Goal: Task Accomplishment & Management: Use online tool/utility

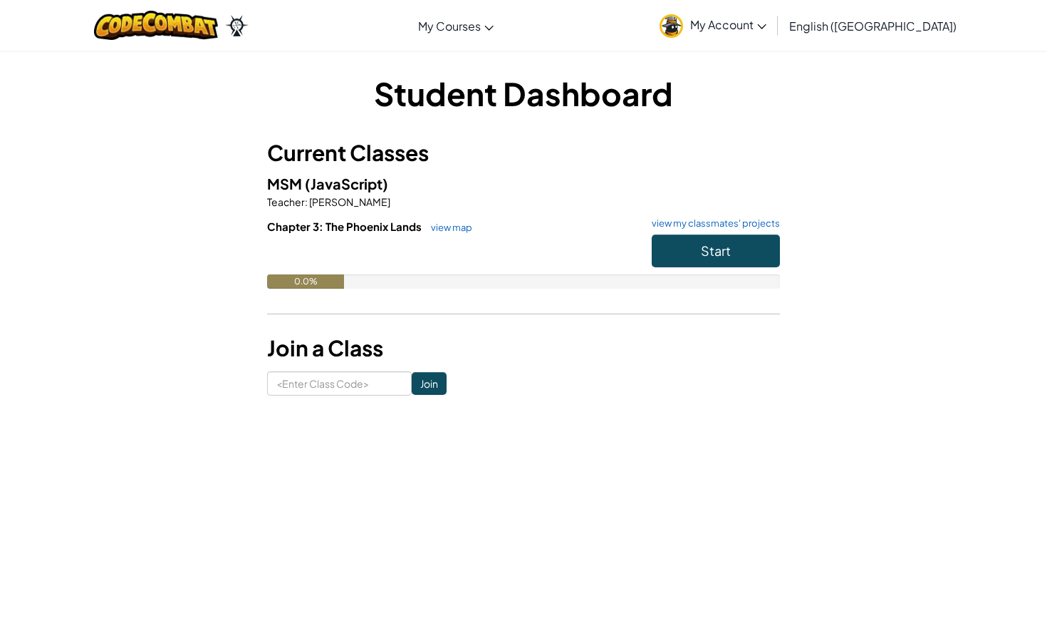
click at [709, 256] on span "Start" at bounding box center [716, 250] width 30 height 16
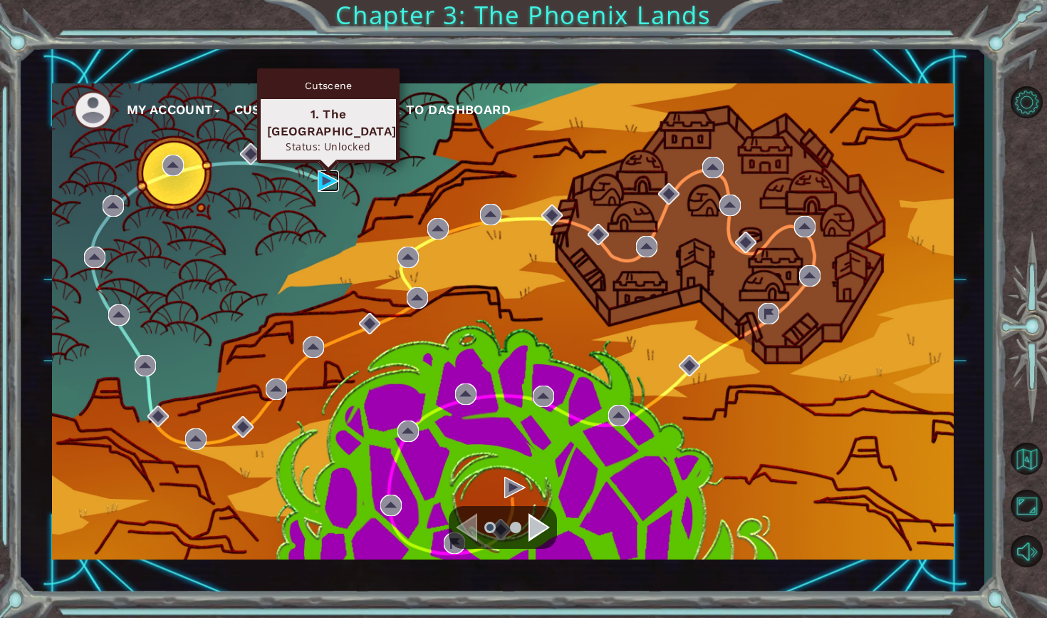
click at [325, 174] on img at bounding box center [328, 180] width 21 height 21
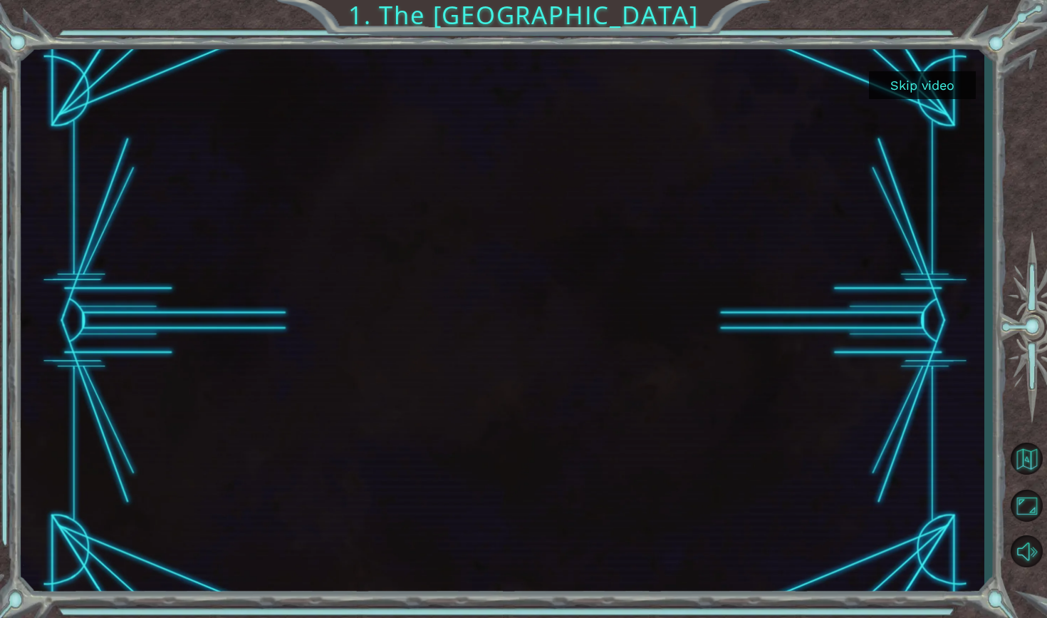
click at [924, 88] on button "Skip video" at bounding box center [922, 85] width 107 height 28
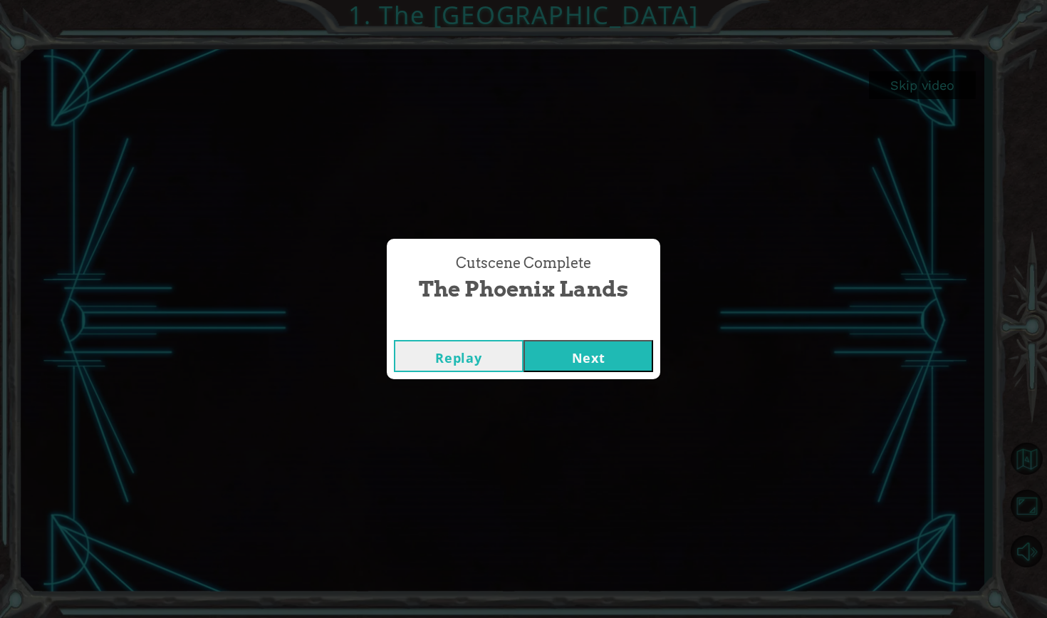
click at [580, 358] on button "Next" at bounding box center [588, 356] width 130 height 32
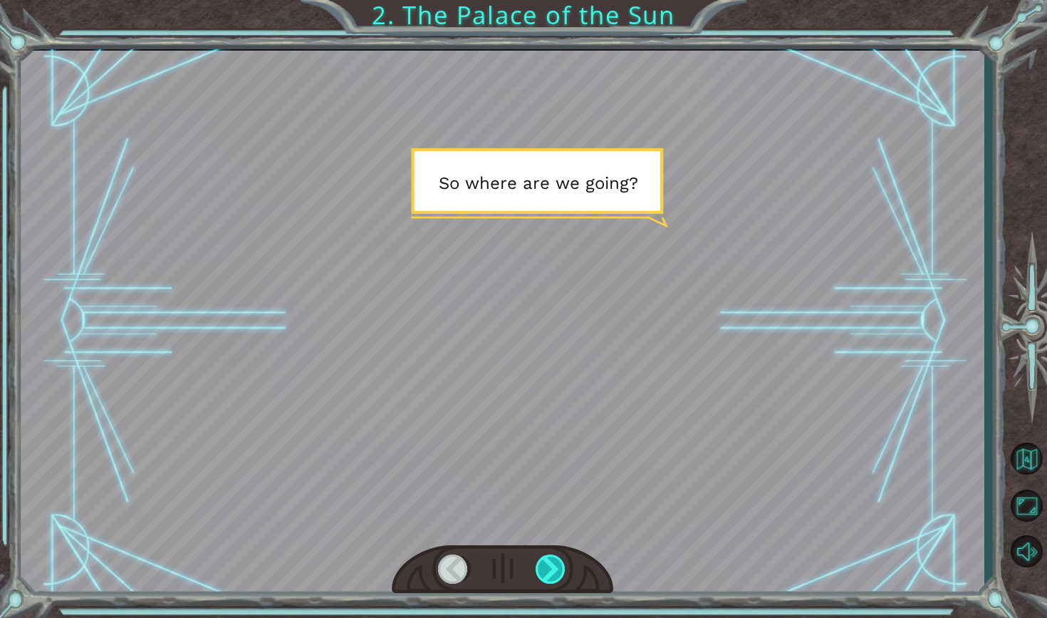
click at [555, 566] on div at bounding box center [551, 568] width 31 height 29
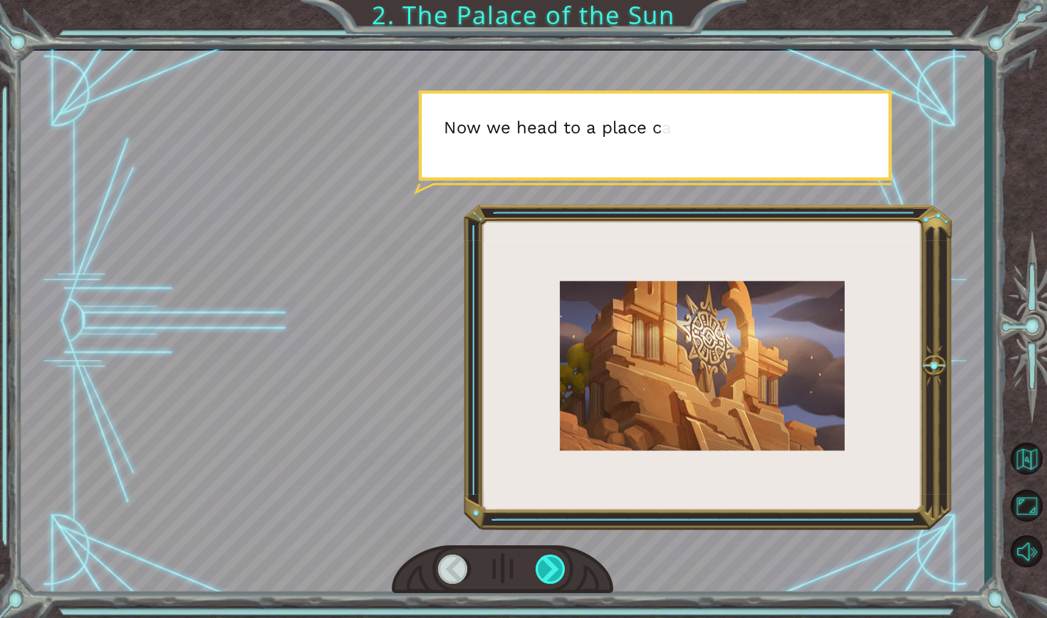
click at [554, 565] on div at bounding box center [551, 568] width 31 height 29
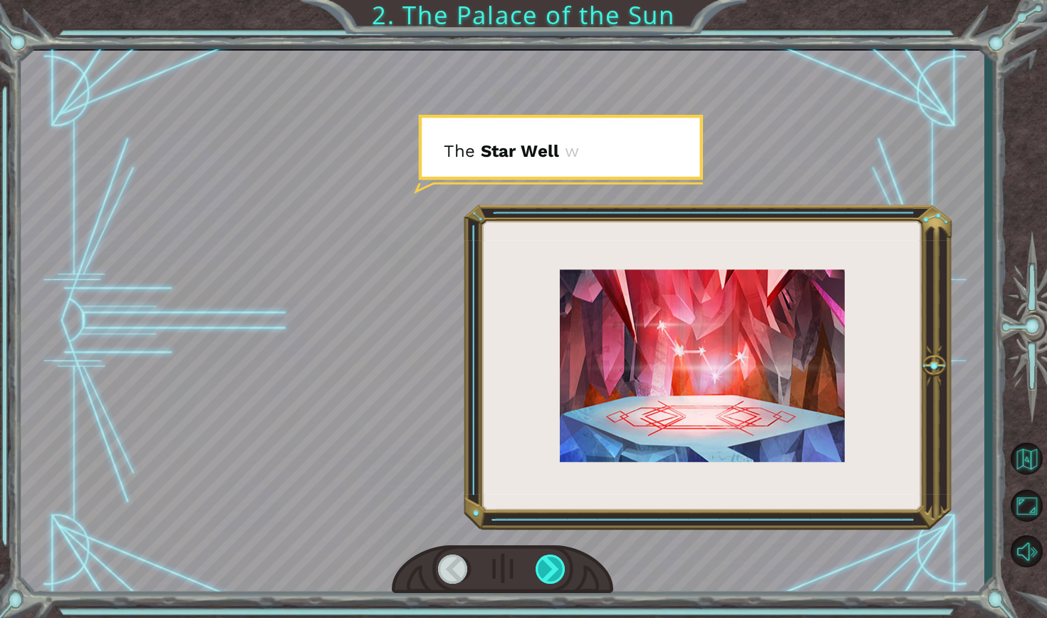
click at [554, 565] on div at bounding box center [551, 568] width 31 height 29
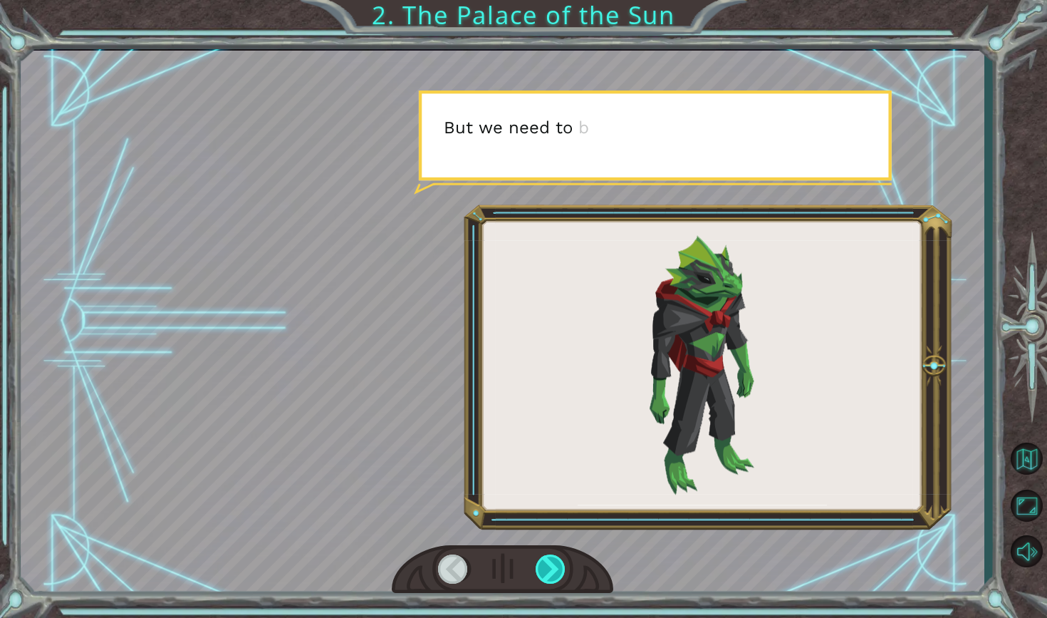
click at [554, 565] on div at bounding box center [551, 568] width 31 height 29
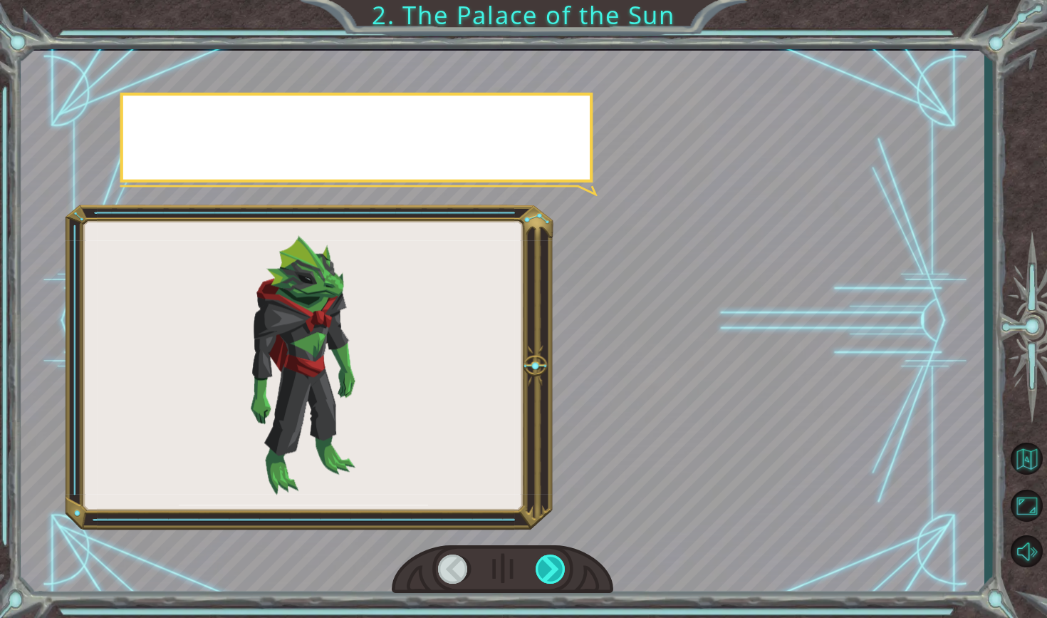
click at [554, 565] on div at bounding box center [551, 568] width 31 height 29
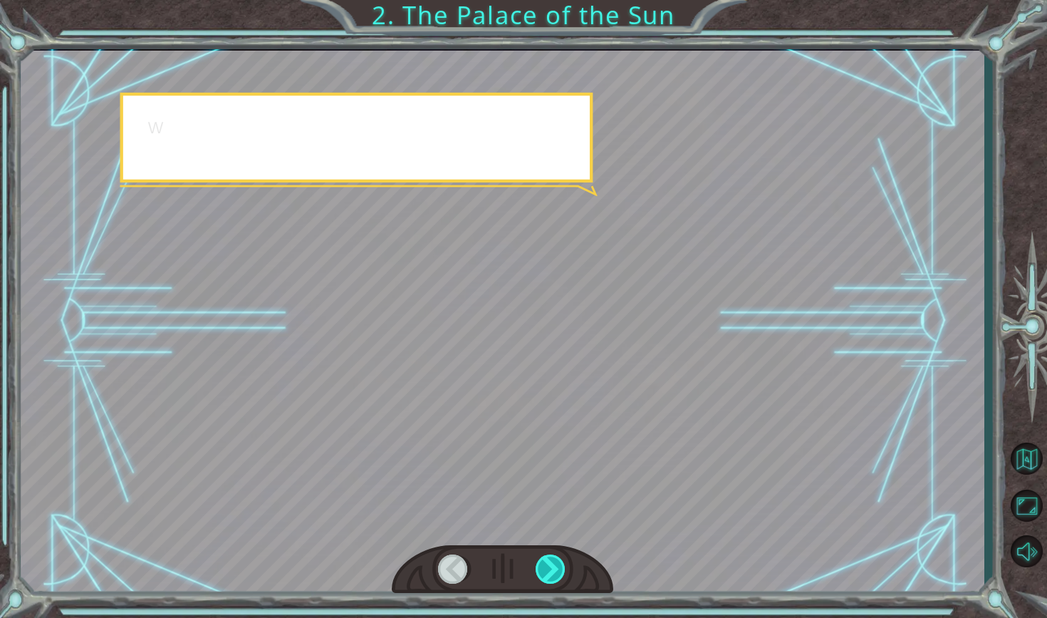
click at [554, 565] on div at bounding box center [551, 568] width 31 height 29
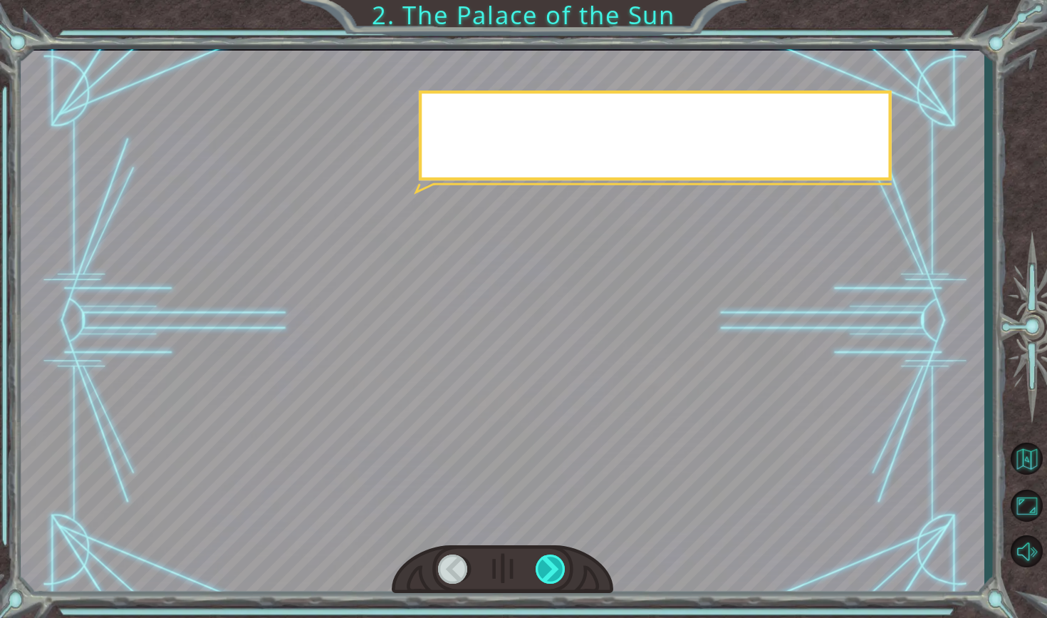
click at [554, 565] on div at bounding box center [551, 568] width 31 height 29
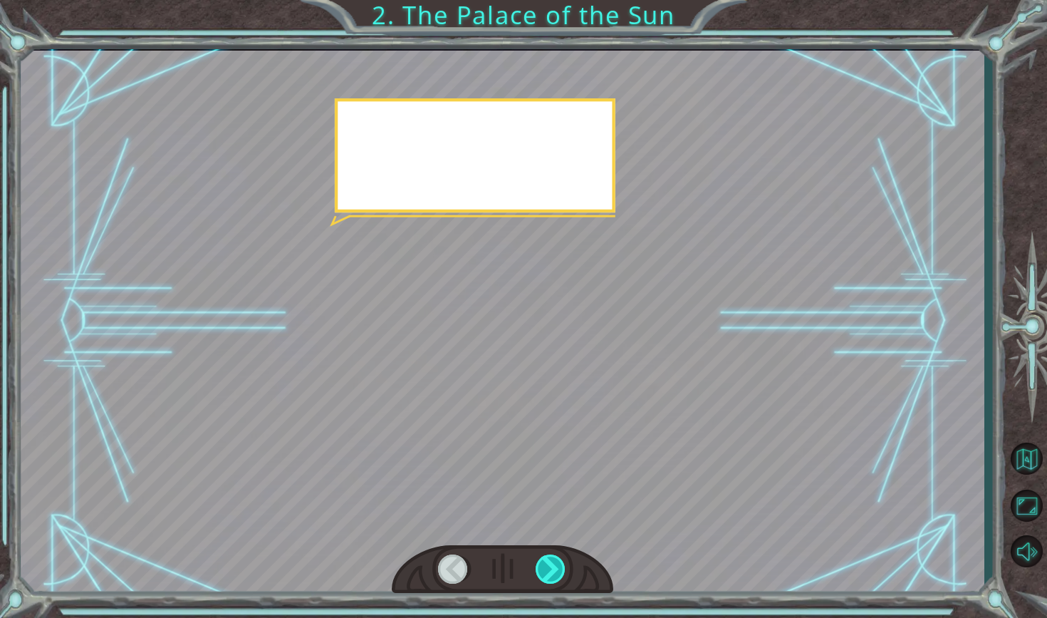
click at [554, 565] on div at bounding box center [551, 568] width 31 height 29
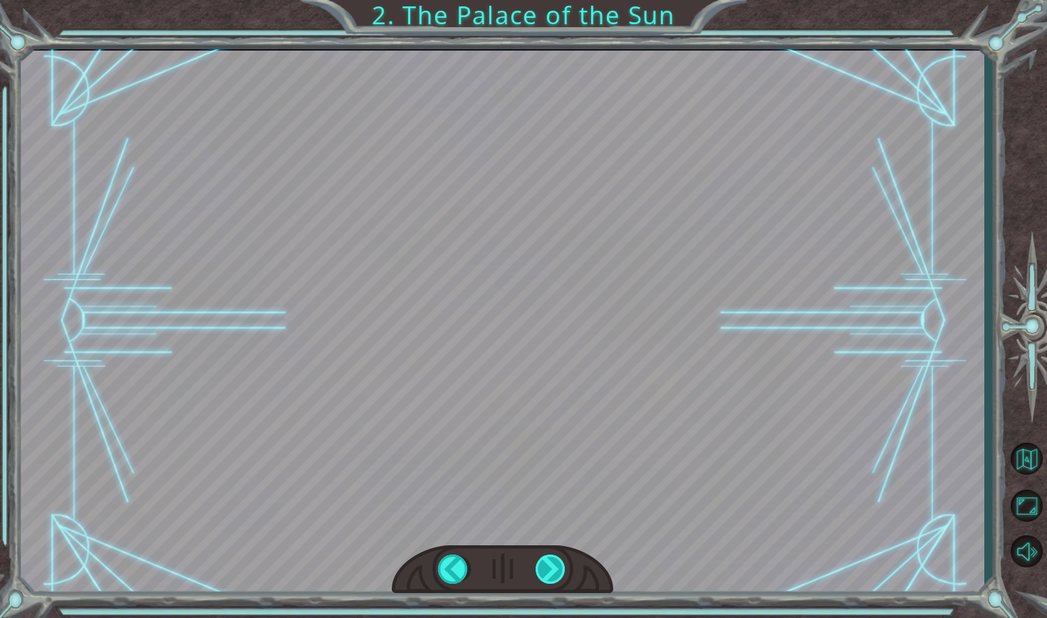
click at [554, 565] on div at bounding box center [551, 568] width 31 height 29
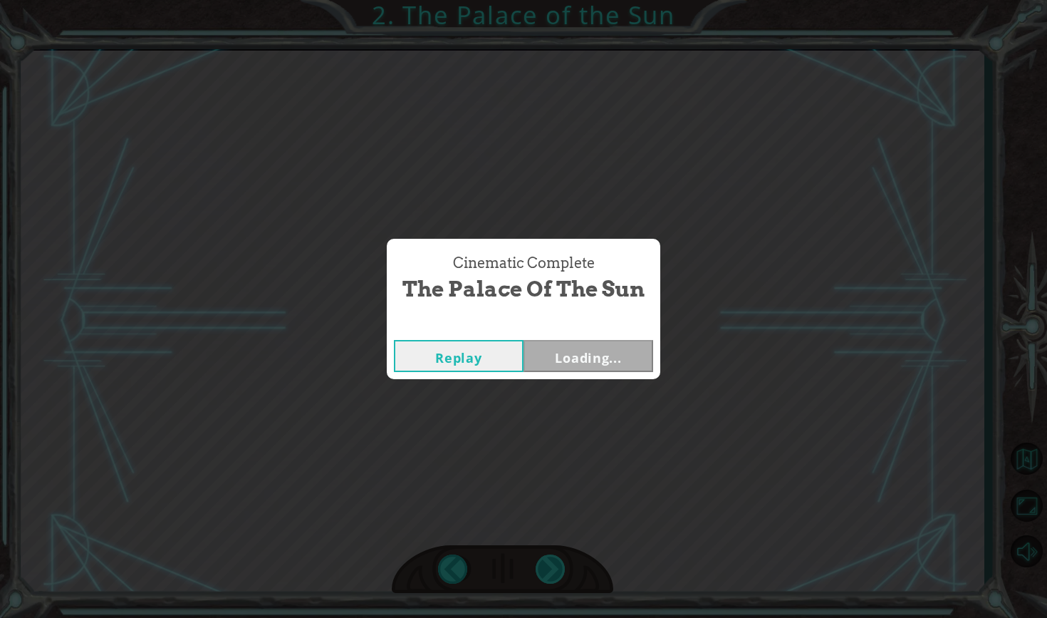
click at [554, 0] on div "S o w h e r e a r e w e g o i n g ? N o w w e h e a d t o a p l a c e c a l l e…" at bounding box center [523, 0] width 1047 height 0
click at [554, 565] on div "Cinematic Complete The Palace of the Sun Replay Loading..." at bounding box center [523, 309] width 1047 height 618
click at [609, 358] on button "Next" at bounding box center [588, 356] width 130 height 32
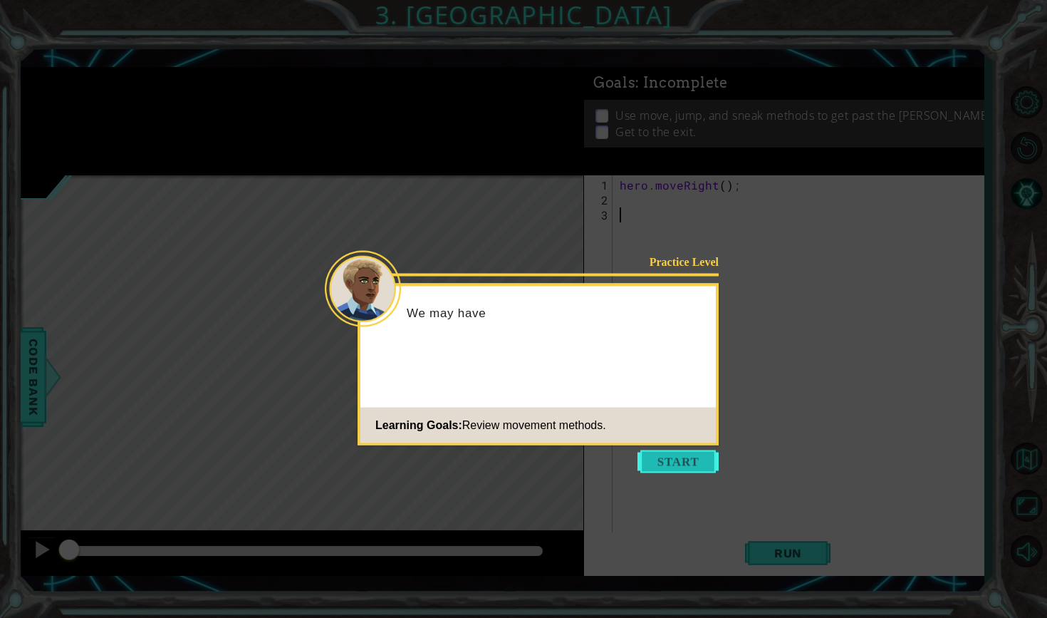
click at [668, 457] on button "Start" at bounding box center [677, 461] width 81 height 23
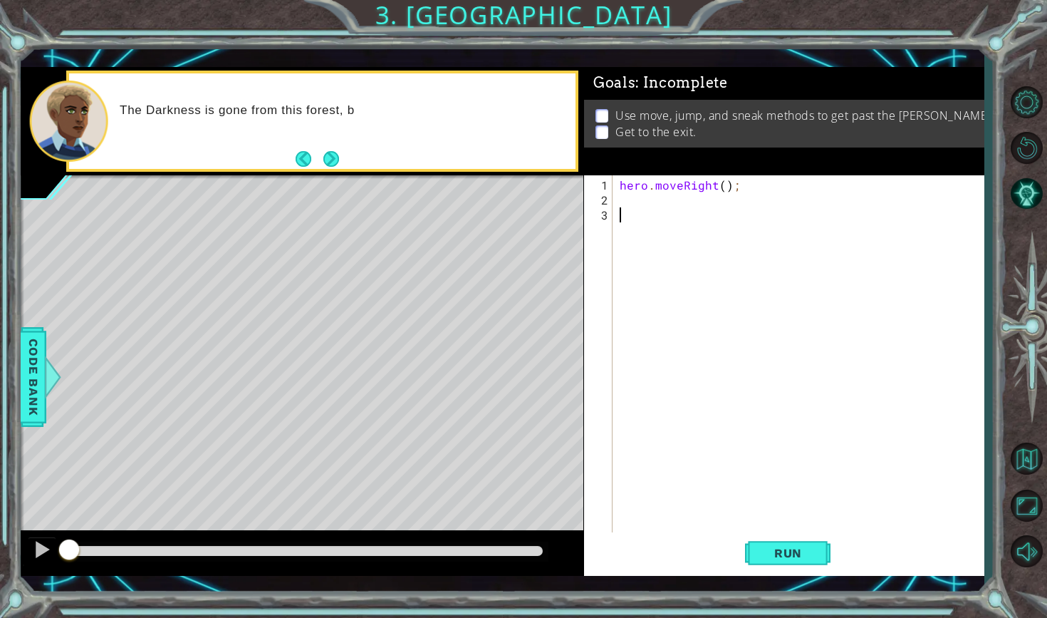
click at [672, 194] on div "hero . moveRight ( ) ;" at bounding box center [802, 371] width 370 height 389
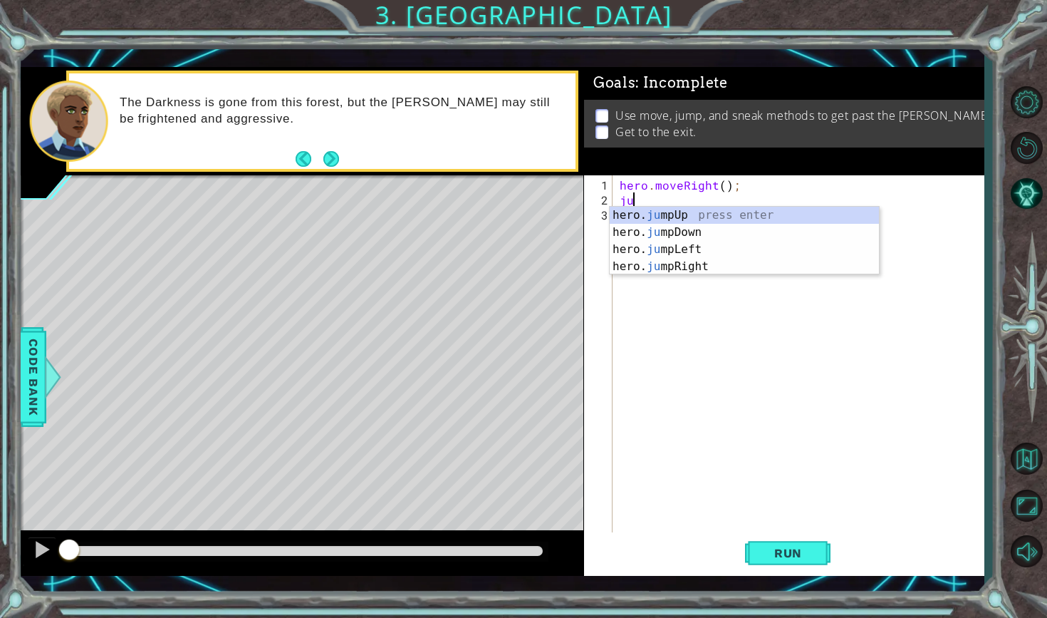
type textarea "jum"
click at [655, 271] on div "hero. jum pUp press enter hero. jum pDown press enter hero. jum pLeft press ent…" at bounding box center [744, 258] width 269 height 103
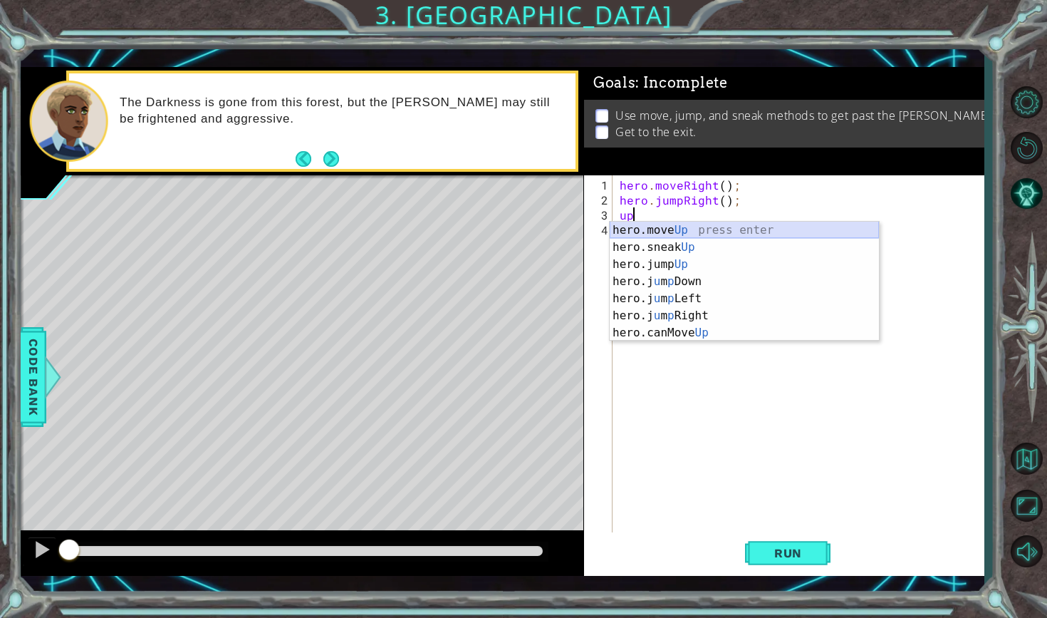
click at [684, 226] on div "hero.move Up press enter hero.sneak Up press enter hero.jump Up press enter her…" at bounding box center [744, 299] width 269 height 154
type textarea "hero.moveUp(1);"
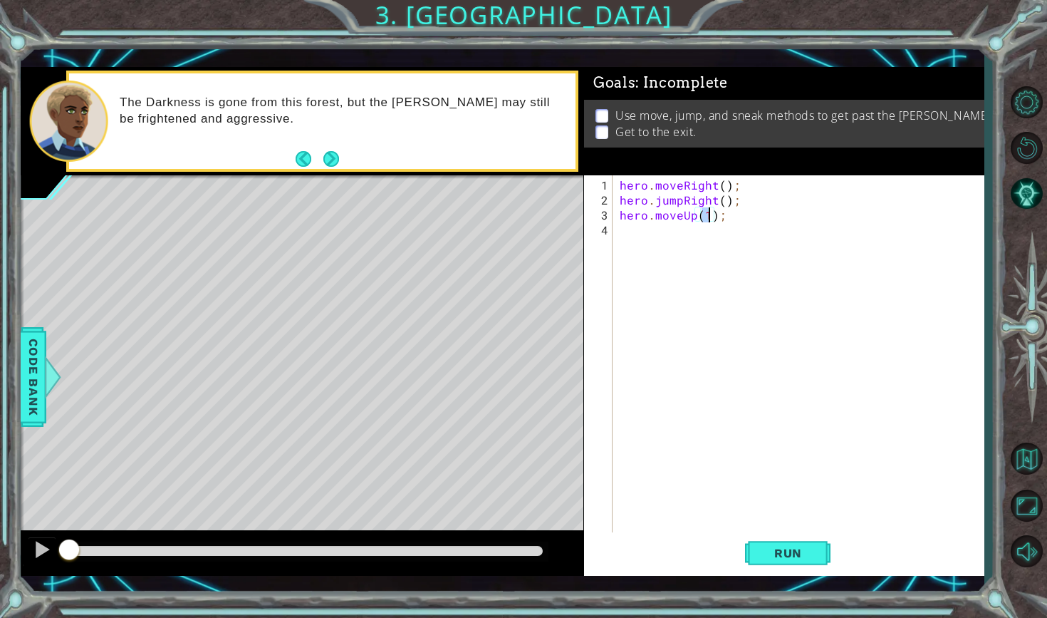
click at [673, 241] on div "hero . moveRight ( ) ; hero . jumpRight ( ) ; hero . moveUp ( 1 ) ;" at bounding box center [802, 371] width 370 height 389
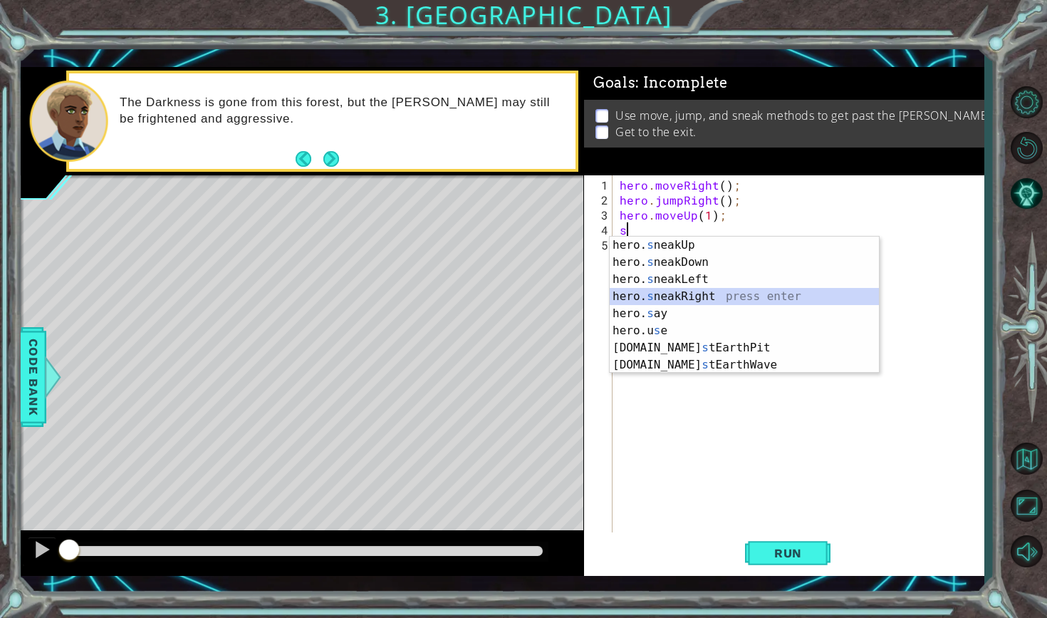
click at [635, 301] on div "hero. s neakUp press enter hero. s neakDown press enter hero. s neakLeft press …" at bounding box center [744, 321] width 269 height 171
type textarea "hero.sneakRight(1);"
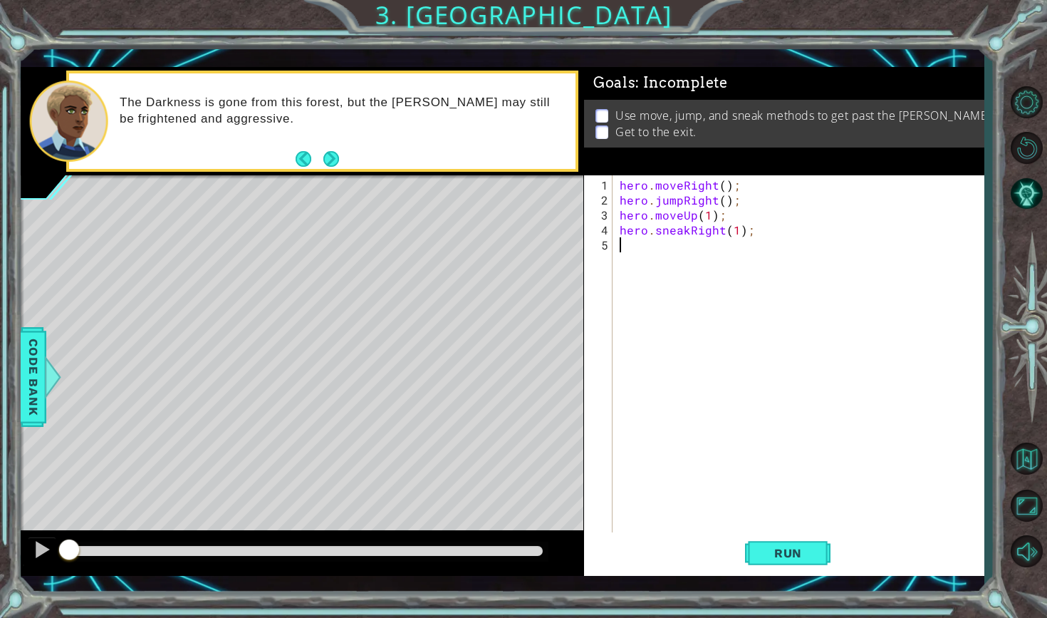
click at [659, 241] on div "hero . moveRight ( ) ; hero . jumpRight ( ) ; hero . moveUp ( 1 ) ; hero . snea…" at bounding box center [802, 371] width 370 height 389
click at [736, 235] on div "hero . moveRight ( ) ; hero . jumpRight ( ) ; hero . moveUp ( 1 ) ; hero . snea…" at bounding box center [802, 371] width 370 height 389
type textarea "hero.sneakRight(2);"
click at [714, 259] on div "hero . moveRight ( ) ; hero . jumpRight ( ) ; hero . moveUp ( 1 ) ; hero . snea…" at bounding box center [802, 371] width 370 height 389
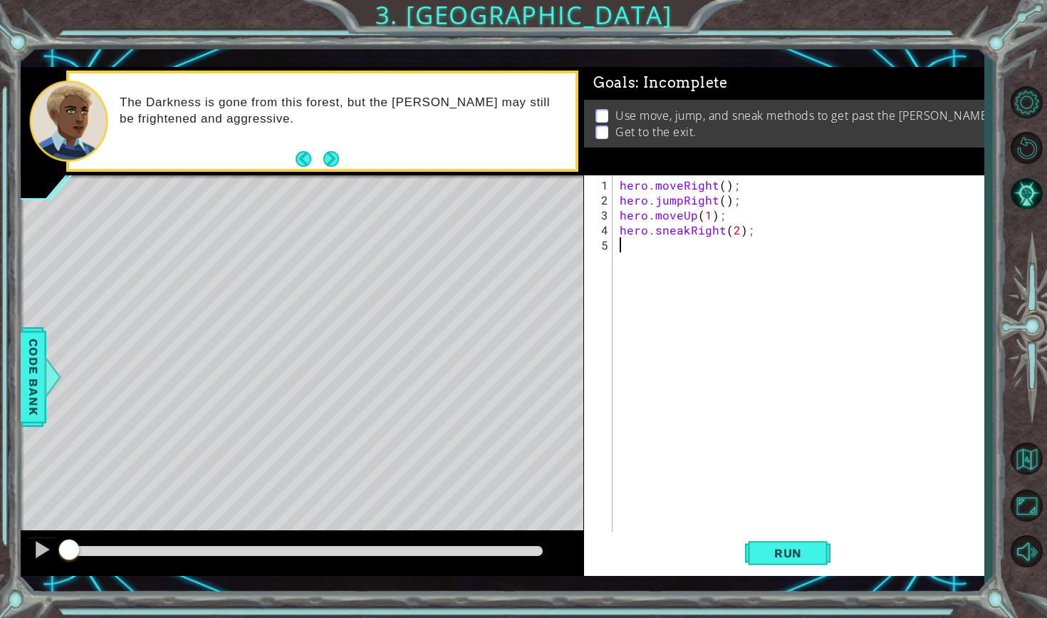
scroll to position [0, 0]
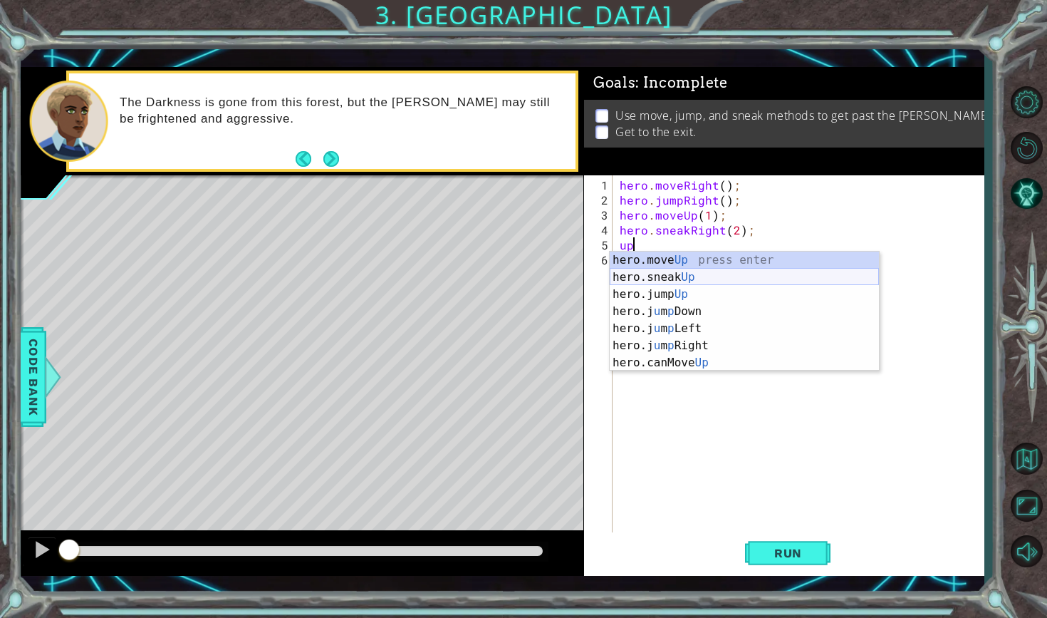
click at [703, 276] on div "hero.move Up press enter hero.sneak Up press enter hero.jump Up press enter her…" at bounding box center [744, 328] width 269 height 154
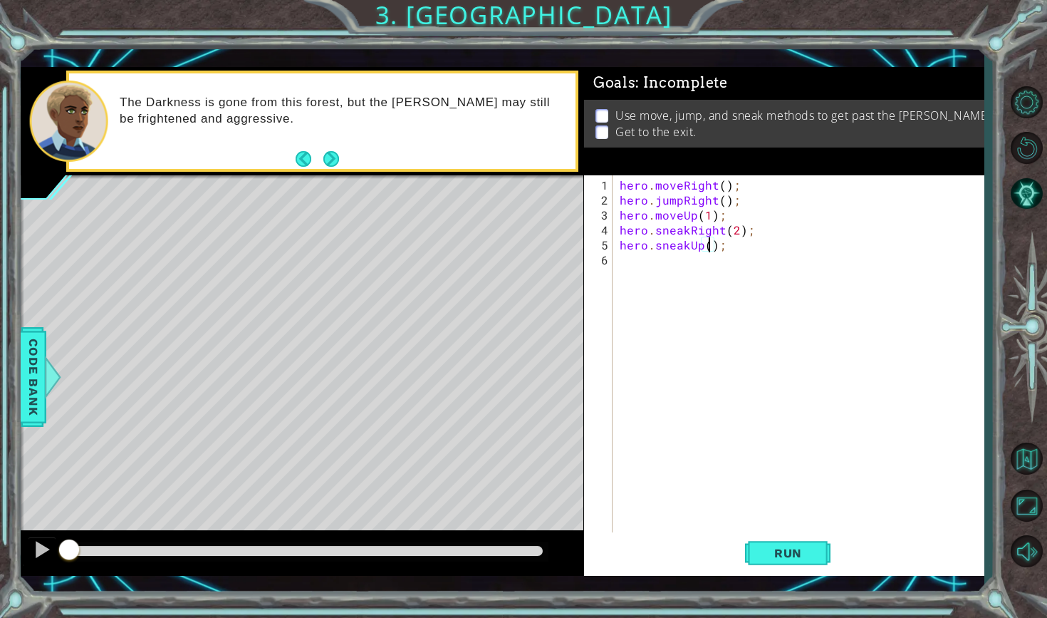
type textarea "hero.sneakUp(3);"
click at [642, 269] on div "hero . moveRight ( ) ; hero . jumpRight ( ) ; hero . moveUp ( 1 ) ; hero . snea…" at bounding box center [802, 371] width 370 height 389
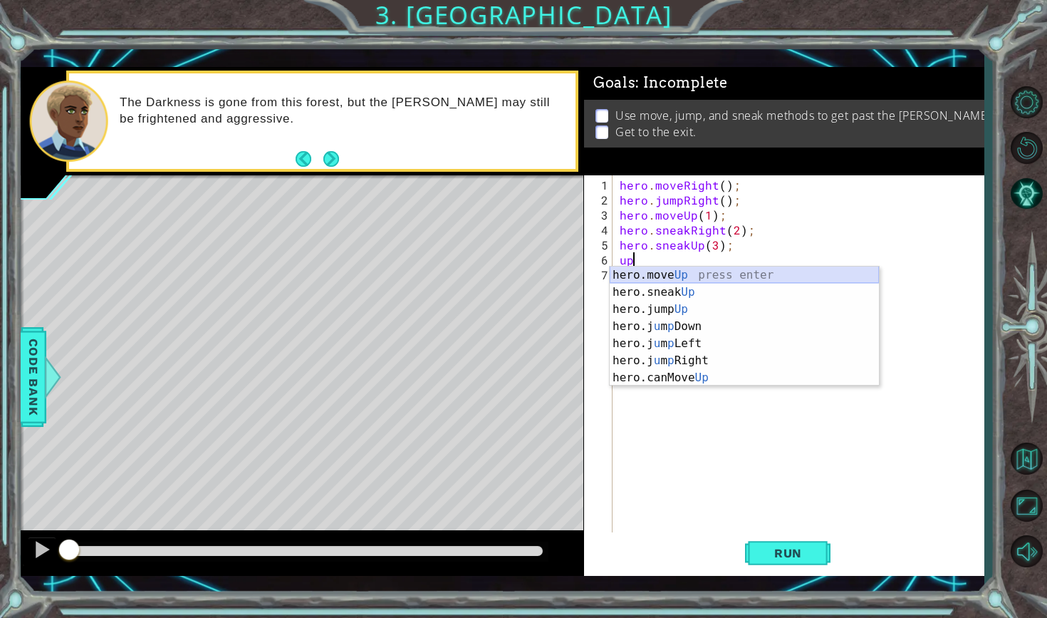
click at [650, 274] on div "hero.move Up press enter hero.sneak Up press enter hero.jump Up press enter her…" at bounding box center [744, 343] width 269 height 154
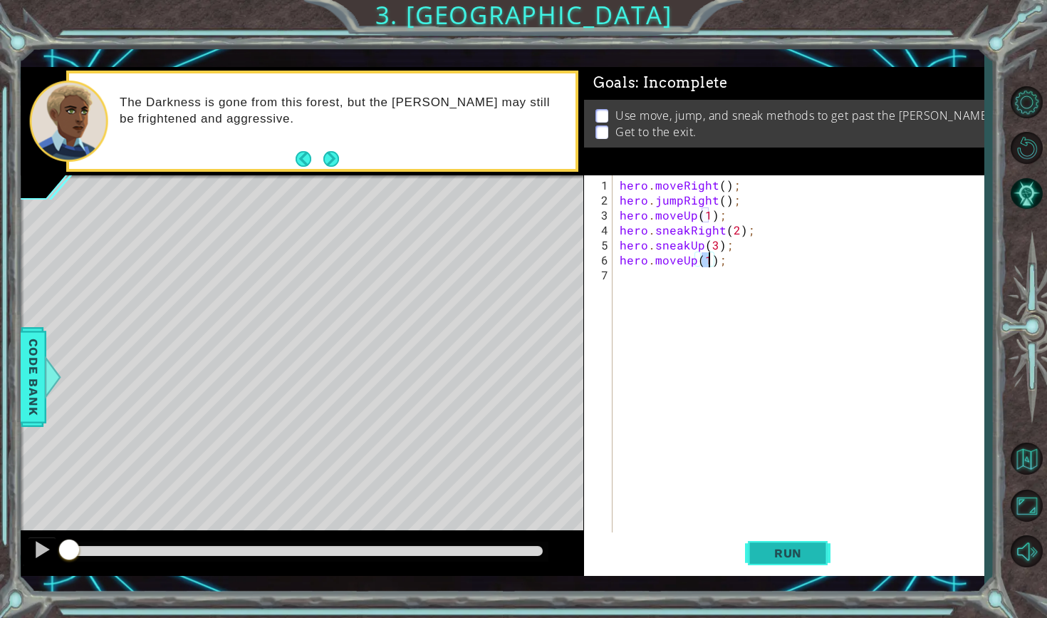
click at [791, 555] on span "Run" at bounding box center [788, 553] width 56 height 14
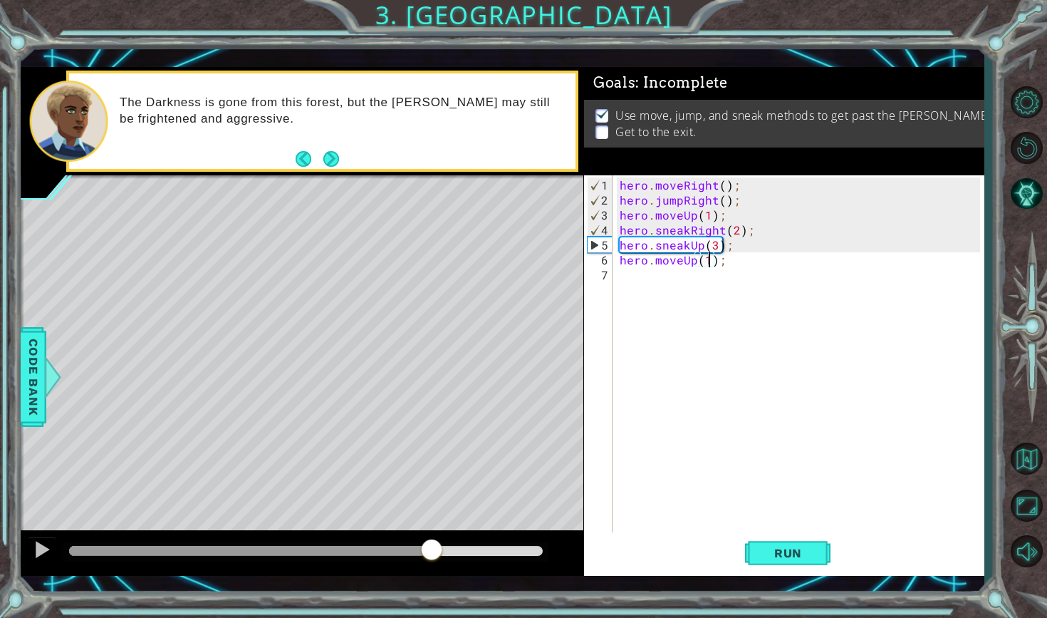
drag, startPoint x: 90, startPoint y: 551, endPoint x: 509, endPoint y: 577, distance: 419.6
click at [509, 577] on div "1 ההההההההההההההההההההההההההההההההההההההההההההההההההההההההההההההההההההההההההההה…" at bounding box center [502, 320] width 963 height 543
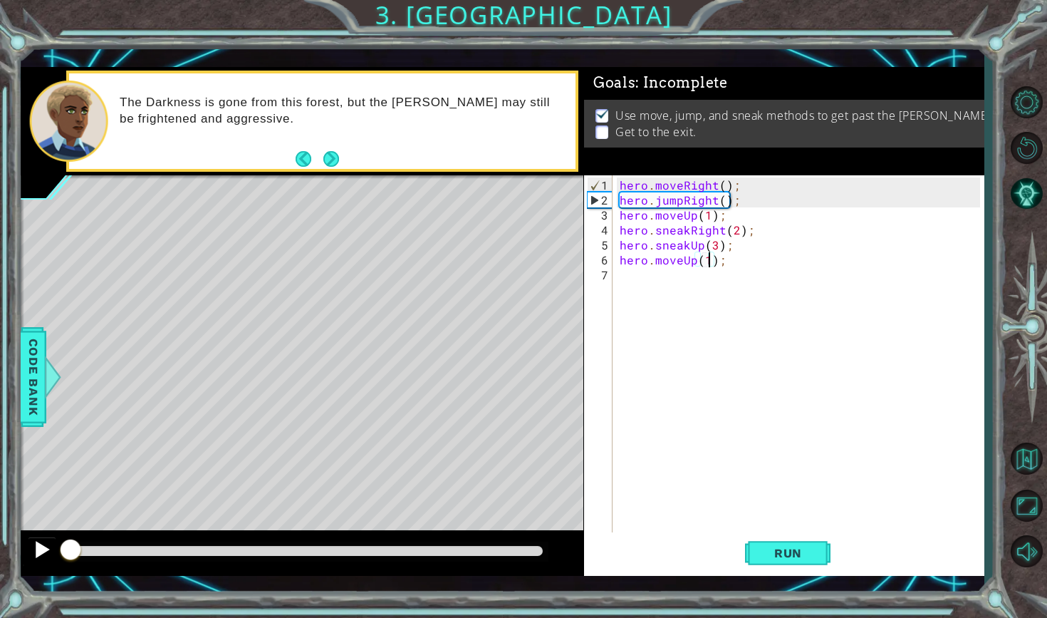
drag, startPoint x: 533, startPoint y: 555, endPoint x: 51, endPoint y: 559, distance: 482.9
click at [51, 559] on div at bounding box center [302, 553] width 563 height 46
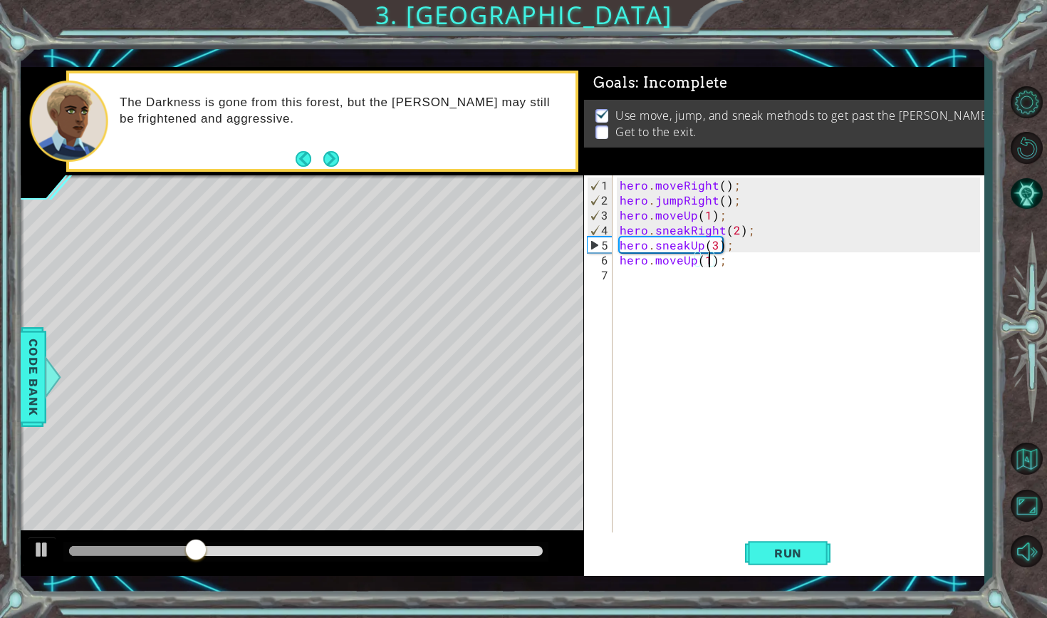
click at [714, 248] on div "hero . moveRight ( ) ; hero . jumpRight ( ) ; hero . moveUp ( 1 ) ; hero . snea…" at bounding box center [802, 371] width 370 height 389
click at [733, 229] on div "hero . moveRight ( ) ; hero . jumpRight ( ) ; hero . moveUp ( 1 ) ; hero . snea…" at bounding box center [802, 371] width 370 height 389
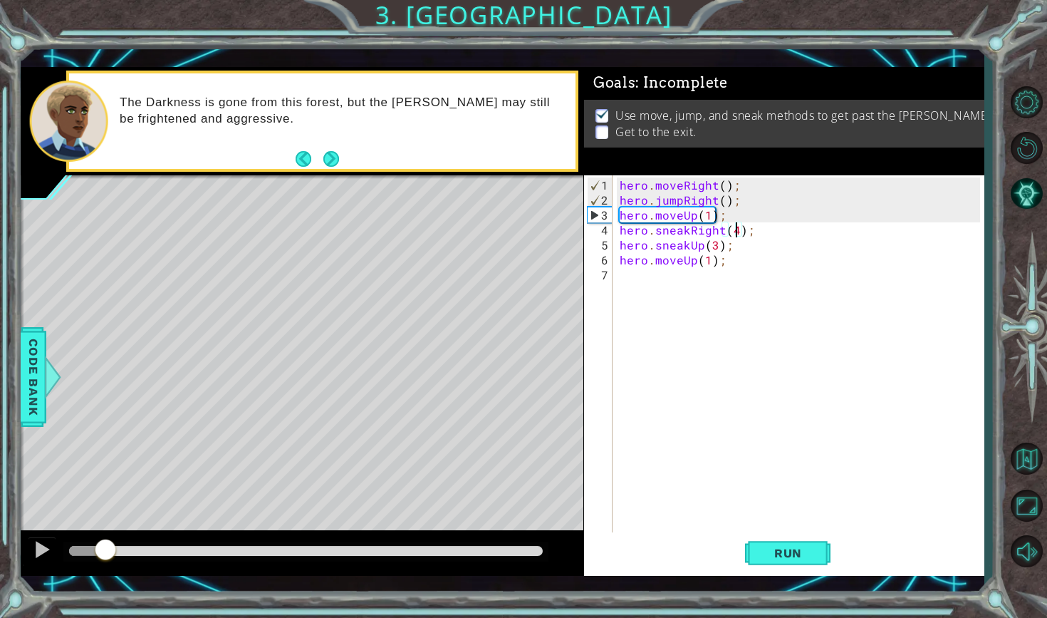
drag, startPoint x: 296, startPoint y: 553, endPoint x: 24, endPoint y: 538, distance: 272.4
click at [24, 538] on div at bounding box center [302, 553] width 563 height 46
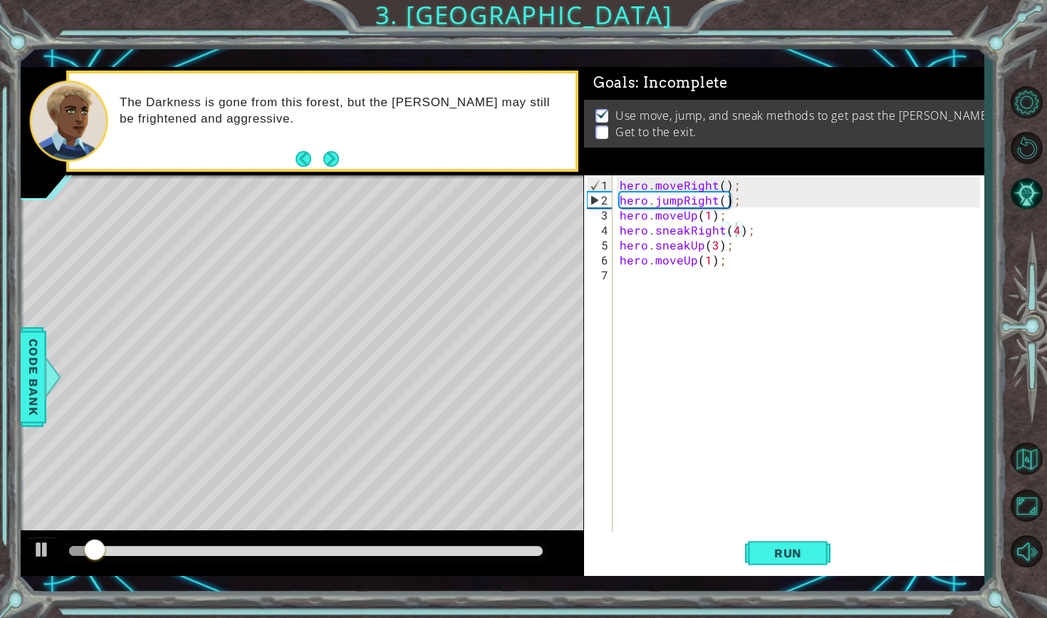
click at [122, 555] on div at bounding box center [305, 551] width 484 height 20
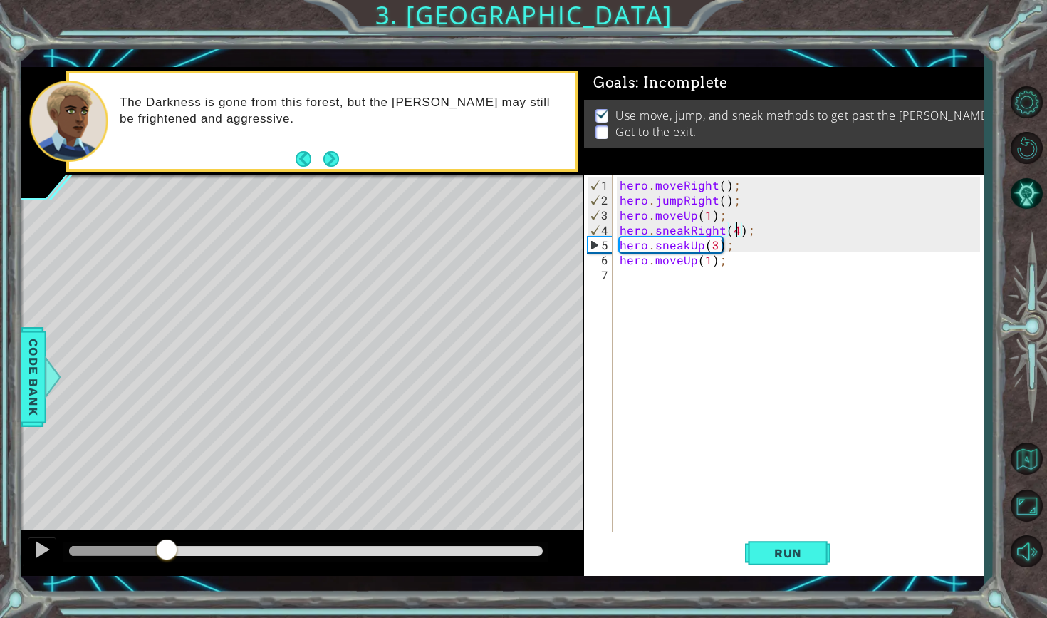
drag, startPoint x: 100, startPoint y: 541, endPoint x: 172, endPoint y: 546, distance: 72.1
click at [172, 546] on div at bounding box center [167, 551] width 26 height 26
click at [754, 247] on div "hero . moveRight ( ) ; hero . jumpRight ( ) ; hero . moveUp ( 1 ) ; hero . snea…" at bounding box center [802, 371] width 370 height 389
click at [716, 248] on div "hero . moveRight ( ) ; hero . jumpRight ( ) ; hero . moveUp ( 1 ) ; hero . snea…" at bounding box center [802, 371] width 370 height 389
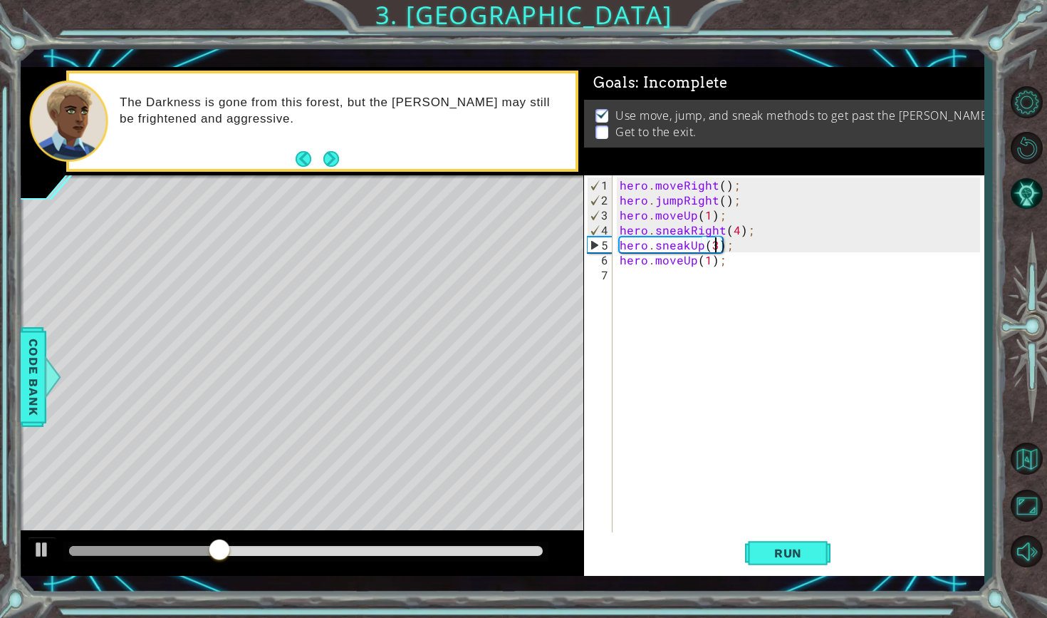
click at [741, 229] on div "hero . moveRight ( ) ; hero . jumpRight ( ) ; hero . moveUp ( 1 ) ; hero . snea…" at bounding box center [802, 371] width 370 height 389
click at [736, 231] on div "hero . moveRight ( ) ; hero . jumpRight ( ) ; hero . moveUp ( 1 ) ; hero . snea…" at bounding box center [802, 371] width 370 height 389
drag, startPoint x: 733, startPoint y: 240, endPoint x: 692, endPoint y: 242, distance: 41.4
click at [674, 242] on div "hero . moveRight ( ) ; hero . jumpRight ( ) ; hero . moveUp ( 1 ) ; hero . snea…" at bounding box center [802, 371] width 370 height 389
type textarea "hero.sneakUp(3);"
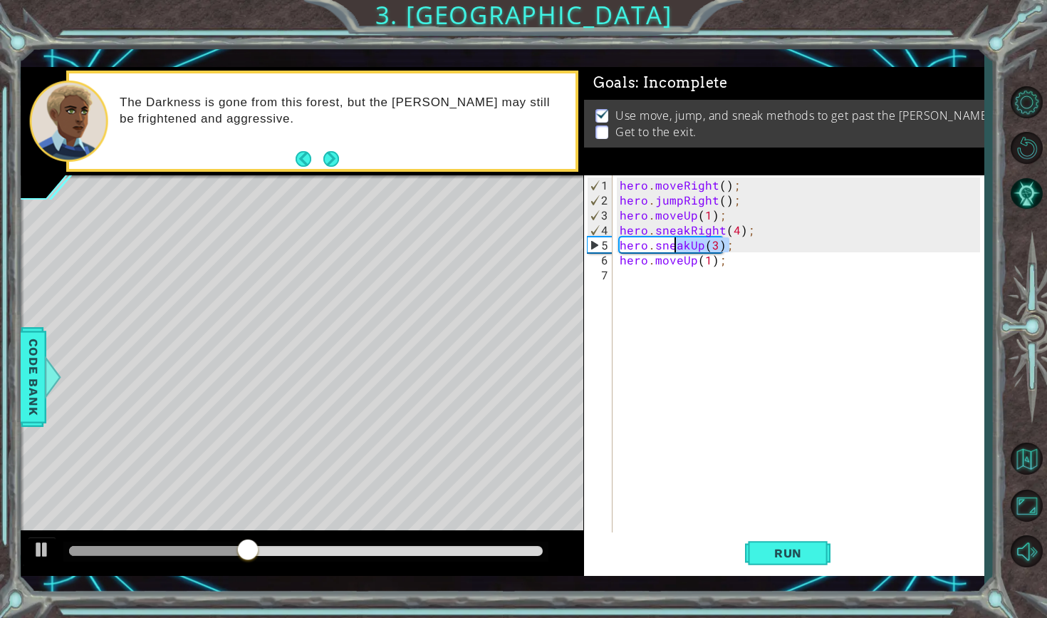
click at [697, 242] on div "hero . moveRight ( ) ; hero . jumpRight ( ) ; hero . moveUp ( 1 ) ; hero . snea…" at bounding box center [802, 371] width 370 height 389
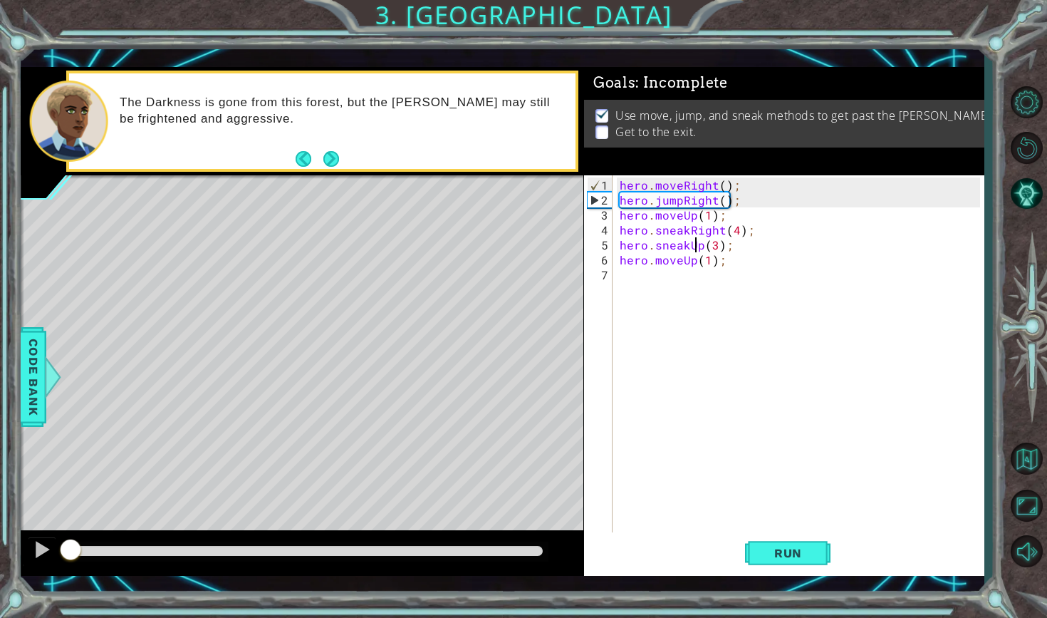
drag, startPoint x: 291, startPoint y: 553, endPoint x: 17, endPoint y: 522, distance: 275.9
click at [19, 523] on div "1 ההההההההההההההההההההההההההההההההההההההההההההההההההההההההההההההההההההההההההההה…" at bounding box center [523, 309] width 1047 height 618
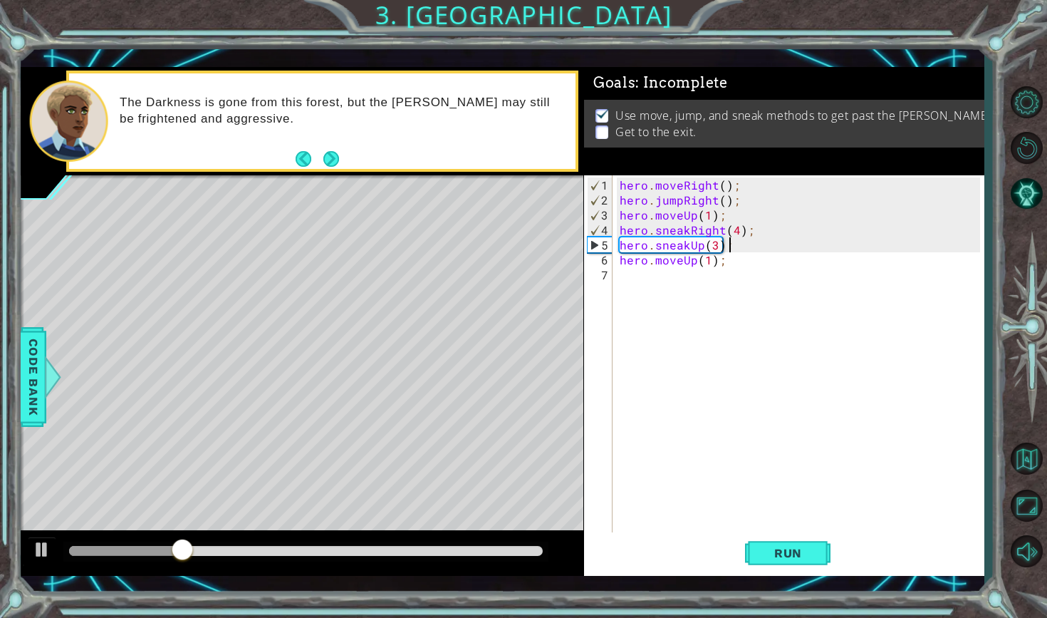
click at [745, 244] on div "hero . moveRight ( ) ; hero . jumpRight ( ) ; hero . moveUp ( 1 ) ; hero . snea…" at bounding box center [802, 371] width 370 height 389
click at [717, 249] on div "hero . moveRight ( ) ; hero . jumpRight ( ) ; hero . moveUp ( 1 ) ; hero . snea…" at bounding box center [802, 371] width 370 height 389
drag, startPoint x: 751, startPoint y: 249, endPoint x: 599, endPoint y: 247, distance: 152.4
click at [599, 247] on div "hero.sneakUp(3); 1 2 3 4 5 6 7 hero . moveRight ( ) ; hero . jumpRight ( ) ; he…" at bounding box center [782, 354] width 396 height 359
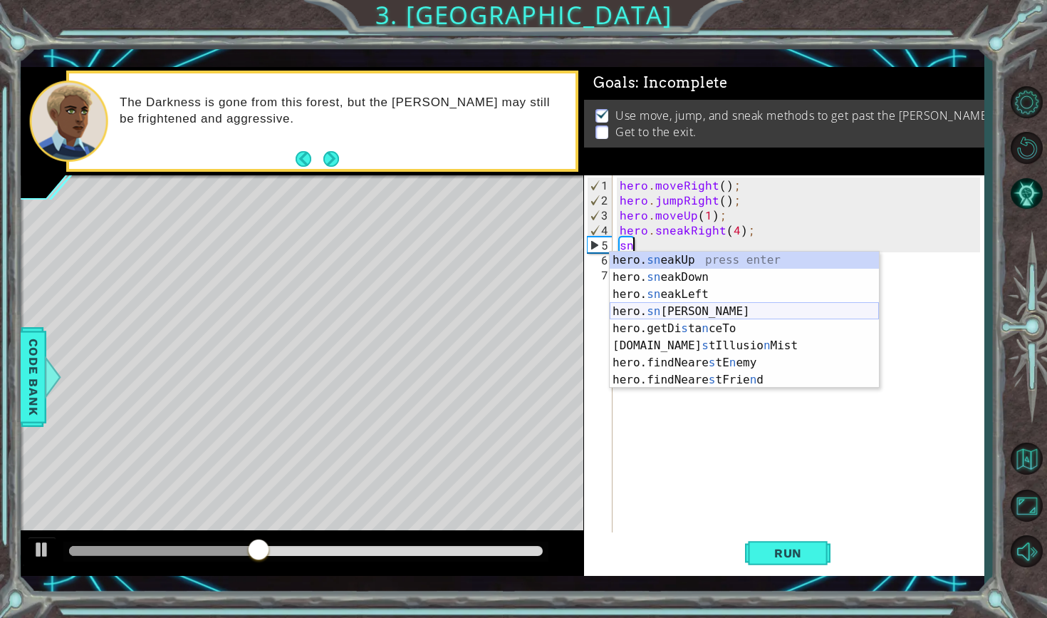
click at [650, 308] on div "hero. sn eakUp press enter hero. sn eakDown press enter hero. sn eakLeft press …" at bounding box center [744, 336] width 269 height 171
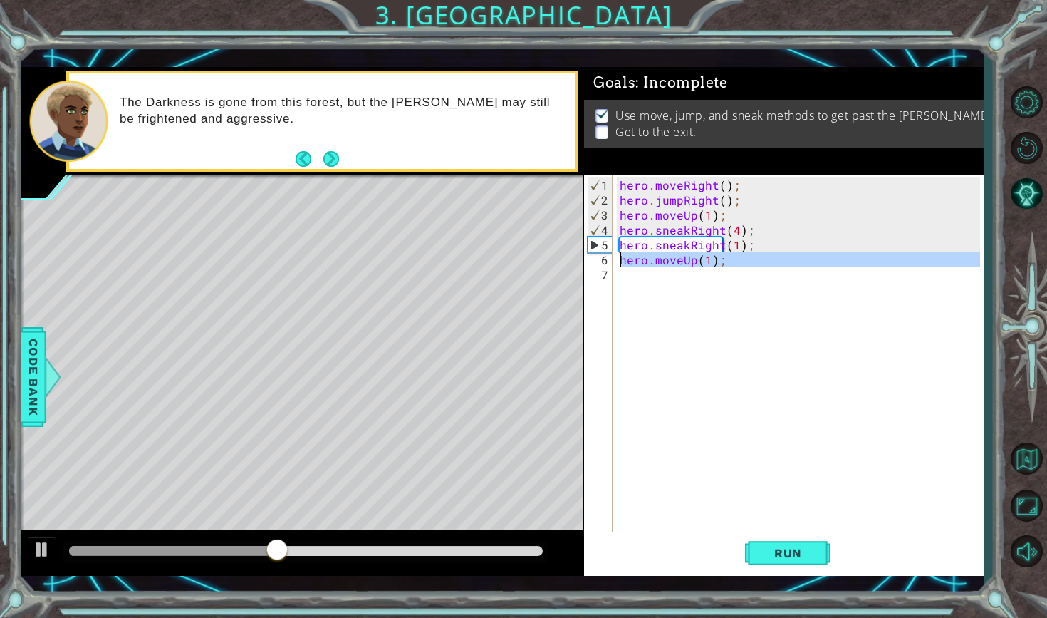
drag, startPoint x: 729, startPoint y: 268, endPoint x: 616, endPoint y: 264, distance: 112.6
click at [615, 264] on div "hero.sneakRight(1); 1 2 3 4 5 6 7 hero . moveRight ( ) ; hero . jumpRight ( ) ;…" at bounding box center [782, 354] width 396 height 359
click at [617, 264] on div "hero . moveRight ( ) ; hero . jumpRight ( ) ; hero . moveUp ( 1 ) ; hero . snea…" at bounding box center [798, 354] width 363 height 359
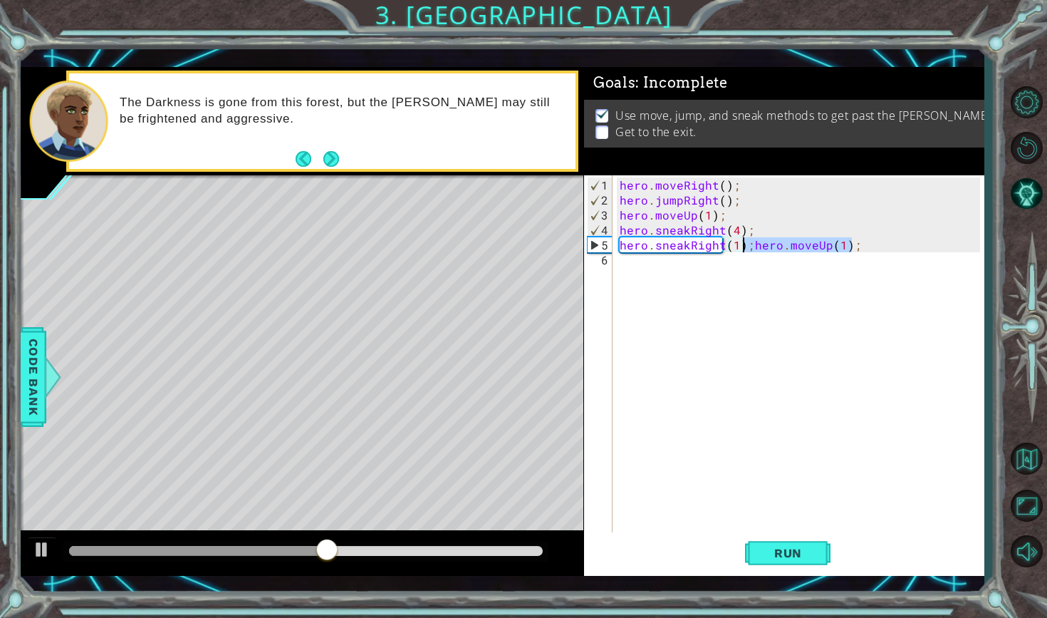
drag, startPoint x: 869, startPoint y: 249, endPoint x: 743, endPoint y: 247, distance: 126.1
click at [743, 247] on div "hero . moveRight ( ) ; hero . jumpRight ( ) ; hero . moveUp ( 1 ) ; hero . snea…" at bounding box center [802, 371] width 370 height 389
drag, startPoint x: 750, startPoint y: 249, endPoint x: 849, endPoint y: 239, distance: 99.6
click at [848, 239] on div "hero . moveRight ( ) ; hero . jumpRight ( ) ; hero . moveUp ( 1 ) ; hero . snea…" at bounding box center [802, 371] width 370 height 389
type textarea "hero.sneakRight(1);;"
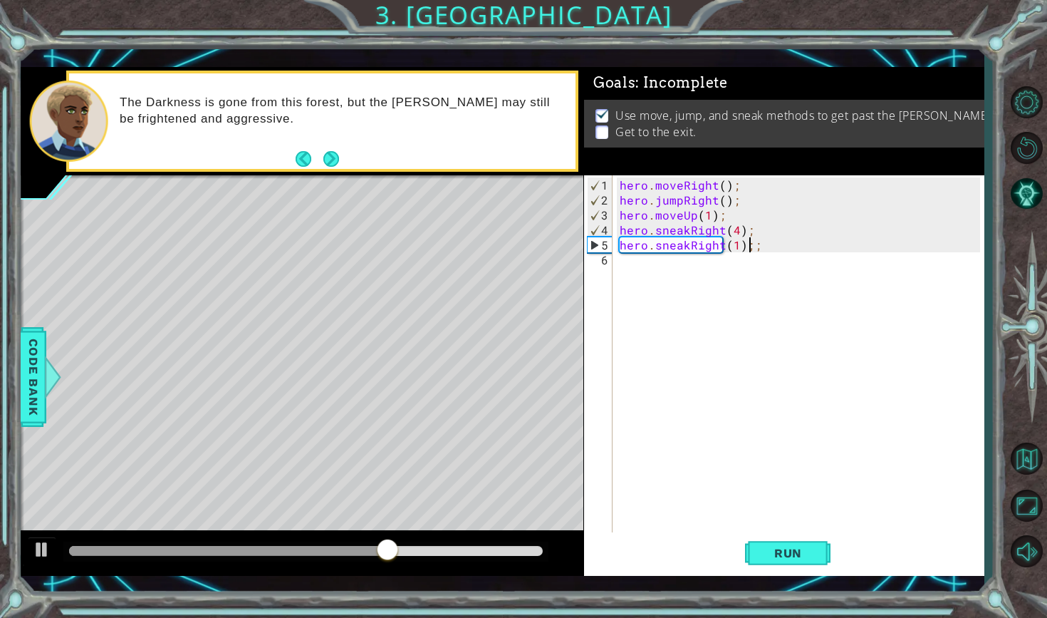
click at [814, 251] on div "hero . moveRight ( ) ; hero . jumpRight ( ) ; hero . moveUp ( 1 ) ; hero . snea…" at bounding box center [802, 371] width 370 height 389
click at [810, 246] on div "hero . moveRight ( ) ; hero . jumpRight ( ) ; hero . moveUp ( 1 ) ; hero . snea…" at bounding box center [802, 371] width 370 height 389
type textarea "hero.sneakRight(1);"
click at [772, 566] on button "Run" at bounding box center [787, 552] width 85 height 40
drag, startPoint x: 94, startPoint y: 546, endPoint x: 202, endPoint y: 543, distance: 108.3
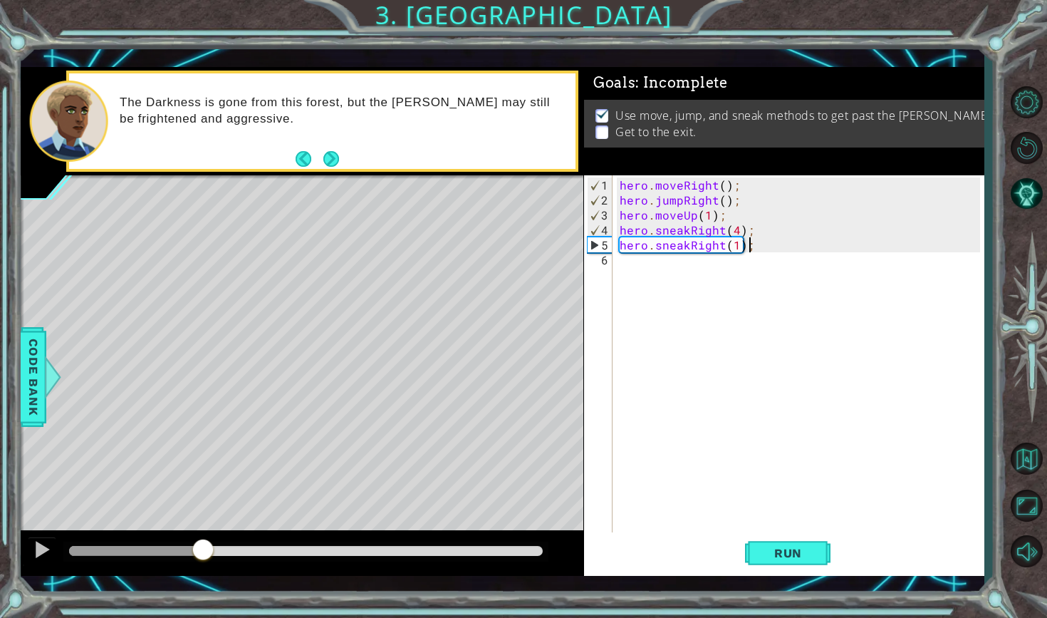
click at [202, 543] on div at bounding box center [203, 551] width 26 height 26
click at [640, 267] on div "hero . moveRight ( ) ; hero . jumpRight ( ) ; hero . moveUp ( 1 ) ; hero . snea…" at bounding box center [802, 371] width 370 height 389
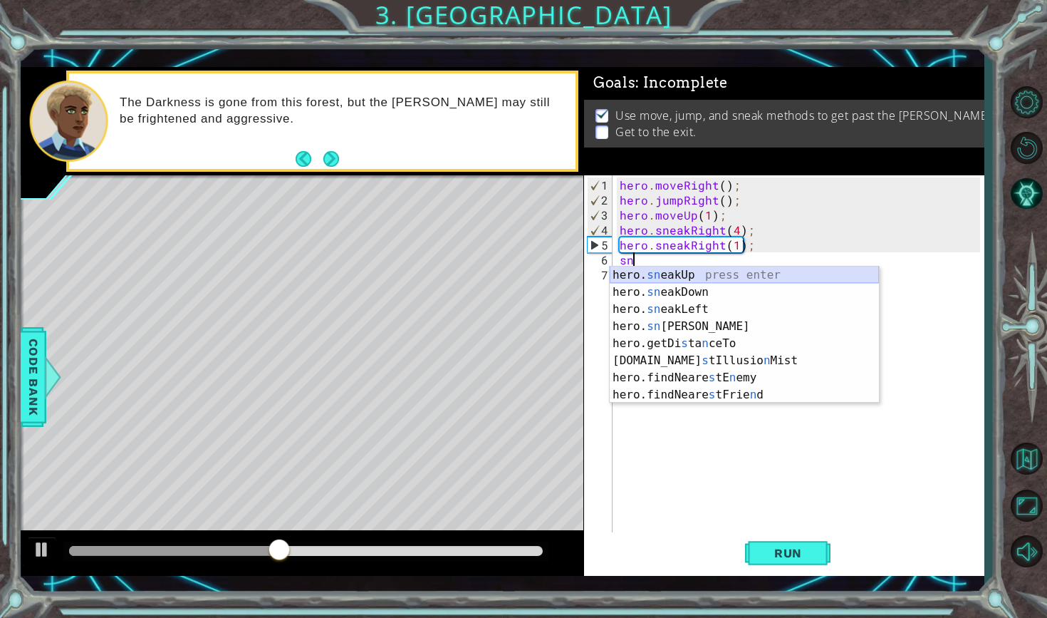
click at [649, 273] on div "hero. sn eakUp press enter hero. sn eakDown press enter hero. sn eakLeft press …" at bounding box center [744, 351] width 269 height 171
type textarea "hero.sneakUp(1);"
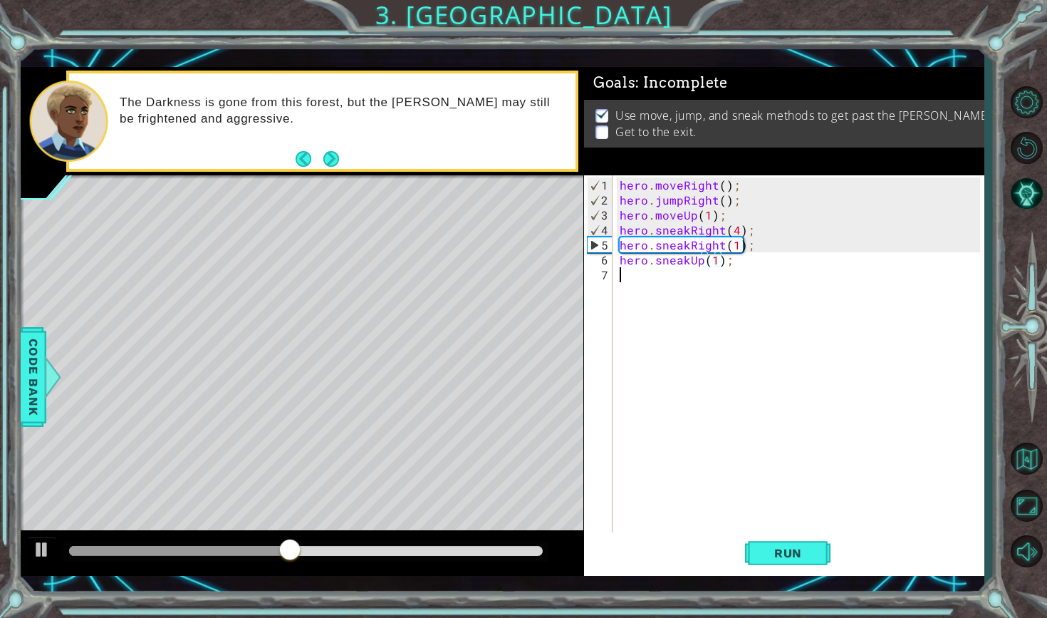
click at [649, 273] on div "hero . moveRight ( ) ; hero . jumpRight ( ) ; hero . moveUp ( 1 ) ; hero . snea…" at bounding box center [802, 371] width 370 height 389
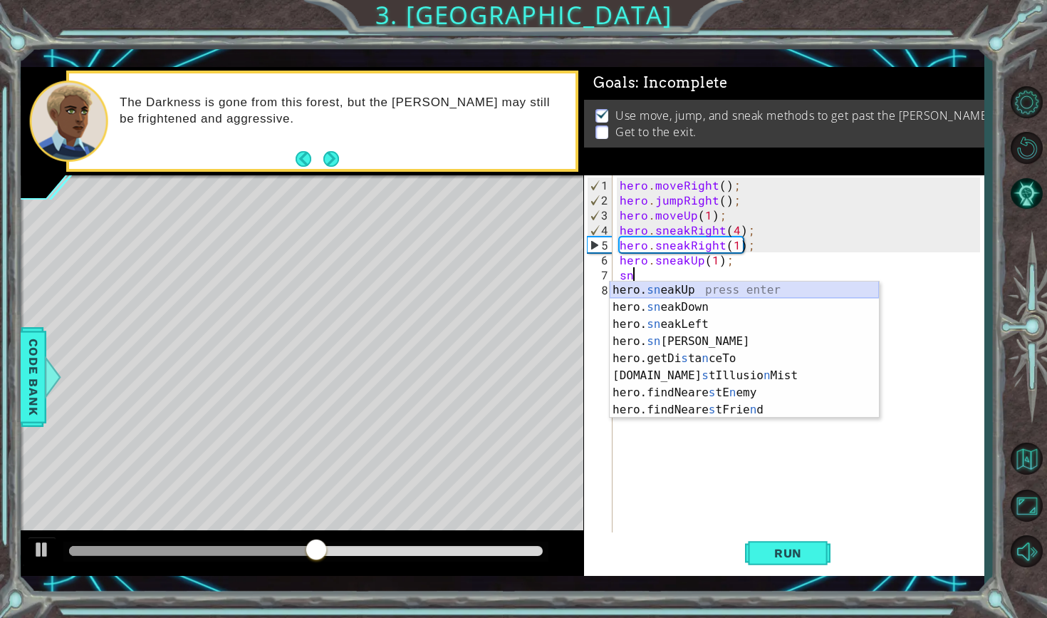
click at [647, 288] on div "hero. sn eakUp press enter hero. sn eakDown press enter hero. sn eakLeft press …" at bounding box center [744, 366] width 269 height 171
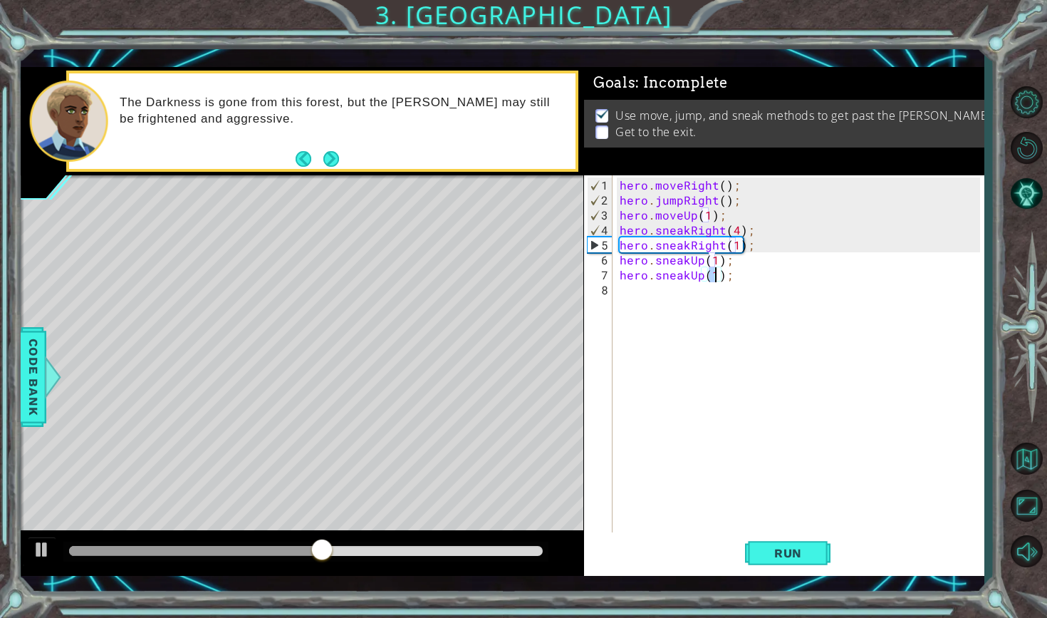
click at [644, 294] on div "hero . moveRight ( ) ; hero . jumpRight ( ) ; hero . moveUp ( 1 ) ; hero . snea…" at bounding box center [802, 371] width 370 height 389
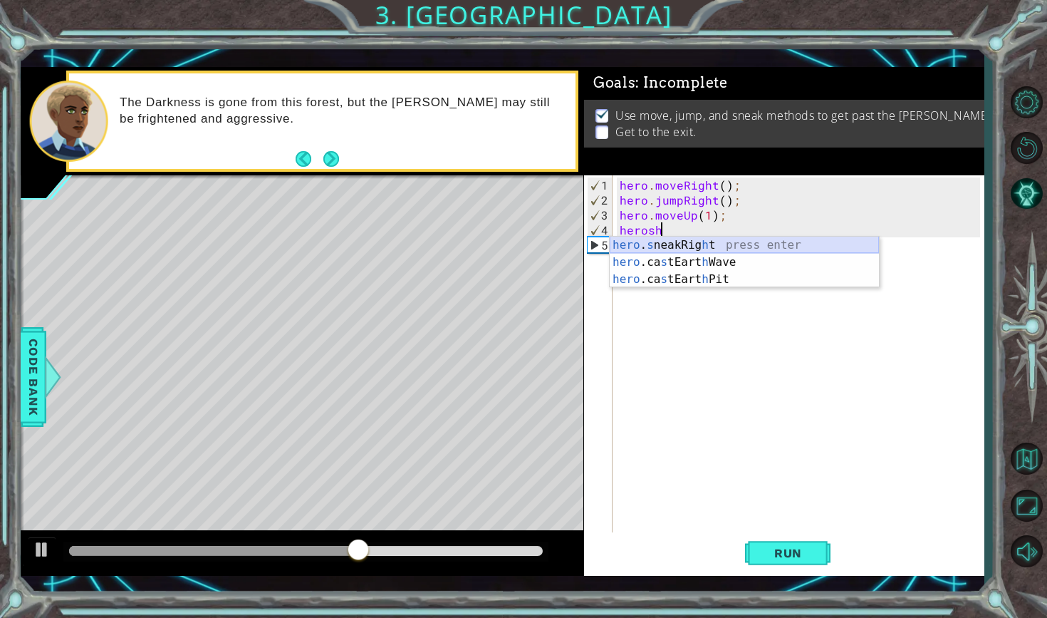
scroll to position [0, 1]
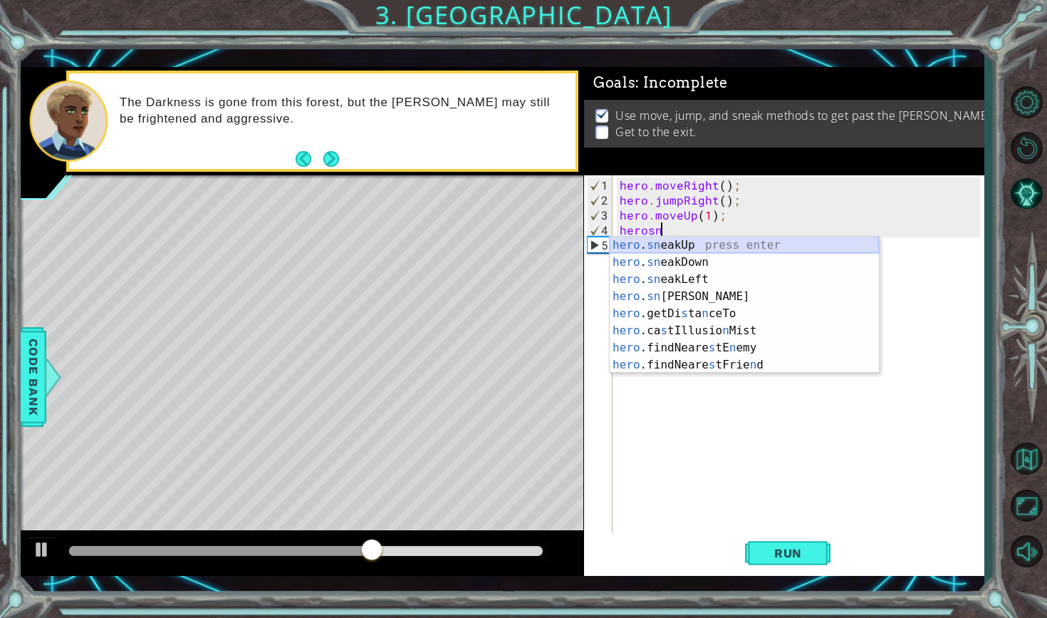
click at [682, 249] on div "hero . sn eakUp press enter hero . sn eakDown press enter hero . sn eakLeft pre…" at bounding box center [744, 321] width 269 height 171
type textarea "hero.sneakUp(1);"
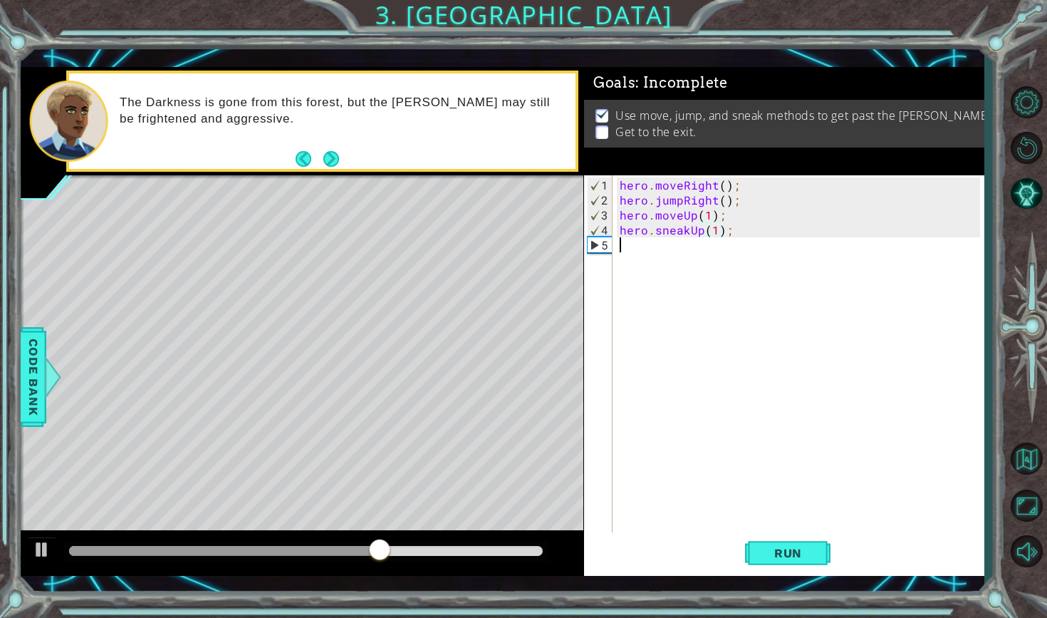
click at [670, 261] on div "hero . moveRight ( ) ; hero . jumpRight ( ) ; hero . moveUp ( 1 ) ; hero . snea…" at bounding box center [802, 371] width 370 height 389
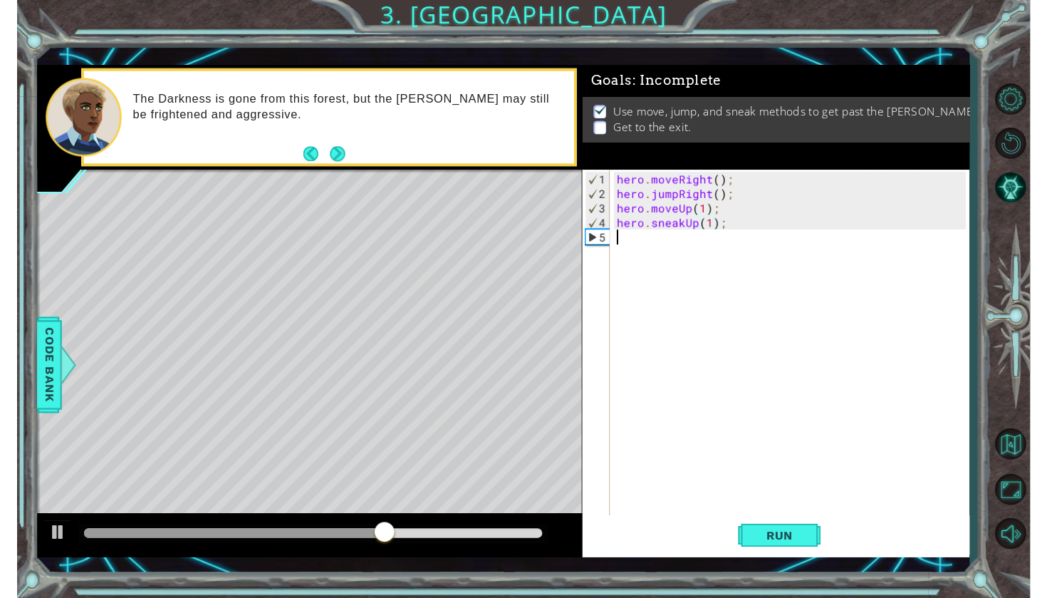
scroll to position [0, 0]
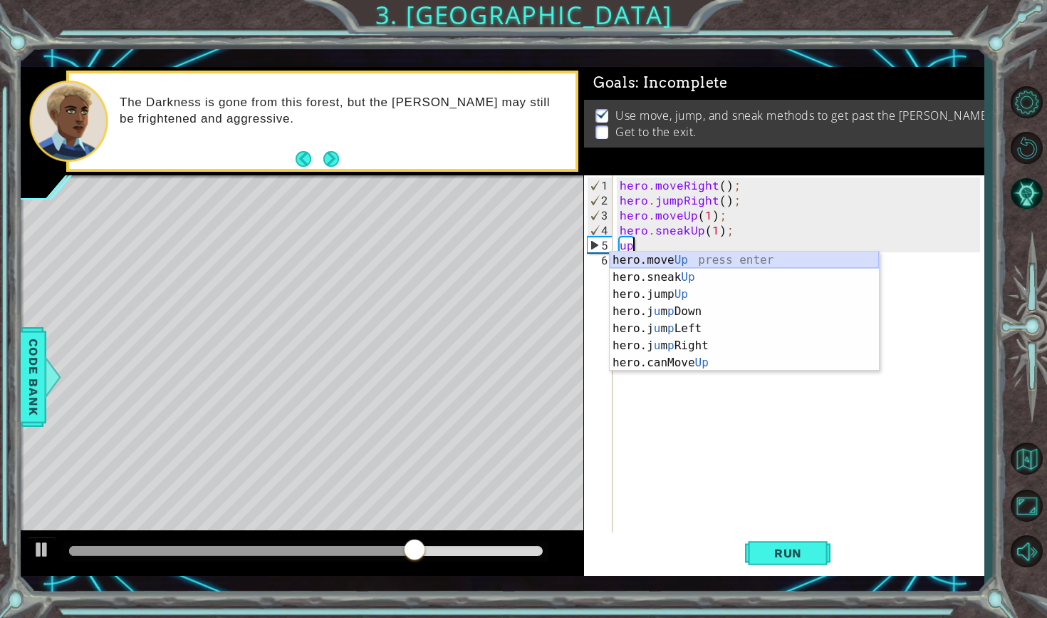
click at [677, 260] on div "hero.move Up press enter hero.sneak Up press enter hero.jump Up press enter her…" at bounding box center [744, 328] width 269 height 154
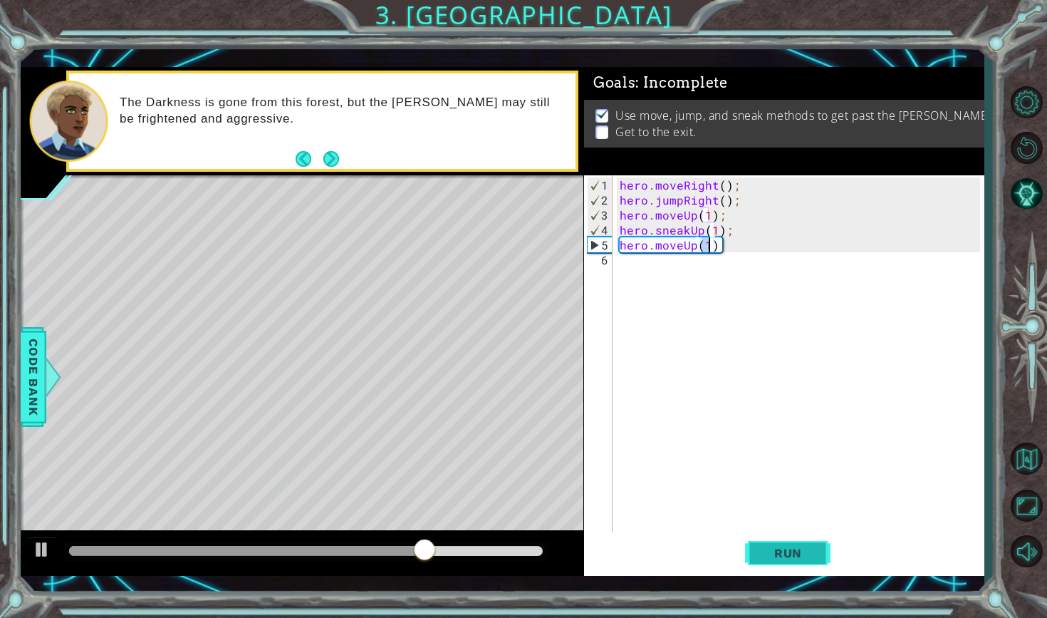
click at [774, 556] on span "Run" at bounding box center [788, 553] width 56 height 14
drag, startPoint x: 90, startPoint y: 559, endPoint x: 70, endPoint y: 553, distance: 20.9
click at [135, 553] on div at bounding box center [148, 551] width 26 height 26
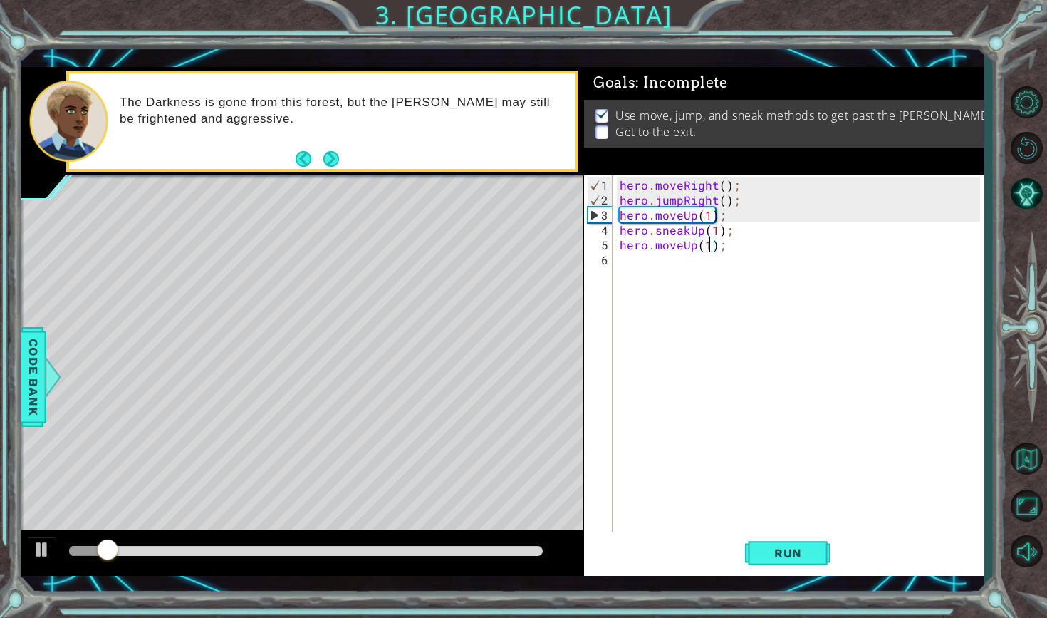
click at [675, 222] on div "hero . moveRight ( ) ; hero . jumpRight ( ) ; hero . moveUp ( 1 ) ; hero . snea…" at bounding box center [802, 371] width 370 height 389
click at [678, 217] on div "hero . moveRight ( ) ; hero . jumpRight ( ) ; hero . moveUp ( 1 ) ; hero . snea…" at bounding box center [802, 371] width 370 height 389
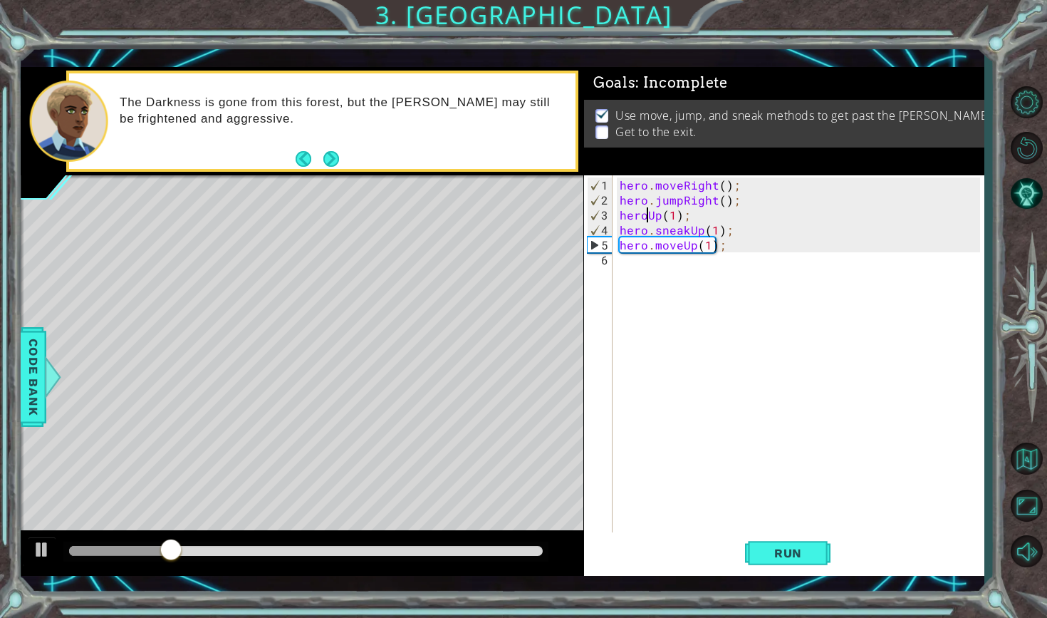
click at [801, 192] on div "hero . moveRight ( ) ; hero . jumpRight ( ) ; heroUp ( 1 ) ; hero . sneakUp ( 1…" at bounding box center [802, 371] width 370 height 389
click at [786, 226] on div "hero . moveRight ( ) ; hero . jumpRight ( ) ; heroUp ( 1 ) ; hero . sneakUp ( 1…" at bounding box center [802, 371] width 370 height 389
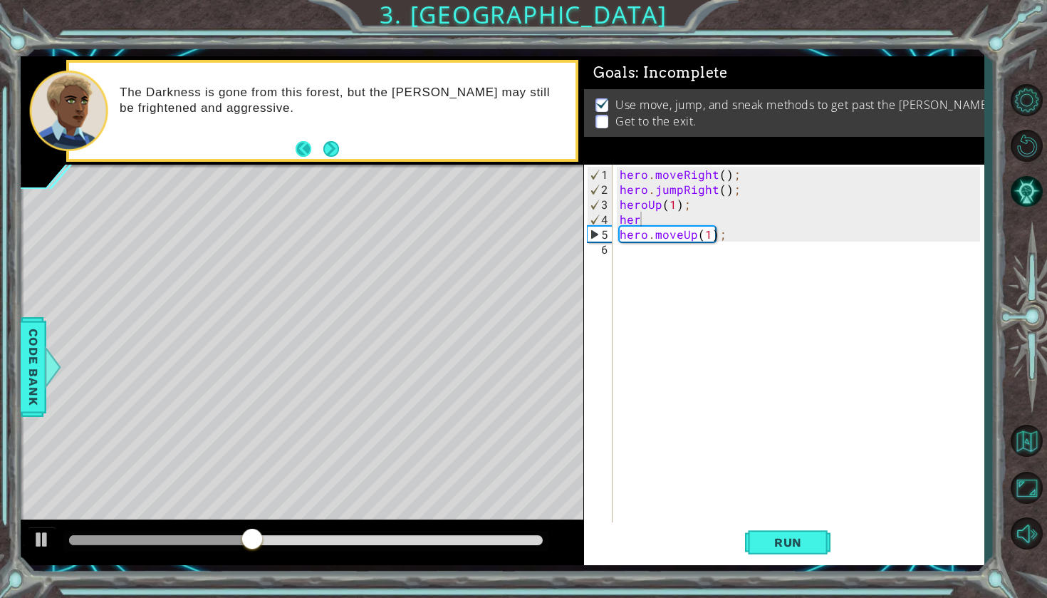
click at [322, 152] on footer at bounding box center [317, 148] width 43 height 21
click at [808, 228] on div "hero . moveRight ( ) ; hero . jumpRight ( ) ; heroUp ( 1 ) ; her hero . moveUp …" at bounding box center [802, 361] width 370 height 389
click at [772, 539] on span "Run" at bounding box center [788, 542] width 56 height 14
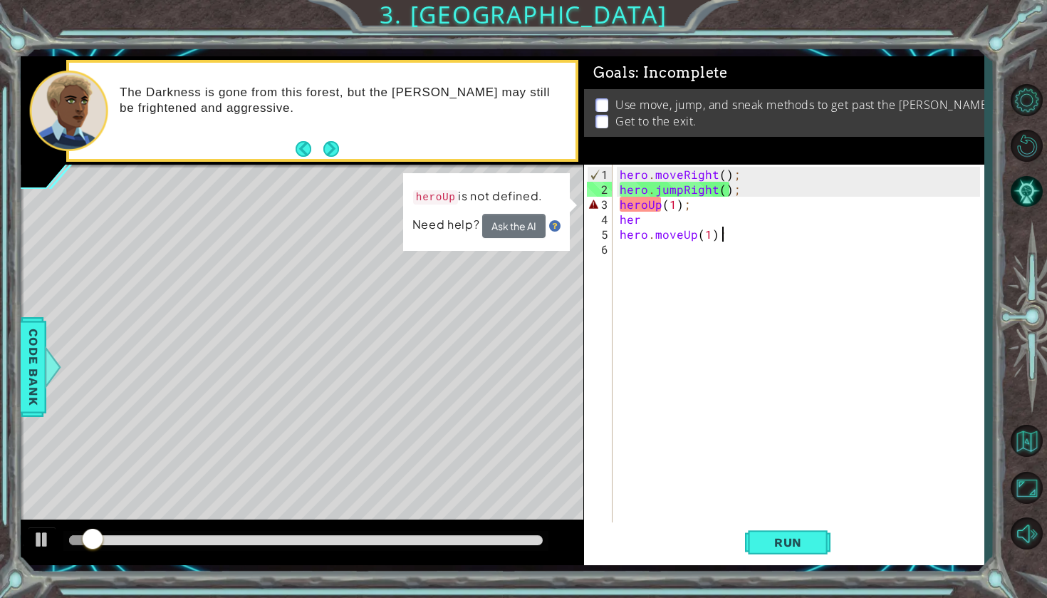
click at [646, 206] on div "hero . moveRight ( ) ; hero . jumpRight ( ) ; heroUp ( 1 ) ; her hero . moveUp …" at bounding box center [802, 361] width 370 height 389
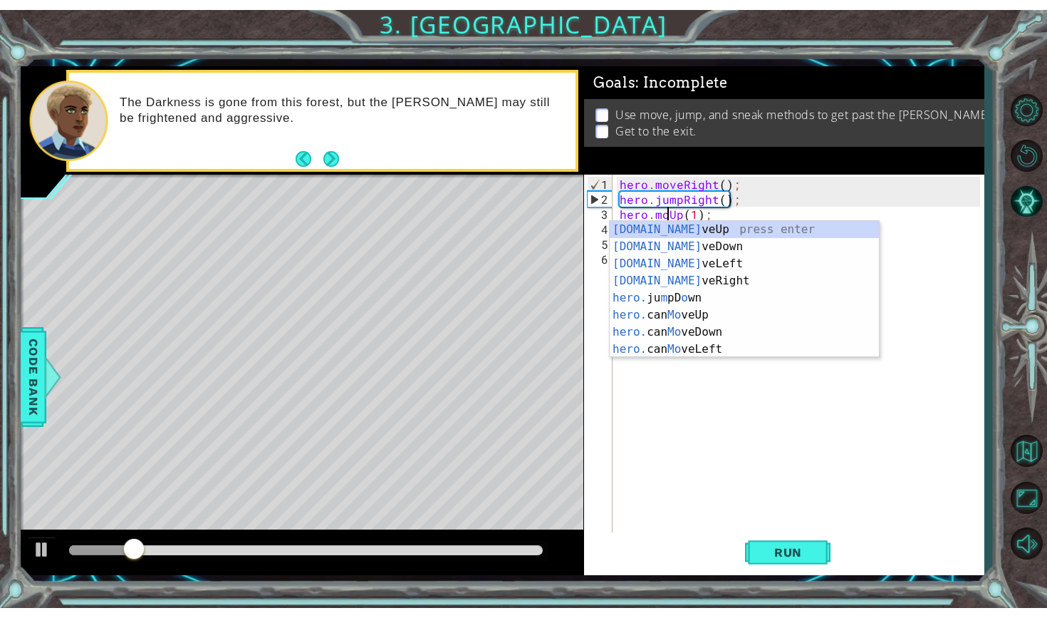
scroll to position [0, 4]
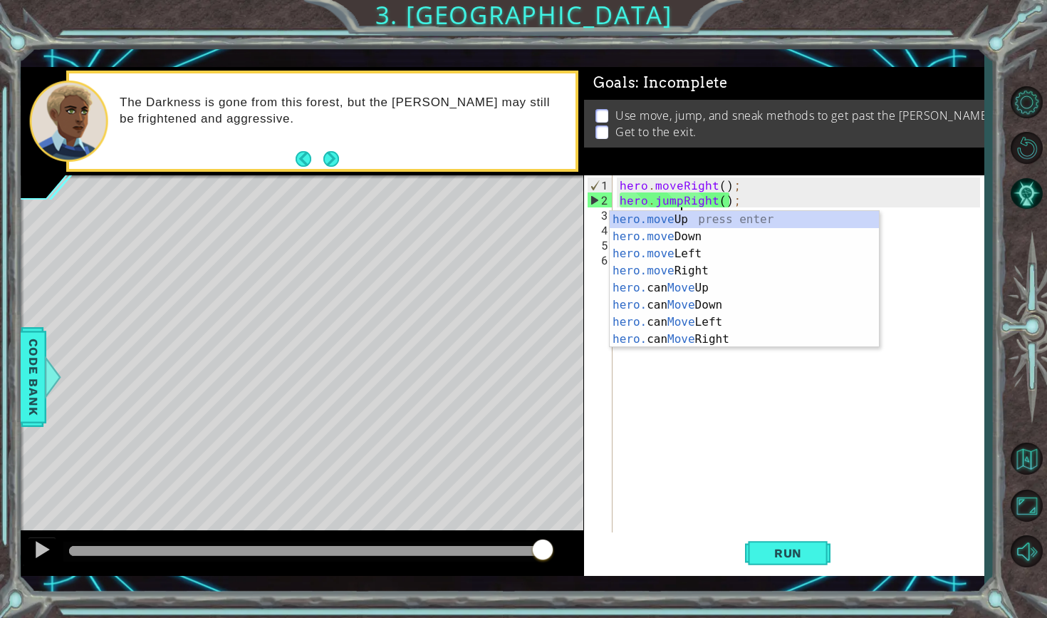
click at [806, 198] on div "hero . moveRight ( ) ; hero . jumpRight ( ) ; hero . moveUp ( 1 ) ; her hero . …" at bounding box center [802, 371] width 370 height 389
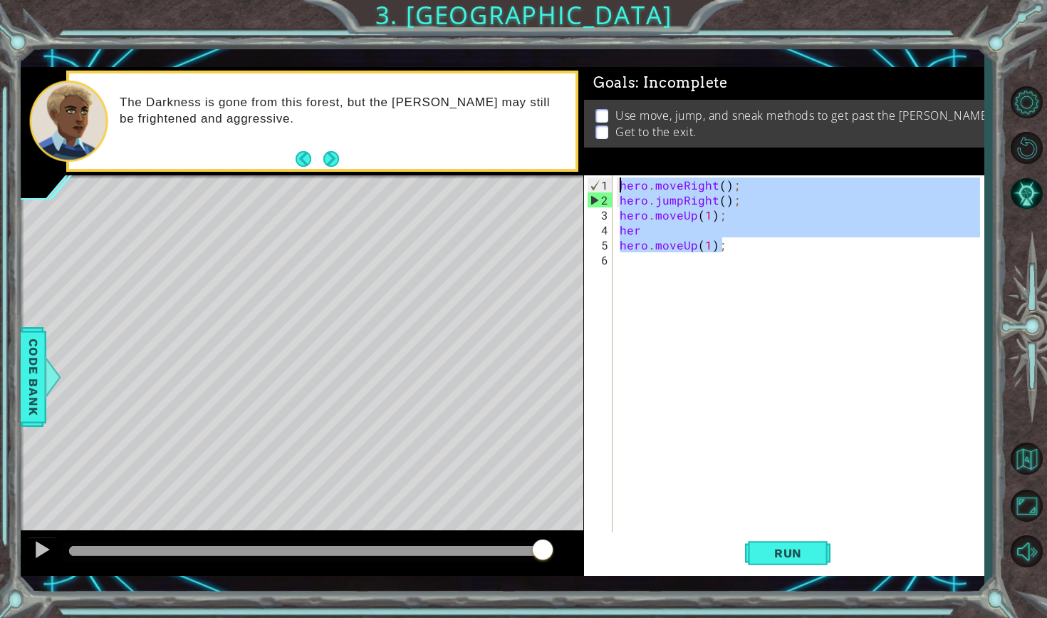
drag, startPoint x: 731, startPoint y: 244, endPoint x: 625, endPoint y: 145, distance: 144.6
click at [625, 145] on div "Goals : Incomplete Use move, jump, and sneak methods to get past the Tengshe. G…" at bounding box center [784, 321] width 400 height 509
type textarea "hero.moveRight(); hero.jumpRight();"
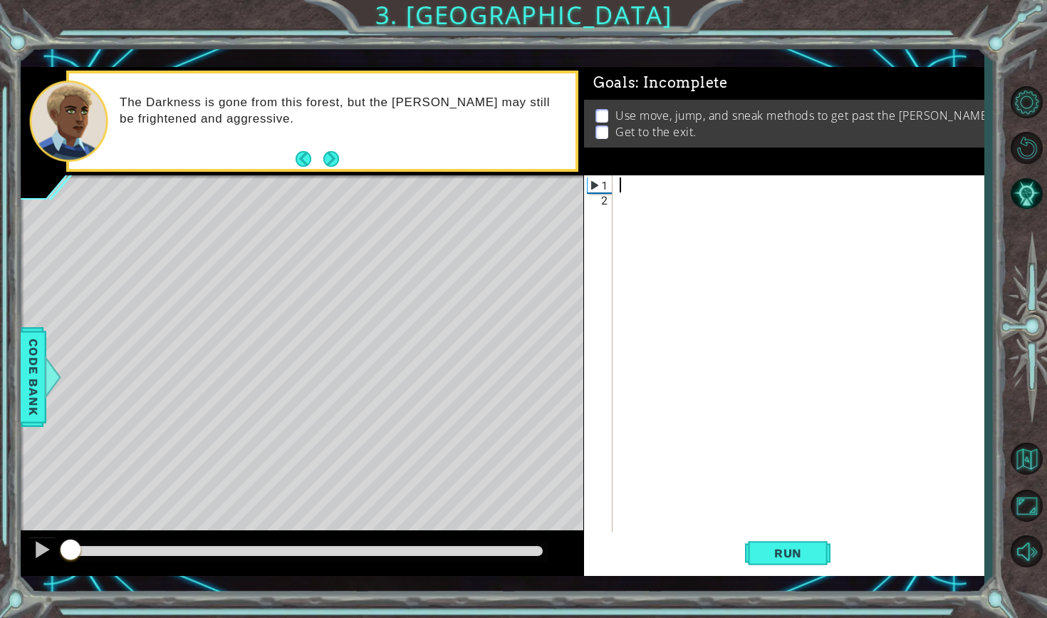
drag, startPoint x: 541, startPoint y: 546, endPoint x: 0, endPoint y: 533, distance: 540.7
click at [0, 533] on div "1 ההההההההההההההההההההההההההההההההההההההההההההההההההההההההההההההההההההההההההההה…" at bounding box center [523, 309] width 1047 height 618
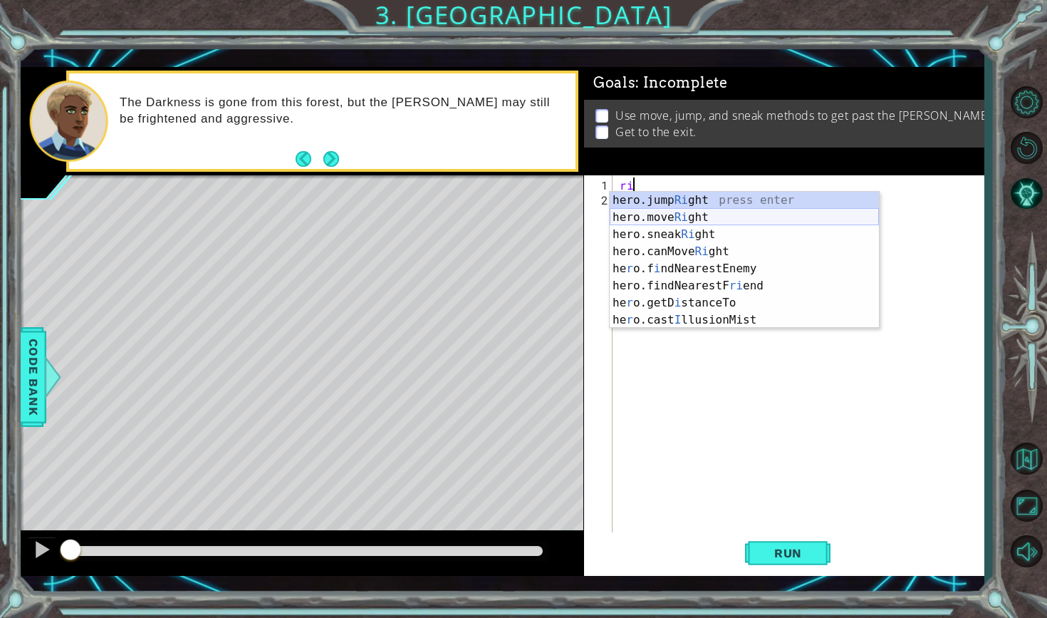
click at [731, 214] on div "hero.jump Ri ght press enter hero.move Ri ght press enter hero.sneak Ri ght pre…" at bounding box center [744, 277] width 269 height 171
type textarea "hero.moveRight(1);"
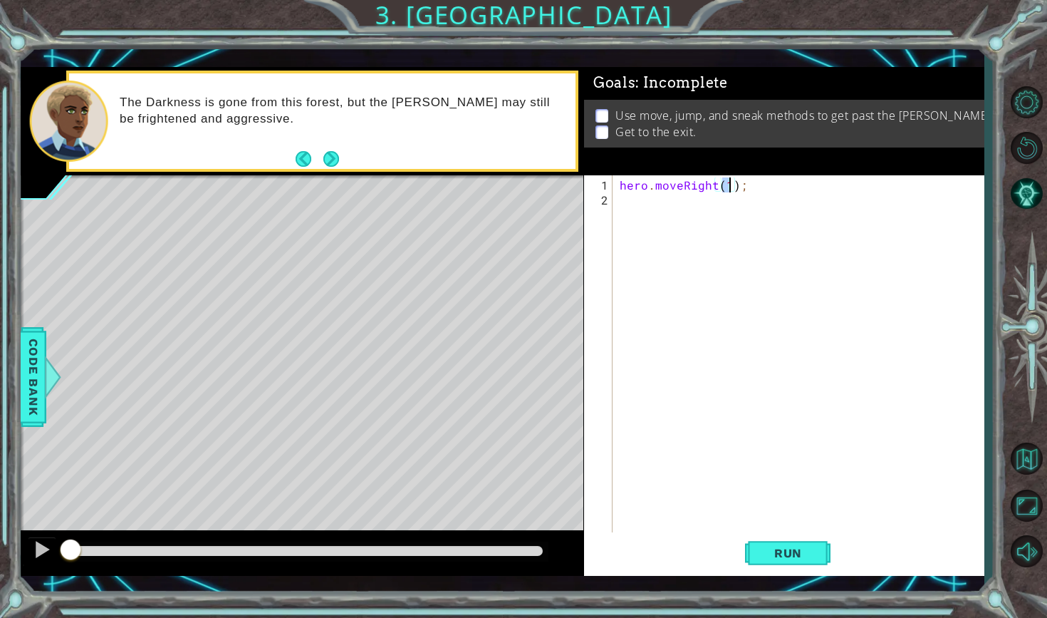
click at [730, 216] on div "hero . moveRight ( 1 ) ;" at bounding box center [802, 371] width 370 height 389
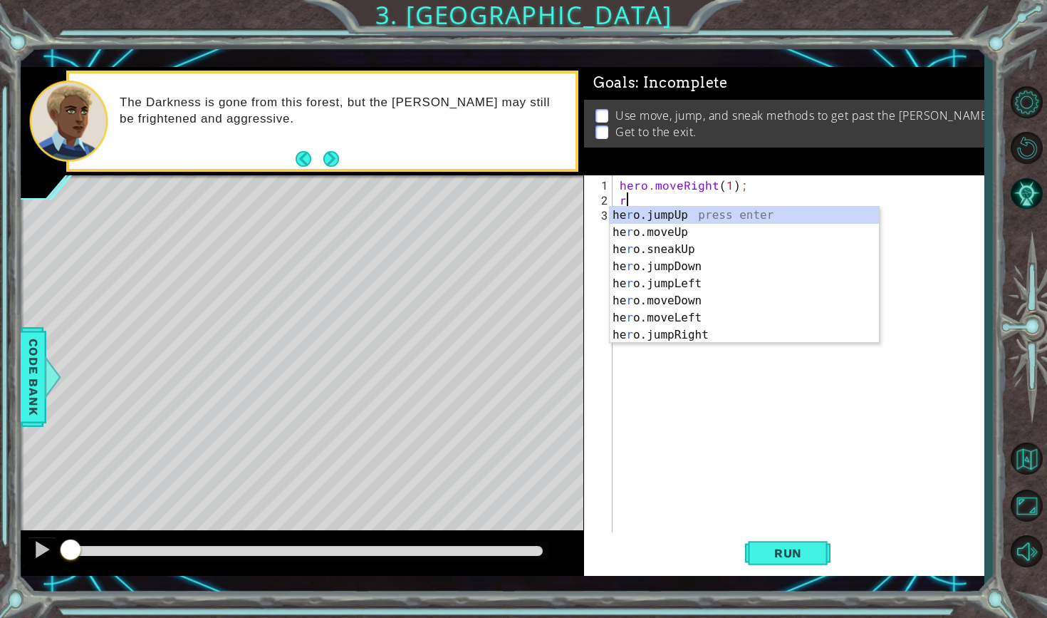
type textarea "ri"
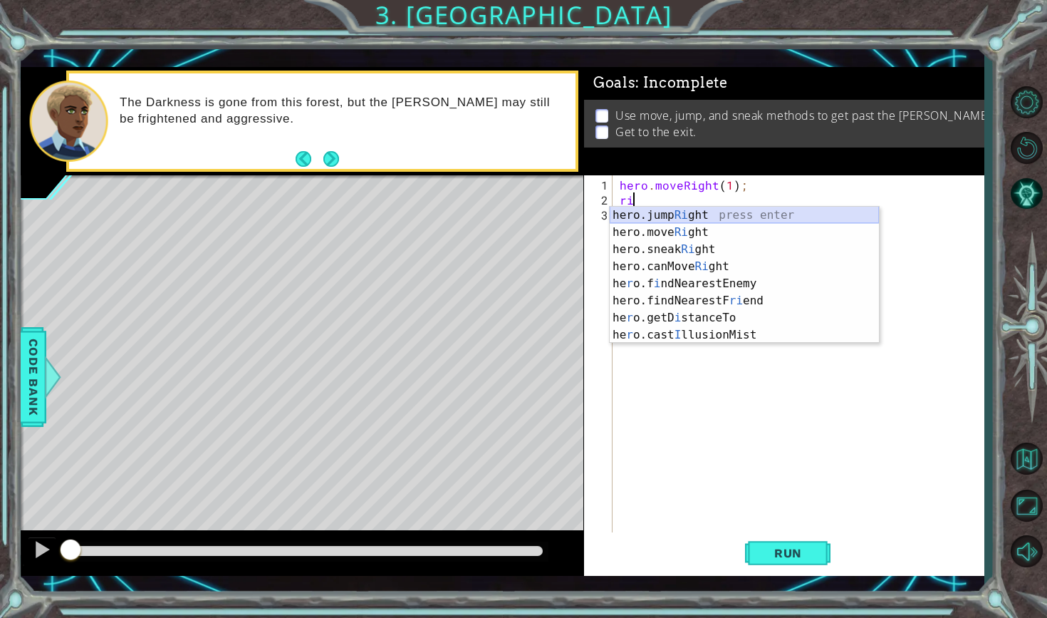
click at [724, 216] on div "hero.jump Ri ght press enter hero.move Ri ght press enter hero.sneak Ri ght pre…" at bounding box center [744, 292] width 269 height 171
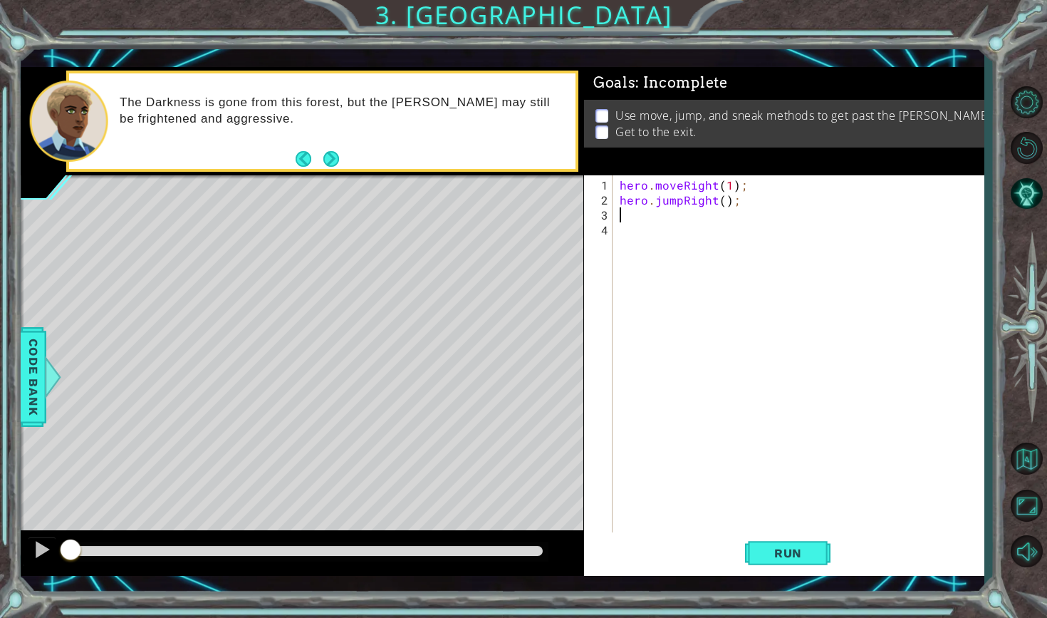
click at [667, 236] on div "hero . moveRight ( 1 ) ; hero . jumpRight ( ) ;" at bounding box center [802, 371] width 370 height 389
click at [667, 228] on div "hero . moveRight ( 1 ) ; hero . jumpRight ( ) ;" at bounding box center [802, 371] width 370 height 389
click at [667, 215] on div "hero . moveRight ( 1 ) ; hero . jumpRight ( ) ;" at bounding box center [802, 371] width 370 height 389
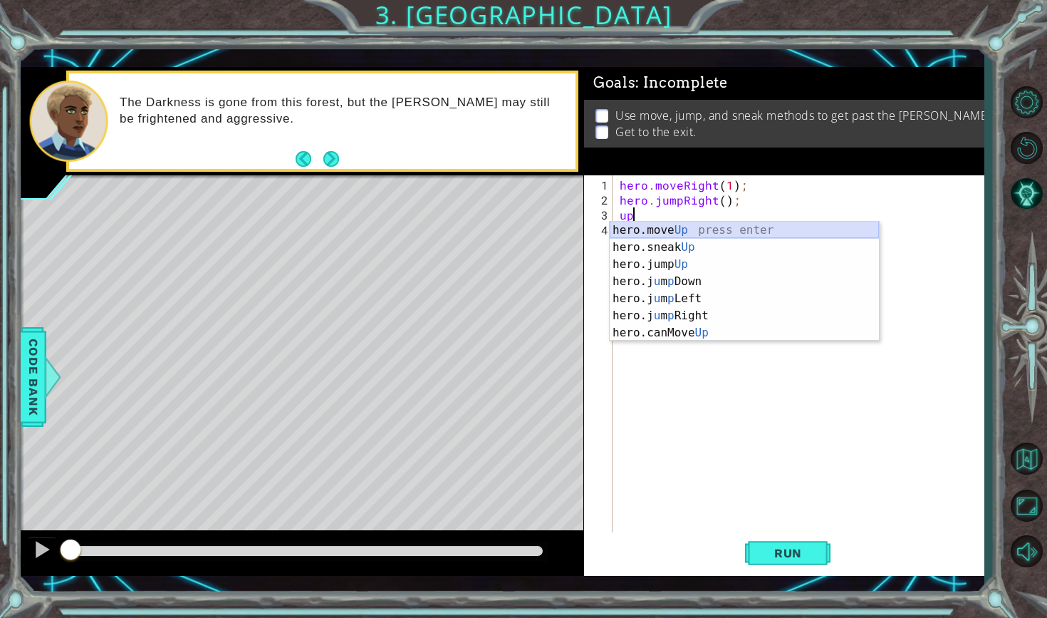
click at [662, 231] on div "hero.move Up press enter hero.sneak Up press enter hero.jump Up press enter her…" at bounding box center [744, 299] width 269 height 154
type textarea "hero.moveUp(1);"
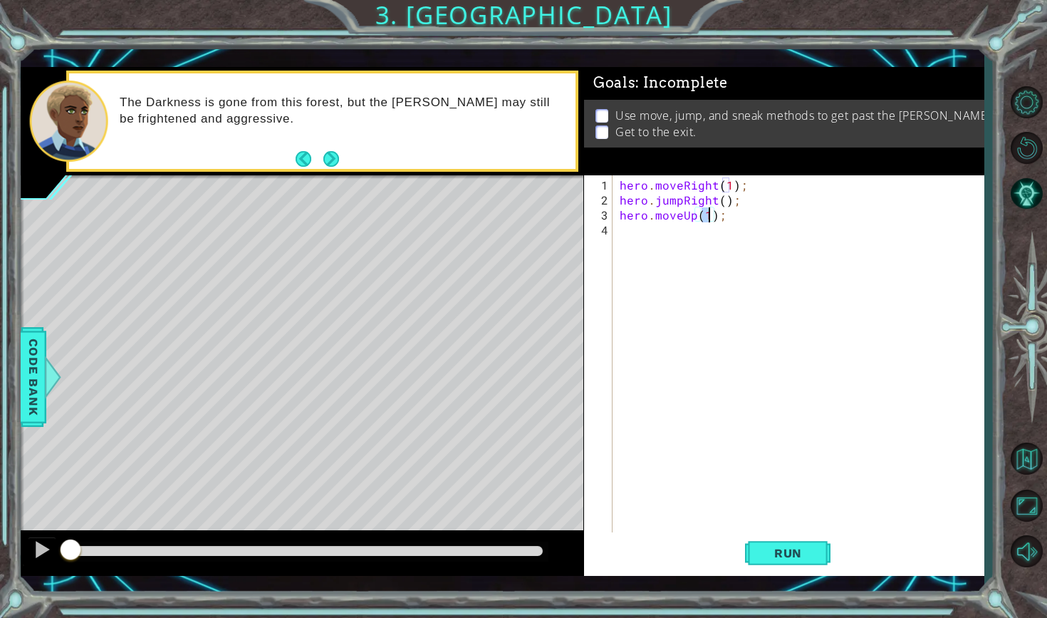
click at [643, 239] on div "hero . moveRight ( 1 ) ; hero . jumpRight ( ) ; hero . moveUp ( 1 ) ;" at bounding box center [802, 371] width 370 height 389
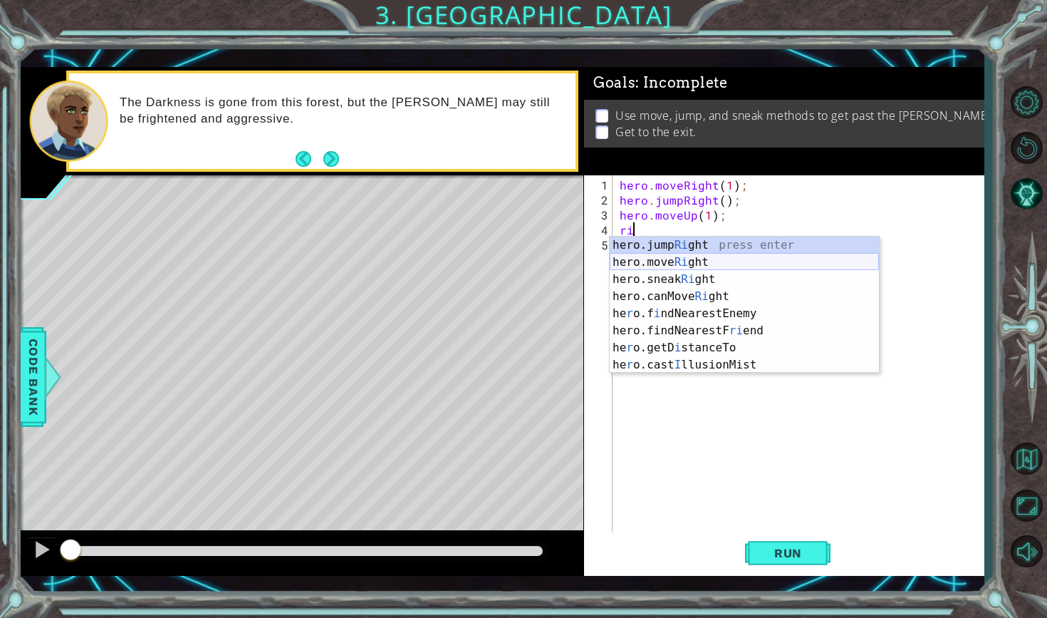
click at [634, 263] on div "hero.jump Ri ght press enter hero.move Ri ght press enter hero.sneak Ri ght pre…" at bounding box center [744, 321] width 269 height 171
type textarea "hero.moveRight(1);"
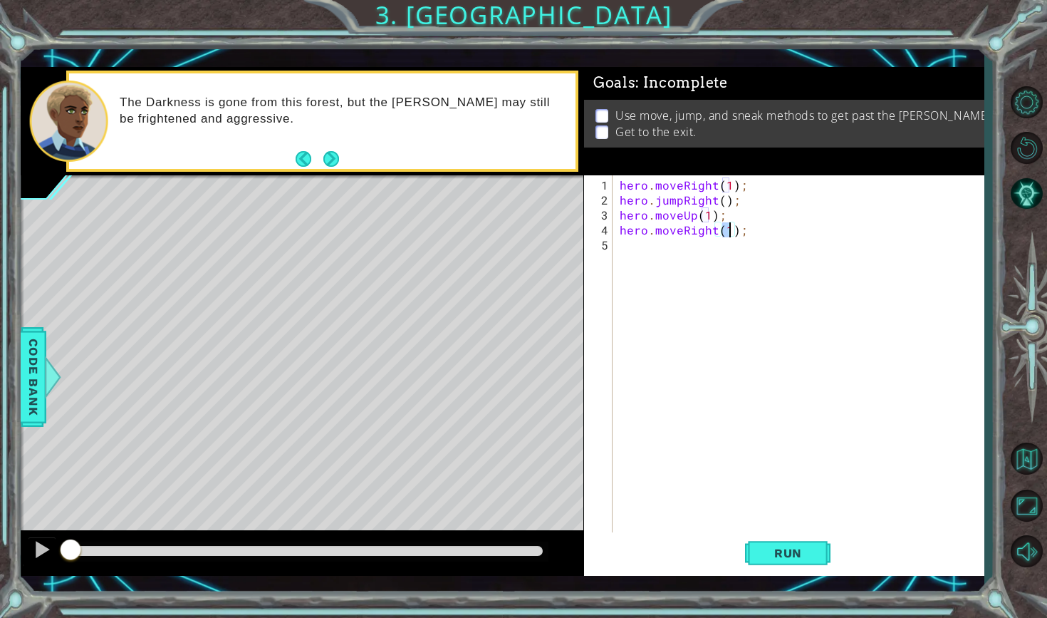
click at [641, 269] on div "hero . moveRight ( 1 ) ; hero . jumpRight ( ) ; hero . moveUp ( 1 ) ; hero . mo…" at bounding box center [802, 371] width 370 height 389
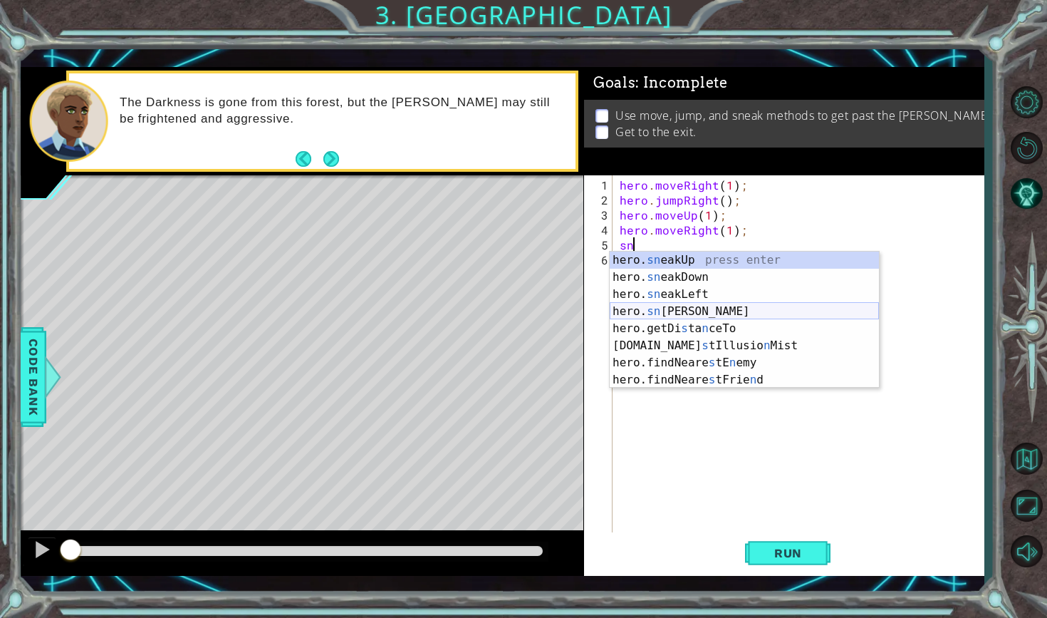
click at [655, 307] on div "hero. sn eakUp press enter hero. sn eakDown press enter hero. sn eakLeft press …" at bounding box center [744, 336] width 269 height 171
type textarea "hero.sneakRight(1);"
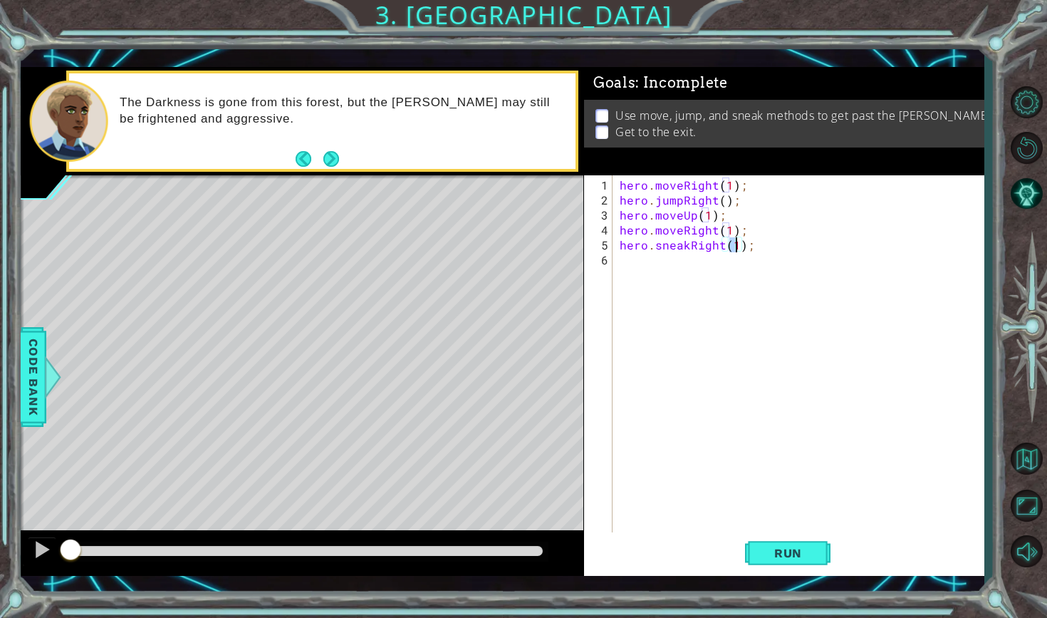
click at [671, 282] on div "hero . moveRight ( 1 ) ; hero . jumpRight ( ) ; hero . moveUp ( 1 ) ; hero . mo…" at bounding box center [802, 371] width 370 height 389
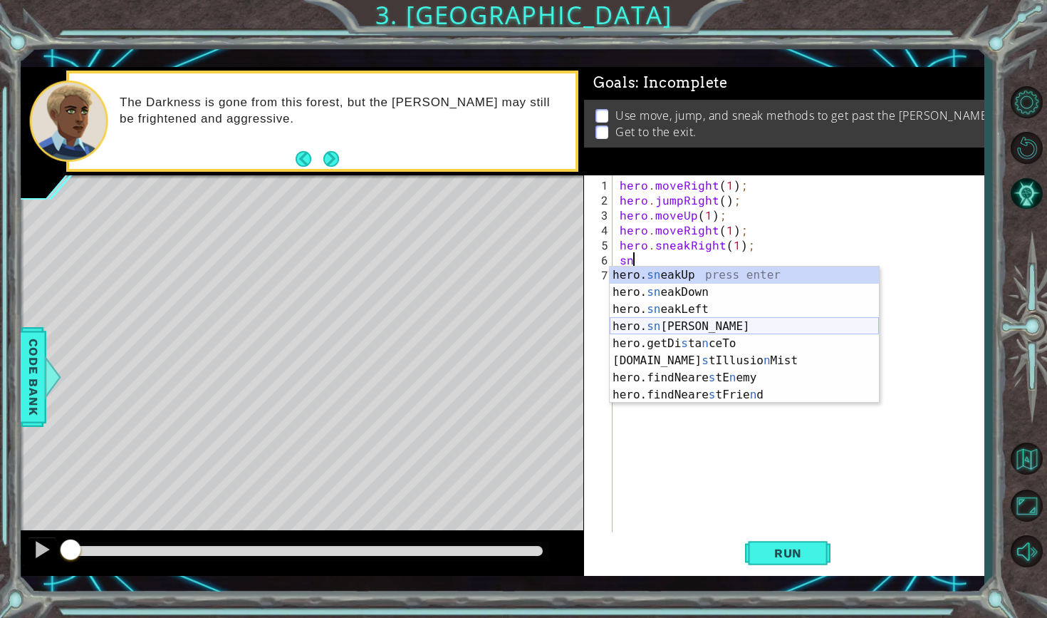
click at [670, 331] on div "hero. sn eakUp press enter hero. sn eakDown press enter hero. sn eakLeft press …" at bounding box center [744, 351] width 269 height 171
type textarea "hero.sneakRight(1);"
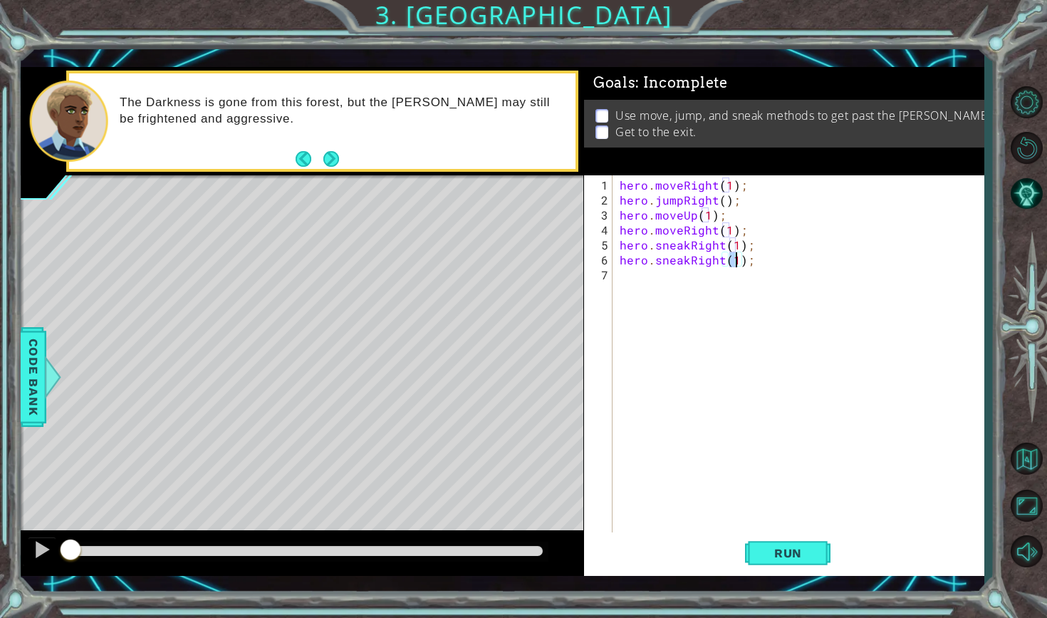
click at [671, 308] on div "hero . moveRight ( 1 ) ; hero . jumpRight ( ) ; hero . moveUp ( 1 ) ; hero . mo…" at bounding box center [802, 371] width 370 height 389
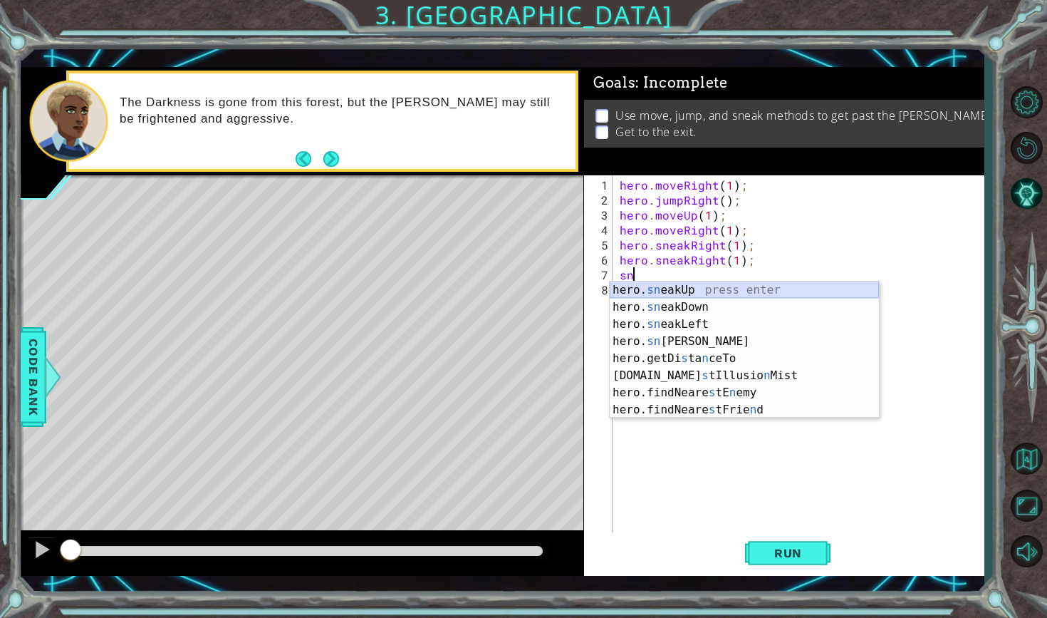
click at [685, 286] on div "hero. sn eakUp press enter hero. sn eakDown press enter hero. sn eakLeft press …" at bounding box center [744, 366] width 269 height 171
type textarea "hero.sneakUp(1);"
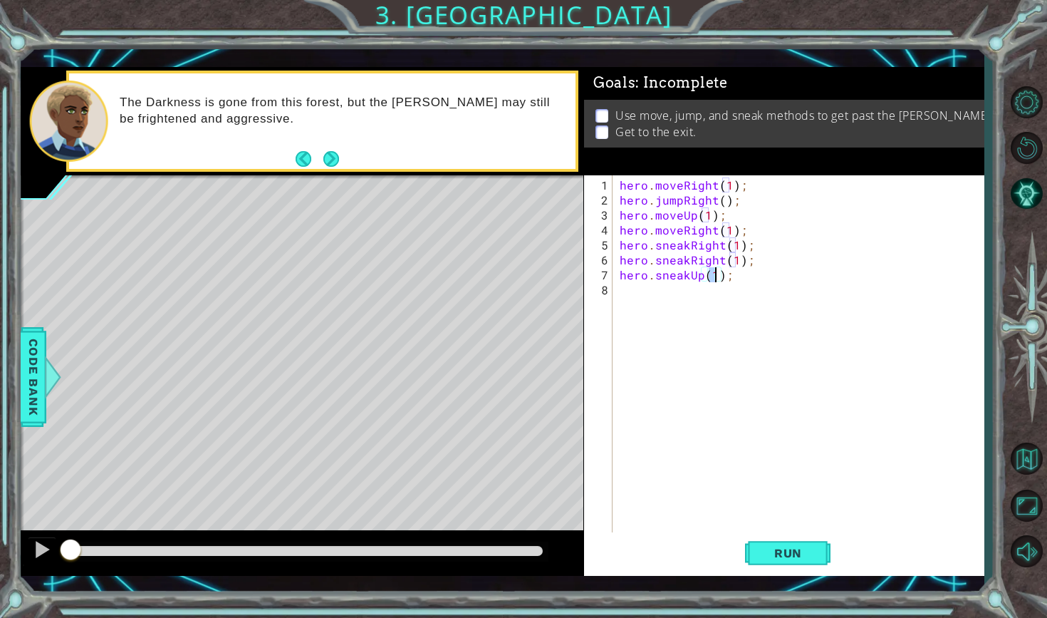
click at [684, 285] on div "hero . moveRight ( 1 ) ; hero . jumpRight ( ) ; hero . moveUp ( 1 ) ; hero . mo…" at bounding box center [802, 371] width 370 height 389
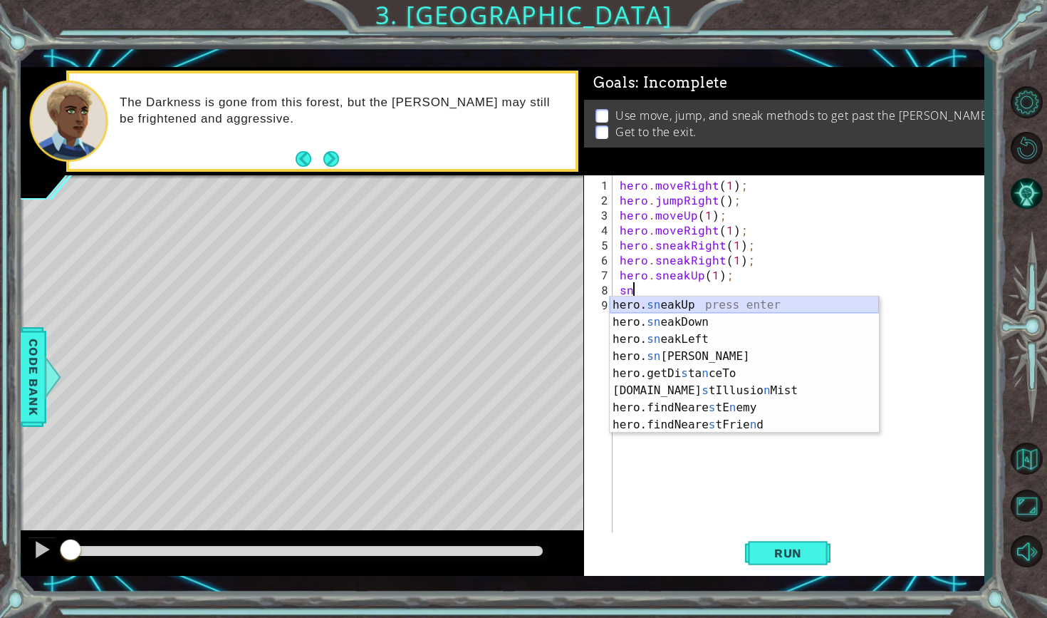
click at [684, 306] on div "hero. sn eakUp press enter hero. sn eakDown press enter hero. sn eakLeft press …" at bounding box center [744, 381] width 269 height 171
type textarea "hero.sneakUp(1);"
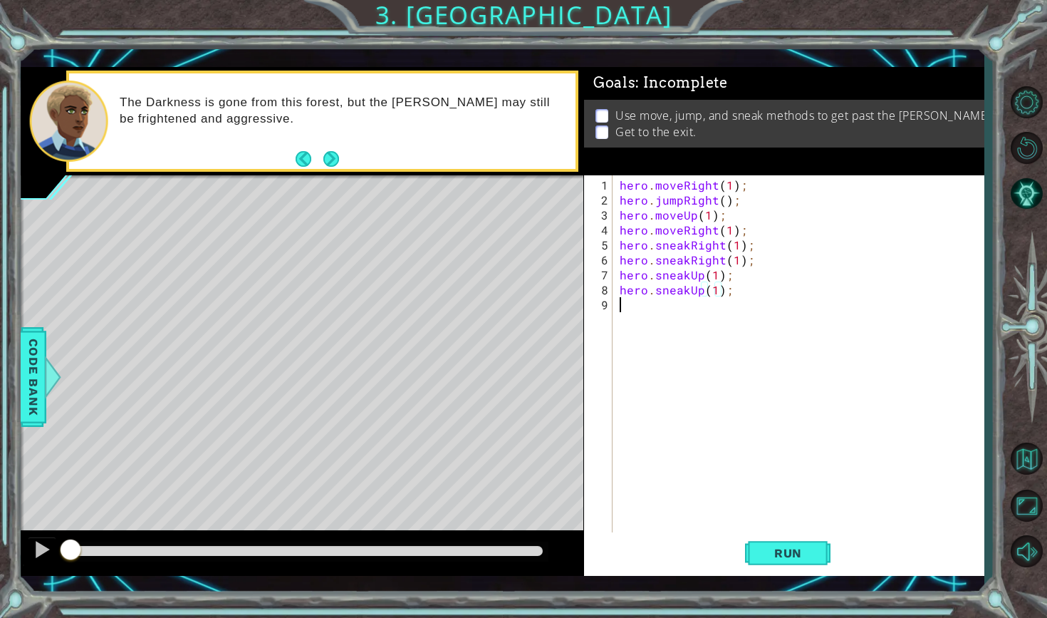
click at [684, 306] on div "hero . moveRight ( 1 ) ; hero . jumpRight ( ) ; hero . moveUp ( 1 ) ; hero . mo…" at bounding box center [802, 371] width 370 height 389
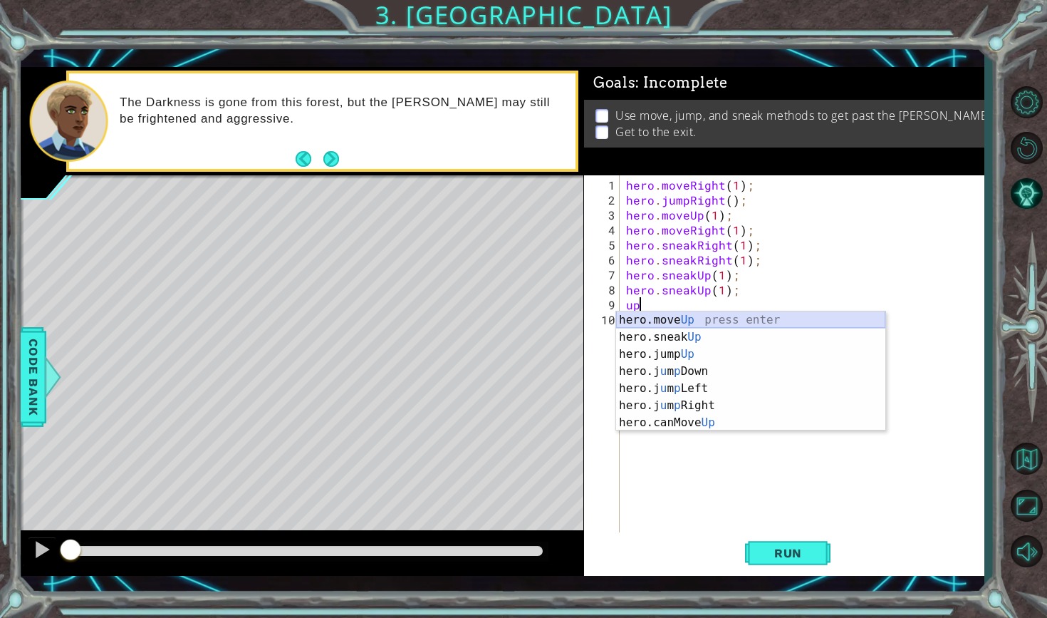
click at [682, 323] on div "hero.move Up press enter hero.sneak Up press enter hero.jump Up press enter her…" at bounding box center [750, 388] width 269 height 154
type textarea "hero.moveUp(1);"
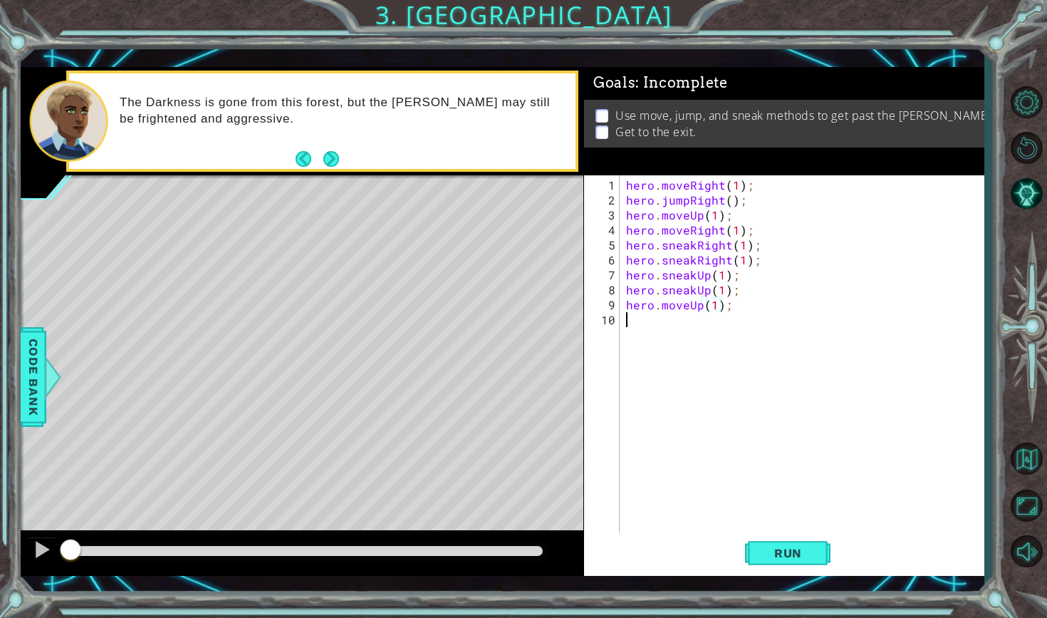
click at [679, 323] on div "hero . moveRight ( 1 ) ; hero . jumpRight ( ) ; hero . moveUp ( 1 ) ; hero . mo…" at bounding box center [805, 371] width 364 height 389
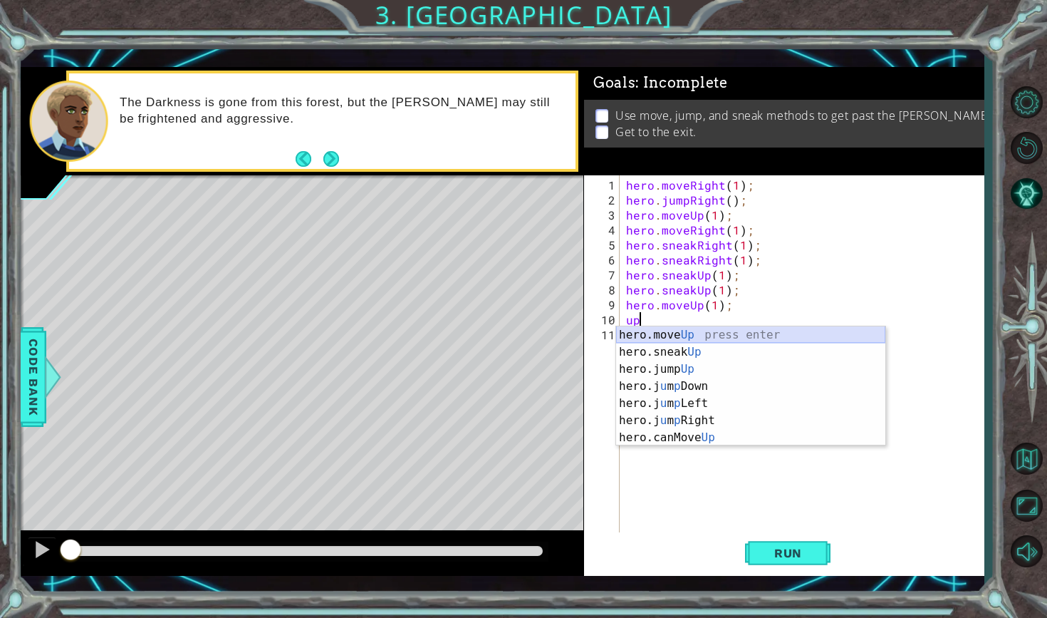
click at [677, 333] on div "hero.move Up press enter hero.sneak Up press enter hero.jump Up press enter her…" at bounding box center [750, 403] width 269 height 154
type textarea "hero.moveUp(1);"
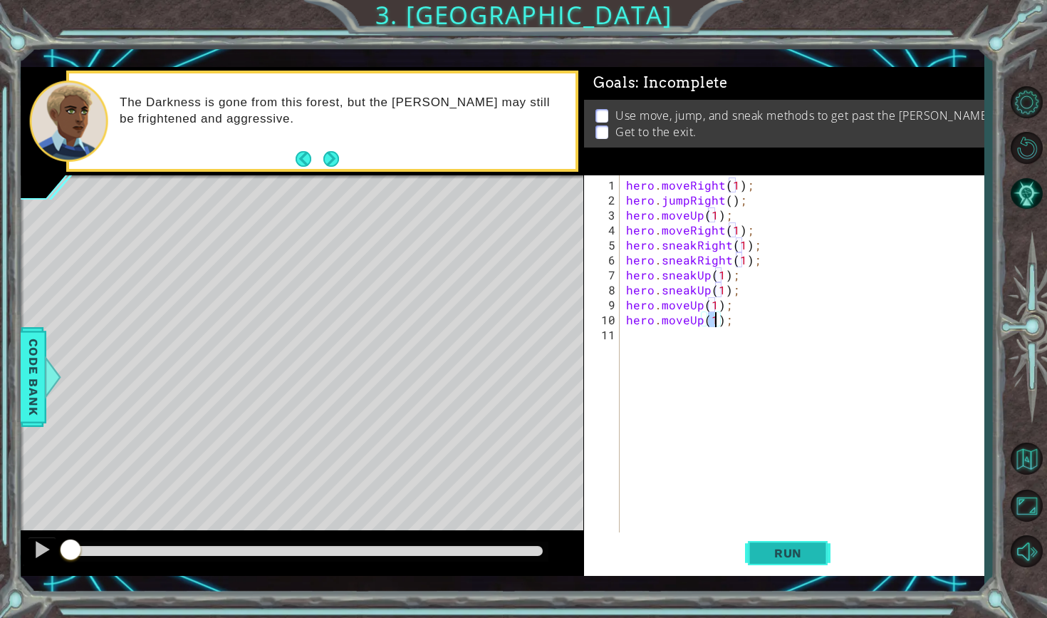
click at [754, 548] on button "Run" at bounding box center [787, 552] width 85 height 40
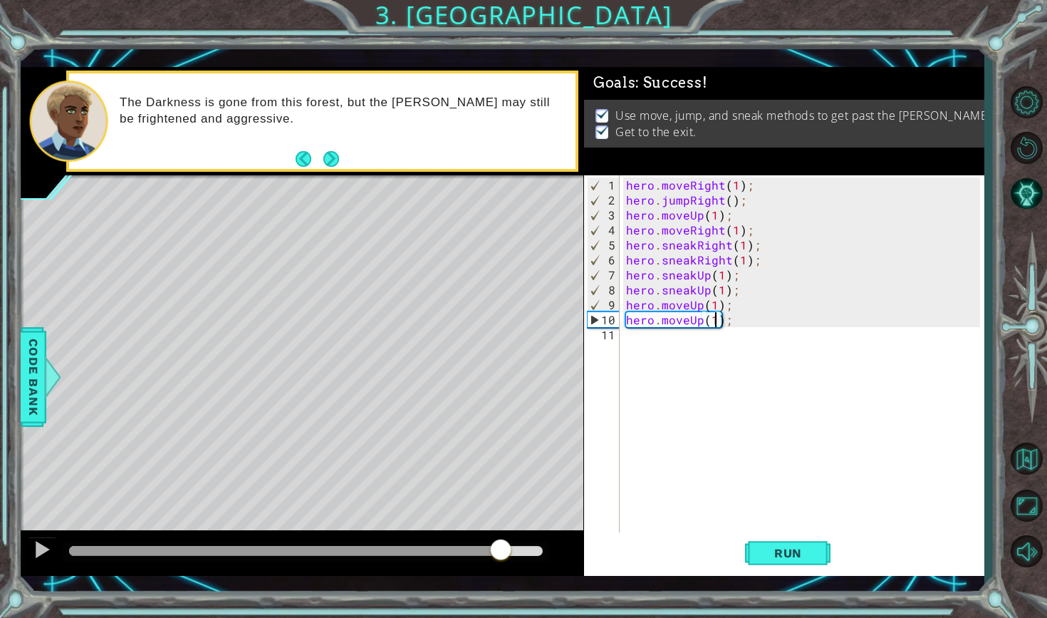
click at [510, 501] on div "methods hero use(thing) moveUp(steps) moveDown(steps) moveLeft(steps) moveRight…" at bounding box center [502, 321] width 963 height 509
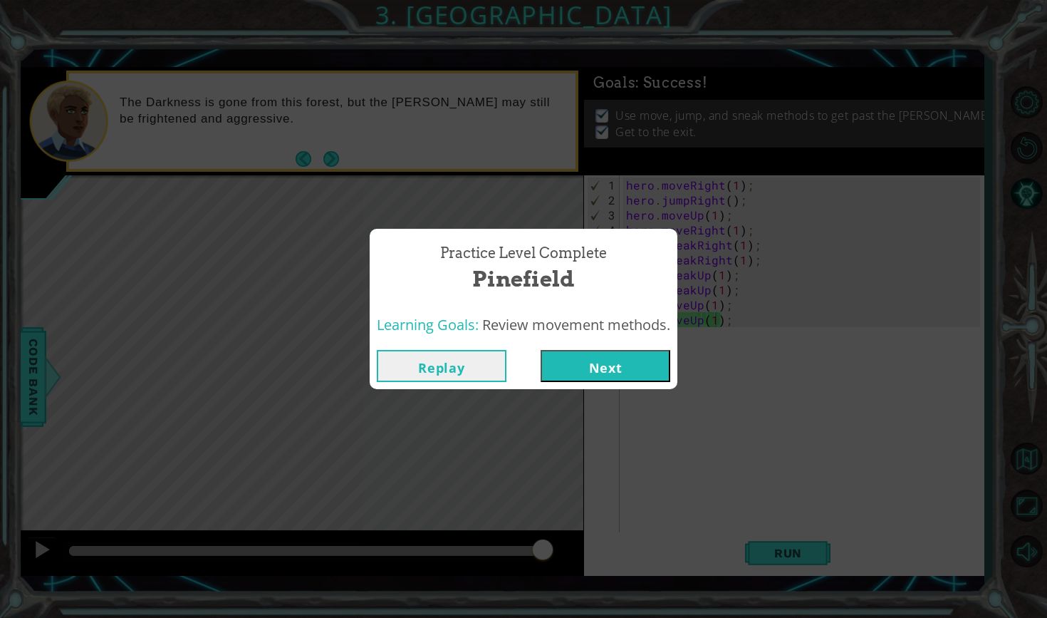
click at [633, 373] on button "Next" at bounding box center [606, 366] width 130 height 32
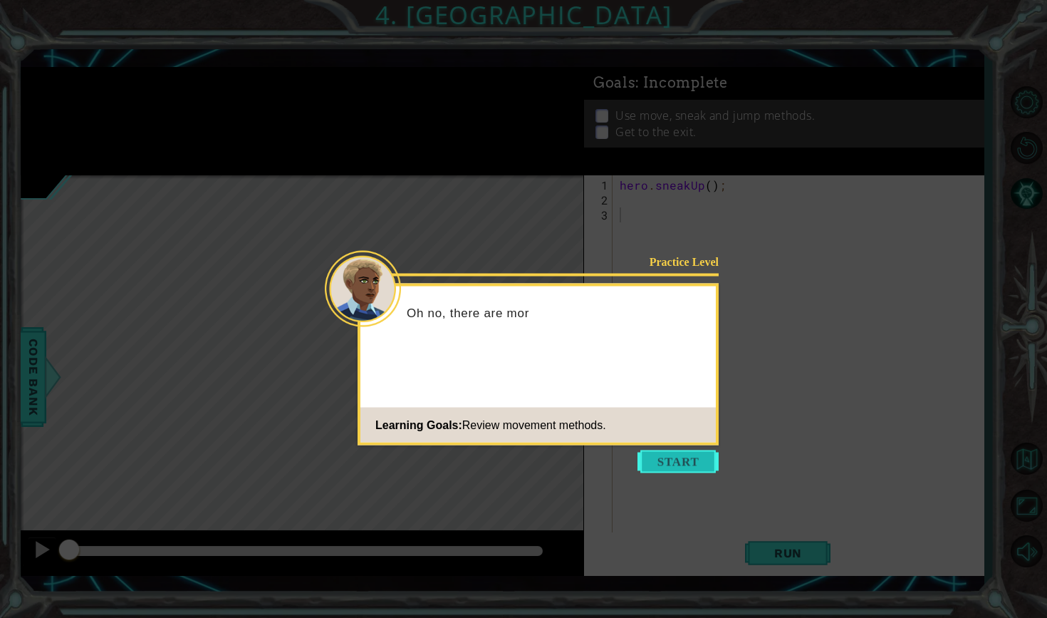
click at [660, 454] on button "Start" at bounding box center [677, 461] width 81 height 23
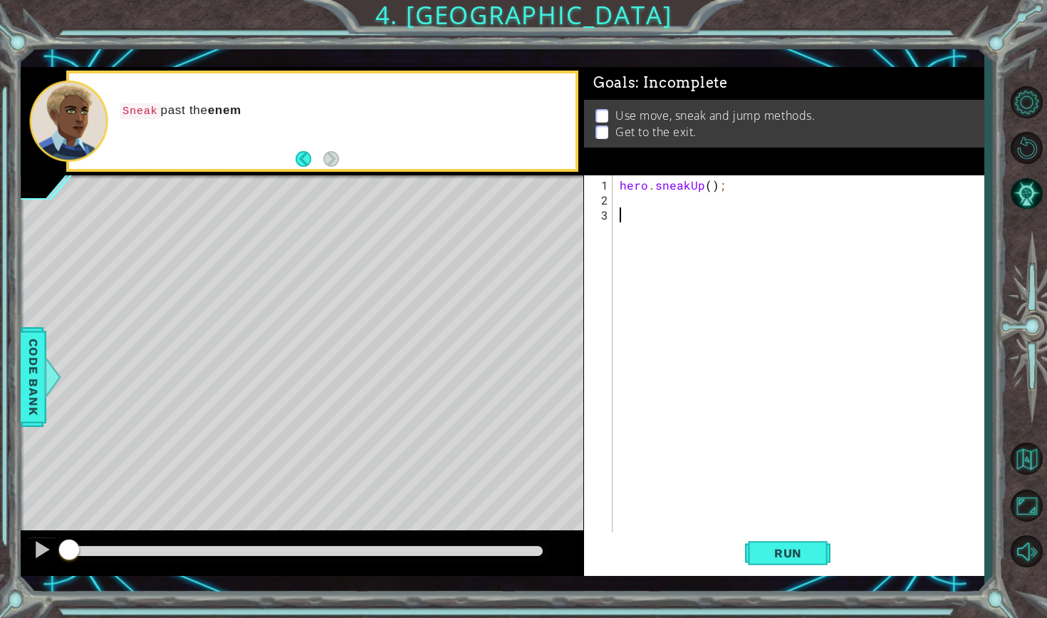
click at [674, 204] on div "hero . sneakUp ( ) ;" at bounding box center [802, 371] width 370 height 389
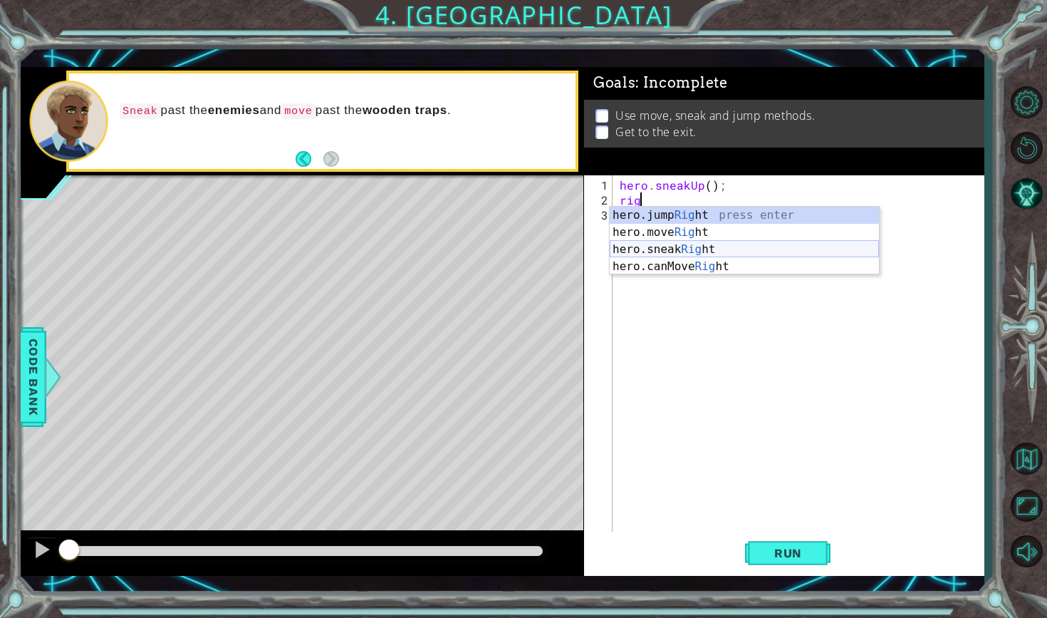
click at [653, 250] on div "hero.jump Rig ht press enter hero.move Rig ht press enter hero.sneak Rig ht pre…" at bounding box center [744, 258] width 269 height 103
type textarea "hero.sneakRight(1);"
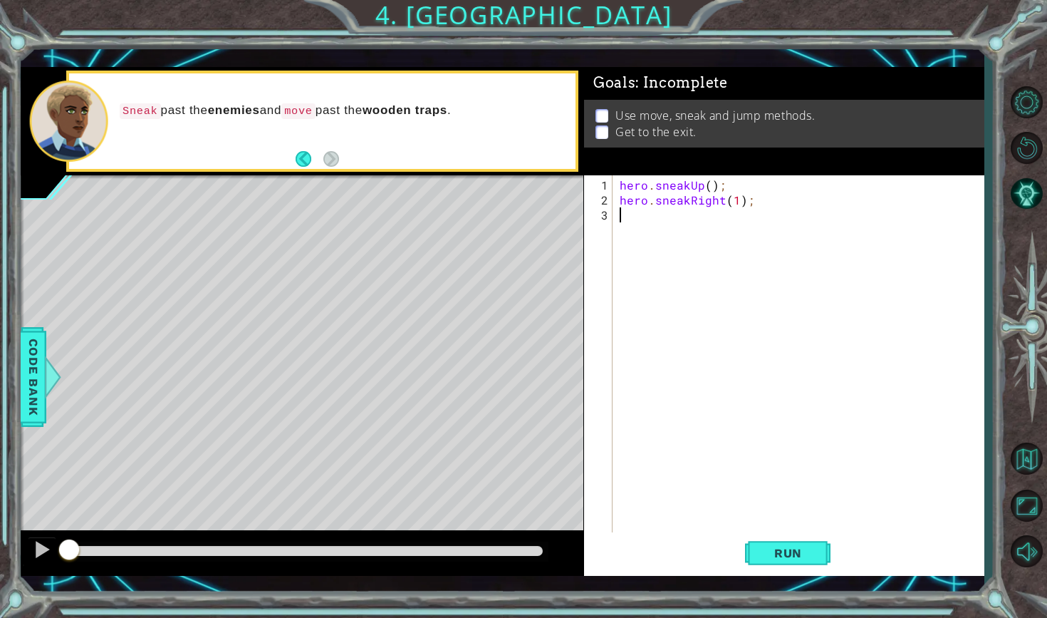
click at [652, 255] on div "hero . sneakUp ( ) ; hero . sneakRight ( 1 ) ;" at bounding box center [802, 371] width 370 height 389
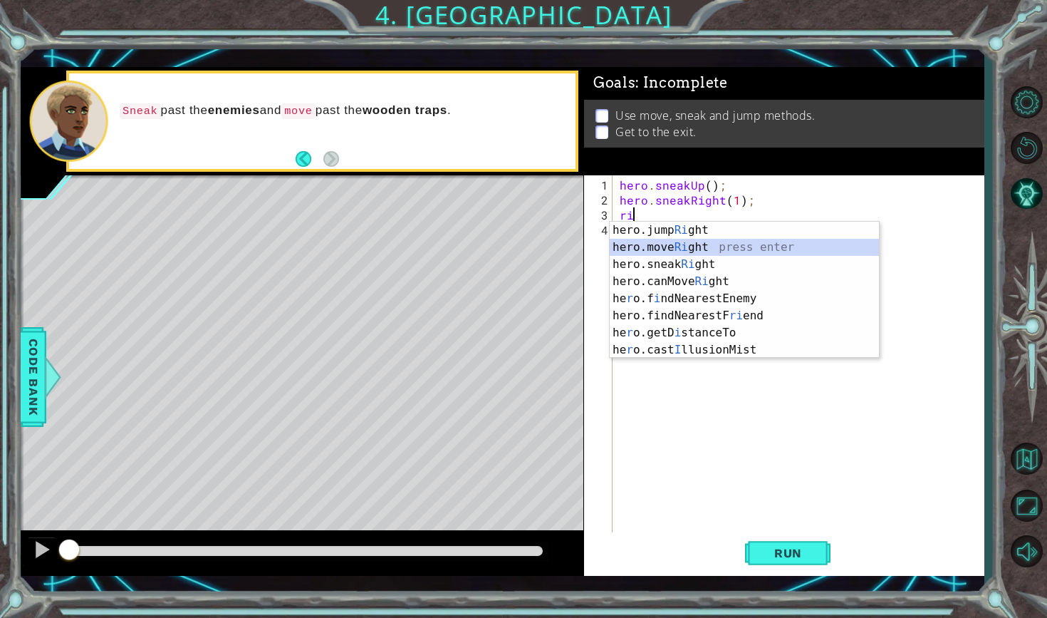
click at [655, 248] on div "hero.jump Ri ght press enter hero.move Ri ght press enter hero.sneak Ri ght pre…" at bounding box center [744, 307] width 269 height 171
type textarea "hero.moveRight(1);"
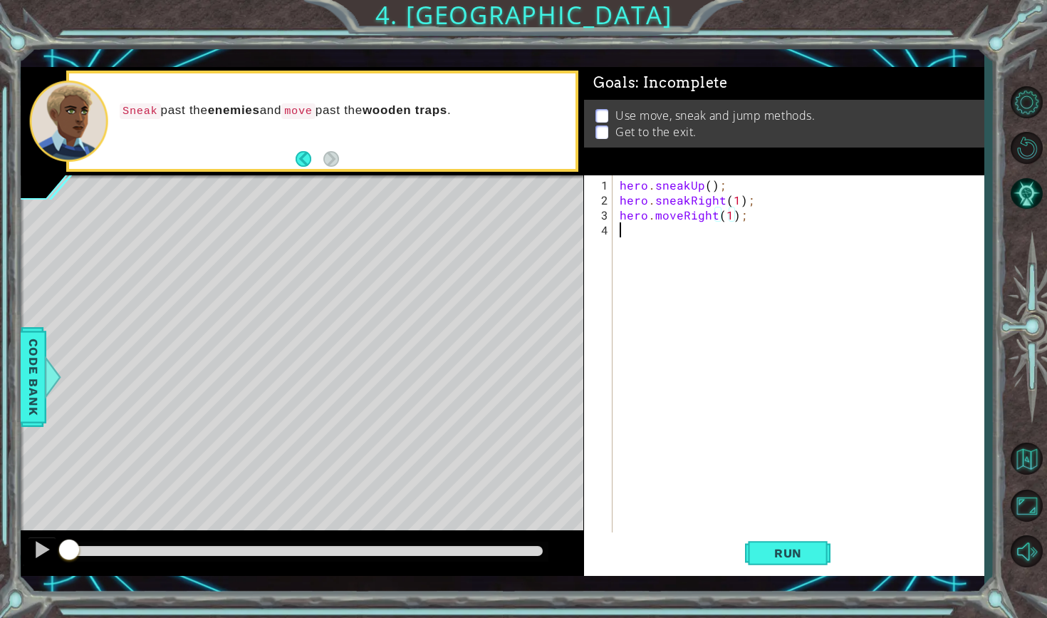
click at [652, 263] on div "hero . sneakUp ( ) ; hero . sneakRight ( 1 ) ; hero . moveRight ( 1 ) ;" at bounding box center [802, 371] width 370 height 389
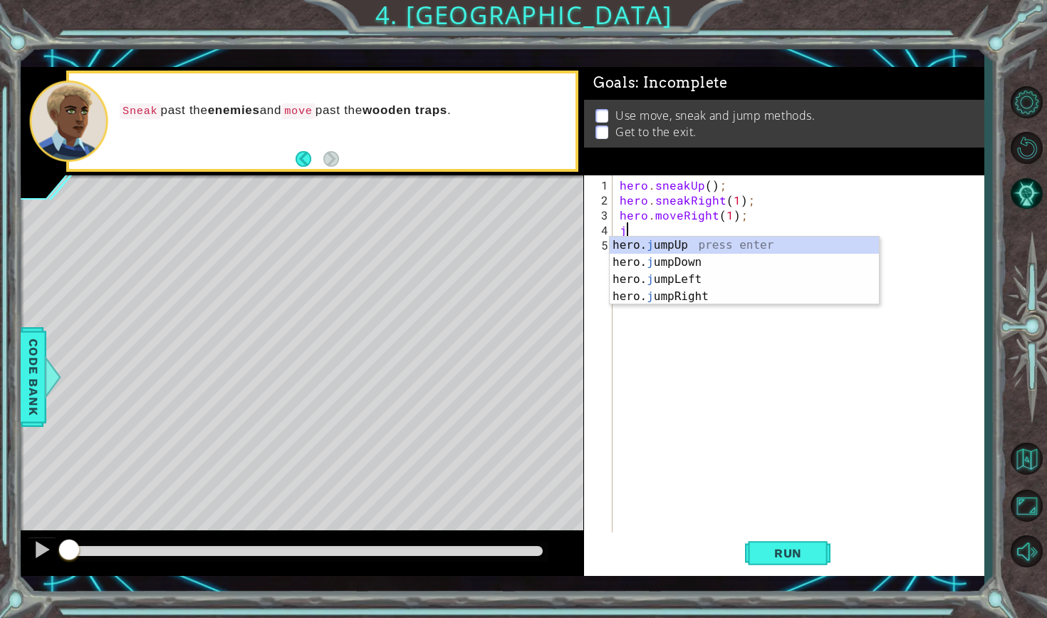
type textarea "ju"
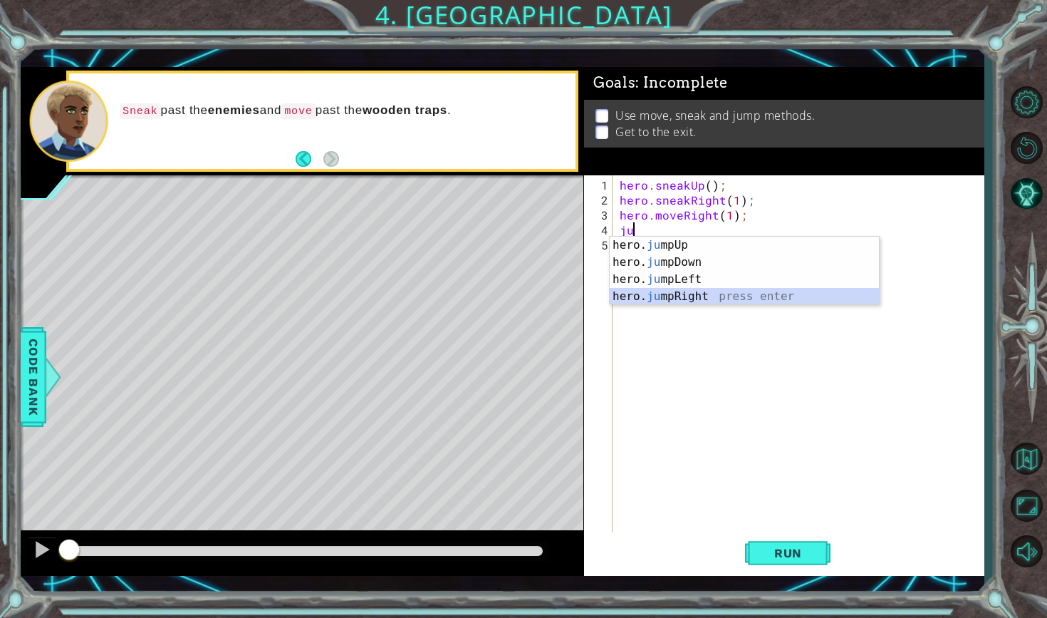
click at [655, 294] on div "hero. ju mpUp press enter hero. ju mpDown press enter hero. [PERSON_NAME] mpLef…" at bounding box center [744, 287] width 269 height 103
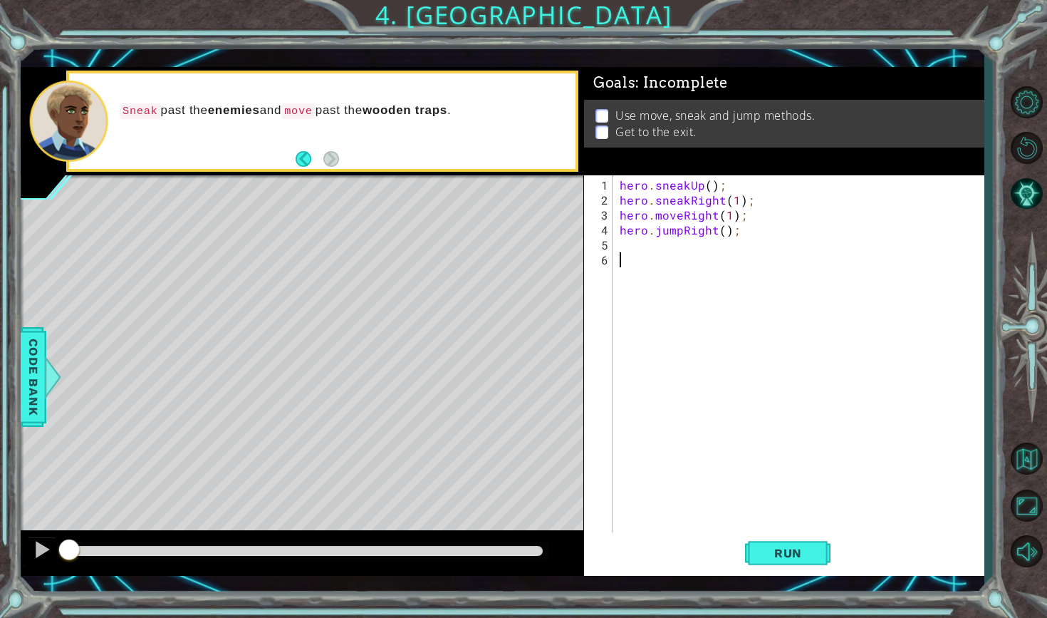
click at [667, 270] on div "hero . sneakUp ( ) ; hero . sneakRight ( 1 ) ; hero . moveRight ( 1 ) ; hero . …" at bounding box center [802, 371] width 370 height 389
click at [665, 239] on div "hero . sneakUp ( ) ; hero . sneakRight ( 1 ) ; hero . moveRight ( 1 ) ; hero . …" at bounding box center [802, 371] width 370 height 389
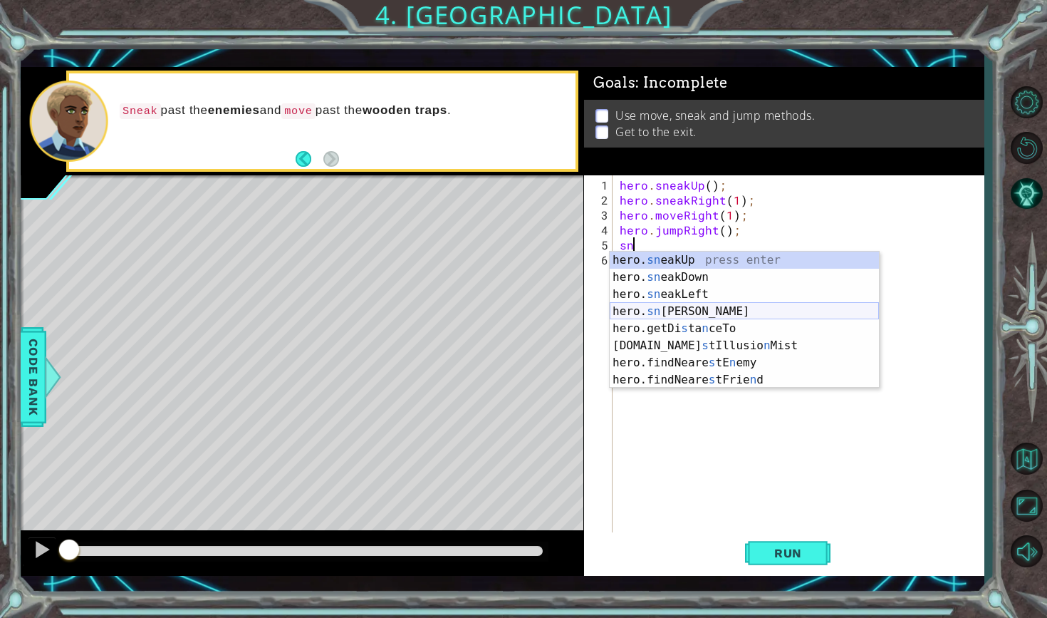
click at [657, 312] on div "hero. sn eakUp press enter hero. sn eakDown press enter hero. sn eakLeft press …" at bounding box center [744, 336] width 269 height 171
type textarea "hero.sneakRight(1);"
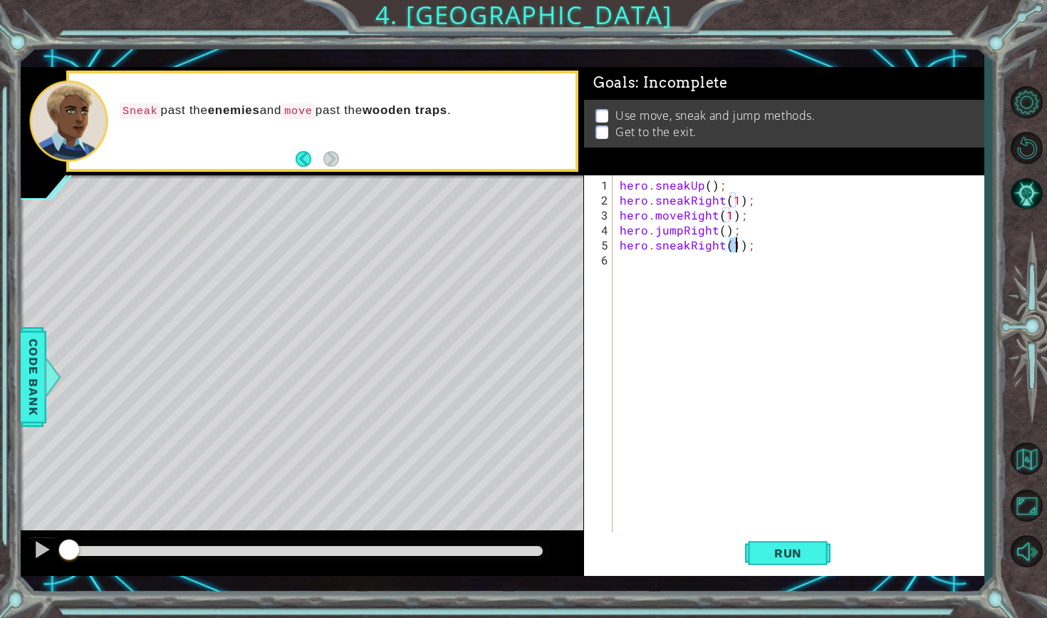
click at [687, 273] on div "hero . sneakUp ( ) ; hero . sneakRight ( 1 ) ; hero . moveRight ( 1 ) ; hero . …" at bounding box center [802, 371] width 370 height 389
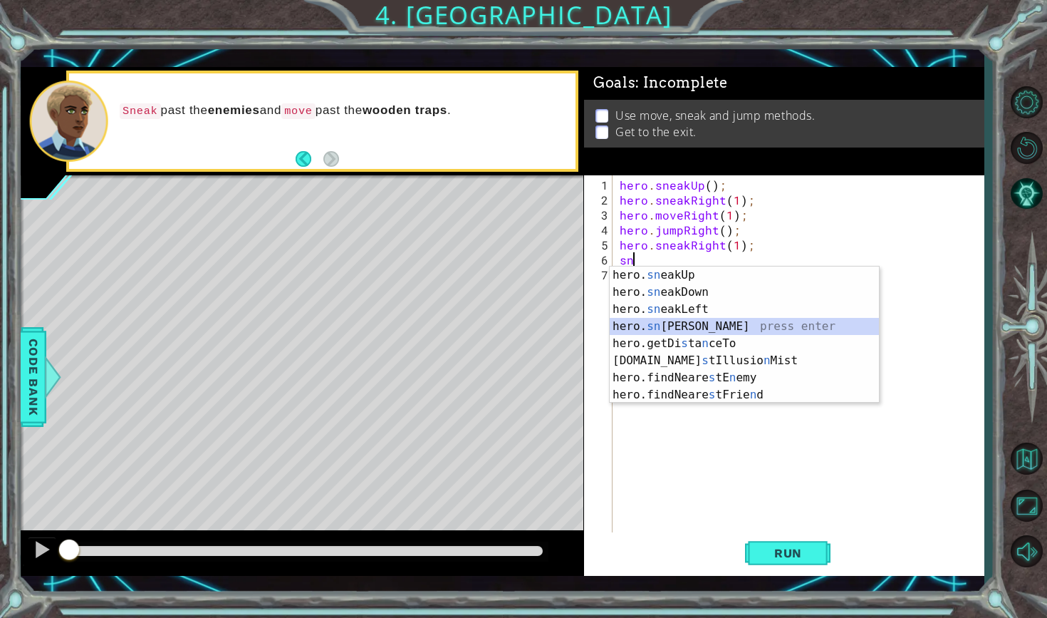
click at [682, 327] on div "hero. sn eakUp press enter hero. sn eakDown press enter hero. sn eakLeft press …" at bounding box center [744, 351] width 269 height 171
type textarea "hero.sneakRight(1);"
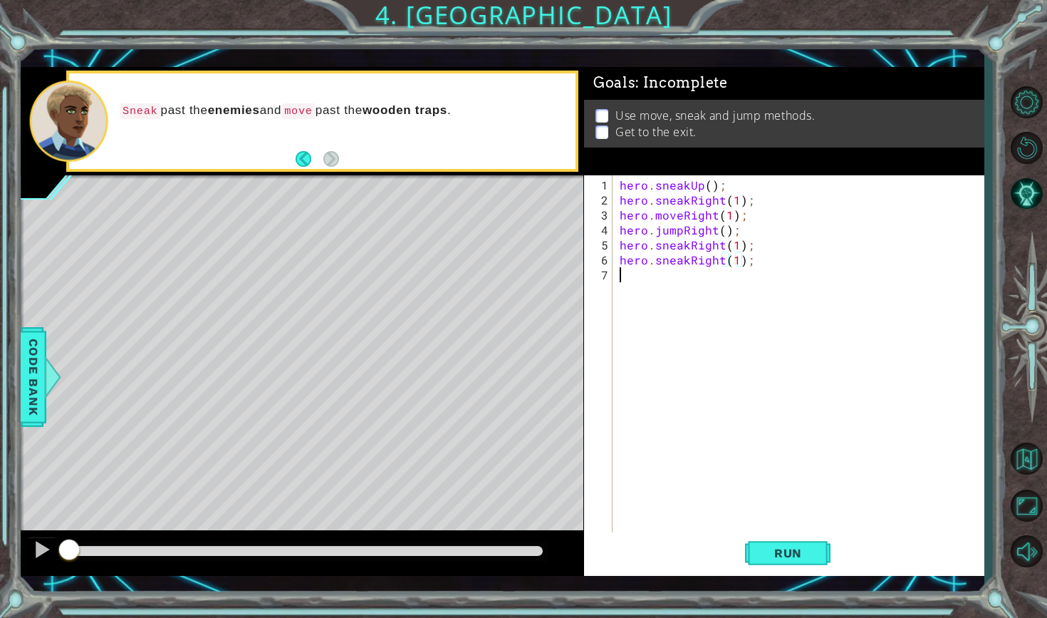
click at [682, 310] on div "hero . sneakUp ( ) ; hero . sneakRight ( 1 ) ; hero . moveRight ( 1 ) ; hero . …" at bounding box center [802, 371] width 370 height 389
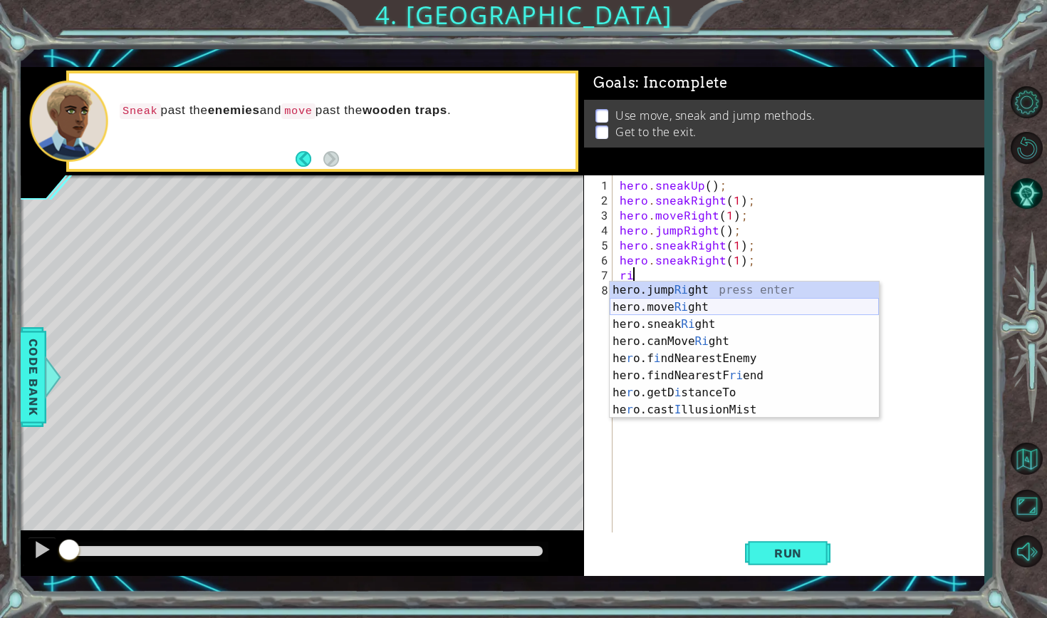
click at [702, 305] on div "hero.jump Ri ght press enter hero.move Ri ght press enter hero.sneak Ri ght pre…" at bounding box center [744, 366] width 269 height 171
type textarea "hero.moveRight(1);"
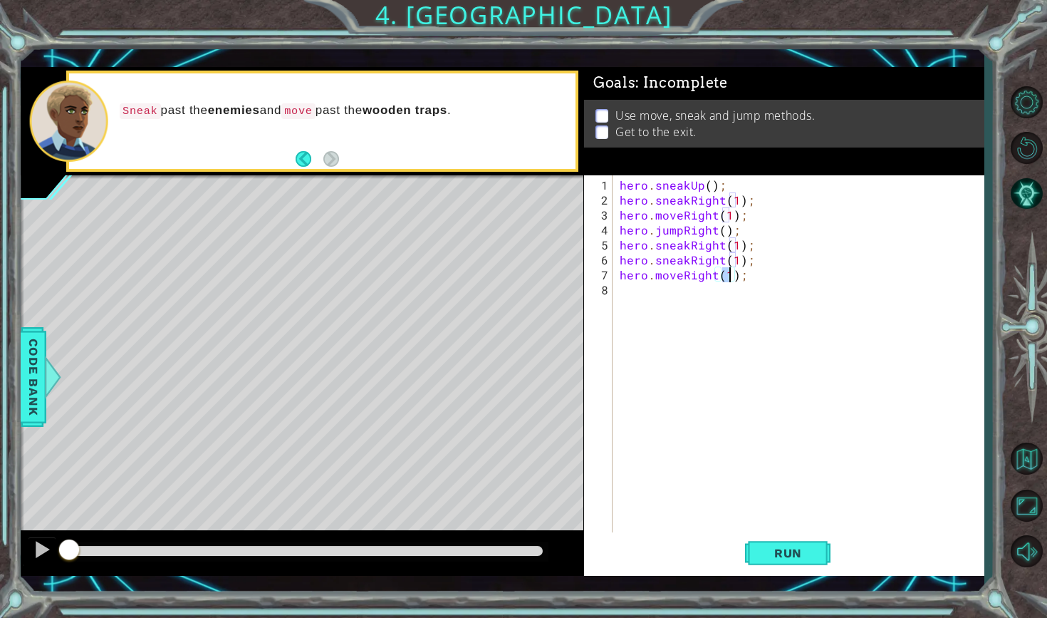
click at [693, 299] on div "hero . sneakUp ( ) ; hero . sneakRight ( 1 ) ; hero . moveRight ( 1 ) ; hero . …" at bounding box center [802, 371] width 370 height 389
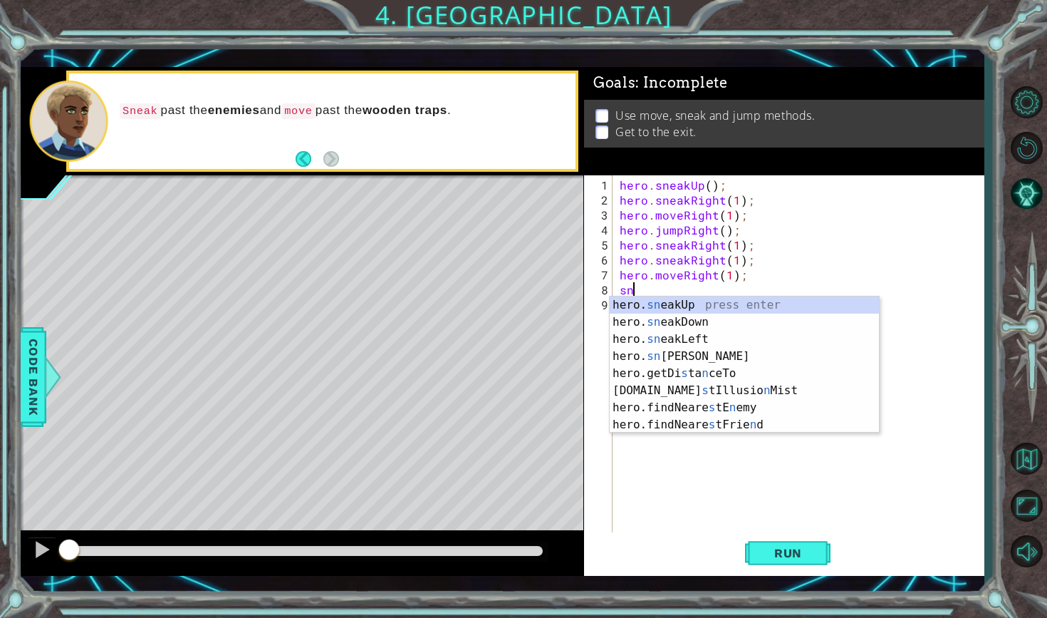
type textarea "s"
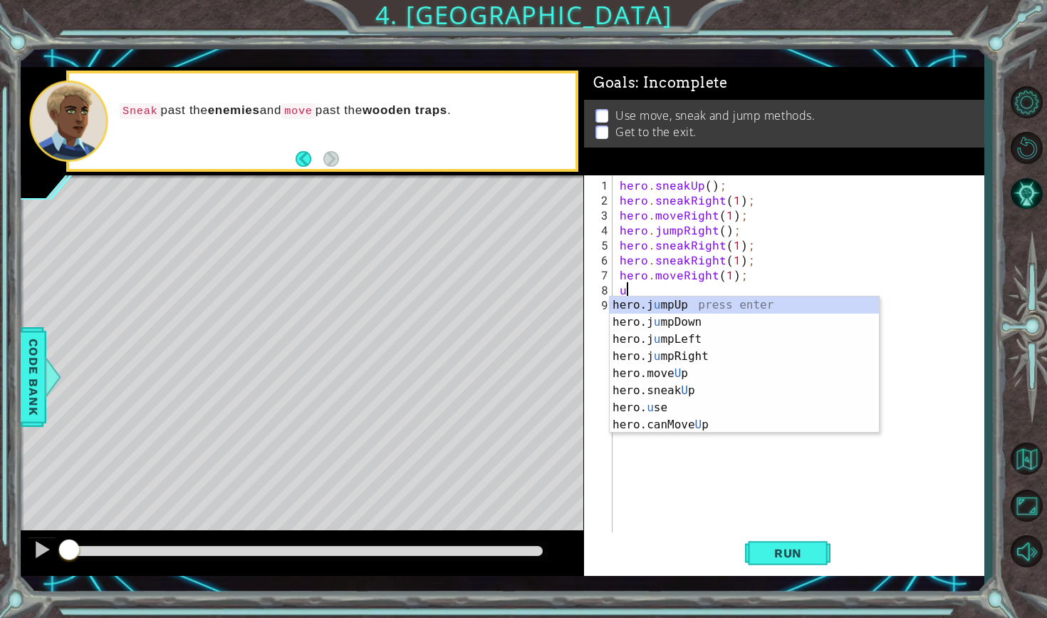
type textarea "up"
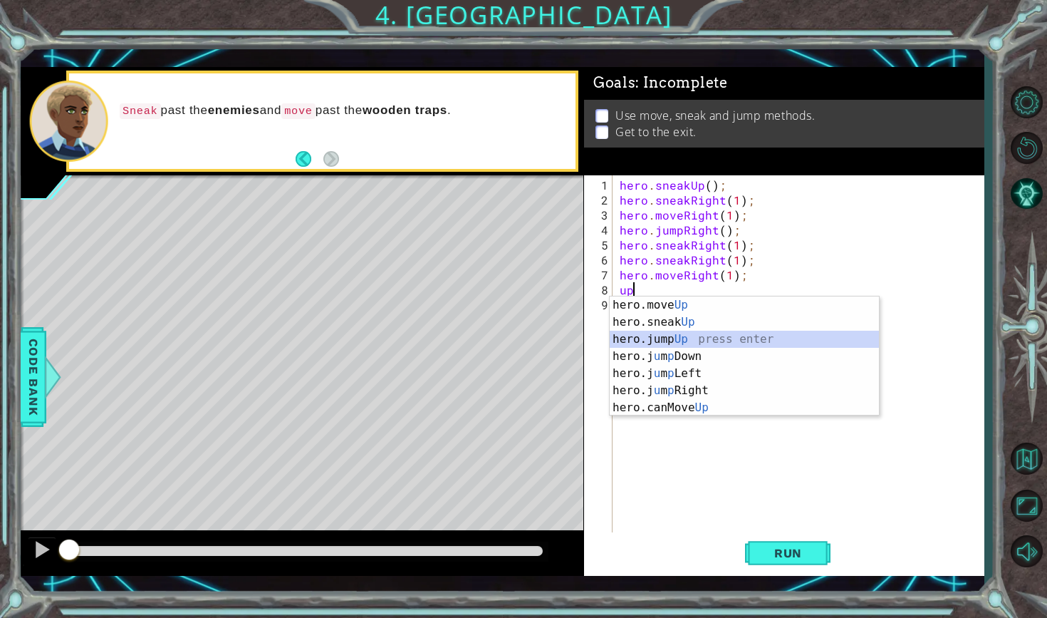
click at [683, 339] on div "hero.move Up press enter hero.sneak Up press enter hero.jump Up press enter her…" at bounding box center [744, 373] width 269 height 154
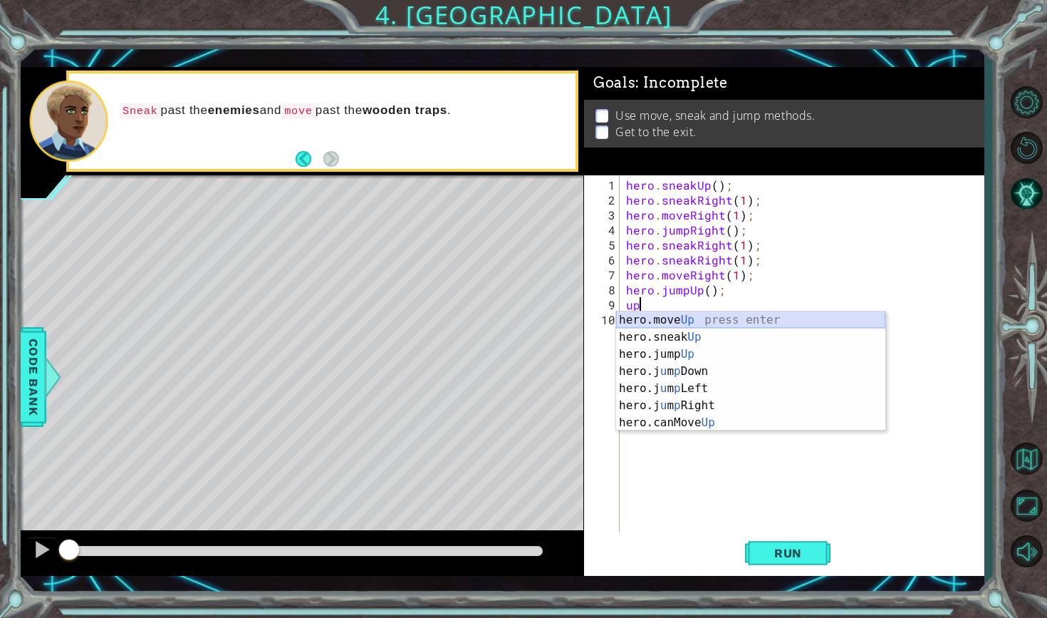
click at [647, 324] on div "hero.move Up press enter hero.sneak Up press enter hero.jump Up press enter her…" at bounding box center [750, 388] width 269 height 154
type textarea "hero.moveUp(1);"
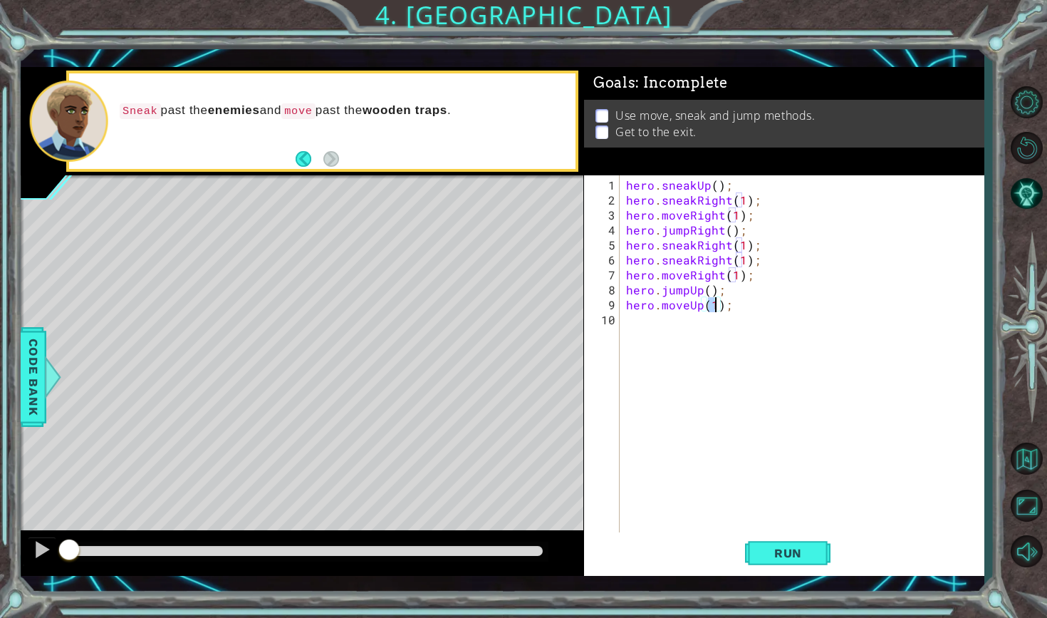
click at [657, 331] on div "hero . sneakUp ( ) ; hero . sneakRight ( 1 ) ; hero . moveRight ( 1 ) ; hero . …" at bounding box center [805, 371] width 364 height 389
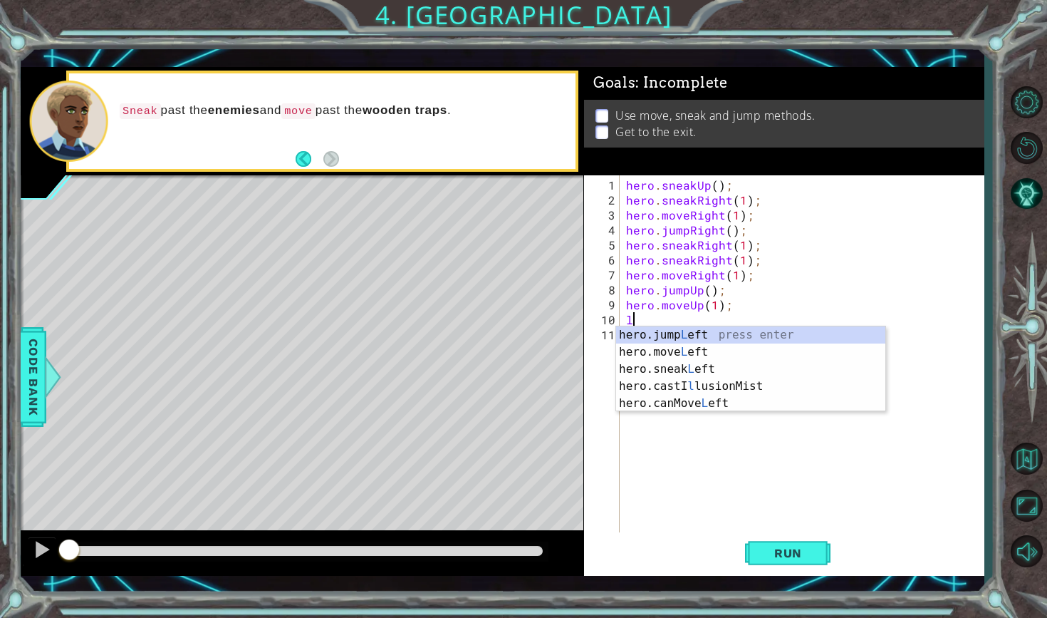
type textarea "le"
click at [657, 336] on div "hero.jump Le ft press enter hero.move Le ft press enter hero.sneak Le ft press …" at bounding box center [750, 377] width 269 height 103
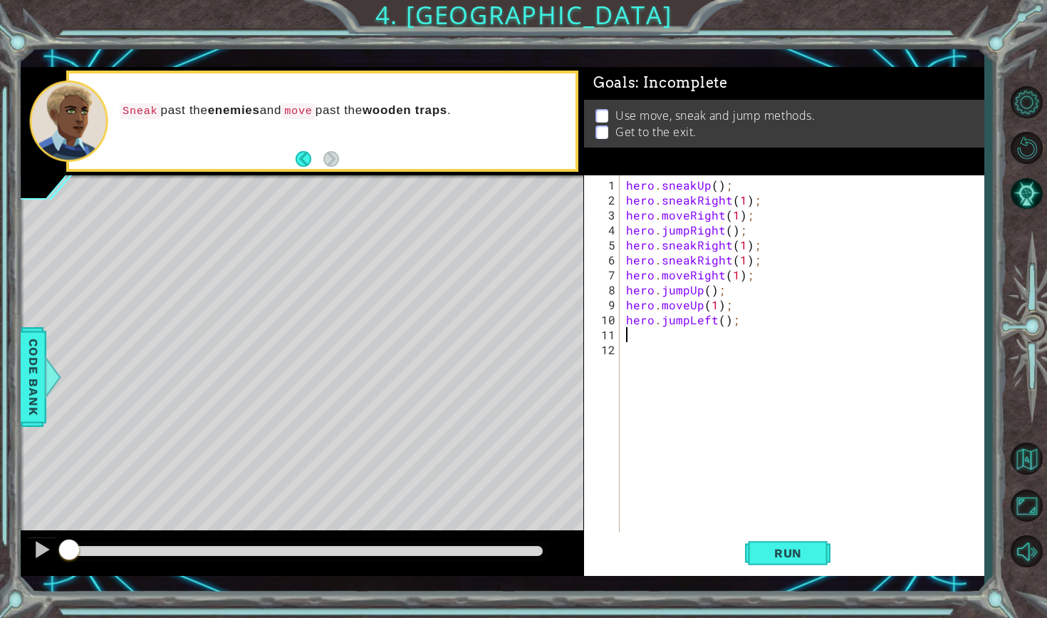
click at [662, 345] on div "hero . sneakUp ( ) ; hero . sneakRight ( 1 ) ; hero . moveRight ( 1 ) ; hero . …" at bounding box center [805, 371] width 364 height 389
click at [658, 340] on div "hero . sneakUp ( ) ; hero . sneakRight ( 1 ) ; hero . moveRight ( 1 ) ; hero . …" at bounding box center [805, 371] width 364 height 389
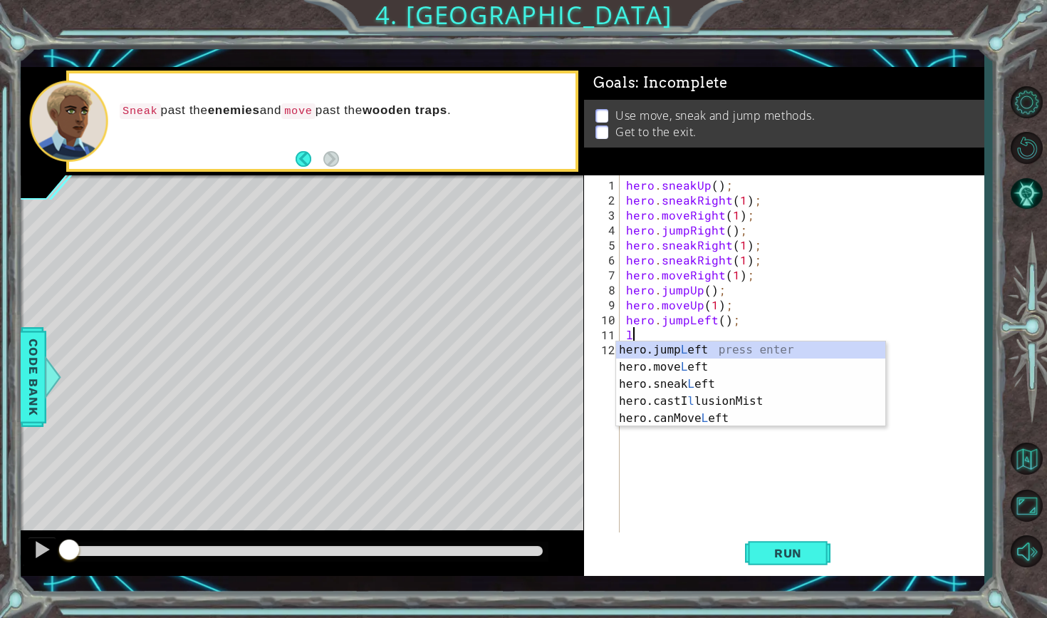
type textarea "le"
click at [663, 353] on div "hero.jump Le ft press enter hero.move Le ft press enter hero.sneak Le ft press …" at bounding box center [750, 392] width 269 height 103
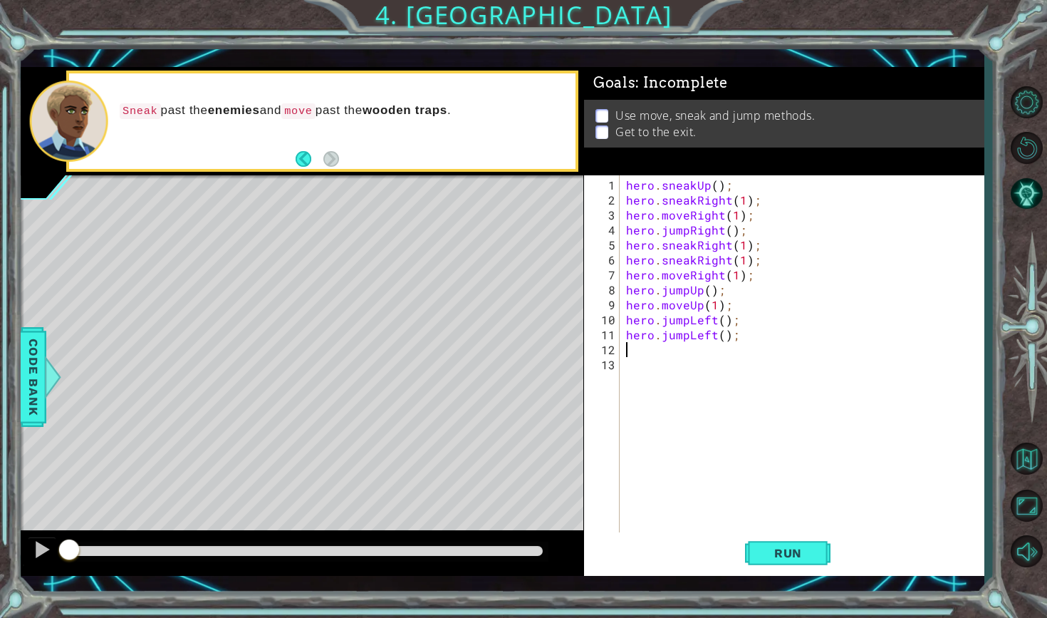
click at [657, 347] on div "hero . sneakUp ( ) ; hero . sneakRight ( 1 ) ; hero . moveRight ( 1 ) ; hero . …" at bounding box center [805, 371] width 364 height 389
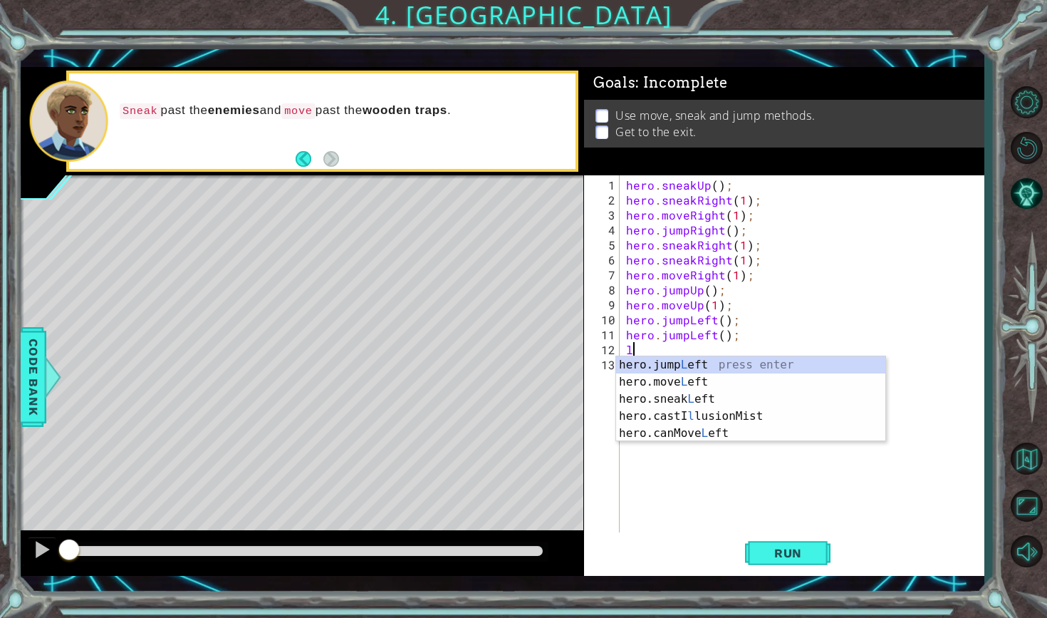
type textarea "le"
click at [655, 367] on div "hero.jump Le ft press enter hero.move Le ft press enter hero.sneak Le ft press …" at bounding box center [750, 407] width 269 height 103
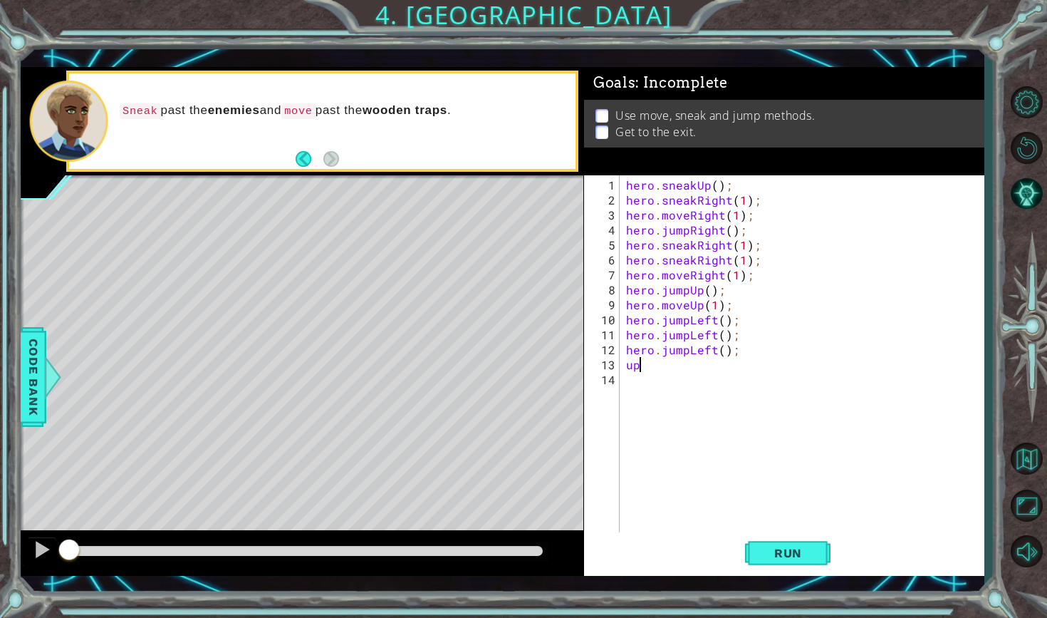
click at [641, 370] on div "hero . sneakUp ( ) ; hero . sneakRight ( 1 ) ; hero . moveRight ( 1 ) ; hero . …" at bounding box center [805, 371] width 364 height 389
type textarea "u"
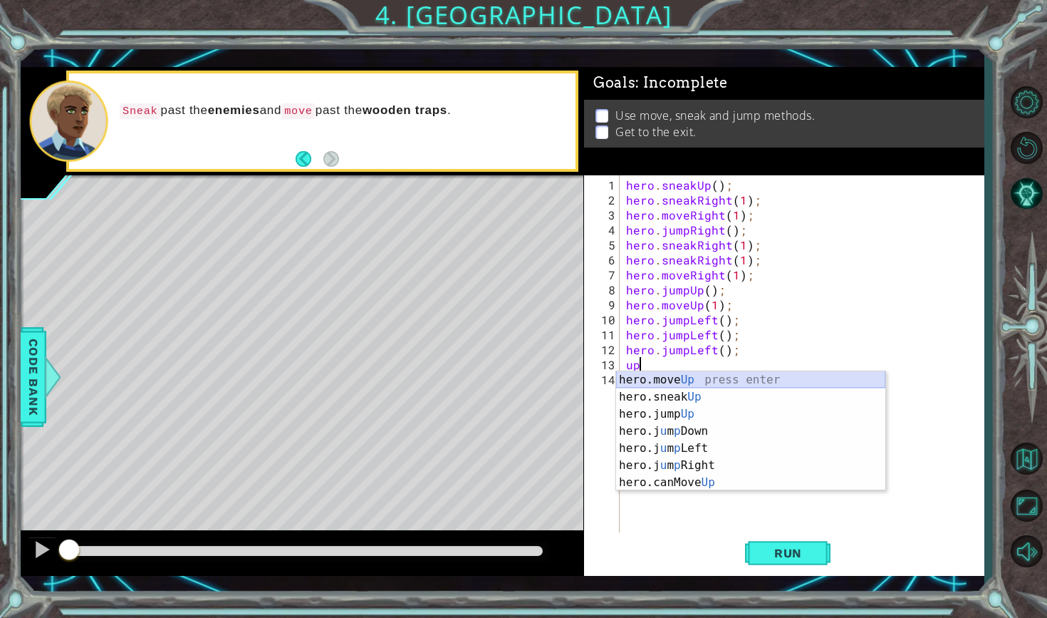
click at [652, 382] on div "hero.move Up press enter hero.sneak Up press enter hero.jump Up press enter her…" at bounding box center [750, 448] width 269 height 154
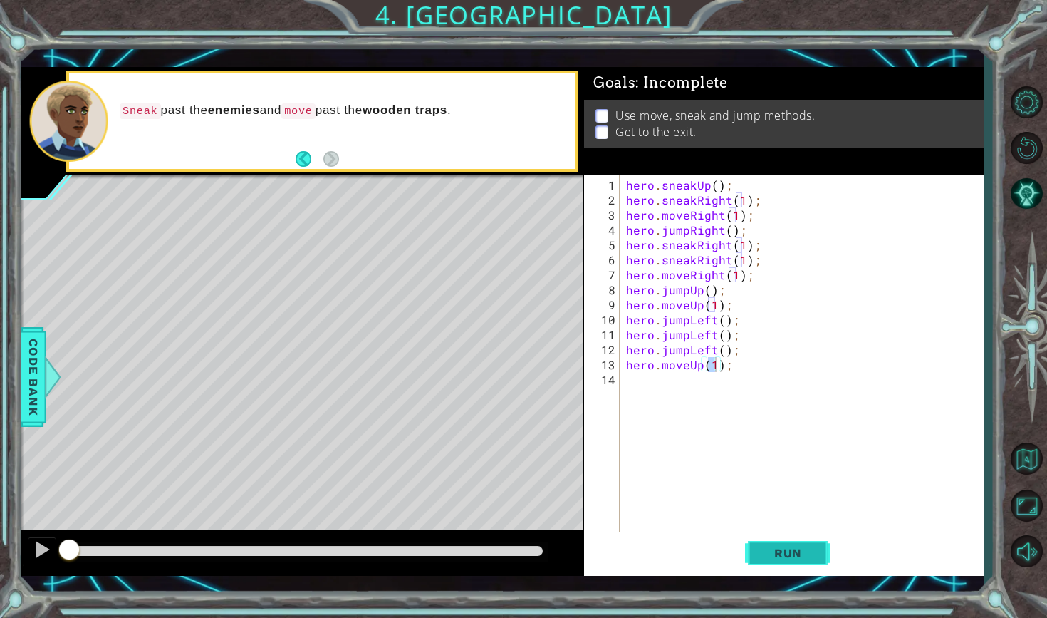
click at [771, 563] on button "Run" at bounding box center [787, 552] width 85 height 40
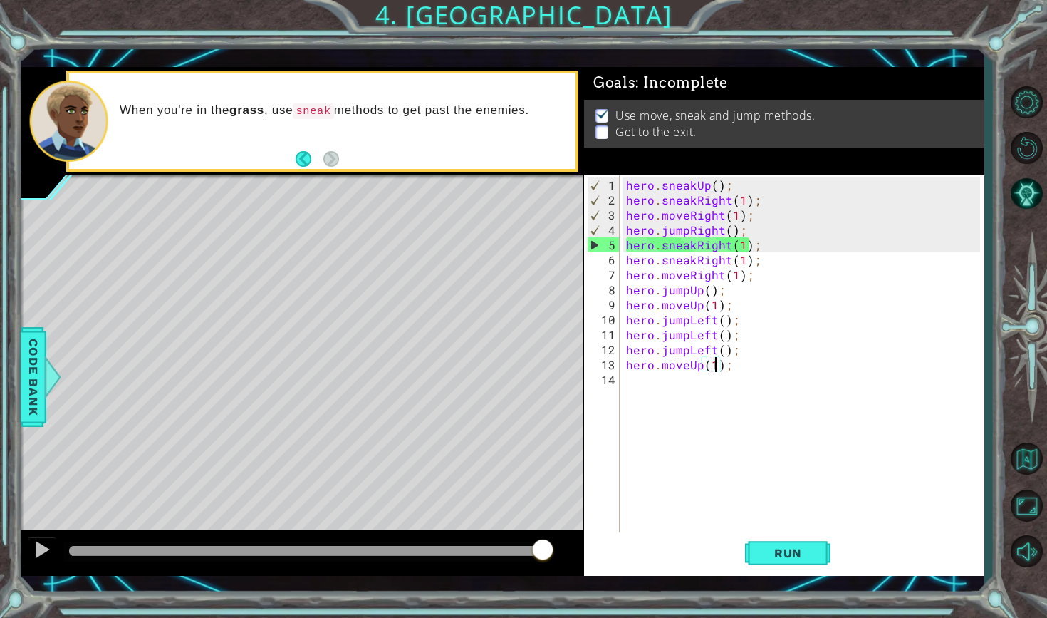
click at [686, 218] on div "hero . sneakUp ( ) ; hero . sneakRight ( 1 ) ; hero . moveRight ( 1 ) ; hero . …" at bounding box center [805, 371] width 364 height 389
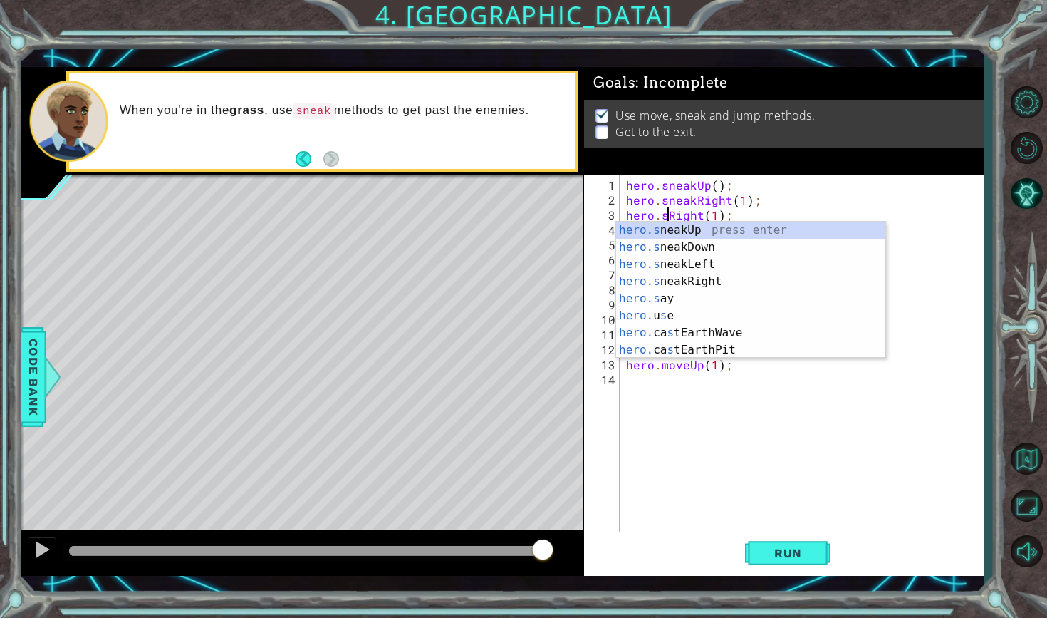
scroll to position [0, 3]
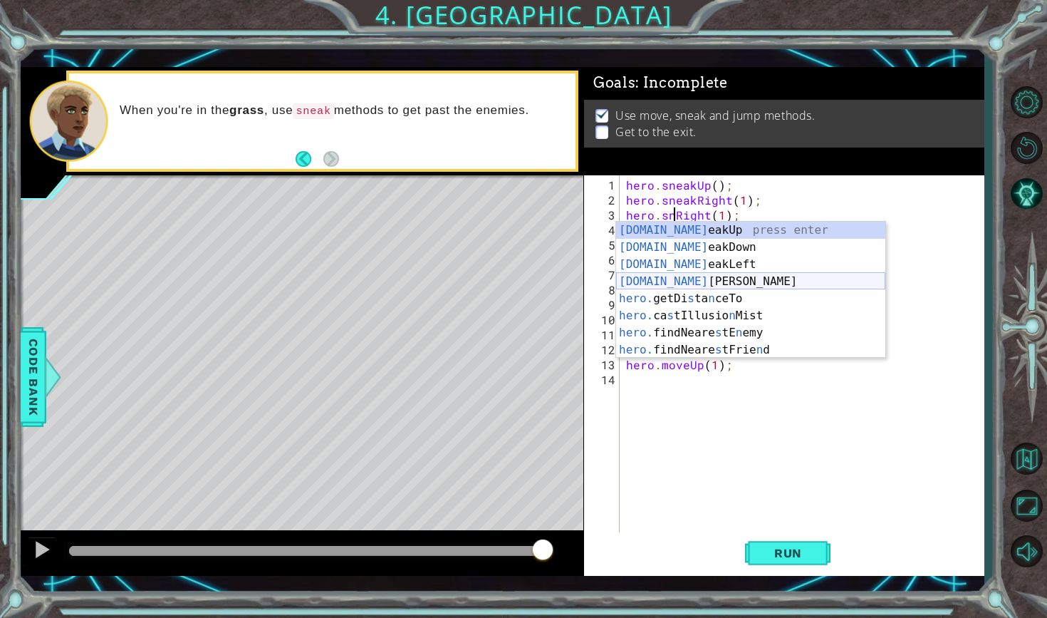
click at [672, 283] on div "hero.sn eakUp press enter hero.sn eakDown press enter hero.sn eakLeft press ent…" at bounding box center [750, 307] width 269 height 171
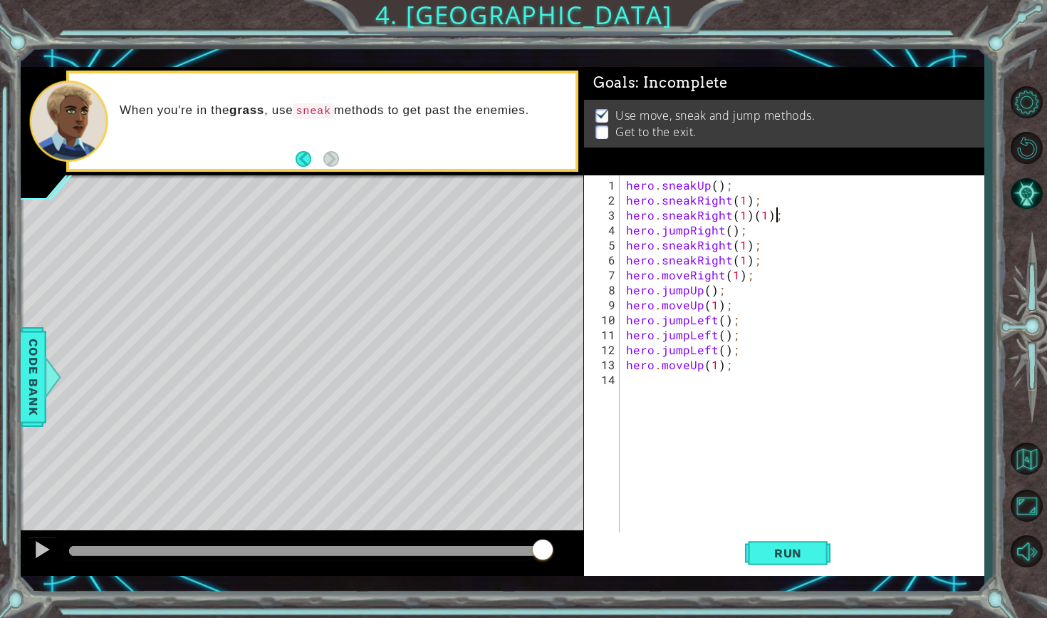
click at [771, 214] on div "hero . sneakUp ( ) ; hero . sneakRight ( 1 ) ; hero . sneakRight ( 1 ) ( 1 ) ; …" at bounding box center [805, 371] width 364 height 389
click at [769, 219] on div "hero . sneakUp ( ) ; hero . sneakRight ( 1 ) ; hero . sneakRight ( 1 ) ( 1 ) ; …" at bounding box center [805, 371] width 364 height 389
click at [783, 546] on span "Run" at bounding box center [788, 553] width 56 height 14
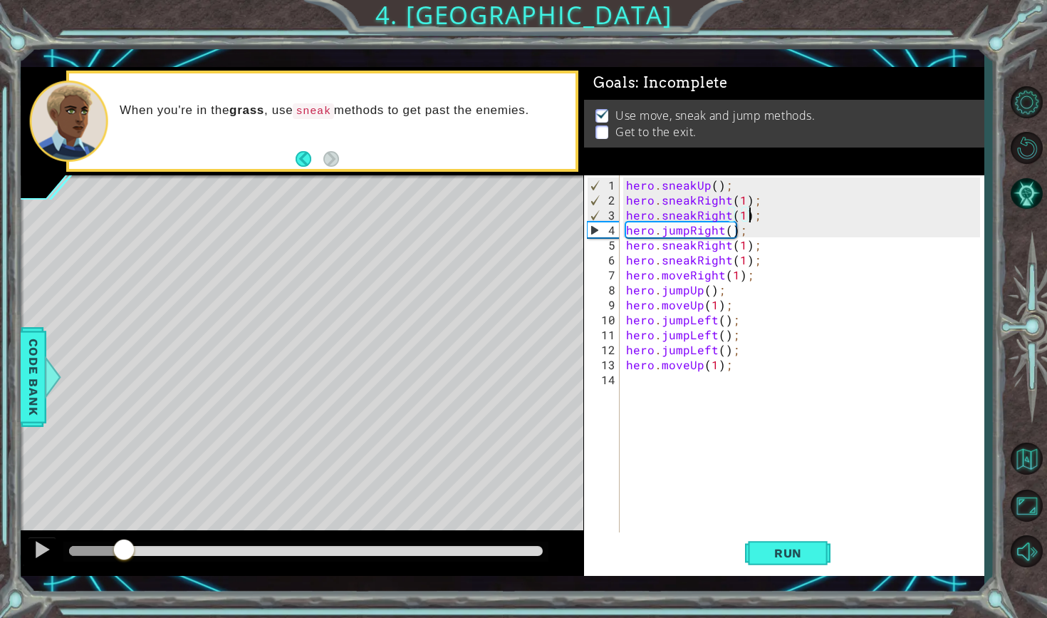
drag, startPoint x: 100, startPoint y: 553, endPoint x: 125, endPoint y: 553, distance: 24.9
click at [125, 553] on div at bounding box center [305, 551] width 473 height 10
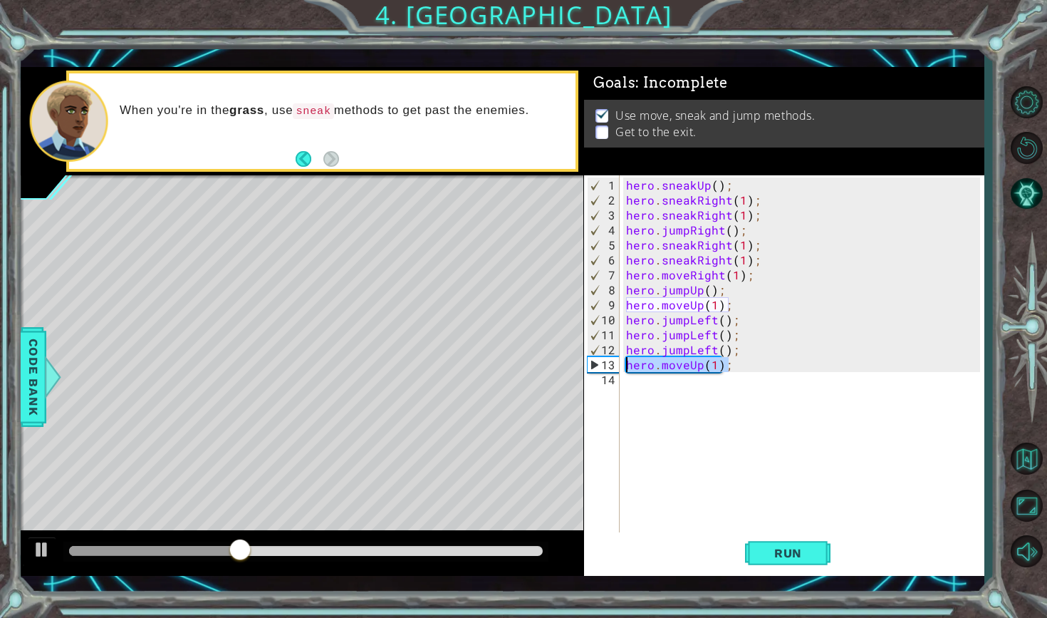
drag, startPoint x: 741, startPoint y: 368, endPoint x: 624, endPoint y: 368, distance: 116.8
click at [624, 368] on div "hero . sneakUp ( ) ; hero . sneakRight ( 1 ) ; hero . sneakRight ( 1 ) ; hero .…" at bounding box center [805, 371] width 364 height 389
type textarea "hero.moveUp(1);"
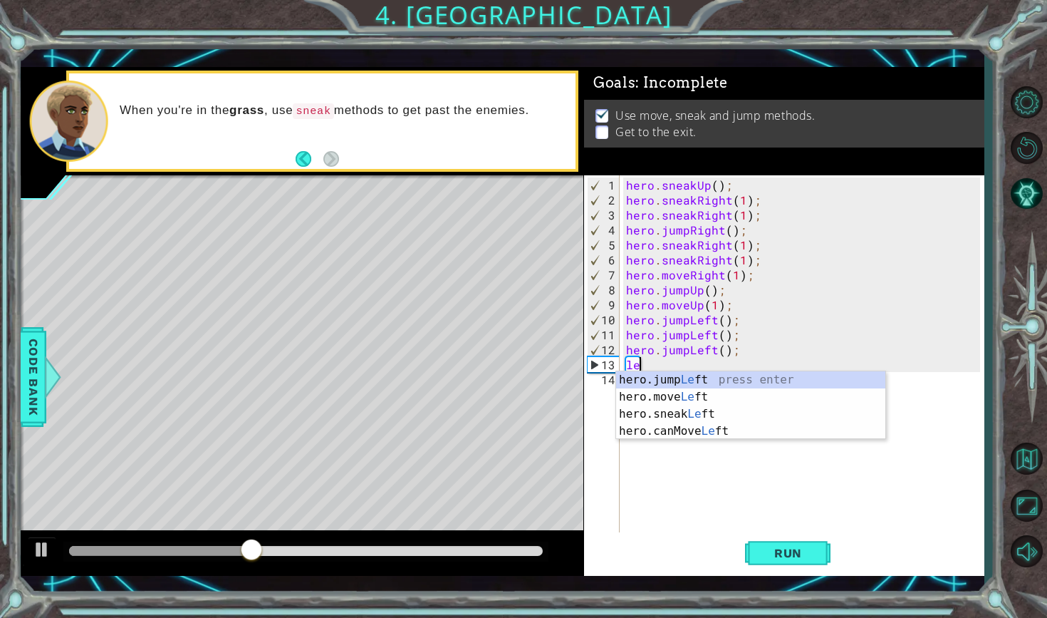
type textarea "lef"
click at [636, 380] on div "hero.jump Lef t press enter hero.move Lef t press enter hero.sneak Lef t press …" at bounding box center [750, 422] width 269 height 103
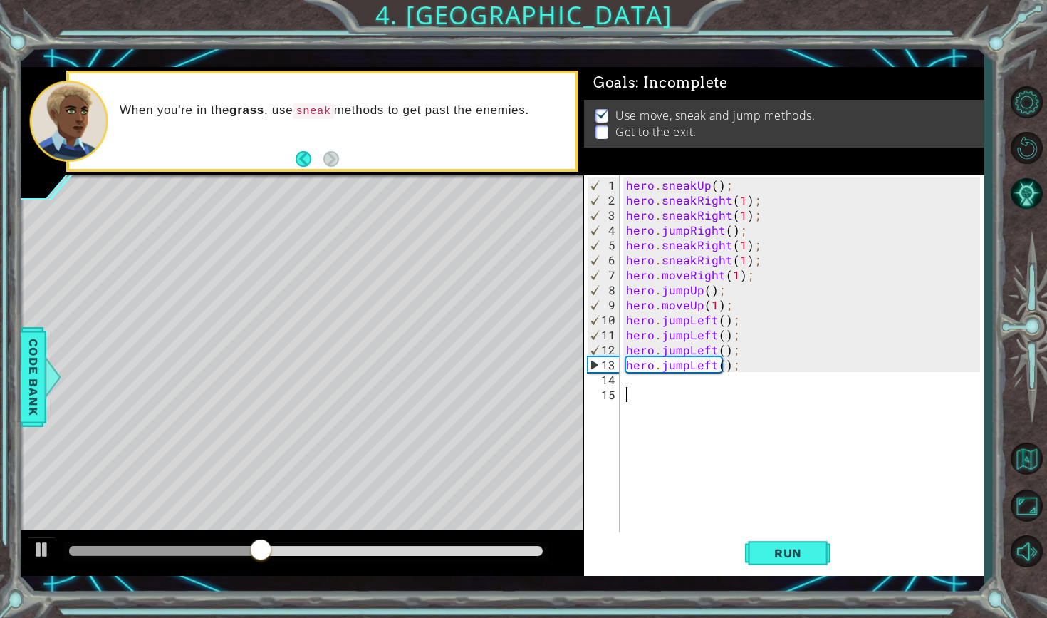
click at [636, 391] on div "hero . sneakUp ( ) ; hero . sneakRight ( 1 ) ; hero . sneakRight ( 1 ) ; hero .…" at bounding box center [805, 371] width 364 height 389
click at [637, 380] on div "hero . sneakUp ( ) ; hero . sneakRight ( 1 ) ; hero . sneakRight ( 1 ) ; hero .…" at bounding box center [805, 371] width 364 height 389
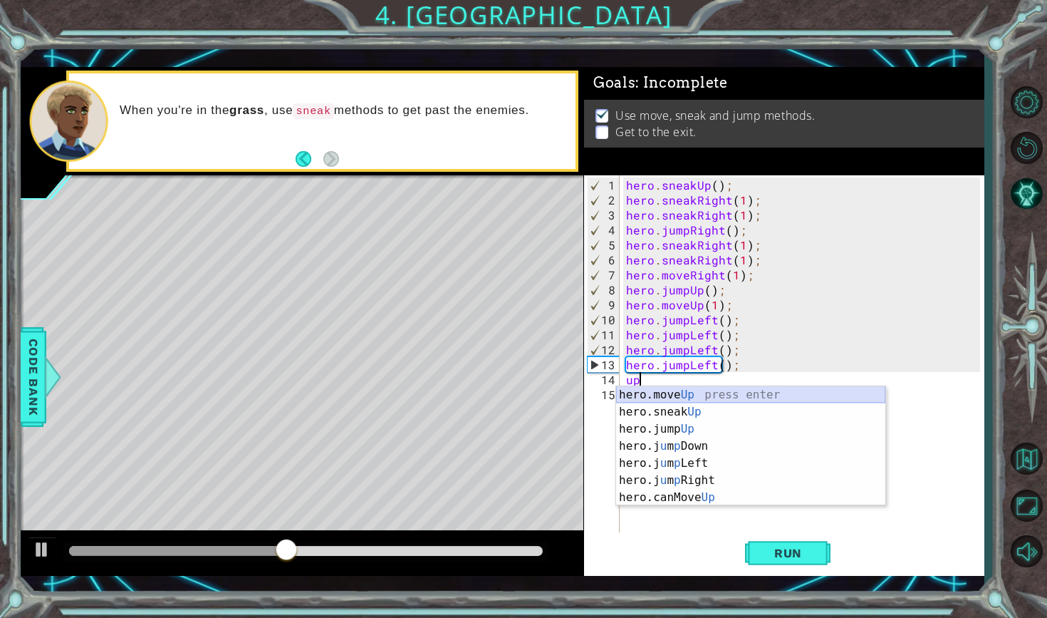
click at [668, 387] on div "hero.move Up press enter hero.sneak Up press enter hero.jump Up press enter her…" at bounding box center [750, 463] width 269 height 154
type textarea "hero.moveUp(1);"
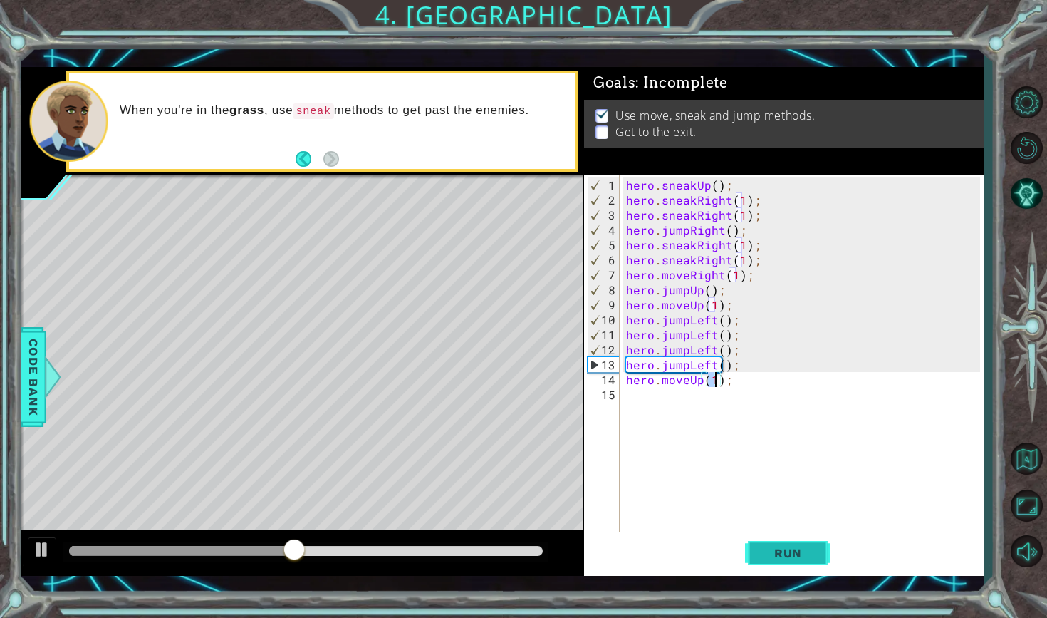
click at [783, 565] on button "Run" at bounding box center [787, 552] width 85 height 40
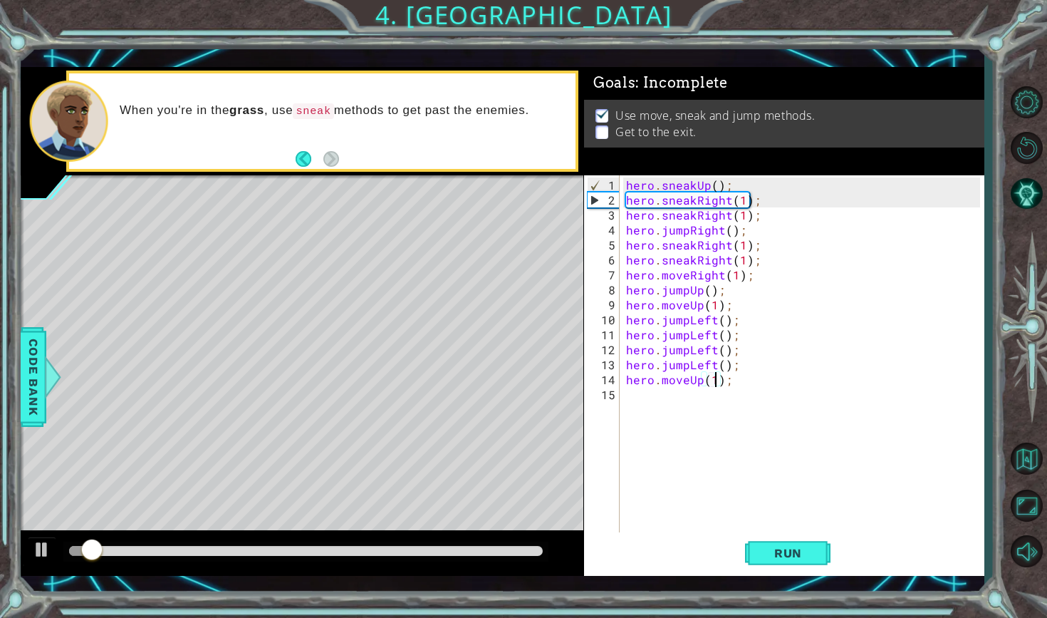
click at [684, 456] on div "hero . sneakUp ( ) ; hero . sneakRight ( 1 ) ; hero . sneakRight ( 1 ) ; hero .…" at bounding box center [805, 371] width 364 height 389
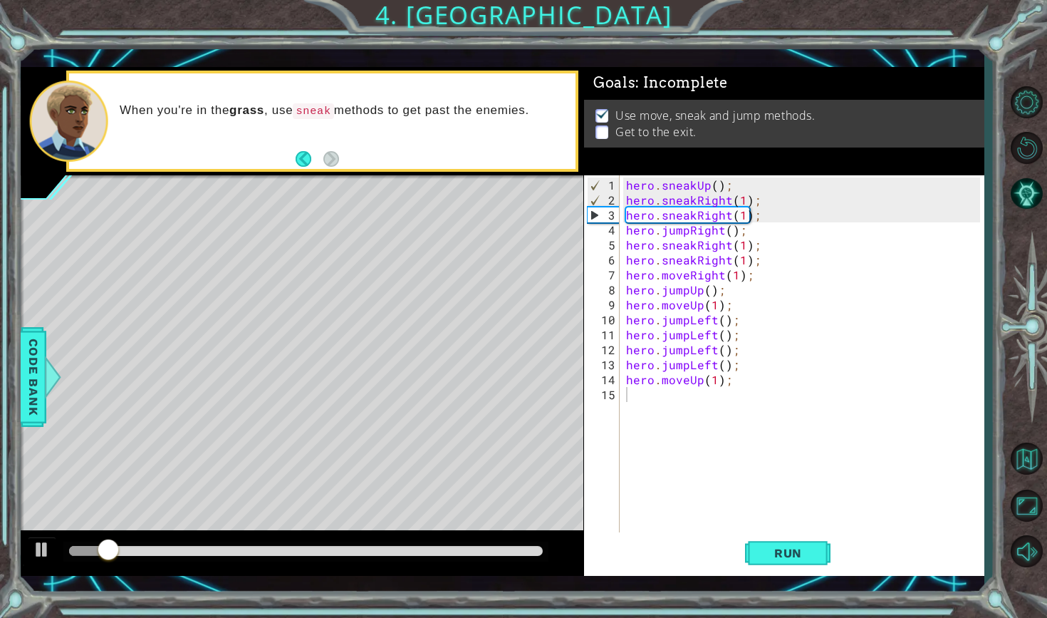
drag, startPoint x: 136, startPoint y: 541, endPoint x: 247, endPoint y: 548, distance: 111.3
click at [247, 548] on div at bounding box center [305, 551] width 484 height 20
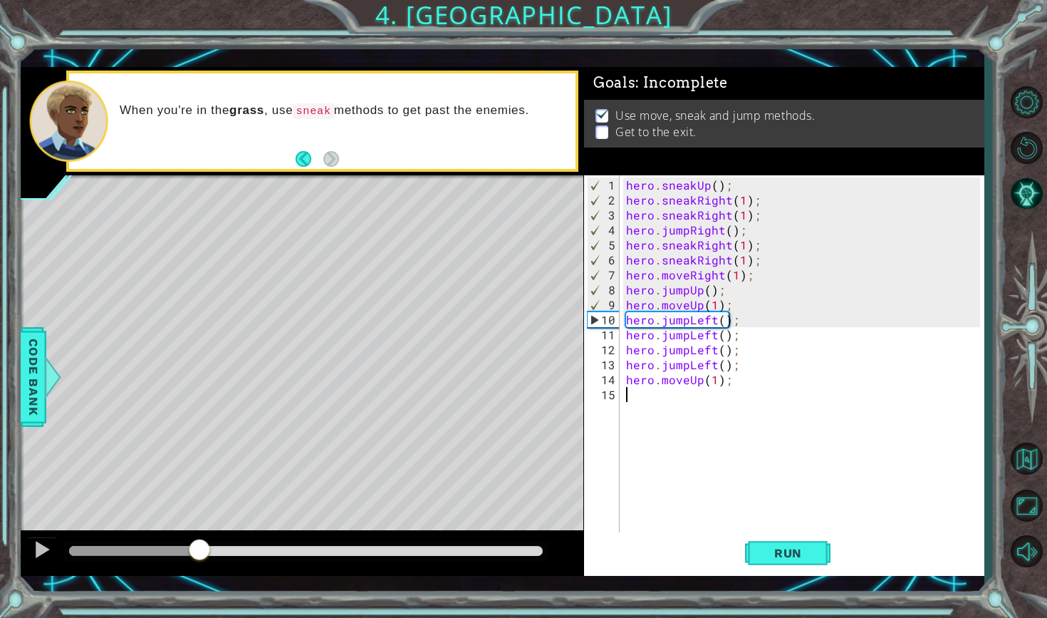
drag, startPoint x: 111, startPoint y: 549, endPoint x: 199, endPoint y: 552, distance: 88.4
click at [199, 552] on div at bounding box center [200, 551] width 26 height 26
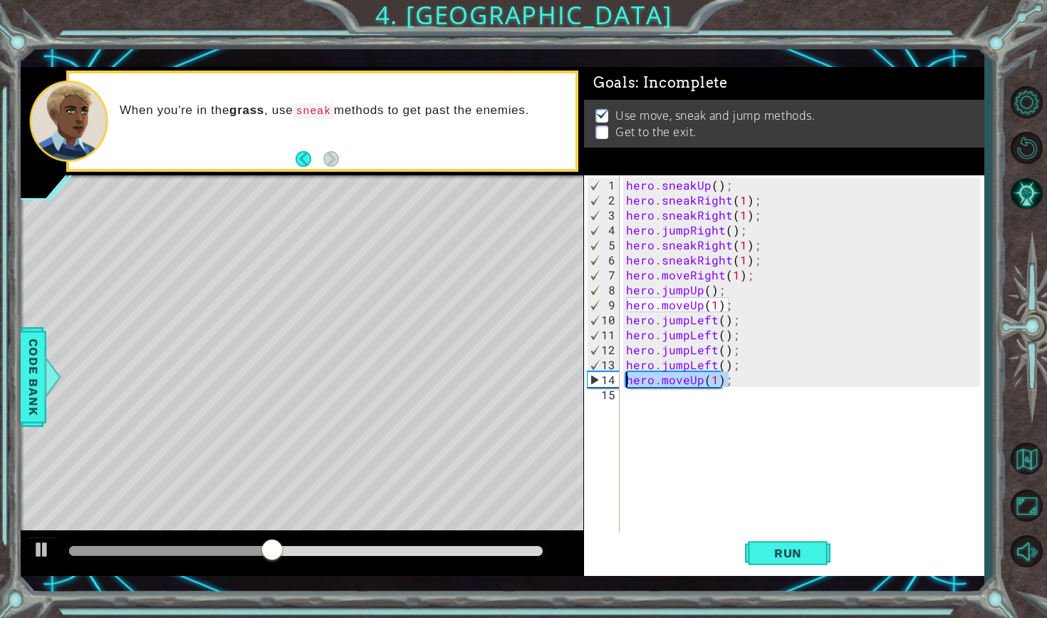
drag, startPoint x: 730, startPoint y: 376, endPoint x: 620, endPoint y: 373, distance: 110.5
click at [620, 373] on div "1 2 3 4 5 6 7 8 9 10 11 12 13 14 15 hero . sneakUp ( ) ; hero . sneakRight ( 1 …" at bounding box center [782, 354] width 396 height 359
type textarea "hero.moveUp(1);"
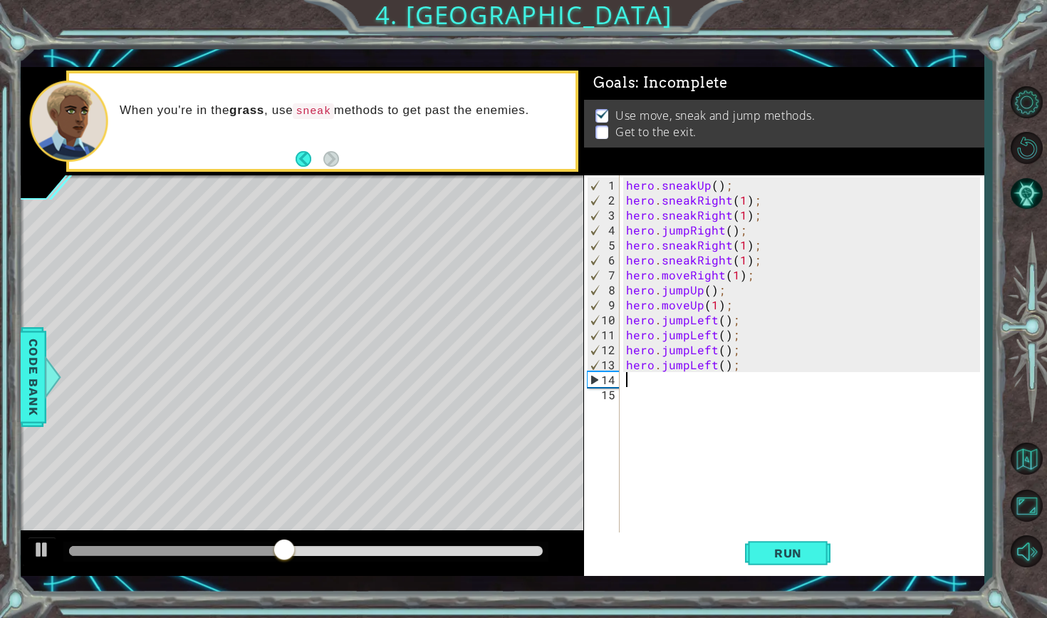
click at [720, 371] on div "hero . sneakUp ( ) ; hero . sneakRight ( 1 ) ; hero . sneakRight ( 1 ) ; hero .…" at bounding box center [805, 371] width 364 height 389
click at [727, 363] on div "hero . sneakUp ( ) ; hero . sneakRight ( 1 ) ; hero . sneakRight ( 1 ) ; hero .…" at bounding box center [805, 371] width 364 height 389
click at [726, 365] on div "hero . sneakUp ( ) ; hero . sneakRight ( 1 ) ; hero . sneakRight ( 1 ) ; hero .…" at bounding box center [805, 371] width 364 height 389
click at [722, 365] on div "hero . sneakUp ( ) ; hero . sneakRight ( 1 ) ; hero . sneakRight ( 1 ) ; hero .…" at bounding box center [805, 371] width 364 height 389
type textarea "hero.jumpLeft(2);"
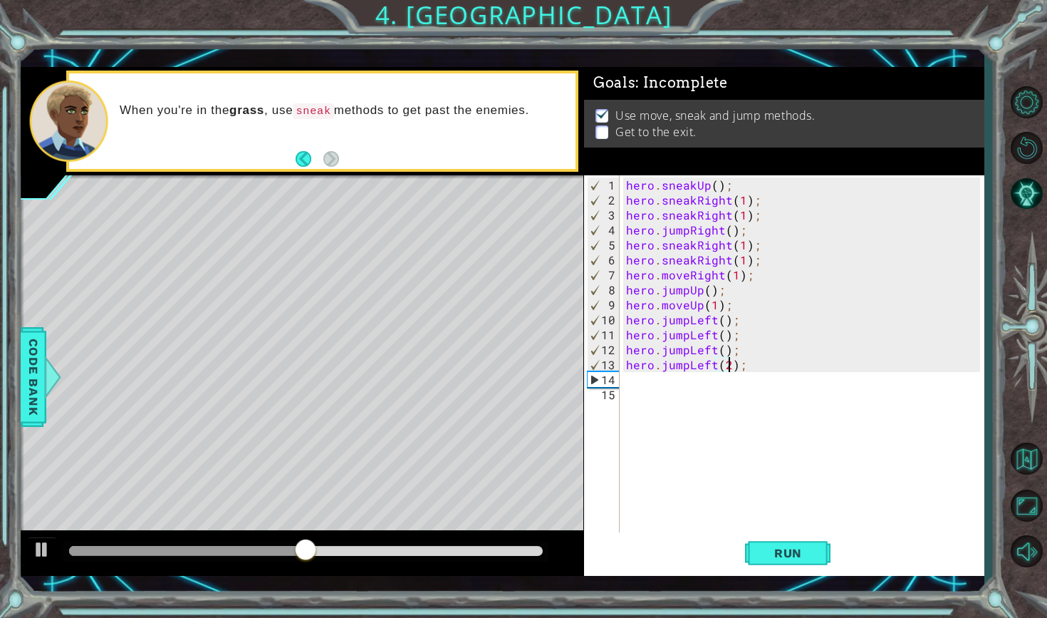
scroll to position [0, 6]
click at [667, 390] on div "hero . sneakUp ( ) ; hero . sneakRight ( 1 ) ; hero . sneakRight ( 1 ) ; hero .…" at bounding box center [805, 371] width 364 height 389
click at [668, 382] on div "hero . sneakUp ( ) ; hero . sneakRight ( 1 ) ; hero . sneakRight ( 1 ) ; hero .…" at bounding box center [805, 371] width 364 height 389
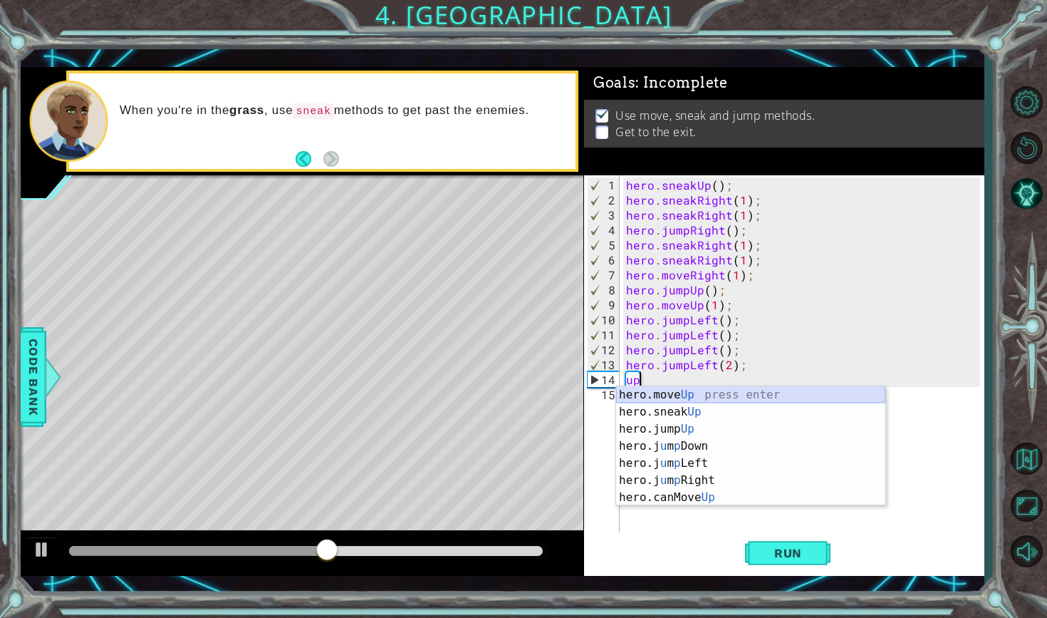
click at [668, 395] on div "hero.move Up press enter hero.sneak Up press enter hero.jump Up press enter her…" at bounding box center [750, 463] width 269 height 154
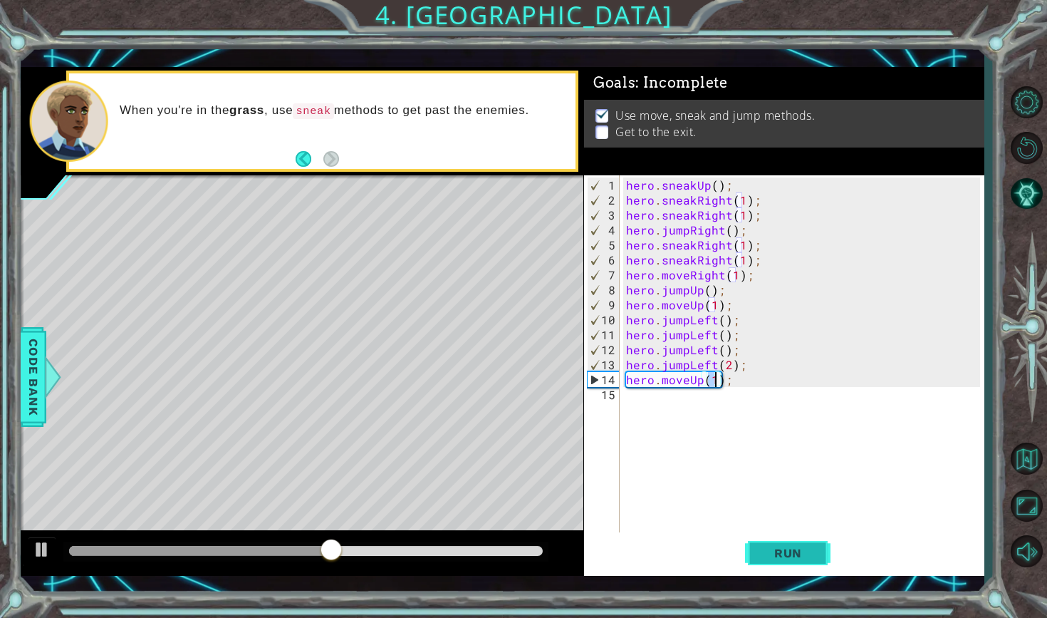
click at [762, 550] on span "Run" at bounding box center [788, 553] width 56 height 14
drag, startPoint x: 77, startPoint y: 553, endPoint x: 283, endPoint y: 544, distance: 206.7
click at [283, 544] on div at bounding box center [284, 551] width 26 height 26
drag, startPoint x: 298, startPoint y: 550, endPoint x: 286, endPoint y: 550, distance: 12.1
click at [286, 550] on div at bounding box center [289, 551] width 26 height 26
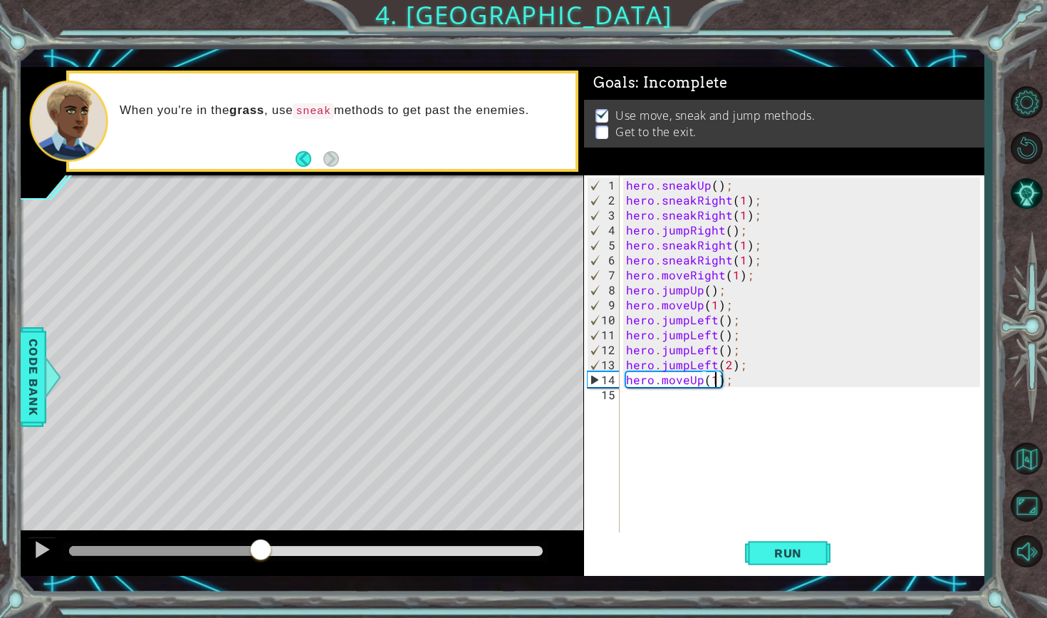
drag, startPoint x: 286, startPoint y: 550, endPoint x: 259, endPoint y: 548, distance: 27.1
click at [259, 548] on div at bounding box center [261, 551] width 26 height 26
click at [791, 385] on div "hero . sneakUp ( ) ; hero . sneakRight ( 1 ) ; hero . sneakRight ( 1 ) ; hero .…" at bounding box center [805, 371] width 364 height 389
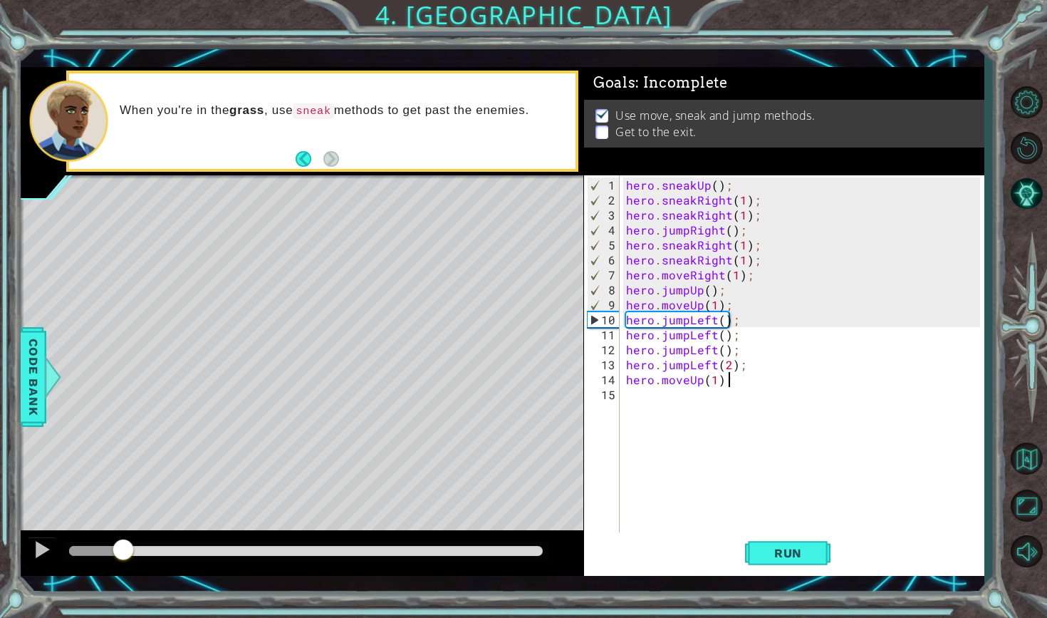
click at [76, 514] on div "methods hero use(thing) moveUp(steps) moveDown(steps) moveLeft(steps) moveRight…" at bounding box center [502, 321] width 963 height 509
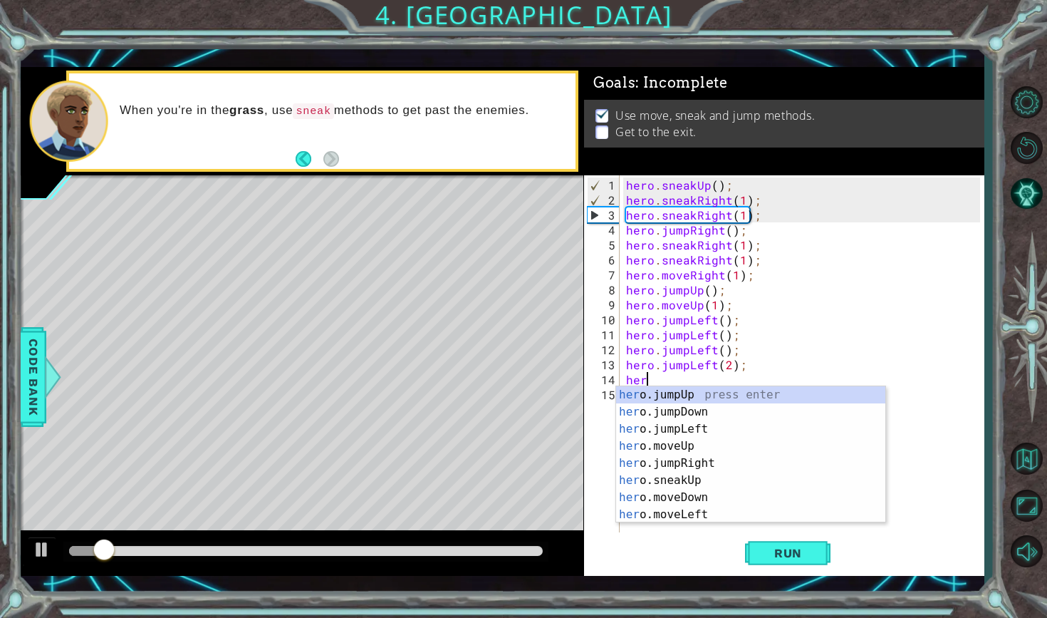
type textarea "h"
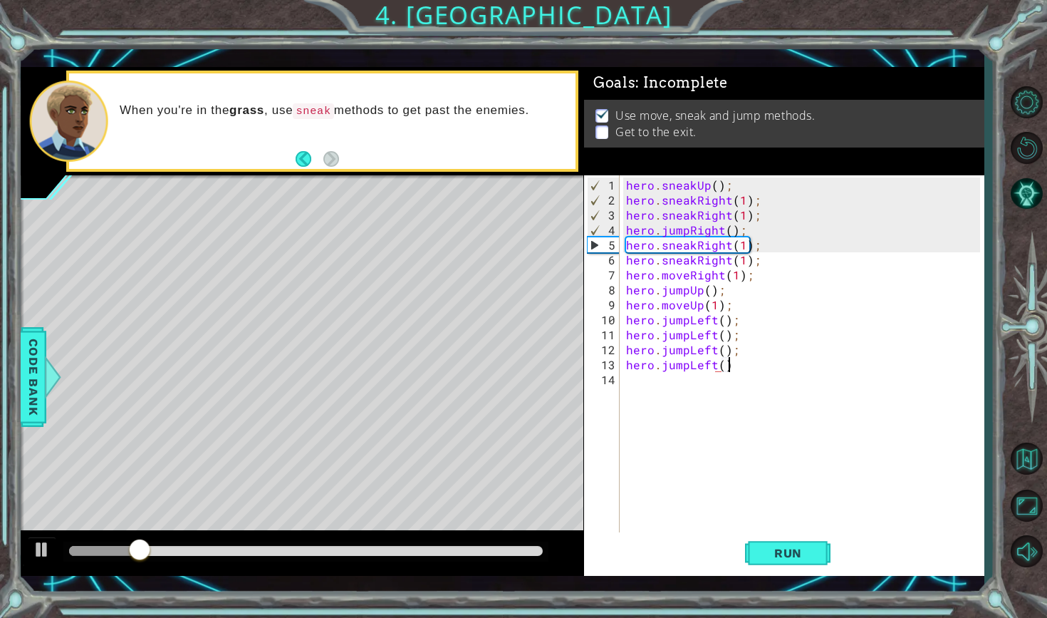
scroll to position [0, 6]
type textarea "hero.jumpLeft();"
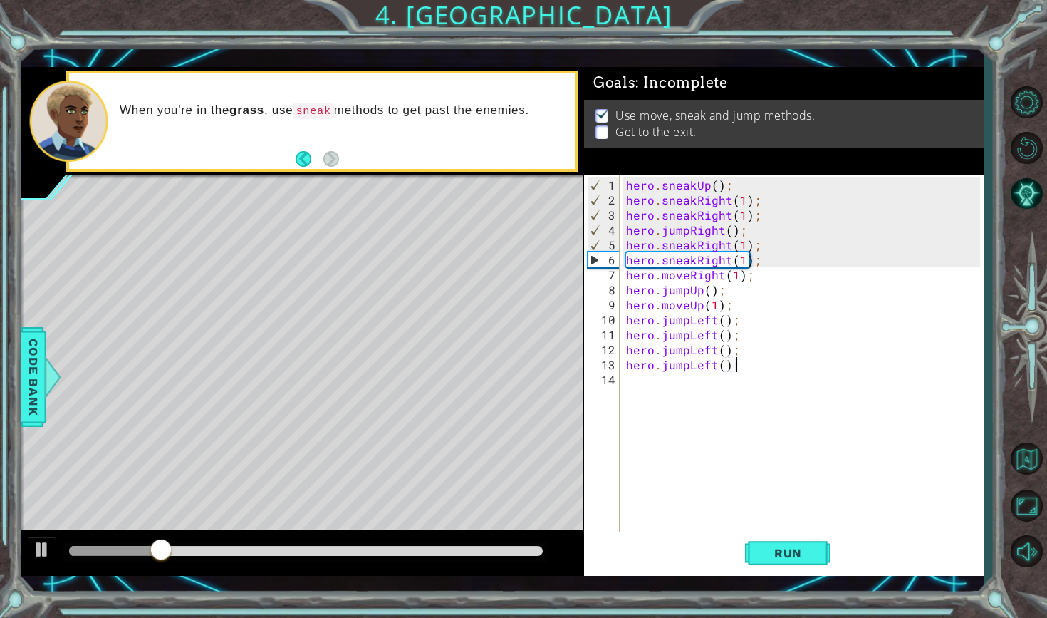
click at [741, 385] on div "hero . sneakUp ( ) ; hero . sneakRight ( 1 ) ; hero . sneakRight ( 1 ) ; hero .…" at bounding box center [805, 371] width 364 height 389
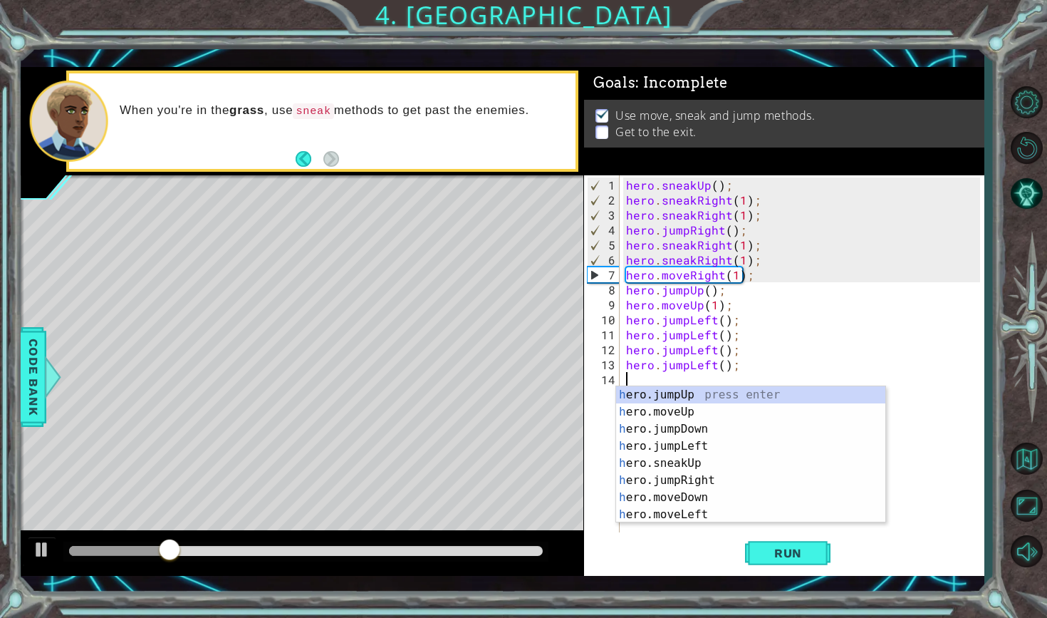
type textarea "le"
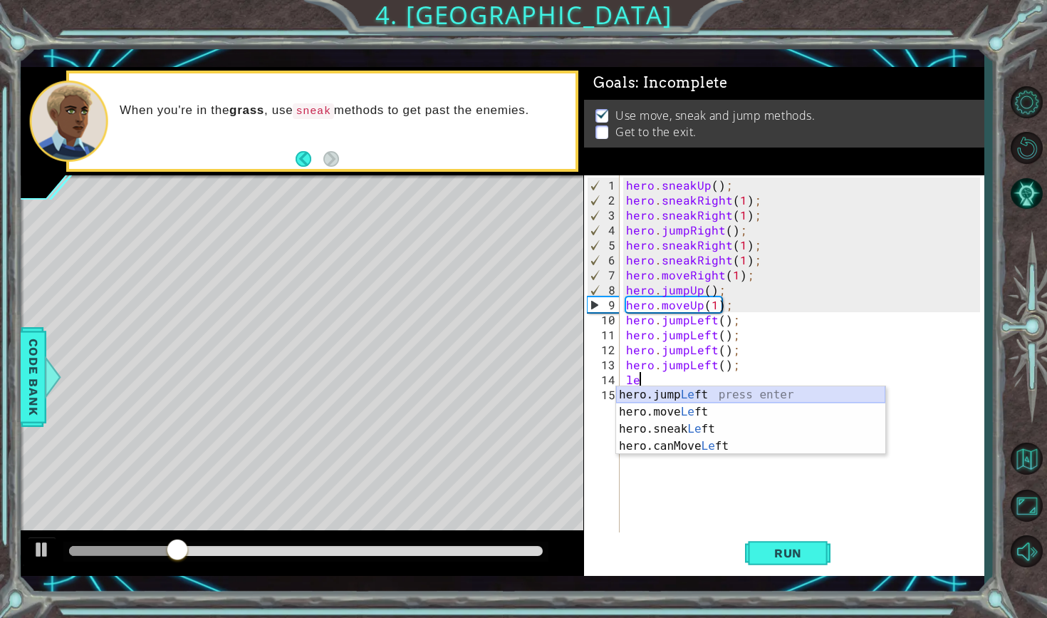
click at [729, 396] on div "hero.jump Le ft press enter hero.move Le ft press enter hero.sneak Le ft press …" at bounding box center [750, 437] width 269 height 103
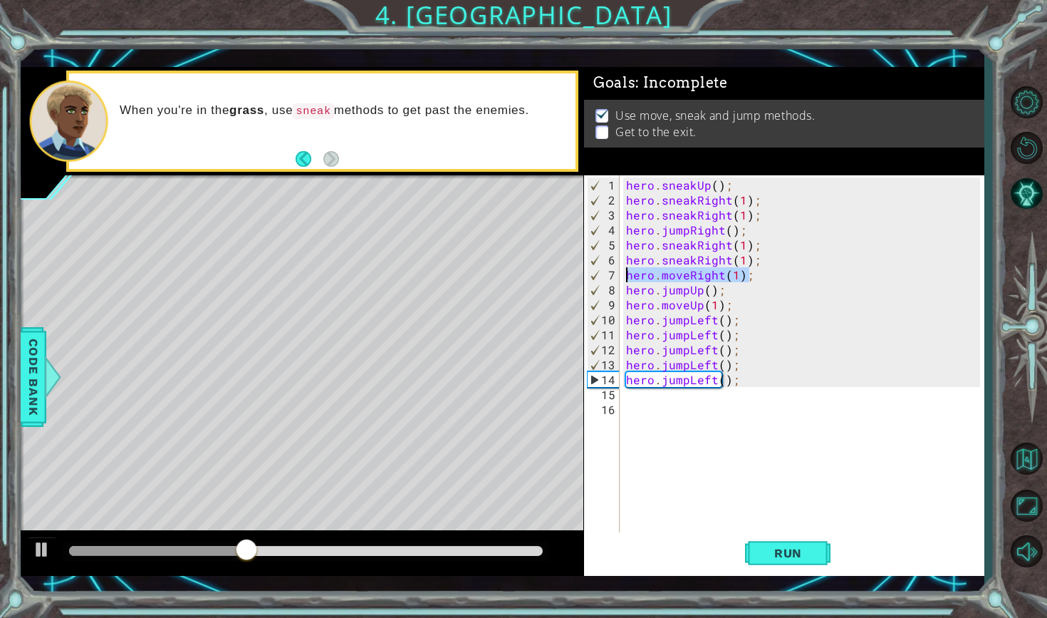
drag, startPoint x: 765, startPoint y: 276, endPoint x: 628, endPoint y: 267, distance: 137.0
click at [628, 267] on div "hero . sneakUp ( ) ; hero . sneakRight ( 1 ) ; hero . sneakRight ( 1 ) ; hero .…" at bounding box center [805, 371] width 364 height 389
type textarea "hero.moveRight(1);"
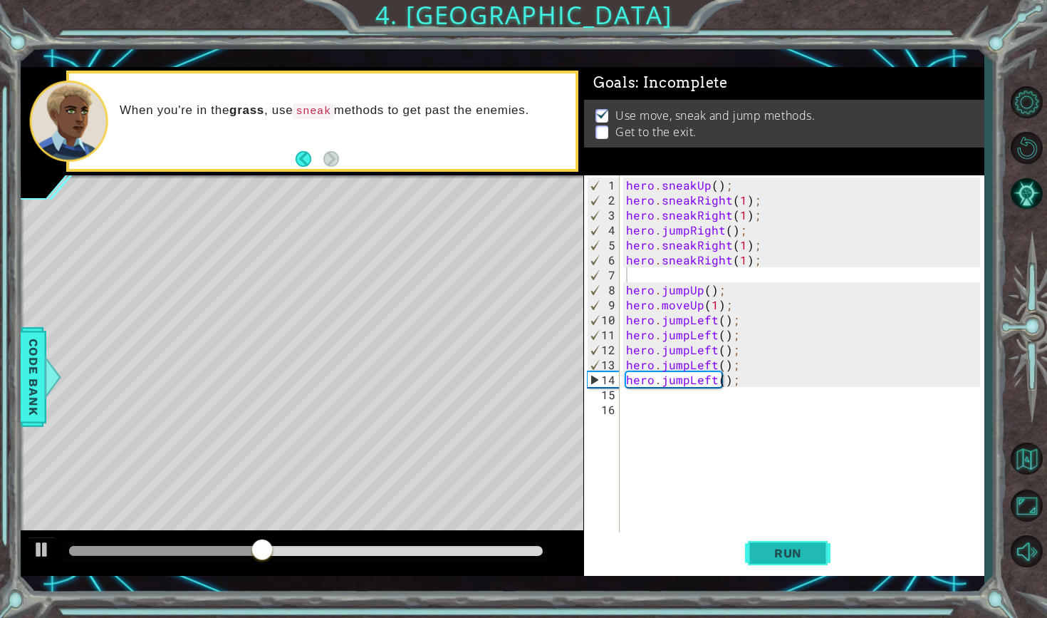
click at [786, 551] on span "Run" at bounding box center [788, 553] width 56 height 14
drag, startPoint x: 88, startPoint y: 548, endPoint x: 301, endPoint y: 553, distance: 212.3
click at [293, 555] on div at bounding box center [288, 551] width 26 height 26
click at [808, 447] on div "hero . sneakUp ( ) ; hero . sneakRight ( 1 ) ; hero . sneakRight ( 1 ) ; hero .…" at bounding box center [805, 371] width 364 height 389
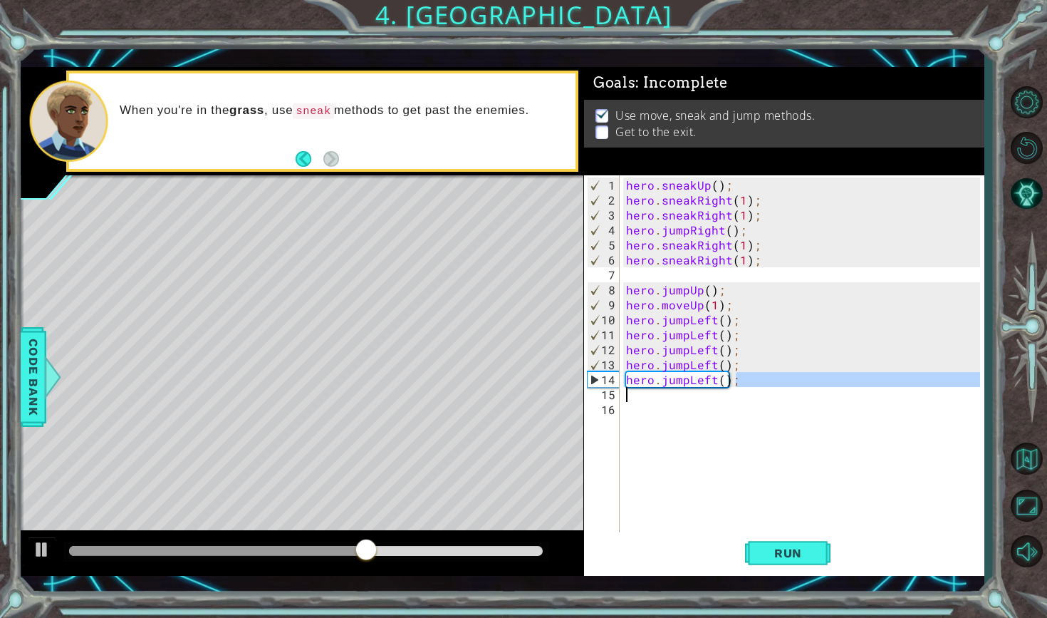
drag, startPoint x: 751, startPoint y: 379, endPoint x: 615, endPoint y: 382, distance: 136.1
click at [615, 383] on div "1 2 3 4 5 6 7 8 9 10 11 12 13 14 15 16 hero . sneakUp ( ) ; hero . sneakRight (…" at bounding box center [782, 354] width 396 height 359
type textarea "hero.jumpLeft();"
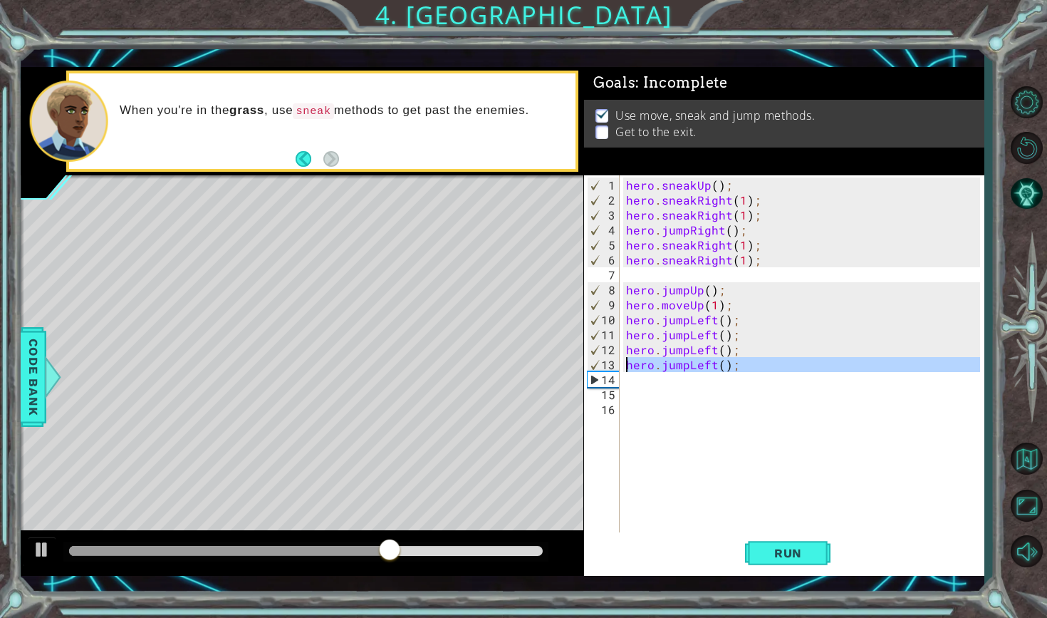
drag, startPoint x: 751, startPoint y: 373, endPoint x: 622, endPoint y: 367, distance: 129.8
click at [622, 367] on div "1 2 3 4 5 6 7 8 9 10 11 12 13 14 15 16 hero . sneakUp ( ) ; hero . sneakRight (…" at bounding box center [782, 354] width 396 height 359
type textarea "hero.jumpLeft();"
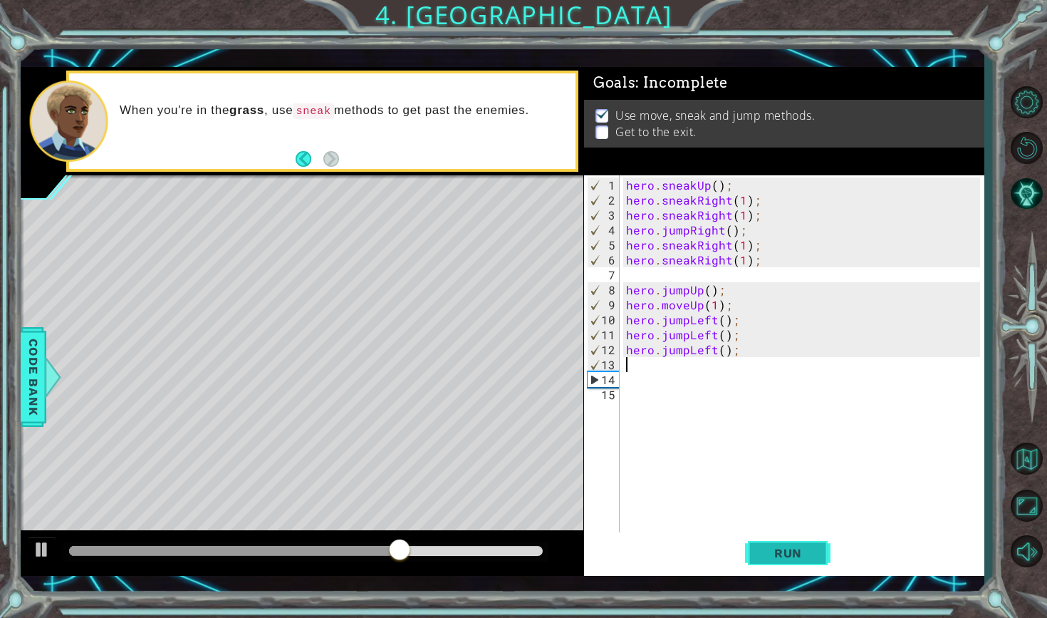
click at [806, 562] on button "Run" at bounding box center [787, 552] width 85 height 40
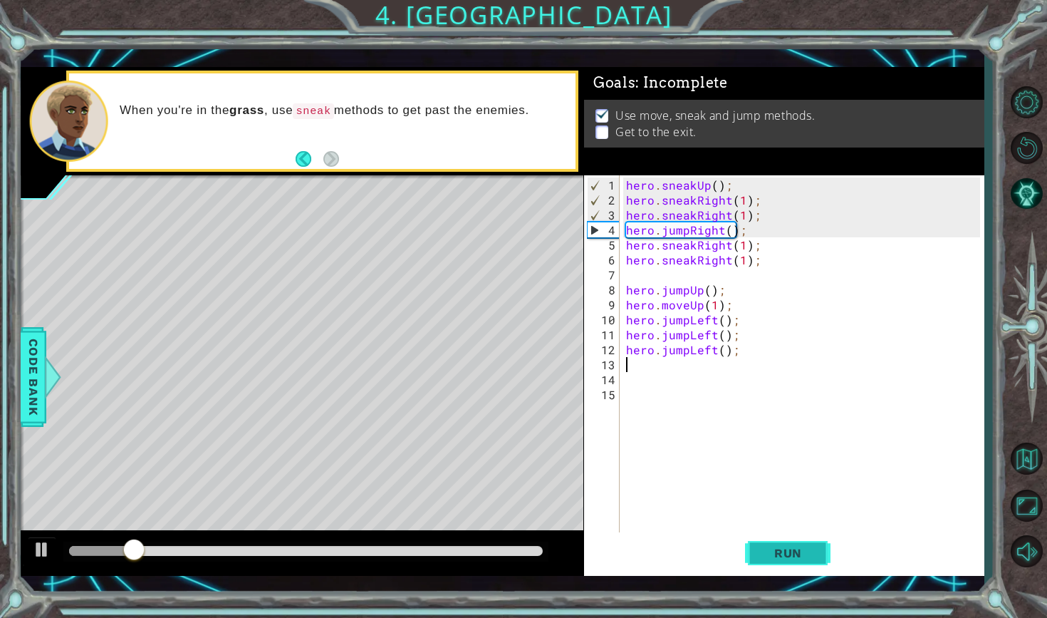
click at [786, 548] on span "Run" at bounding box center [788, 553] width 56 height 14
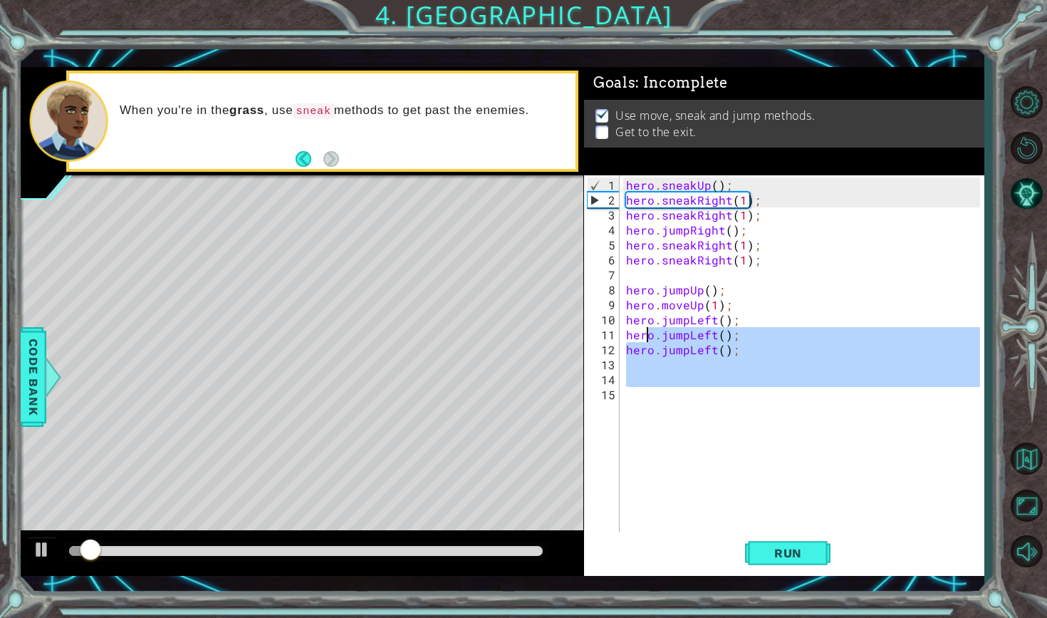
drag, startPoint x: 766, startPoint y: 388, endPoint x: 646, endPoint y: 339, distance: 129.4
click at [645, 339] on div "hero . sneakUp ( ) ; hero . sneakRight ( 1 ) ; hero . sneakRight ( 1 ) ; hero .…" at bounding box center [805, 371] width 364 height 389
click at [794, 352] on div "hero . sneakUp ( ) ; hero . sneakRight ( 1 ) ; hero . sneakRight ( 1 ) ; hero .…" at bounding box center [805, 371] width 364 height 389
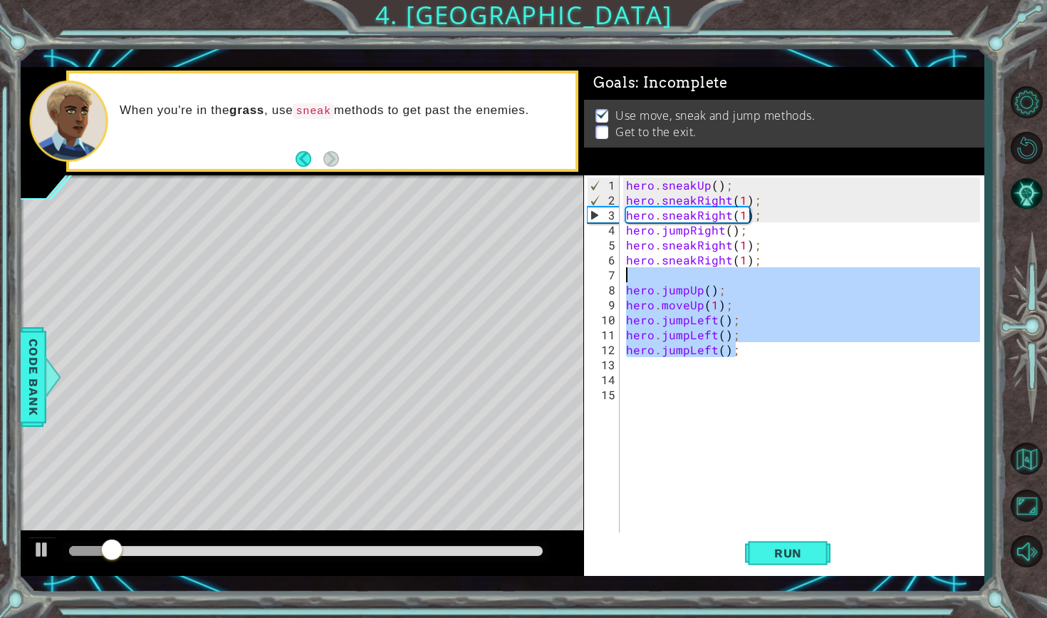
drag, startPoint x: 771, startPoint y: 352, endPoint x: 630, endPoint y: 274, distance: 161.9
click at [630, 274] on div "hero . sneakUp ( ) ; hero . sneakRight ( 1 ) ; hero . sneakRight ( 1 ) ; hero .…" at bounding box center [805, 371] width 364 height 389
type textarea "hero.jumpUp();"
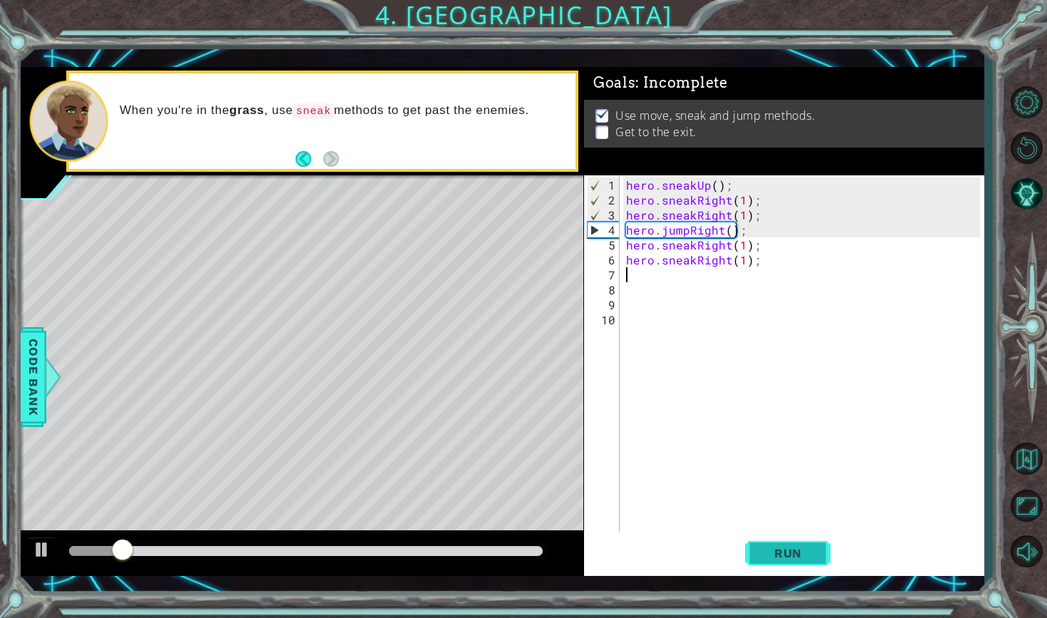
click at [777, 558] on span "Run" at bounding box center [788, 553] width 56 height 14
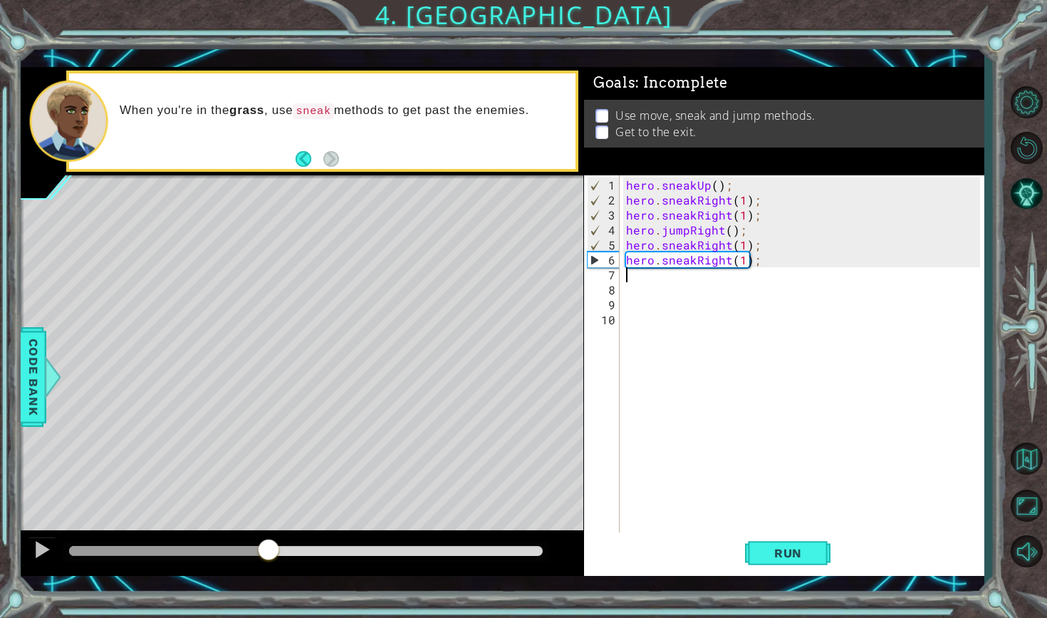
drag, startPoint x: 90, startPoint y: 540, endPoint x: 268, endPoint y: 545, distance: 178.1
click at [268, 545] on div at bounding box center [269, 551] width 26 height 26
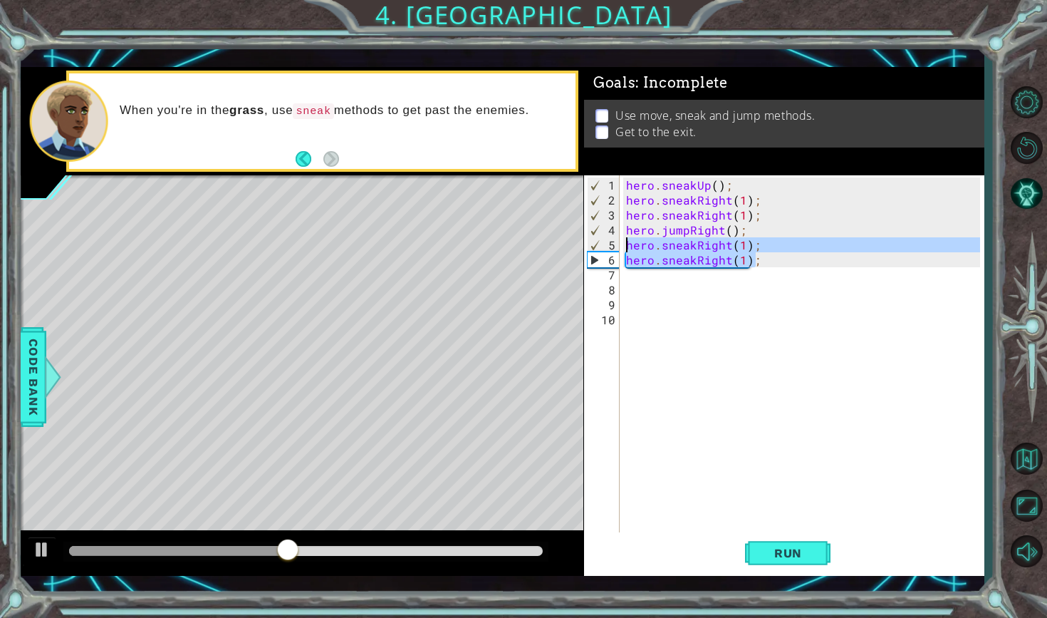
drag, startPoint x: 781, startPoint y: 263, endPoint x: 622, endPoint y: 245, distance: 159.8
click at [622, 245] on div "1 2 3 4 5 6 7 8 9 10 hero . sneakUp ( ) ; hero . sneakRight ( 1 ) ; hero . snea…" at bounding box center [782, 354] width 396 height 359
type textarea "hero.sneakRight(1); hero.sneakRight(1);"
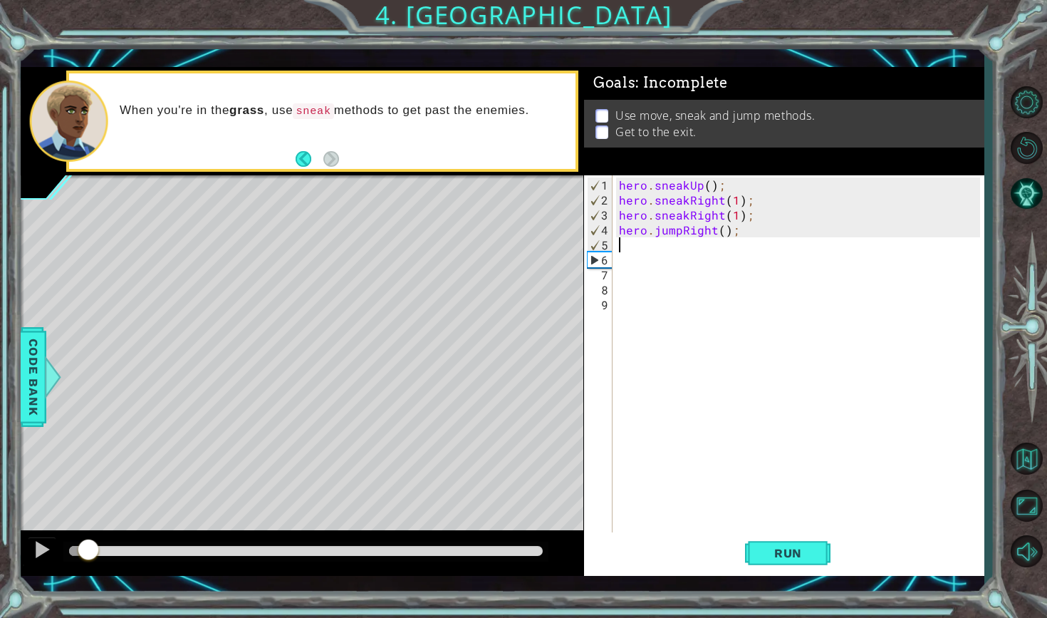
drag, startPoint x: 340, startPoint y: 547, endPoint x: 66, endPoint y: 546, distance: 274.2
click at [69, 546] on div at bounding box center [305, 551] width 473 height 10
drag, startPoint x: 67, startPoint y: 546, endPoint x: 235, endPoint y: 534, distance: 168.5
click at [234, 534] on div at bounding box center [302, 553] width 563 height 46
click at [812, 548] on span "Run" at bounding box center [788, 553] width 56 height 14
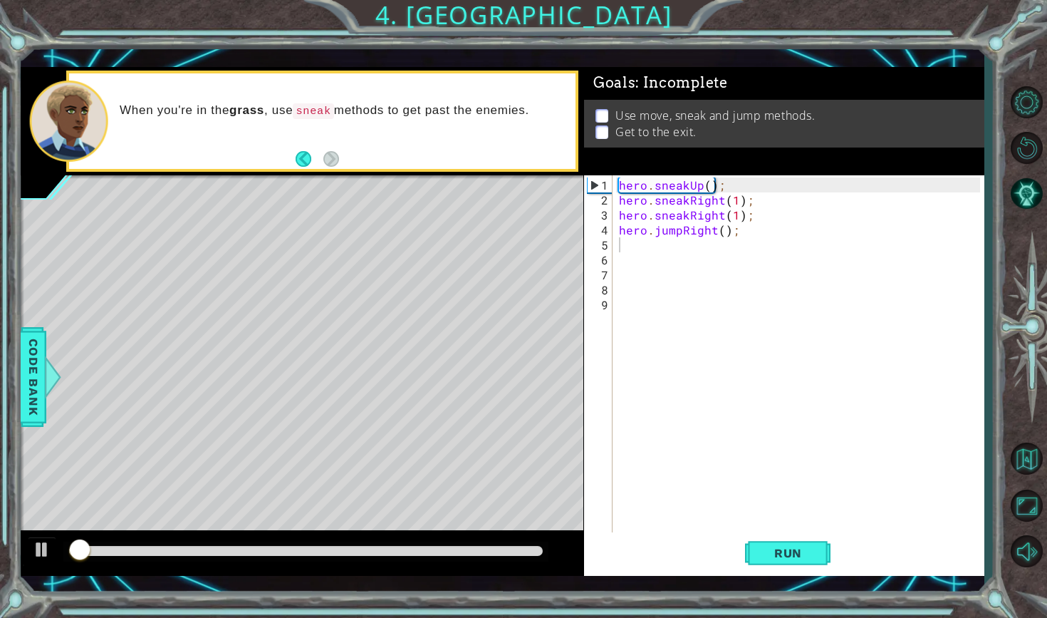
drag, startPoint x: 130, startPoint y: 557, endPoint x: 165, endPoint y: 557, distance: 34.9
click at [165, 557] on div at bounding box center [305, 551] width 484 height 20
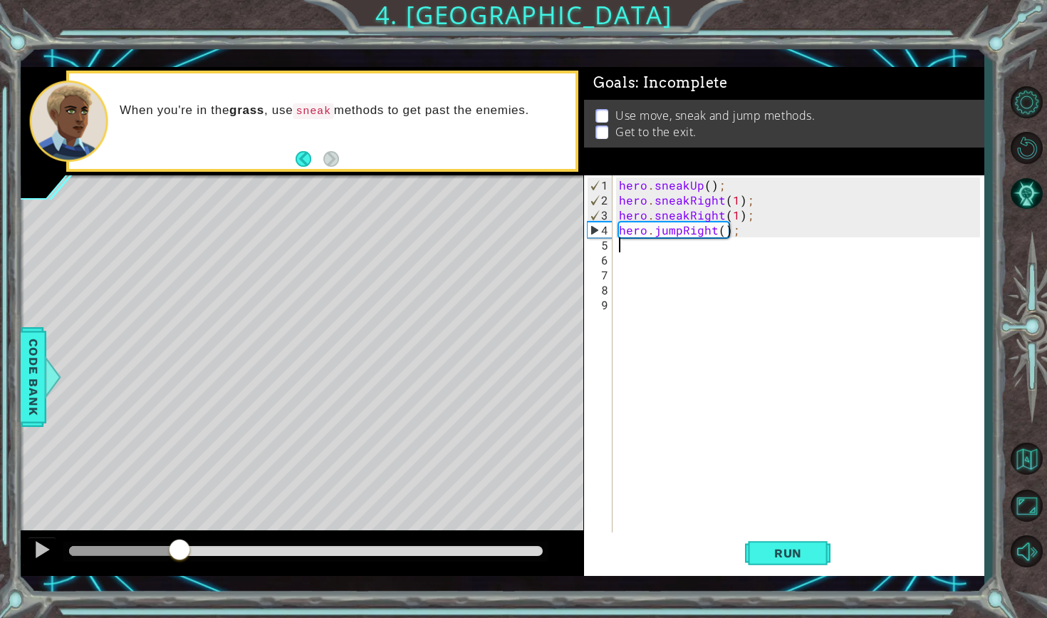
drag, startPoint x: 160, startPoint y: 554, endPoint x: 179, endPoint y: 554, distance: 18.5
click at [179, 554] on div at bounding box center [305, 551] width 473 height 10
click at [684, 260] on div "hero . sneakUp ( ) ; hero . sneakRight ( 1 ) ; hero . sneakRight ( 1 ) ; hero .…" at bounding box center [801, 371] width 370 height 389
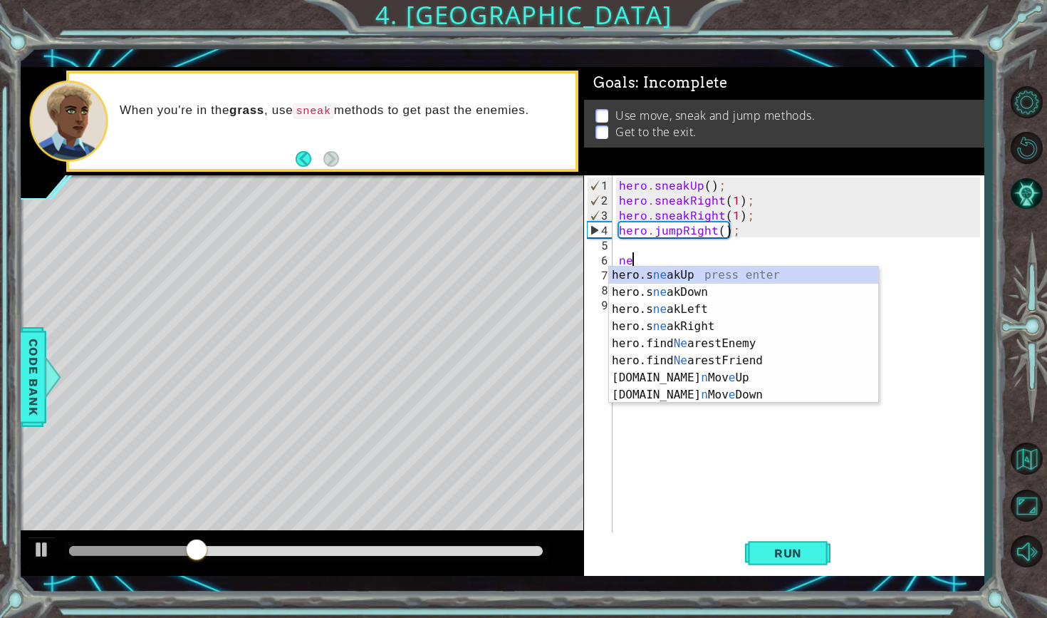
type textarea "n"
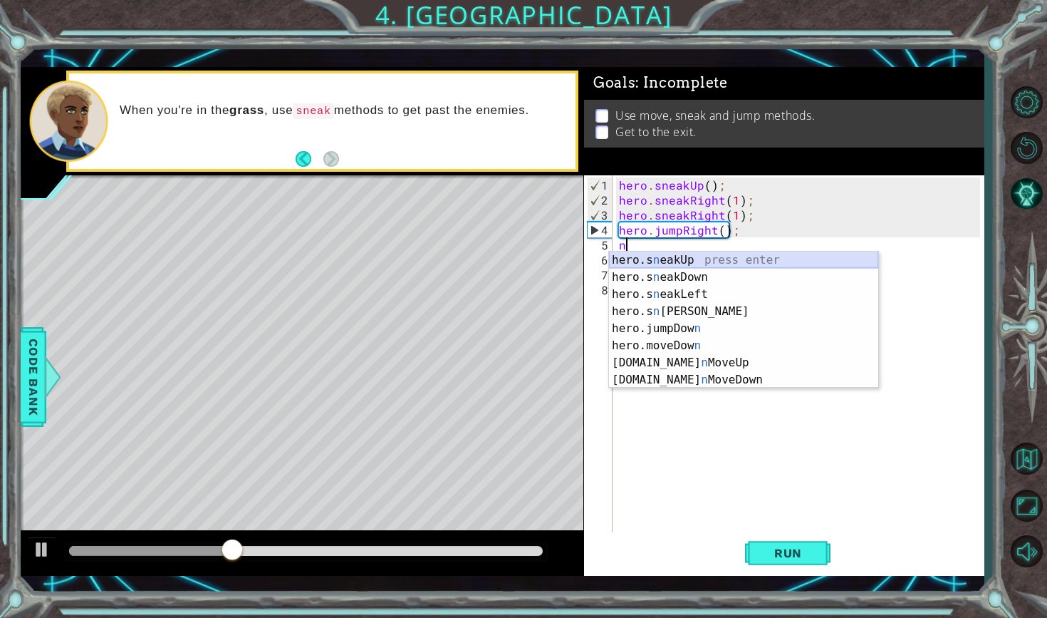
click at [686, 258] on div "hero.s n eakUp press enter hero.s n eakDown press enter hero.s n eakLeft press …" at bounding box center [743, 336] width 269 height 171
type textarea "hero.sneakUp(1);"
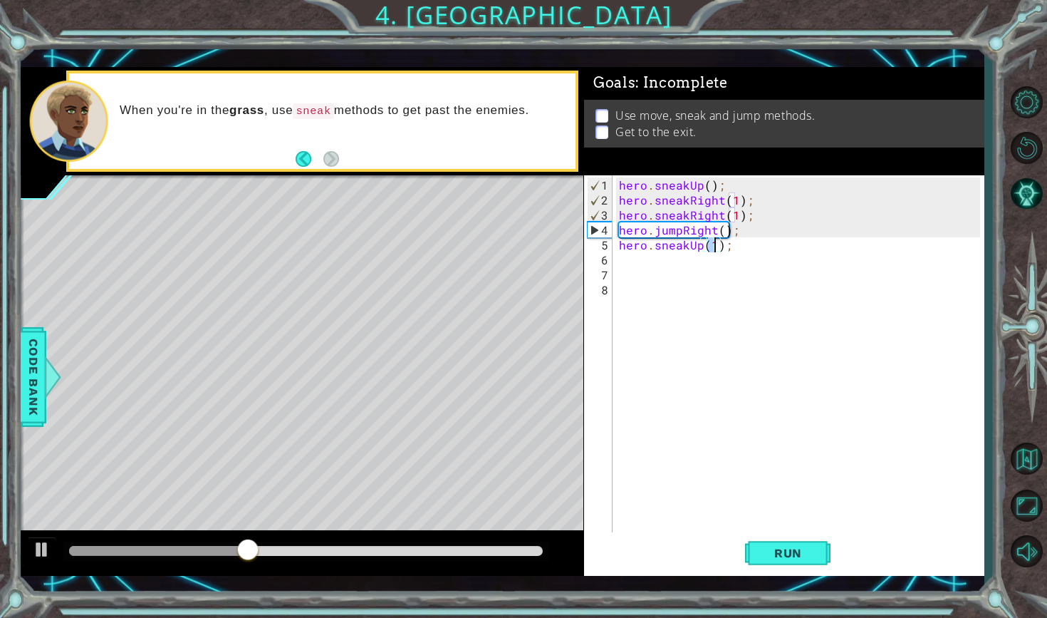
click at [652, 272] on div "hero . sneakUp ( ) ; hero . sneakRight ( 1 ) ; hero . sneakRight ( 1 ) ; hero .…" at bounding box center [801, 371] width 370 height 389
click at [659, 250] on div "hero . sneakUp ( ) ; hero . sneakRight ( 1 ) ; hero . sneakRight ( 1 ) ; hero .…" at bounding box center [801, 371] width 370 height 389
type textarea "hero.sneakUp(1);"
click at [652, 261] on div "hero . sneakUp ( ) ; hero . sneakRight ( 1 ) ; hero . sneakRight ( 1 ) ; hero .…" at bounding box center [801, 371] width 370 height 389
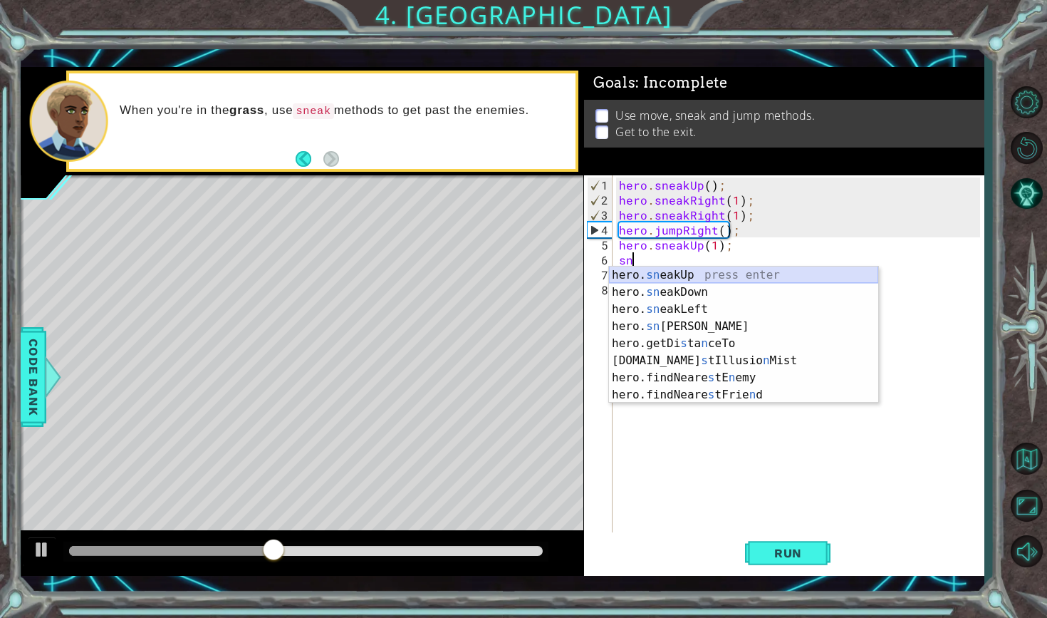
click at [650, 275] on div "hero. sn eakUp press enter hero. sn eakDown press enter hero. sn eakLeft press …" at bounding box center [743, 351] width 269 height 171
type textarea "hero.sneakUp(1);"
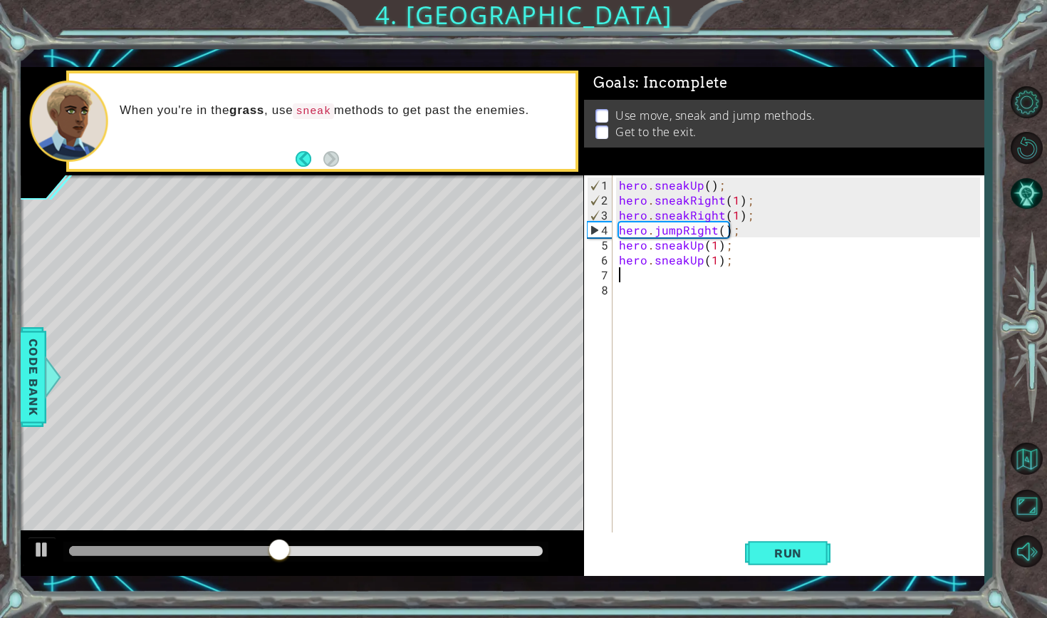
click at [645, 276] on div "hero . sneakUp ( ) ; hero . sneakRight ( 1 ) ; hero . sneakRight ( 1 ) ; hero .…" at bounding box center [801, 371] width 370 height 389
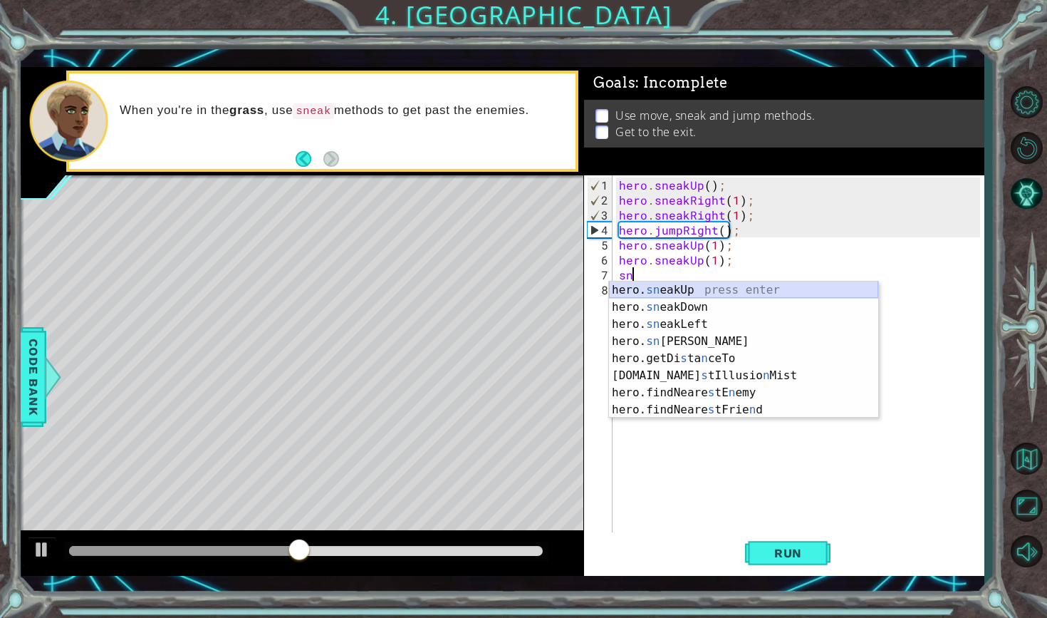
click at [648, 287] on div "hero. sn eakUp press enter hero. sn eakDown press enter hero. sn eakLeft press …" at bounding box center [743, 366] width 269 height 171
type textarea "hero.sneakUp(1);"
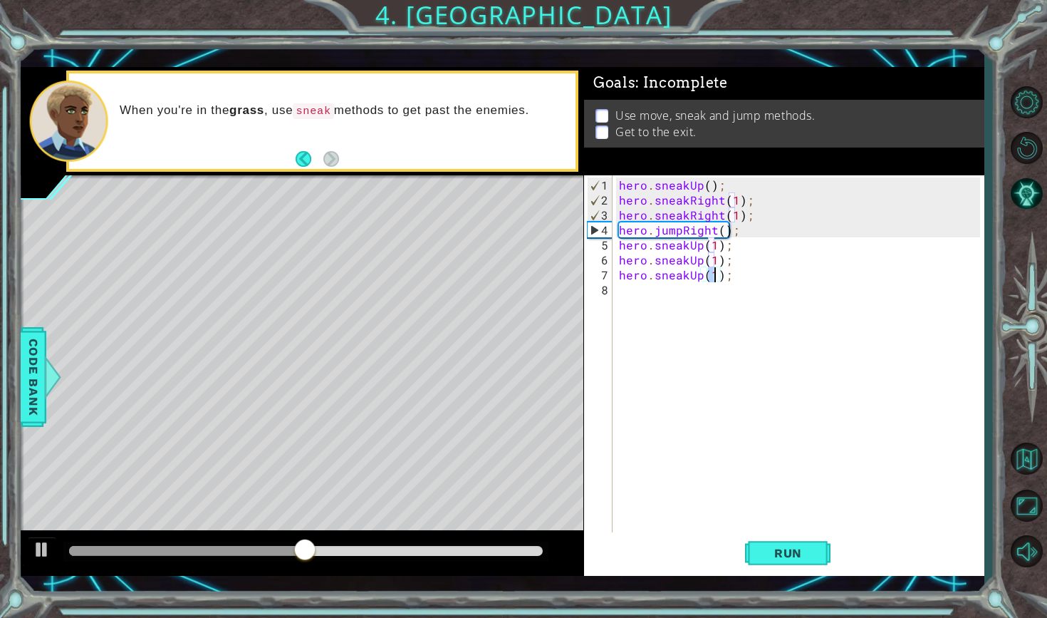
click at [646, 289] on div "hero . sneakUp ( ) ; hero . sneakRight ( 1 ) ; hero . sneakRight ( 1 ) ; hero .…" at bounding box center [801, 371] width 370 height 389
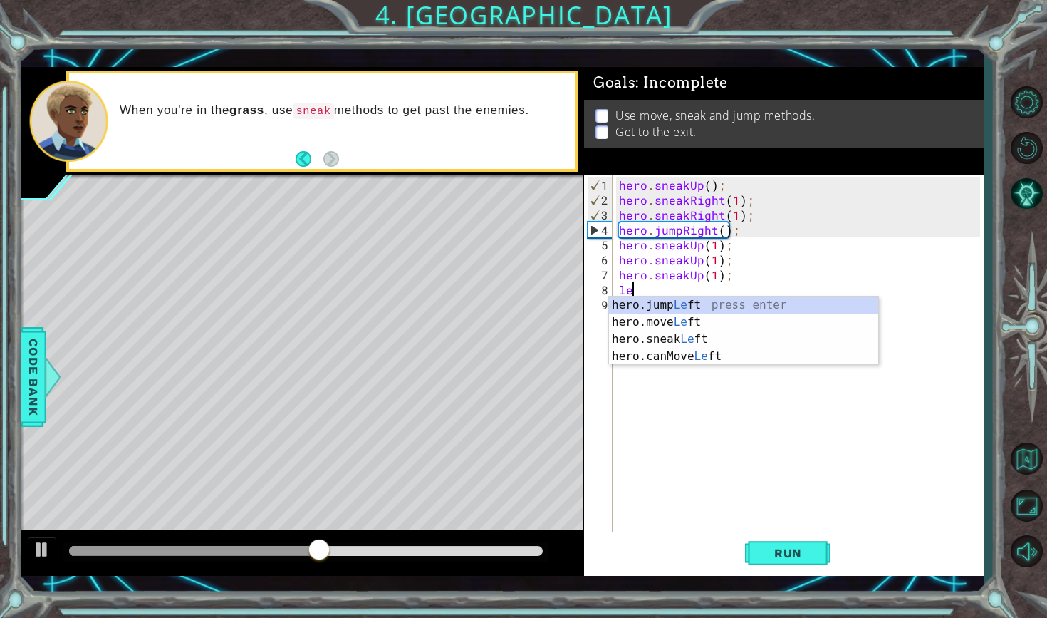
type textarea "lef"
click at [684, 301] on div "hero.jump Lef t press enter hero.move Lef t press enter hero.sneak Lef t press …" at bounding box center [743, 347] width 269 height 103
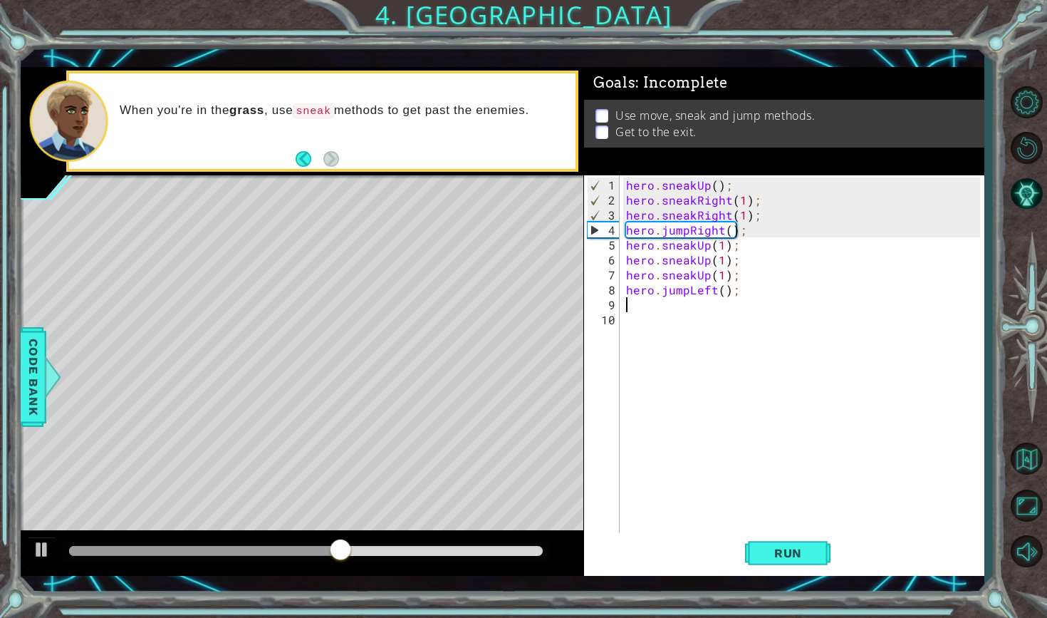
click at [665, 330] on div "hero . sneakUp ( ) ; hero . sneakRight ( 1 ) ; hero . sneakRight ( 1 ) ; hero .…" at bounding box center [805, 371] width 364 height 389
click at [665, 302] on div "hero . sneakUp ( ) ; hero . sneakRight ( 1 ) ; hero . sneakRight ( 1 ) ; hero .…" at bounding box center [805, 371] width 364 height 389
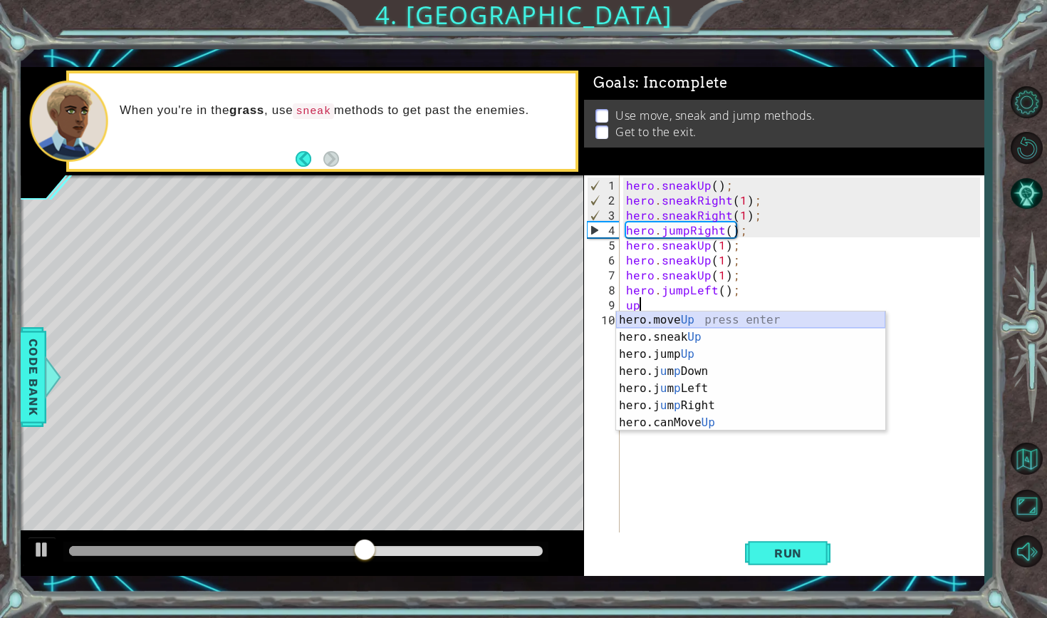
click at [673, 323] on div "hero.move Up press enter hero.sneak Up press enter hero.jump Up press enter her…" at bounding box center [750, 388] width 269 height 154
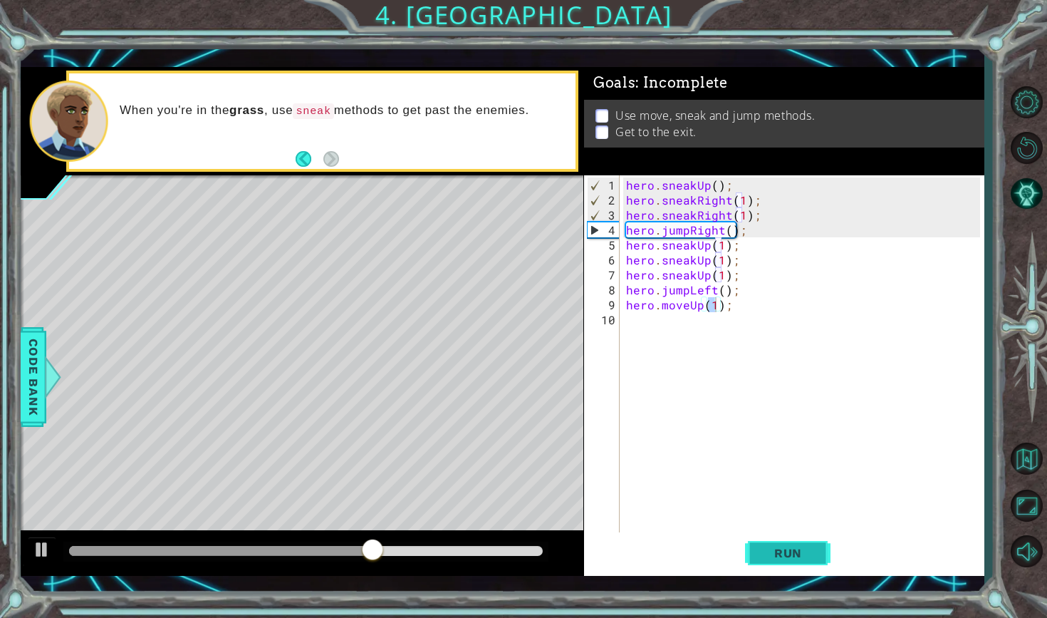
click at [773, 557] on span "Run" at bounding box center [788, 553] width 56 height 14
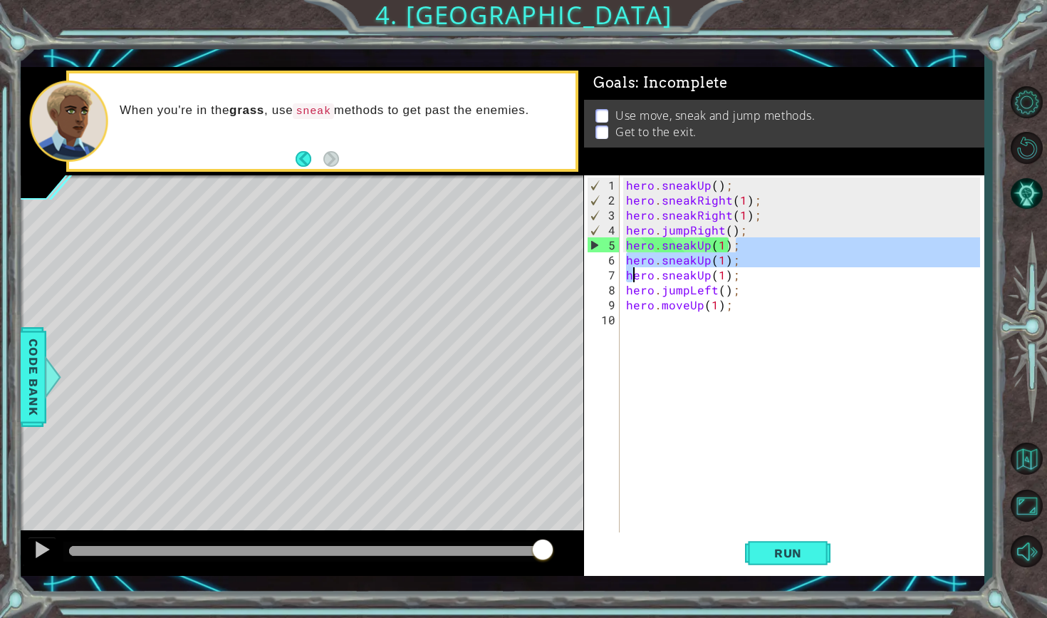
drag, startPoint x: 751, startPoint y: 242, endPoint x: 631, endPoint y: 274, distance: 124.6
click at [631, 276] on div "hero . sneakUp ( ) ; hero . sneakRight ( 1 ) ; hero . sneakRight ( 1 ) ; hero .…" at bounding box center [805, 371] width 364 height 389
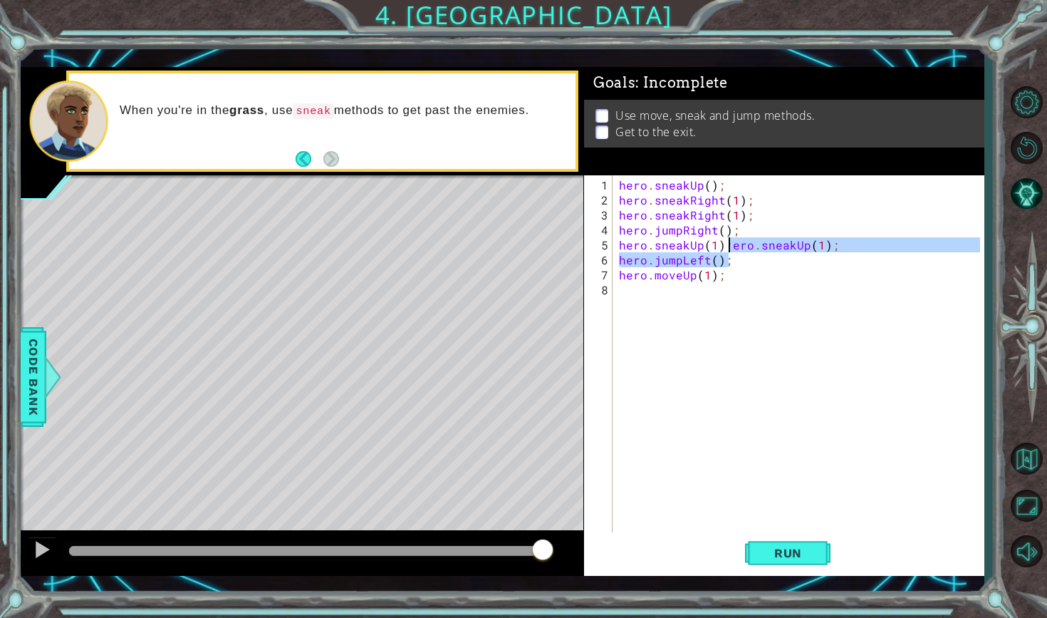
drag, startPoint x: 850, startPoint y: 254, endPoint x: 729, endPoint y: 247, distance: 122.0
click at [729, 247] on div "hero . sneakUp ( ) ; hero . sneakRight ( 1 ) ; hero . sneakRight ( 1 ) ; hero .…" at bounding box center [801, 371] width 370 height 389
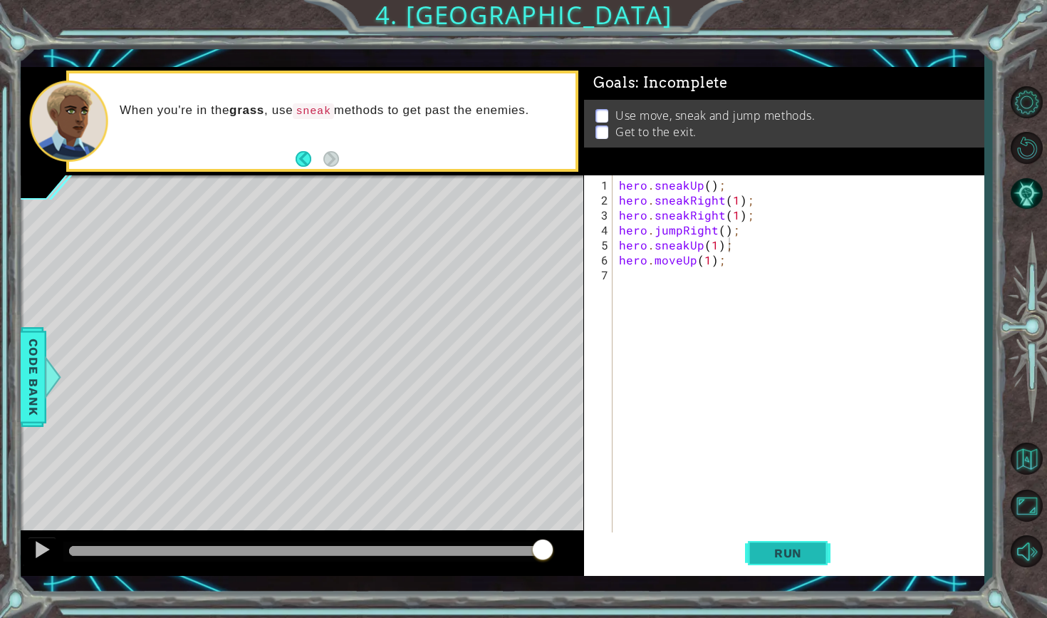
click at [817, 544] on button "Run" at bounding box center [787, 552] width 85 height 40
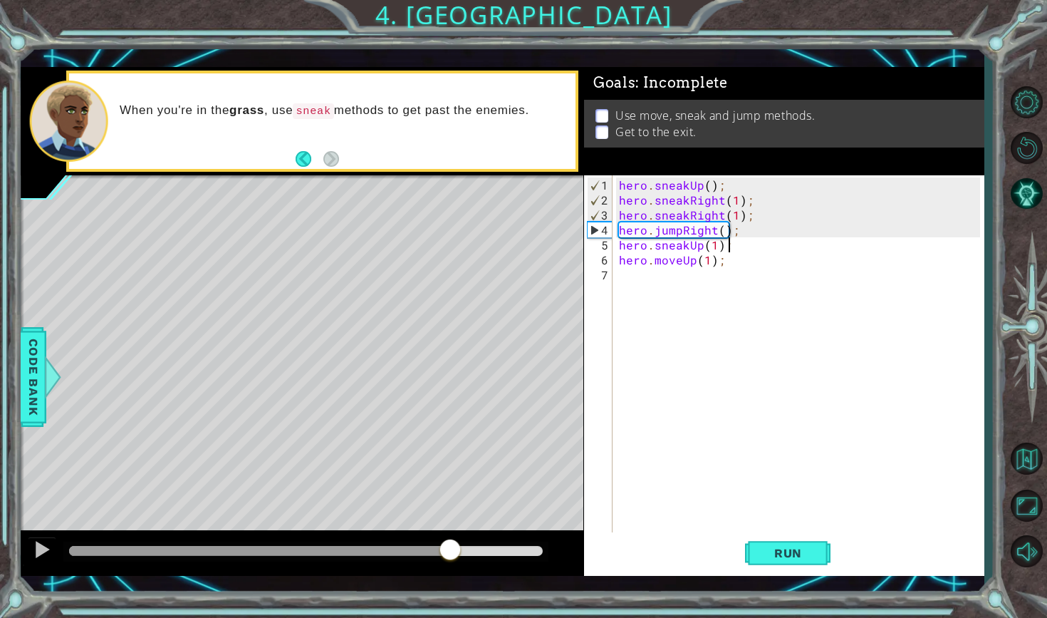
drag, startPoint x: 167, startPoint y: 551, endPoint x: 462, endPoint y: 553, distance: 294.9
click at [463, 553] on div at bounding box center [305, 551] width 473 height 10
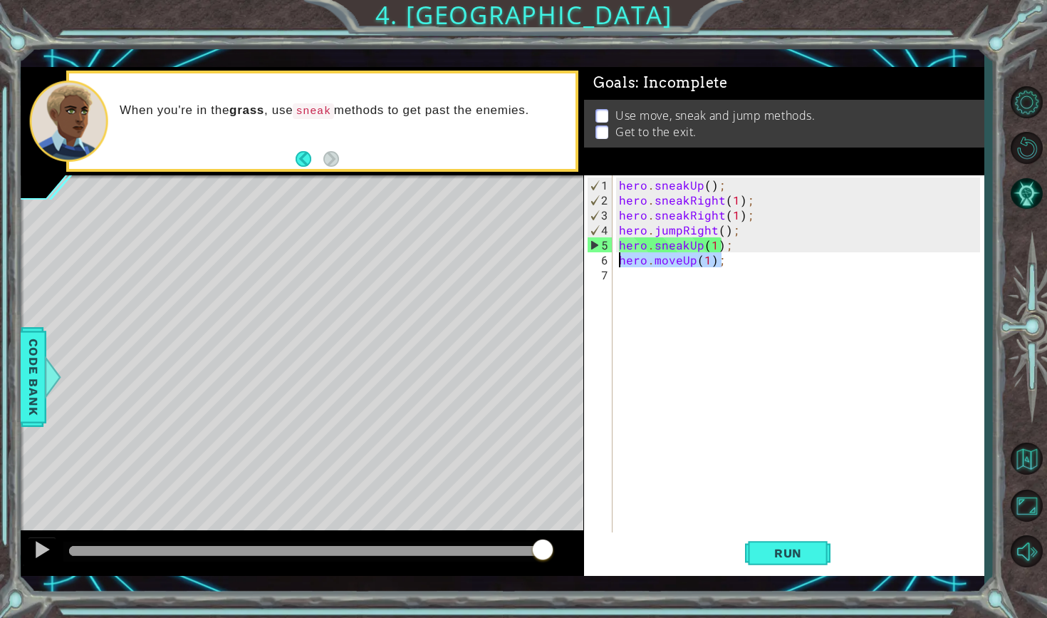
drag, startPoint x: 745, startPoint y: 264, endPoint x: 619, endPoint y: 259, distance: 126.2
click at [618, 259] on div "hero . sneakUp ( ) ; hero . sneakRight ( 1 ) ; hero . sneakRight ( 1 ) ; hero .…" at bounding box center [801, 371] width 370 height 389
type textarea "hero.moveUp(1);"
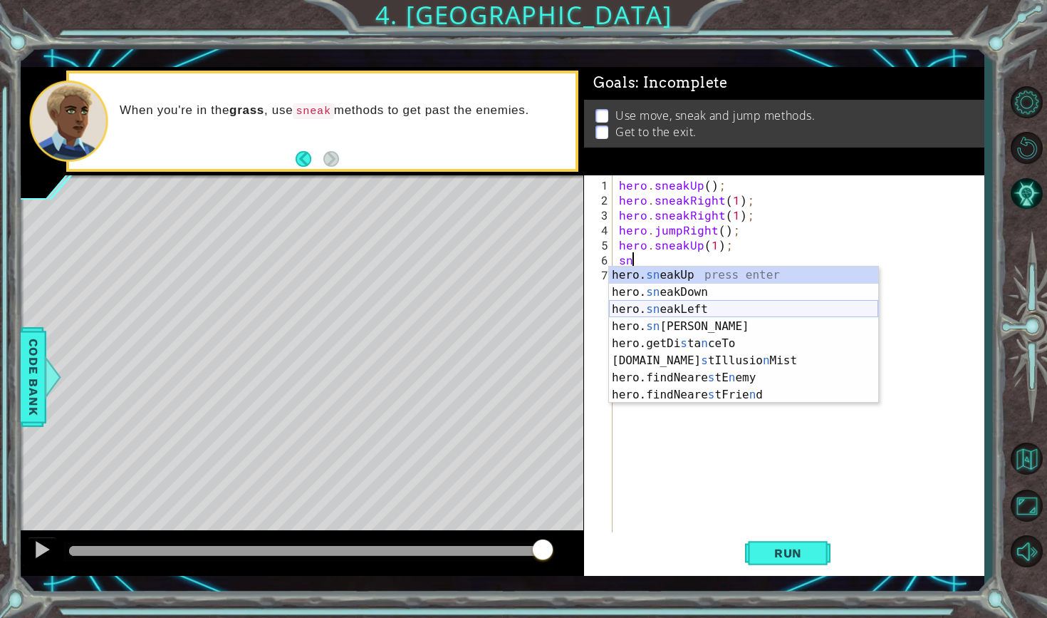
click at [715, 315] on div "hero. sn eakUp press enter hero. sn eakDown press enter hero. sn eakLeft press …" at bounding box center [743, 351] width 269 height 171
type textarea "hero.sneakLeft(1);"
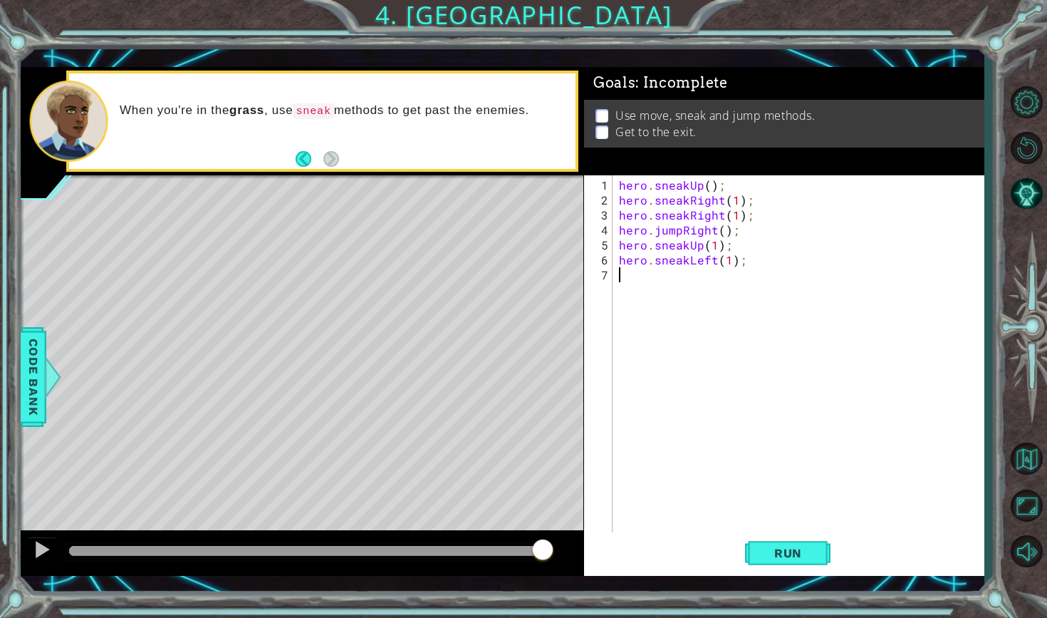
click at [717, 288] on div "hero . sneakUp ( ) ; hero . sneakRight ( 1 ) ; hero . sneakRight ( 1 ) ; hero .…" at bounding box center [801, 371] width 370 height 389
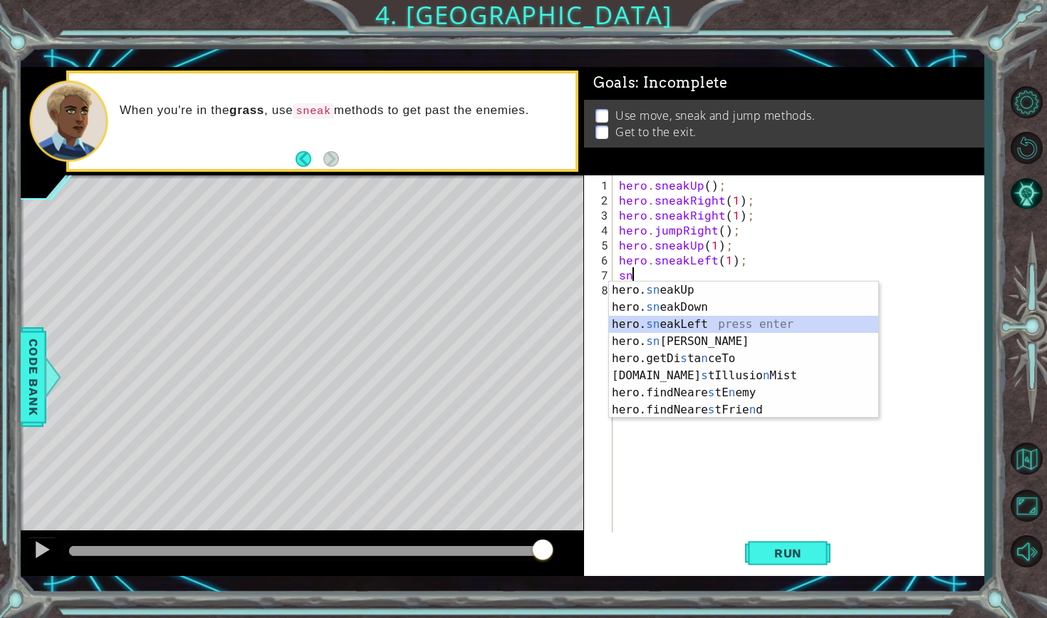
click at [714, 318] on div "hero. sn eakUp press enter hero. sn eakDown press enter hero. sn eakLeft press …" at bounding box center [743, 366] width 269 height 171
type textarea "hero.sneakLeft(1);"
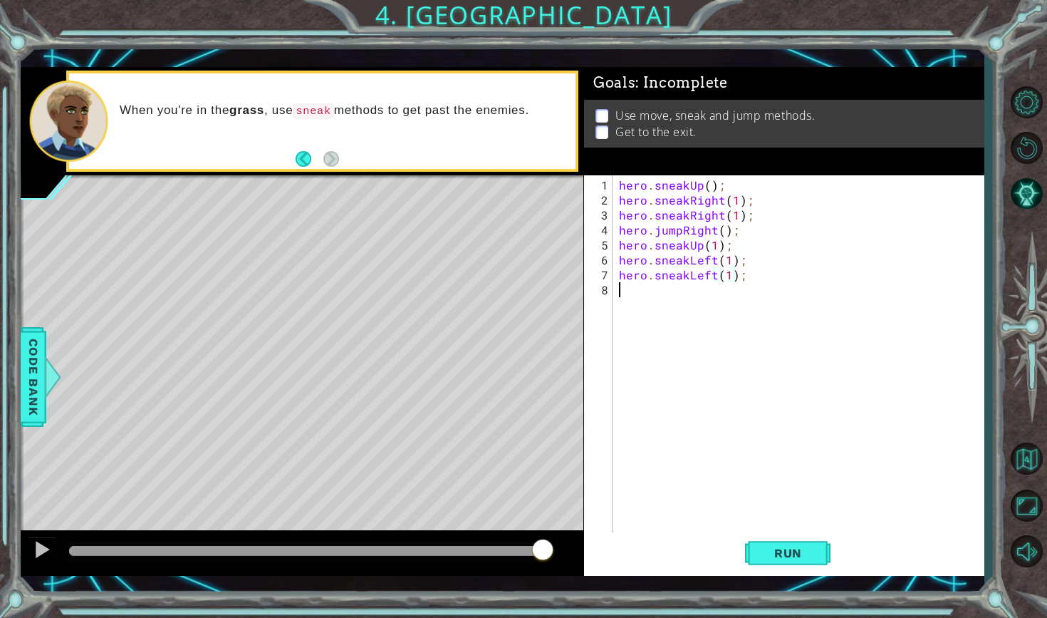
click at [714, 305] on div "hero . sneakUp ( ) ; hero . sneakRight ( 1 ) ; hero . sneakRight ( 1 ) ; hero .…" at bounding box center [801, 371] width 370 height 389
type textarea "j"
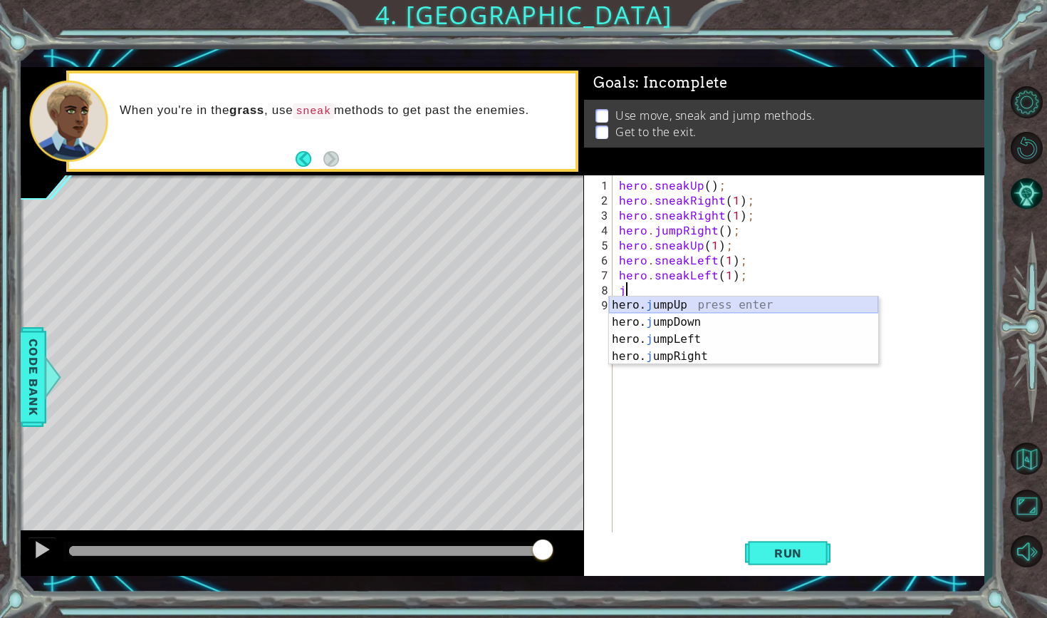
click at [719, 298] on div "hero. j umpUp press enter hero. j umpDown press enter hero. j umpLeft press ent…" at bounding box center [743, 347] width 269 height 103
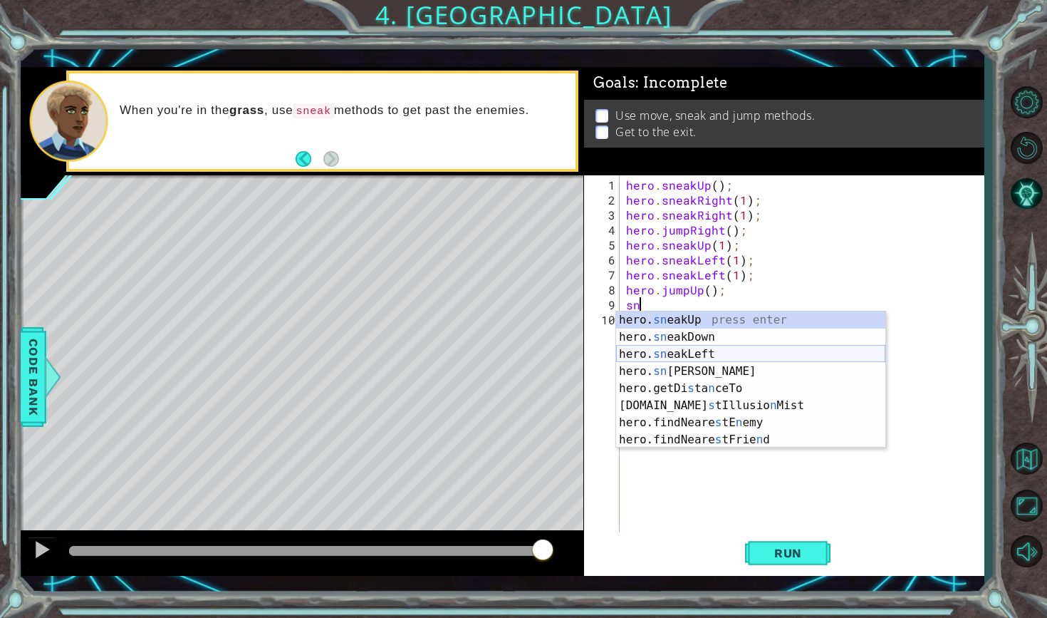
click at [664, 350] on div "hero. sn eakUp press enter hero. sn eakDown press enter hero. sn eakLeft press …" at bounding box center [750, 396] width 269 height 171
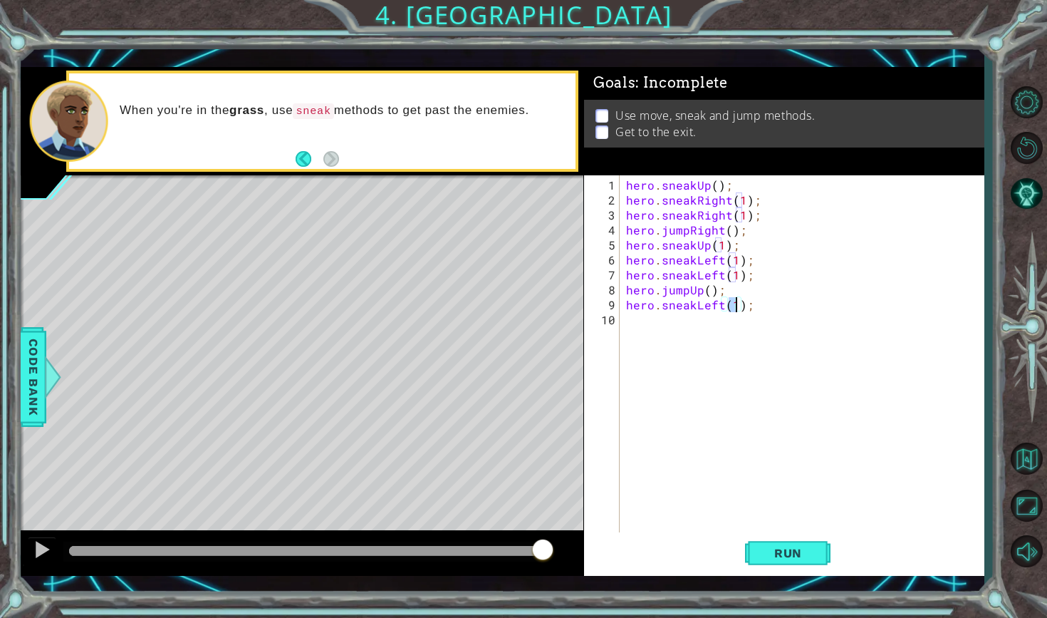
click at [718, 274] on div "hero . sneakUp ( ) ; hero . sneakRight ( 1 ) ; hero . sneakRight ( 1 ) ; hero .…" at bounding box center [805, 371] width 364 height 389
click at [721, 275] on div "hero . sneakUp ( ) ; hero . sneakRight ( 1 ) ; hero . sneakRight ( 1 ) ; hero .…" at bounding box center [805, 371] width 364 height 389
click at [719, 292] on div "hero.sneakRi ght press enter" at bounding box center [750, 306] width 269 height 51
drag, startPoint x: 722, startPoint y: 258, endPoint x: 697, endPoint y: 256, distance: 24.3
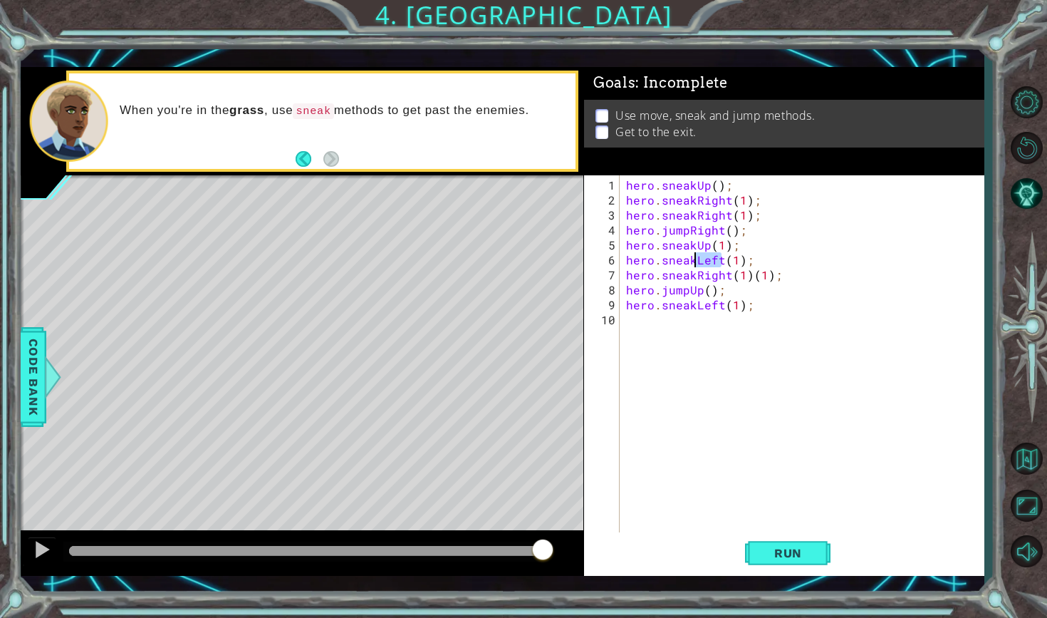
click at [697, 256] on div "hero . sneakUp ( ) ; hero . sneakRight ( 1 ) ; hero . sneakRight ( 1 ) ; hero .…" at bounding box center [805, 371] width 364 height 389
click at [707, 273] on div "hero.sneakRig ht press enter" at bounding box center [750, 291] width 269 height 51
click at [792, 251] on div "hero . sneakUp ( ) ; hero . sneakRight ( 1 ) ; hero . sneakRight ( 1 ) ; hero .…" at bounding box center [805, 371] width 364 height 389
click at [793, 262] on div "hero . sneakUp ( ) ; hero . sneakRight ( 1 ) ; hero . sneakRight ( 1 ) ; hero .…" at bounding box center [805, 371] width 364 height 389
drag, startPoint x: 769, startPoint y: 261, endPoint x: 755, endPoint y: 261, distance: 13.5
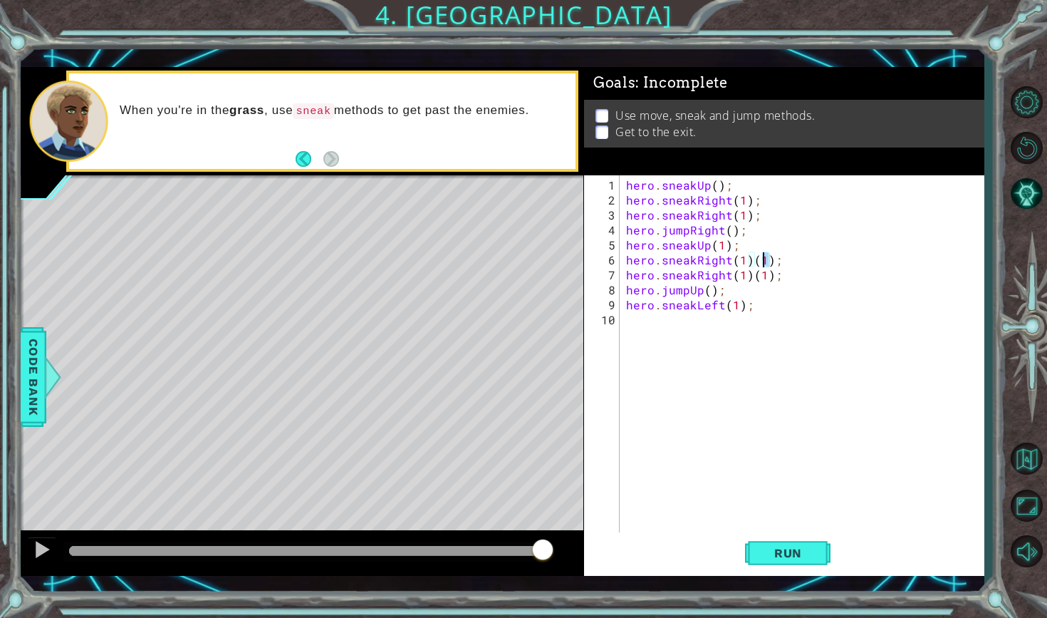
click at [755, 261] on div "hero . sneakUp ( ) ; hero . sneakRight ( 1 ) ; hero . sneakRight ( 1 ) ; hero .…" at bounding box center [805, 371] width 364 height 389
click at [754, 256] on div "hero . sneakUp ( ) ; hero . sneakRight ( 1 ) ; hero . sneakRight ( 1 ) ; hero .…" at bounding box center [801, 354] width 357 height 359
click at [754, 263] on div "hero . sneakUp ( ) ; hero . sneakRight ( 1 ) ; hero . sneakRight ( 1 ) ; hero .…" at bounding box center [805, 371] width 364 height 389
drag, startPoint x: 751, startPoint y: 261, endPoint x: 770, endPoint y: 263, distance: 19.3
click at [770, 263] on div "hero . sneakUp ( ) ; hero . sneakRight ( 1 ) ; hero . sneakRight ( 1 ) ; hero .…" at bounding box center [805, 371] width 364 height 389
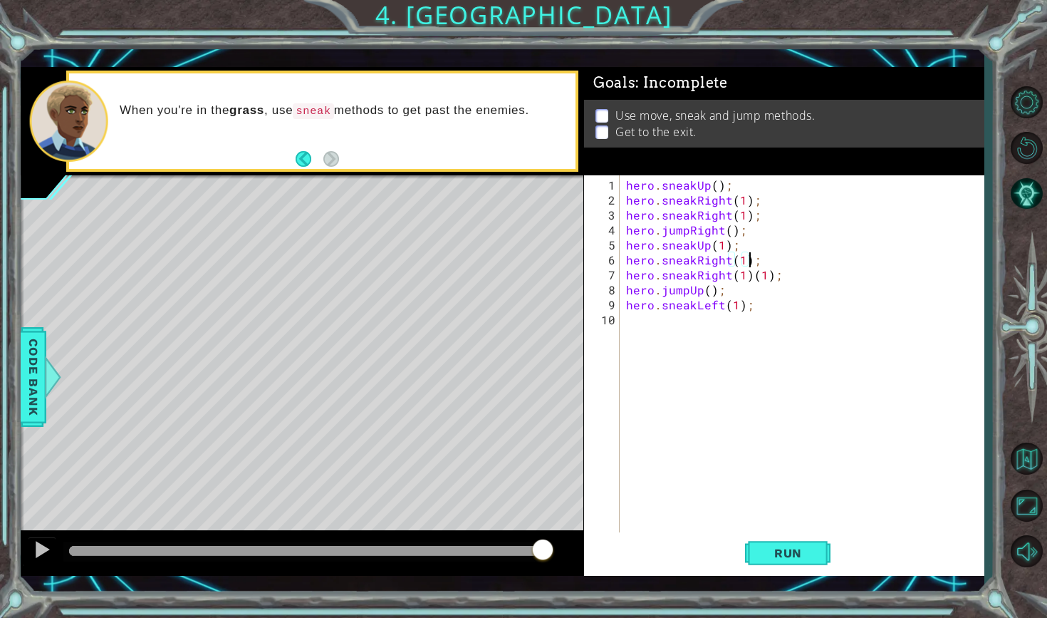
scroll to position [0, 7]
drag, startPoint x: 769, startPoint y: 275, endPoint x: 746, endPoint y: 271, distance: 22.4
click at [746, 271] on div "hero . sneakUp ( ) ; hero . sneakRight ( 1 ) ; hero . sneakRight ( 1 ) ; hero .…" at bounding box center [805, 371] width 364 height 389
type textarea "hero.sneakRight(1);"
click at [746, 340] on div "hero . sneakUp ( ) ; hero . sneakRight ( 1 ) ; hero . sneakRight ( 1 ) ; hero .…" at bounding box center [805, 371] width 364 height 389
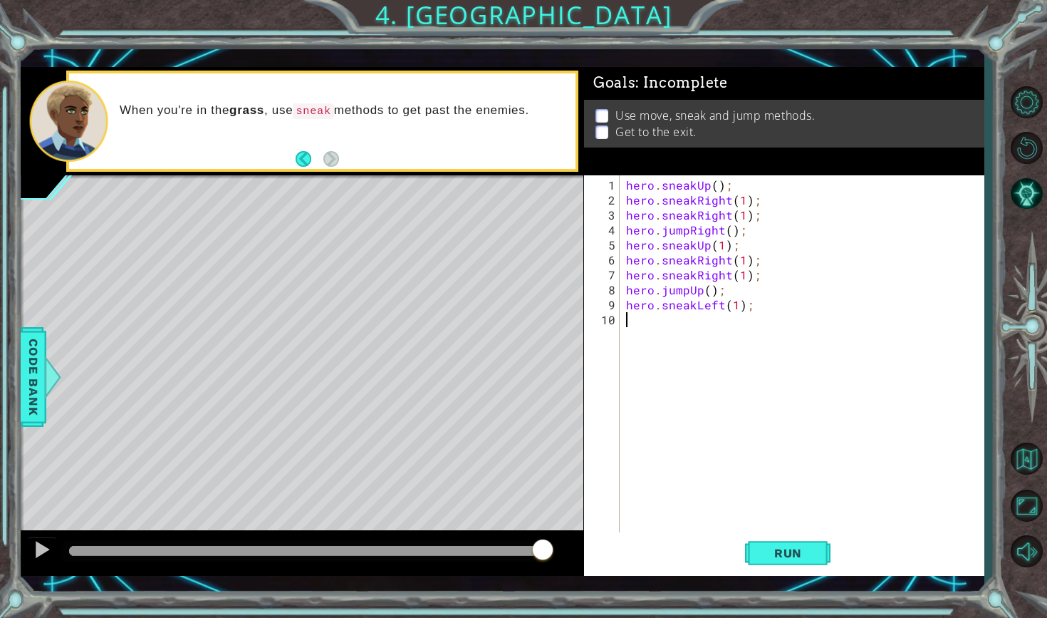
scroll to position [0, 0]
click at [781, 549] on span "Run" at bounding box center [788, 553] width 56 height 14
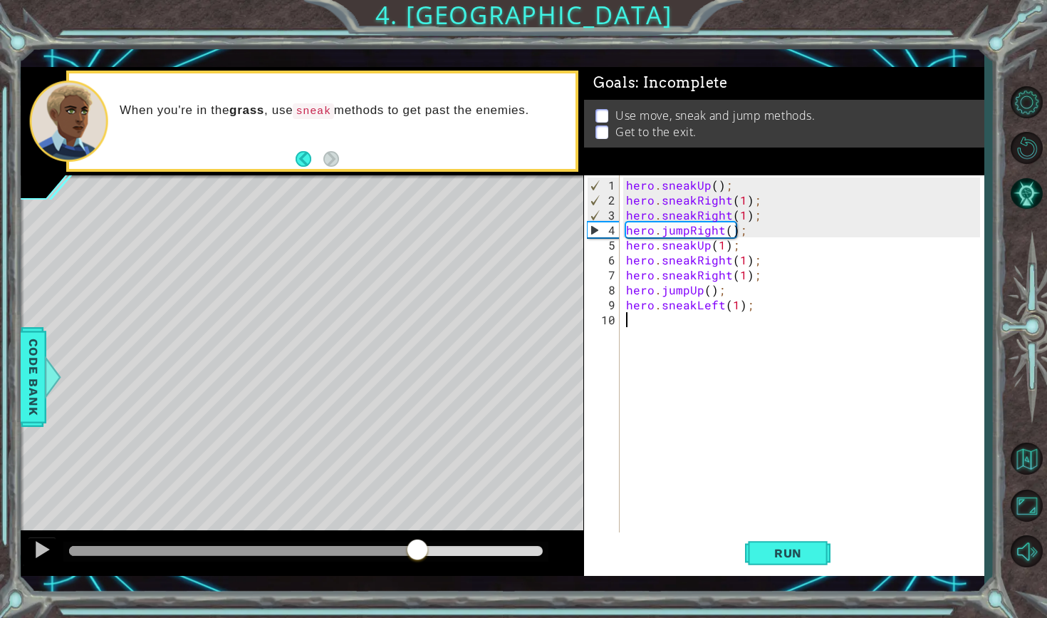
drag, startPoint x: 120, startPoint y: 549, endPoint x: 421, endPoint y: 544, distance: 300.6
click at [421, 544] on div at bounding box center [418, 551] width 26 height 26
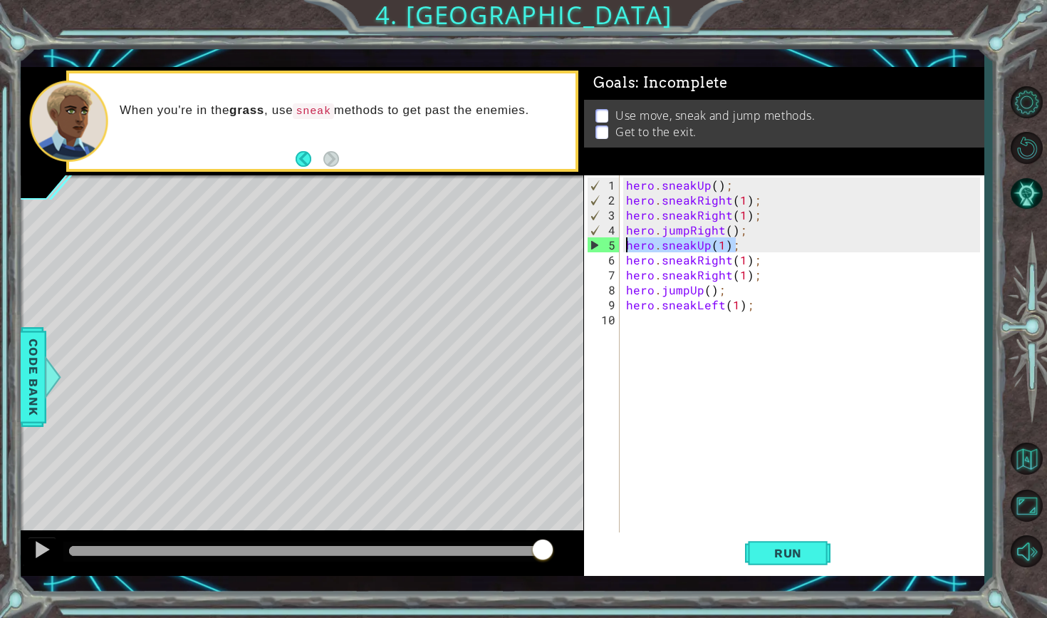
drag, startPoint x: 745, startPoint y: 248, endPoint x: 626, endPoint y: 246, distance: 119.0
click at [626, 246] on div "hero . sneakUp ( ) ; hero . sneakRight ( 1 ) ; hero . sneakRight ( 1 ) ; hero .…" at bounding box center [805, 371] width 364 height 389
type textarea "hero.sneakUp(1);"
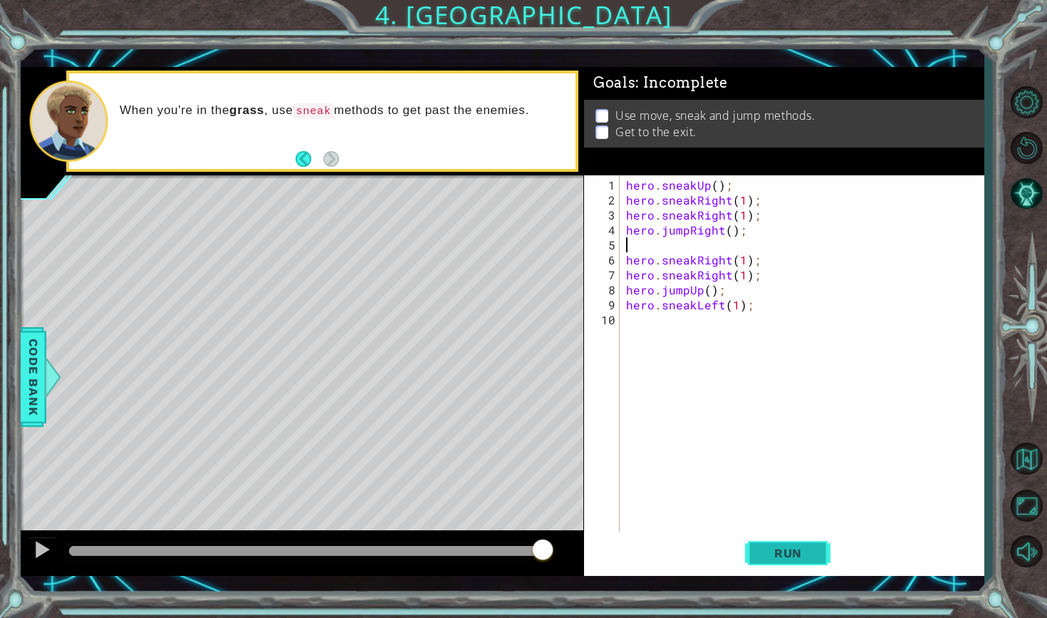
click at [771, 547] on span "Run" at bounding box center [788, 553] width 56 height 14
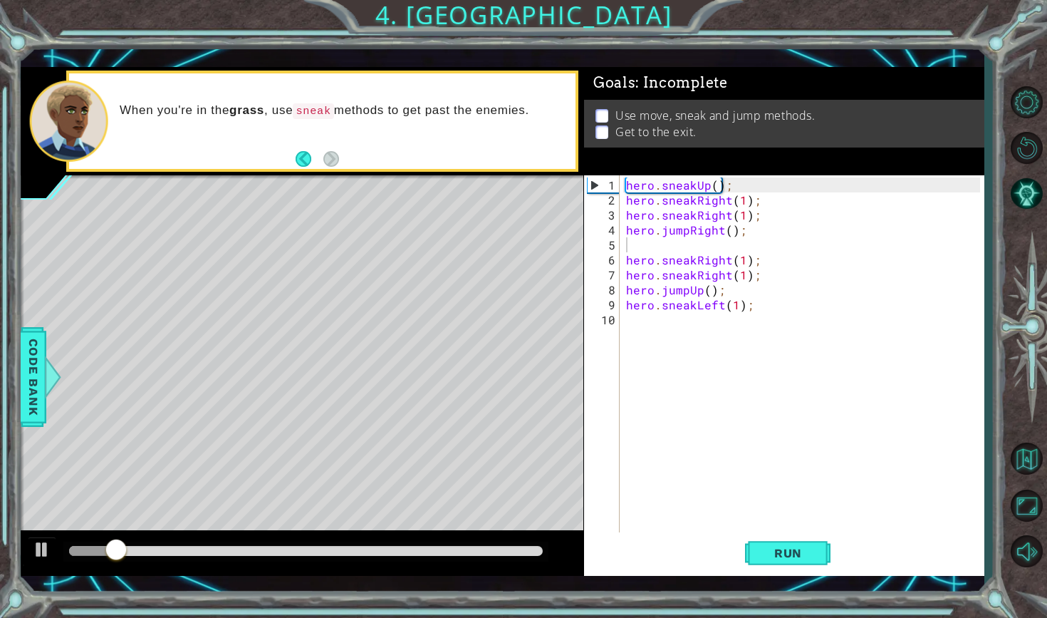
drag, startPoint x: 127, startPoint y: 556, endPoint x: 236, endPoint y: 552, distance: 109.1
click at [236, 552] on div at bounding box center [305, 551] width 484 height 20
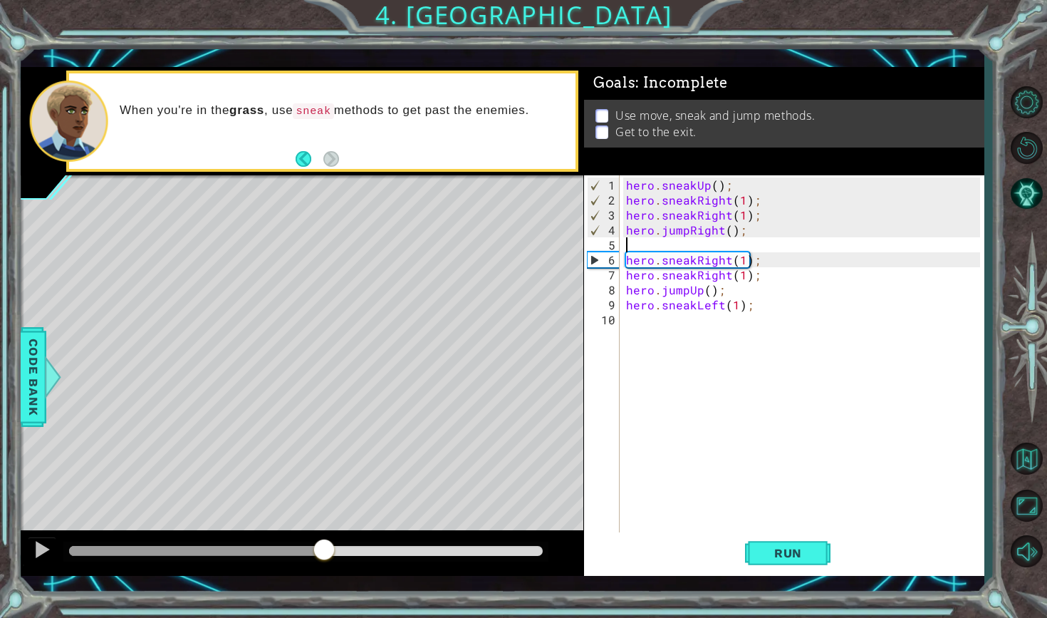
drag, startPoint x: 141, startPoint y: 544, endPoint x: 324, endPoint y: 541, distance: 183.1
click at [324, 541] on div at bounding box center [324, 551] width 26 height 26
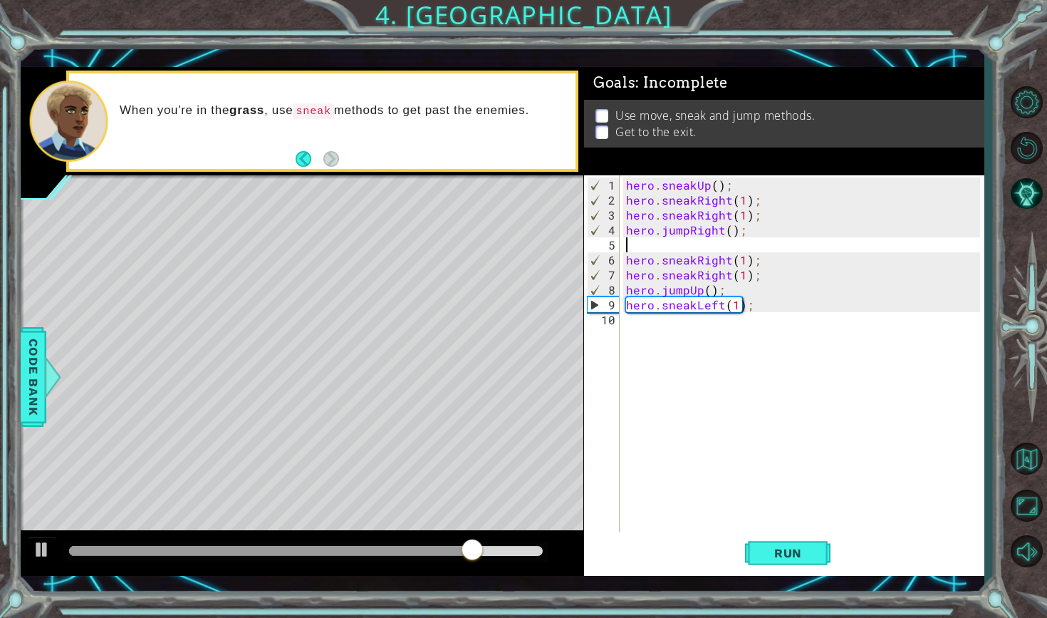
click at [712, 318] on div "hero . sneakUp ( ) ; hero . sneakRight ( 1 ) ; hero . sneakRight ( 1 ) ; hero .…" at bounding box center [805, 371] width 364 height 389
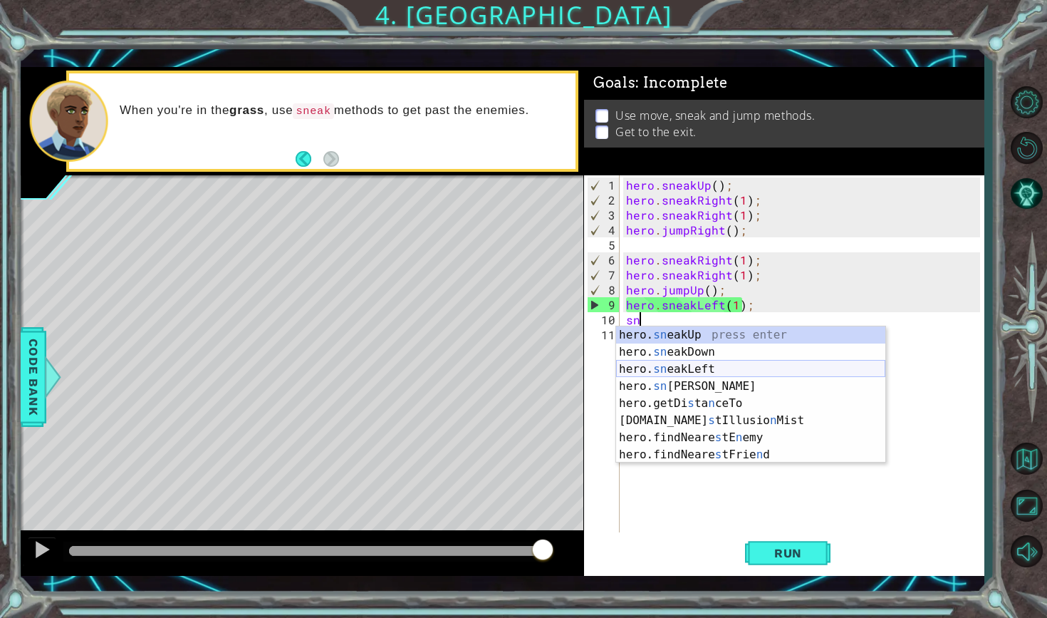
click at [692, 368] on div "hero. sn eakUp press enter hero. sn eakDown press enter hero. sn eakLeft press …" at bounding box center [750, 411] width 269 height 171
type textarea "hero.sneakLeft(1);"
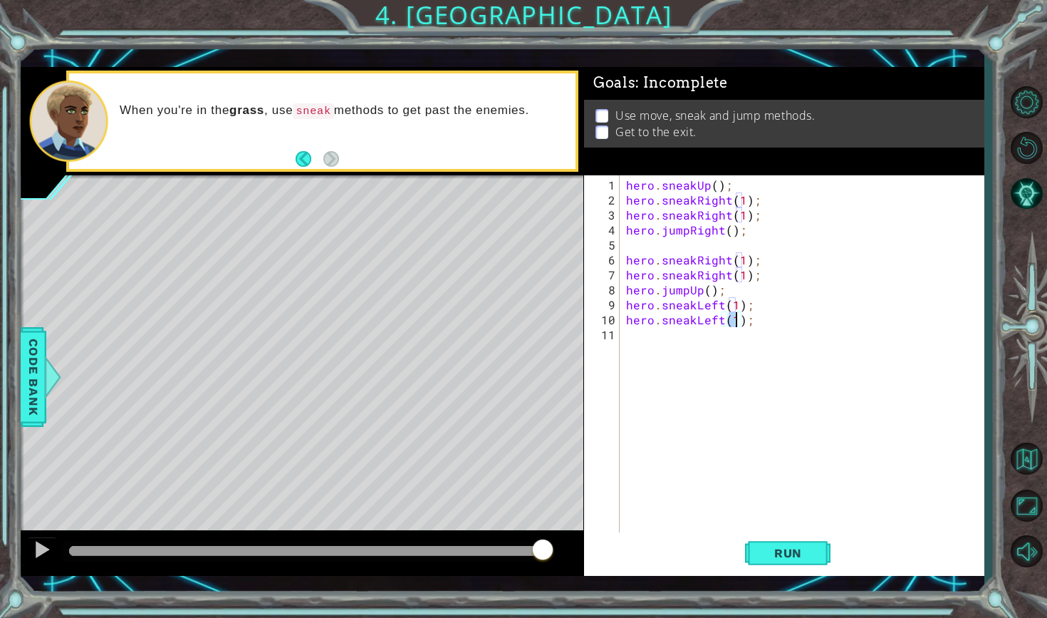
click at [702, 350] on div "hero . sneakUp ( ) ; hero . sneakRight ( 1 ) ; hero . sneakRight ( 1 ) ; hero .…" at bounding box center [805, 371] width 364 height 389
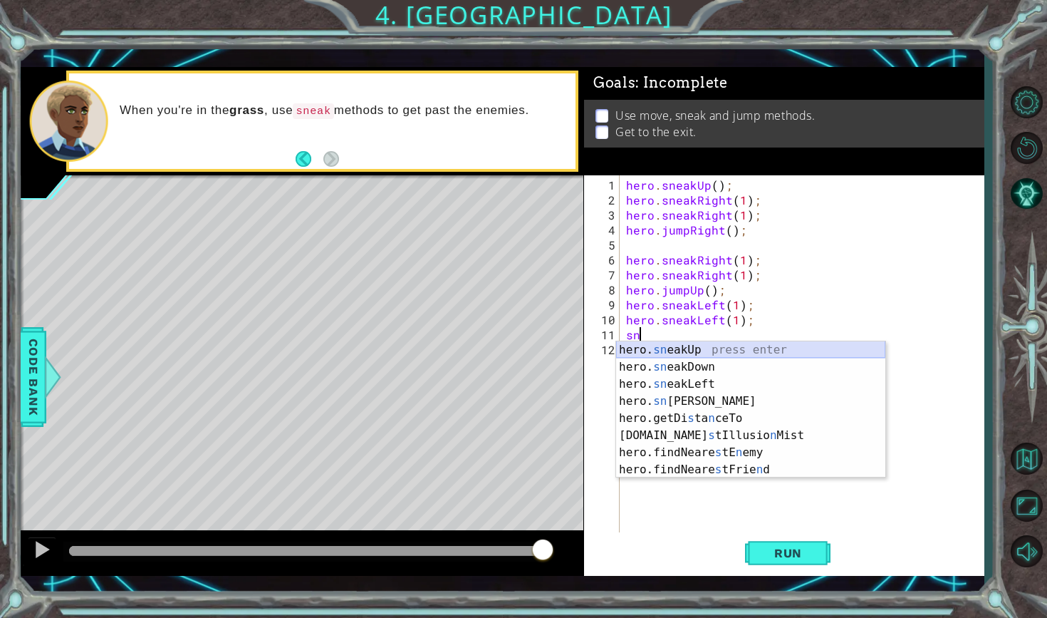
click at [707, 348] on div "hero. sn eakUp press enter hero. sn eakDown press enter hero. sn eakLeft press …" at bounding box center [750, 426] width 269 height 171
type textarea "hero.sneakUp(1);"
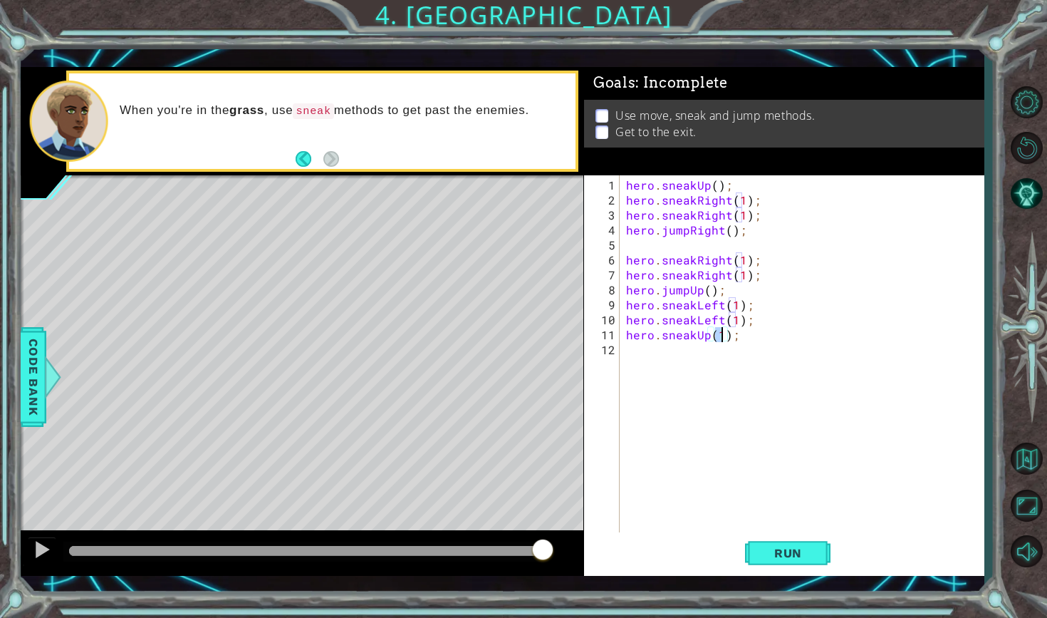
click at [709, 350] on div "hero . sneakUp ( ) ; hero . sneakRight ( 1 ) ; hero . sneakRight ( 1 ) ; hero .…" at bounding box center [805, 371] width 364 height 389
type textarea "j"
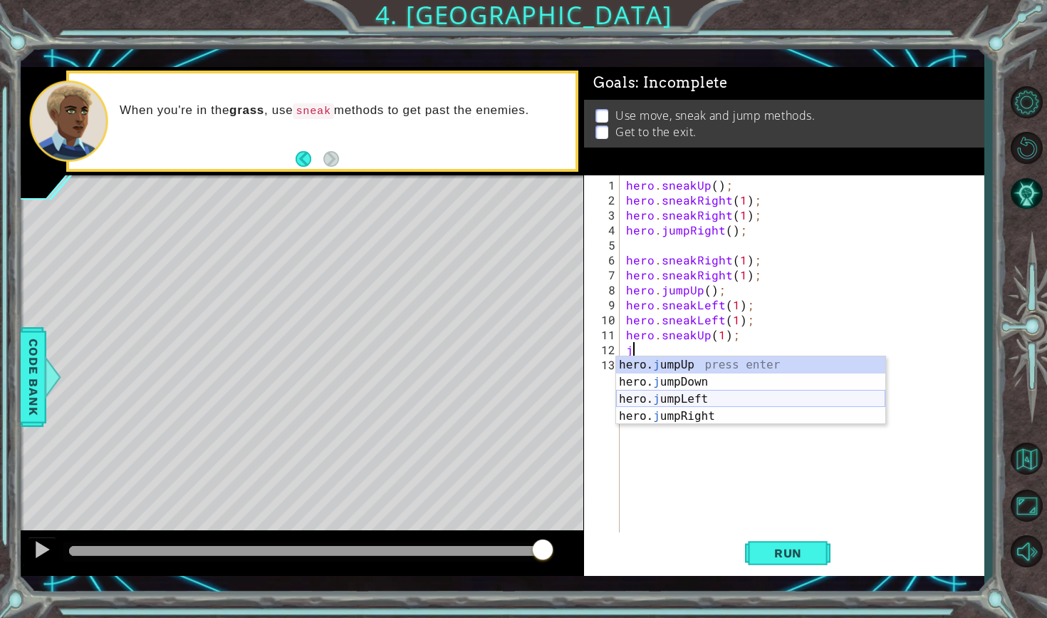
click at [684, 397] on div "hero. j umpUp press enter hero. j umpDown press enter hero. j umpLeft press ent…" at bounding box center [750, 407] width 269 height 103
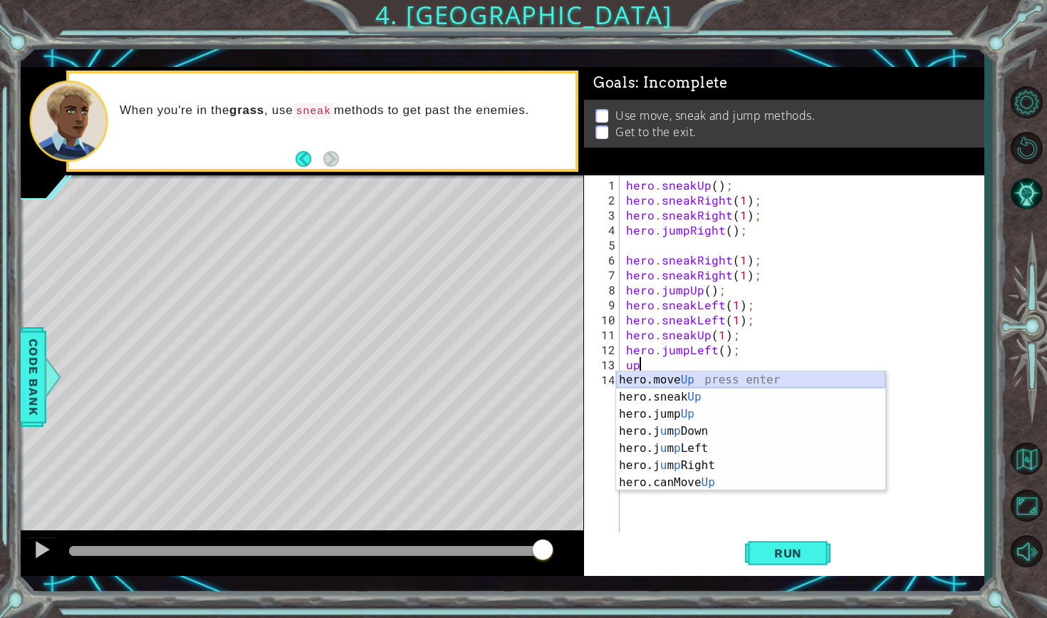
click at [670, 377] on div "hero.move Up press enter hero.sneak Up press enter hero.jump Up press enter her…" at bounding box center [750, 448] width 269 height 154
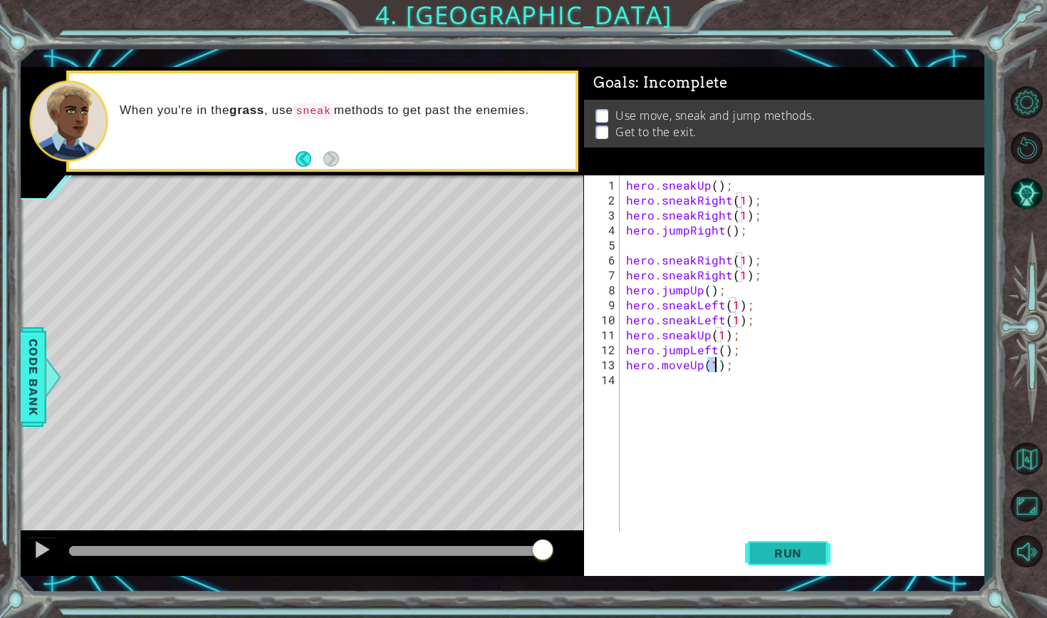
click at [783, 561] on button "Run" at bounding box center [787, 552] width 85 height 40
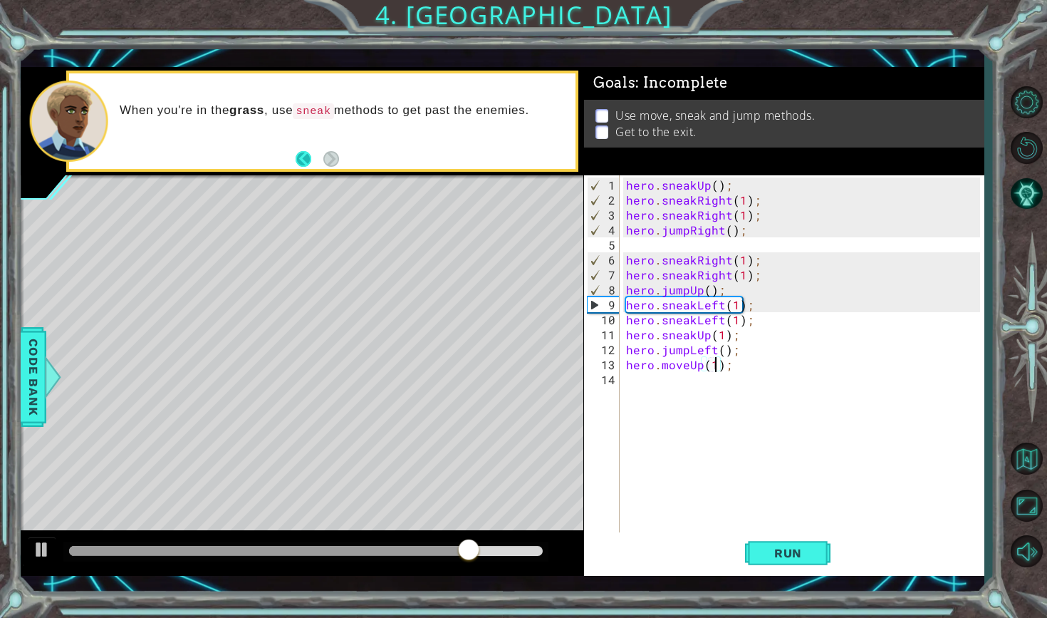
click at [308, 163] on button "Back" at bounding box center [310, 159] width 28 height 16
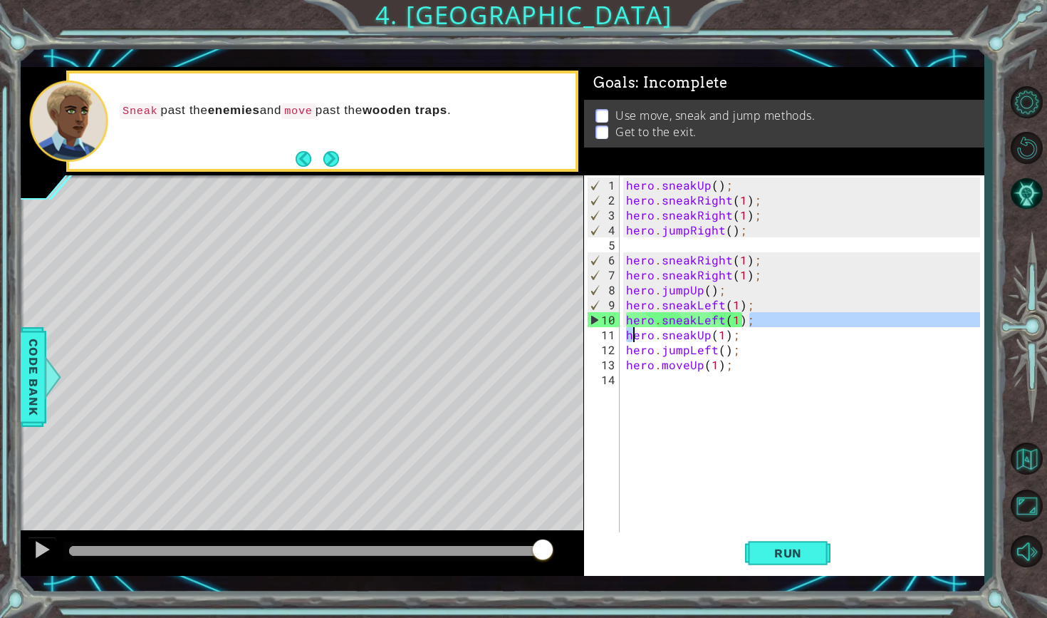
drag, startPoint x: 771, startPoint y: 318, endPoint x: 635, endPoint y: 325, distance: 136.9
click at [632, 325] on div "hero . sneakUp ( ) ; hero . sneakRight ( 1 ) ; hero . sneakRight ( 1 ) ; hero .…" at bounding box center [805, 371] width 364 height 389
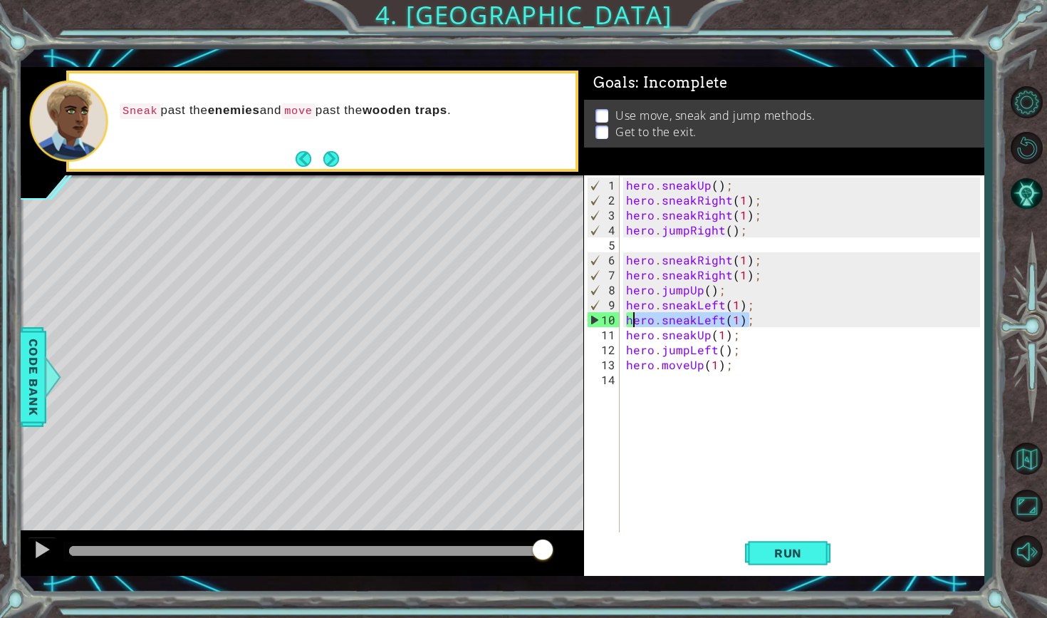
click at [724, 325] on div "hero . sneakUp ( ) ; hero . sneakRight ( 1 ) ; hero . sneakRight ( 1 ) ; hero .…" at bounding box center [805, 371] width 364 height 389
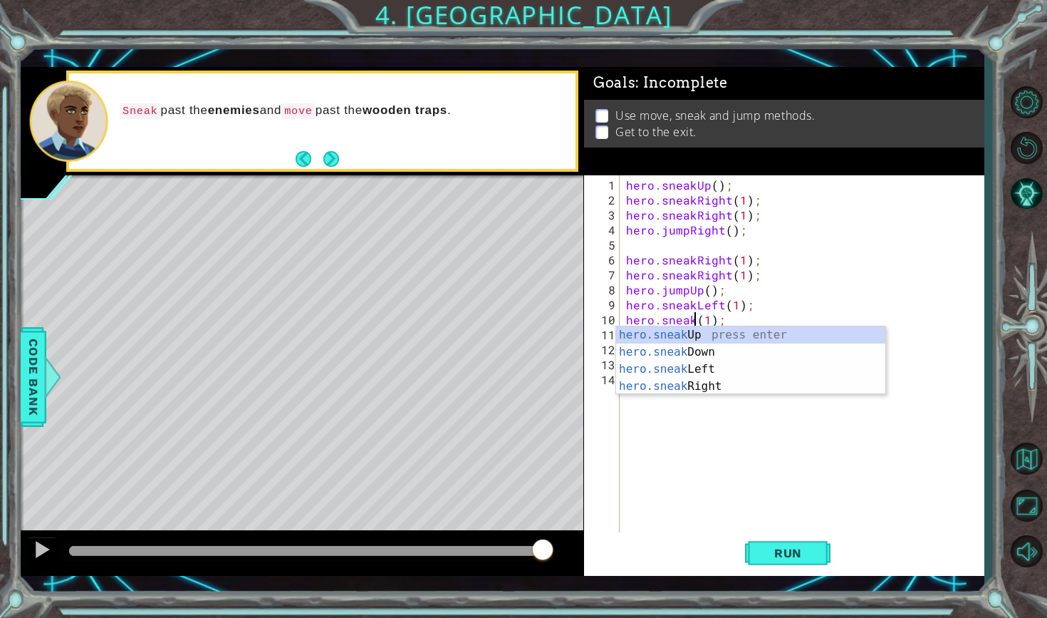
scroll to position [0, 5]
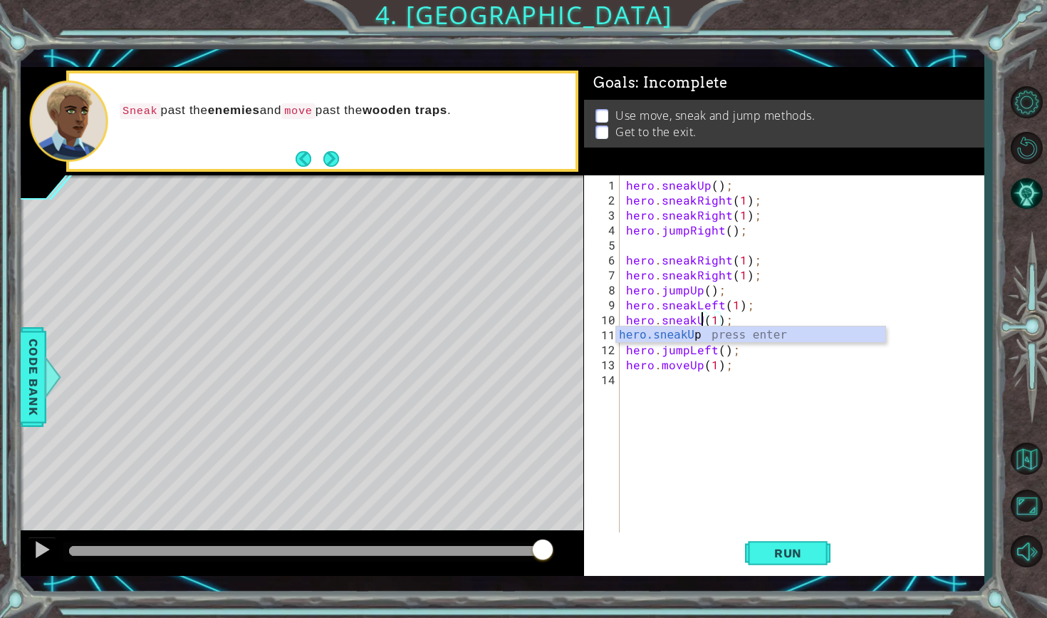
type textarea "hero.sneakUp(1);"
click at [850, 447] on div "hero . sneakUp ( ) ; hero . sneakRight ( 1 ) ; hero . sneakRight ( 1 ) ; hero .…" at bounding box center [805, 371] width 364 height 389
click at [742, 368] on div "hero . sneakUp ( ) ; hero . sneakRight ( 1 ) ; hero . sneakRight ( 1 ) ; hero .…" at bounding box center [805, 371] width 364 height 389
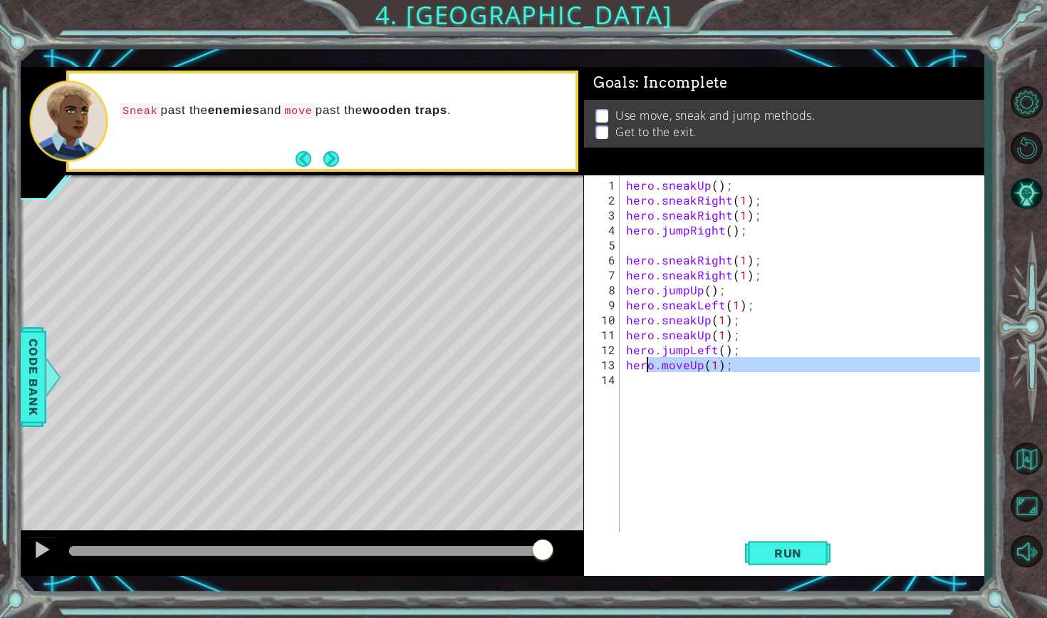
drag, startPoint x: 739, startPoint y: 375, endPoint x: 645, endPoint y: 368, distance: 95.0
click at [645, 368] on div "hero . sneakUp ( ) ; hero . sneakRight ( 1 ) ; hero . sneakRight ( 1 ) ; hero .…" at bounding box center [805, 371] width 364 height 389
type textarea "hero.moveUp(1);"
drag, startPoint x: 628, startPoint y: 366, endPoint x: 732, endPoint y: 372, distance: 104.1
click at [732, 372] on div "hero . sneakUp ( ) ; hero . sneakRight ( 1 ) ; hero . sneakRight ( 1 ) ; hero .…" at bounding box center [805, 371] width 364 height 389
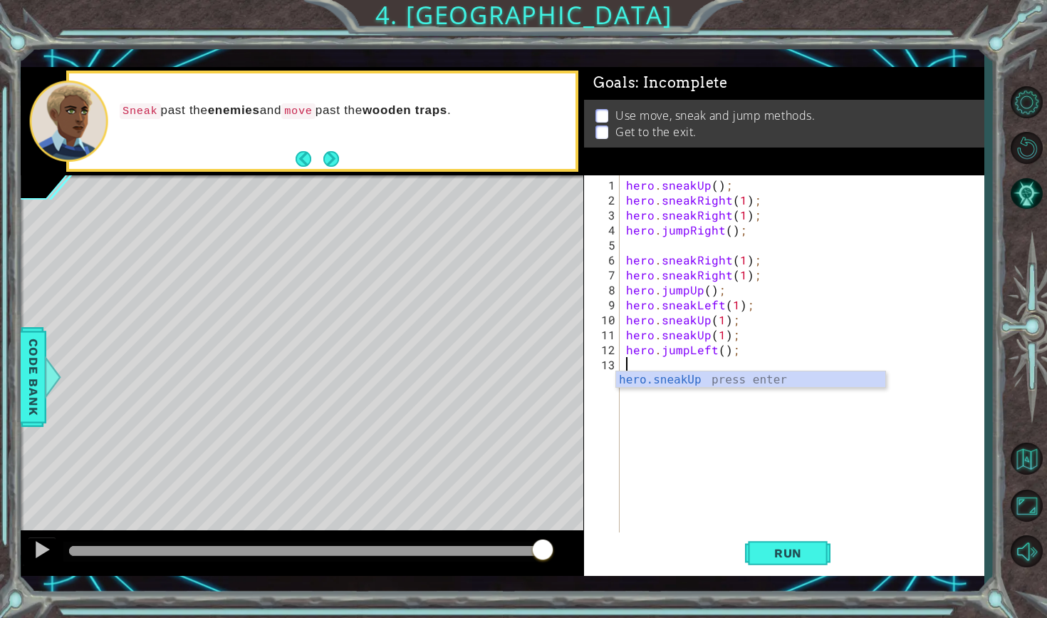
type textarea "le"
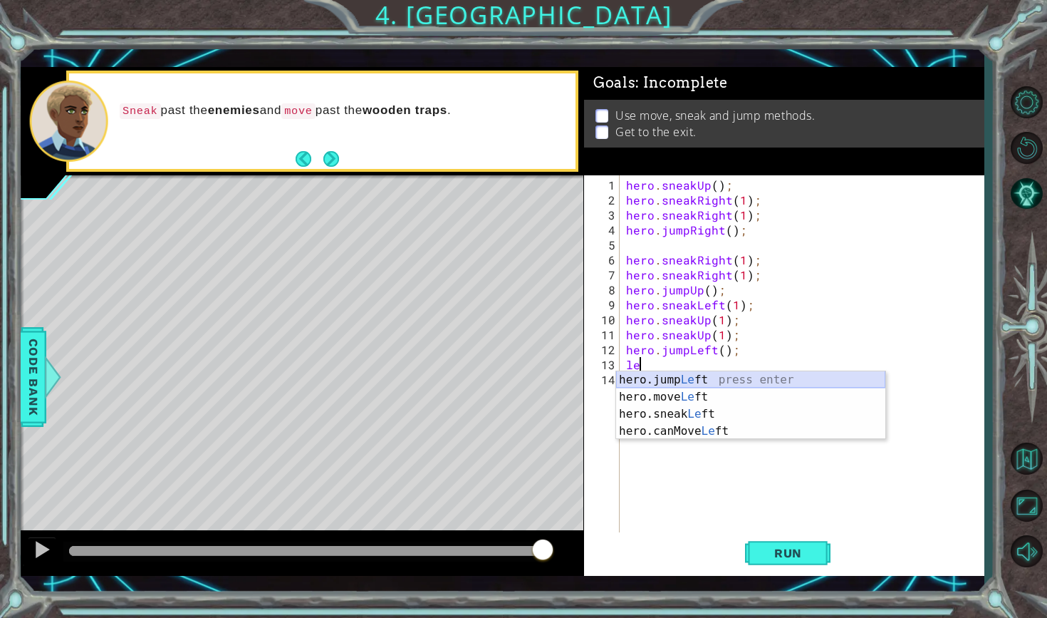
click at [728, 381] on div "hero.jump Le ft press enter hero.move Le ft press enter hero.sneak Le ft press …" at bounding box center [750, 422] width 269 height 103
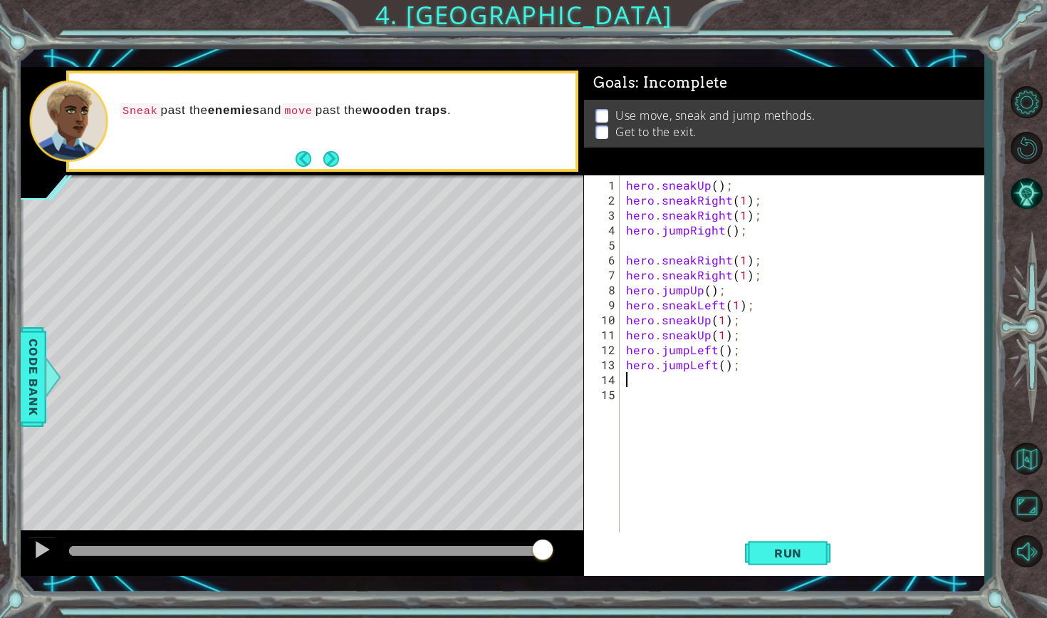
click at [723, 380] on div "hero . sneakUp ( ) ; hero . sneakRight ( 1 ) ; hero . sneakRight ( 1 ) ; hero .…" at bounding box center [805, 371] width 364 height 389
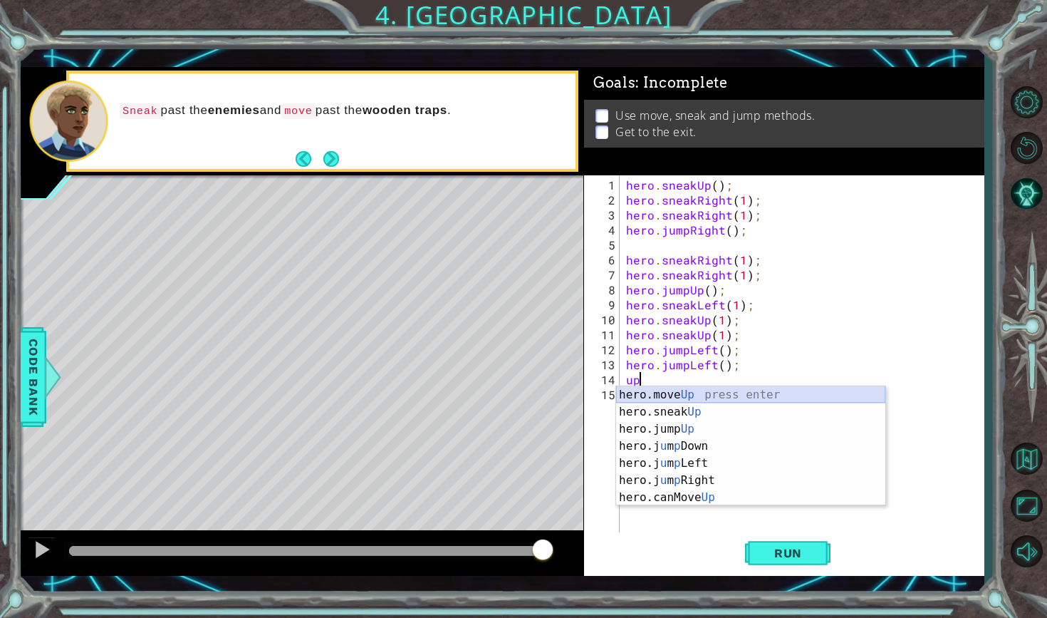
click at [714, 401] on div "hero.move Up press enter hero.sneak Up press enter hero.jump Up press enter her…" at bounding box center [750, 463] width 269 height 154
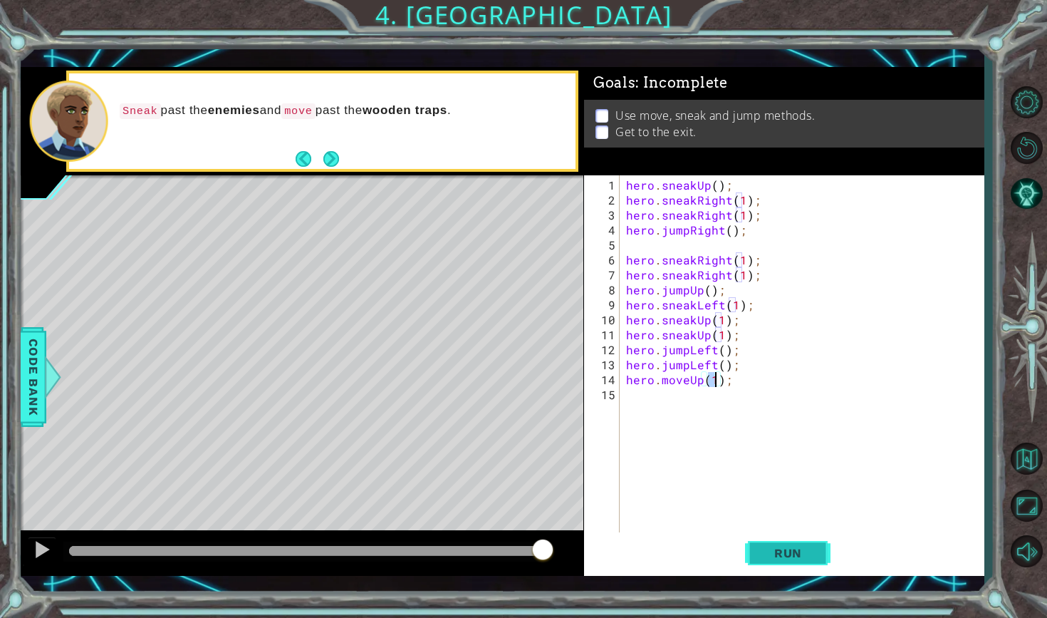
click at [793, 553] on span "Run" at bounding box center [788, 553] width 56 height 14
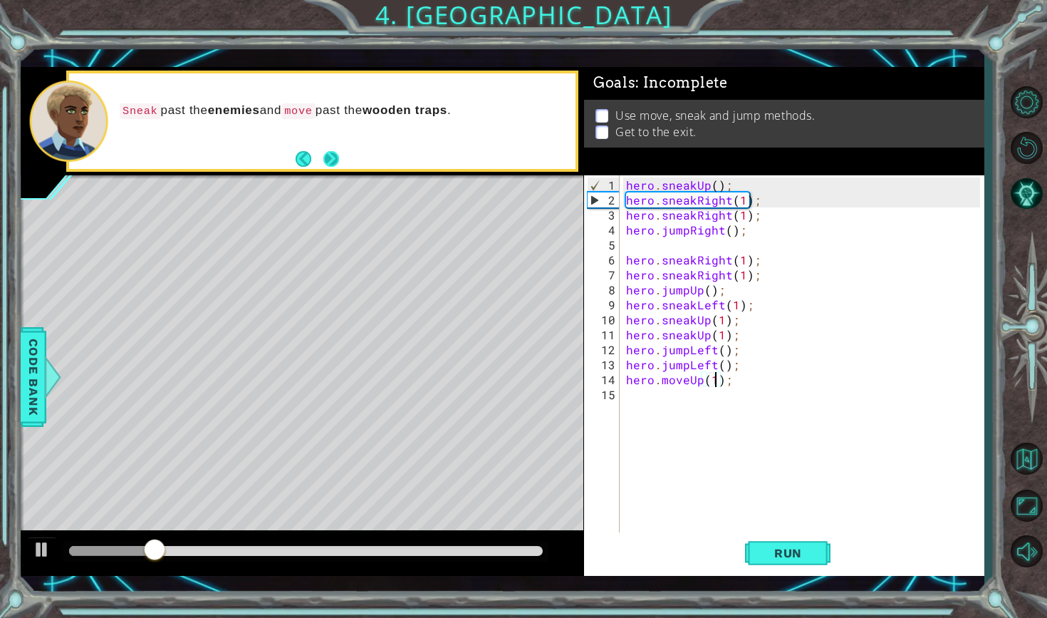
click at [324, 160] on button "Next" at bounding box center [331, 159] width 16 height 16
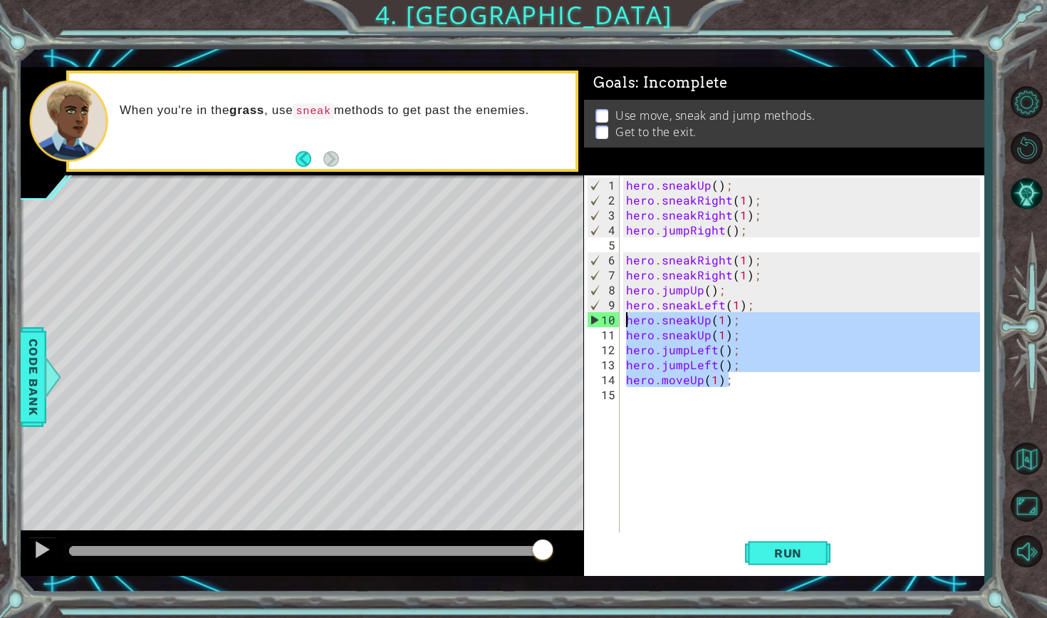
drag, startPoint x: 771, startPoint y: 377, endPoint x: 628, endPoint y: 316, distance: 156.0
click at [628, 316] on div "hero . sneakUp ( ) ; hero . sneakRight ( 1 ) ; hero . sneakRight ( 1 ) ; hero .…" at bounding box center [805, 371] width 364 height 389
type textarea "hero.sneakUp(1); hero.sneakUp(1);"
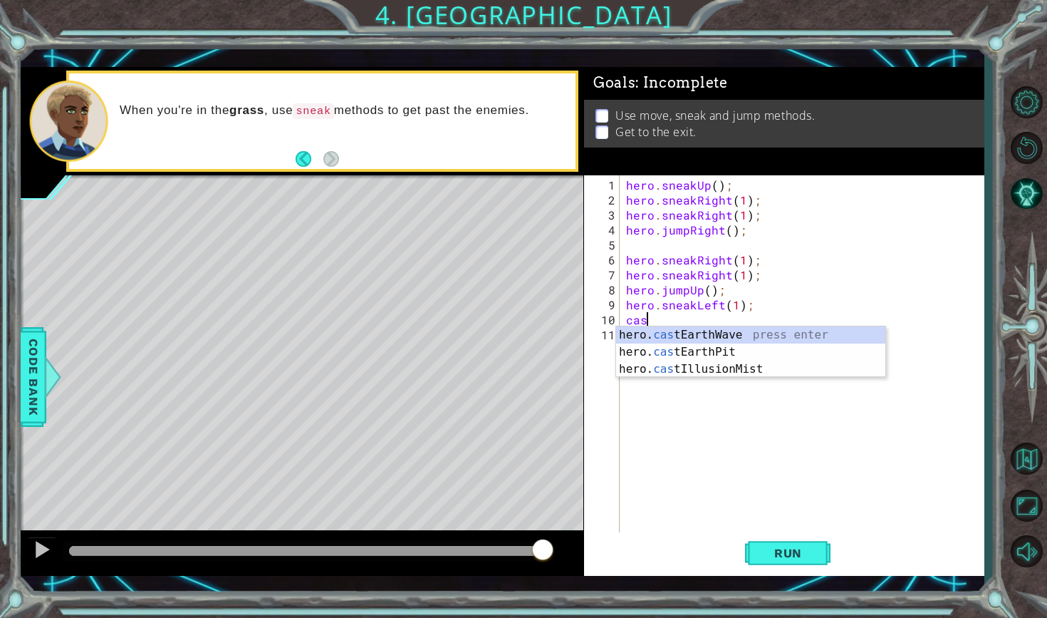
scroll to position [0, 1]
click at [670, 365] on div "hero. cast EarthWave press enter hero. cast EarthPit press enter hero. cast Ill…" at bounding box center [750, 368] width 269 height 85
type textarea "hero.castIllusionMist(friend);"
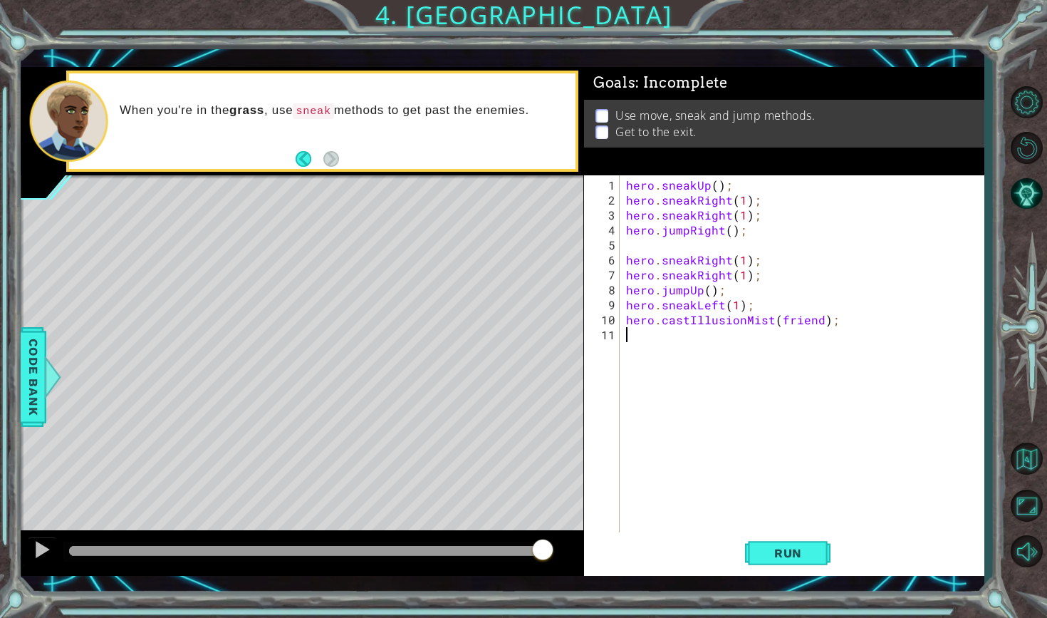
click at [773, 335] on div "hero . sneakUp ( ) ; hero . sneakRight ( 1 ) ; hero . sneakRight ( 1 ) ; hero .…" at bounding box center [805, 371] width 364 height 389
click at [796, 465] on div "hero . sneakUp ( ) ; hero . sneakRight ( 1 ) ; hero . sneakRight ( 1 ) ; hero .…" at bounding box center [805, 371] width 364 height 389
click at [774, 324] on div "hero . sneakUp ( ) ; hero . sneakRight ( 1 ) ; hero . sneakRight ( 1 ) ; hero .…" at bounding box center [805, 371] width 364 height 389
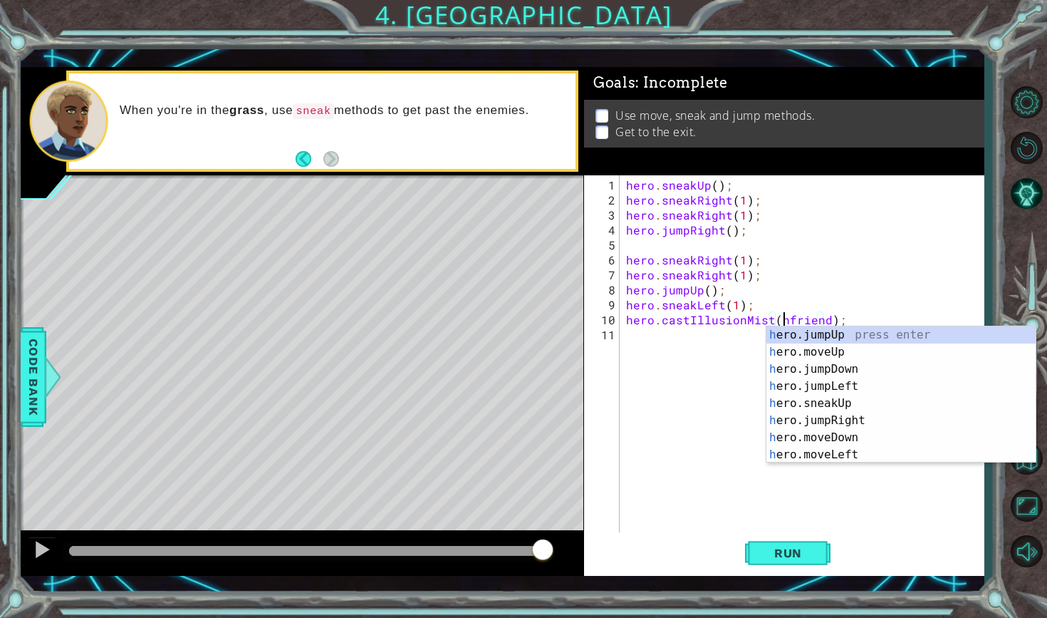
scroll to position [0, 10]
type textarea "hero.castIllusionMist(friend);"
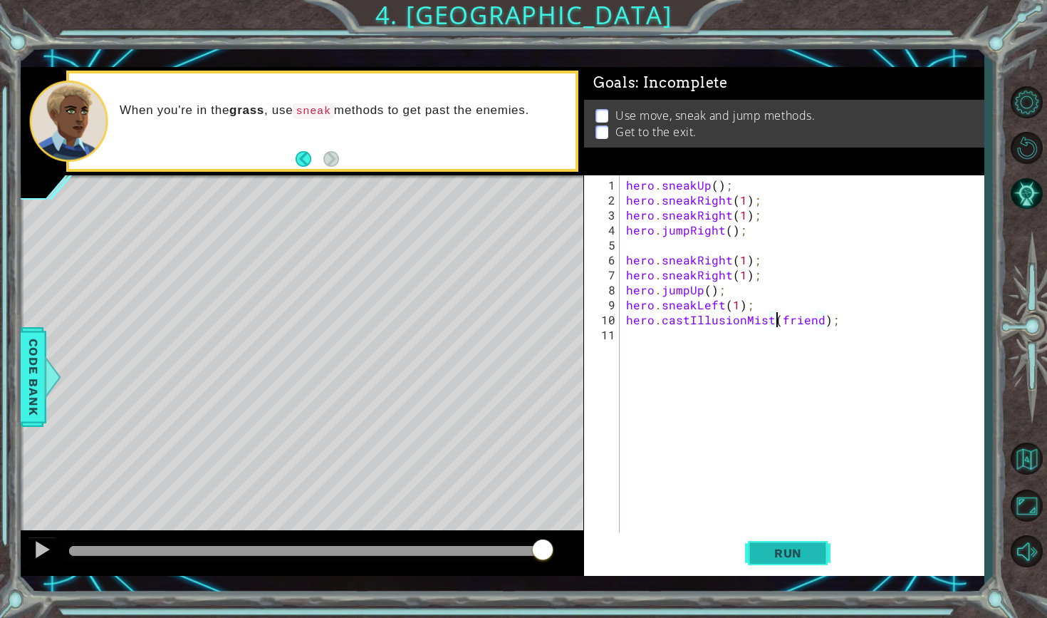
click at [775, 564] on button "Run" at bounding box center [787, 552] width 85 height 40
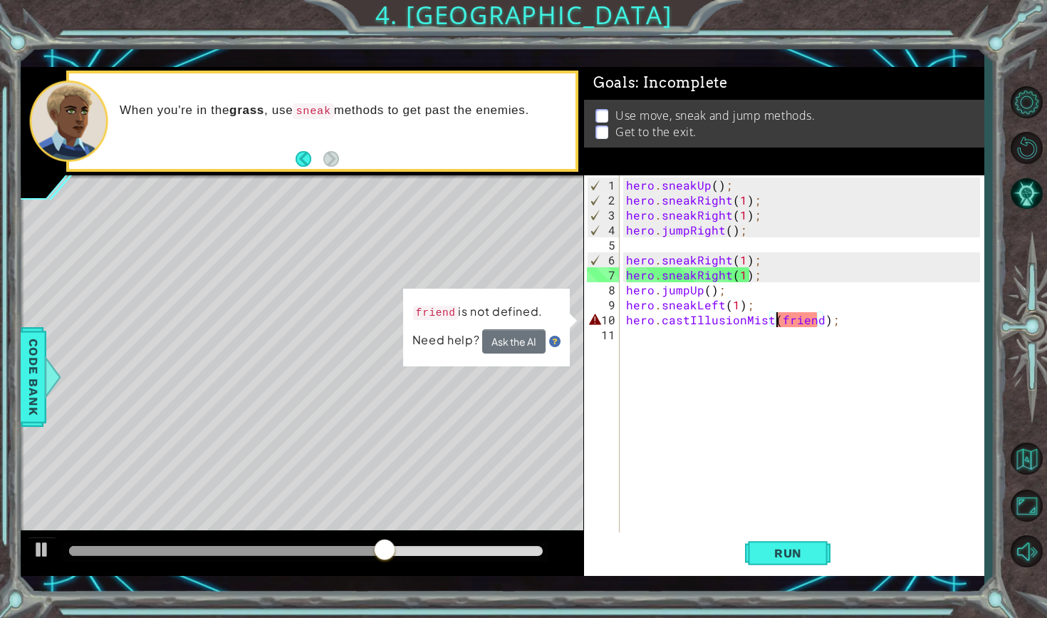
click at [854, 377] on div "hero . sneakUp ( ) ; hero . sneakRight ( 1 ) ; hero . sneakRight ( 1 ) ; hero .…" at bounding box center [805, 371] width 364 height 389
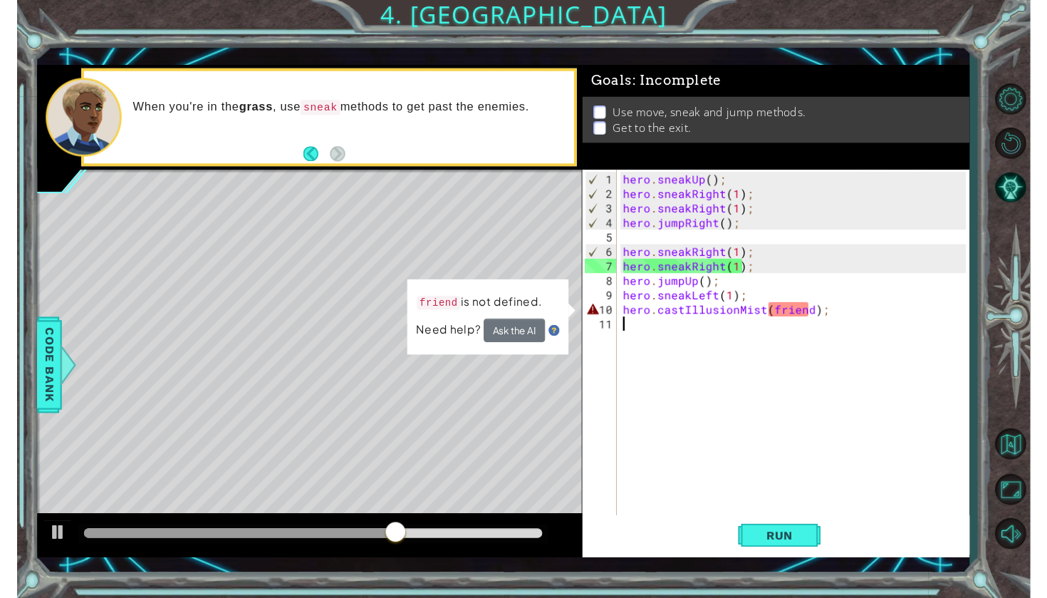
scroll to position [0, 0]
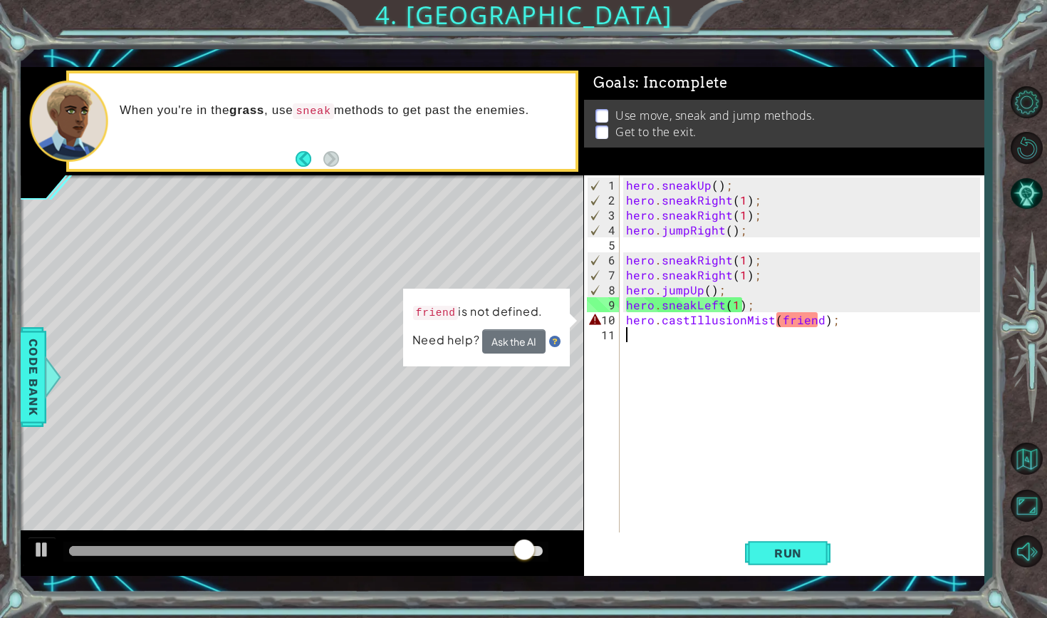
click at [528, 339] on button "Ask the AI" at bounding box center [513, 341] width 63 height 24
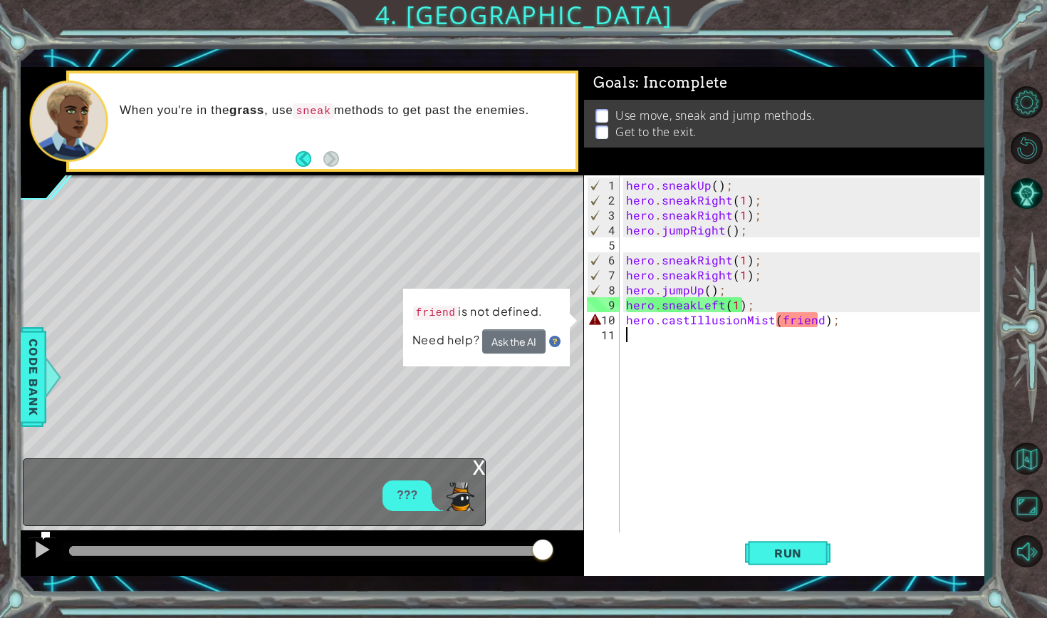
click at [405, 503] on div "???" at bounding box center [251, 495] width 454 height 31
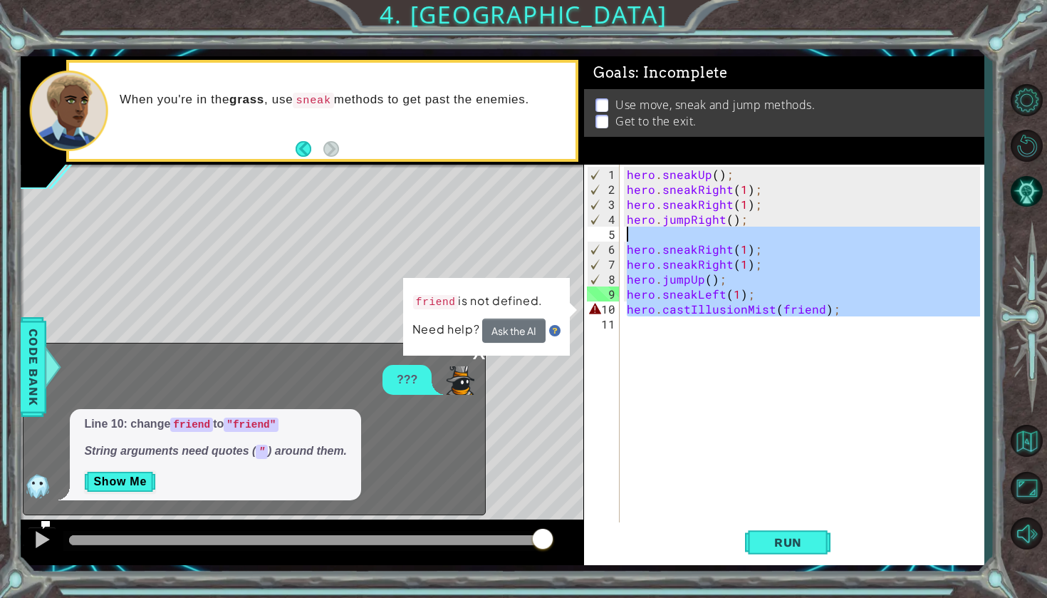
drag, startPoint x: 845, startPoint y: 321, endPoint x: 636, endPoint y: 228, distance: 229.0
click at [636, 228] on div "hero . sneakUp ( ) ; hero . sneakRight ( 1 ) ; hero . sneakRight ( 1 ) ; hero .…" at bounding box center [805, 361] width 363 height 389
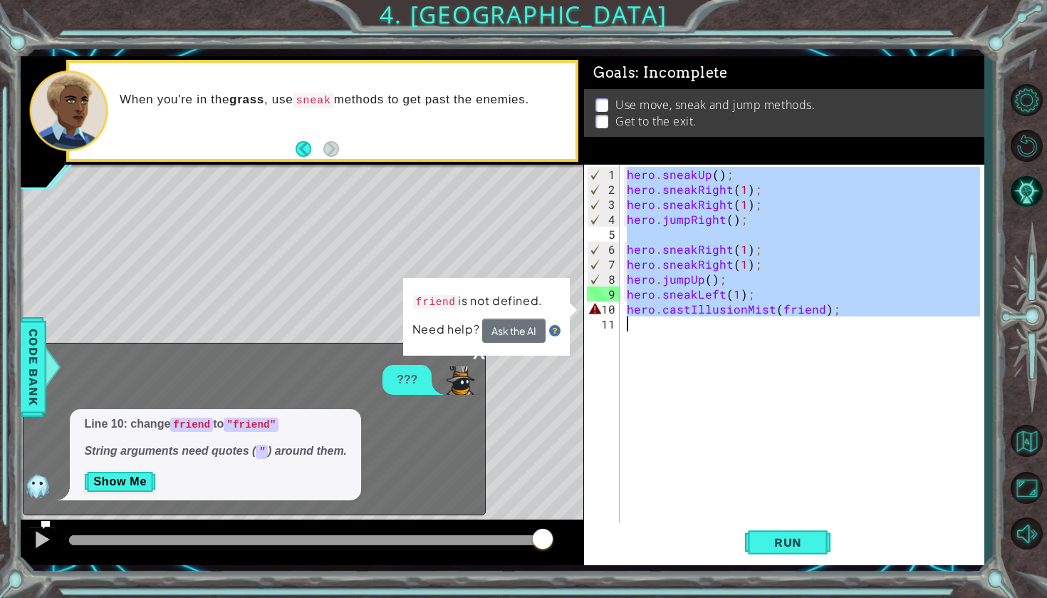
drag, startPoint x: 625, startPoint y: 179, endPoint x: 816, endPoint y: 402, distance: 293.5
click at [816, 402] on div "hero . sneakUp ( ) ; hero . sneakRight ( 1 ) ; hero . sneakRight ( 1 ) ; hero .…" at bounding box center [805, 361] width 363 height 389
type textarea "hero.castIllusionMist(friend);"
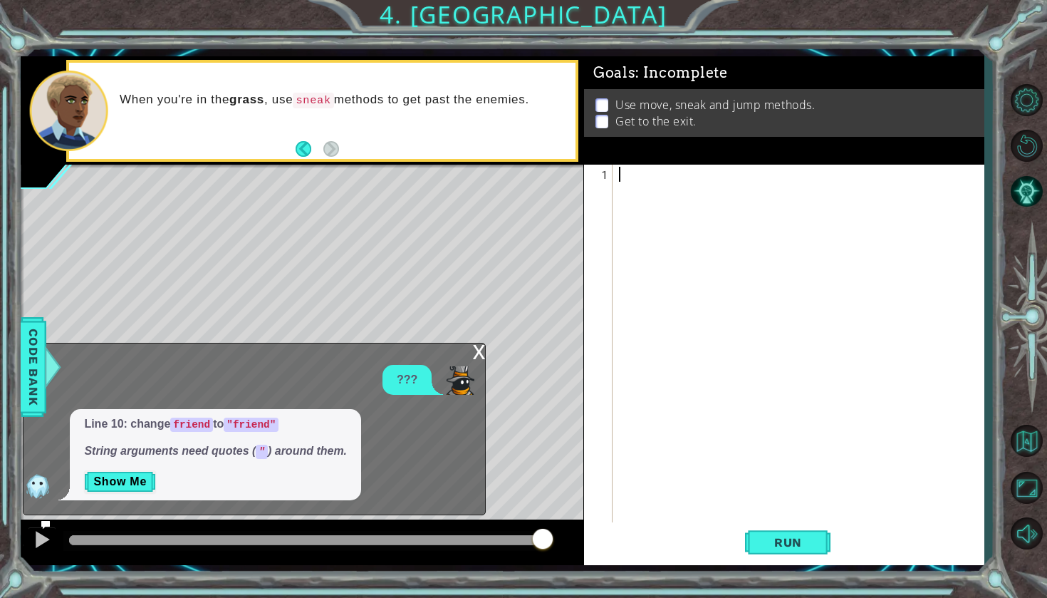
click at [476, 350] on div "x" at bounding box center [478, 350] width 13 height 14
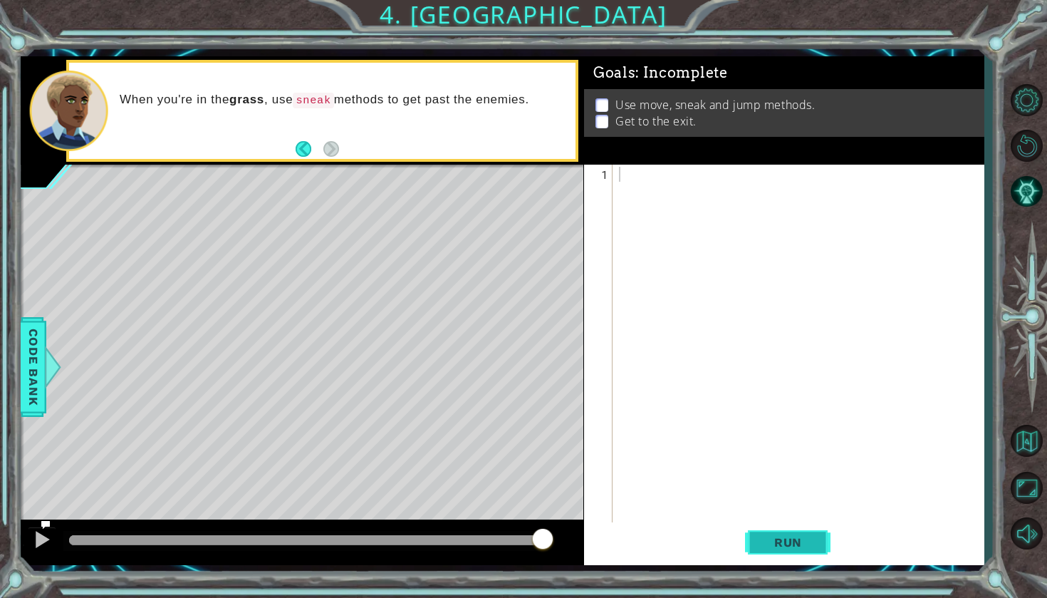
click at [798, 541] on span "Run" at bounding box center [788, 542] width 56 height 14
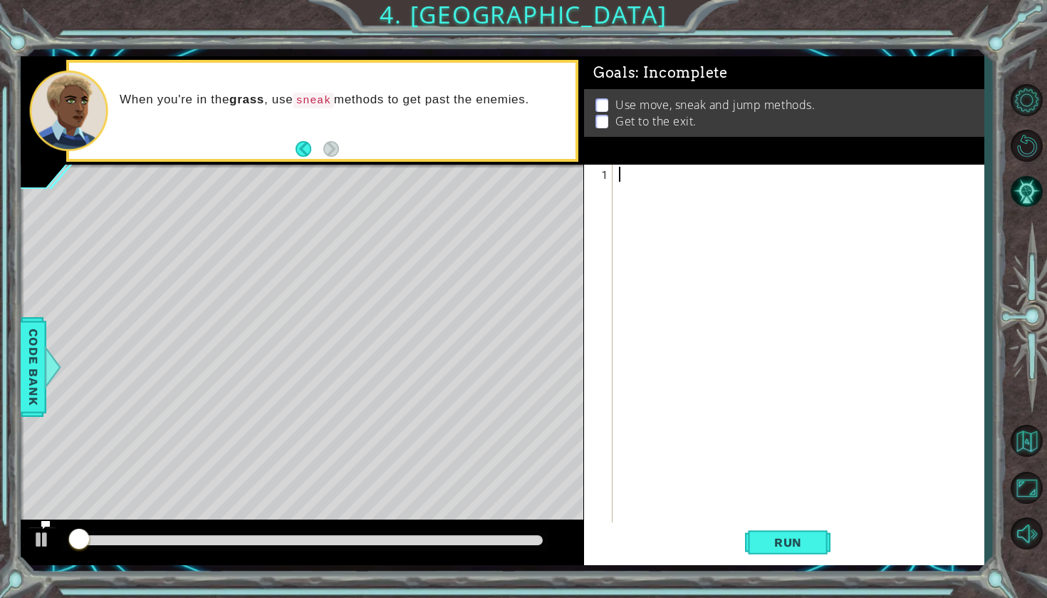
click at [726, 322] on div at bounding box center [801, 361] width 370 height 389
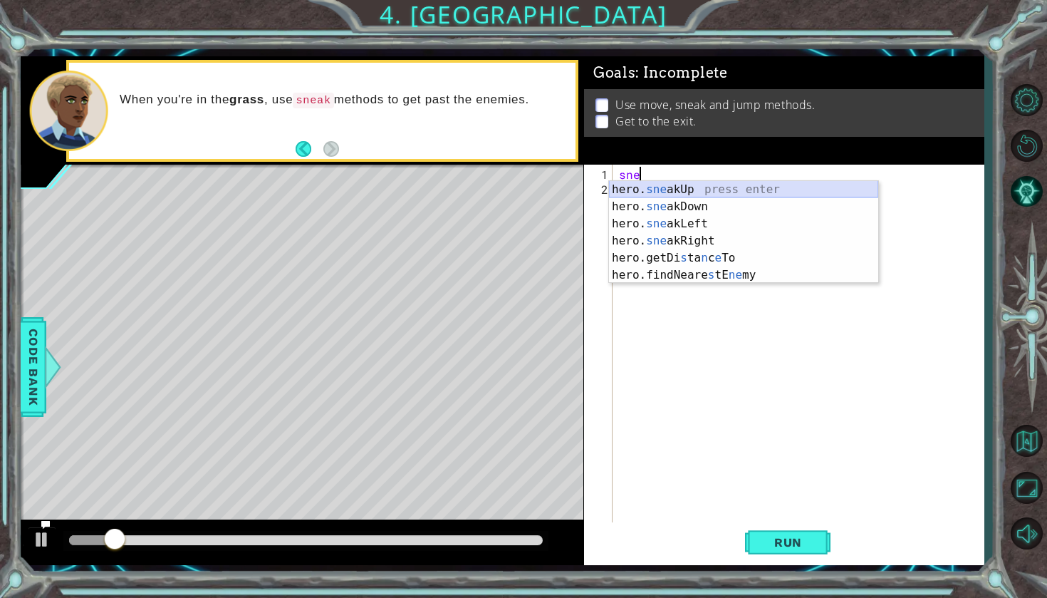
click at [741, 193] on div "hero. sne akUp press enter hero. sne akDown press enter hero. sne akLeft press …" at bounding box center [743, 249] width 269 height 137
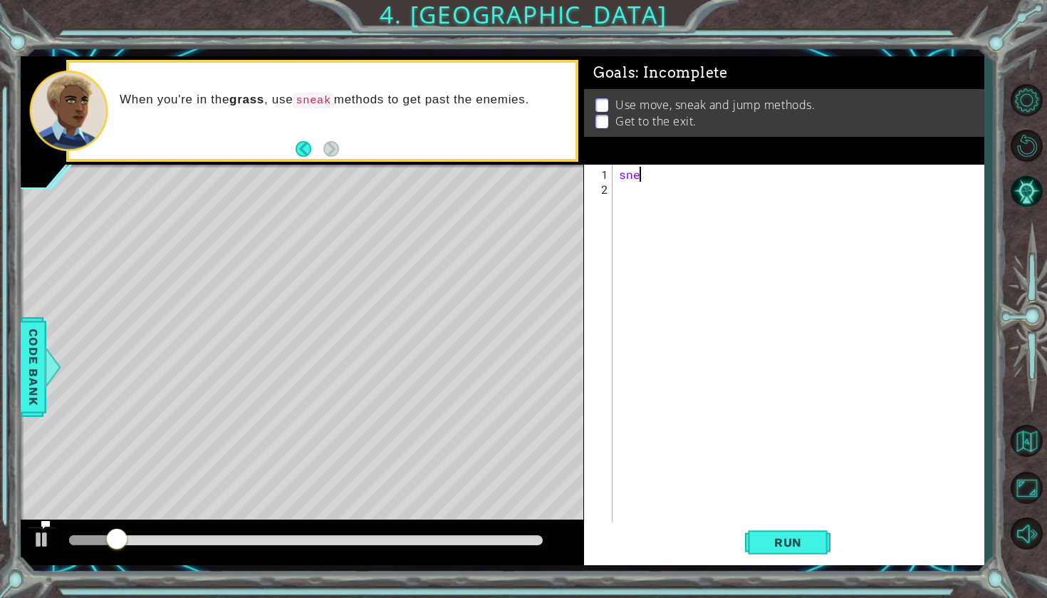
type textarea "hero.sneakUp(1);"
click at [735, 206] on div "hero . sneakUp ( 1 ) ;" at bounding box center [801, 361] width 370 height 389
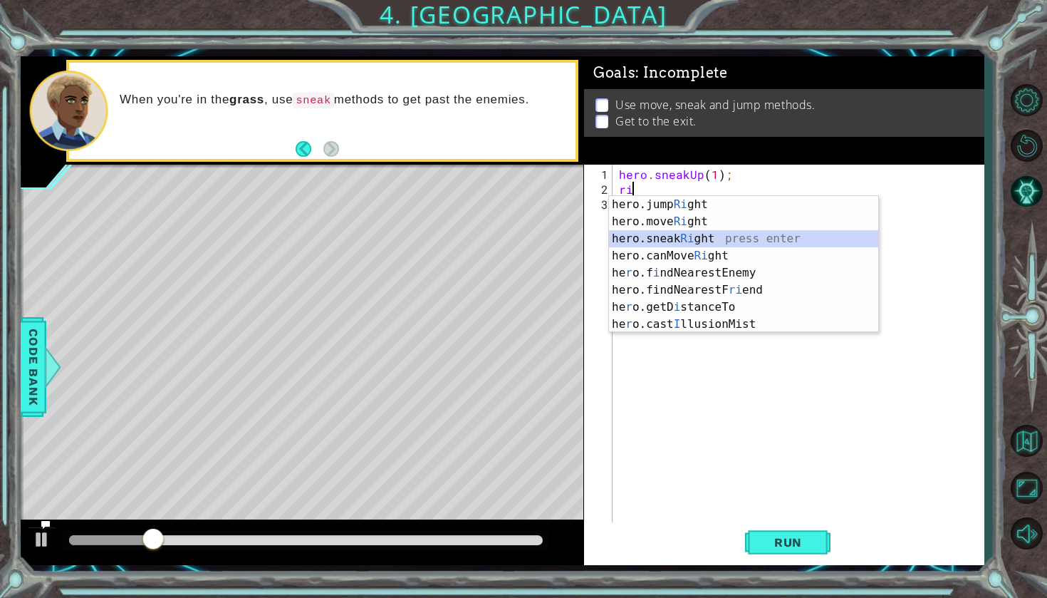
click at [715, 241] on div "hero.jump Ri ght press enter hero.move Ri ght press enter hero.sneak Ri ght pre…" at bounding box center [743, 281] width 269 height 171
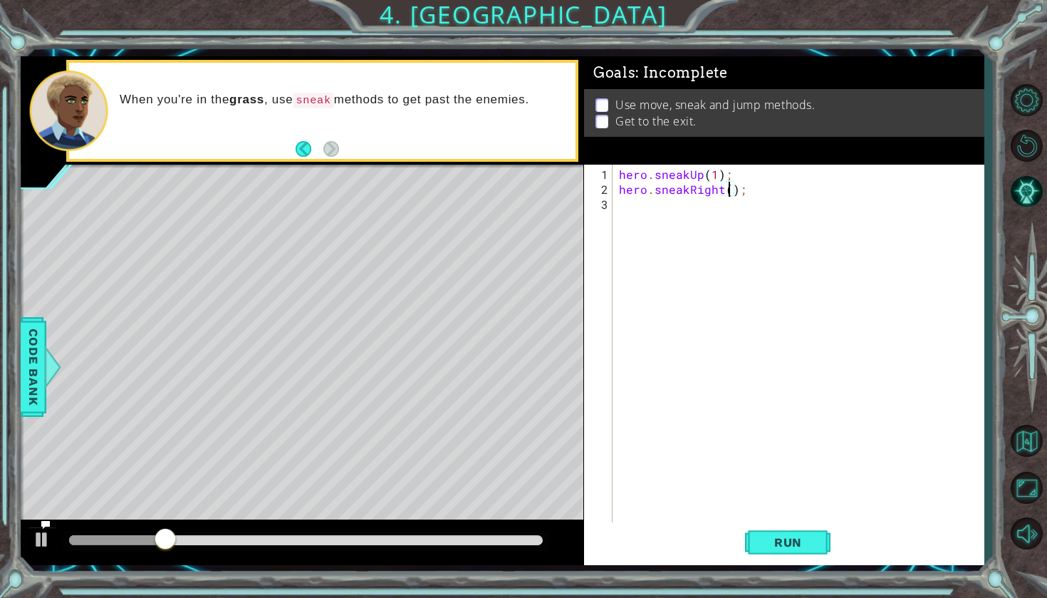
type textarea "hero.sneakRight(2);"
click at [701, 205] on div "hero . sneakUp ( 1 ) ; hero . sneakRight ( 2 ) ;" at bounding box center [801, 361] width 370 height 389
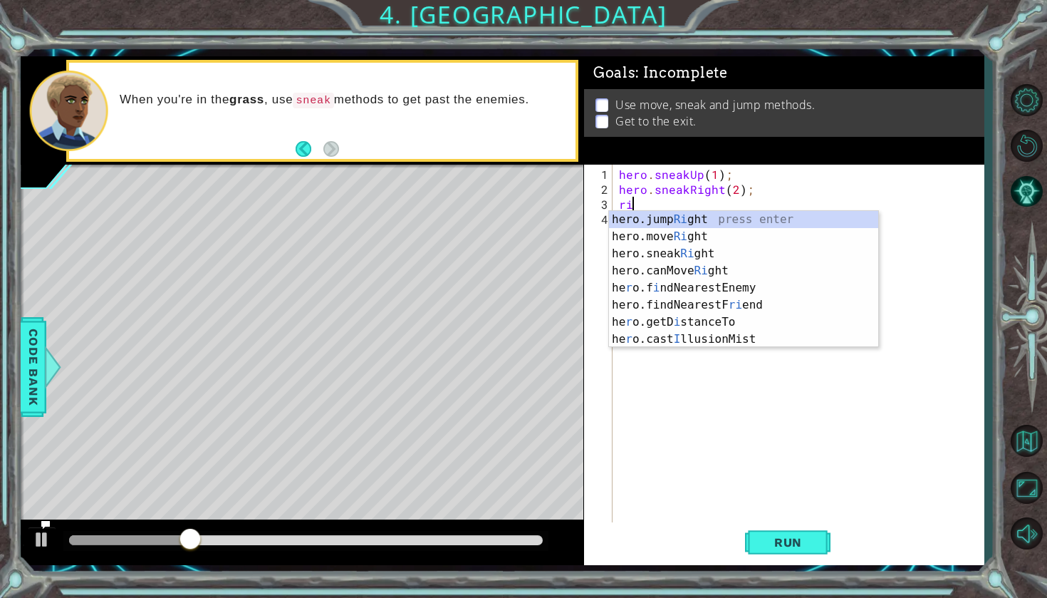
type textarea "rig"
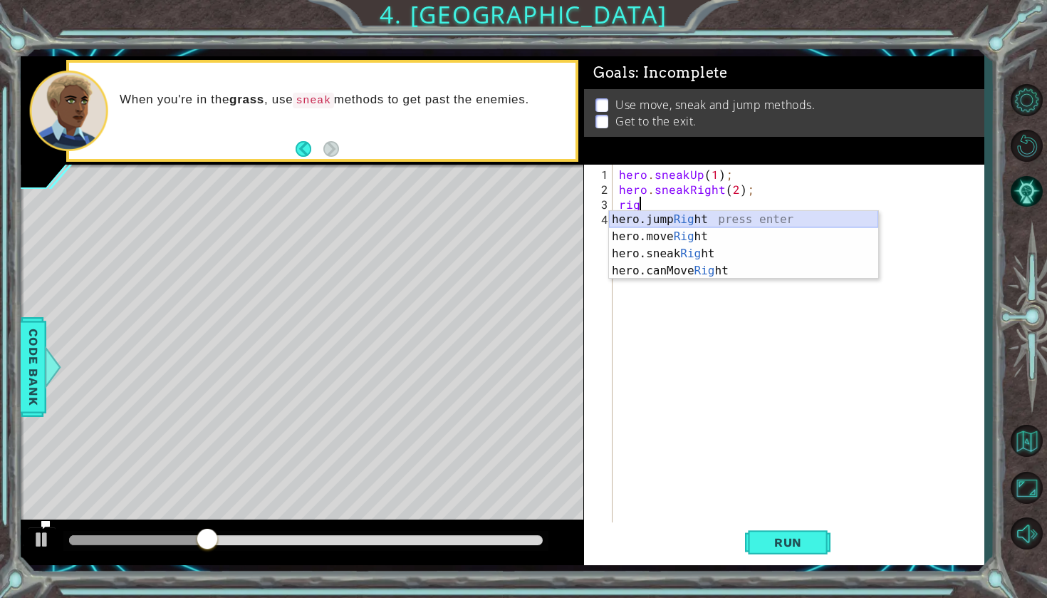
click at [738, 218] on div "hero.jump Rig ht press enter hero.move Rig ht press enter hero.sneak Rig ht pre…" at bounding box center [743, 262] width 269 height 103
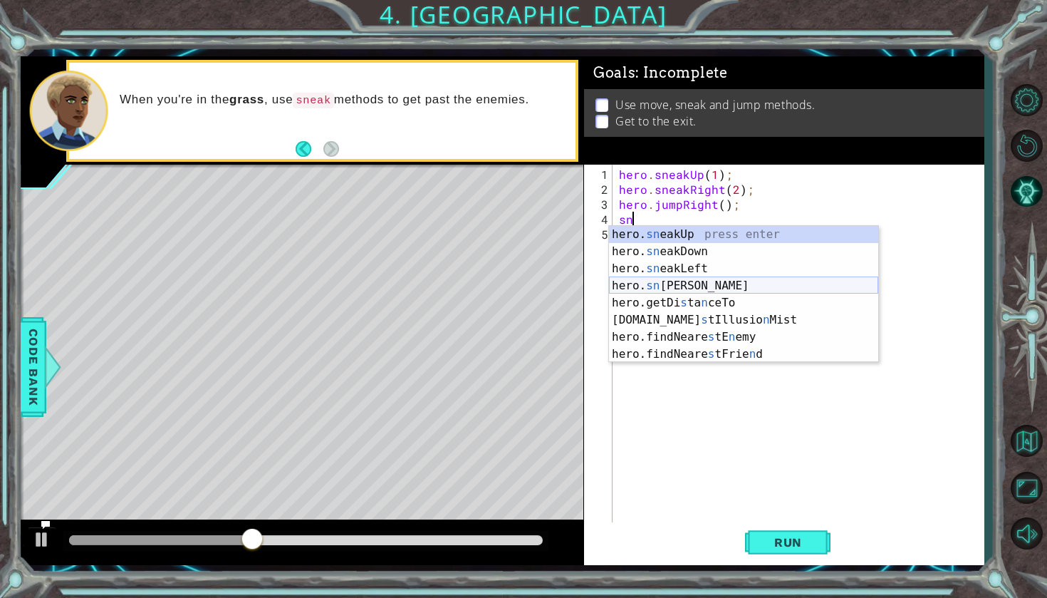
click at [704, 289] on div "hero. sn eakUp press enter hero. sn eakDown press enter hero. sn eakLeft press …" at bounding box center [743, 311] width 269 height 171
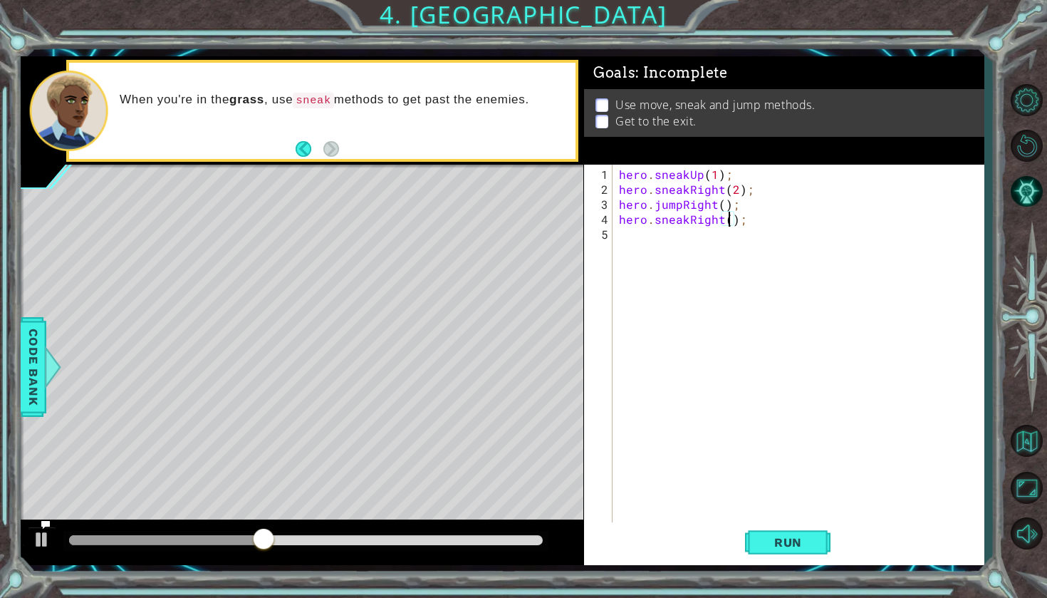
type textarea "hero.sneakRight(3);"
click at [719, 250] on div "hero . sneakUp ( 1 ) ; hero . sneakRight ( 2 ) ; hero . jumpRight ( ) ; hero . …" at bounding box center [801, 361] width 370 height 389
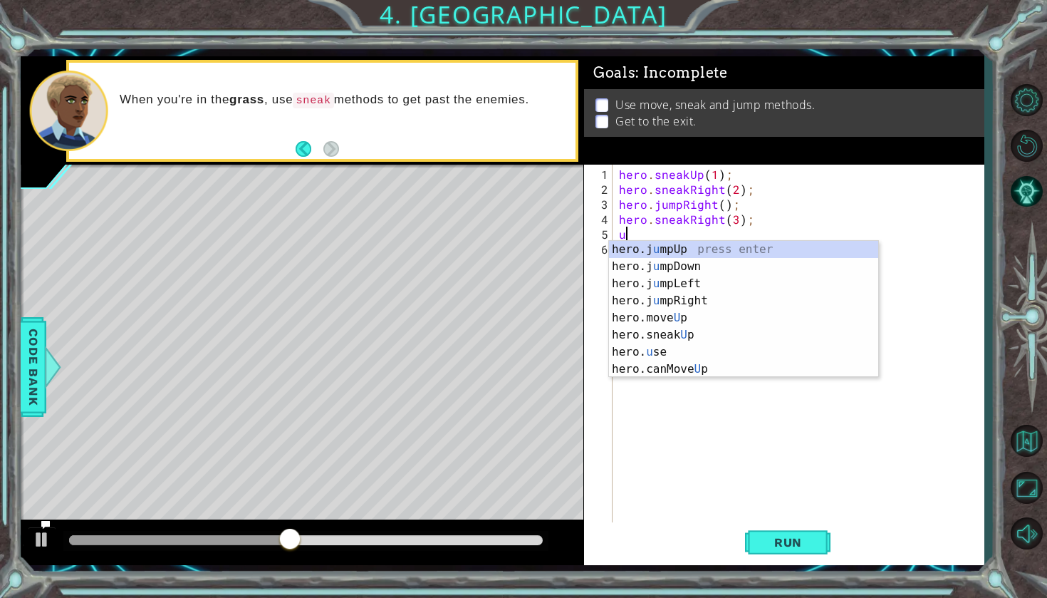
type textarea "up"
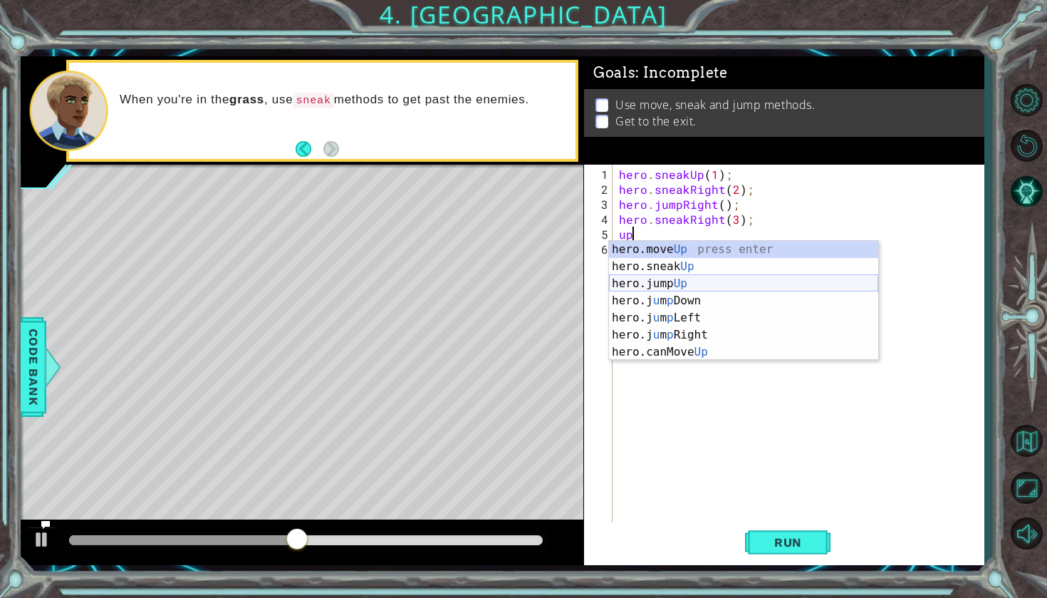
click at [698, 282] on div "hero.move Up press enter hero.sneak Up press enter hero.jump Up press enter her…" at bounding box center [743, 318] width 269 height 154
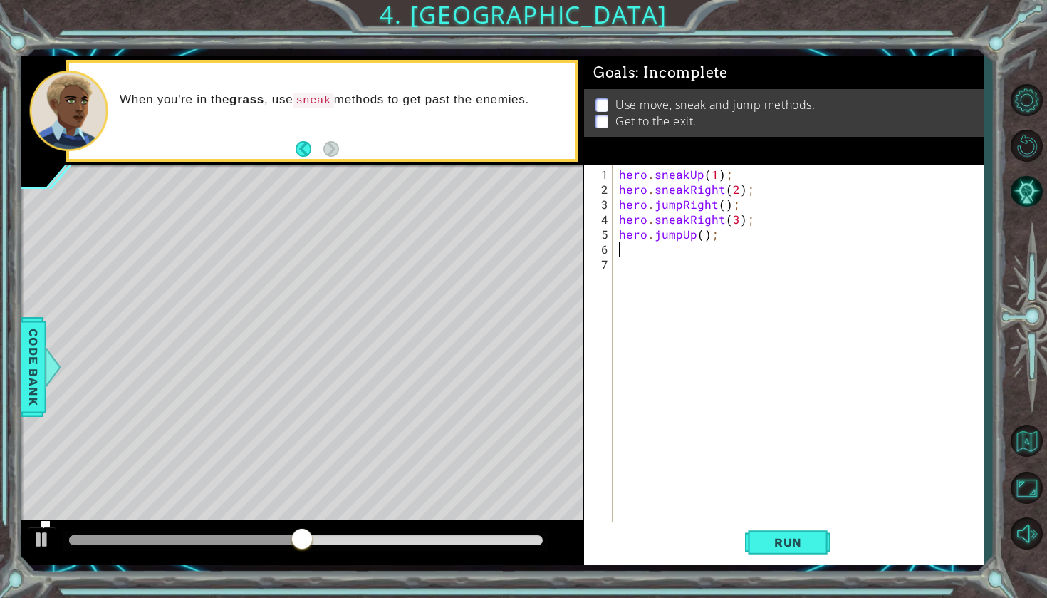
click at [697, 281] on div "hero . sneakUp ( 1 ) ; hero . sneakRight ( 2 ) ; hero . jumpRight ( ) ; hero . …" at bounding box center [801, 361] width 370 height 389
type textarea "hero.sneakRight(3); hero.jumpUp();"
click at [657, 253] on div "hero . sneakUp ( 1 ) ; hero . sneakRight ( 2 ) ; hero . jumpRight ( ) ; hero . …" at bounding box center [801, 361] width 370 height 389
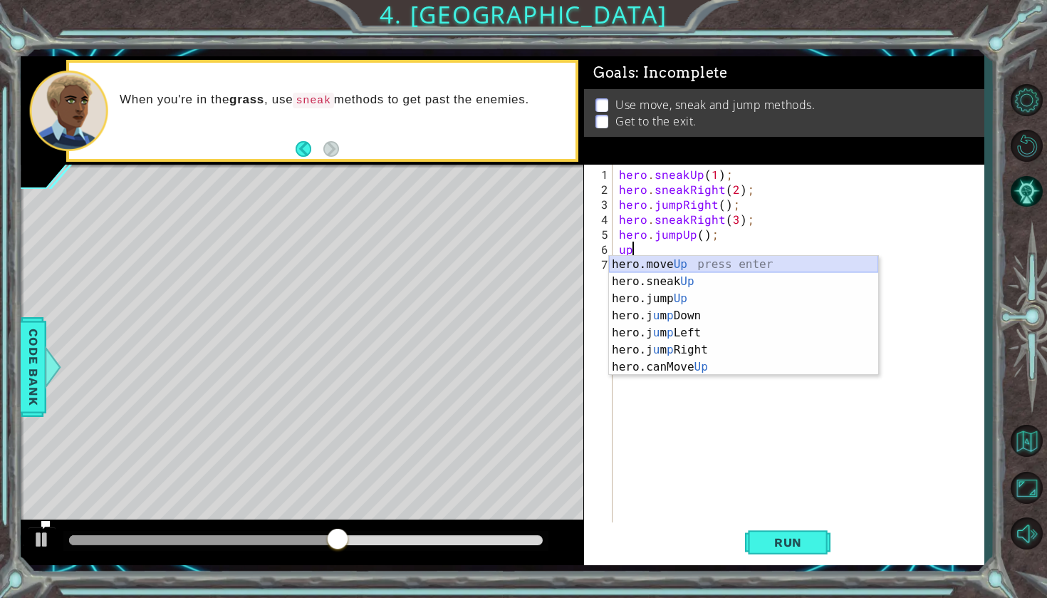
click at [690, 261] on div "hero.move Up press enter hero.sneak Up press enter hero.jump Up press enter her…" at bounding box center [743, 333] width 269 height 154
type textarea "hero.moveUp(1);"
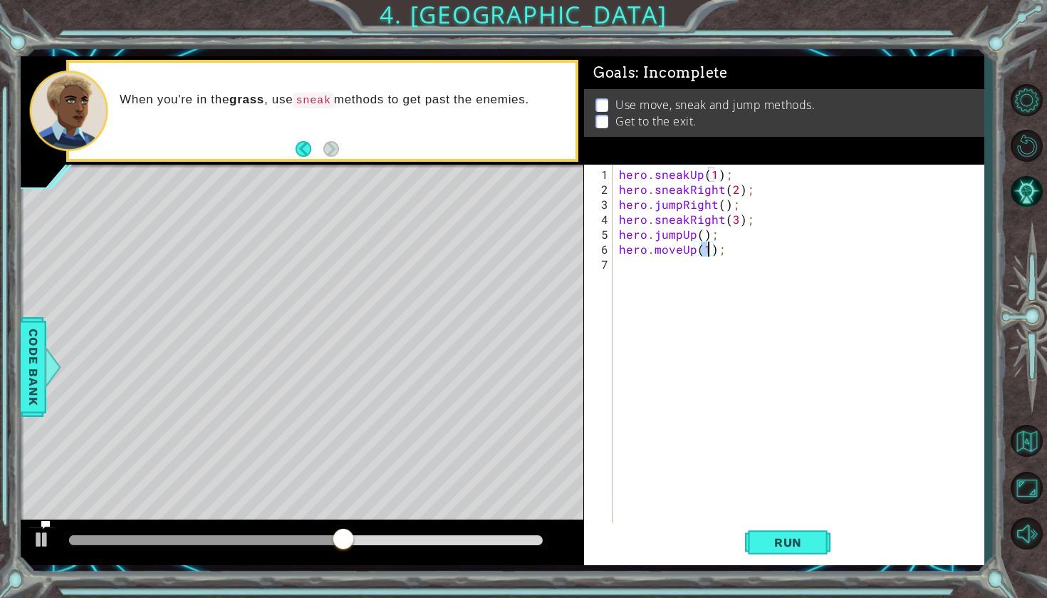
click at [681, 266] on div "hero . sneakUp ( 1 ) ; hero . sneakRight ( 2 ) ; hero . jumpRight ( ) ; hero . …" at bounding box center [801, 361] width 370 height 389
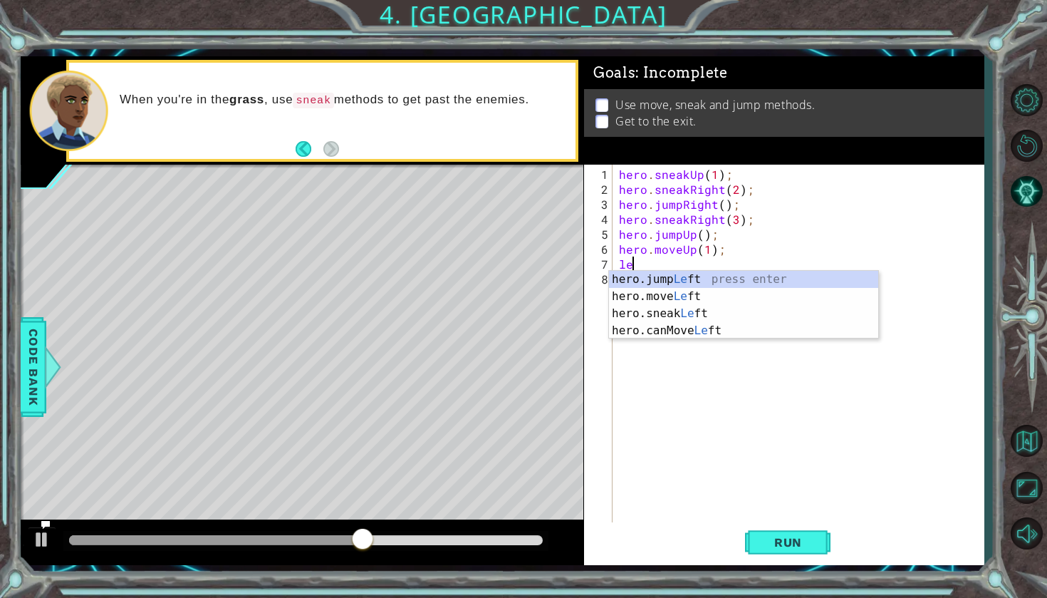
type textarea "lef"
click at [714, 276] on div "hero.jump Lef t press enter hero.move Lef t press enter hero.sneak Lef t press …" at bounding box center [743, 322] width 269 height 103
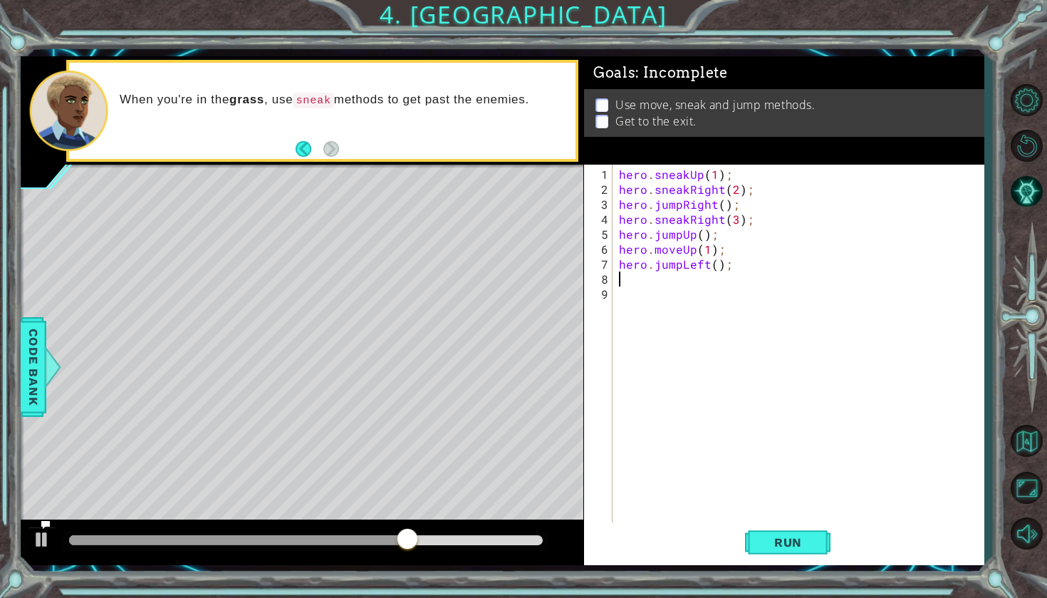
click at [716, 270] on div "hero . sneakUp ( 1 ) ; hero . sneakRight ( 2 ) ; hero . jumpRight ( ) ; hero . …" at bounding box center [801, 361] width 370 height 389
type textarea "3"
click at [714, 264] on div "hero . sneakUp ( 1 ) ; hero . sneakRight ( 2 ) ; hero . jumpRight ( ) ; hero . …" at bounding box center [801, 361] width 370 height 389
type textarea "hero.jumpLeft(3);"
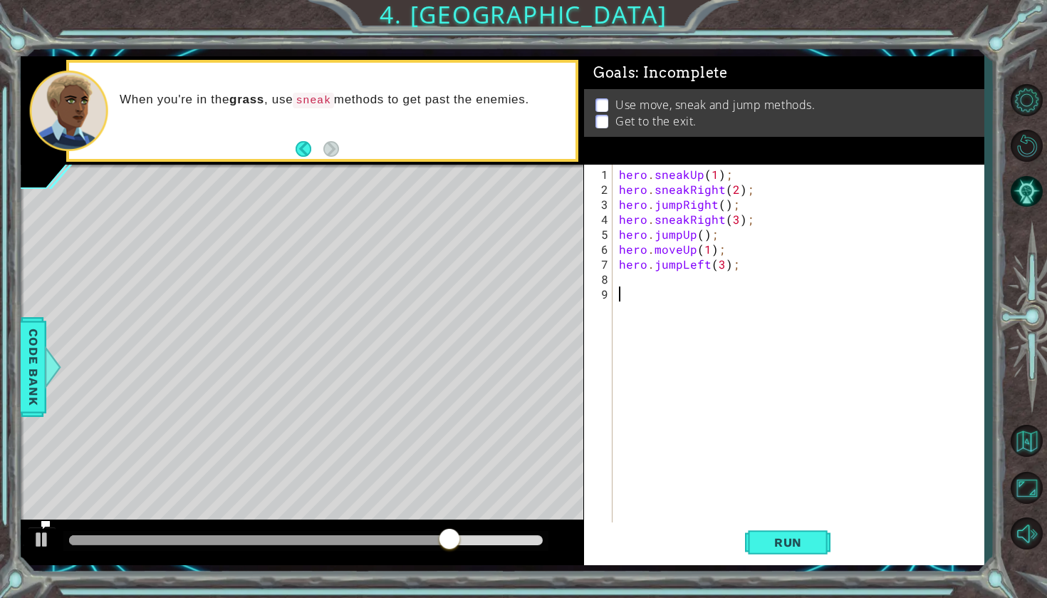
click at [708, 287] on div "hero . sneakUp ( 1 ) ; hero . sneakRight ( 2 ) ; hero . jumpRight ( ) ; hero . …" at bounding box center [801, 361] width 370 height 389
click at [707, 281] on div "hero . sneakUp ( 1 ) ; hero . sneakRight ( 2 ) ; hero . jumpRight ( ) ; hero . …" at bounding box center [801, 361] width 370 height 389
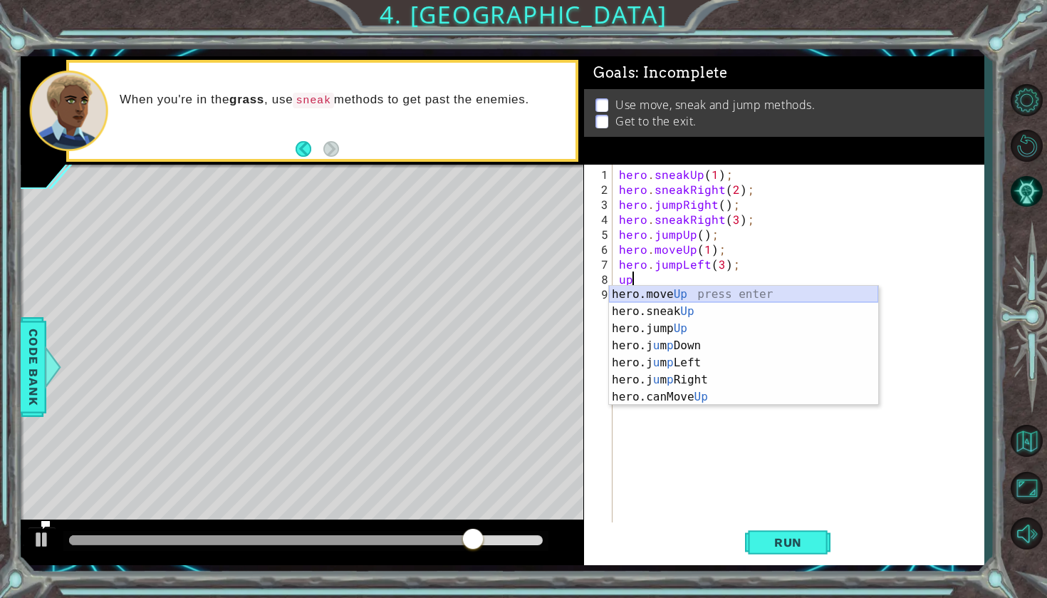
click at [674, 295] on div "hero.move Up press enter hero.sneak Up press enter hero.jump Up press enter her…" at bounding box center [743, 363] width 269 height 154
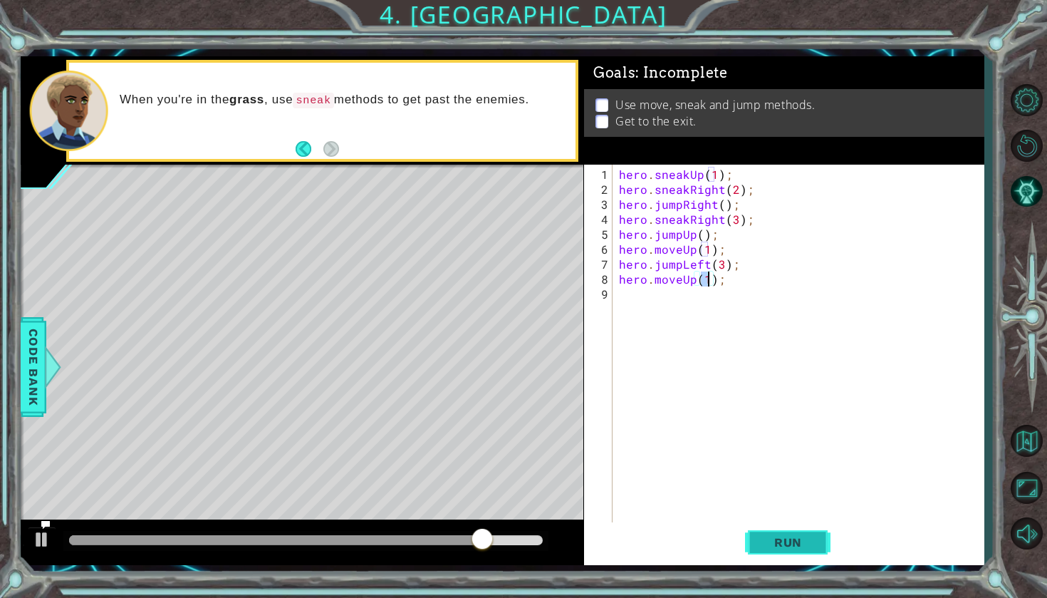
click at [760, 548] on span "Run" at bounding box center [788, 542] width 56 height 14
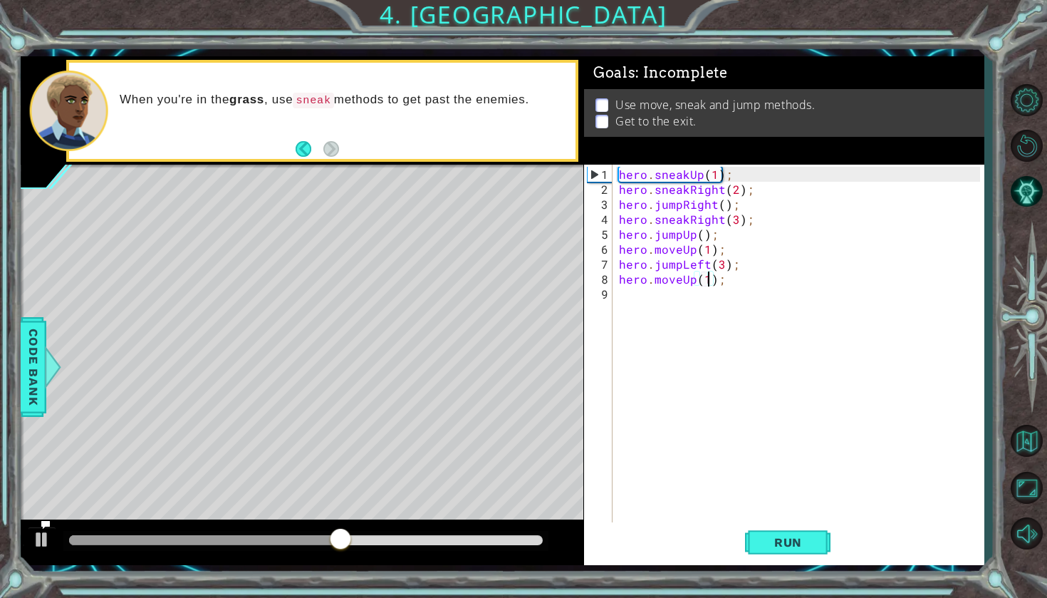
click at [689, 237] on div "hero . sneakUp ( 1 ) ; hero . sneakRight ( 2 ) ; hero . jumpRight ( ) ; hero . …" at bounding box center [801, 361] width 370 height 389
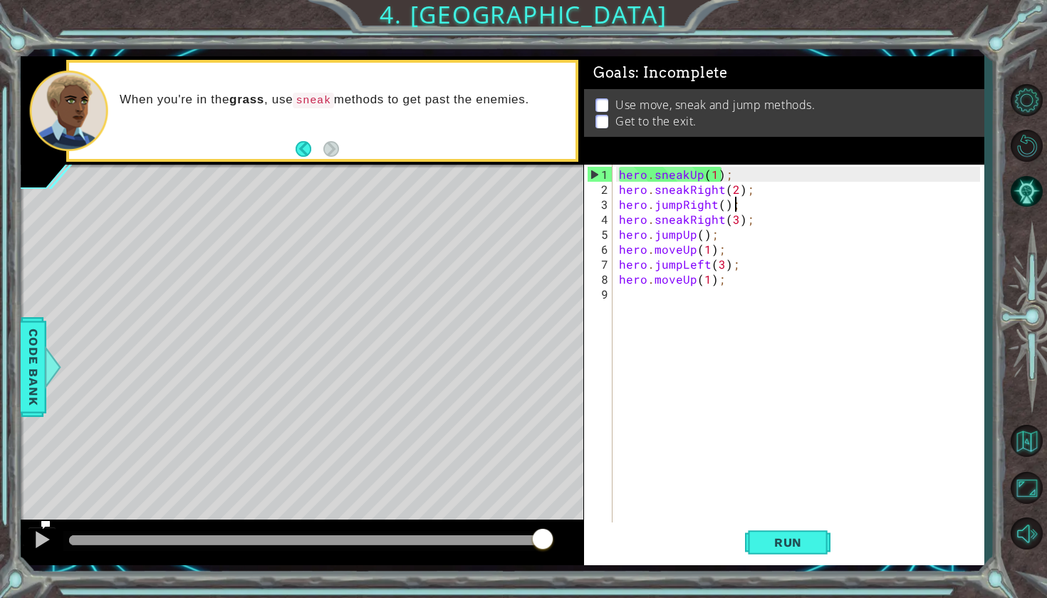
click at [766, 204] on div "hero . sneakUp ( 1 ) ; hero . sneakRight ( 2 ) ; hero . jumpRight ( ) ; hero . …" at bounding box center [801, 361] width 370 height 389
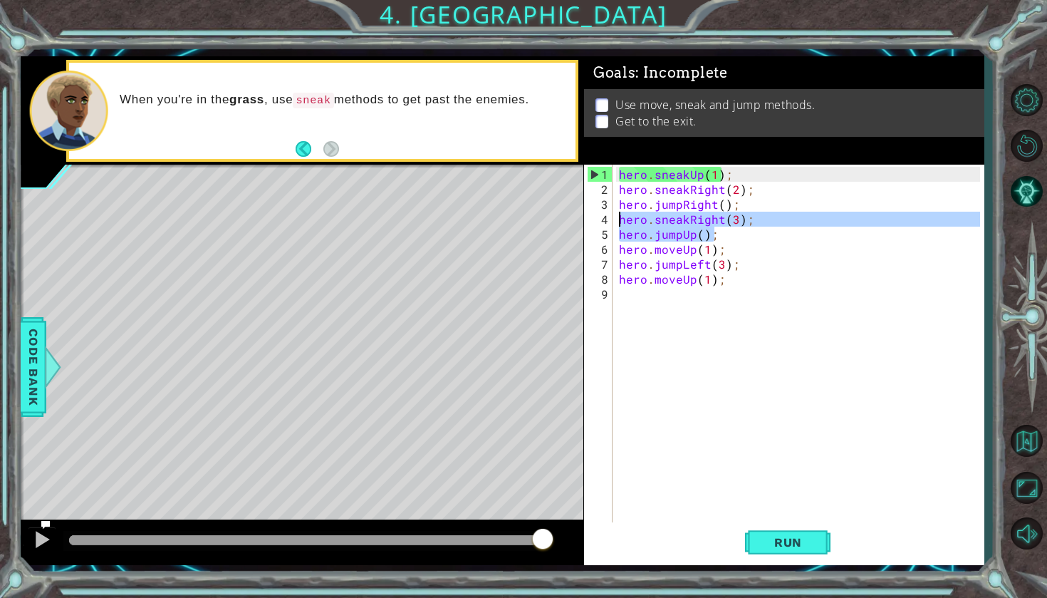
drag, startPoint x: 739, startPoint y: 234, endPoint x: 619, endPoint y: 212, distance: 122.3
click at [619, 212] on div "hero . sneakUp ( 1 ) ; hero . sneakRight ( 2 ) ; hero . jumpRight ( ) ; hero . …" at bounding box center [801, 361] width 370 height 389
type textarea "hero.sneakRight(3); hero.jumpUp();"
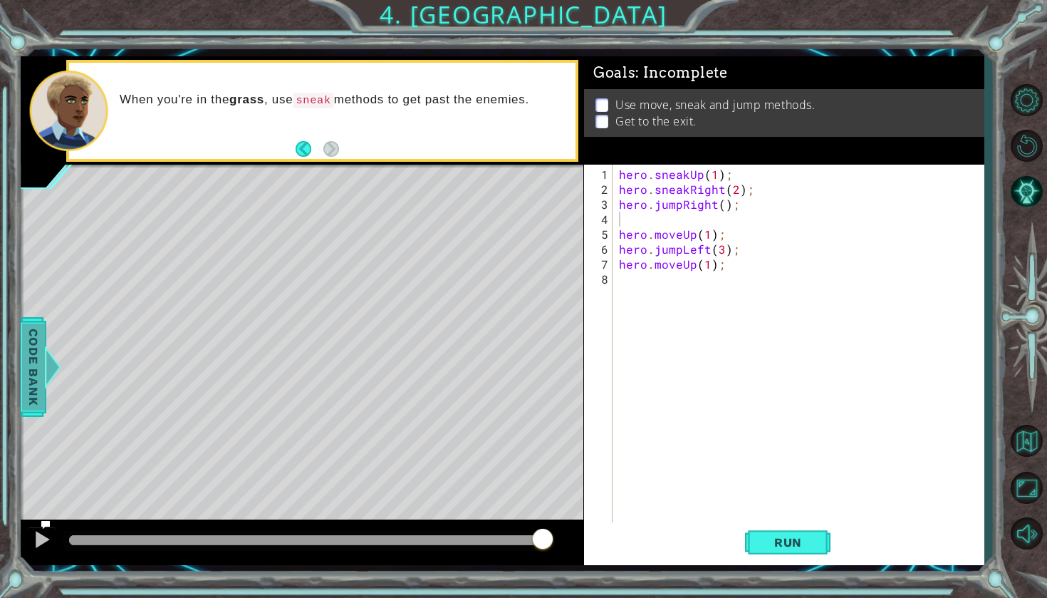
click at [24, 373] on span "Code Bank" at bounding box center [33, 366] width 23 height 87
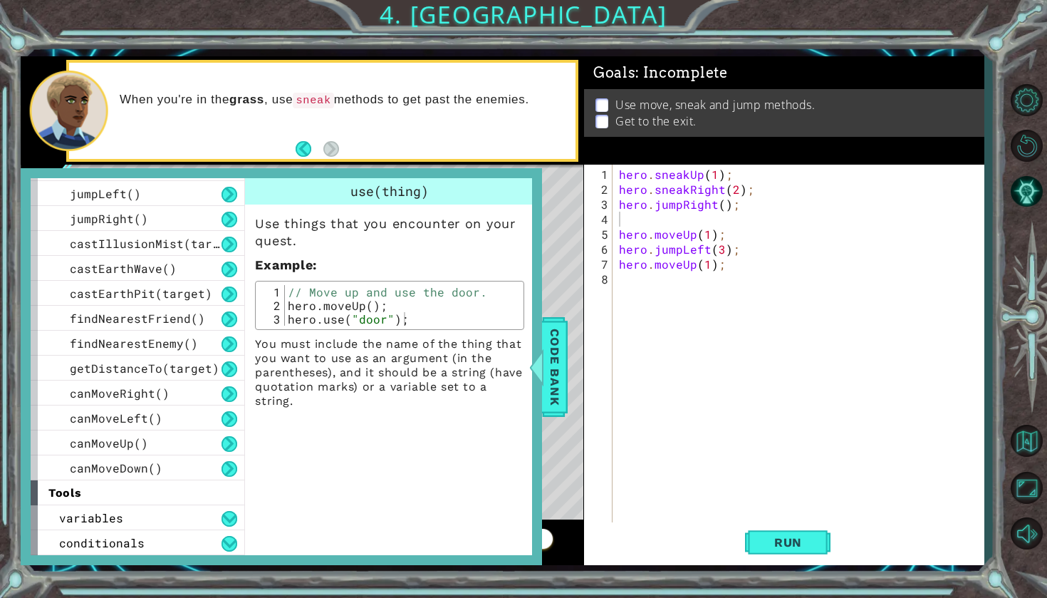
scroll to position [321, 0]
click at [182, 320] on span "findNearestFriend()" at bounding box center [137, 318] width 135 height 15
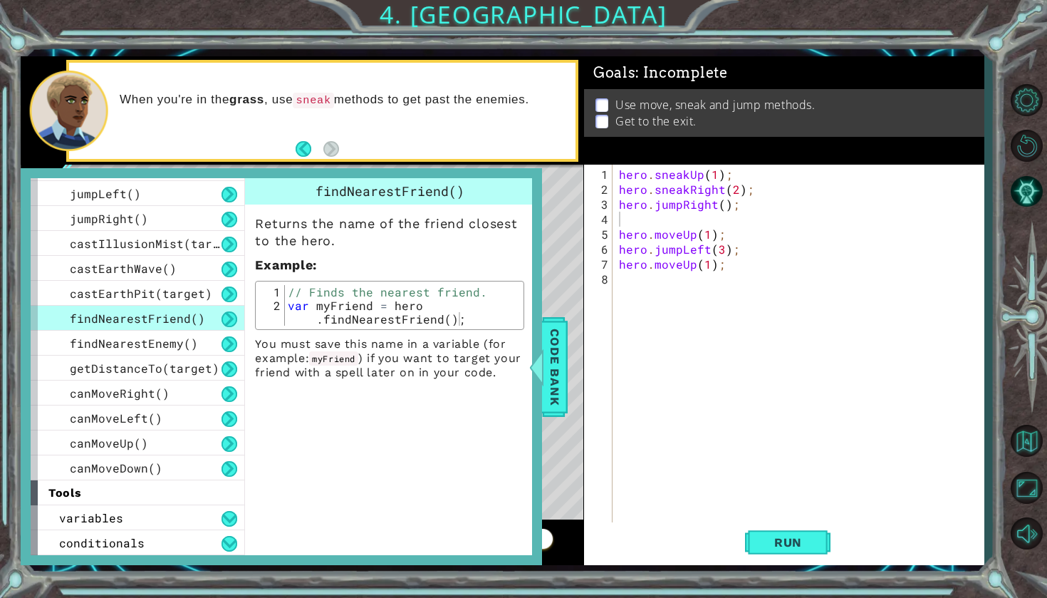
click at [183, 321] on span "findNearestFriend()" at bounding box center [137, 318] width 135 height 15
click at [184, 322] on span "findNearestFriend()" at bounding box center [137, 318] width 135 height 15
click at [184, 320] on span "findNearestFriend()" at bounding box center [137, 318] width 135 height 15
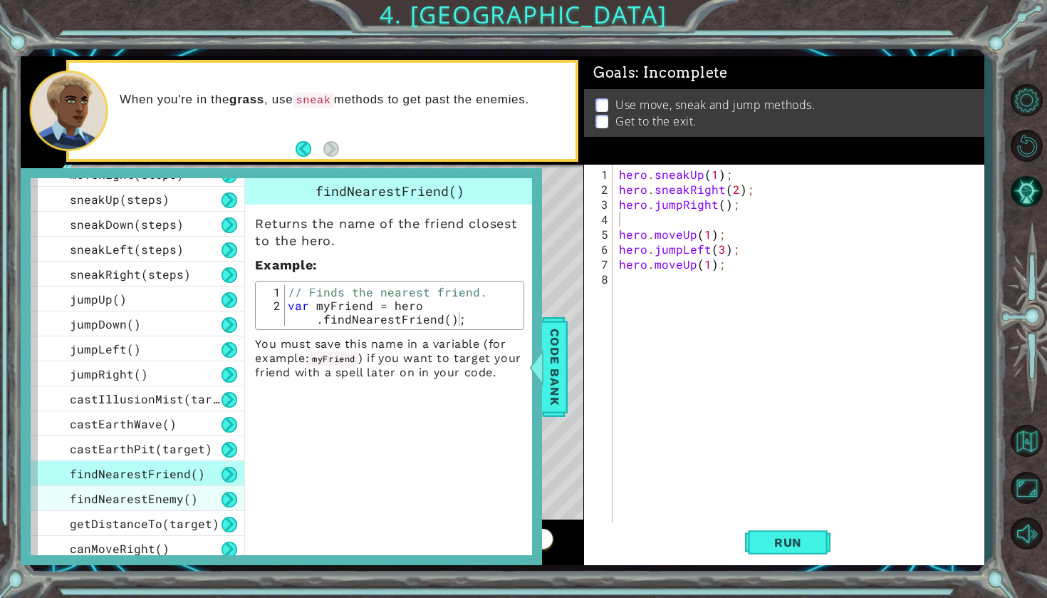
scroll to position [164, 0]
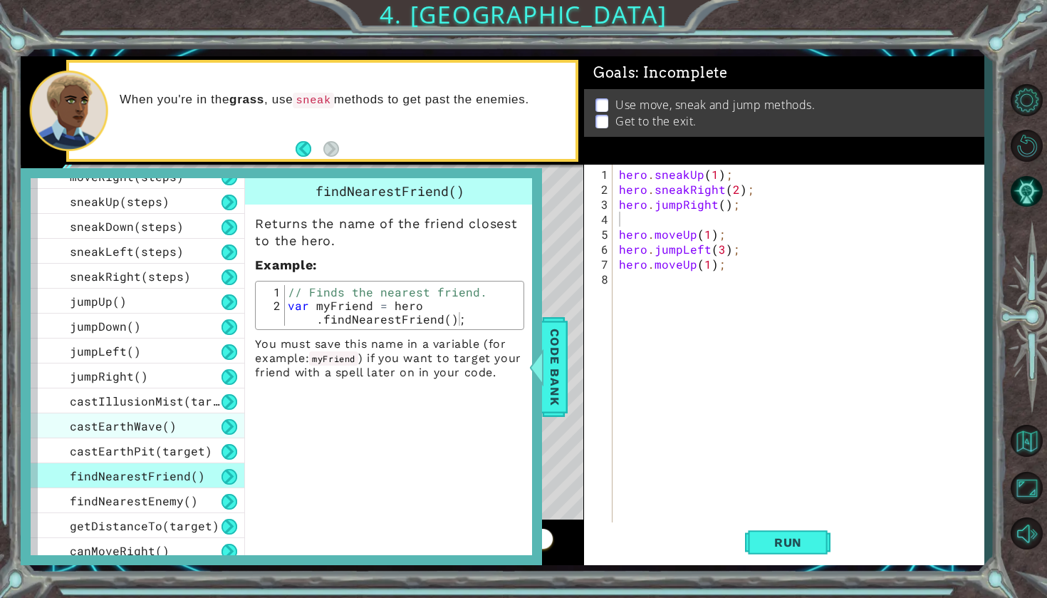
click at [182, 414] on div "castEarthWave()" at bounding box center [138, 425] width 214 height 25
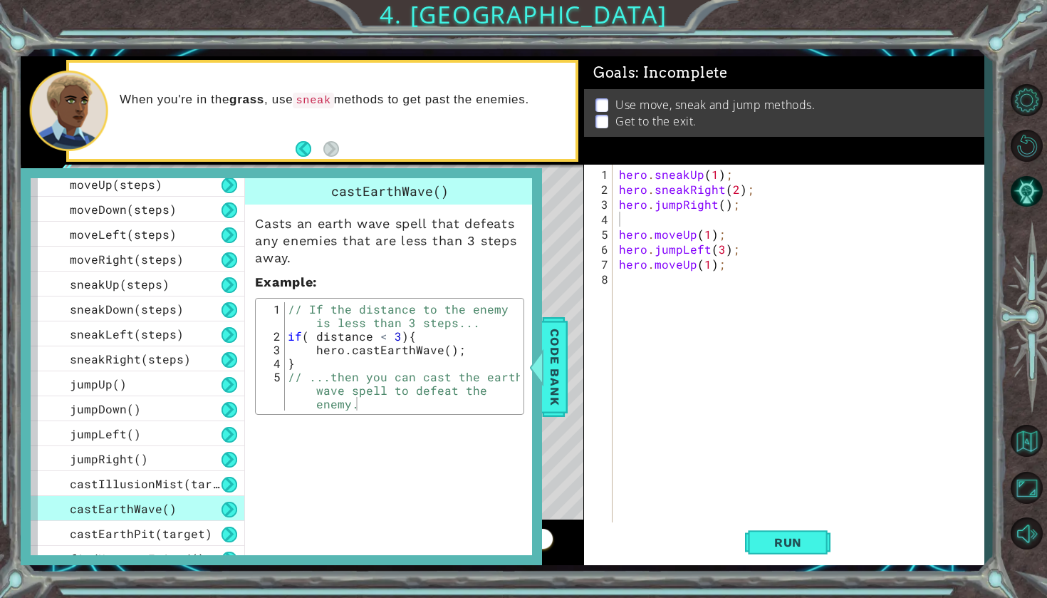
scroll to position [80, 0]
type textarea "hero.jumpRight();"
click at [659, 207] on div "hero . sneakUp ( 1 ) ; hero . sneakRight ( 2 ) ; hero . jumpRight ( ) ; hero . …" at bounding box center [801, 361] width 370 height 389
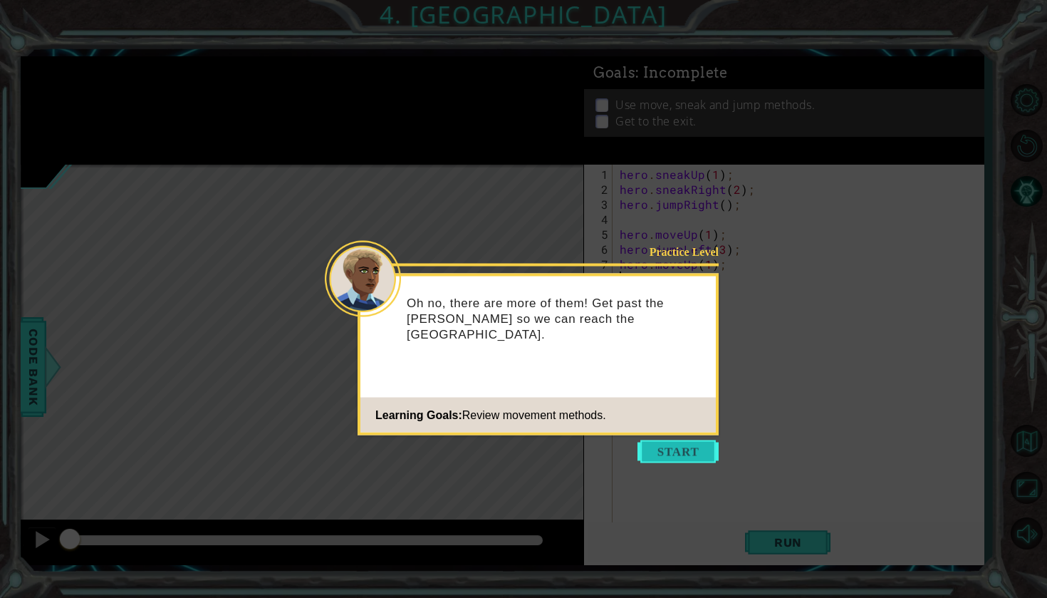
click at [699, 447] on button "Start" at bounding box center [677, 451] width 81 height 23
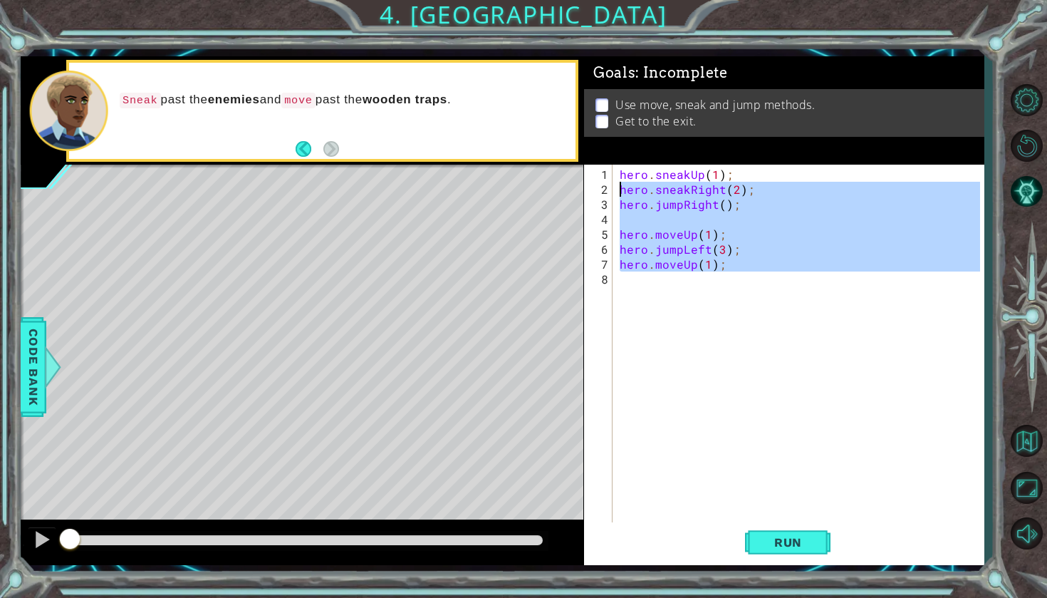
drag, startPoint x: 729, startPoint y: 274, endPoint x: 613, endPoint y: 187, distance: 144.9
click at [613, 187] on div "1 2 3 4 5 6 7 8 hero . sneakUp ( 1 ) ; hero . sneakRight ( 2 ) ; hero . jumpRig…" at bounding box center [782, 344] width 396 height 359
type textarea "hero.sneakRight(2); hero.jumpRight();"
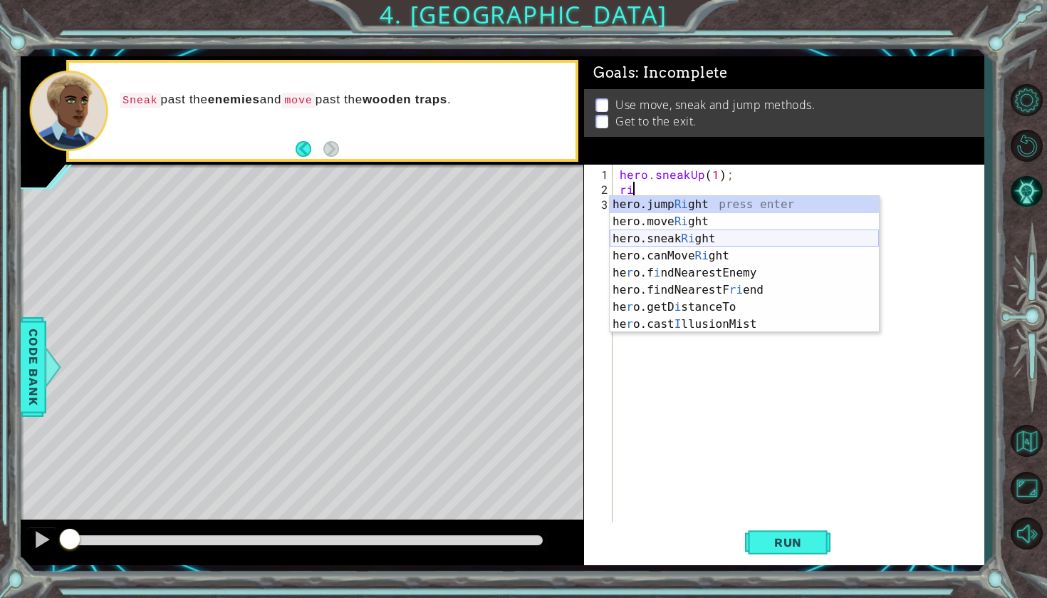
click at [714, 242] on div "hero.jump Ri ght press enter hero.move Ri ght press enter hero.sneak Ri ght pre…" at bounding box center [744, 281] width 269 height 171
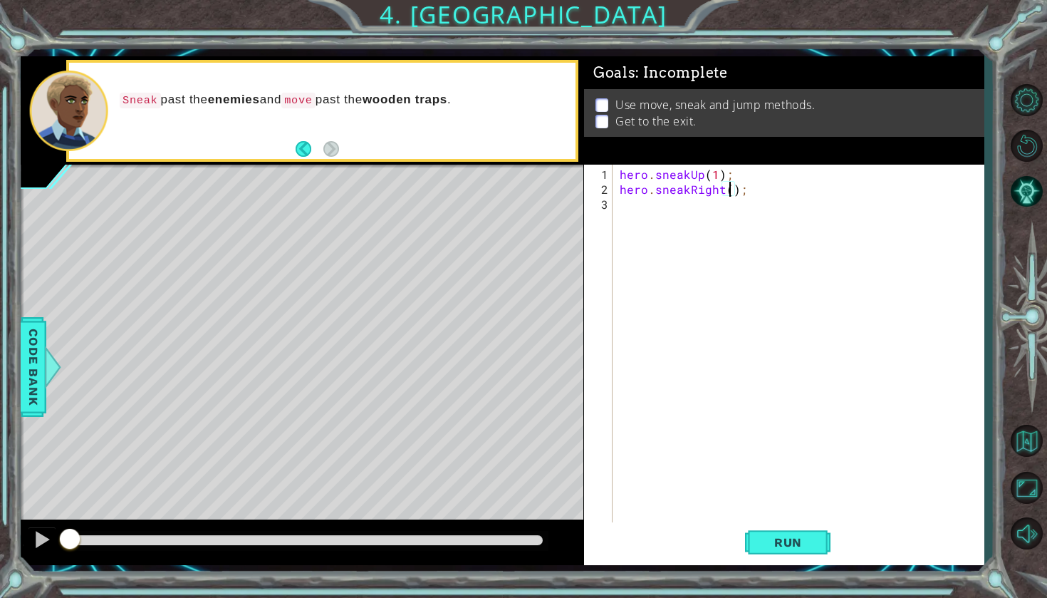
type textarea "hero.sneakRight(6);"
click at [660, 222] on div "hero . sneakUp ( 1 ) ; hero . sneakRight ( 6 ) ;" at bounding box center [802, 361] width 370 height 389
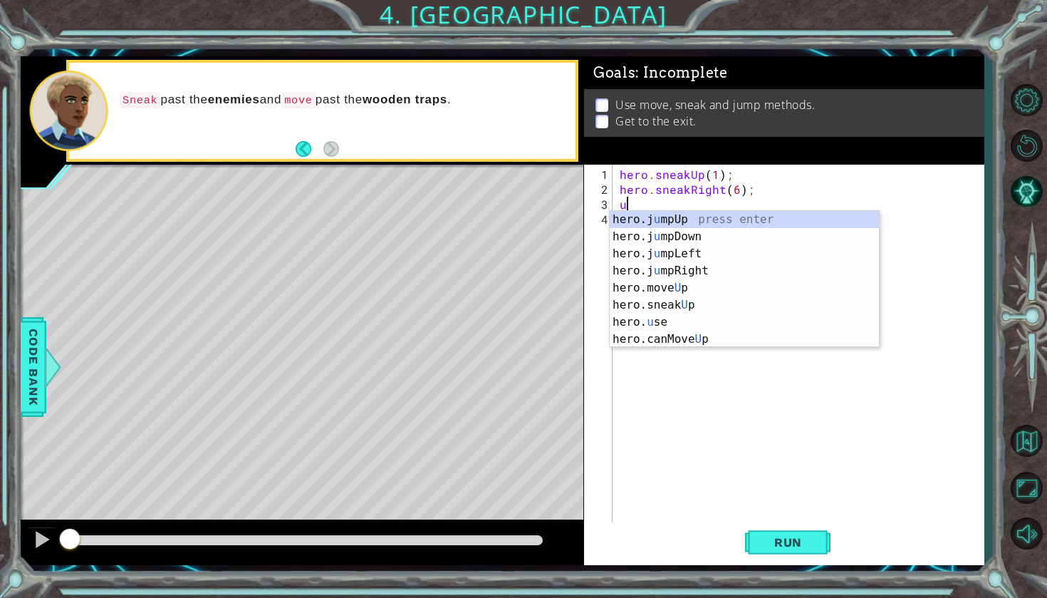
type textarea "up"
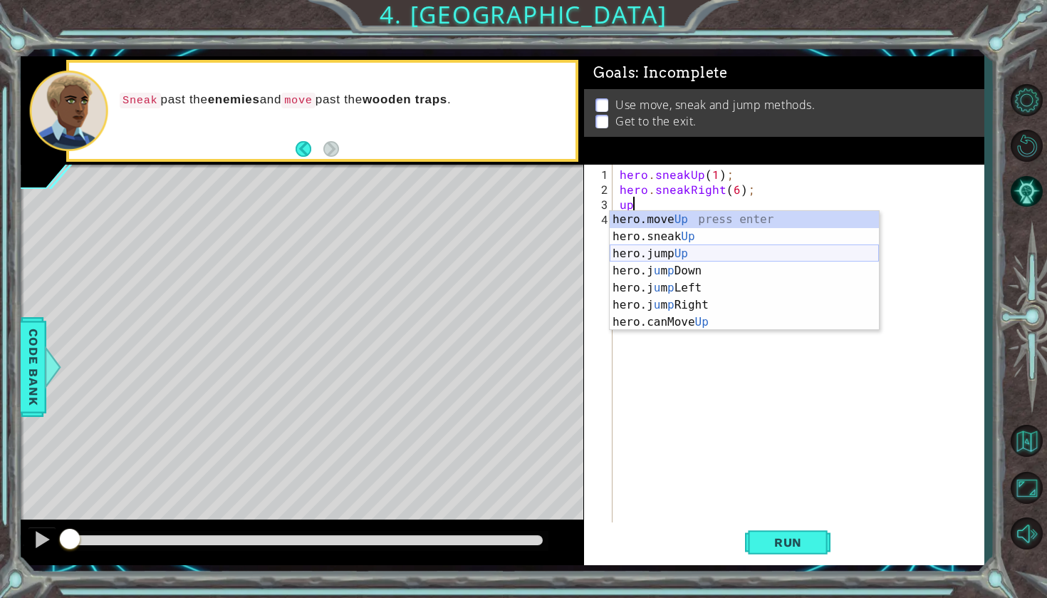
click at [676, 254] on div "hero.move Up press enter hero.sneak Up press enter hero.jump Up press enter her…" at bounding box center [744, 288] width 269 height 154
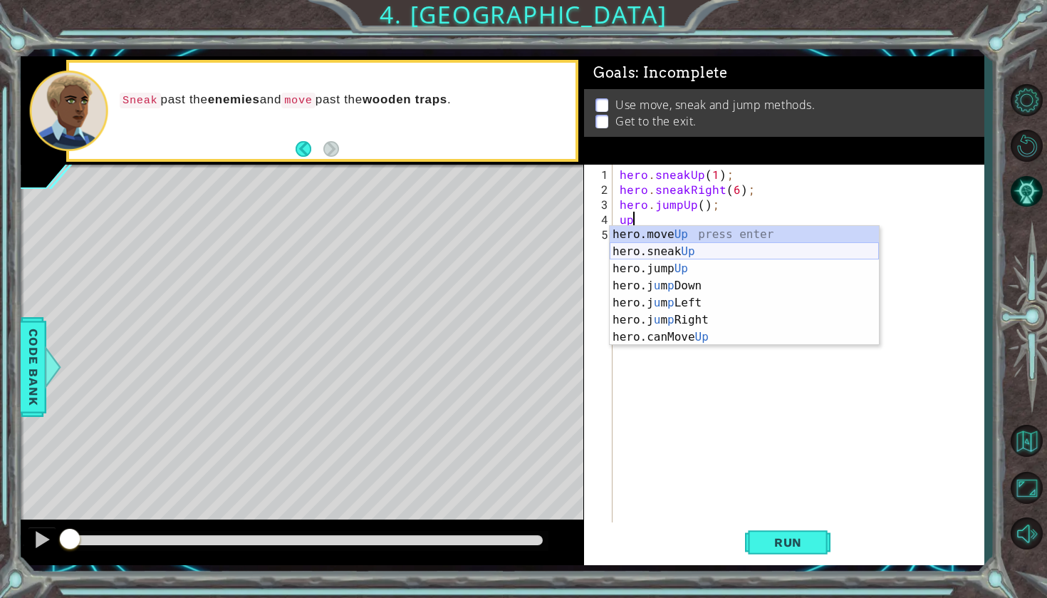
click at [671, 249] on div "hero.move Up press enter hero.sneak Up press enter hero.jump Up press enter her…" at bounding box center [744, 303] width 269 height 154
type textarea "hero.sneakUp(1);"
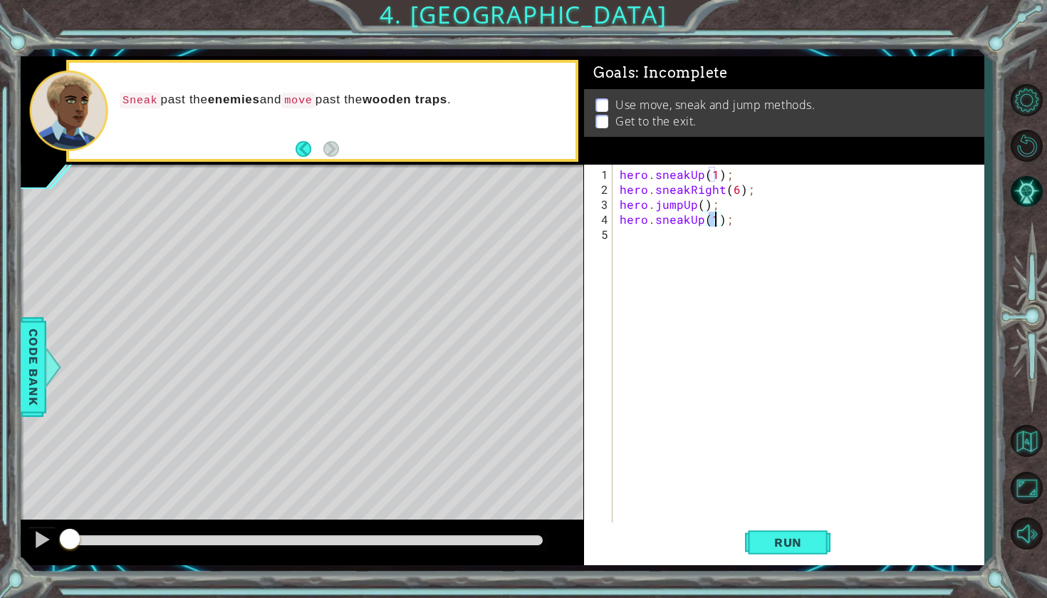
click at [671, 232] on div "hero . sneakUp ( 1 ) ; hero . sneakRight ( 6 ) ; hero . jumpUp ( ) ; hero . sne…" at bounding box center [802, 361] width 370 height 389
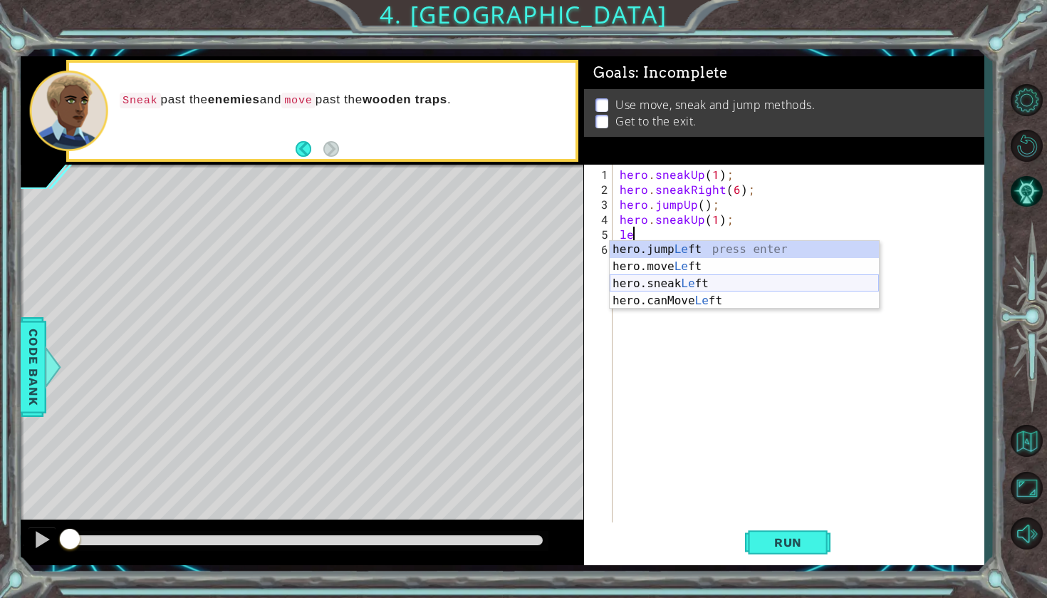
click at [652, 285] on div "hero.jump Le ft press enter hero.move Le ft press enter hero.sneak Le ft press …" at bounding box center [744, 292] width 269 height 103
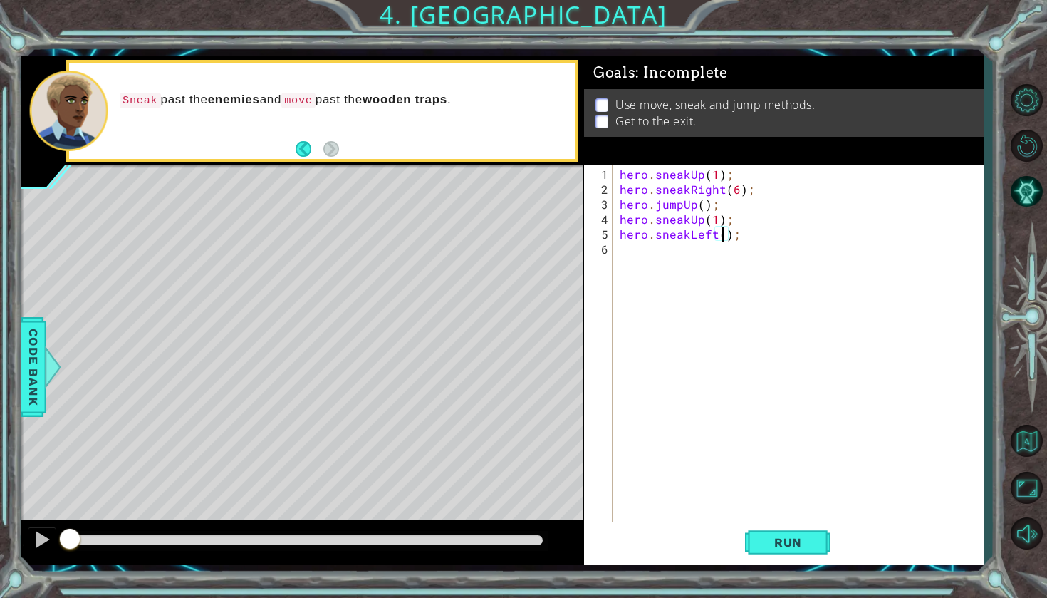
type textarea "hero.sneakLeft(3);"
click at [711, 261] on div "hero . sneakUp ( 1 ) ; hero . sneakRight ( 6 ) ; hero . jumpUp ( ) ; hero . sne…" at bounding box center [802, 361] width 370 height 389
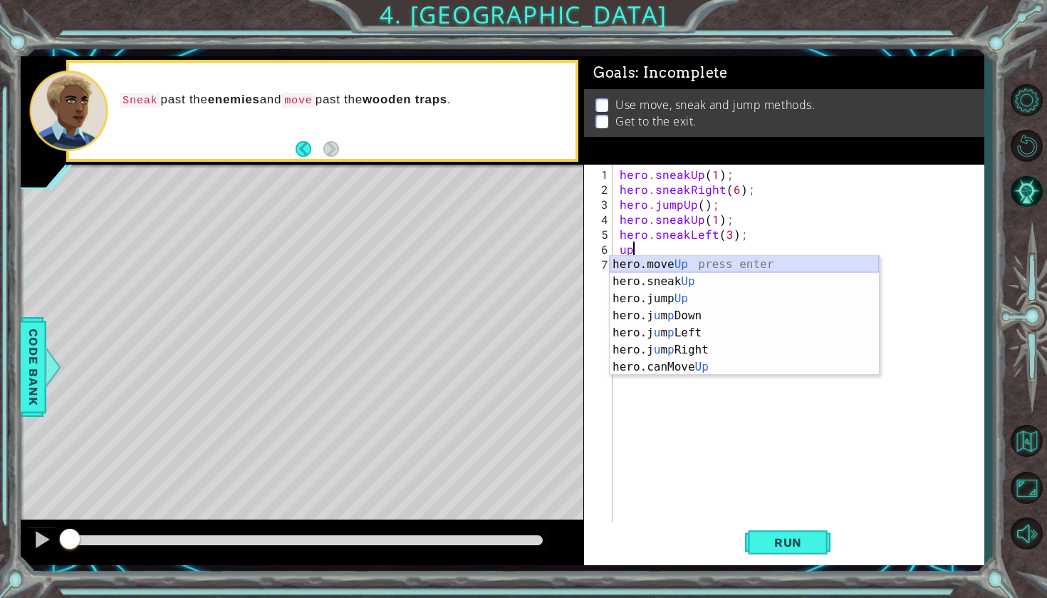
click at [731, 269] on div "hero.move Up press enter hero.sneak Up press enter hero.jump Up press enter her…" at bounding box center [744, 333] width 269 height 154
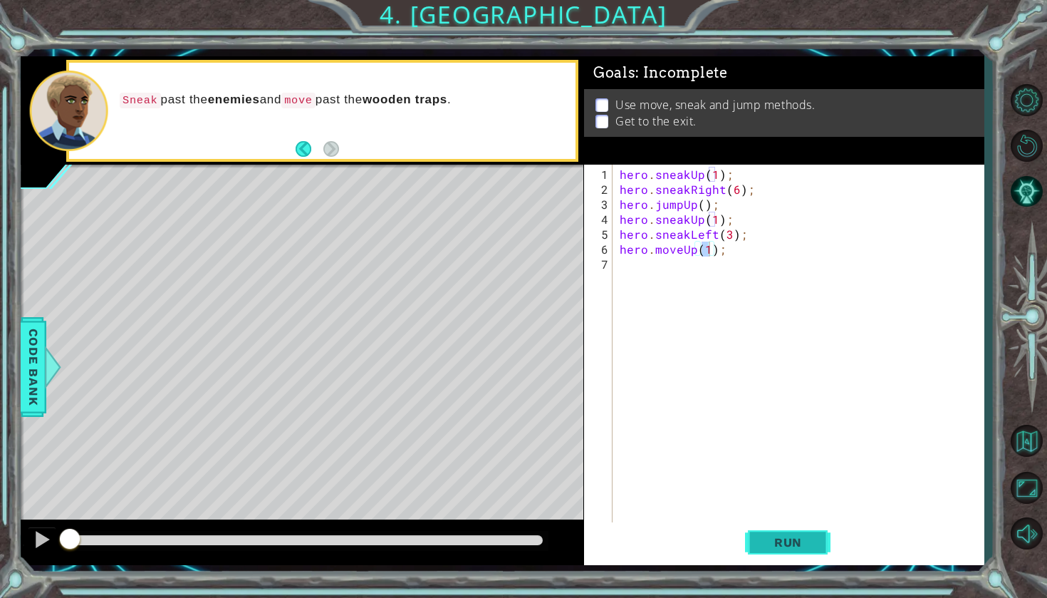
click at [764, 539] on span "Run" at bounding box center [788, 542] width 56 height 14
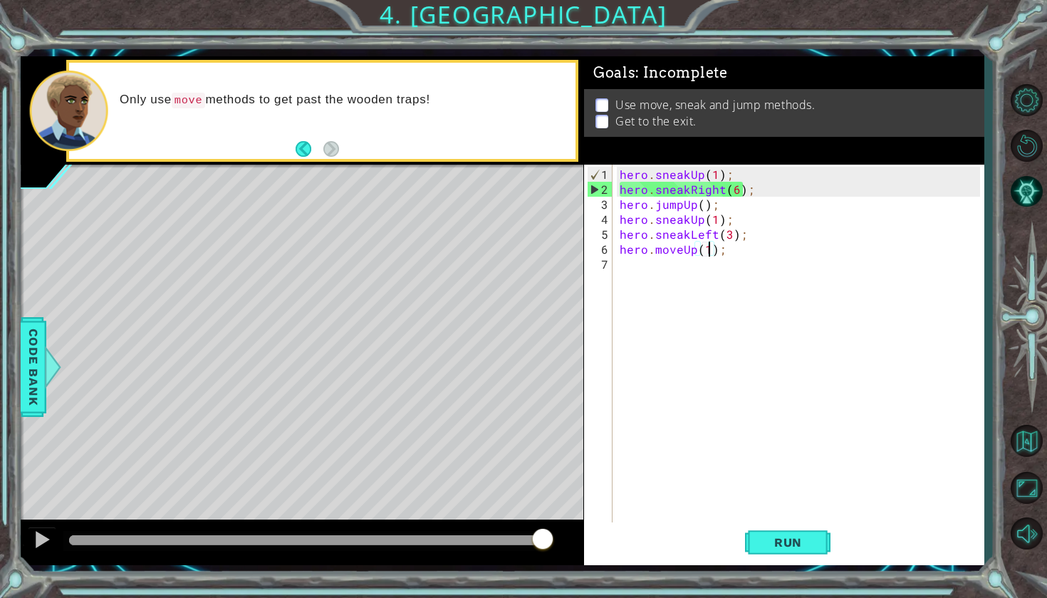
click at [736, 194] on div "hero . sneakUp ( 1 ) ; hero . sneakRight ( 6 ) ; hero . jumpUp ( ) ; hero . sne…" at bounding box center [802, 361] width 370 height 389
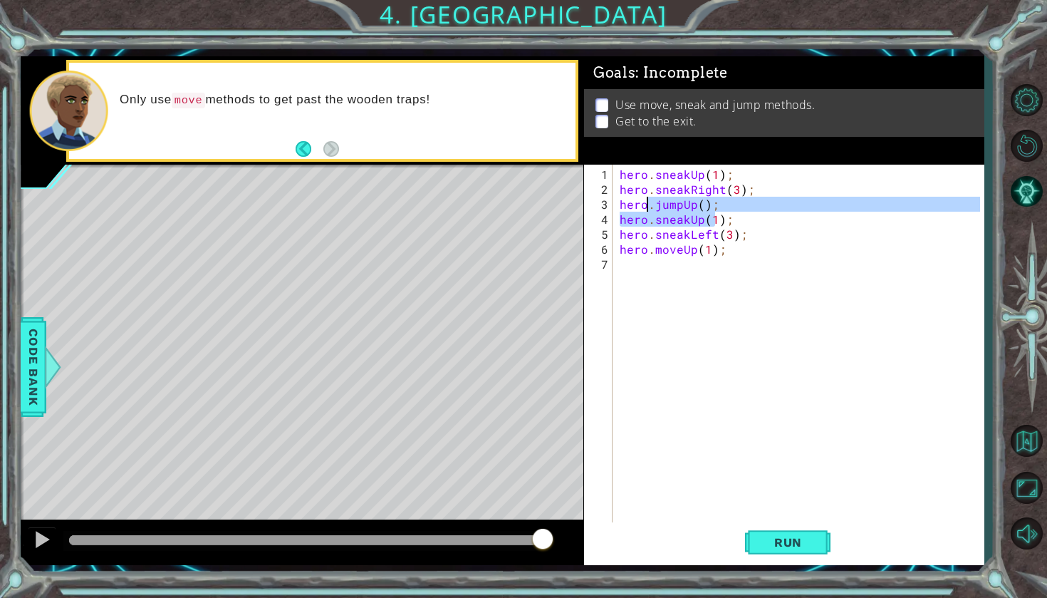
drag, startPoint x: 719, startPoint y: 210, endPoint x: 662, endPoint y: 224, distance: 58.7
click at [657, 222] on div "hero . sneakUp ( 1 ) ; hero . sneakRight ( 3 ) ; hero . jumpUp ( ) ; hero . sne…" at bounding box center [802, 361] width 370 height 389
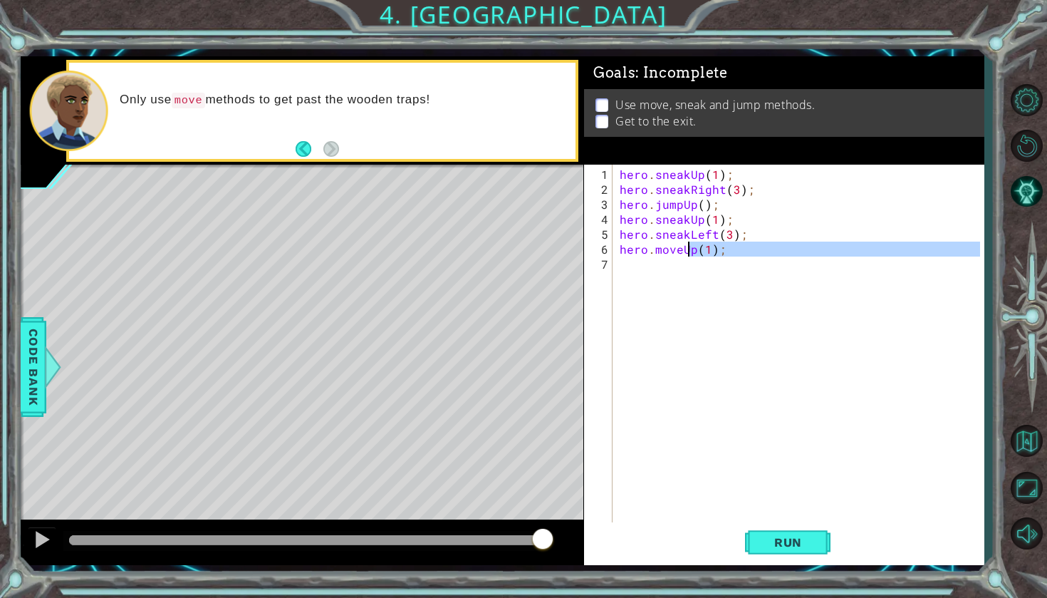
drag, startPoint x: 731, startPoint y: 257, endPoint x: 689, endPoint y: 254, distance: 42.8
click at [689, 254] on div "hero . sneakUp ( 1 ) ; hero . sneakRight ( 3 ) ; hero . jumpUp ( ) ; hero . sne…" at bounding box center [802, 361] width 370 height 389
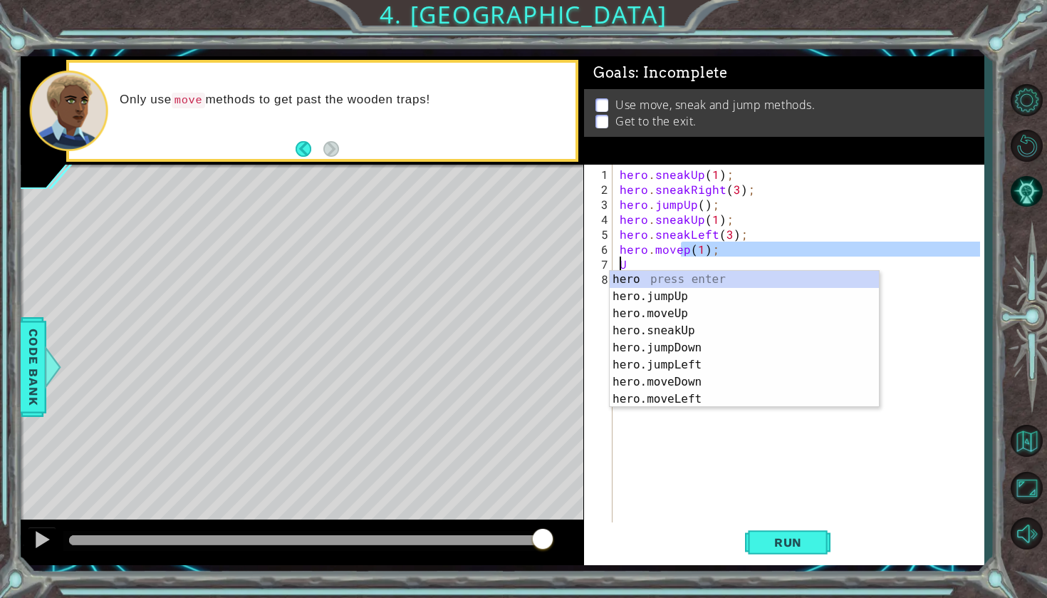
scroll to position [0, 5]
click at [689, 271] on div "hero press enter hero.jumpUp press enter hero.moveUp press enter hero.sneakUp p…" at bounding box center [744, 356] width 269 height 171
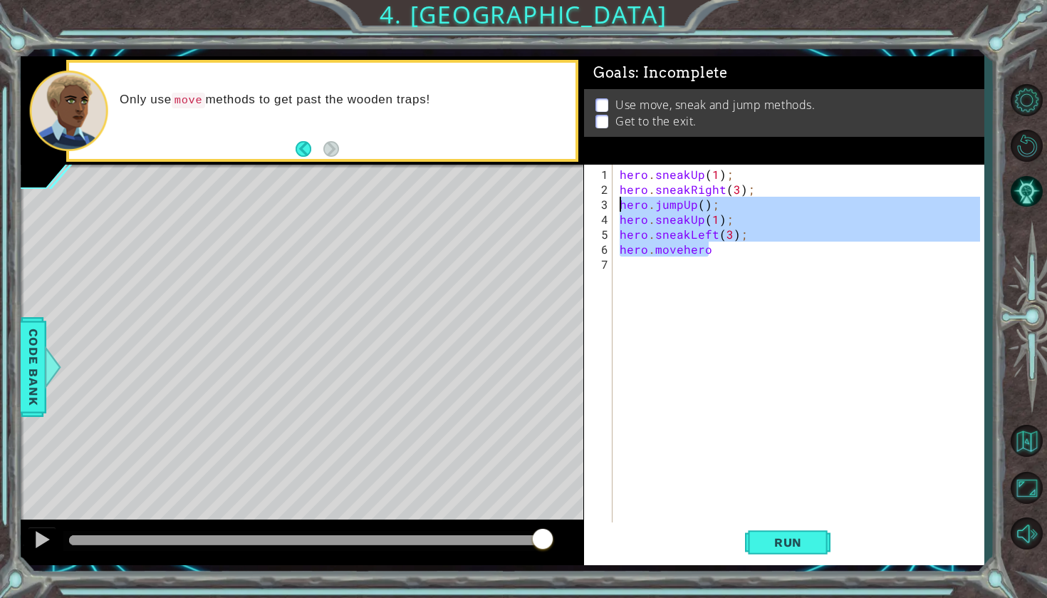
drag, startPoint x: 724, startPoint y: 247, endPoint x: 621, endPoint y: 204, distance: 112.0
click at [621, 204] on div "hero . sneakUp ( 1 ) ; hero . sneakRight ( 3 ) ; hero . jumpUp ( ) ; hero . sne…" at bounding box center [802, 361] width 370 height 389
type textarea "hero.jumpUp(); hero.sneakUp(1);"
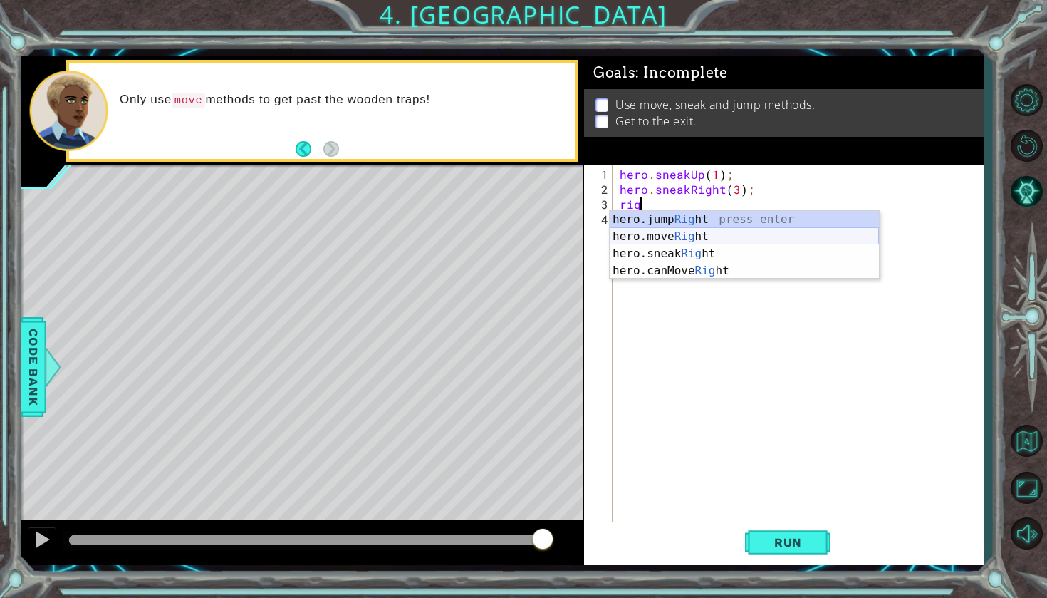
click at [630, 236] on div "hero.jump Rig ht press enter hero.move Rig ht press enter hero.sneak Rig ht pre…" at bounding box center [744, 262] width 269 height 103
type textarea "hero.moveRight(1);"
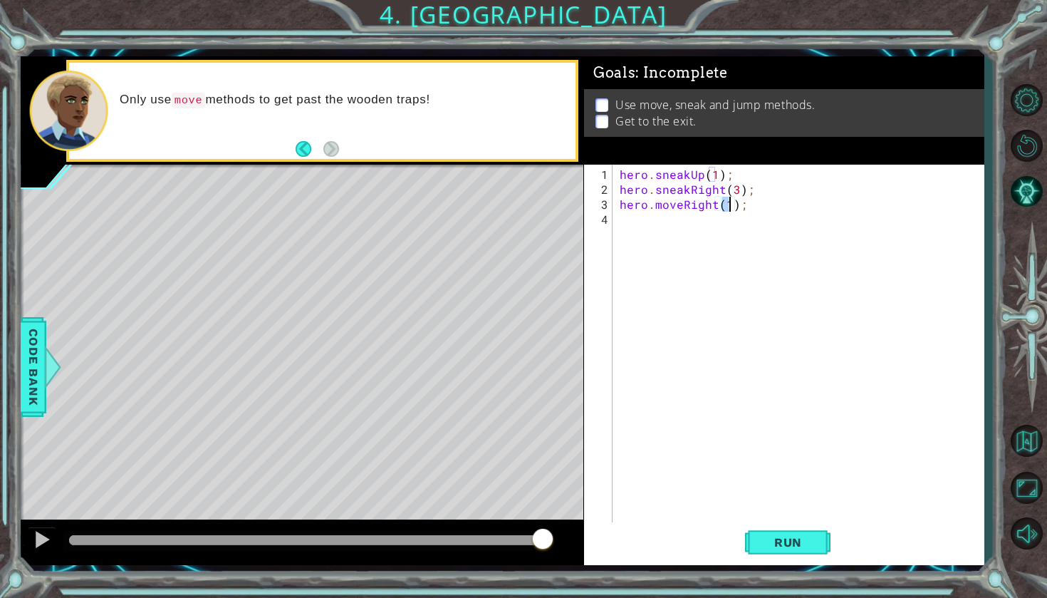
click at [635, 234] on div "hero . sneakUp ( 1 ) ; hero . sneakRight ( 3 ) ; hero . moveRight ( 1 ) ;" at bounding box center [802, 361] width 370 height 389
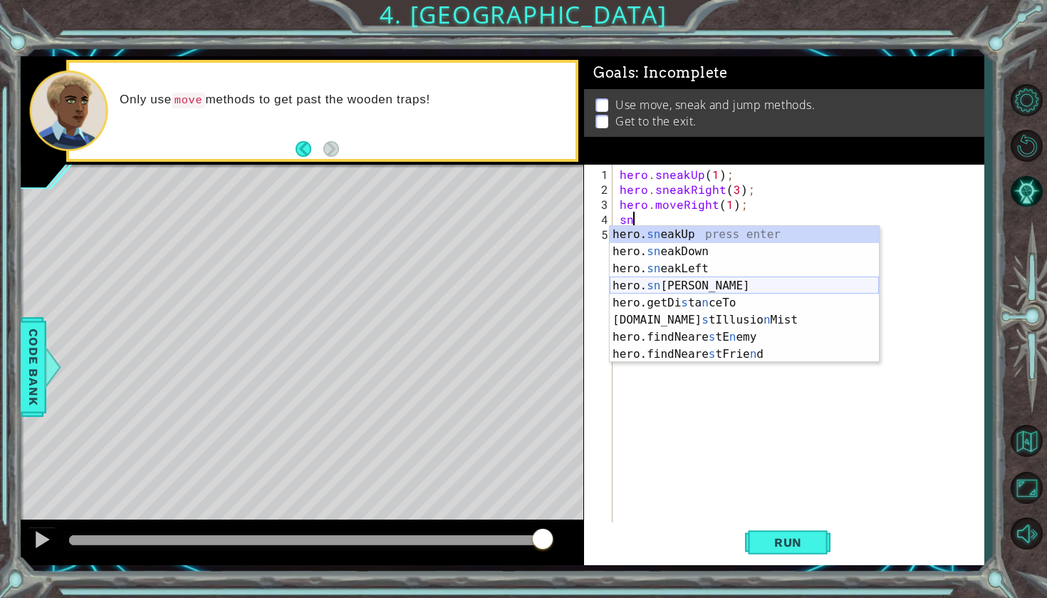
click at [677, 287] on div "hero. sn eakUp press enter hero. sn eakDown press enter hero. sn eakLeft press …" at bounding box center [744, 311] width 269 height 171
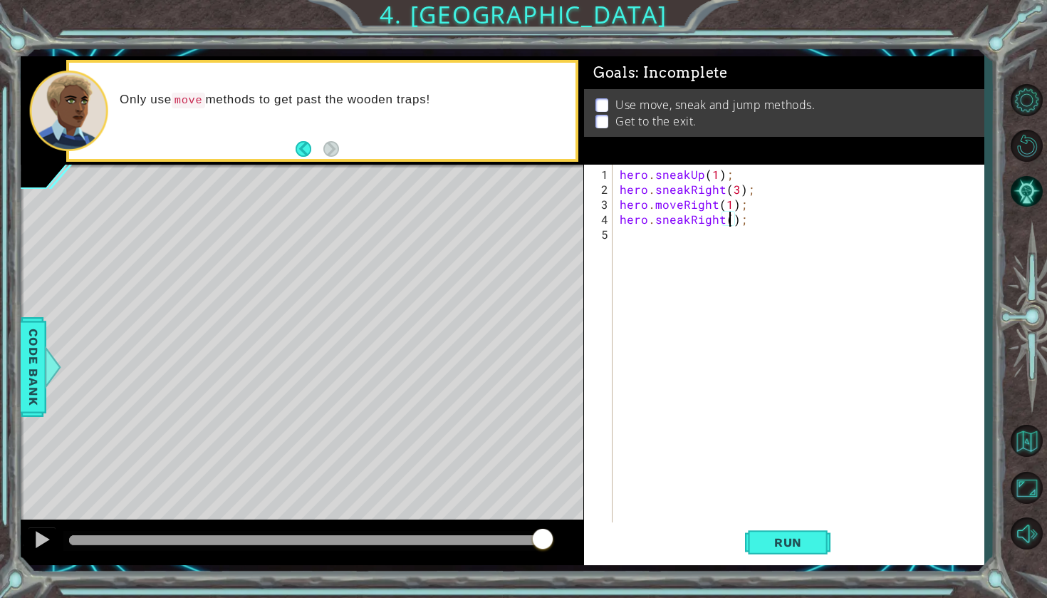
type textarea "hero.sneakRight(3);"
click at [739, 247] on div "hero . sneakUp ( 1 ) ; hero . sneakRight ( 3 ) ; hero . moveRight ( 1 ) ; hero …" at bounding box center [802, 361] width 370 height 389
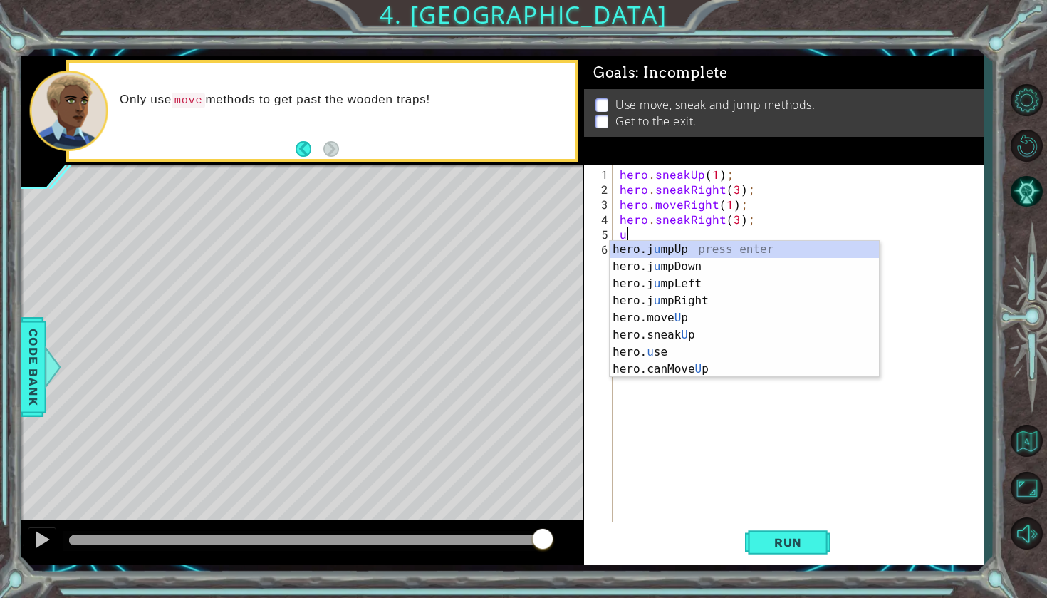
type textarea "up"
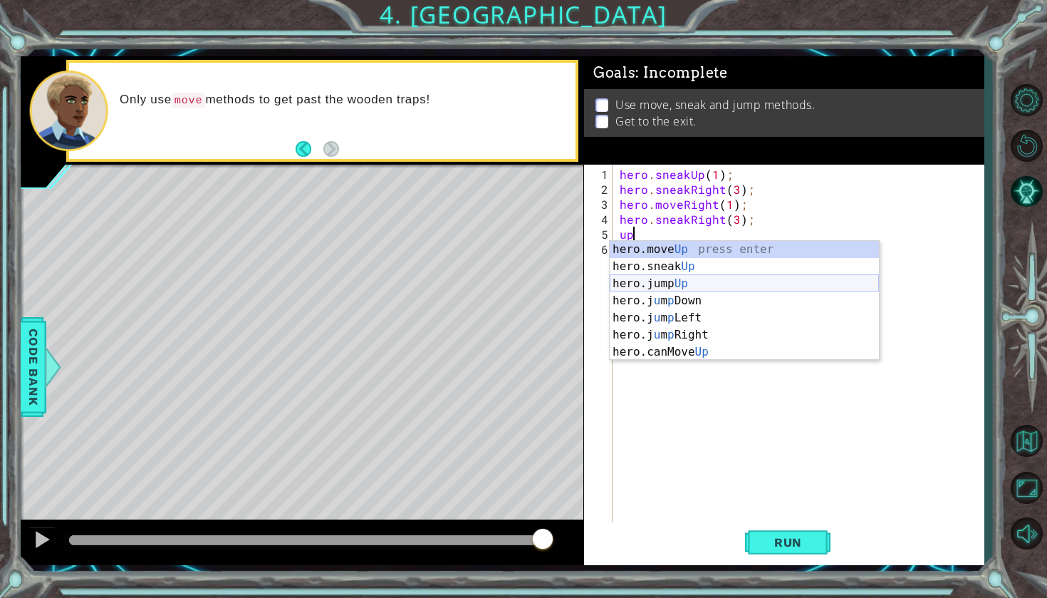
click at [706, 281] on div "hero.move Up press enter hero.sneak Up press enter hero.jump Up press enter her…" at bounding box center [744, 318] width 269 height 154
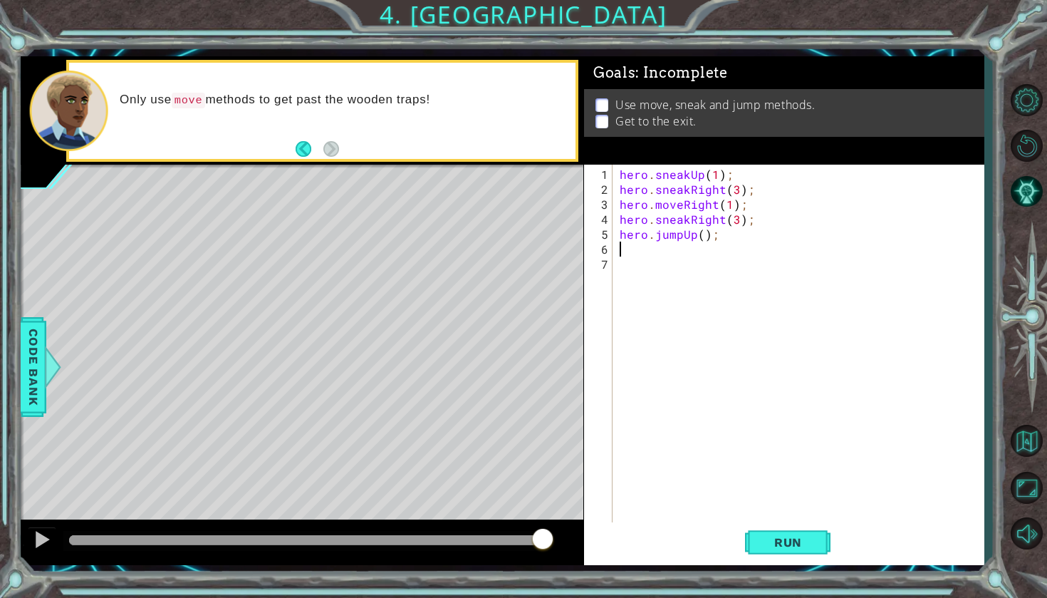
click at [660, 264] on div "hero . sneakUp ( 1 ) ; hero . sneakRight ( 3 ) ; hero . moveRight ( 1 ) ; hero …" at bounding box center [802, 361] width 370 height 389
click at [660, 246] on div "hero . sneakUp ( 1 ) ; hero . sneakRight ( 3 ) ; hero . moveRight ( 1 ) ; hero …" at bounding box center [802, 361] width 370 height 389
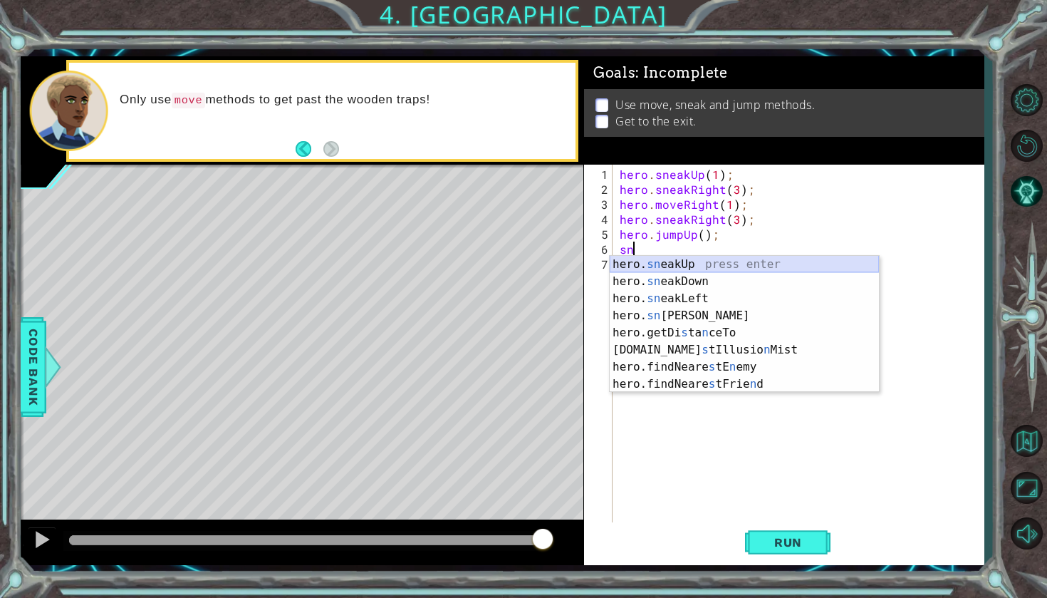
click at [675, 264] on div "hero. sn eakUp press enter hero. sn eakDown press enter hero. sn eakLeft press …" at bounding box center [744, 341] width 269 height 171
type textarea "hero.sneakUp(1);"
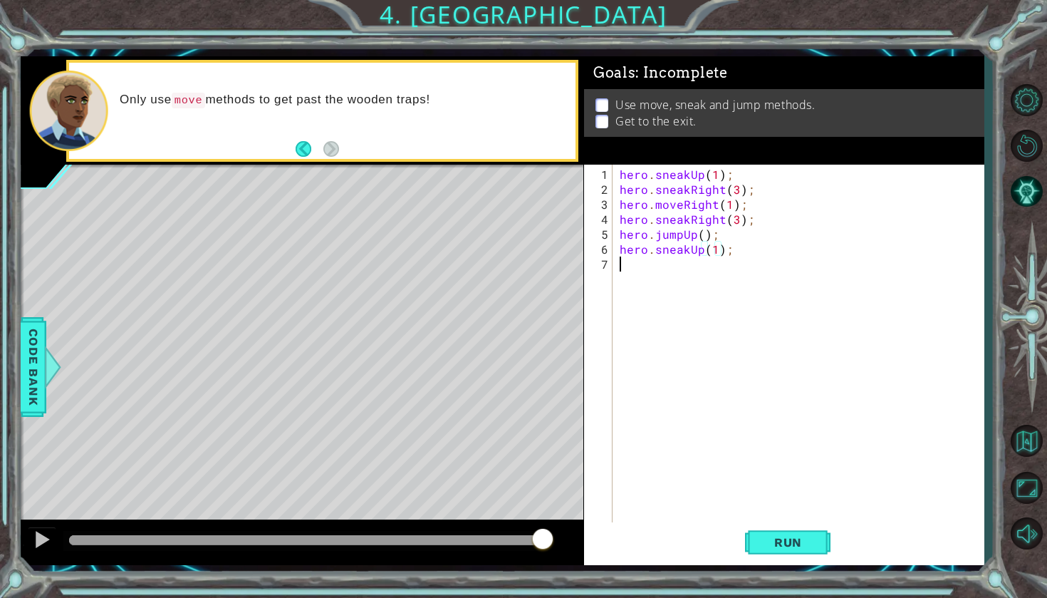
click at [664, 271] on div "hero . sneakUp ( 1 ) ; hero . sneakRight ( 3 ) ; hero . moveRight ( 1 ) ; hero …" at bounding box center [802, 361] width 370 height 389
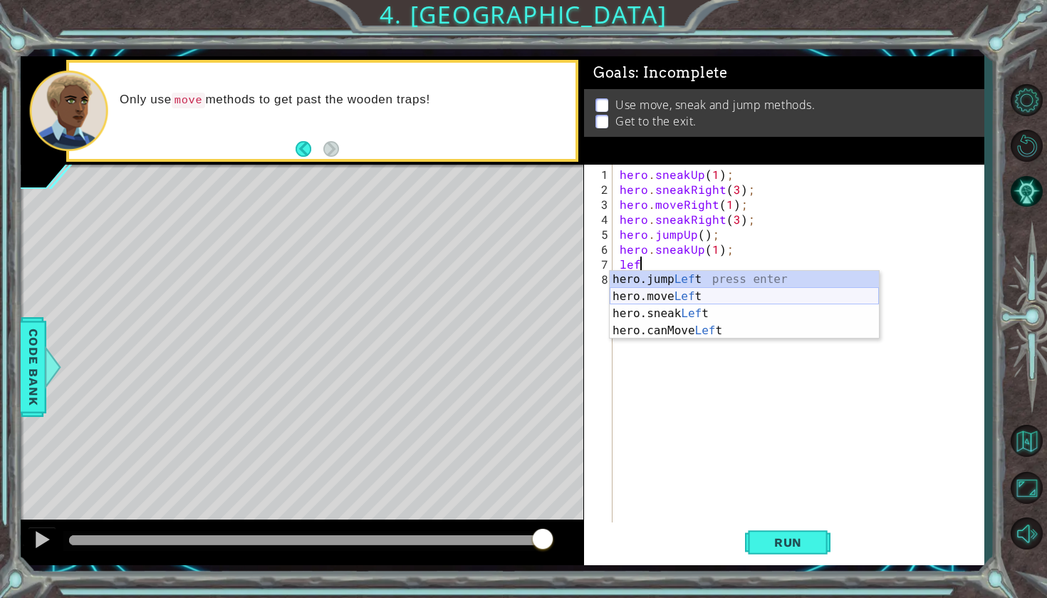
click at [691, 297] on div "hero.jump Lef t press enter hero.move Lef t press enter hero.sneak Lef t press …" at bounding box center [744, 322] width 269 height 103
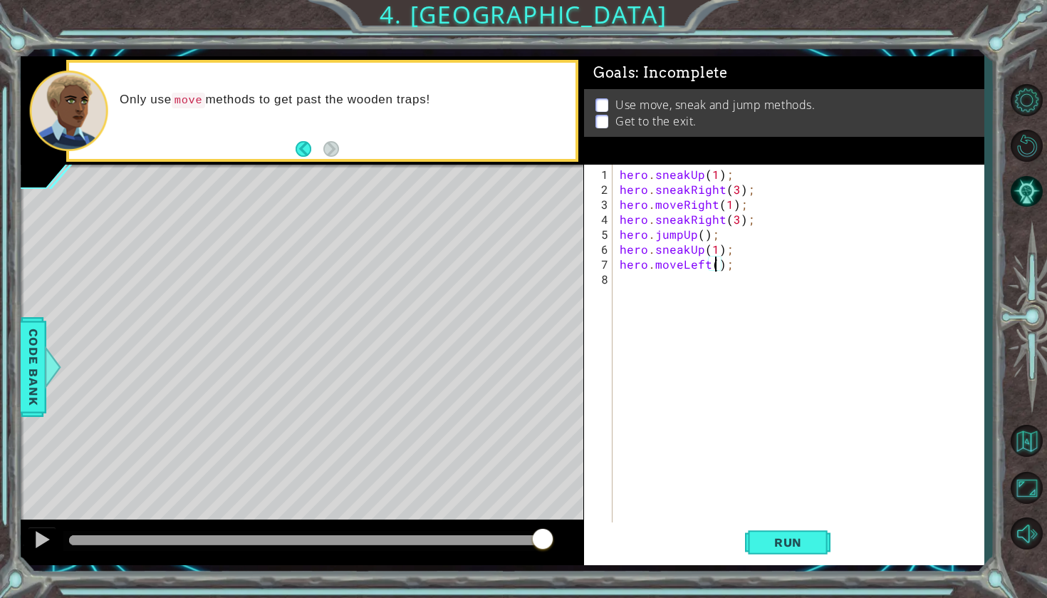
type textarea "hero.moveLeft(3);"
click at [711, 281] on div "hero . sneakUp ( 1 ) ; hero . sneakRight ( 3 ) ; hero . moveRight ( 1 ) ; hero …" at bounding box center [802, 361] width 370 height 389
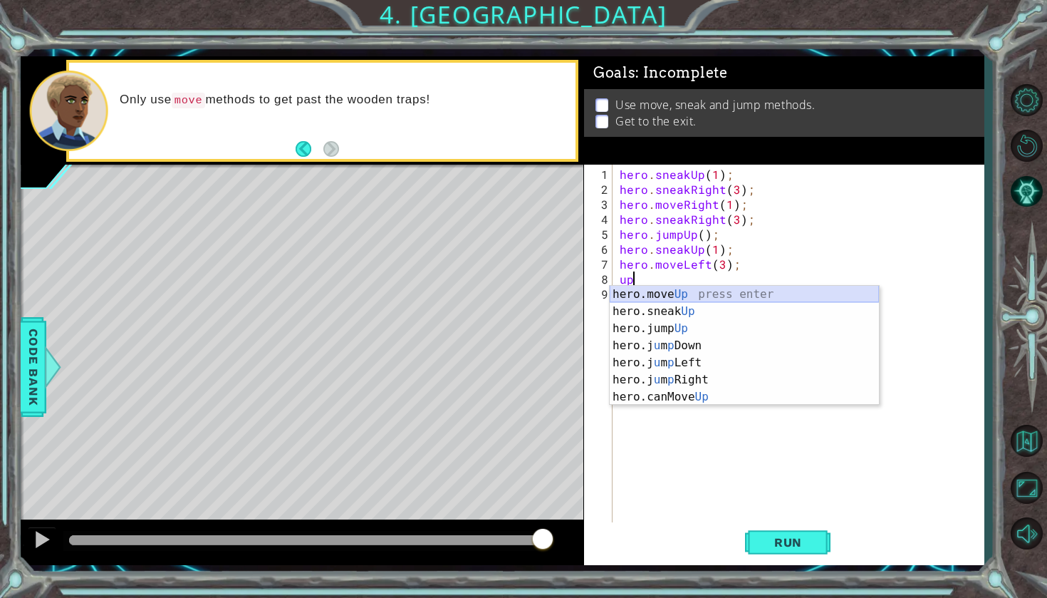
click at [724, 297] on div "hero.move Up press enter hero.sneak Up press enter hero.jump Up press enter her…" at bounding box center [744, 363] width 269 height 154
type textarea "hero.moveUp(1);"
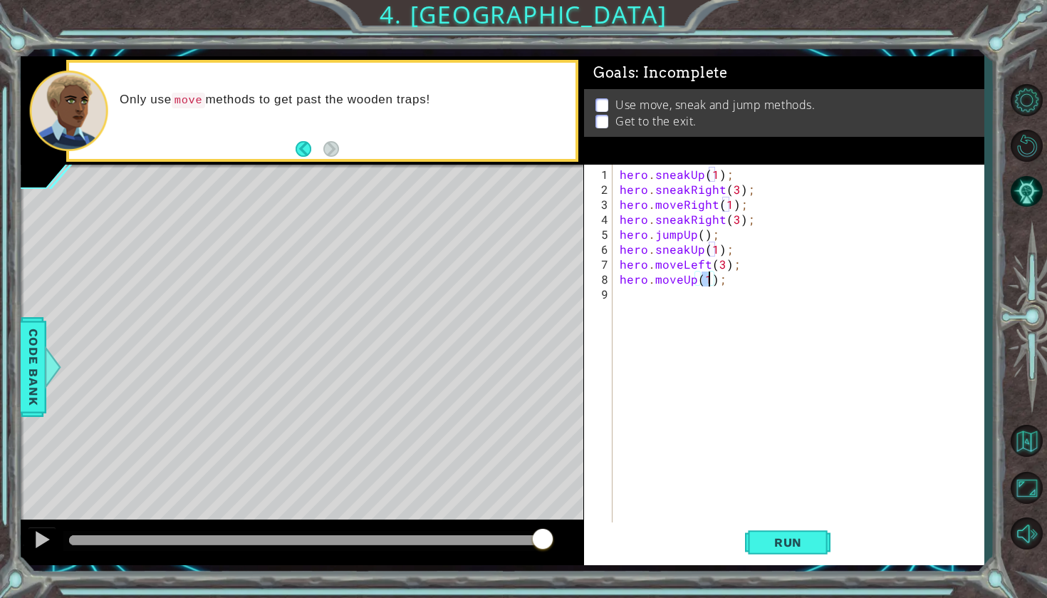
click at [791, 520] on div "hero . sneakUp ( 1 ) ; hero . sneakRight ( 3 ) ; hero . moveRight ( 1 ) ; hero …" at bounding box center [802, 361] width 370 height 389
click at [787, 538] on span "Run" at bounding box center [788, 542] width 56 height 14
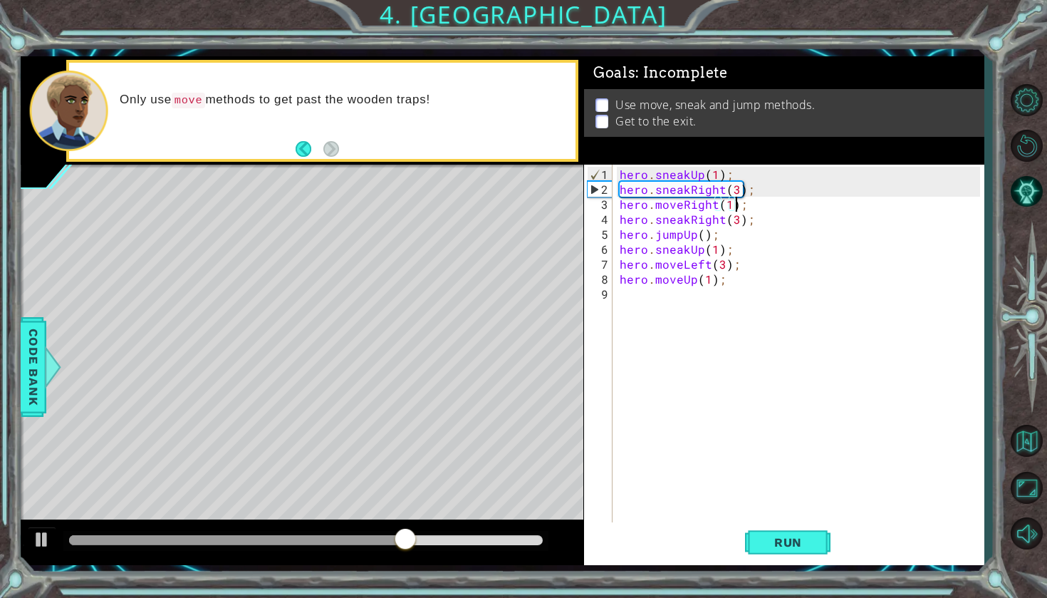
click at [735, 198] on div "hero . sneakUp ( 1 ) ; hero . sneakRight ( 3 ) ; hero . moveRight ( 1 ) ; hero …" at bounding box center [802, 361] width 370 height 389
click at [735, 192] on div "hero . sneakUp ( 1 ) ; hero . sneakRight ( 3 ) ; hero . moveRight ( 1 ) ; hero …" at bounding box center [802, 361] width 370 height 389
type textarea "hero.sneakRight(2);"
click at [786, 537] on span "Run" at bounding box center [788, 542] width 56 height 14
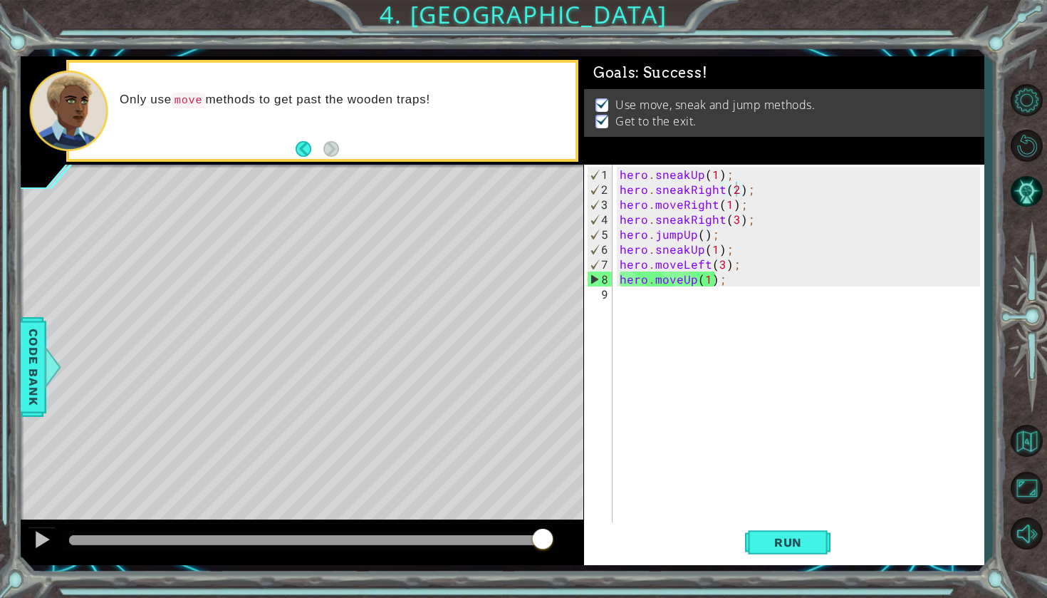
drag, startPoint x: 382, startPoint y: 541, endPoint x: 678, endPoint y: 543, distance: 295.6
click at [677, 542] on div "1 ההההההההההההההההההההההההההההההההההההההההההההההההההההההההההההההההההההההההההההה…" at bounding box center [502, 310] width 963 height 509
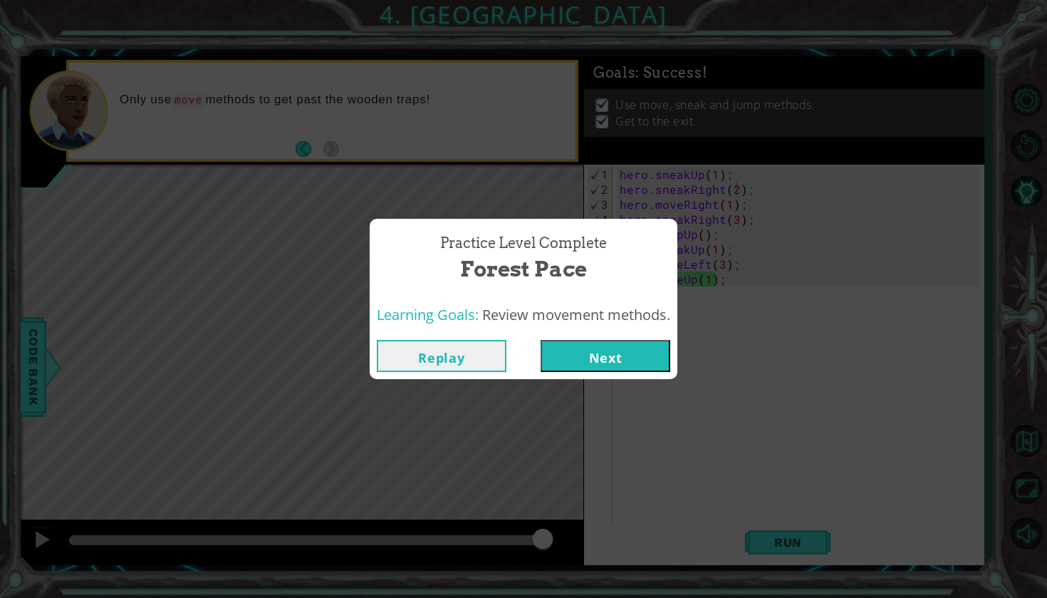
click at [643, 355] on button "Next" at bounding box center [606, 356] width 130 height 32
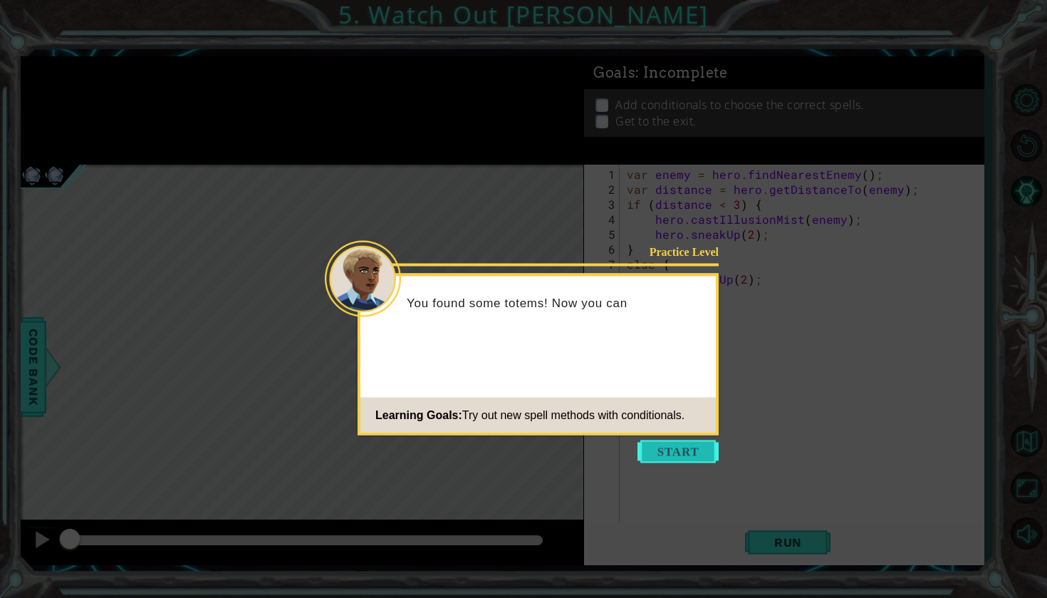
click at [679, 451] on button "Start" at bounding box center [677, 451] width 81 height 23
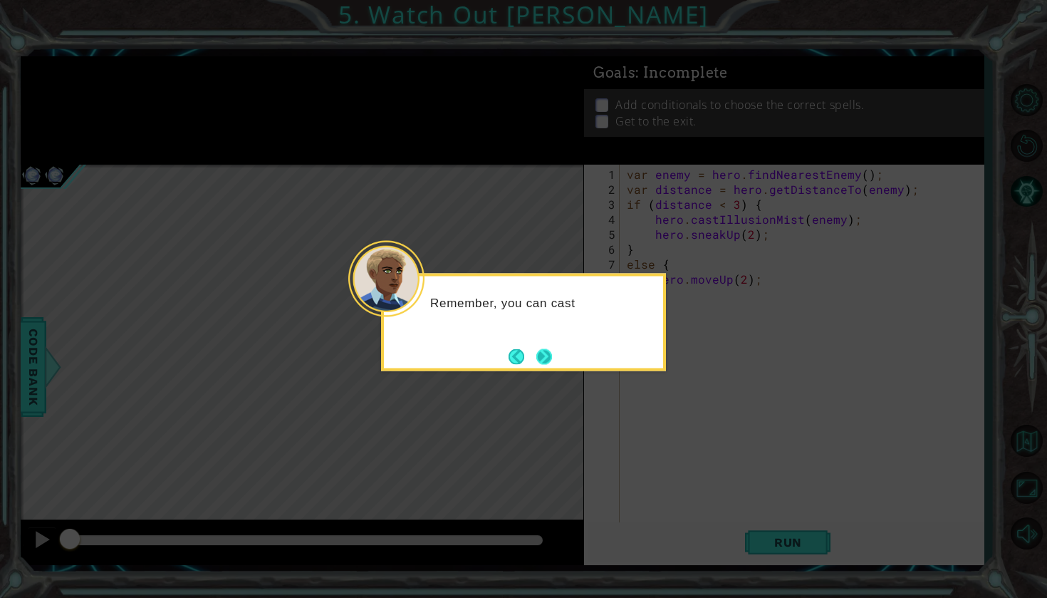
click at [548, 348] on button "Next" at bounding box center [544, 356] width 17 height 17
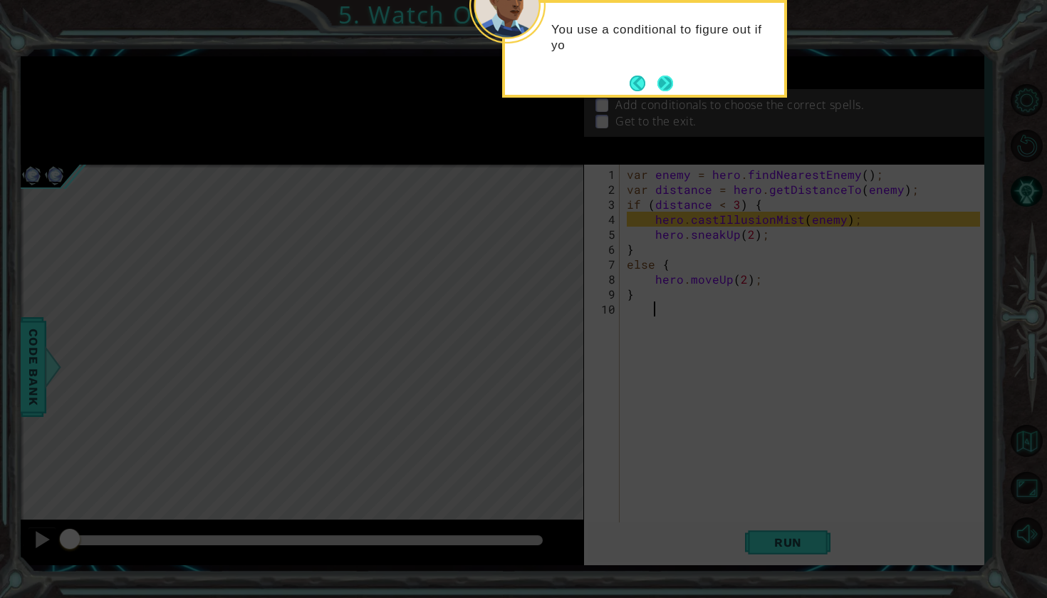
click at [670, 80] on button "Next" at bounding box center [665, 83] width 16 height 16
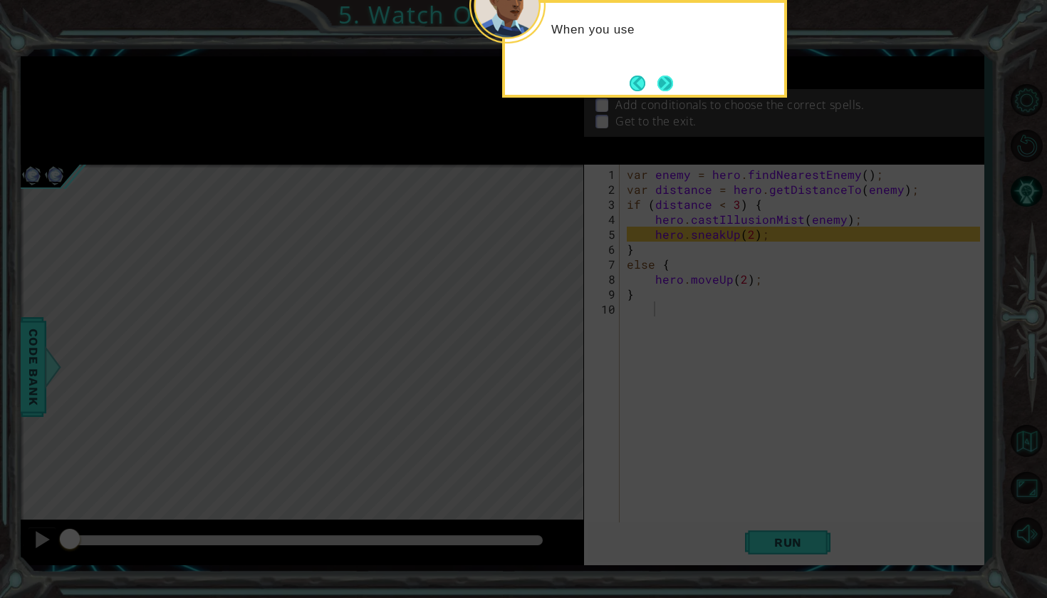
click at [670, 85] on button "Next" at bounding box center [665, 83] width 16 height 16
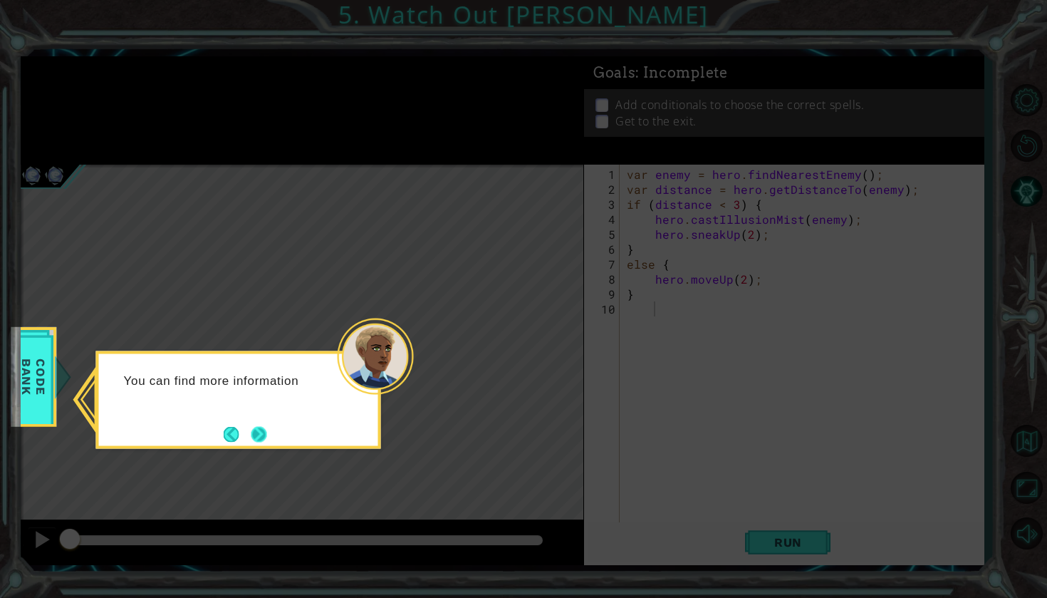
click at [254, 429] on button "Next" at bounding box center [259, 434] width 16 height 16
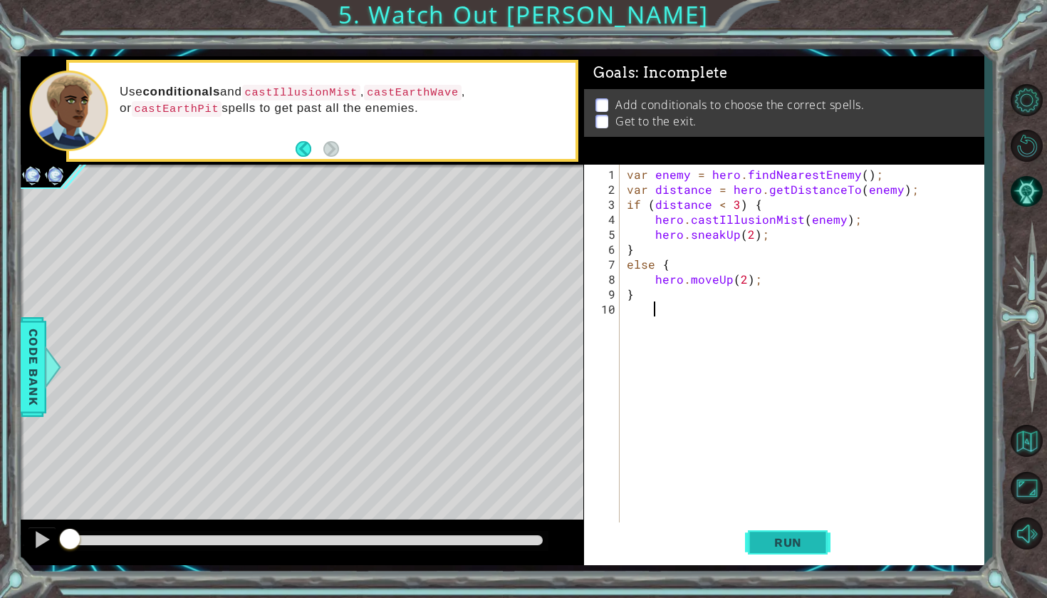
click at [795, 559] on button "Run" at bounding box center [787, 542] width 85 height 40
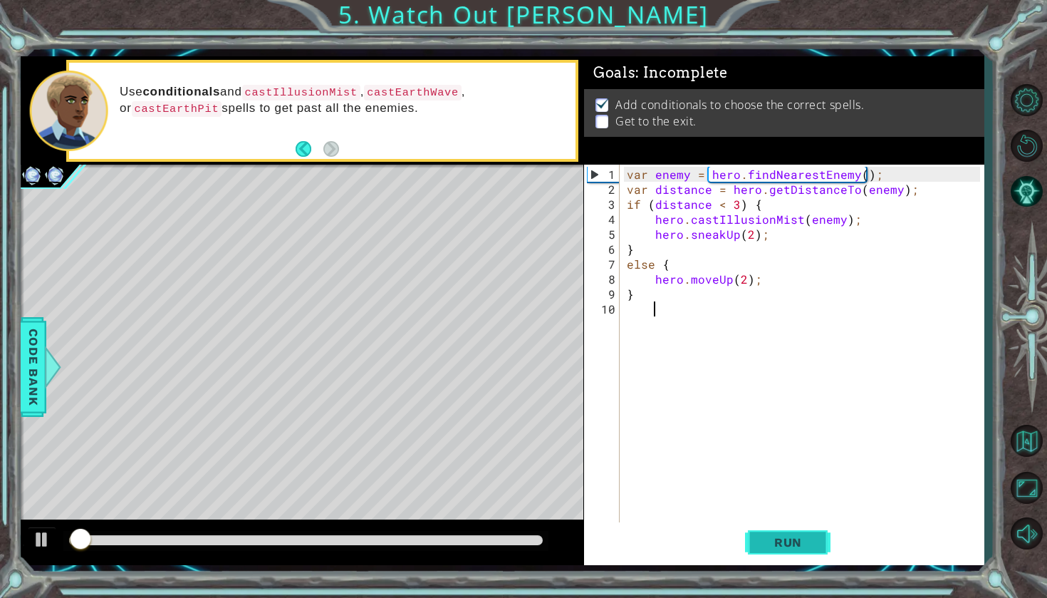
click at [798, 544] on span "Run" at bounding box center [788, 542] width 56 height 14
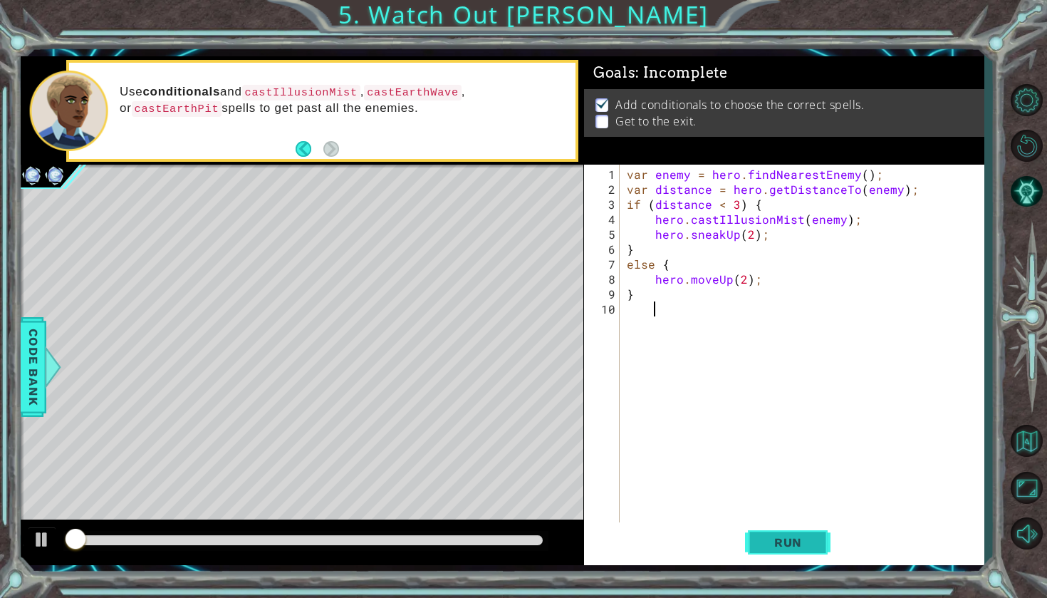
click at [796, 542] on span "Run" at bounding box center [788, 542] width 56 height 14
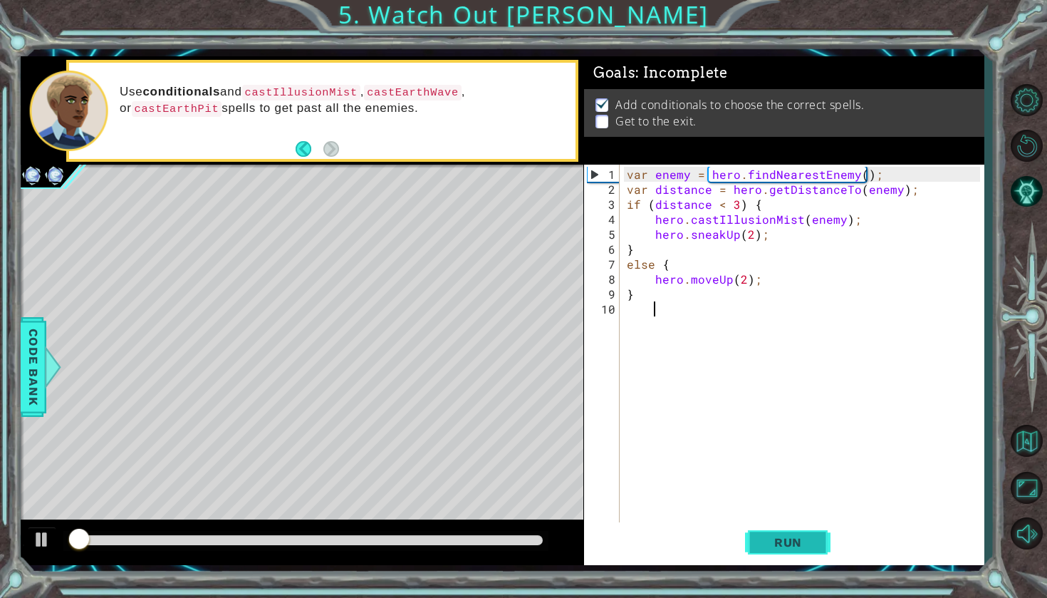
click at [796, 542] on span "Run" at bounding box center [788, 542] width 56 height 14
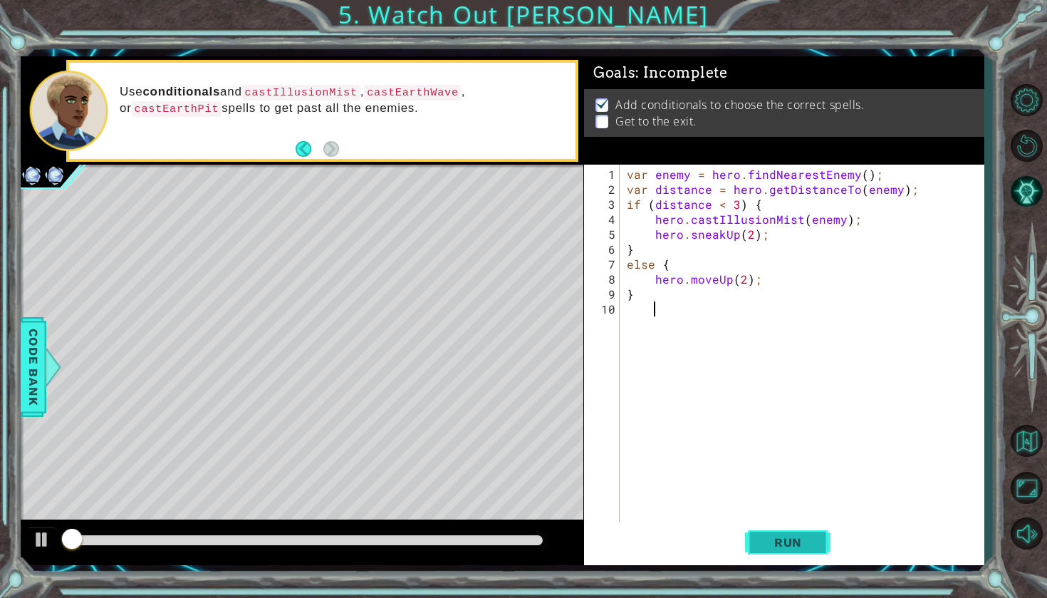
click at [796, 542] on span "Run" at bounding box center [788, 542] width 56 height 14
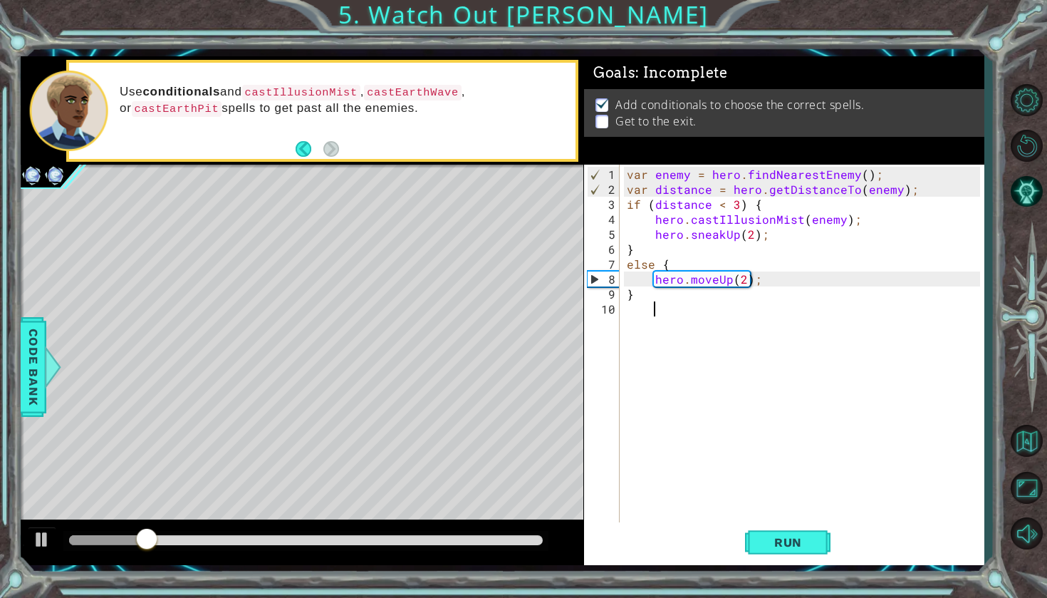
click at [741, 286] on div "var enemy = hero . findNearestEnemy ( ) ; var distance = hero . getDistanceTo (…" at bounding box center [805, 361] width 363 height 389
click at [744, 284] on div "var enemy = hero . findNearestEnemy ( ) ; var distance = hero . getDistanceTo (…" at bounding box center [805, 361] width 363 height 389
type textarea "hero.moveUp(5);"
click at [641, 313] on div "var enemy = hero . findNearestEnemy ( ) ; var distance = hero . getDistanceTo (…" at bounding box center [805, 361] width 363 height 389
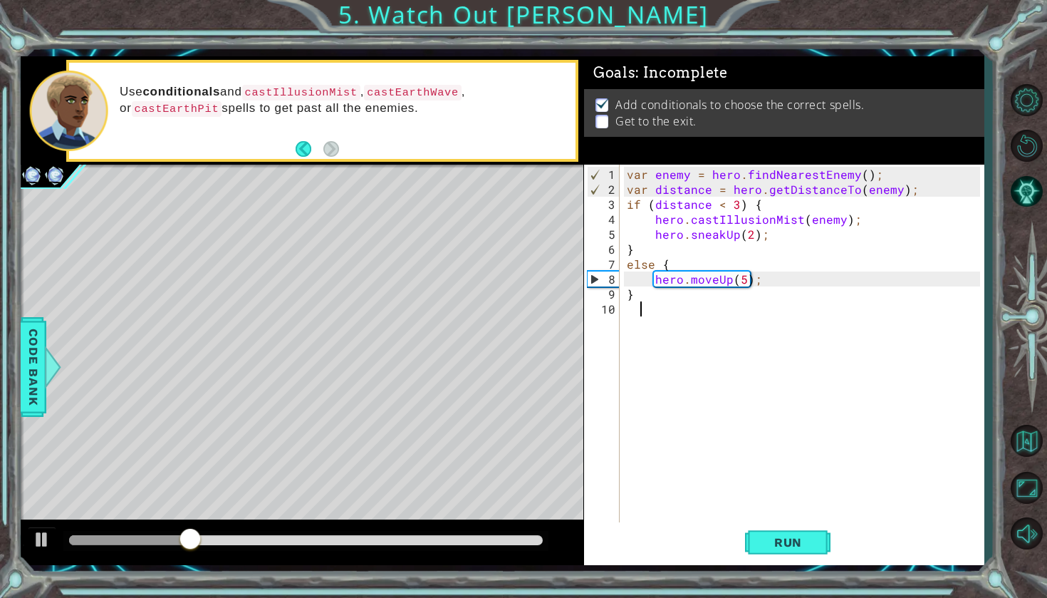
scroll to position [0, 1]
click at [623, 316] on div "1 2 3 4 5 6 7 8 9 10 var enemy = hero . findNearestEnemy ( ) ; var distance = h…" at bounding box center [782, 344] width 396 height 359
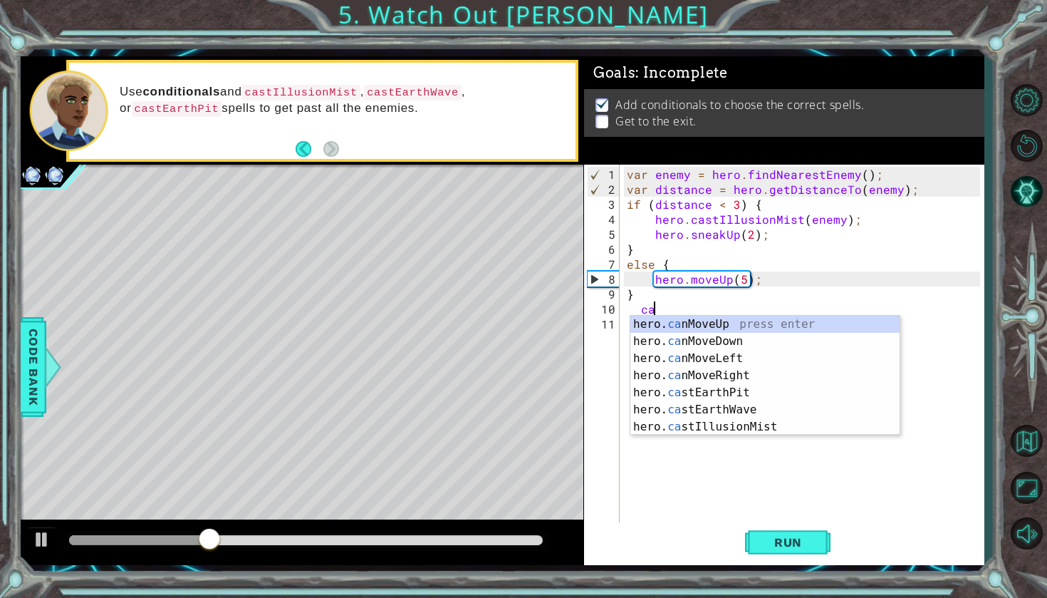
scroll to position [0, 1]
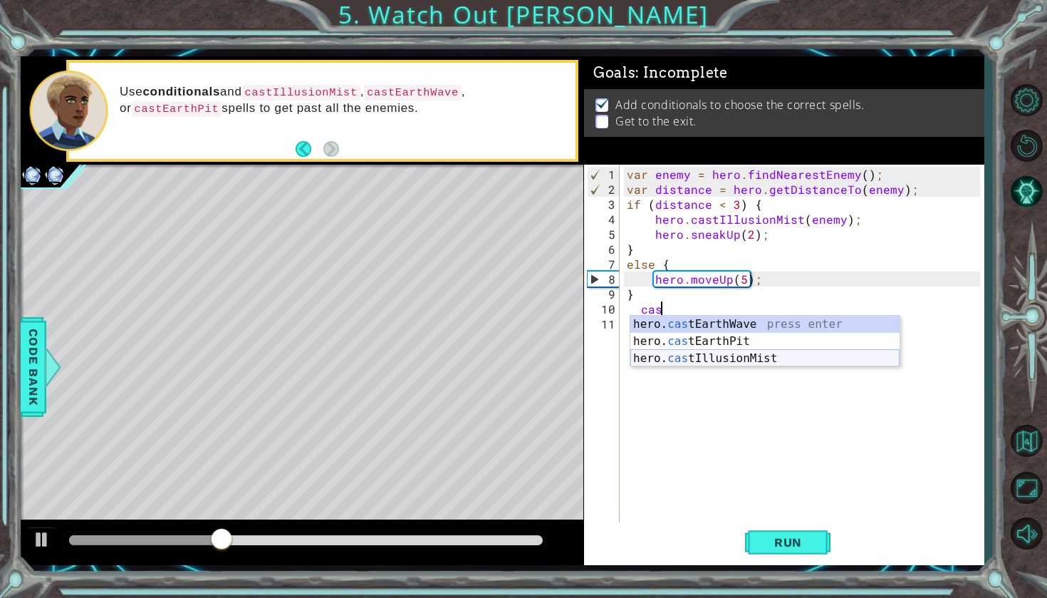
click at [655, 355] on div "hero. cas tEarthWave press enter hero. cas tEarthPit press enter hero. cas tIll…" at bounding box center [764, 358] width 269 height 85
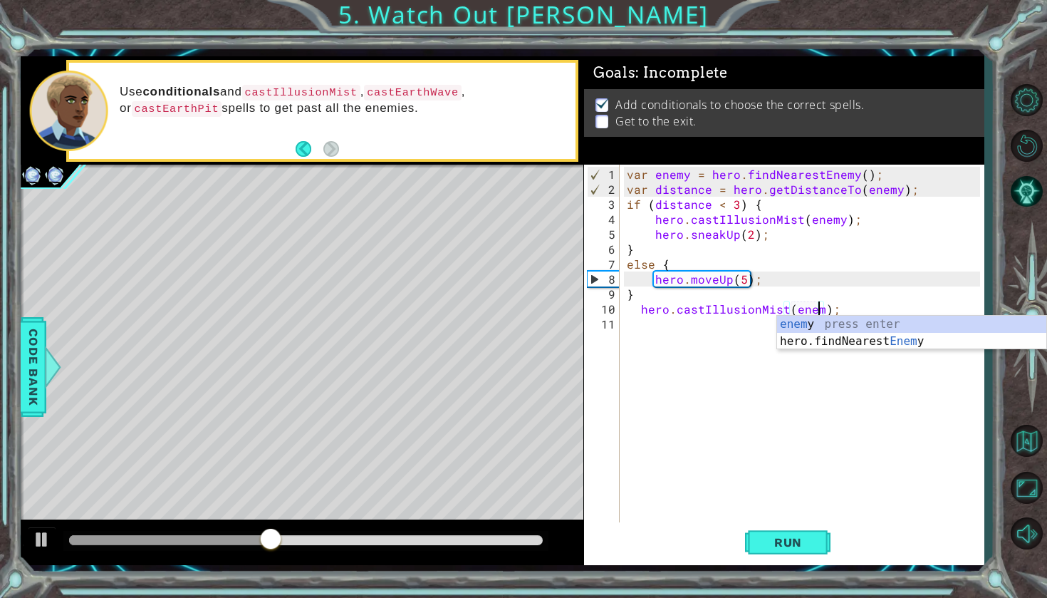
scroll to position [0, 12]
click at [823, 336] on div "enemy press enter hero.findNearest Enemy press enter" at bounding box center [911, 350] width 269 height 68
type textarea "hero.castIllusionMist(hero.findNearestEnemy());"
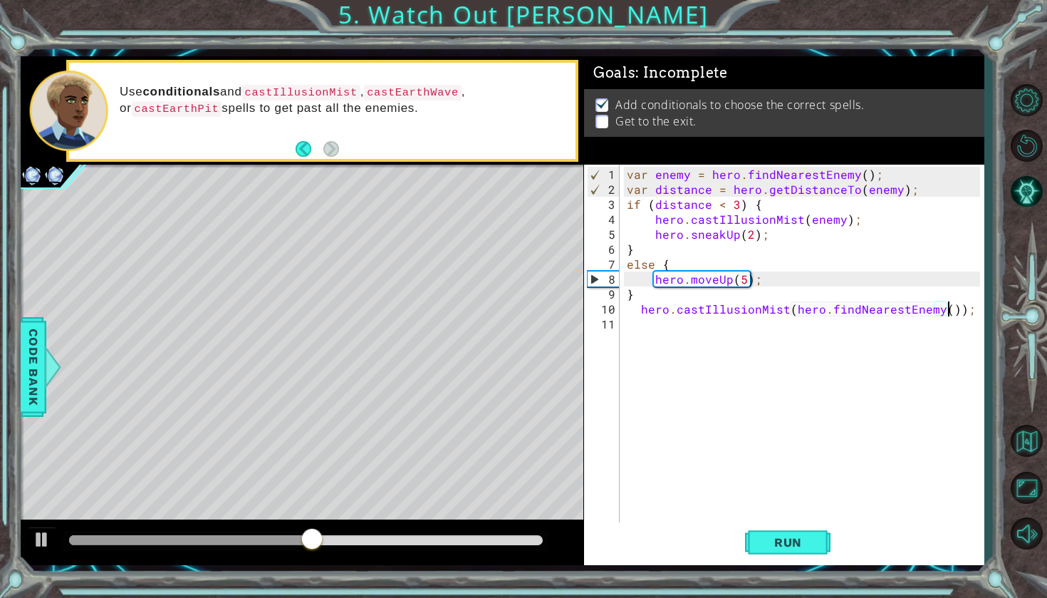
click at [642, 335] on div "var enemy = hero . findNearestEnemy ( ) ; var distance = hero . getDistanceTo (…" at bounding box center [805, 361] width 363 height 389
click at [952, 311] on div "var enemy = hero . findNearestEnemy ( ) ; var distance = hero . getDistanceTo (…" at bounding box center [805, 361] width 363 height 389
type textarea "hero.castIllusionMist(hero.findNearestEnemy();"
click at [766, 334] on div "var enemy = hero . findNearestEnemy ( ) ; var distance = hero . getDistanceTo (…" at bounding box center [805, 361] width 363 height 389
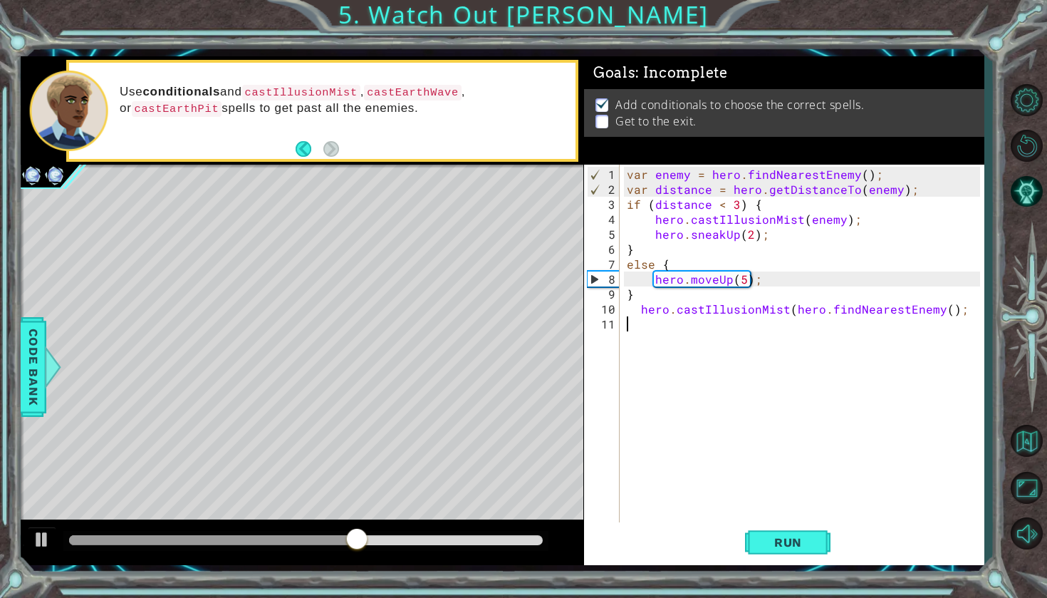
type textarea "i"
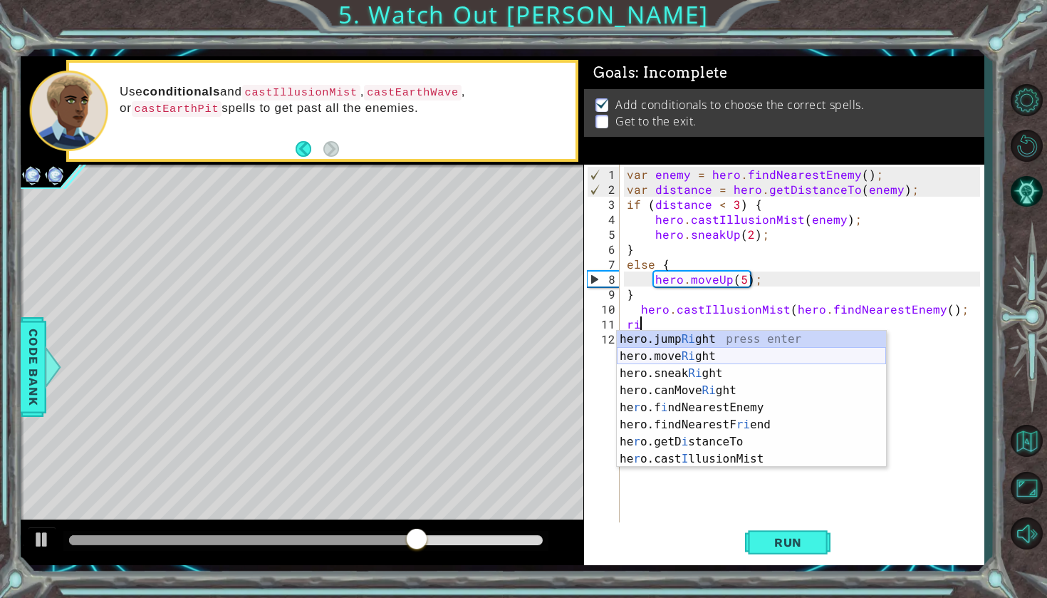
click at [767, 360] on div "hero.jump Ri ght press enter hero.move Ri ght press enter hero.sneak Ri ght pre…" at bounding box center [751, 415] width 269 height 171
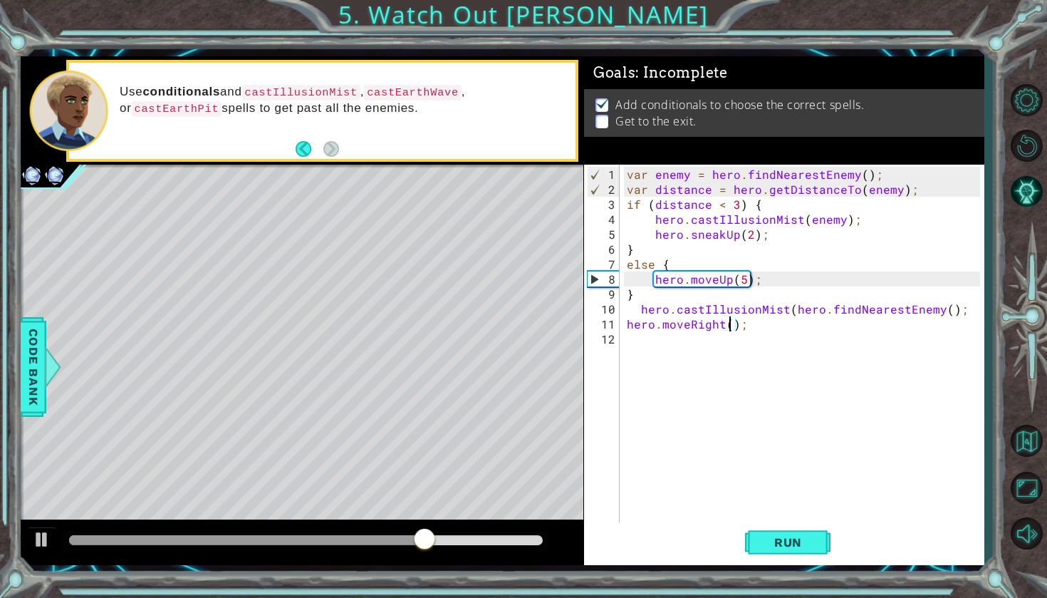
type textarea "hero.moveRight(5);"
click at [729, 353] on div "var enemy = hero . findNearestEnemy ( ) ; var distance = hero . getDistanceTo (…" at bounding box center [805, 361] width 363 height 389
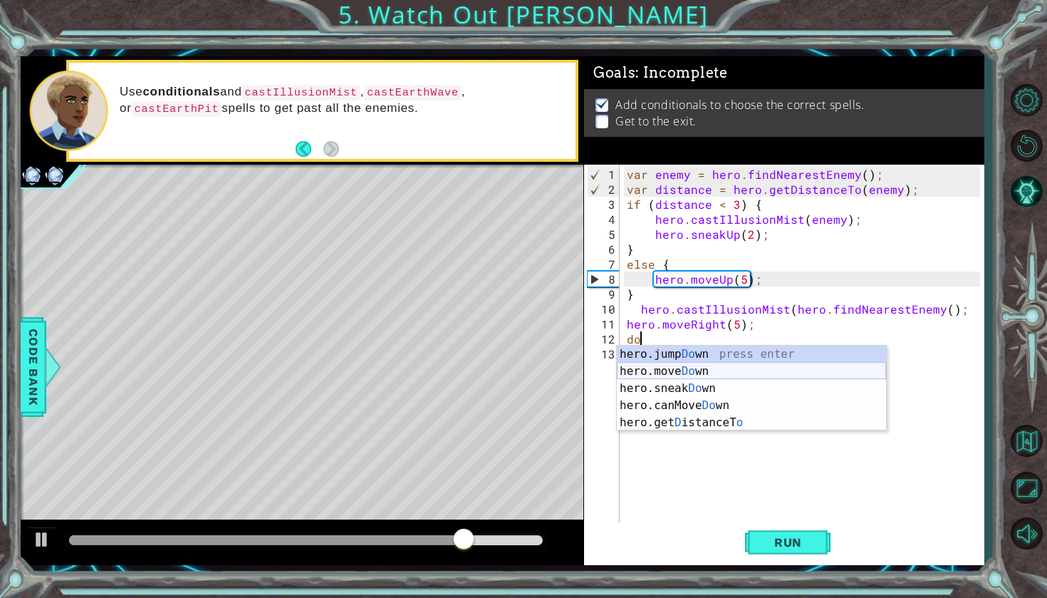
click at [726, 376] on div "hero.jump Do wn press enter hero.move Do wn press enter hero.sneak Do wn press …" at bounding box center [751, 405] width 269 height 120
type textarea "hero.moveDown(1);"
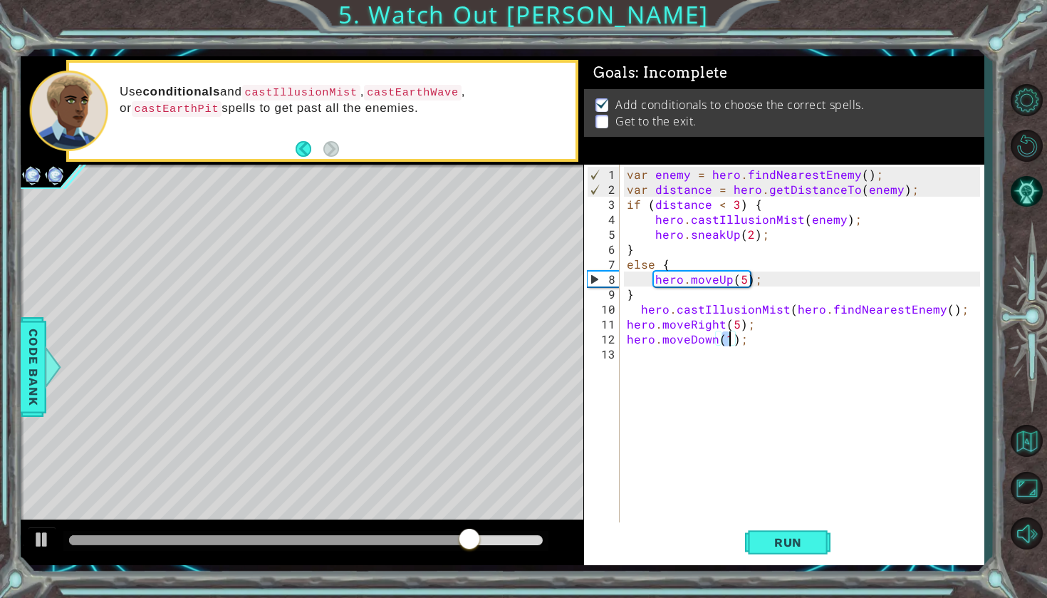
click at [724, 366] on div "var enemy = hero . findNearestEnemy ( ) ; var distance = hero . getDistanceTo (…" at bounding box center [805, 361] width 363 height 389
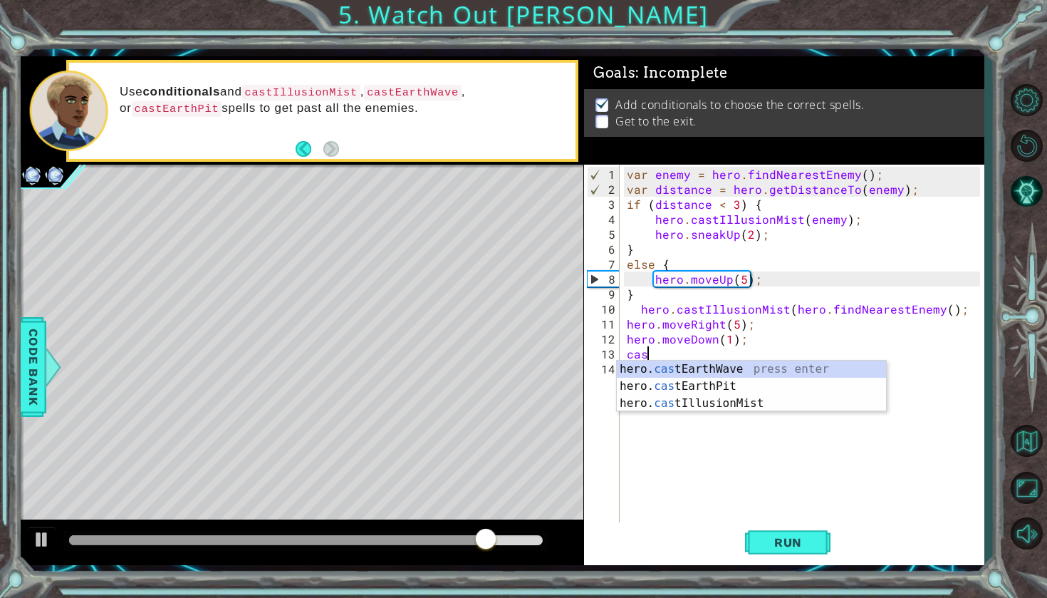
scroll to position [0, 1]
click at [736, 403] on div "hero. cast EarthWave press enter hero. cast EarthPit press enter hero. cast Ill…" at bounding box center [751, 402] width 269 height 85
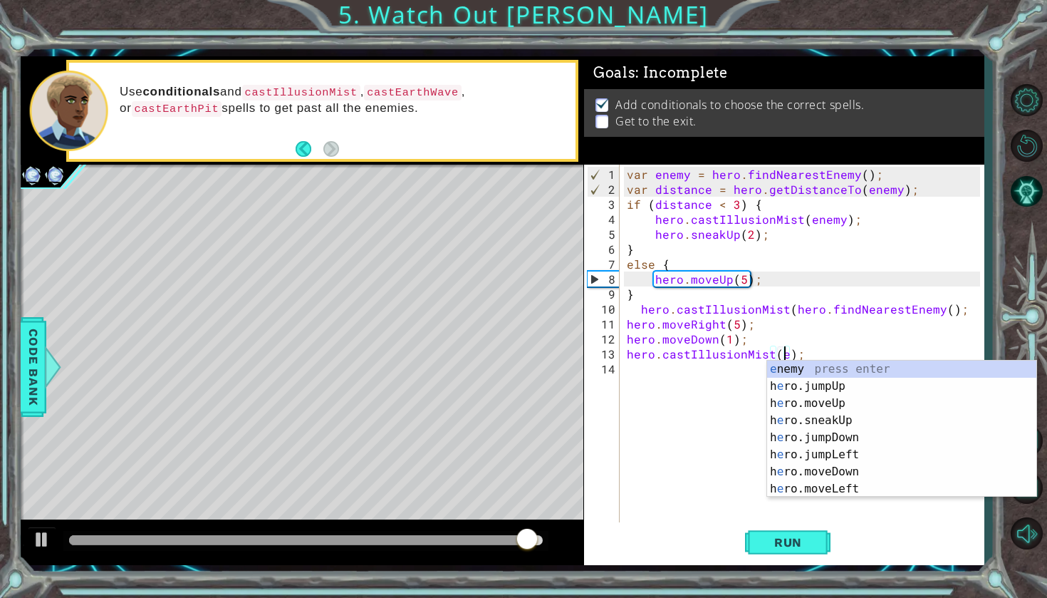
scroll to position [0, 9]
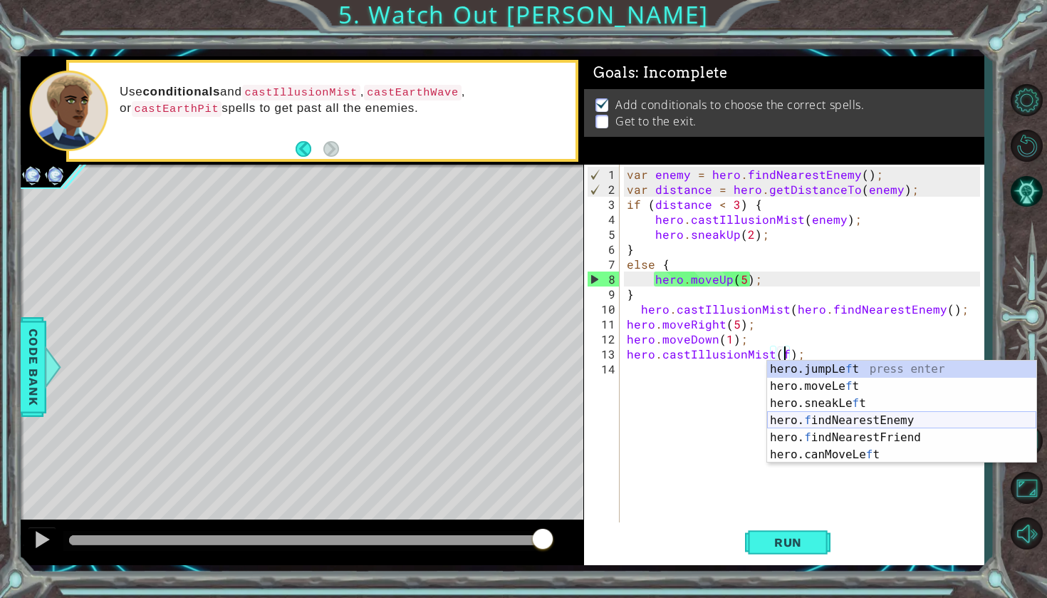
click at [972, 424] on div "hero.jumpLe f t press enter hero.moveLe f t press enter hero.sneakLe f t press …" at bounding box center [901, 428] width 269 height 137
type textarea "hero.castIllusionMist(hero.findNearestEnemy());"
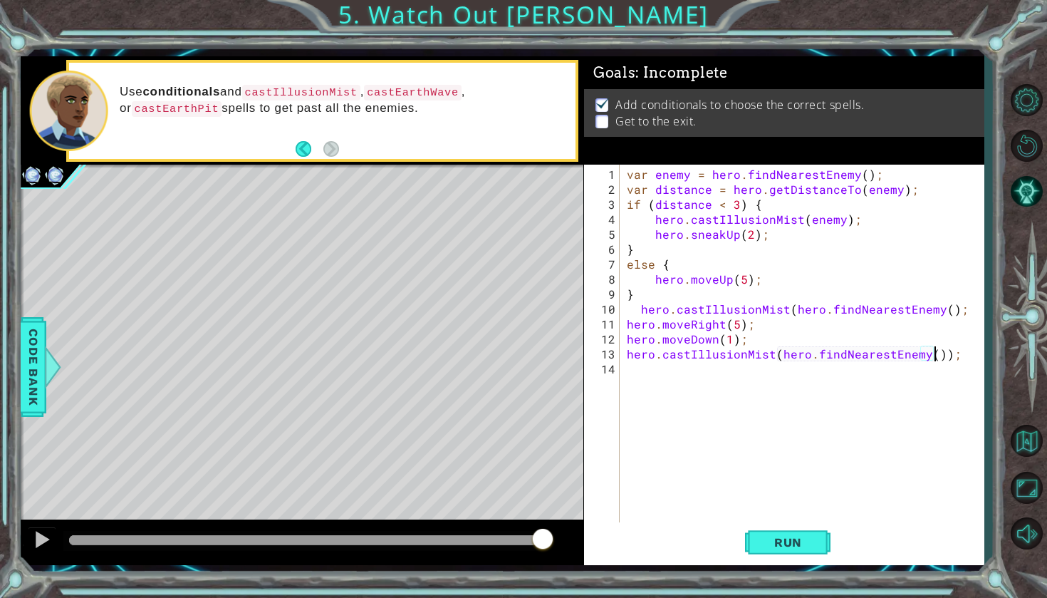
click at [701, 378] on div "var enemy = hero . findNearestEnemy ( ) ; var distance = hero . getDistanceTo (…" at bounding box center [805, 361] width 363 height 389
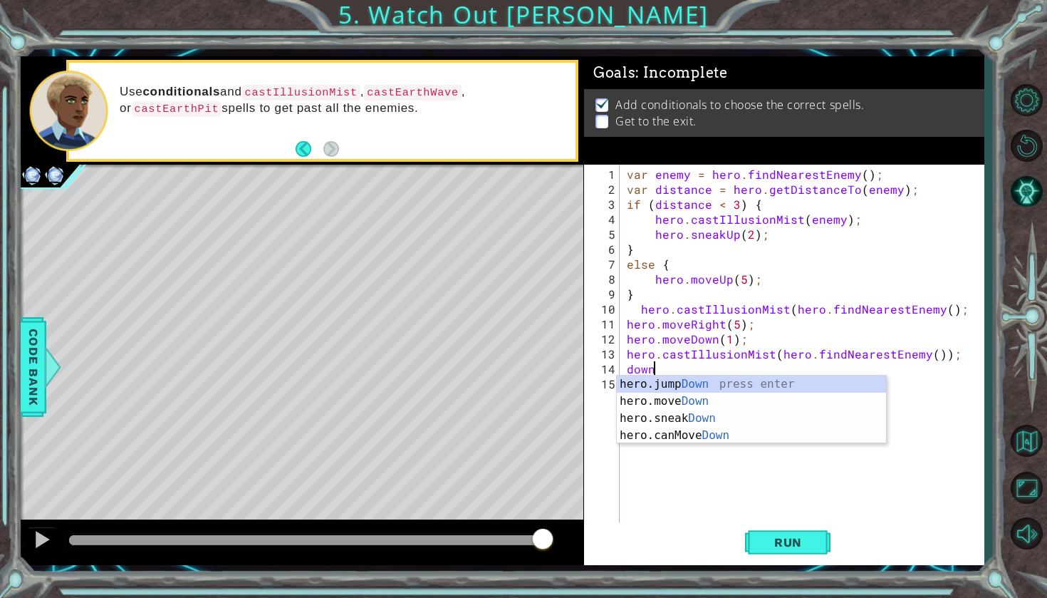
scroll to position [0, 1]
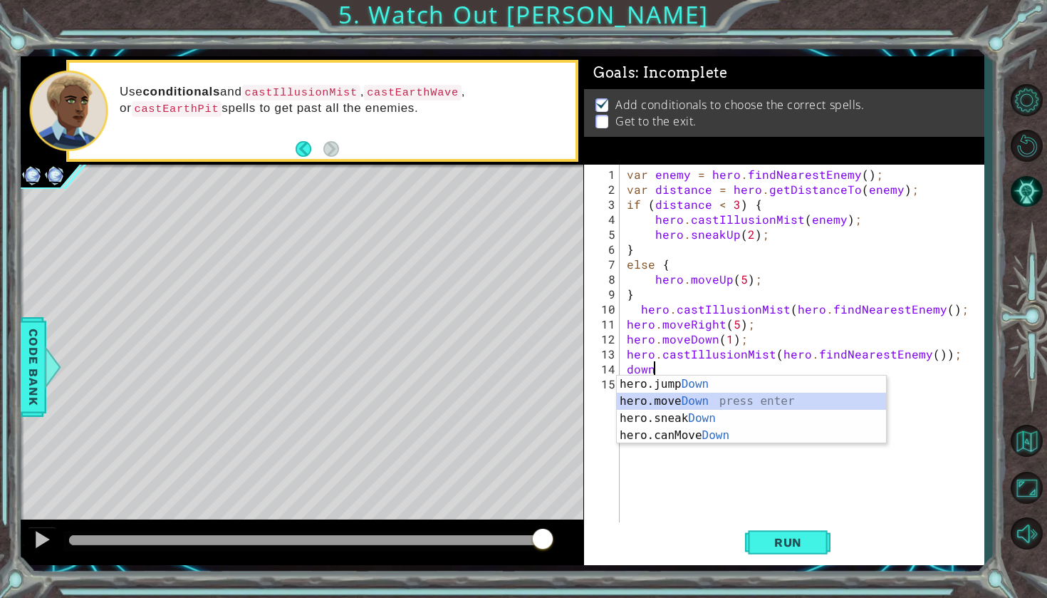
click at [715, 405] on div "hero.jump Down press enter hero.move Down press enter hero.sneak Down press ent…" at bounding box center [751, 426] width 269 height 103
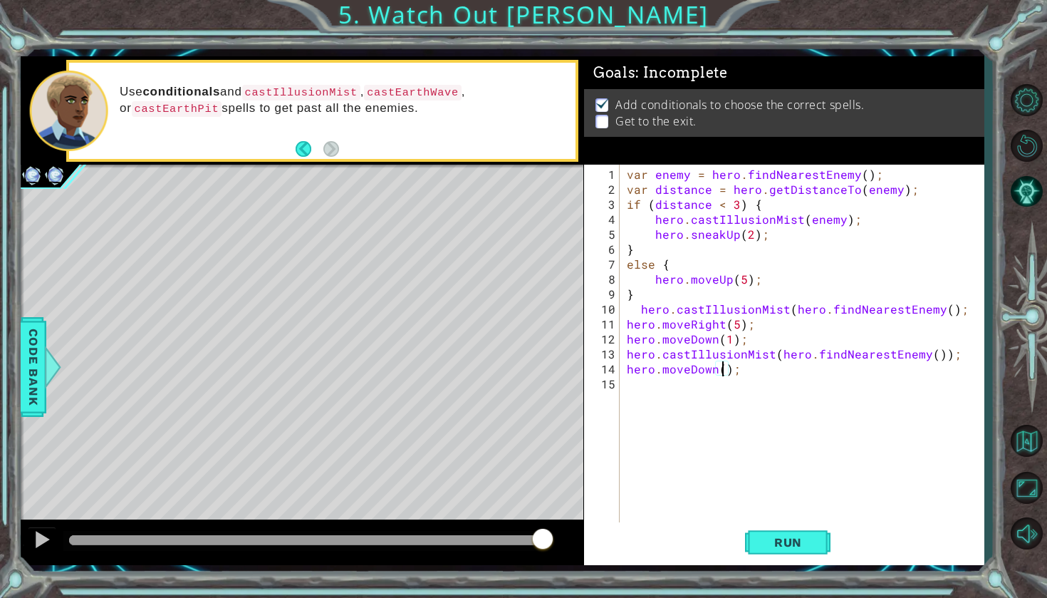
scroll to position [0, 6]
click at [941, 360] on div "var enemy = hero . findNearestEnemy ( ) ; var distance = hero . getDistanceTo (…" at bounding box center [805, 361] width 363 height 389
click at [937, 358] on div "var enemy = hero . findNearestEnemy ( ) ; var distance = hero . getDistanceTo (…" at bounding box center [805, 361] width 363 height 389
click at [939, 357] on div "var enemy = hero . findNearestEnemy ( ) ; var distance = hero . getDistanceTo (…" at bounding box center [805, 361] width 363 height 389
click at [817, 543] on button "Run" at bounding box center [787, 542] width 85 height 40
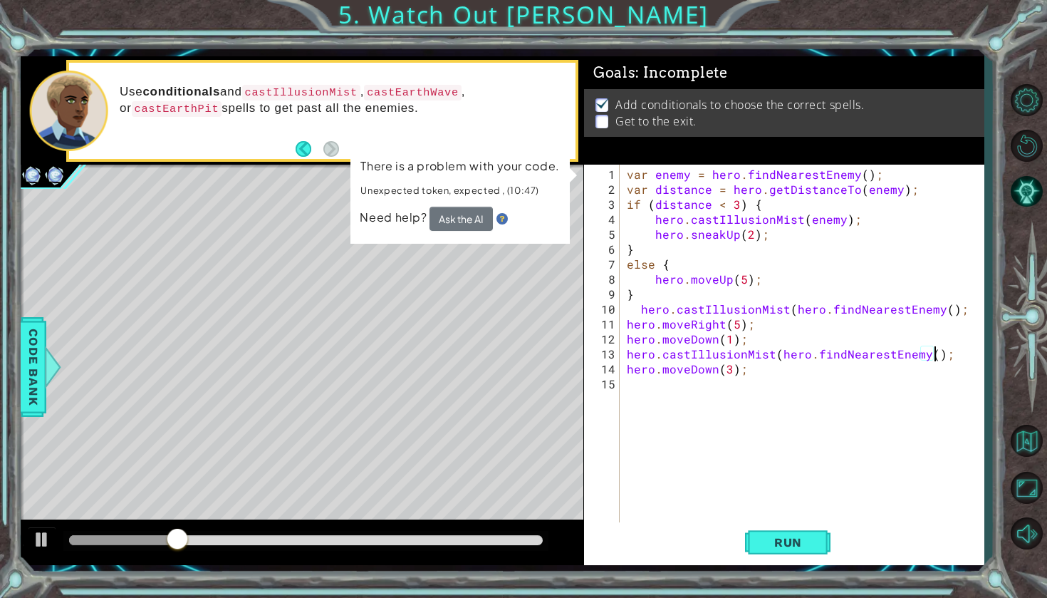
click at [791, 280] on div "var enemy = hero . findNearestEnemy ( ) ; var distance = hero . getDistanceTo (…" at bounding box center [805, 361] width 363 height 389
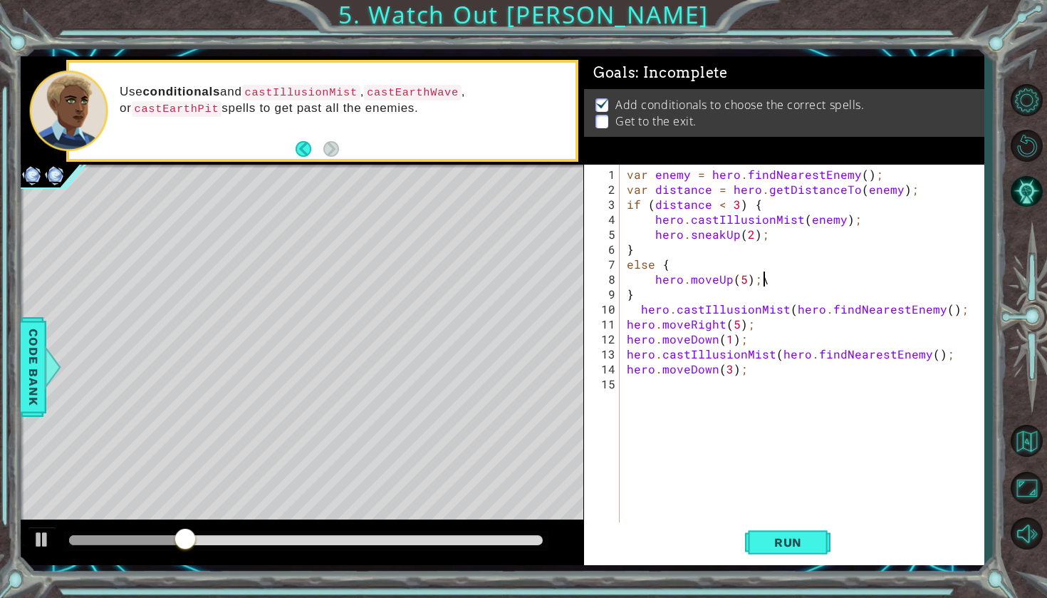
type textarea "hero.moveUp(5);"
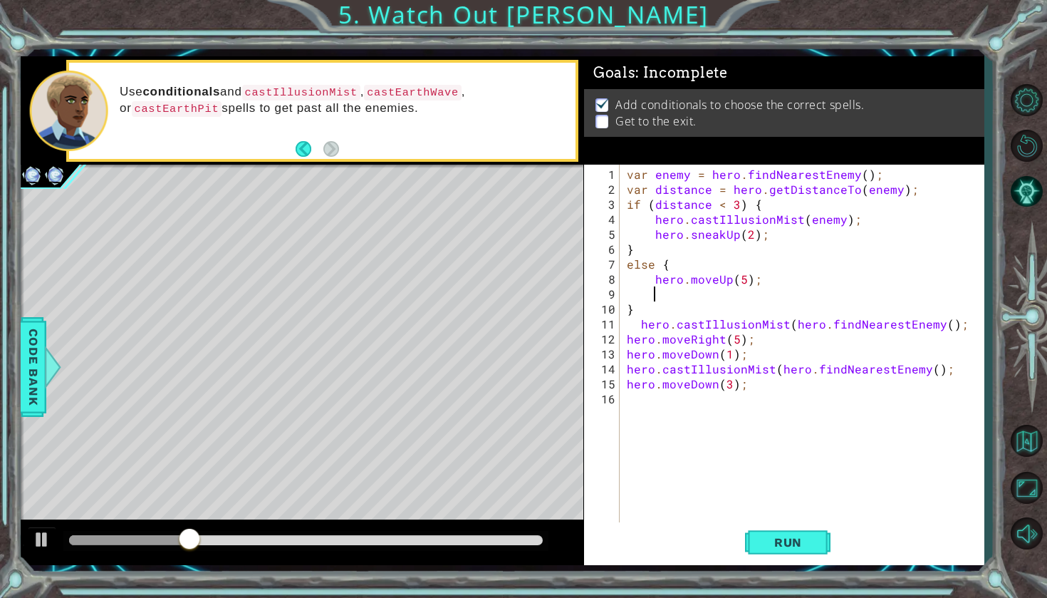
scroll to position [0, 1]
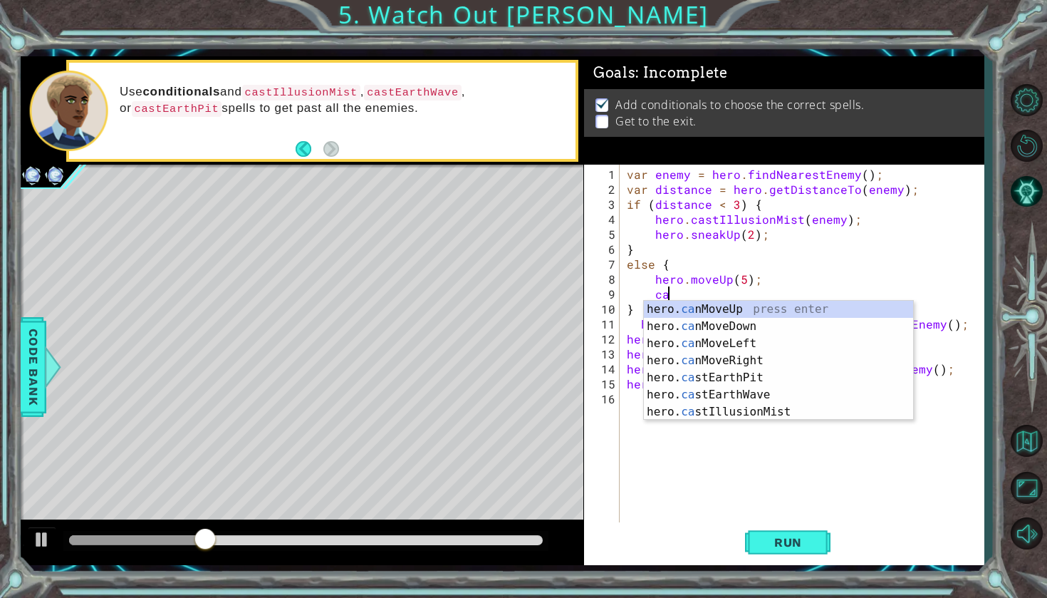
type textarea "cas"
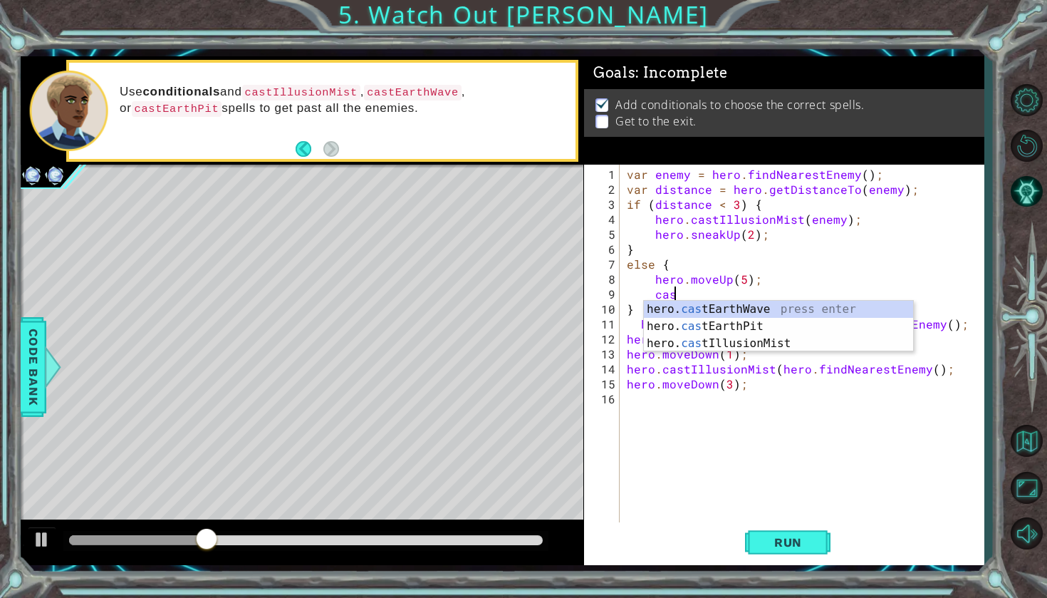
scroll to position [0, 2]
click at [754, 315] on div "hero. cas tEarthWave press enter hero. cas tEarthPit press enter hero. cas tIll…" at bounding box center [778, 343] width 269 height 85
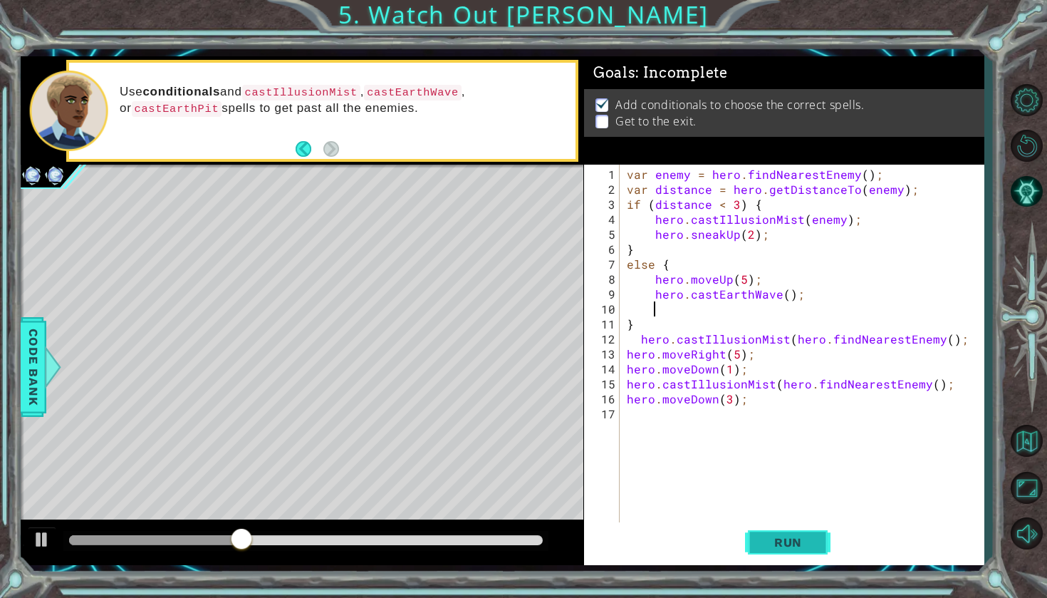
click at [758, 553] on button "Run" at bounding box center [787, 542] width 85 height 40
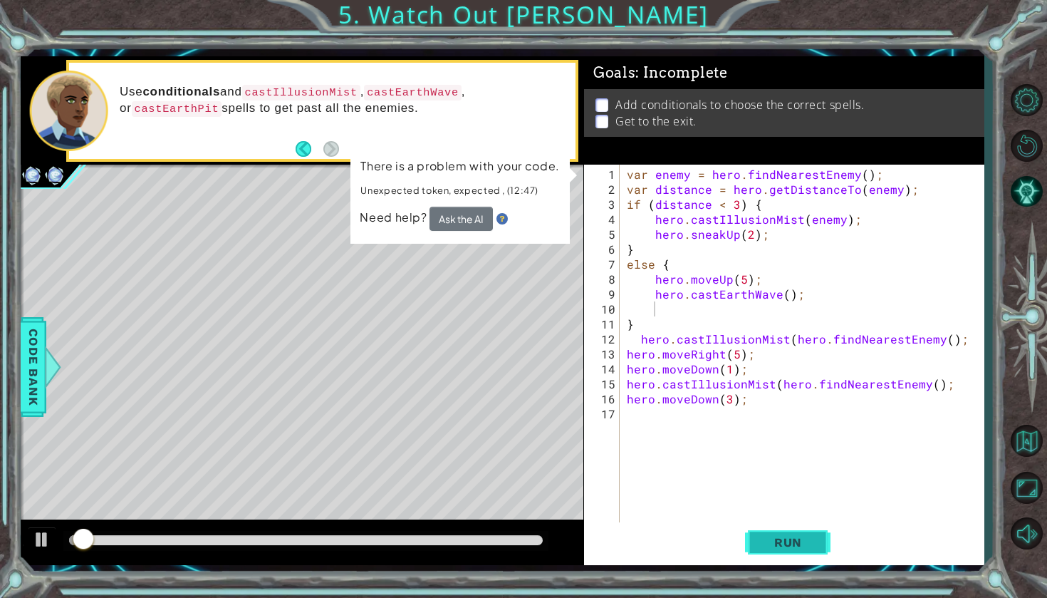
click at [773, 542] on span "Run" at bounding box center [788, 542] width 56 height 14
click at [788, 293] on div "var enemy = hero . findNearestEnemy ( ) ; var distance = hero . getDistanceTo (…" at bounding box center [805, 361] width 363 height 389
click at [781, 294] on div "var enemy = hero . findNearestEnemy ( ) ; var distance = hero . getDistanceTo (…" at bounding box center [805, 361] width 363 height 389
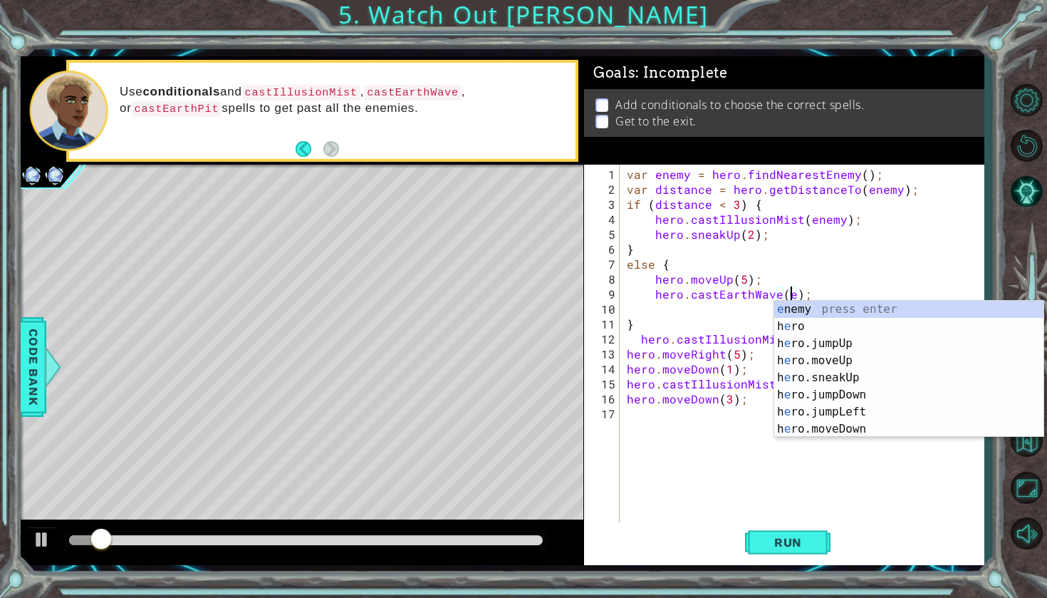
scroll to position [0, 11]
click at [779, 311] on div "e nemy press enter h e ro press enter h e ro.jumpUp press enter h e ro.moveUp p…" at bounding box center [908, 386] width 269 height 171
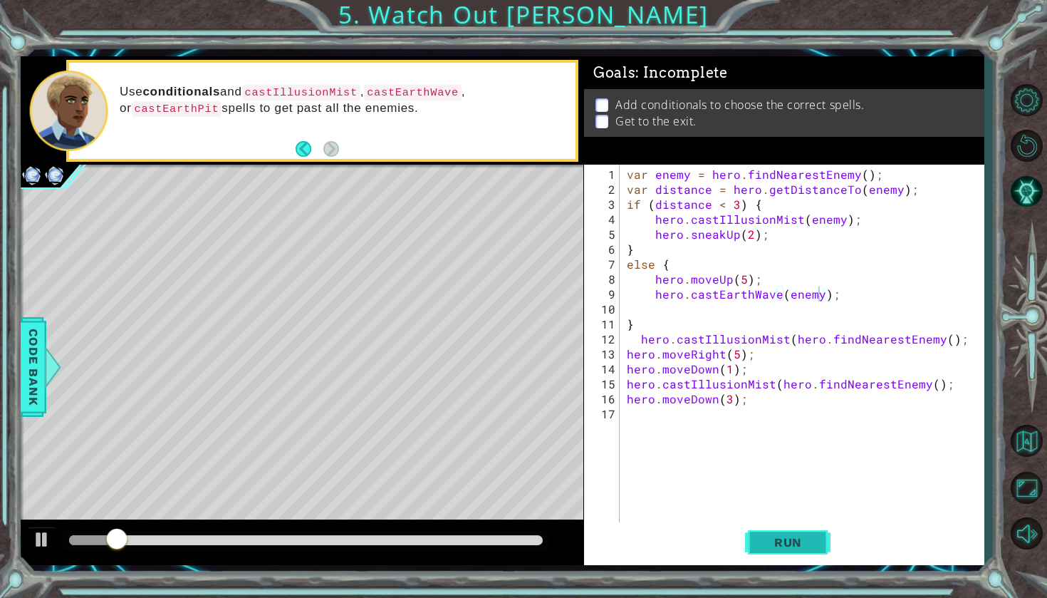
click at [786, 541] on span "Run" at bounding box center [788, 542] width 56 height 14
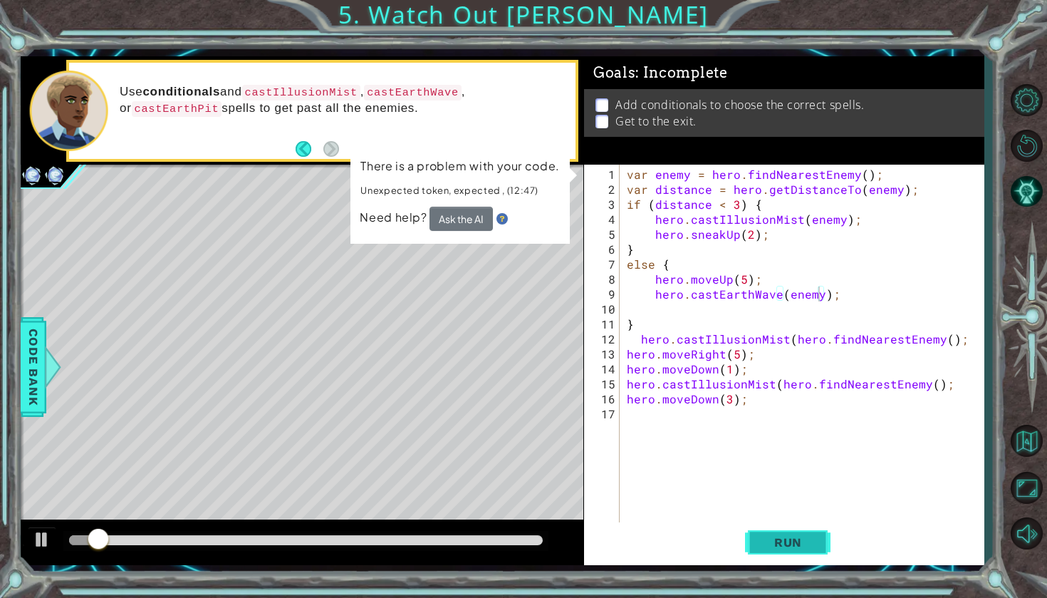
click at [793, 538] on span "Run" at bounding box center [788, 542] width 56 height 14
click at [783, 296] on div "var enemy = hero . findNearestEnemy ( ) ; var distance = hero . getDistanceTo (…" at bounding box center [805, 361] width 363 height 389
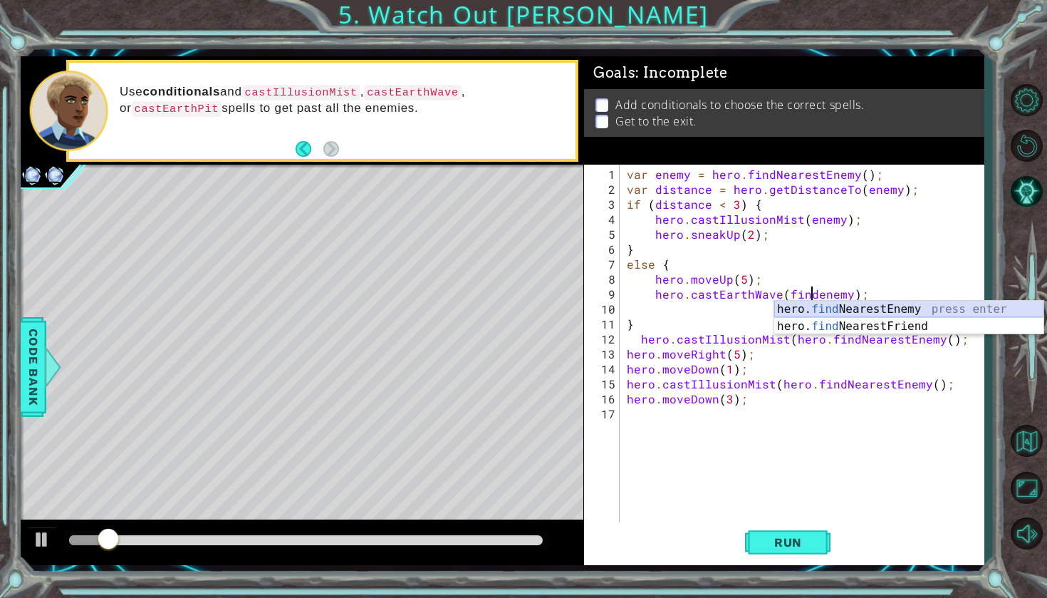
click at [872, 307] on div "hero. find NearestEnemy press enter hero. find NearestFriend press enter" at bounding box center [908, 335] width 269 height 68
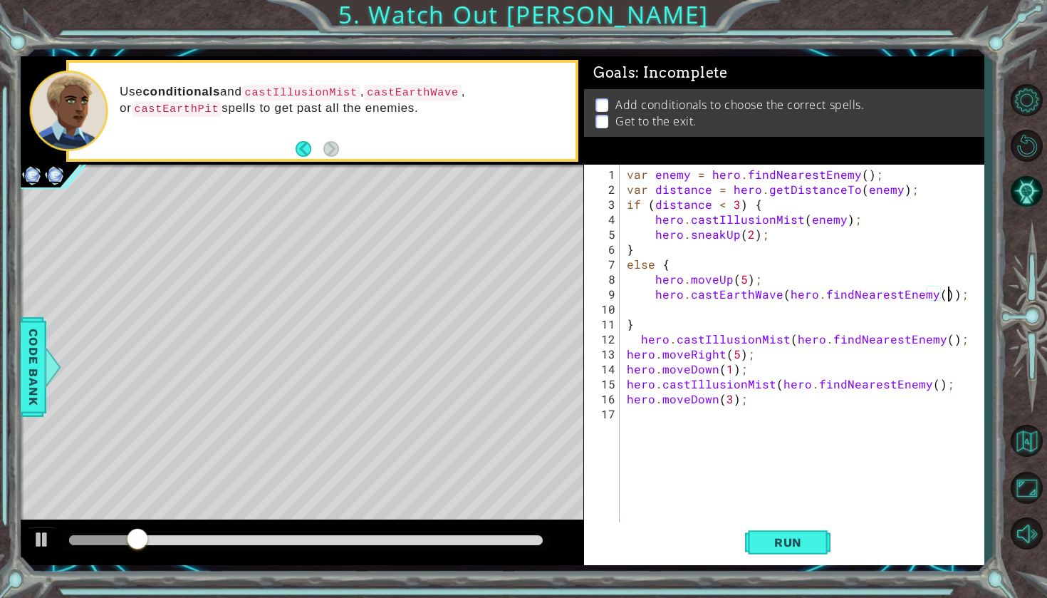
click at [948, 298] on div "var enemy = hero . findNearestEnemy ( ) ; var distance = hero . getDistanceTo (…" at bounding box center [805, 361] width 363 height 389
click at [782, 546] on span "Run" at bounding box center [788, 542] width 56 height 14
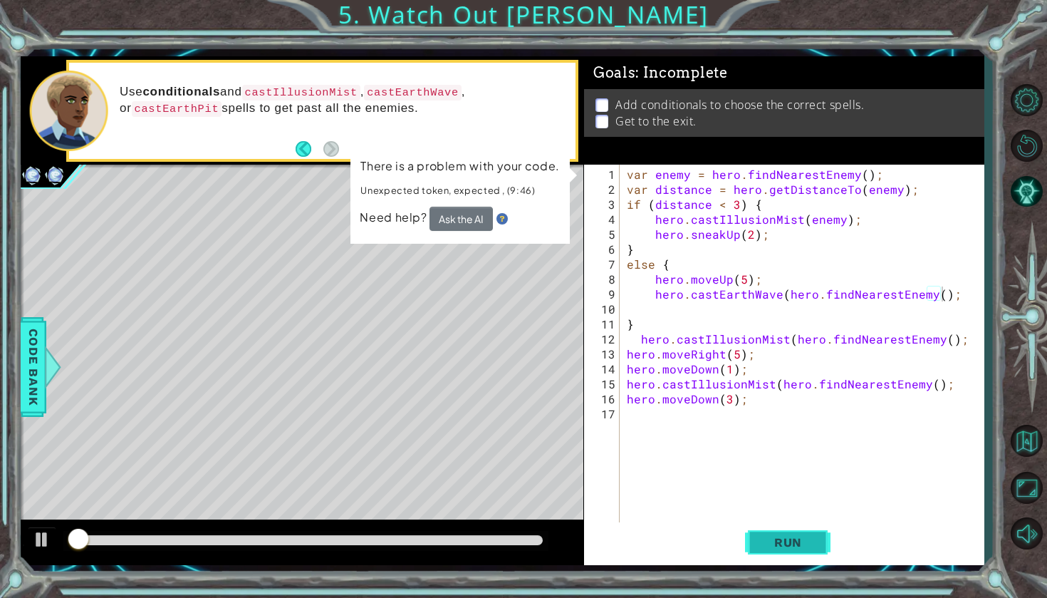
click at [782, 546] on span "Run" at bounding box center [788, 542] width 56 height 14
click at [783, 546] on span "Run" at bounding box center [788, 542] width 56 height 14
click at [778, 296] on div "var enemy = hero . findNearestEnemy ( ) ; var distance = hero . getDistanceTo (…" at bounding box center [805, 361] width 363 height 389
drag, startPoint x: 778, startPoint y: 296, endPoint x: 718, endPoint y: 295, distance: 59.8
click at [718, 295] on div "var enemy = hero . findNearestEnemy ( ) ; var distance = hero . getDistanceTo (…" at bounding box center [805, 361] width 363 height 389
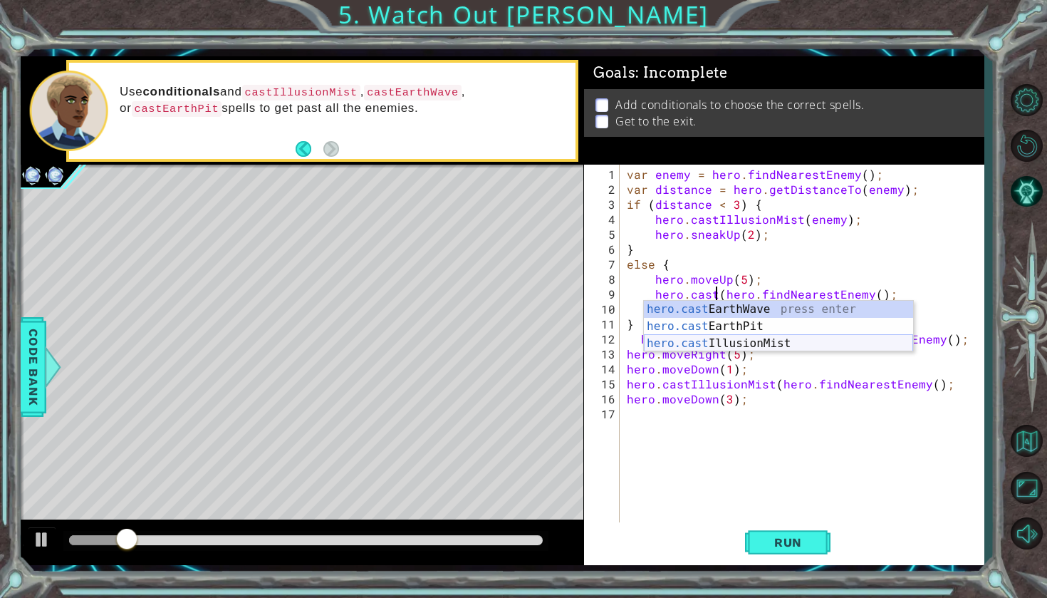
click at [720, 338] on div "hero.cast EarthWave press enter hero.cast EarthPit press enter hero.cast Illusi…" at bounding box center [778, 343] width 269 height 85
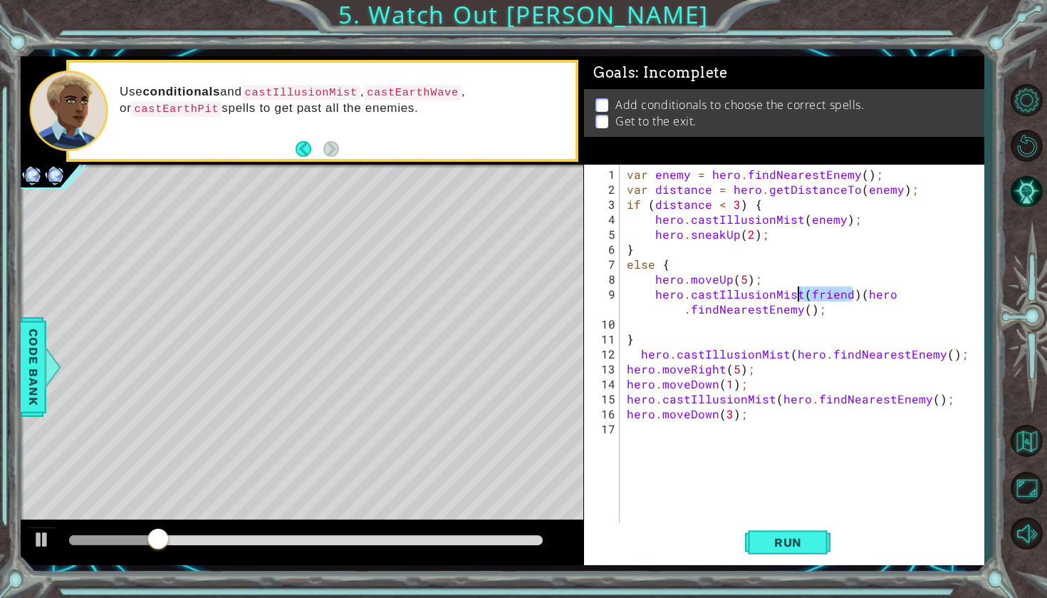
drag, startPoint x: 852, startPoint y: 296, endPoint x: 801, endPoint y: 289, distance: 51.7
click at [801, 289] on div "var enemy = hero . findNearestEnemy ( ) ; var distance = hero . getDistanceTo (…" at bounding box center [805, 361] width 363 height 389
type textarea "hero.castIllusionMist(hero.findNearestEnemy();"
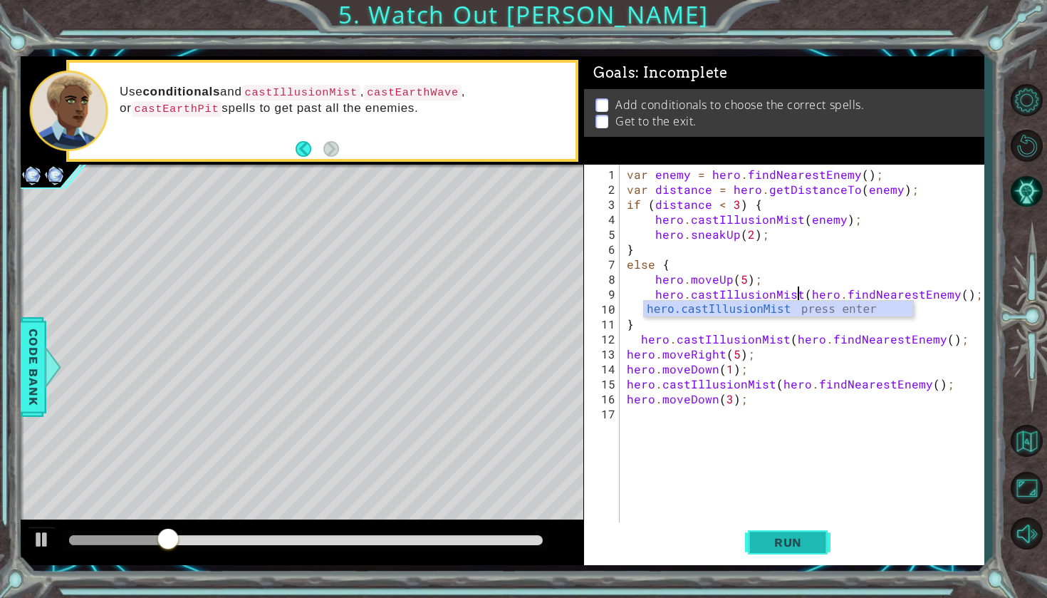
click at [795, 533] on button "Run" at bounding box center [787, 542] width 85 height 40
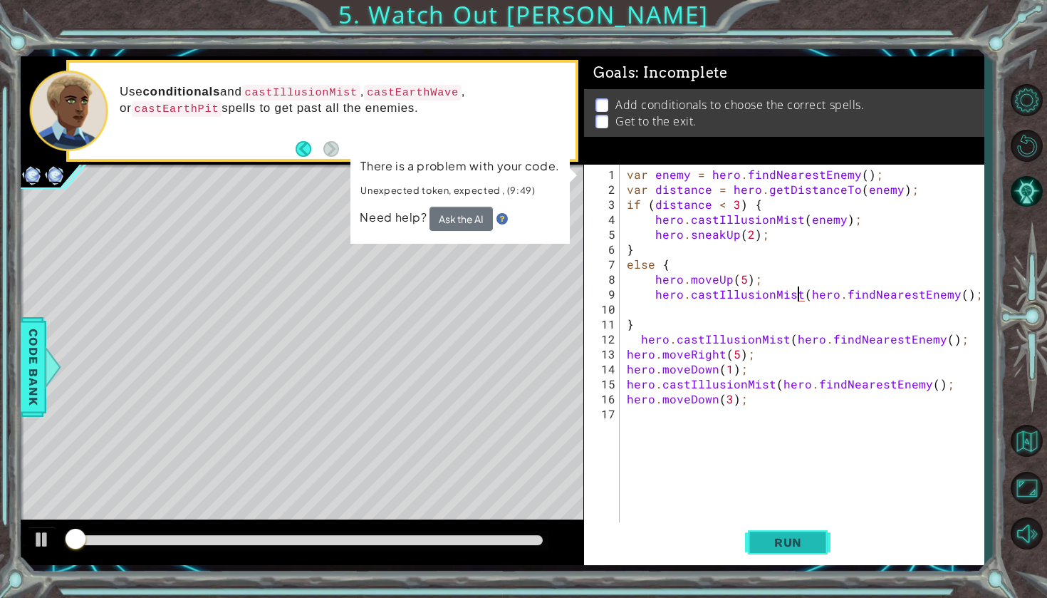
click at [795, 533] on button "Run" at bounding box center [787, 542] width 85 height 40
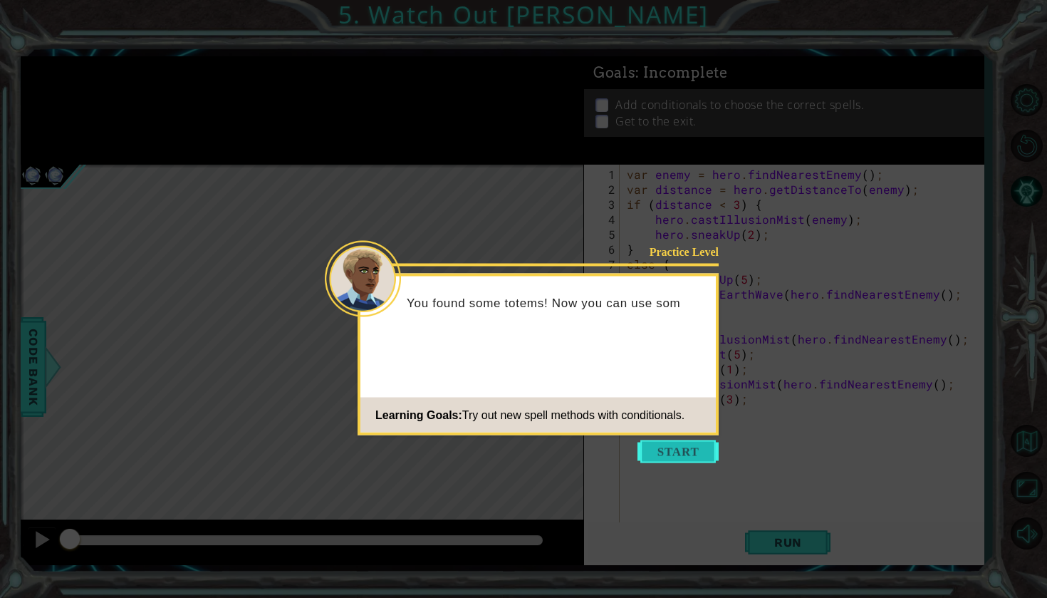
click at [704, 454] on button "Start" at bounding box center [677, 451] width 81 height 23
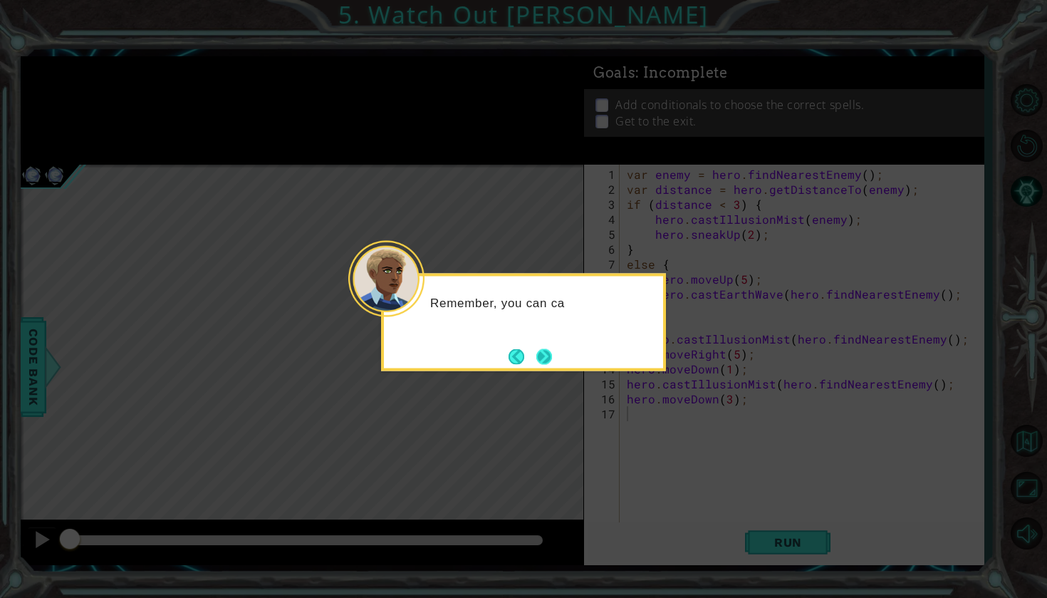
click at [553, 360] on button "Next" at bounding box center [543, 356] width 25 height 25
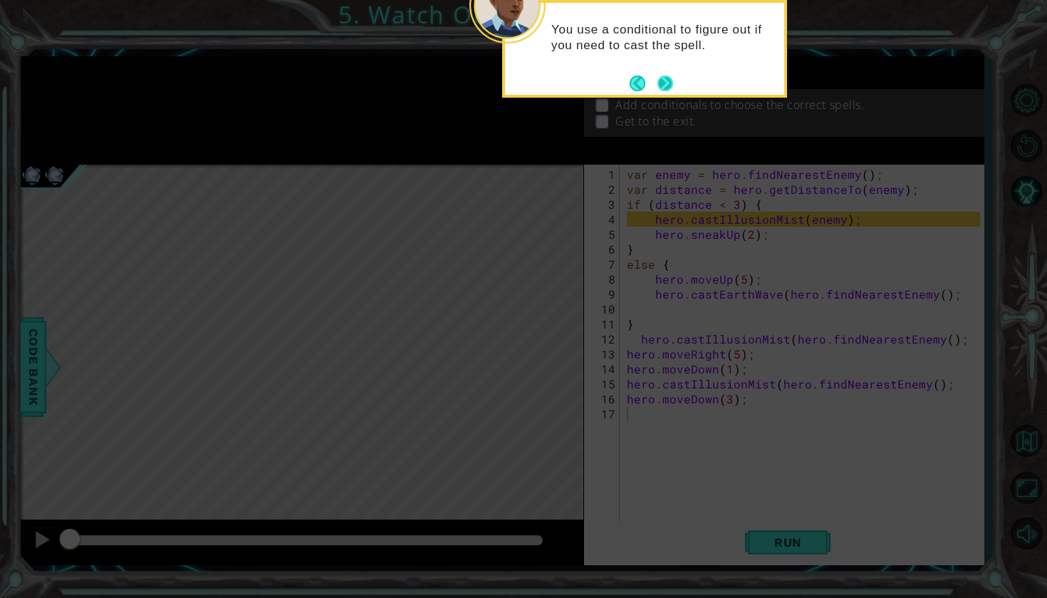
click at [665, 85] on button "Next" at bounding box center [665, 83] width 26 height 26
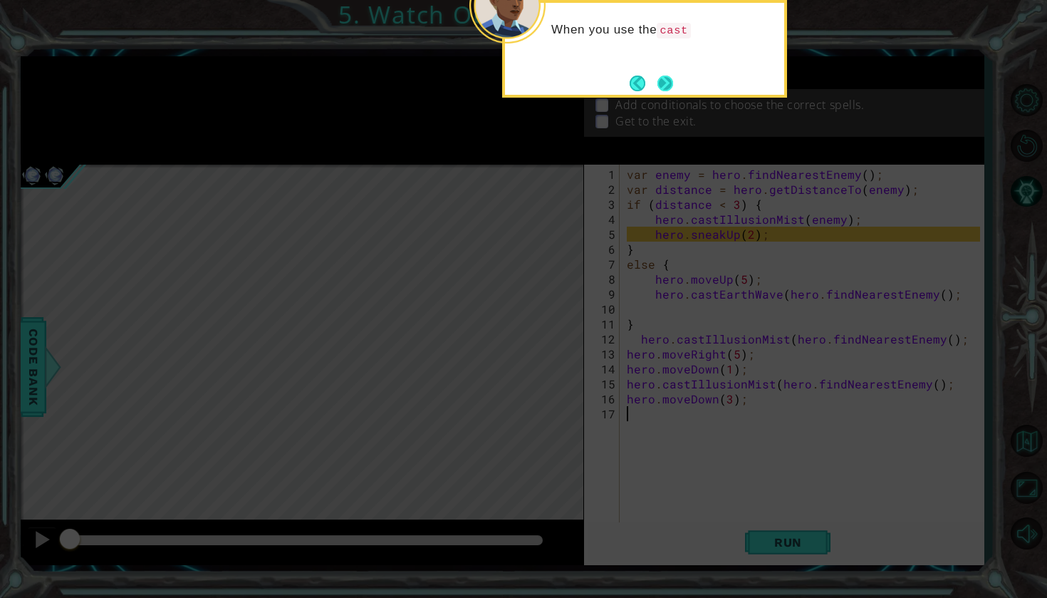
click at [662, 88] on button "Next" at bounding box center [665, 83] width 21 height 21
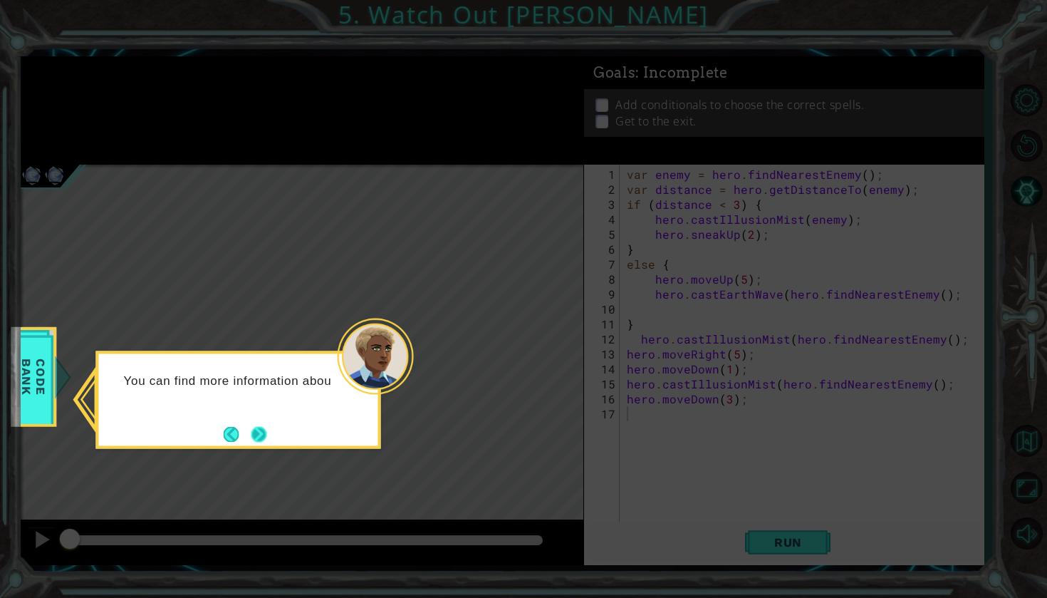
click at [252, 435] on button "Next" at bounding box center [259, 434] width 26 height 26
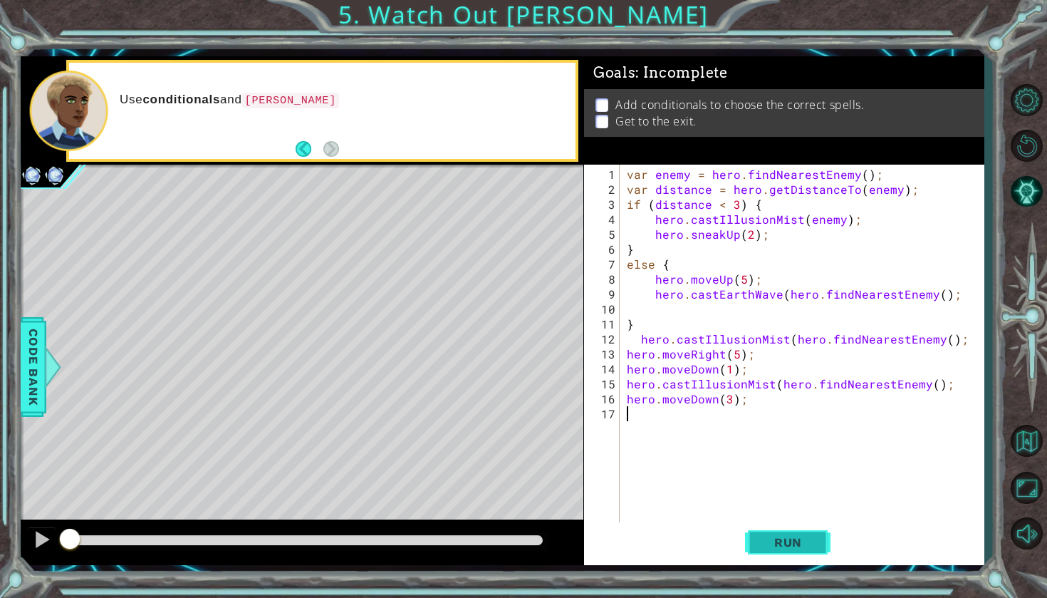
click at [797, 531] on button "Run" at bounding box center [787, 542] width 85 height 40
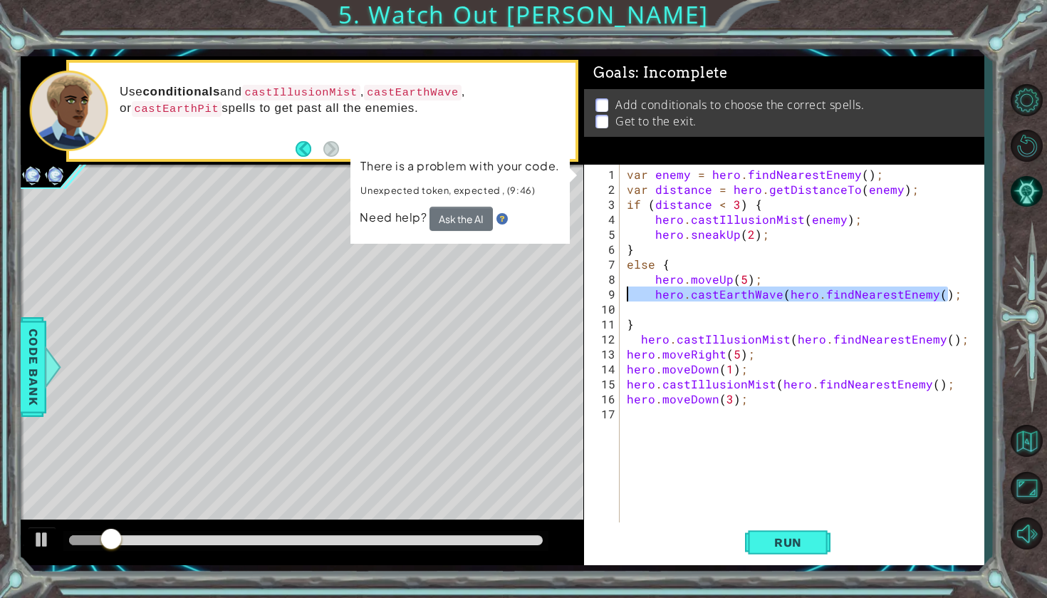
drag, startPoint x: 963, startPoint y: 293, endPoint x: 602, endPoint y: 291, distance: 361.1
click at [602, 291] on div "1 2 3 4 5 6 7 8 9 10 11 12 13 14 15 16 17 var enemy = hero . findNearestEnemy (…" at bounding box center [782, 344] width 396 height 359
type textarea "hero.[PERSON_NAME](hero.findNearestEnemy();"
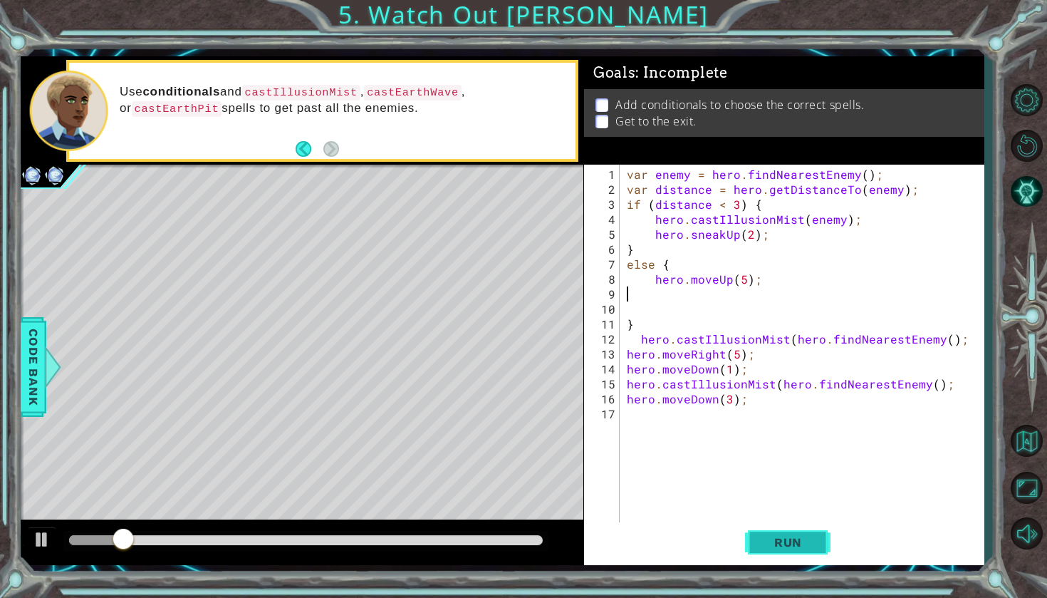
click at [791, 553] on button "Run" at bounding box center [787, 542] width 85 height 40
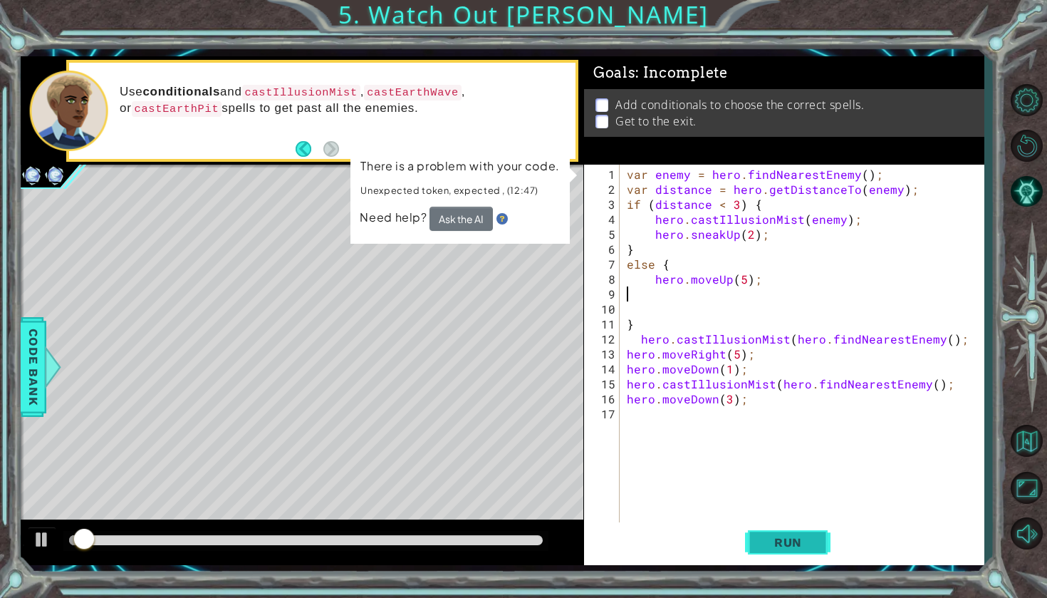
click at [806, 529] on button "Run" at bounding box center [787, 542] width 85 height 40
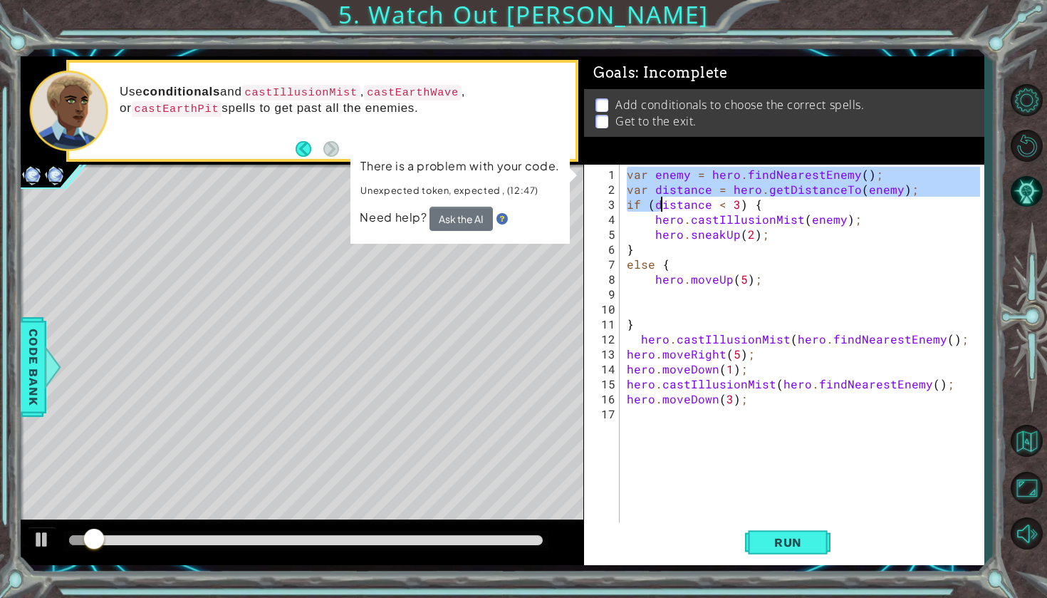
drag, startPoint x: 626, startPoint y: 175, endPoint x: 659, endPoint y: 200, distance: 41.2
click at [660, 201] on div "var enemy = hero . findNearestEnemy ( ) ; var distance = hero . getDistanceTo (…" at bounding box center [805, 361] width 363 height 389
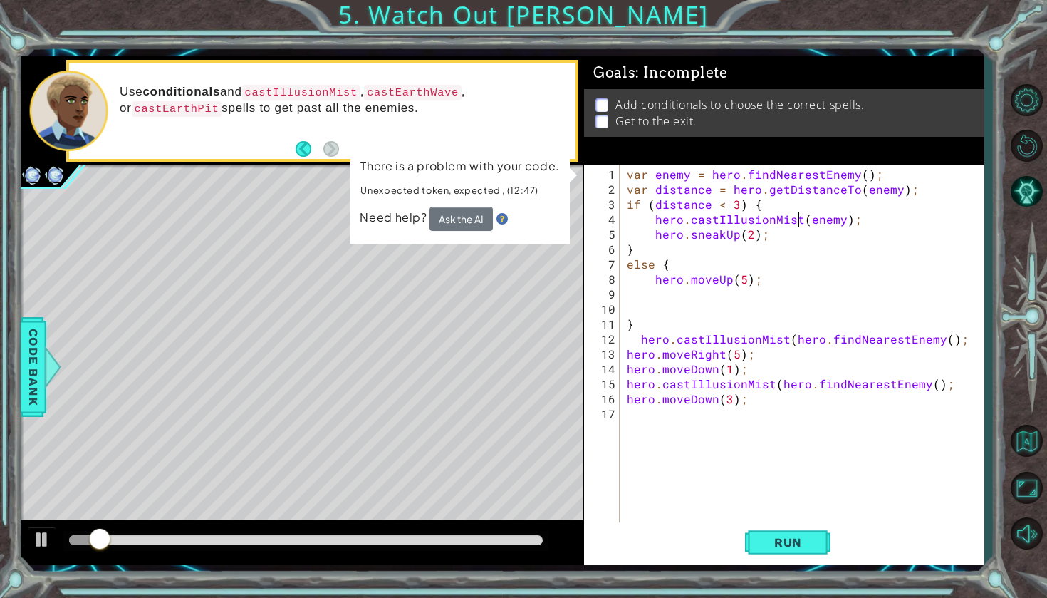
click at [796, 210] on div "var enemy = hero . findNearestEnemy ( ) ; var distance = hero . getDistanceTo (…" at bounding box center [805, 361] width 363 height 389
type textarea "hero.castIllusionMist(enemy);"
click at [829, 308] on div "var enemy = hero . findNearestEnemy ( ) ; var distance = hero . getDistanceTo (…" at bounding box center [805, 361] width 363 height 389
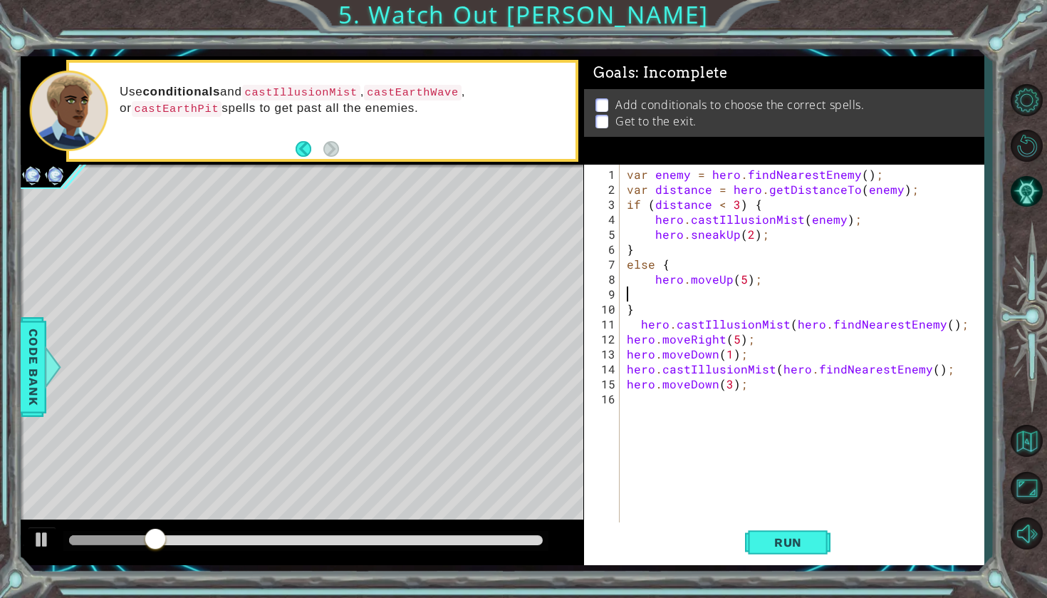
type textarea "hero.moveUp(5);"
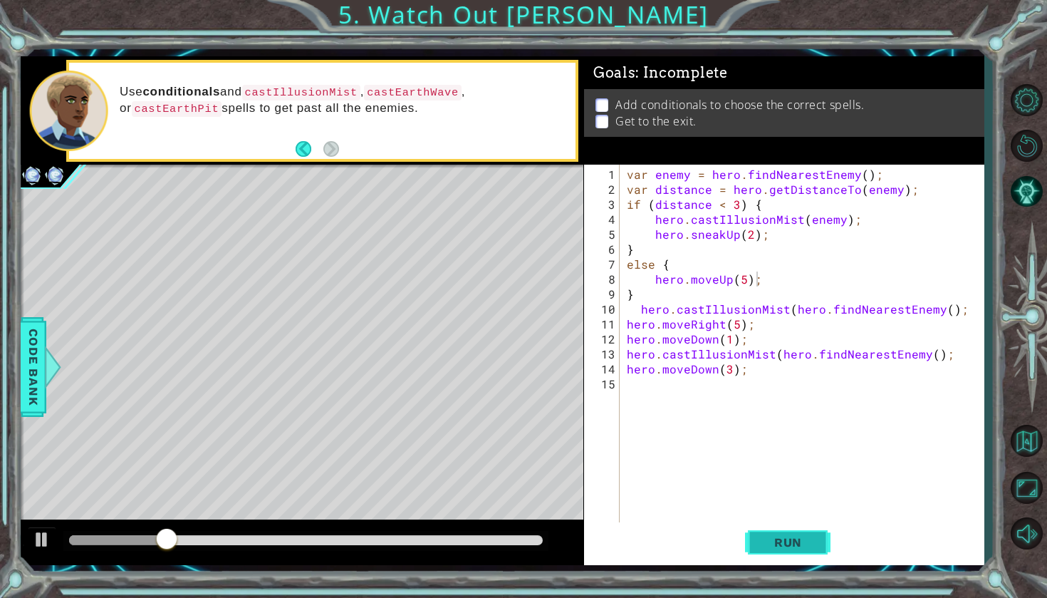
click at [793, 533] on button "Run" at bounding box center [787, 542] width 85 height 40
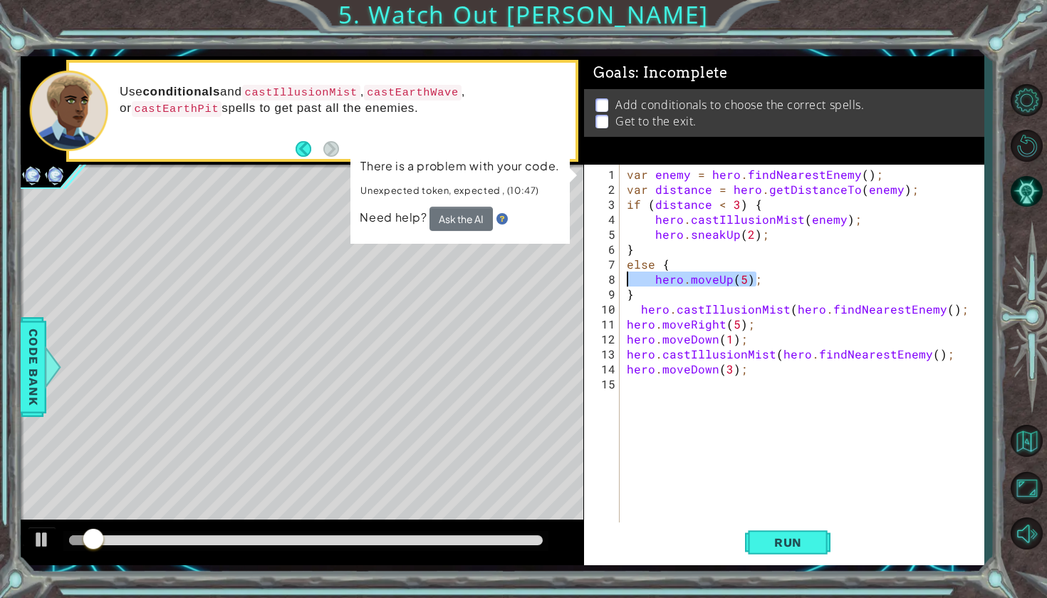
drag, startPoint x: 773, startPoint y: 283, endPoint x: 619, endPoint y: 276, distance: 154.8
click at [619, 276] on div "hero.moveUp(5); 1 2 3 4 5 6 7 8 9 10 11 12 13 14 15 var enemy = hero . findNear…" at bounding box center [782, 344] width 396 height 359
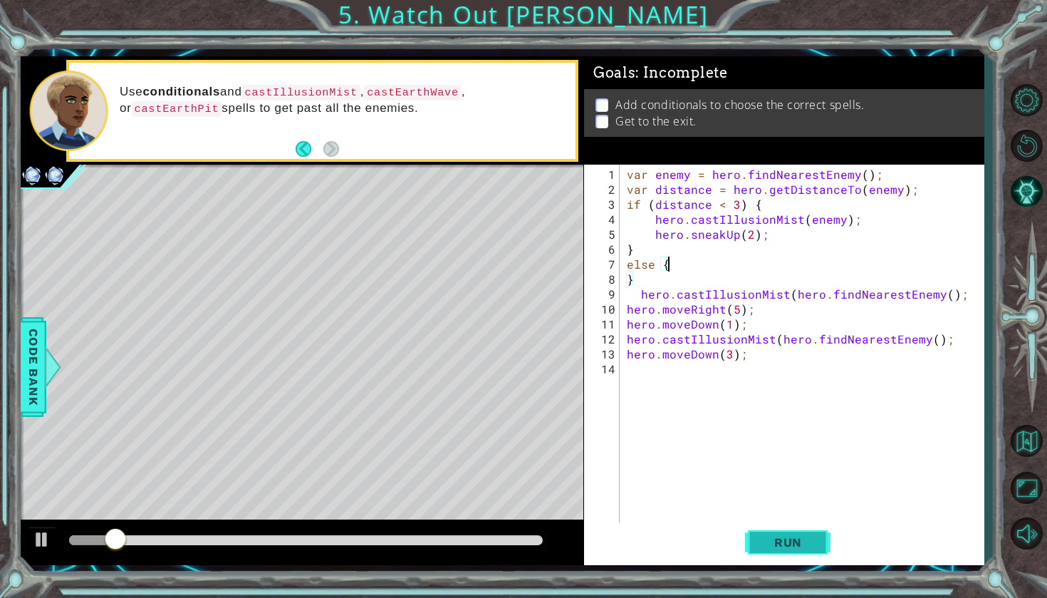
click at [778, 543] on span "Run" at bounding box center [788, 542] width 56 height 14
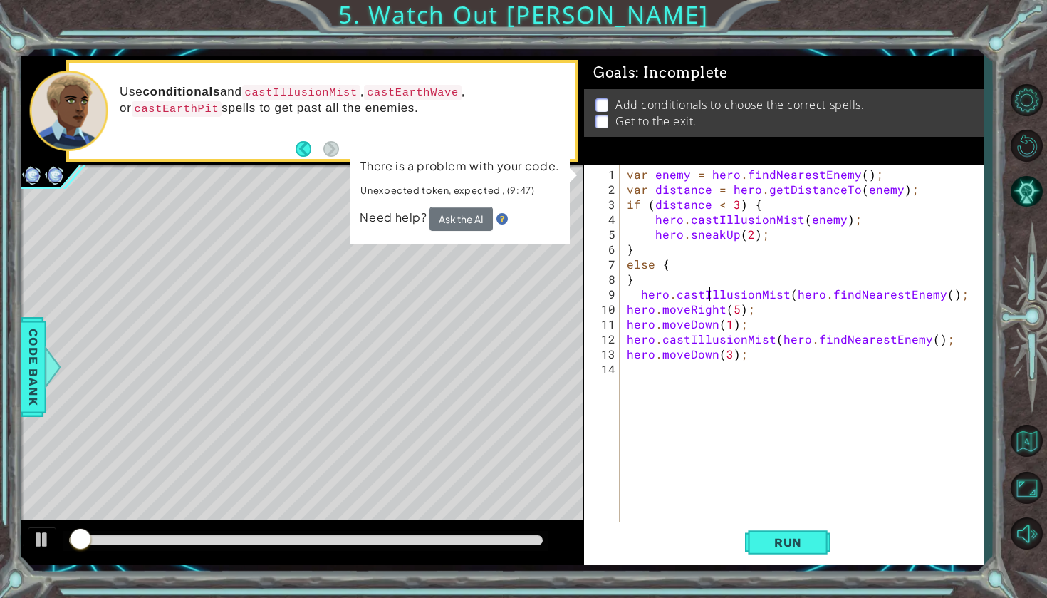
click at [708, 299] on div "var enemy = hero . findNearestEnemy ( ) ; var distance = hero . getDistanceTo (…" at bounding box center [805, 361] width 363 height 389
click at [708, 286] on div "var enemy = hero . findNearestEnemy ( ) ; var distance = hero . getDistanceTo (…" at bounding box center [805, 361] width 363 height 389
click at [708, 285] on div "var enemy = hero . findNearestEnemy ( ) ; var distance = hero . getDistanceTo (…" at bounding box center [805, 361] width 363 height 389
click at [708, 277] on div "var enemy = hero . findNearestEnemy ( ) ; var distance = hero . getDistanceTo (…" at bounding box center [805, 361] width 363 height 389
type textarea "}"
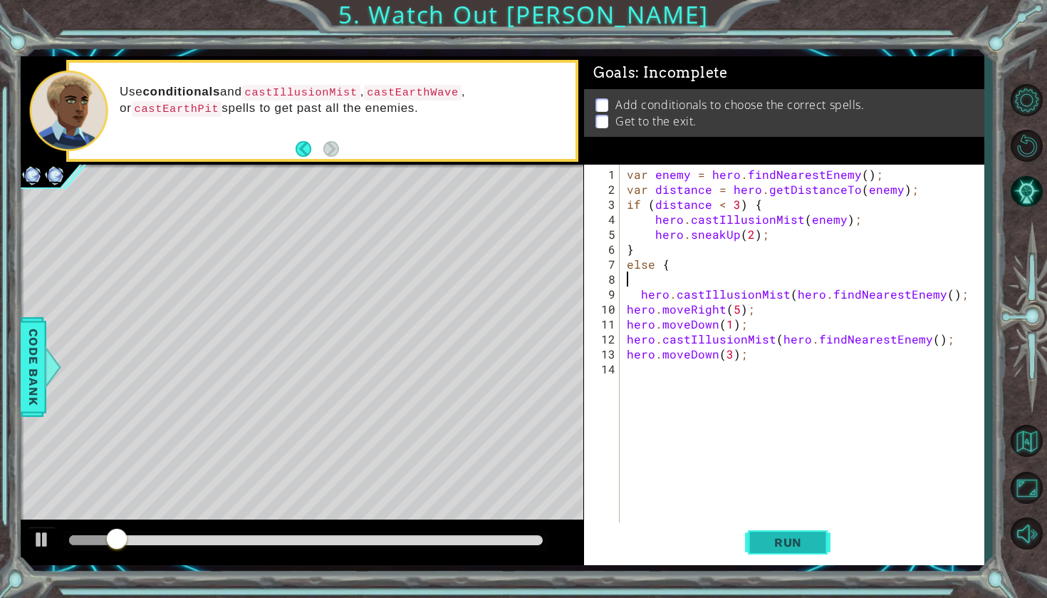
click at [781, 547] on span "Run" at bounding box center [788, 542] width 56 height 14
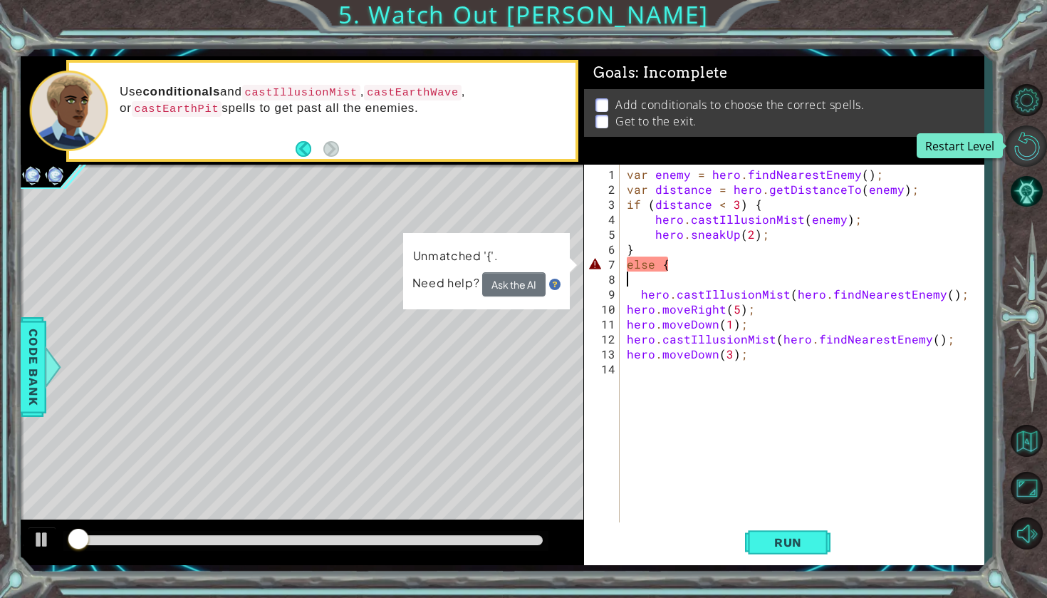
click at [1031, 147] on button "Restart Level" at bounding box center [1026, 145] width 41 height 41
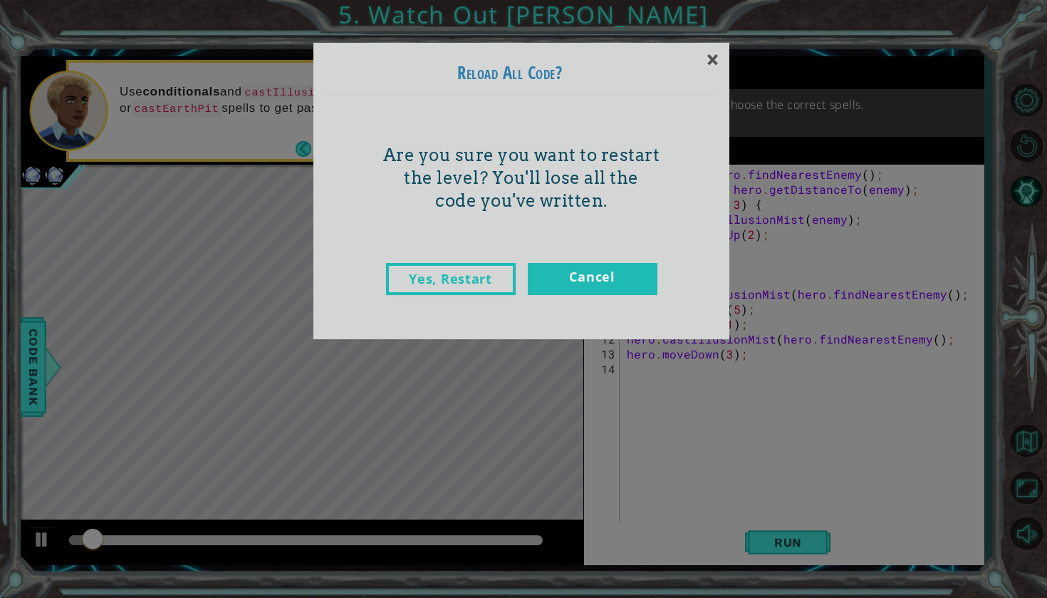
click at [486, 271] on link "Yes, Restart" at bounding box center [451, 279] width 130 height 32
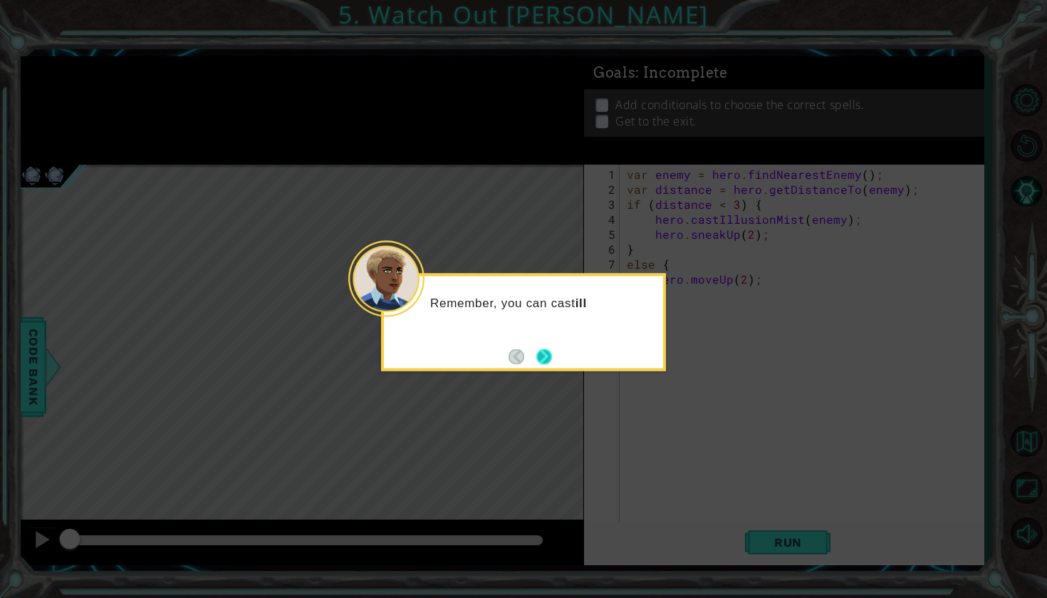
click at [544, 363] on button "Next" at bounding box center [543, 355] width 21 height 21
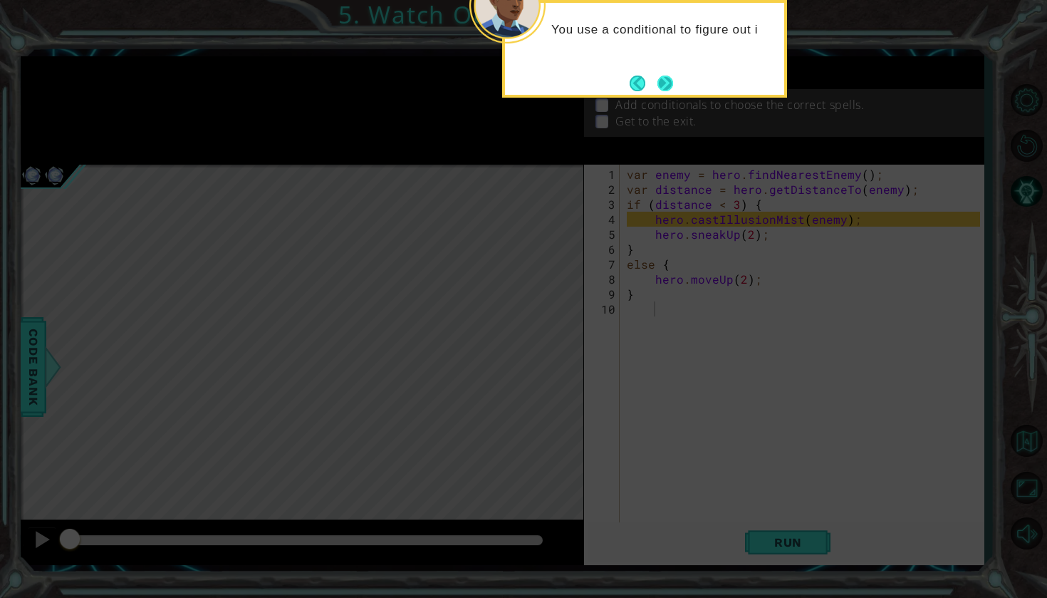
click at [669, 76] on button "Next" at bounding box center [665, 83] width 20 height 20
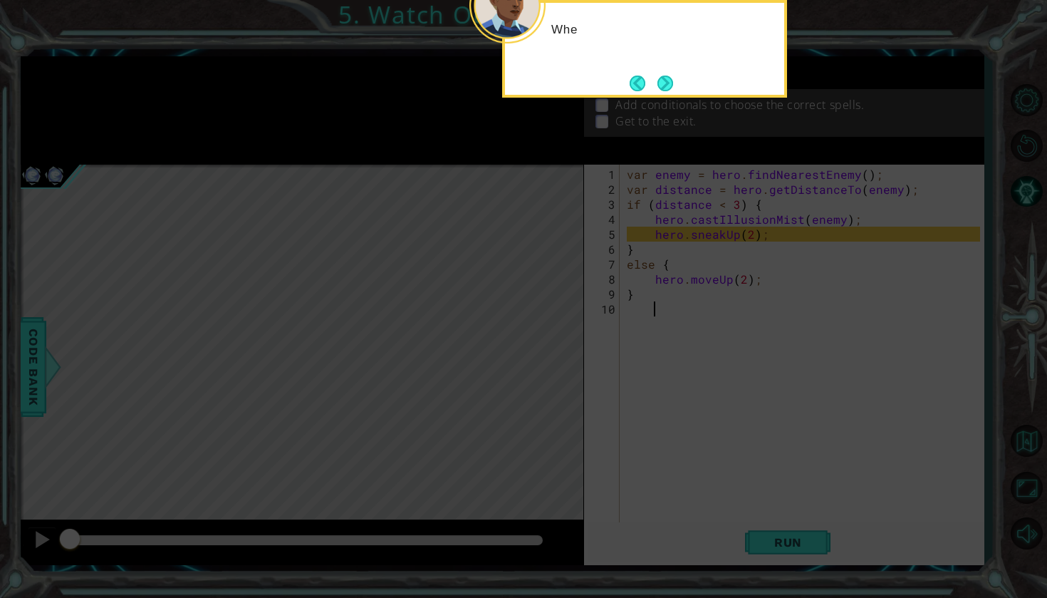
click at [669, 76] on button "Next" at bounding box center [665, 83] width 25 height 25
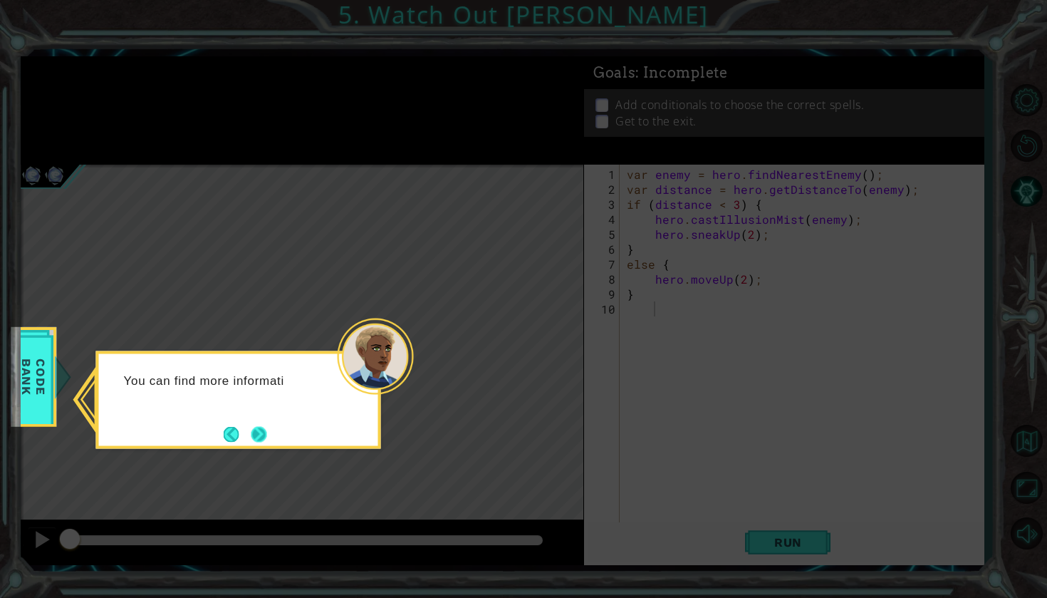
click at [260, 440] on button "Next" at bounding box center [259, 434] width 21 height 21
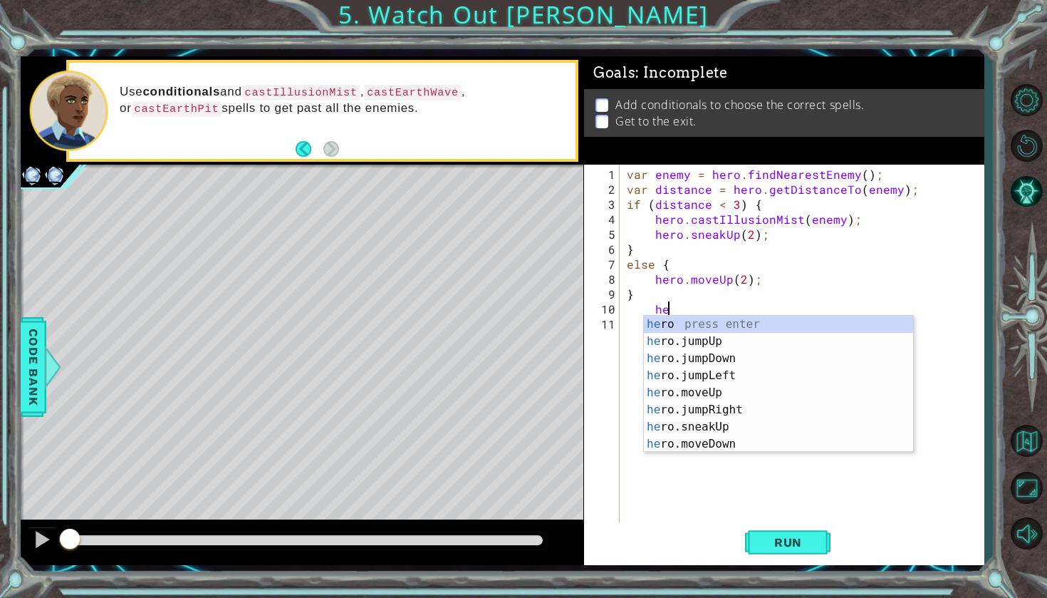
scroll to position [0, 2]
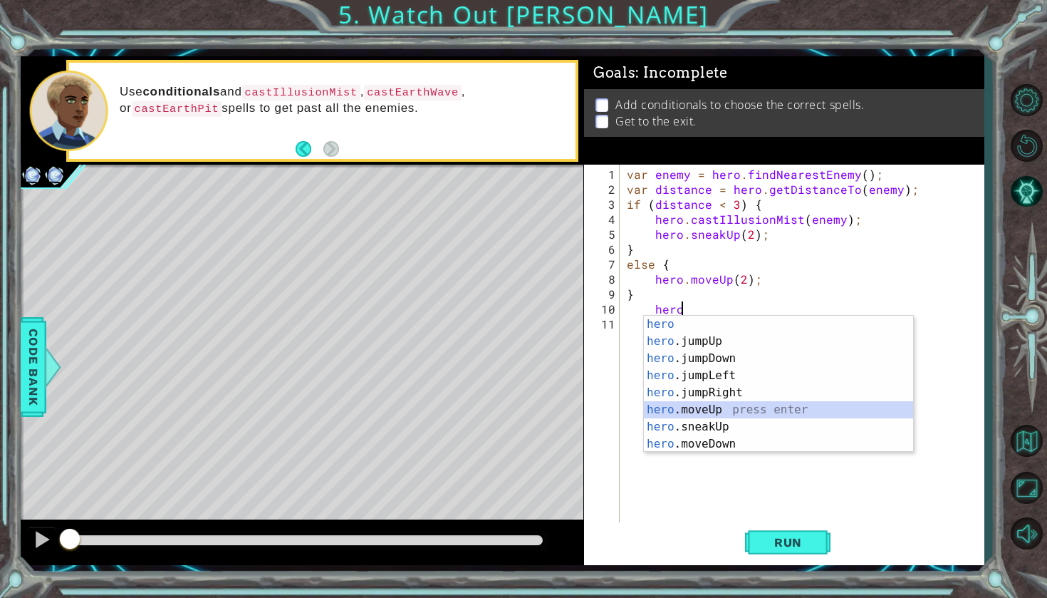
click at [775, 404] on div "hero press enter hero .jumpUp press enter hero .jumpDown press enter hero .jump…" at bounding box center [778, 401] width 269 height 171
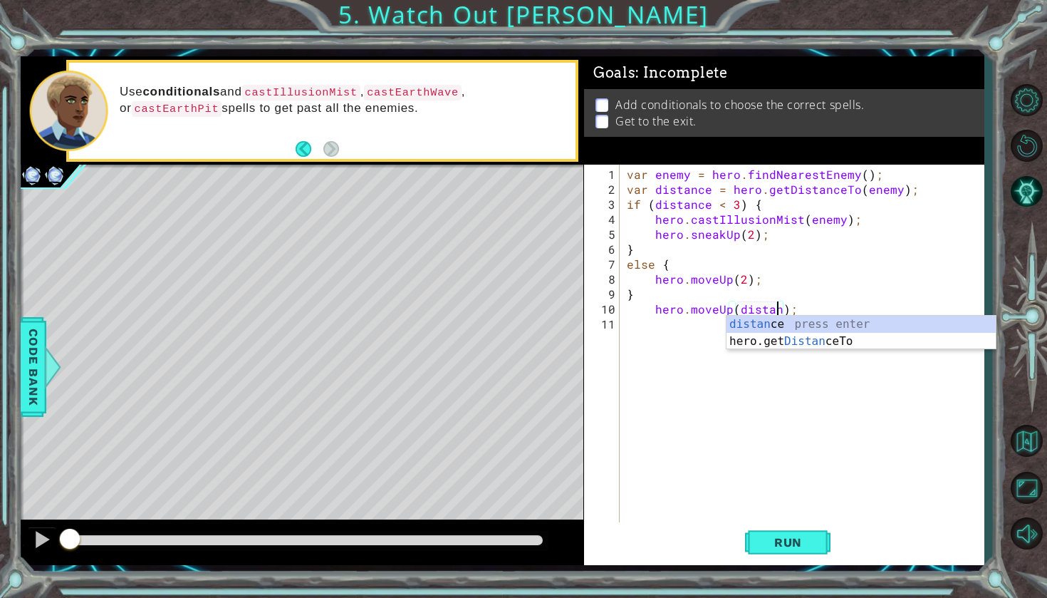
scroll to position [0, 10]
click at [853, 332] on div "distance press enter hero.get Distance To press enter" at bounding box center [860, 350] width 269 height 68
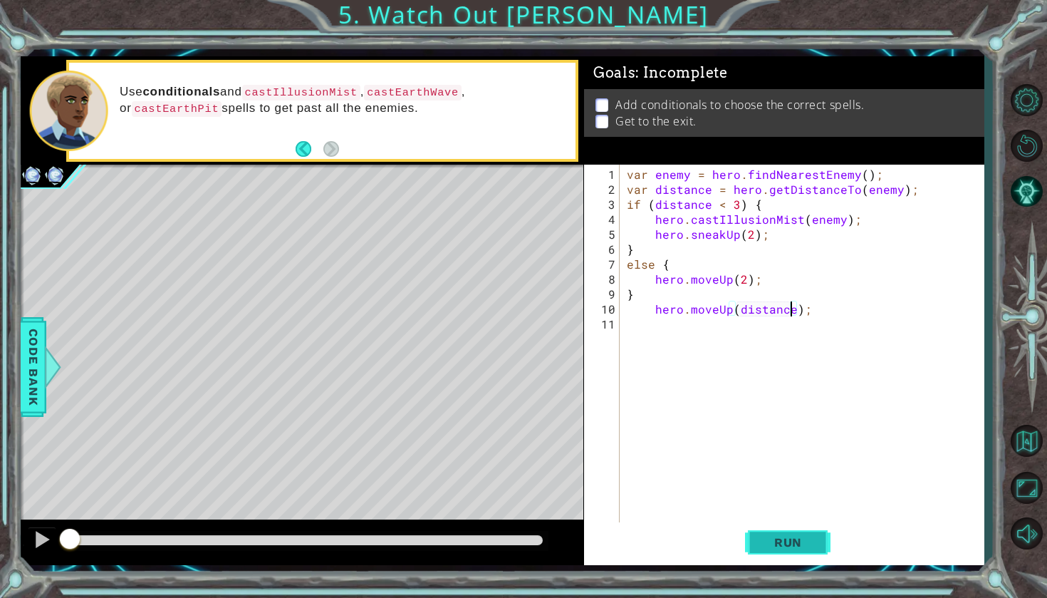
type textarea "hero.moveUp(distance);"
click at [808, 545] on span "Run" at bounding box center [788, 542] width 56 height 14
click at [700, 333] on div "var enemy = hero . findNearestEnemy ( ) ; var distance = hero . getDistanceTo (…" at bounding box center [805, 361] width 363 height 389
type textarea "h"
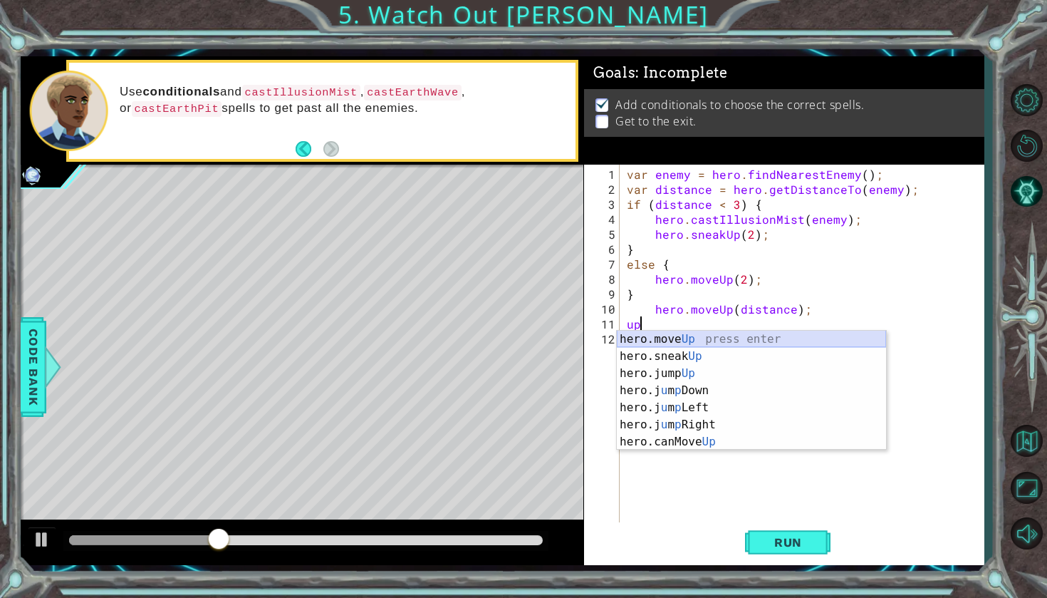
click at [739, 337] on div "hero.move Up press enter hero.sneak Up press enter hero.jump Up press enter her…" at bounding box center [751, 407] width 269 height 154
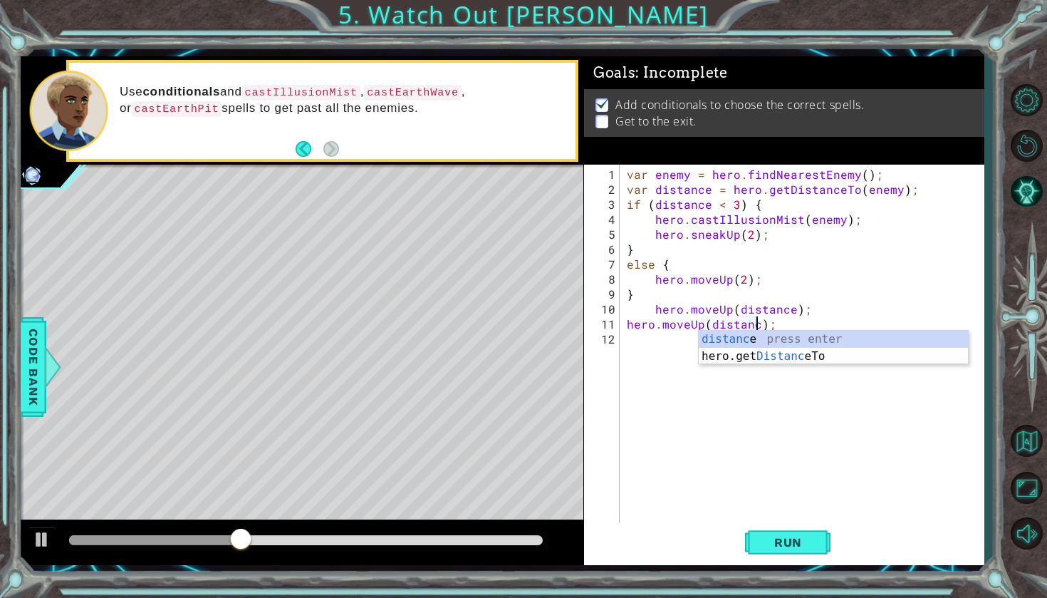
scroll to position [0, 8]
click at [892, 342] on div "distance press enter hero.get Distance To press enter" at bounding box center [833, 364] width 269 height 68
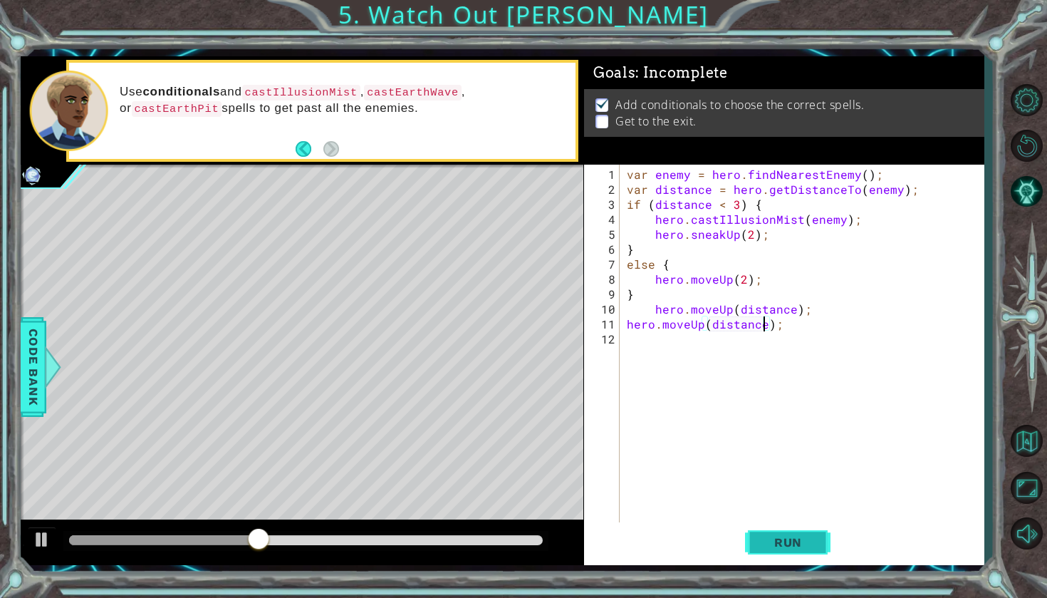
type textarea "hero.moveUp(distance);"
click at [815, 541] on span "Run" at bounding box center [788, 542] width 56 height 14
click at [739, 360] on div "var enemy = hero . findNearestEnemy ( ) ; var distance = hero . getDistanceTo (…" at bounding box center [805, 361] width 363 height 389
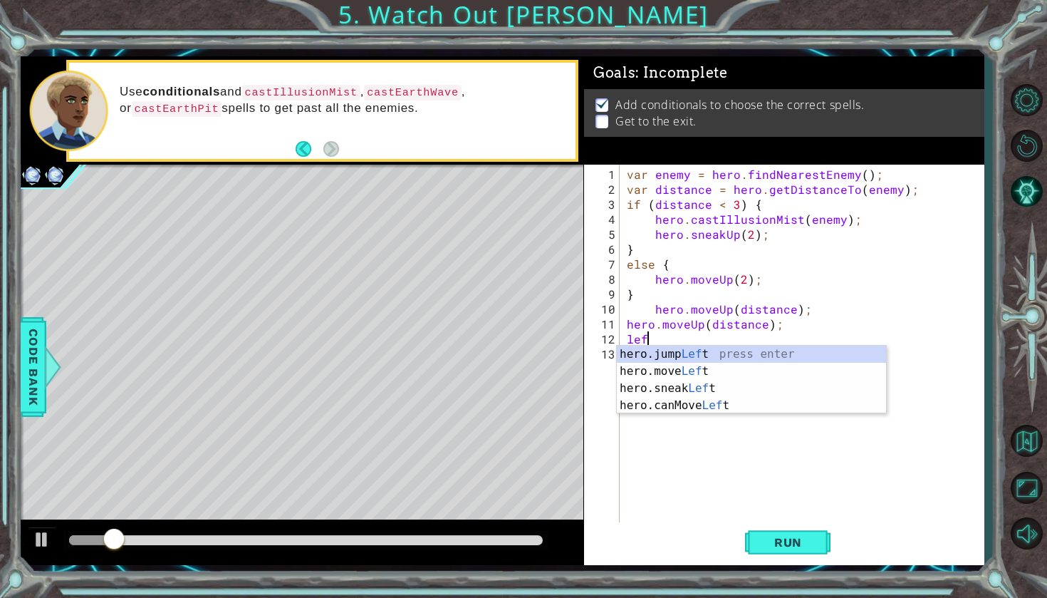
scroll to position [0, 1]
click at [755, 373] on div "hero.jump Left press enter hero.move Left press enter hero.sneak Left press ent…" at bounding box center [751, 396] width 269 height 103
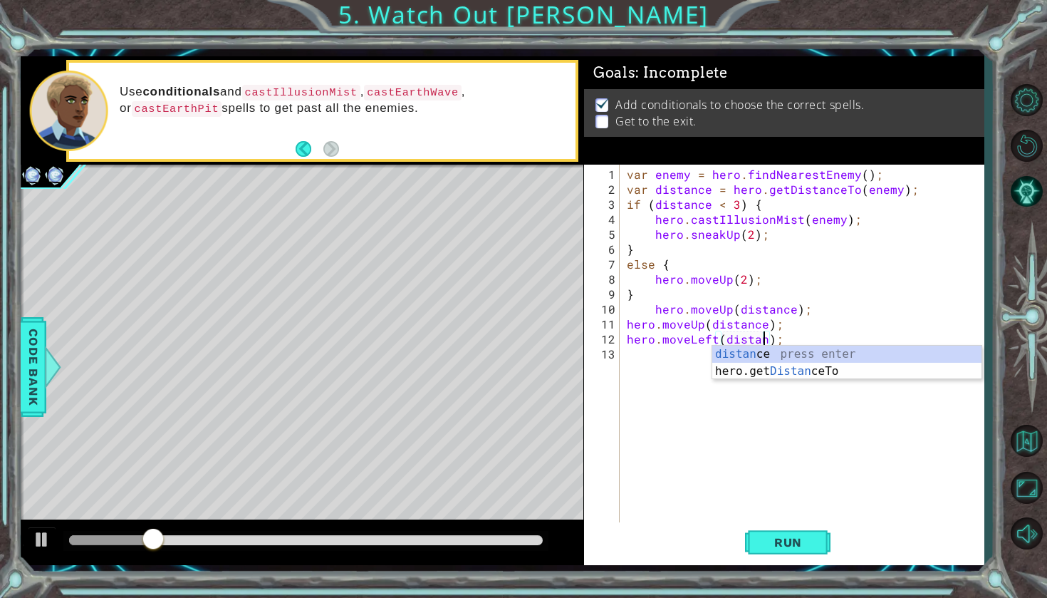
scroll to position [0, 9]
type textarea "hero.moveLeft(distance);"
click at [812, 354] on div "distance press enter hero.get Distance To press enter" at bounding box center [846, 379] width 269 height 68
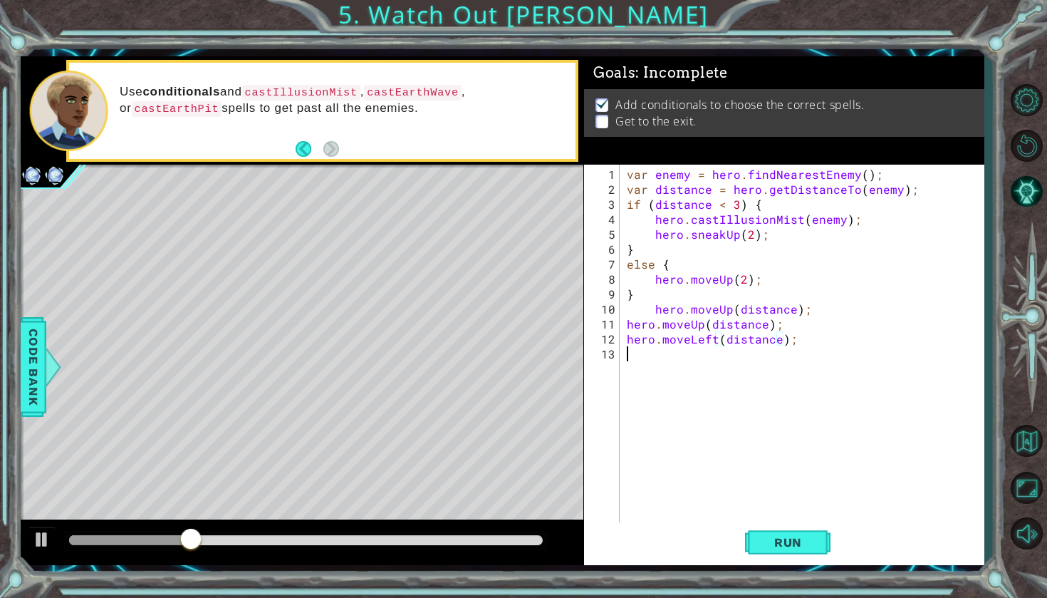
click at [683, 353] on div "var enemy = hero . findNearestEnemy ( ) ; var distance = hero . getDistanceTo (…" at bounding box center [805, 361] width 363 height 389
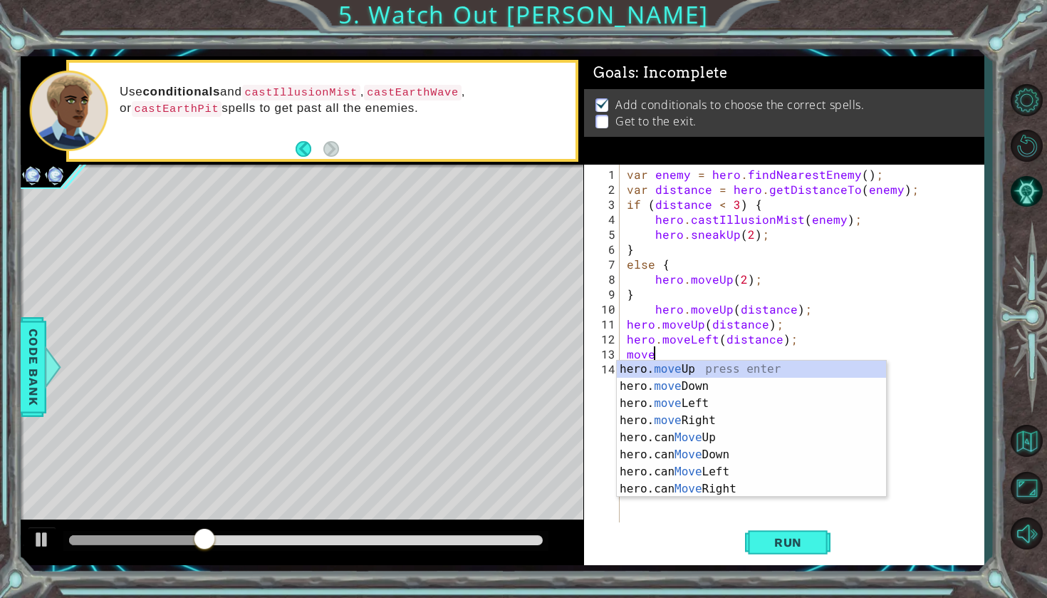
scroll to position [0, 1]
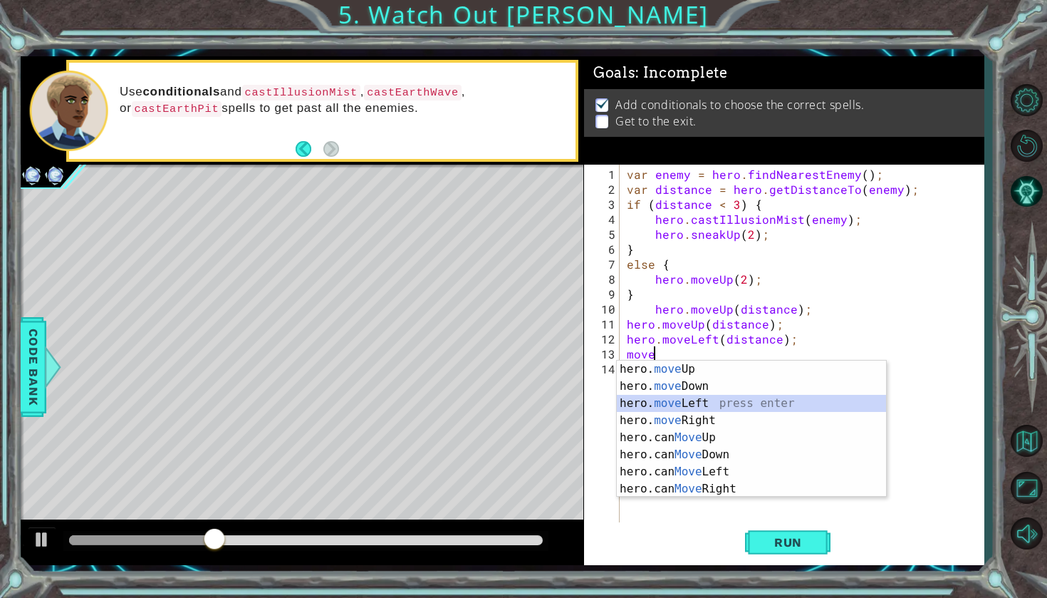
click at [733, 401] on div "hero. move Up press enter hero. move Down press enter hero. move Left press ent…" at bounding box center [751, 445] width 269 height 171
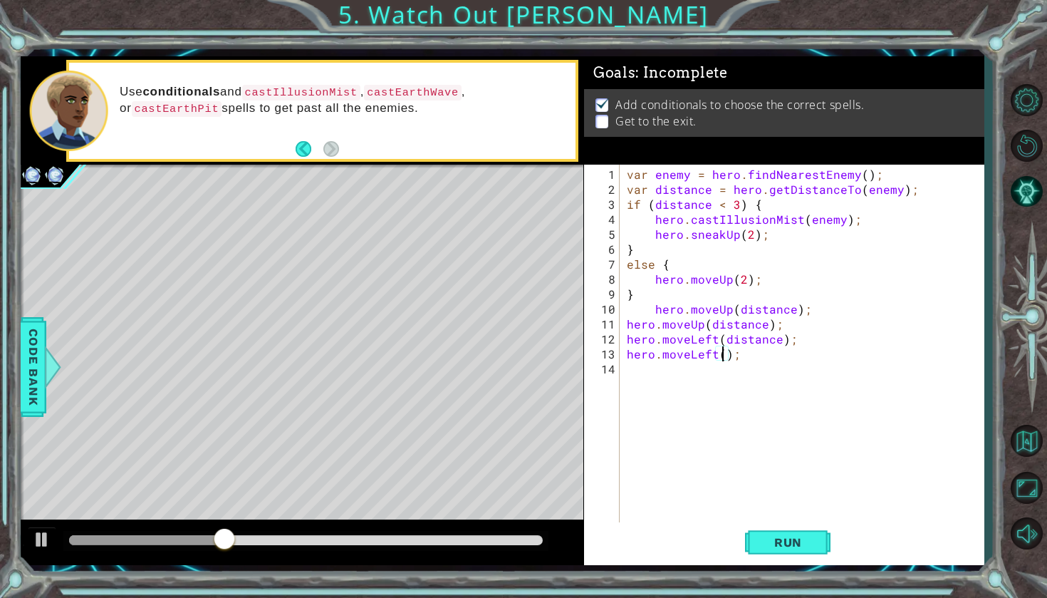
scroll to position [0, 6]
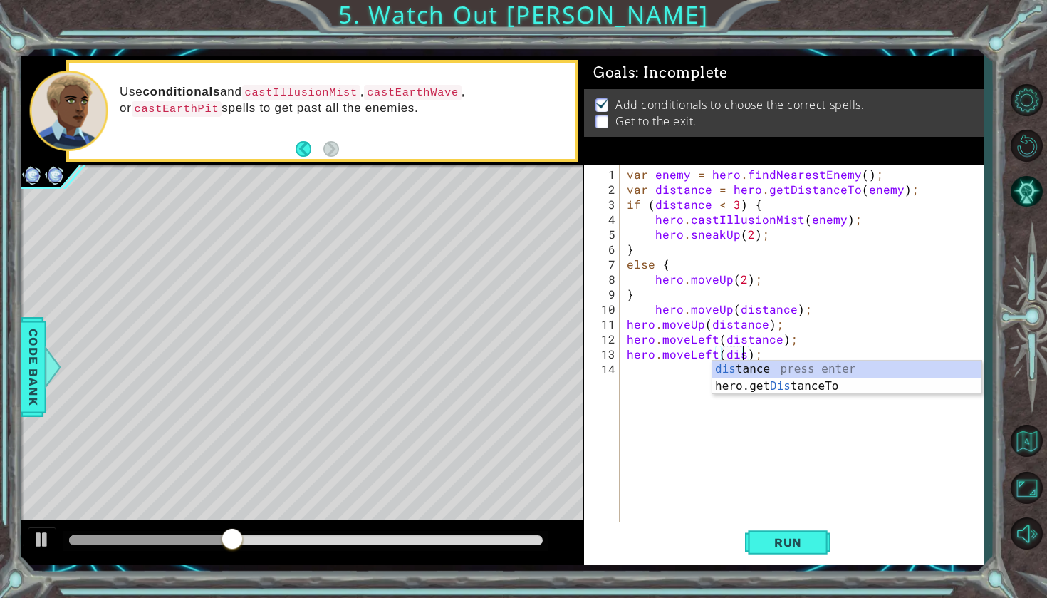
type textarea "hero.moveLeft(distance);"
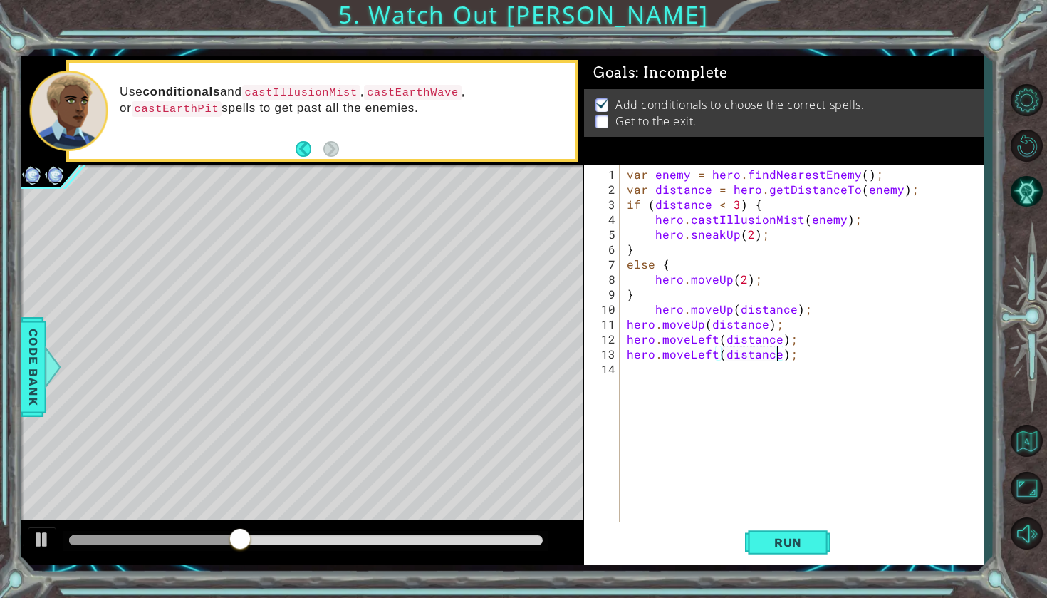
click at [726, 388] on div "var enemy = hero . findNearestEnemy ( ) ; var distance = hero . getDistanceTo (…" at bounding box center [805, 361] width 363 height 389
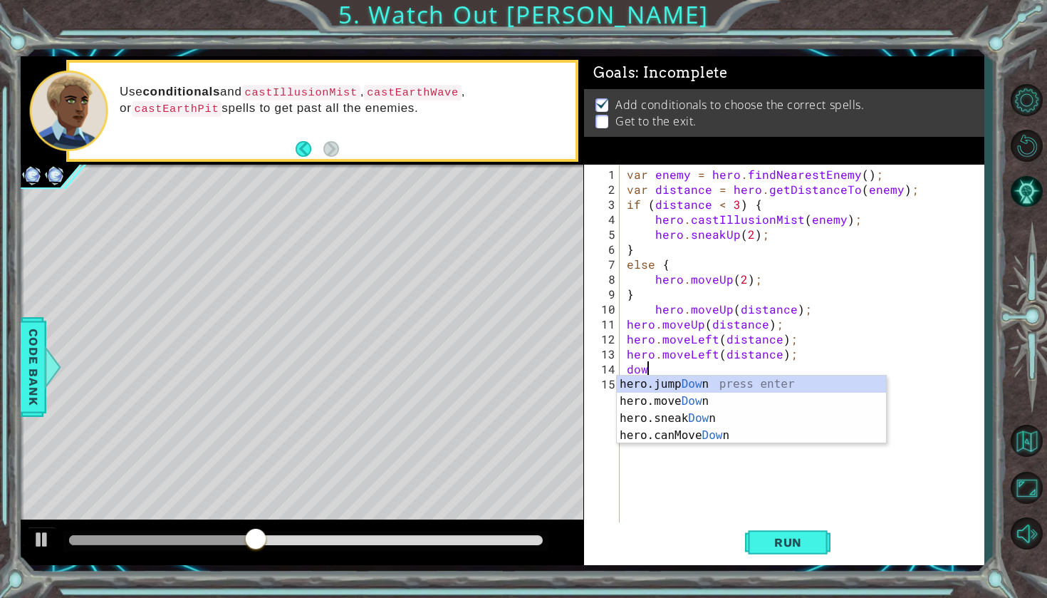
scroll to position [0, 1]
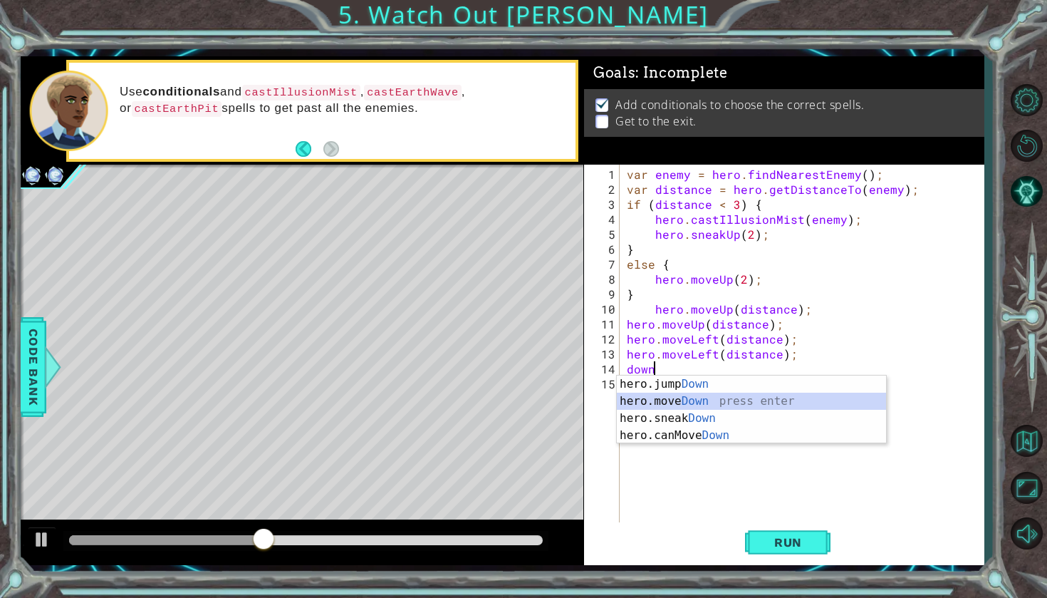
click at [731, 403] on div "hero.jump Down press enter hero.move Down press enter hero.sneak Down press ent…" at bounding box center [751, 426] width 269 height 103
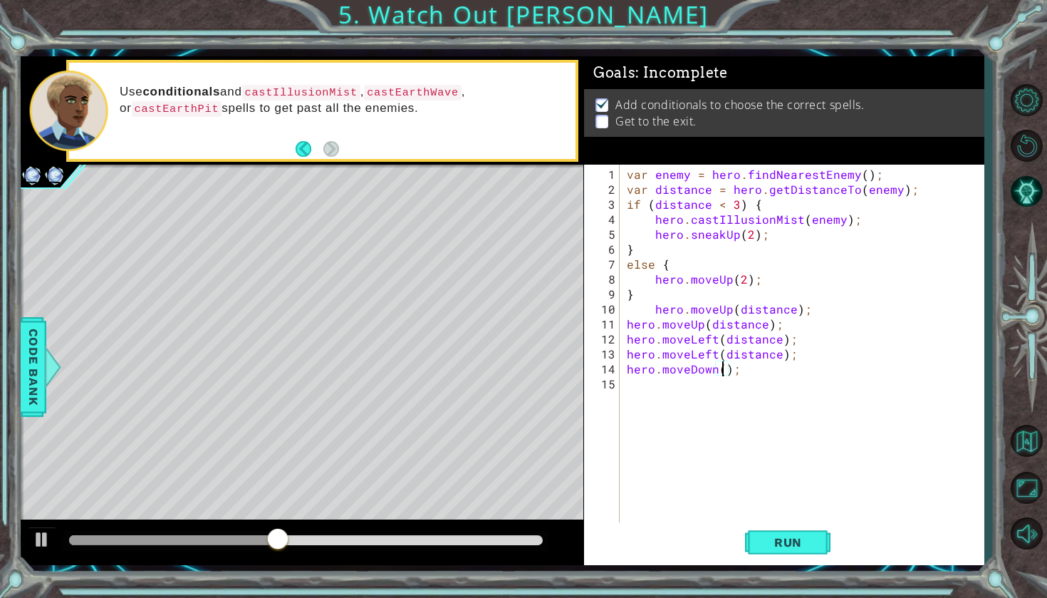
scroll to position [0, 6]
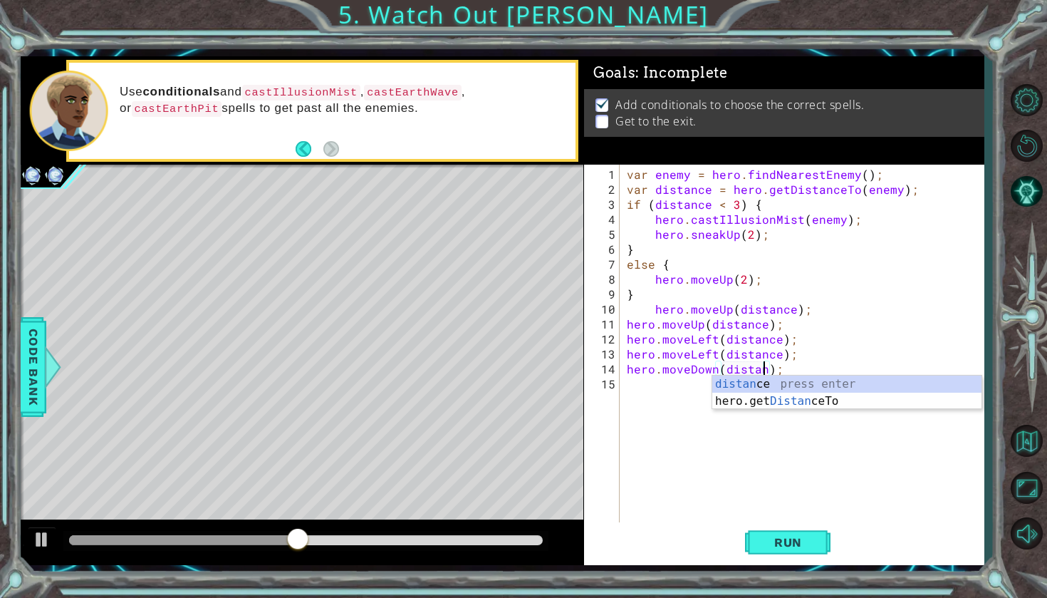
type textarea "hero.moveDown(distance);"
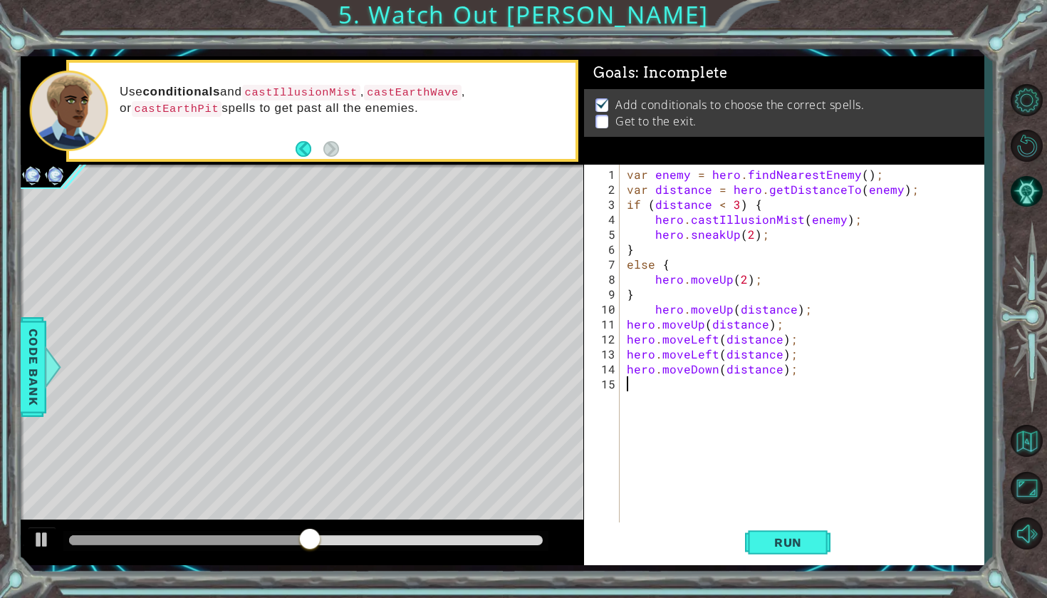
click at [651, 388] on div "var enemy = hero . findNearestEnemy ( ) ; var distance = hero . getDistanceTo (…" at bounding box center [805, 361] width 363 height 389
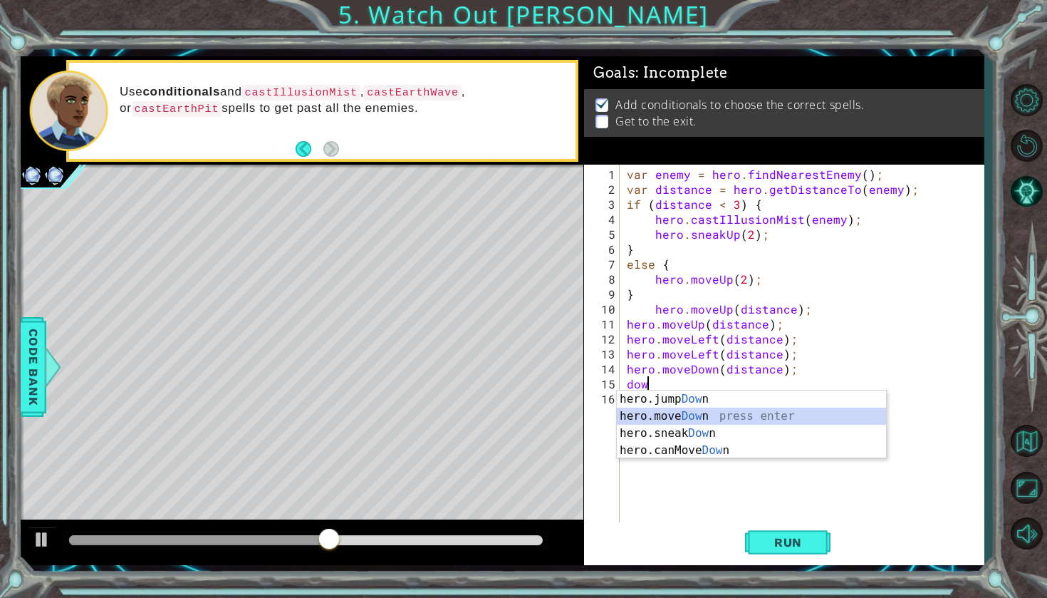
click at [706, 413] on div "hero.jump Dow n press enter hero.move Dow n press enter hero.sneak Dow n press …" at bounding box center [751, 441] width 269 height 103
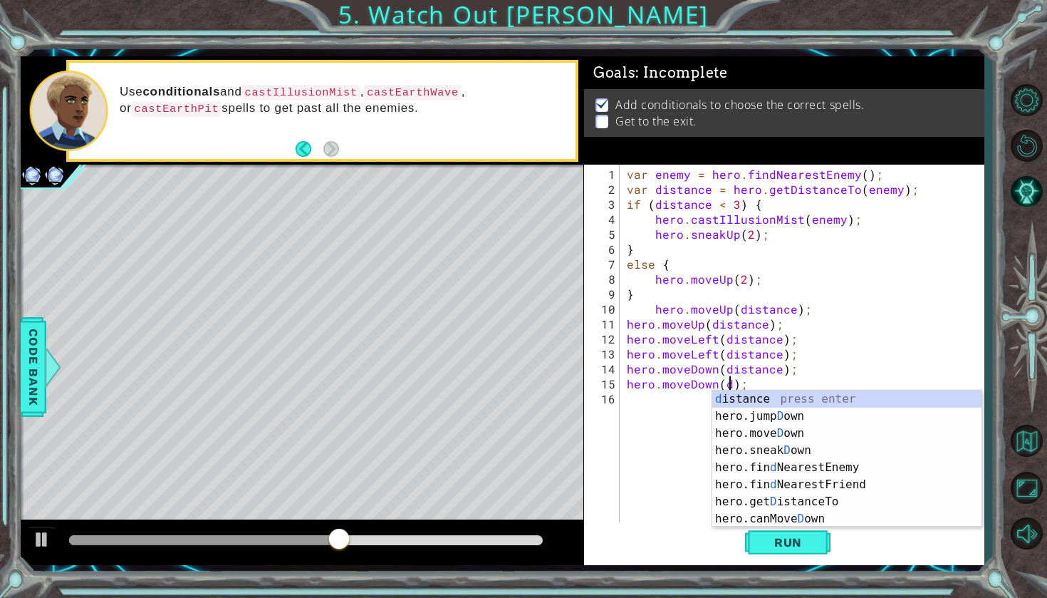
scroll to position [0, 6]
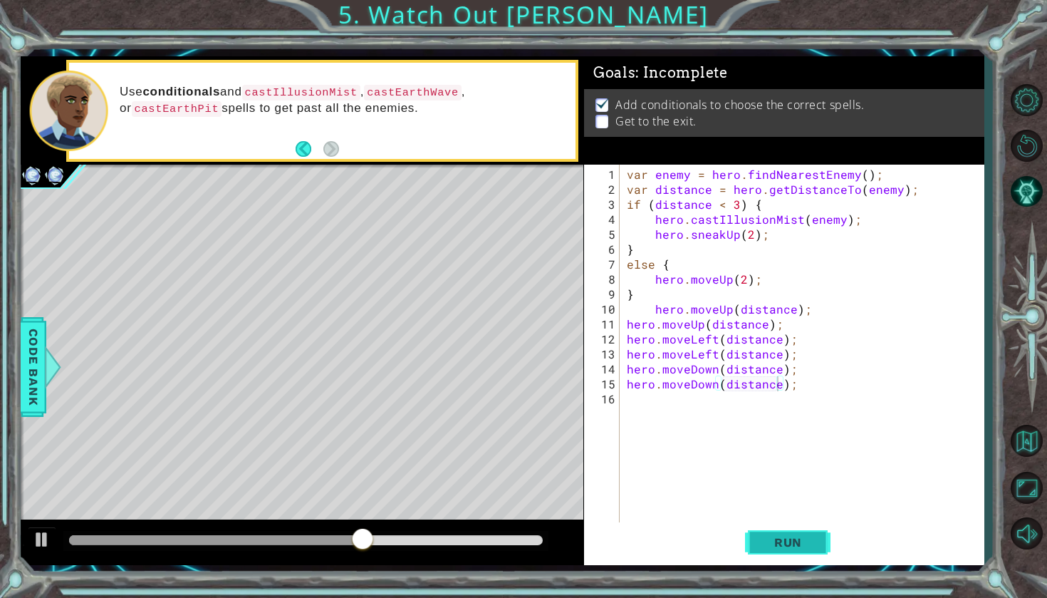
click at [783, 536] on span "Run" at bounding box center [788, 542] width 56 height 14
click at [127, 552] on div at bounding box center [302, 542] width 563 height 46
drag, startPoint x: 104, startPoint y: 540, endPoint x: 176, endPoint y: 533, distance: 72.2
click at [176, 533] on div at bounding box center [176, 540] width 26 height 26
click at [714, 341] on div "var enemy = hero . findNearestEnemy ( ) ; var distance = hero . getDistanceTo (…" at bounding box center [805, 361] width 363 height 389
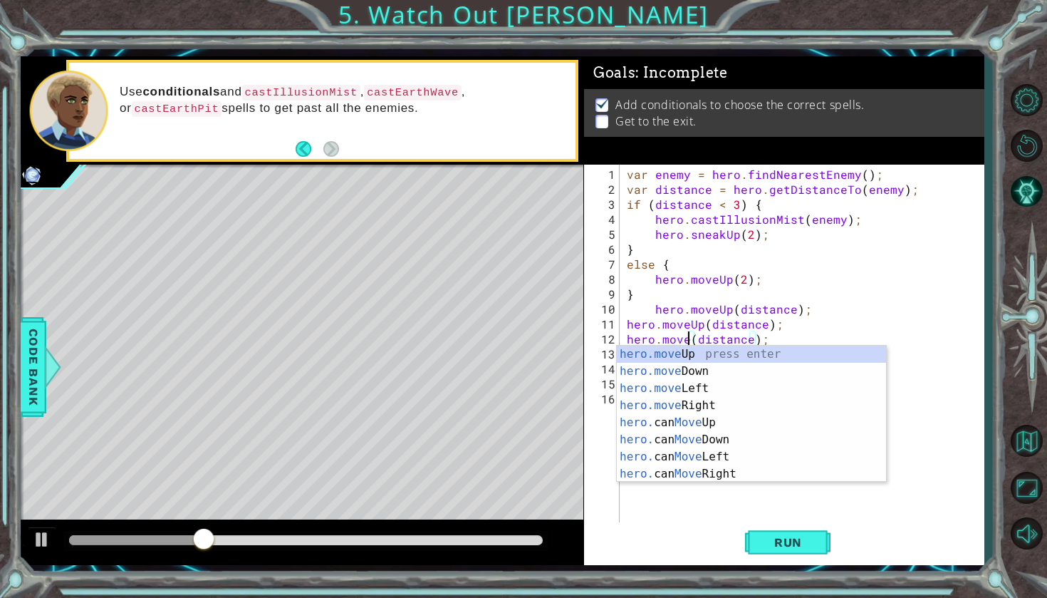
scroll to position [0, 4]
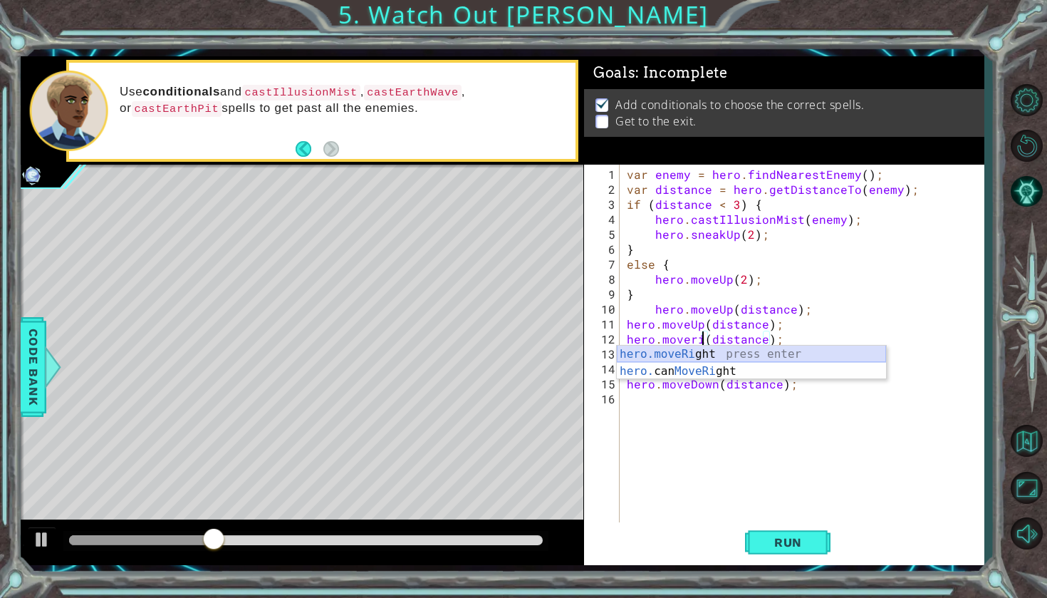
click at [711, 351] on div "hero.moveRi ght press enter hero. can MoveRi ght press enter" at bounding box center [751, 379] width 269 height 68
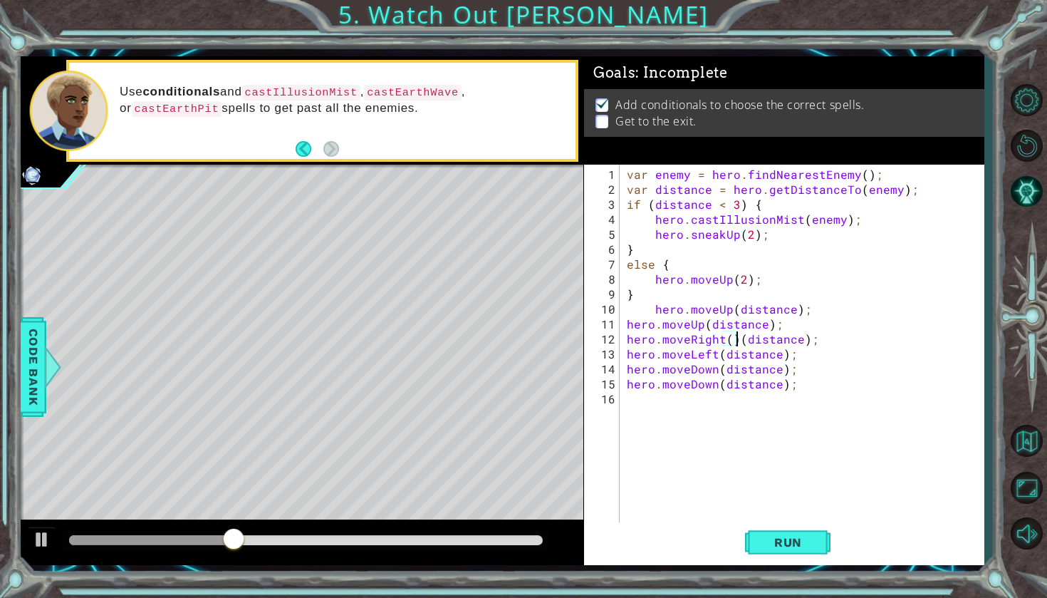
click at [738, 340] on div "var enemy = hero . findNearestEnemy ( ) ; var distance = hero . getDistanceTo (…" at bounding box center [805, 361] width 363 height 389
click at [807, 312] on div "var enemy = hero . findNearestEnemy ( ) ; var distance = hero . getDistanceTo (…" at bounding box center [805, 361] width 363 height 389
click at [716, 356] on div "var enemy = hero . findNearestEnemy ( ) ; var distance = hero . getDistanceTo (…" at bounding box center [805, 361] width 363 height 389
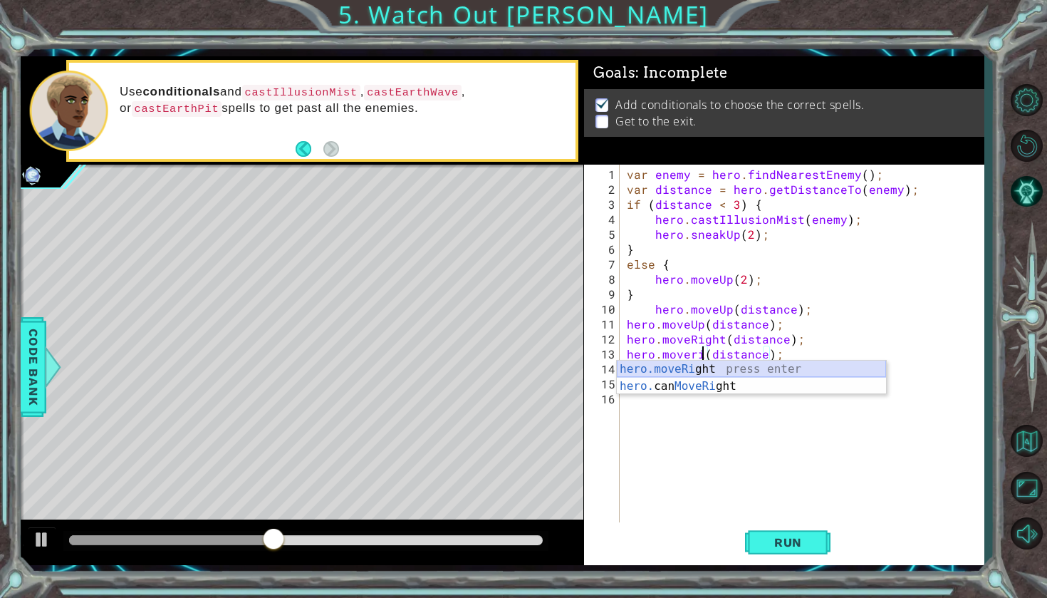
click at [728, 369] on div "hero.moveRi ght press enter hero. can MoveRi ght press enter" at bounding box center [751, 394] width 269 height 68
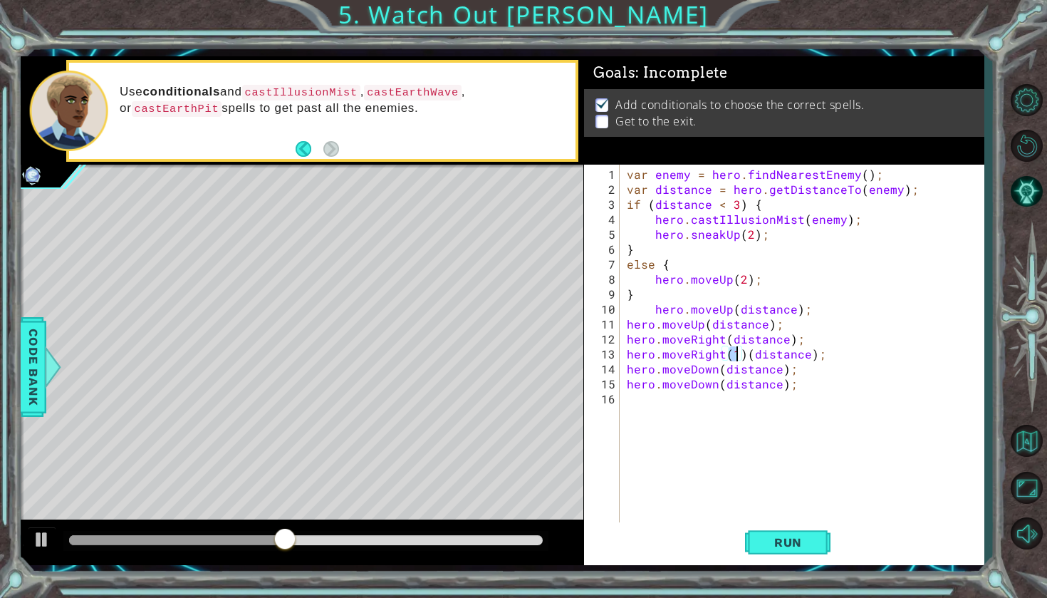
click at [744, 356] on div "var enemy = hero . findNearestEnemy ( ) ; var distance = hero . getDistanceTo (…" at bounding box center [805, 361] width 363 height 389
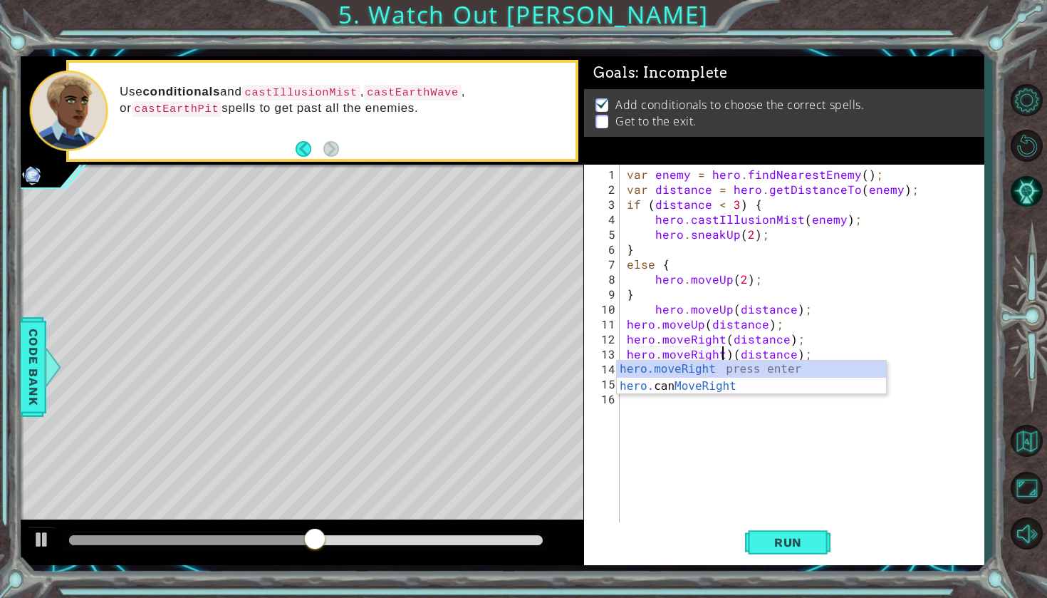
click at [726, 355] on div "var enemy = hero . findNearestEnemy ( ) ; var distance = hero . getDistanceTo (…" at bounding box center [805, 361] width 363 height 389
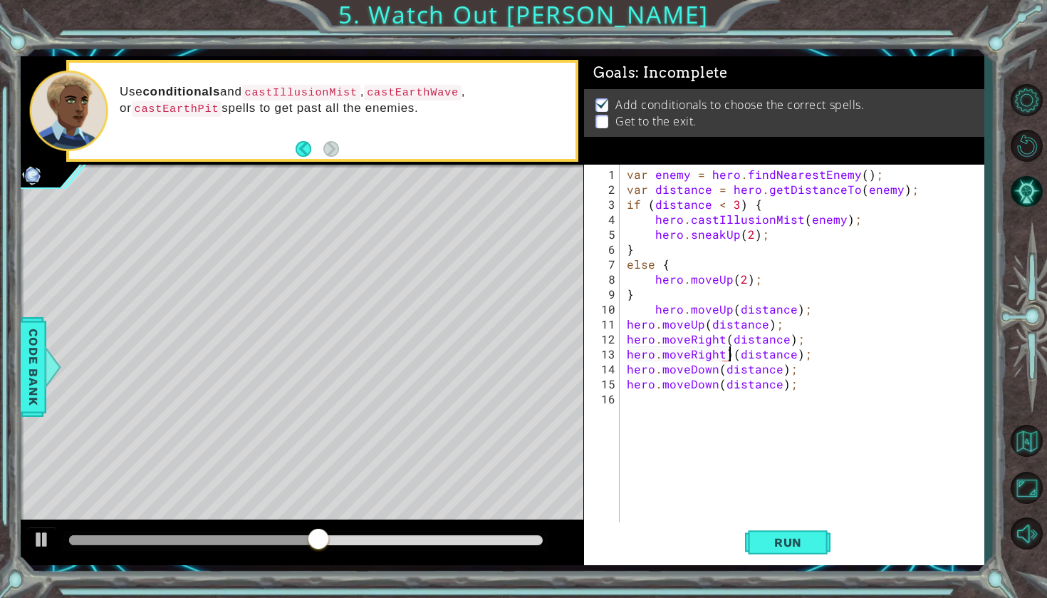
type textarea "hero.moveRight(distance);"
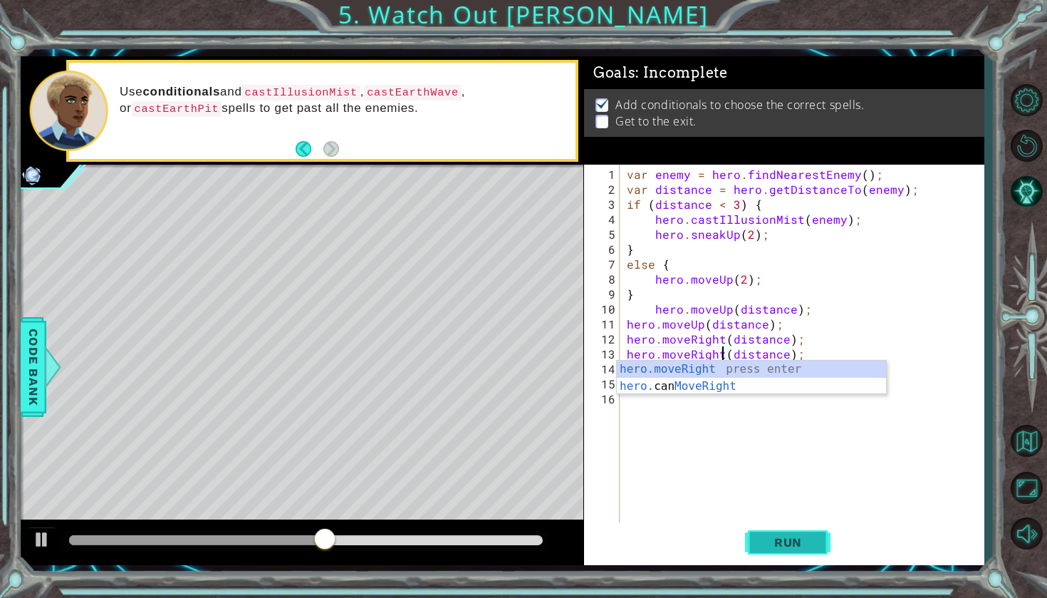
click at [777, 537] on span "Run" at bounding box center [788, 542] width 56 height 14
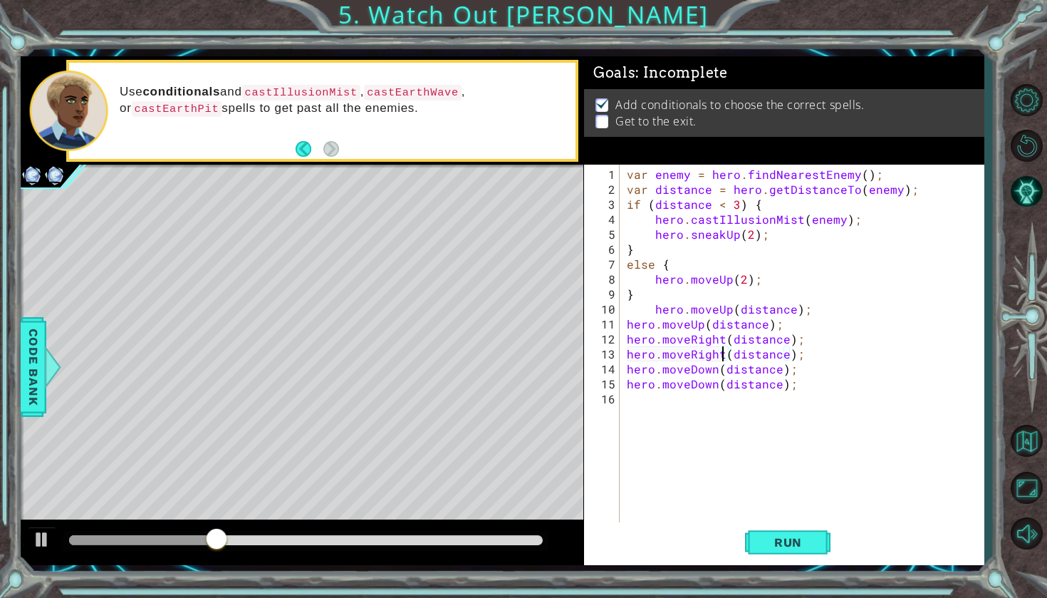
click at [791, 442] on div "var enemy = hero . findNearestEnemy ( ) ; var distance = hero . getDistanceTo (…" at bounding box center [805, 361] width 363 height 389
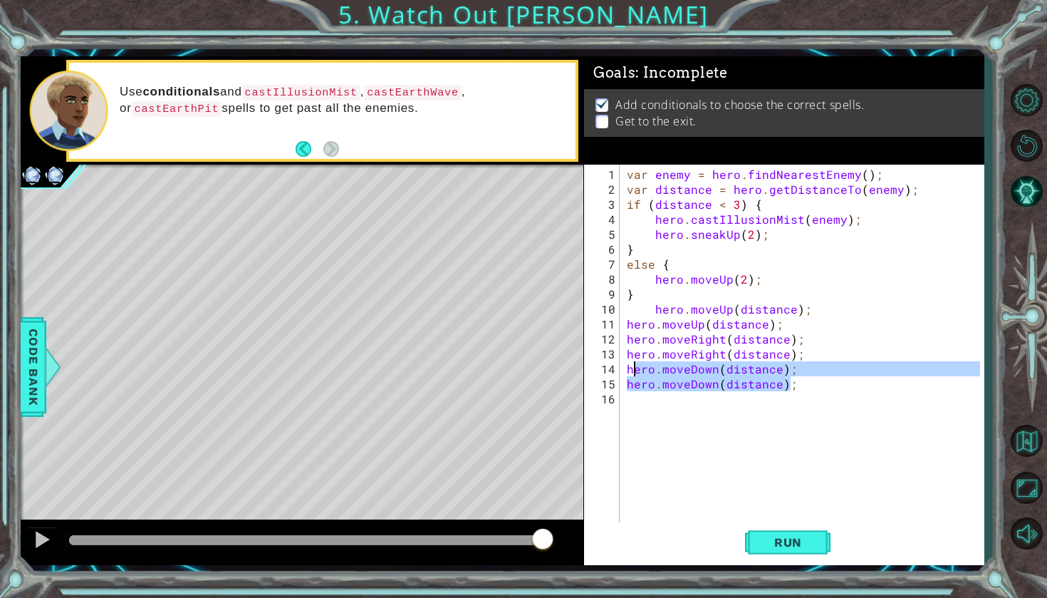
drag, startPoint x: 795, startPoint y: 385, endPoint x: 632, endPoint y: 364, distance: 164.5
click at [632, 364] on div "var enemy = hero . findNearestEnemy ( ) ; var distance = hero . getDistanceTo (…" at bounding box center [805, 361] width 363 height 389
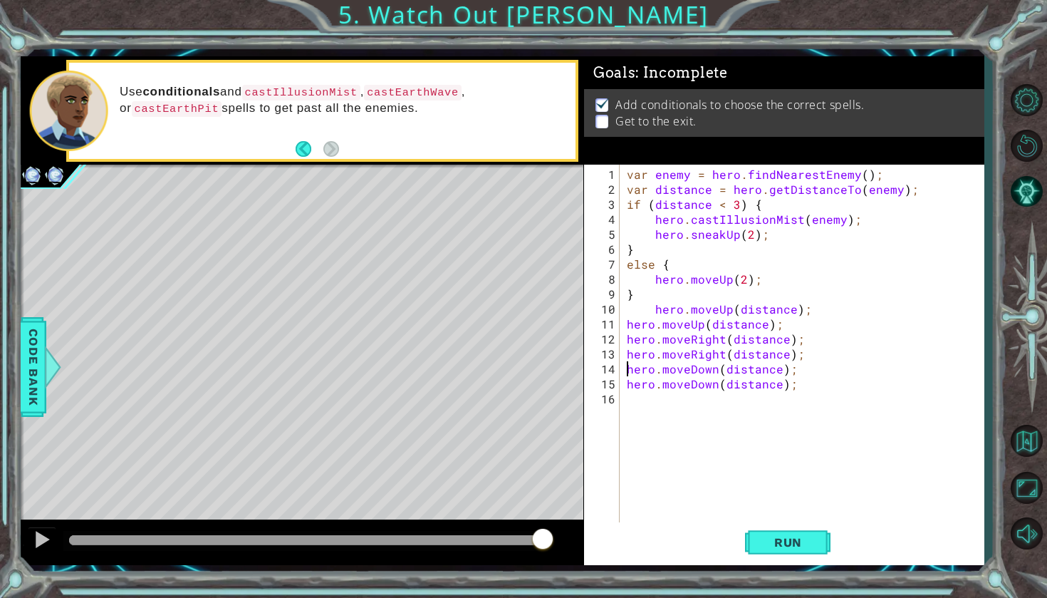
click at [627, 364] on div "var enemy = hero . findNearestEnemy ( ) ; var distance = hero . getDistanceTo (…" at bounding box center [805, 361] width 363 height 389
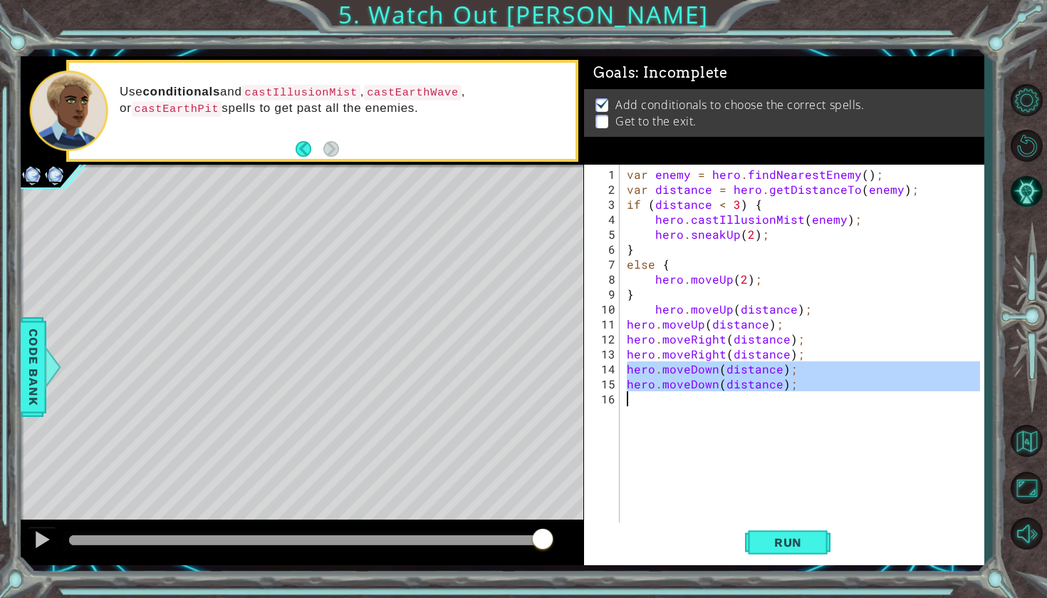
drag, startPoint x: 627, startPoint y: 364, endPoint x: 781, endPoint y: 389, distance: 155.1
click at [781, 389] on div "var enemy = hero . findNearestEnemy ( ) ; var distance = hero . getDistanceTo (…" at bounding box center [805, 361] width 363 height 389
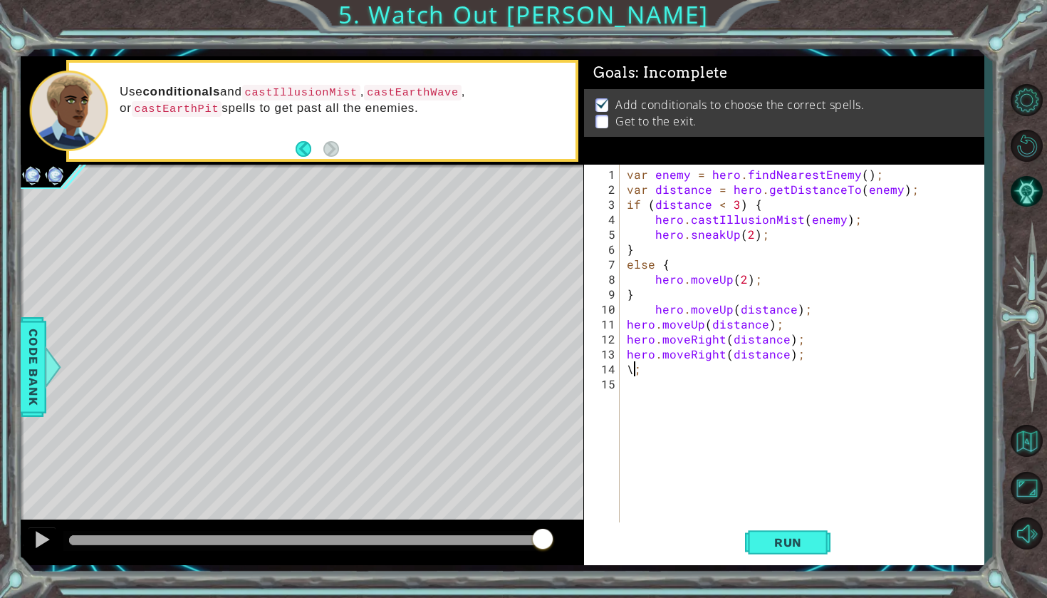
click at [764, 374] on div "var enemy = hero . findNearestEnemy ( ) ; var distance = hero . getDistanceTo (…" at bounding box center [805, 361] width 363 height 389
type textarea "\"
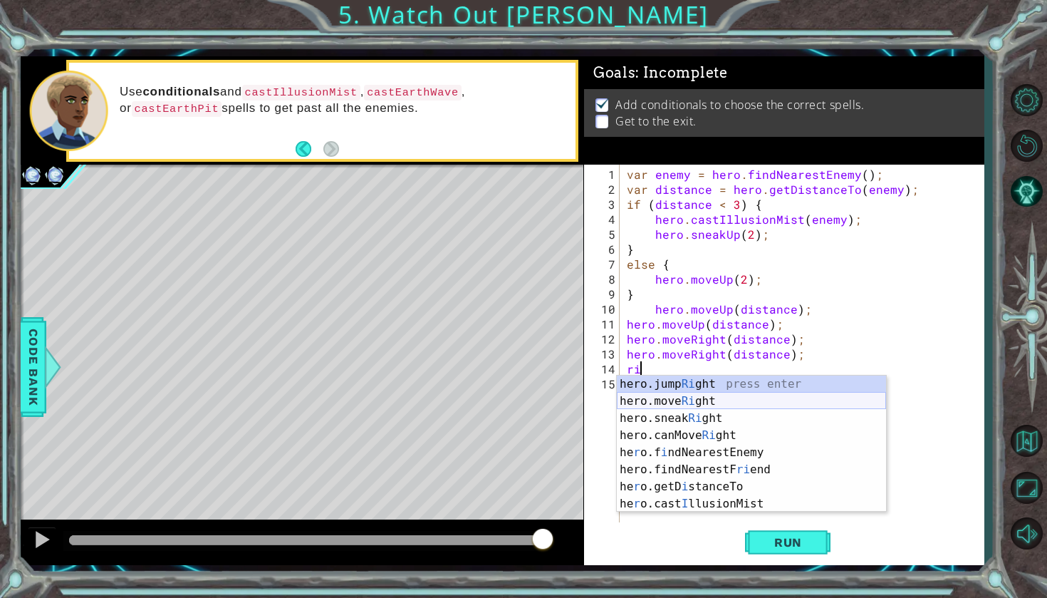
click at [766, 404] on div "hero.jump Ri ght press enter hero.move Ri ght press enter hero.sneak Ri ght pre…" at bounding box center [751, 460] width 269 height 171
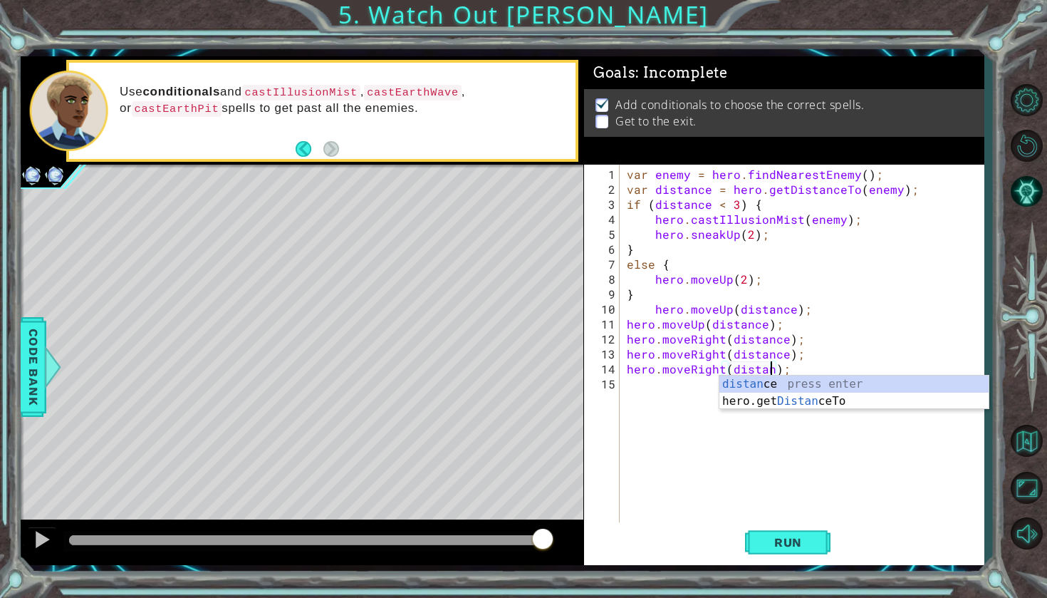
type textarea "hero.moveRight(distance);"
click at [665, 368] on div "var enemy = hero . findNearestEnemy ( ) ; var distance = hero . getDistanceTo (…" at bounding box center [805, 361] width 363 height 389
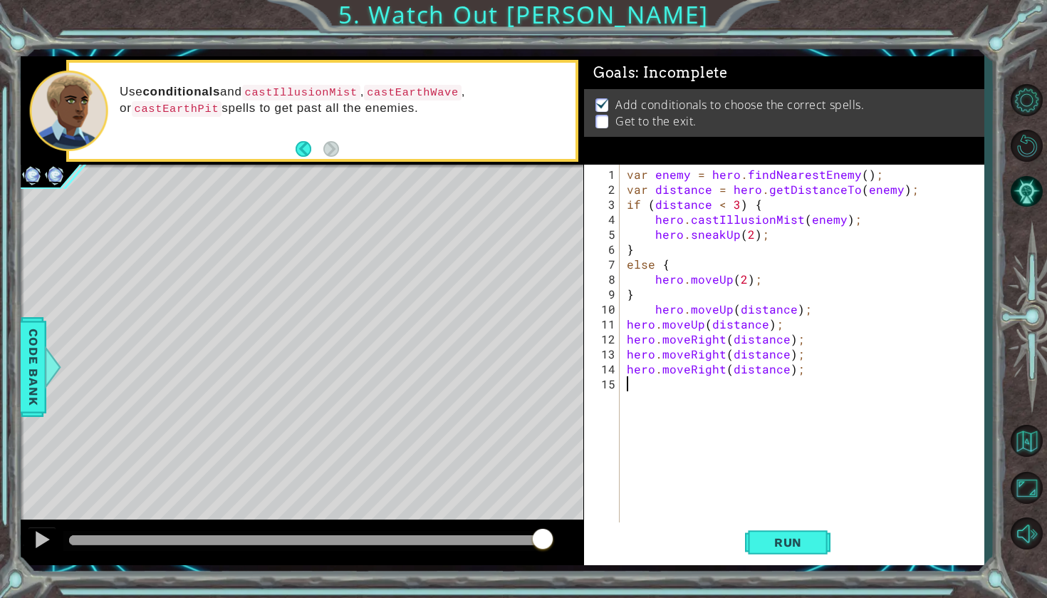
click at [669, 390] on div "var enemy = hero . findNearestEnemy ( ) ; var distance = hero . getDistanceTo (…" at bounding box center [805, 361] width 363 height 389
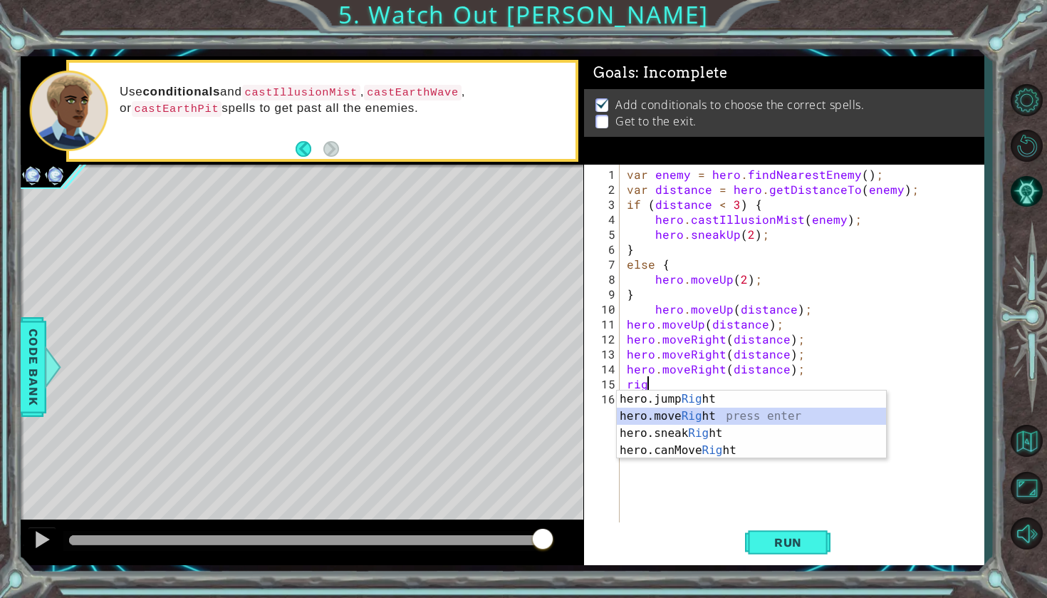
click at [683, 416] on div "hero.jump Rig ht press enter hero.move Rig ht press enter hero.sneak Rig ht pre…" at bounding box center [751, 441] width 269 height 103
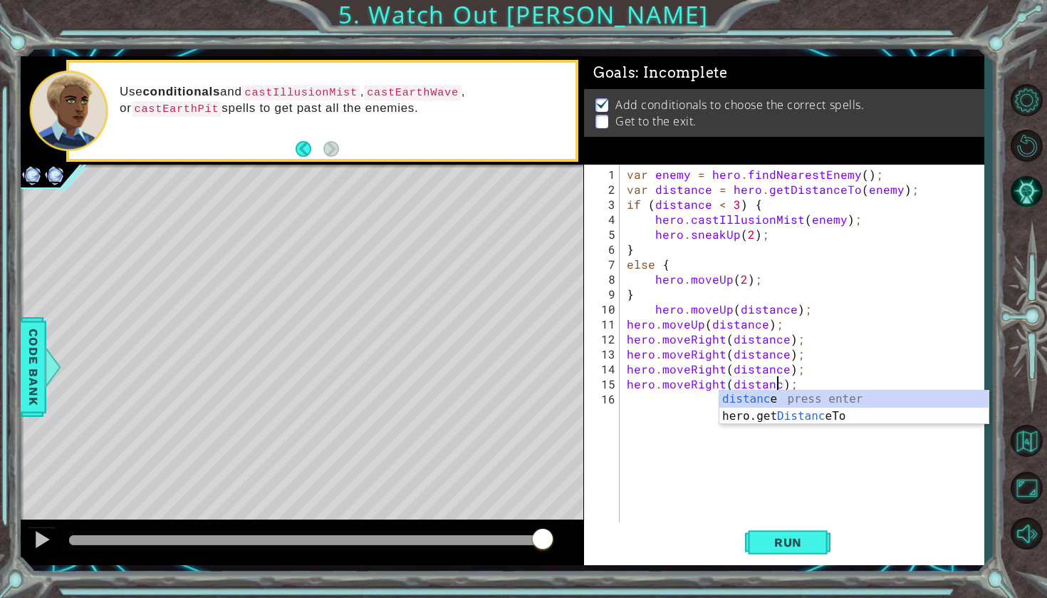
scroll to position [0, 9]
type textarea "hero.moveRight(distance);"
click at [790, 546] on span "Run" at bounding box center [788, 542] width 56 height 14
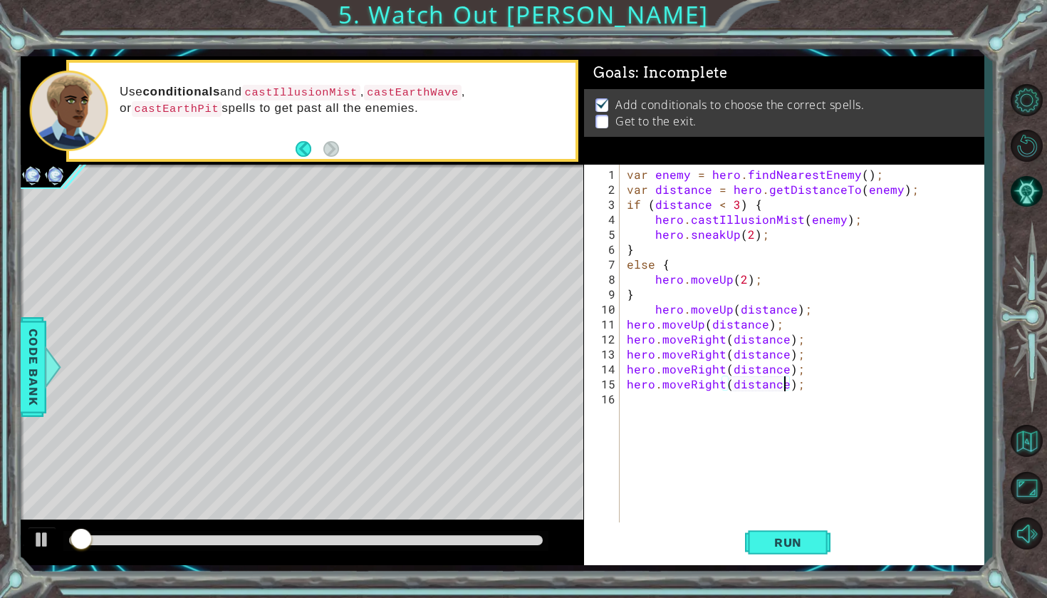
click at [696, 424] on div "var enemy = hero . findNearestEnemy ( ) ; var distance = hero . getDistanceTo (…" at bounding box center [805, 361] width 363 height 389
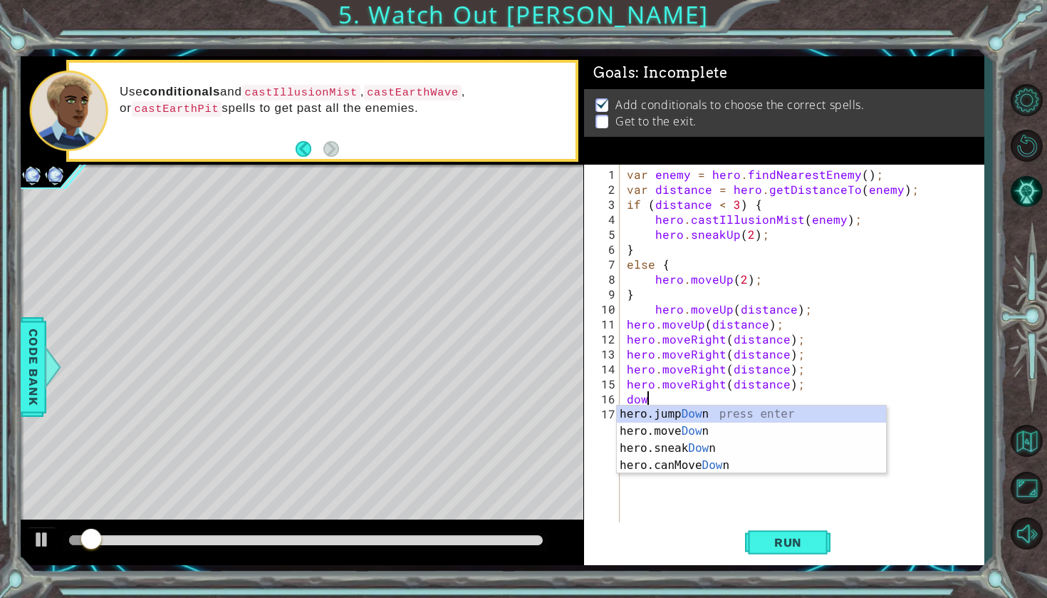
scroll to position [0, 1]
click at [720, 430] on div "hero.jump Down press enter hero.move Down press enter hero.sneak Down press ent…" at bounding box center [751, 456] width 269 height 103
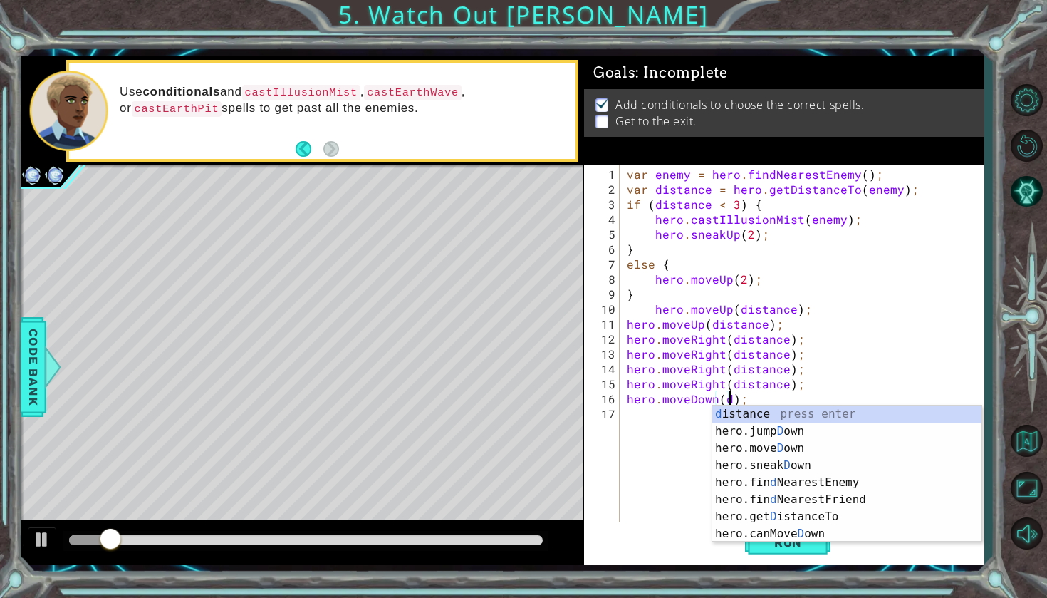
scroll to position [0, 6]
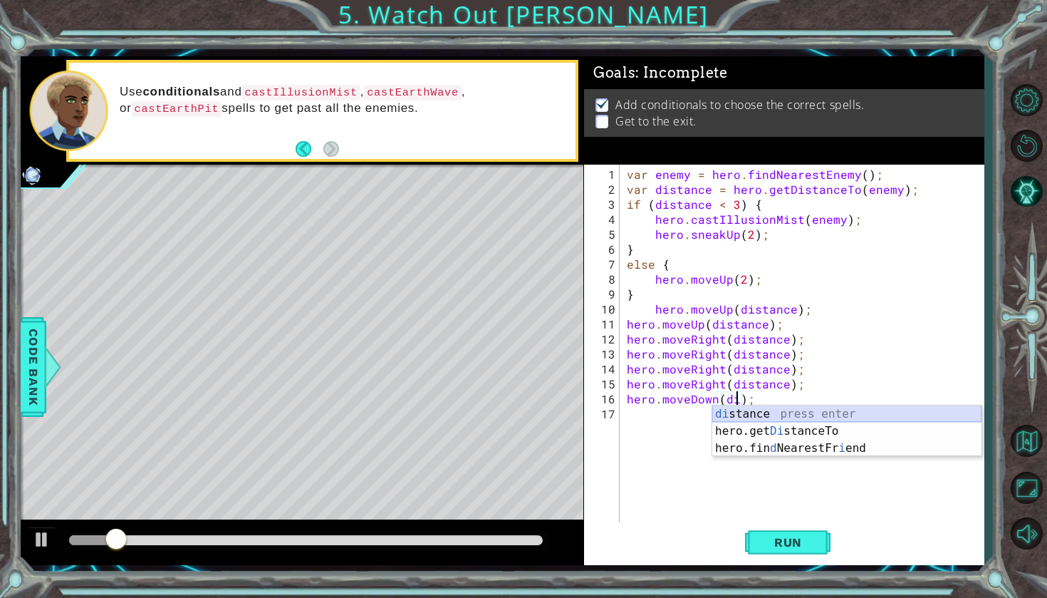
click at [743, 413] on div "di stance press enter hero.get Di stanceTo press enter hero.fin d NearestFr i e…" at bounding box center [846, 447] width 269 height 85
type textarea "hero.moveDown(distance);"
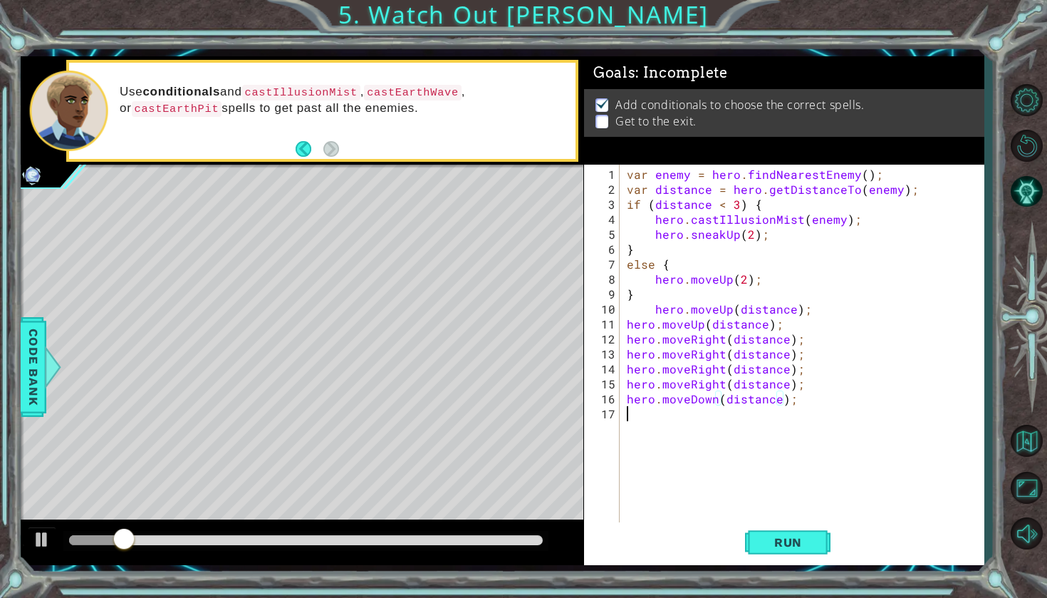
click at [717, 418] on div "var enemy = hero . findNearestEnemy ( ) ; var distance = hero . getDistanceTo (…" at bounding box center [805, 361] width 363 height 389
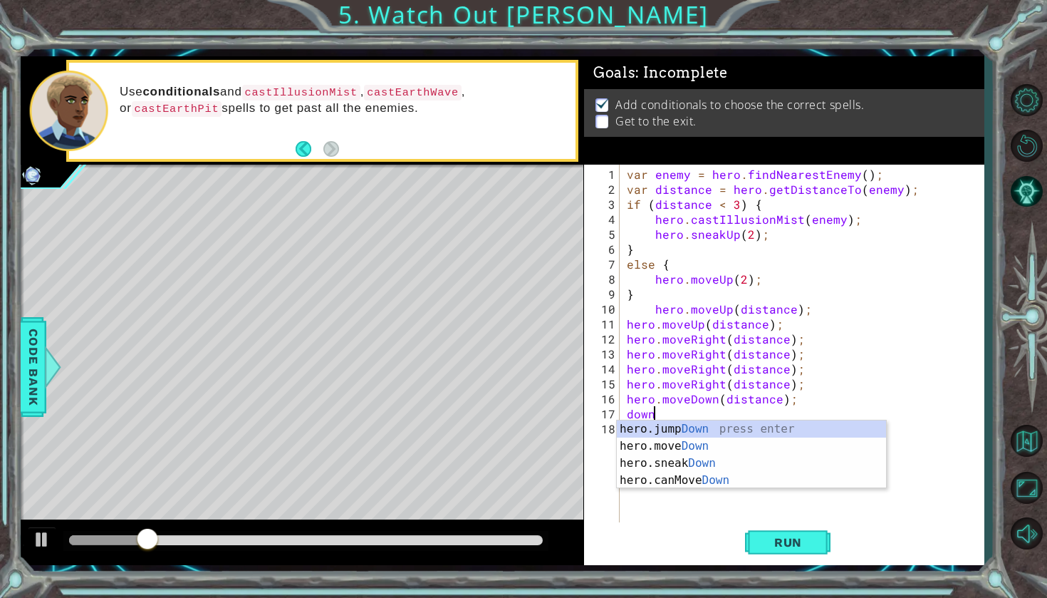
scroll to position [0, 1]
click at [725, 448] on div "hero.jump Down press enter hero.move Down press enter hero.sneak Down press ent…" at bounding box center [751, 471] width 269 height 103
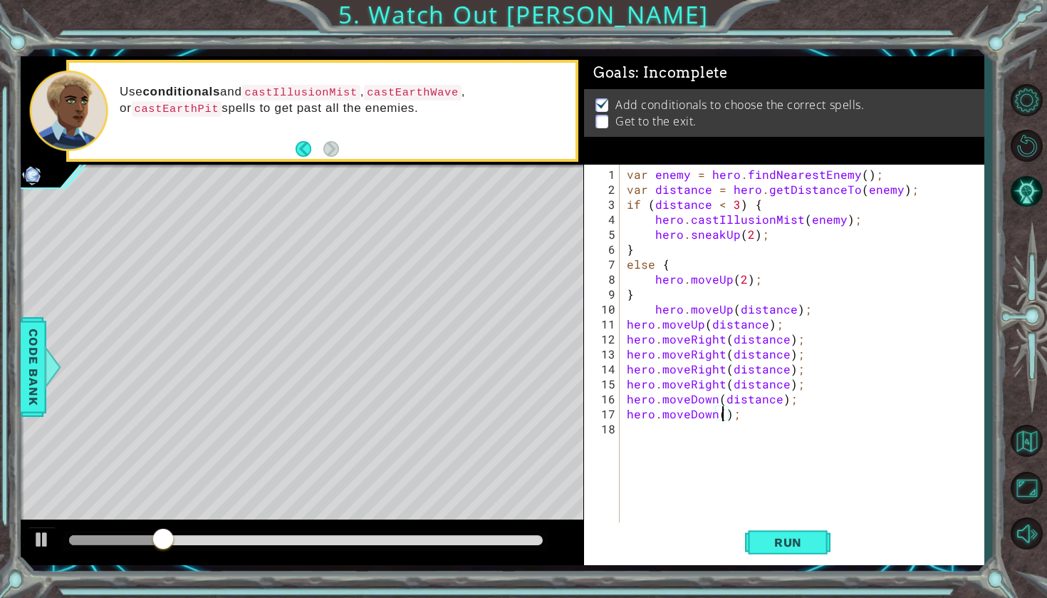
scroll to position [0, 6]
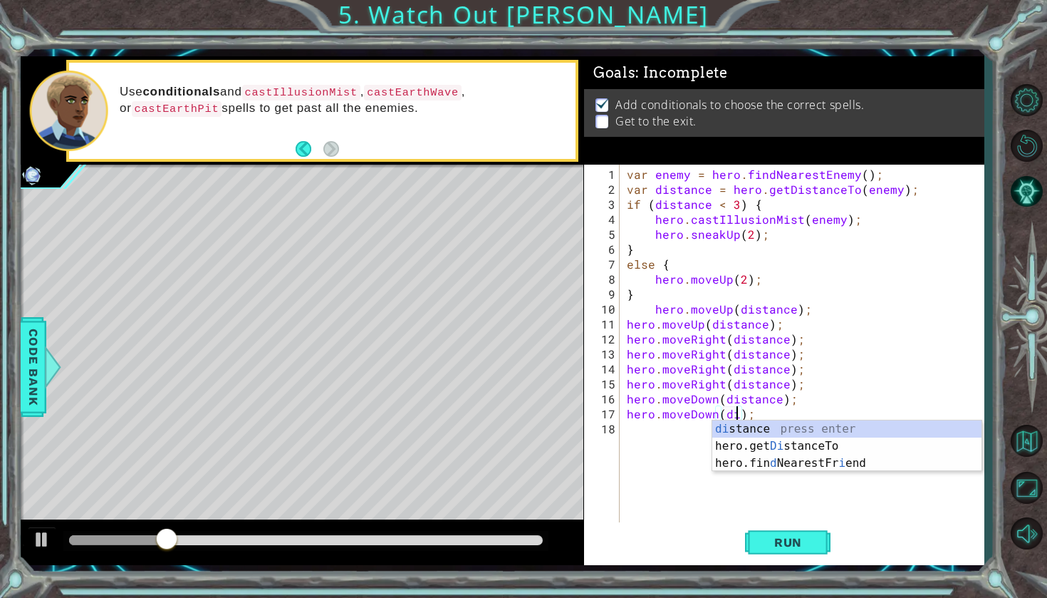
type textarea "hero.moveDown(distance);"
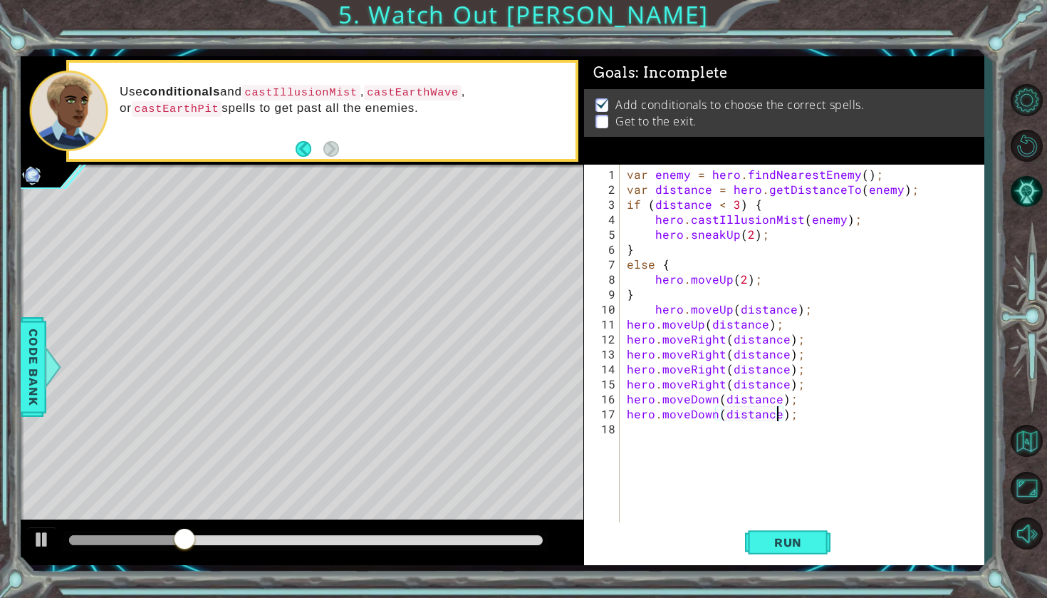
click at [730, 457] on div "var enemy = hero . findNearestEnemy ( ) ; var distance = hero . getDistanceTo (…" at bounding box center [805, 361] width 363 height 389
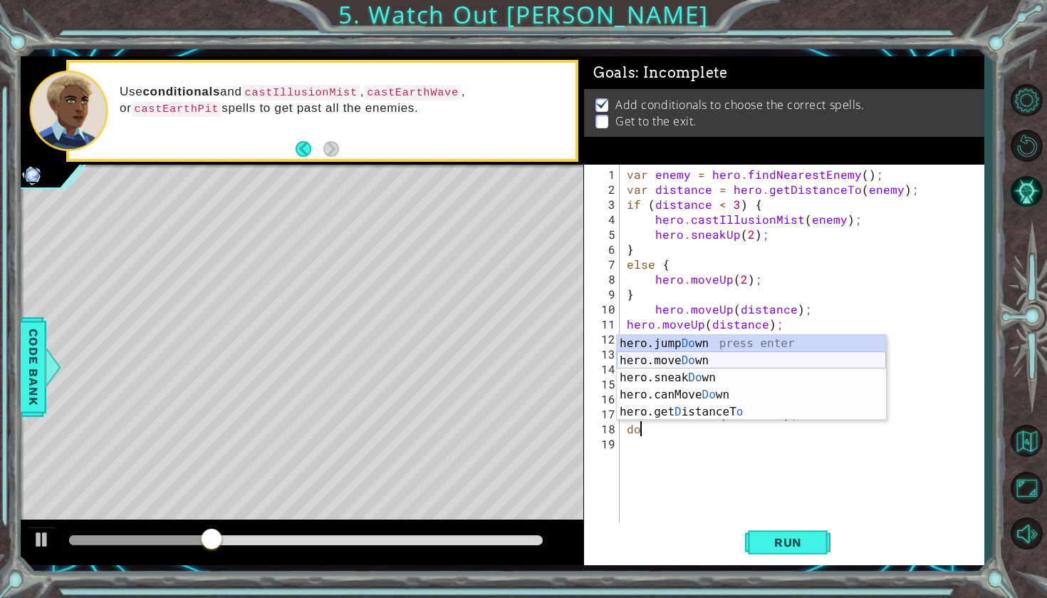
click at [786, 365] on div "hero.jump Do wn press enter hero.move Do wn press enter hero.sneak Do wn press …" at bounding box center [751, 395] width 269 height 120
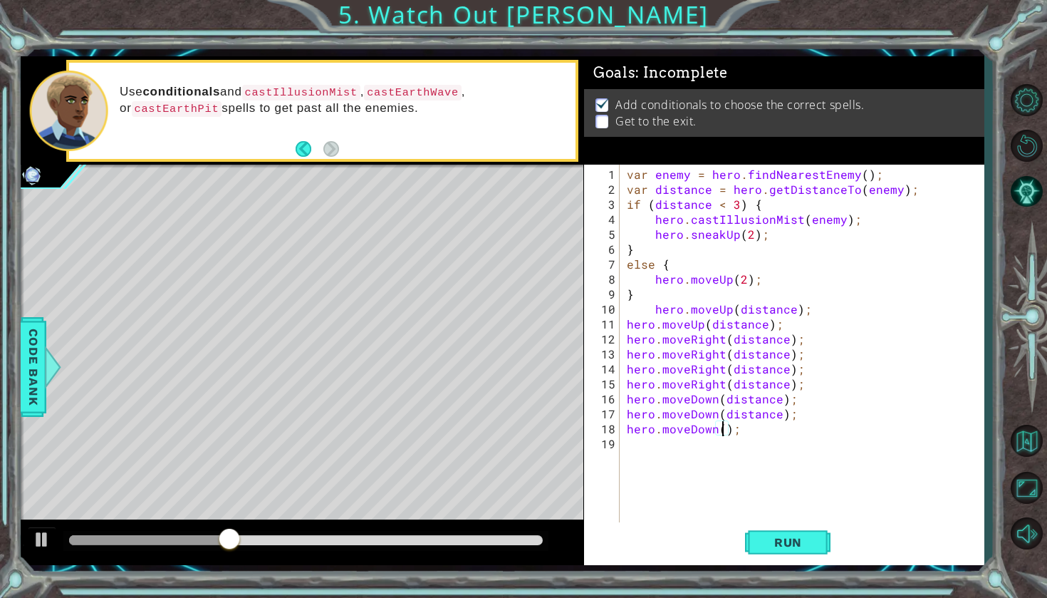
scroll to position [0, 6]
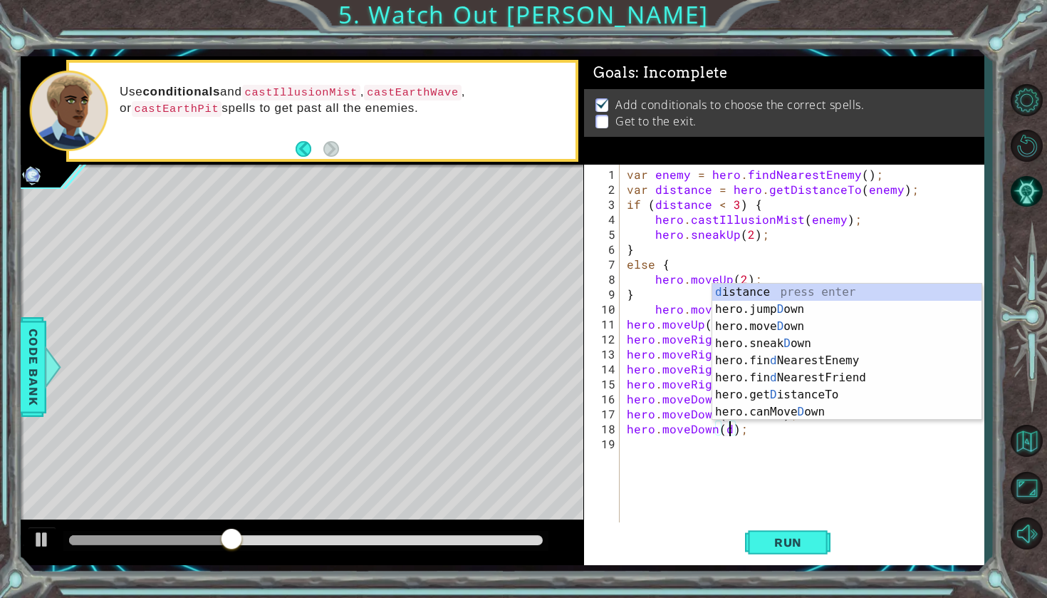
type textarea "hero.moveDown(distance);"
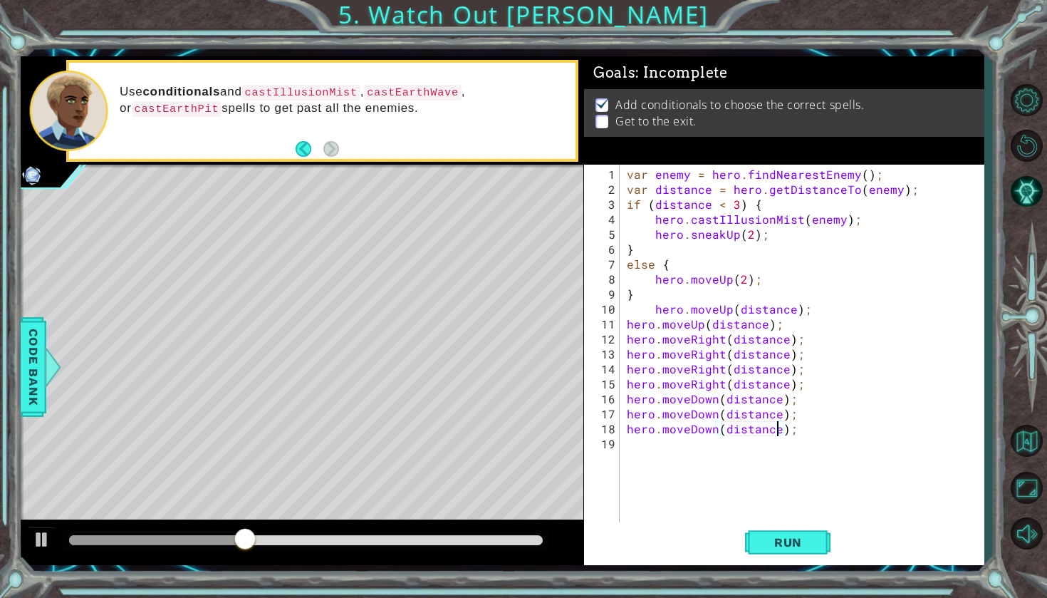
click at [723, 444] on div "var enemy = hero . findNearestEnemy ( ) ; var distance = hero . getDistanceTo (…" at bounding box center [805, 361] width 363 height 389
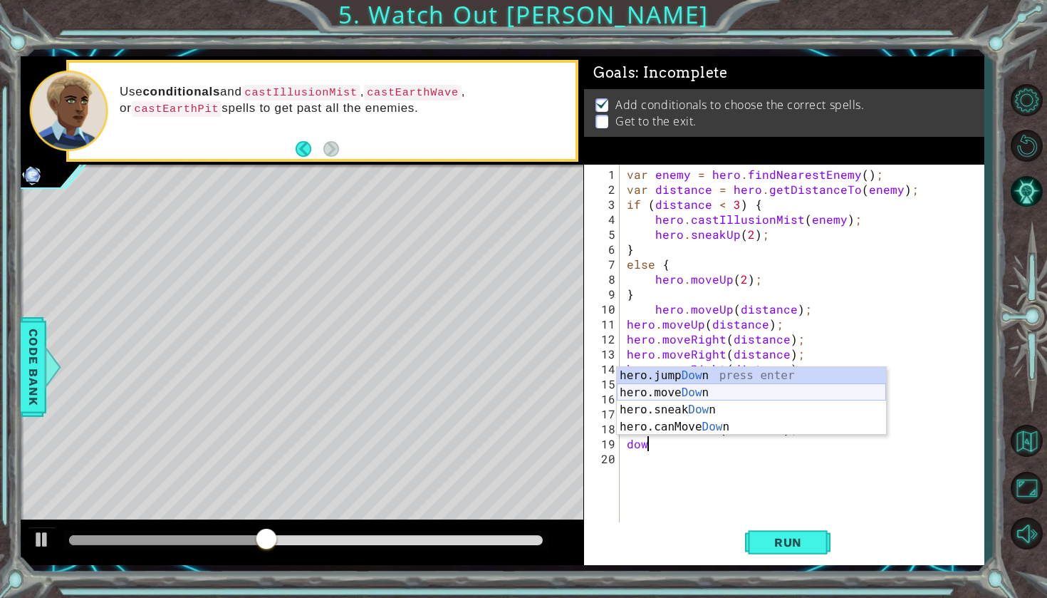
click at [756, 399] on div "hero.jump Dow n press enter hero.move Dow n press enter hero.sneak Dow n press …" at bounding box center [751, 418] width 269 height 103
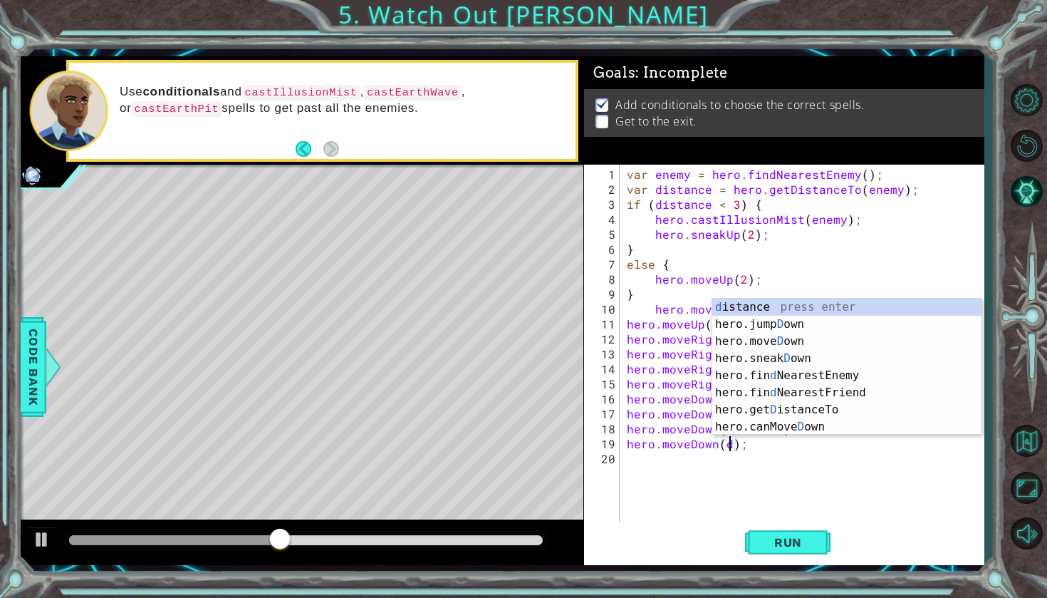
scroll to position [0, 6]
type textarea "hero.moveDown(distance);"
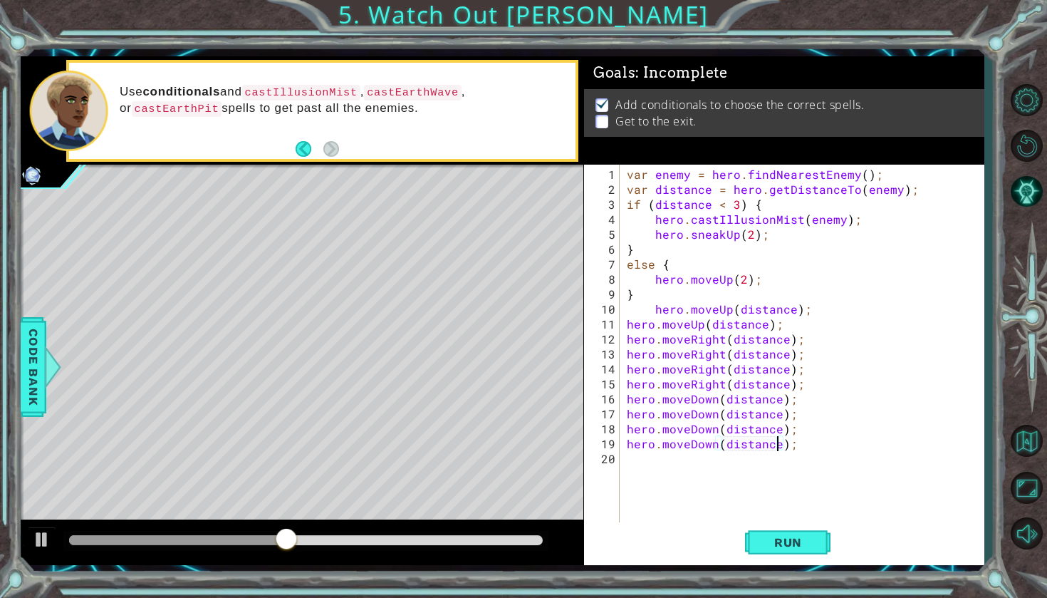
click at [717, 470] on div "var enemy = hero . findNearestEnemy ( ) ; var distance = hero . getDistanceTo (…" at bounding box center [805, 361] width 363 height 389
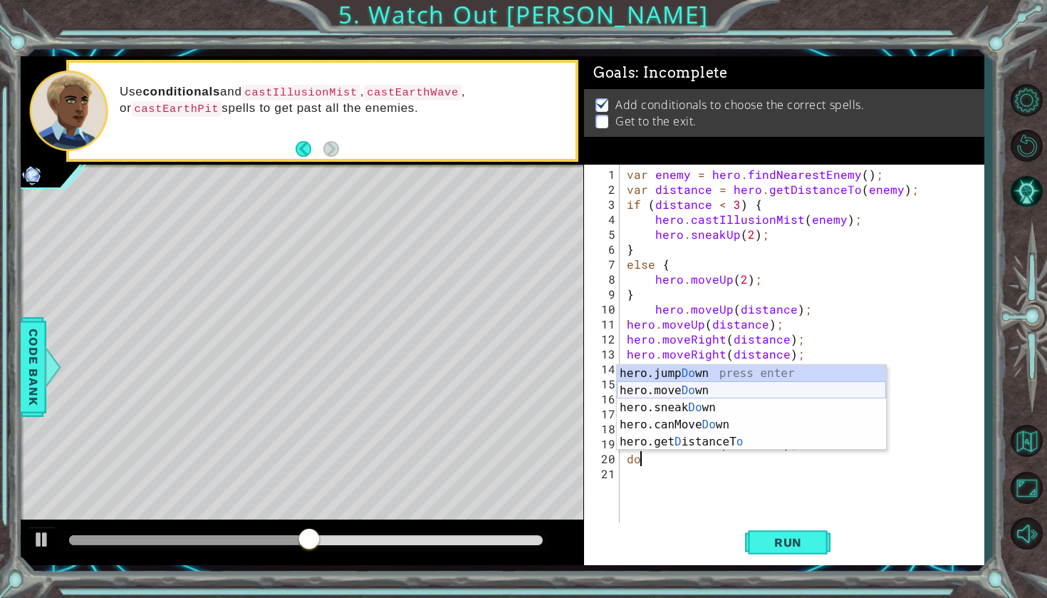
click at [752, 396] on div "hero.jump Do wn press enter hero.move Do wn press enter hero.sneak Do wn press …" at bounding box center [751, 425] width 269 height 120
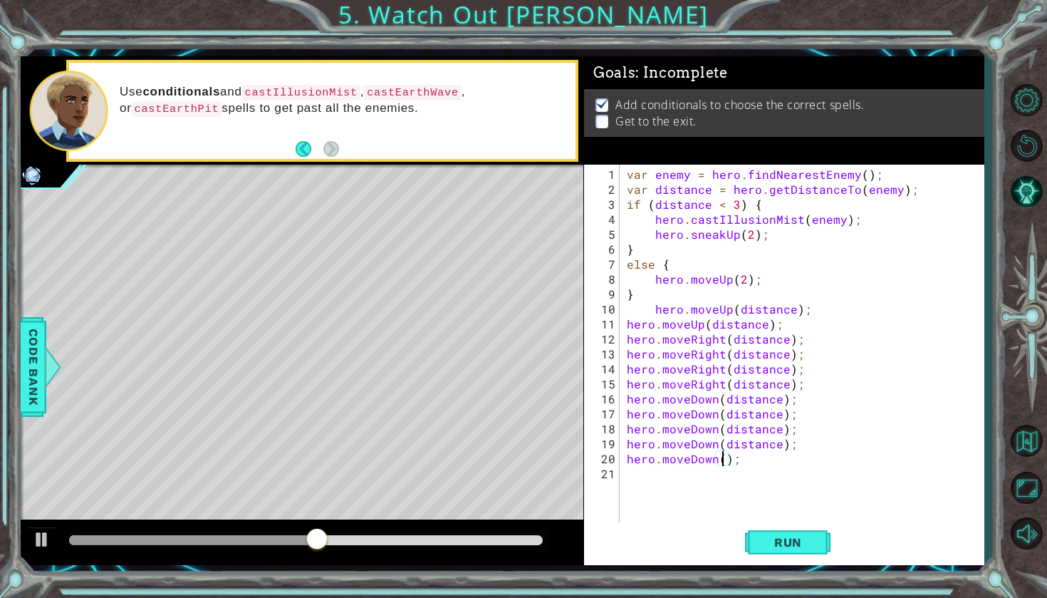
scroll to position [0, 6]
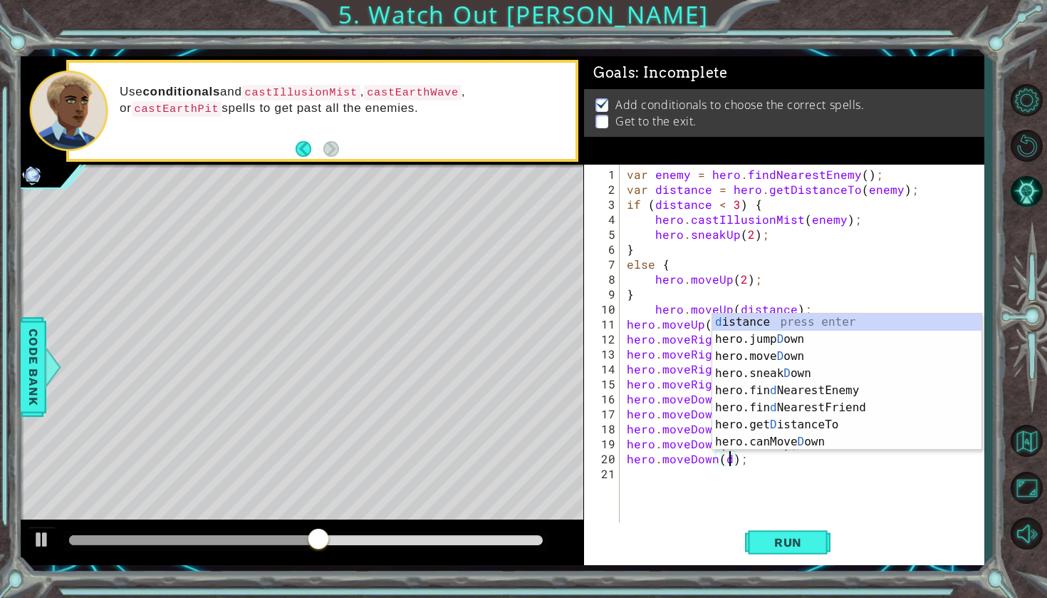
type textarea "hero.moveDown(distance);"
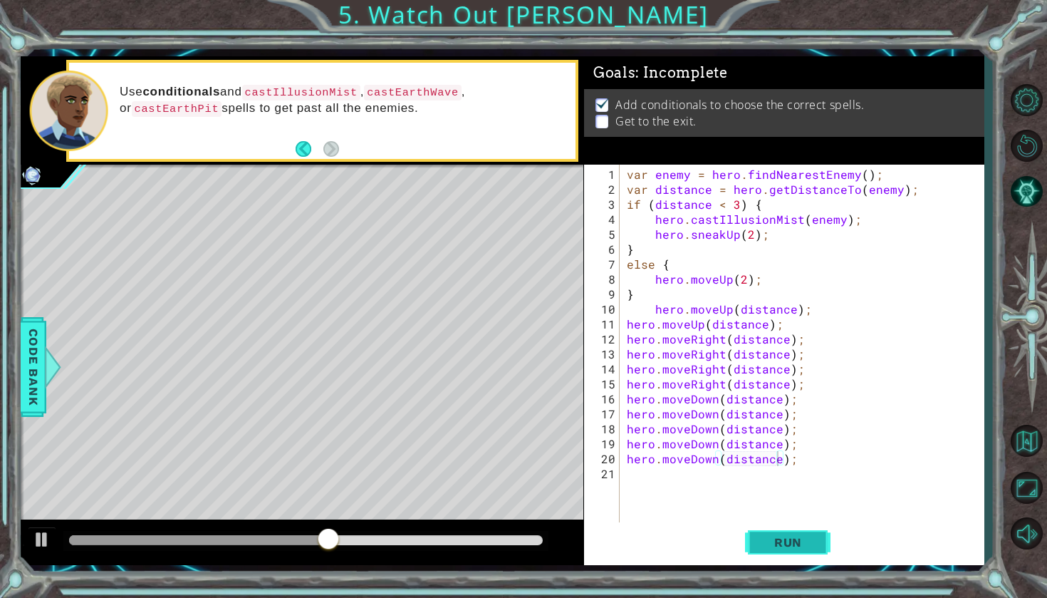
click at [749, 531] on button "Run" at bounding box center [787, 542] width 85 height 40
click at [696, 480] on div "var enemy = hero . findNearestEnemy ( ) ; var distance = hero . getDistanceTo (…" at bounding box center [805, 361] width 363 height 389
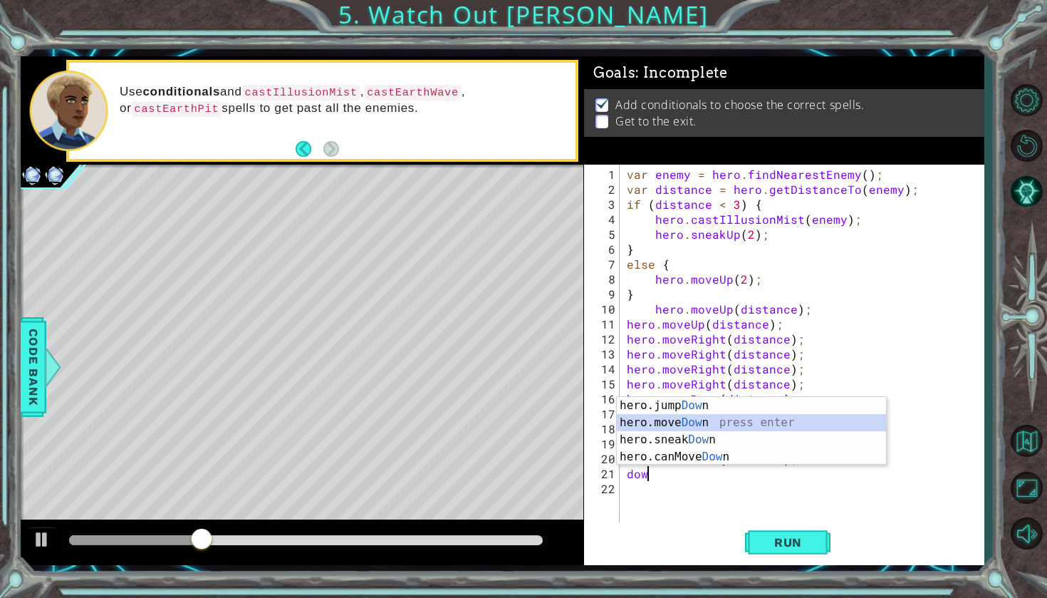
click at [752, 424] on div "hero.jump Dow n press enter hero.move Dow n press enter hero.sneak Dow n press …" at bounding box center [751, 448] width 269 height 103
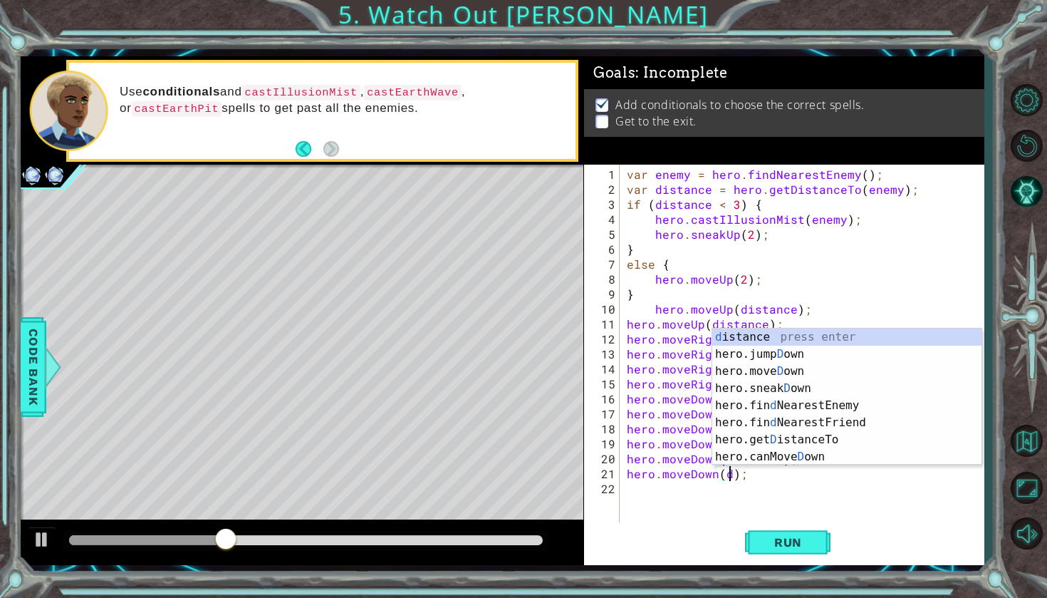
scroll to position [0, 6]
type textarea "hero.moveDown(distance);"
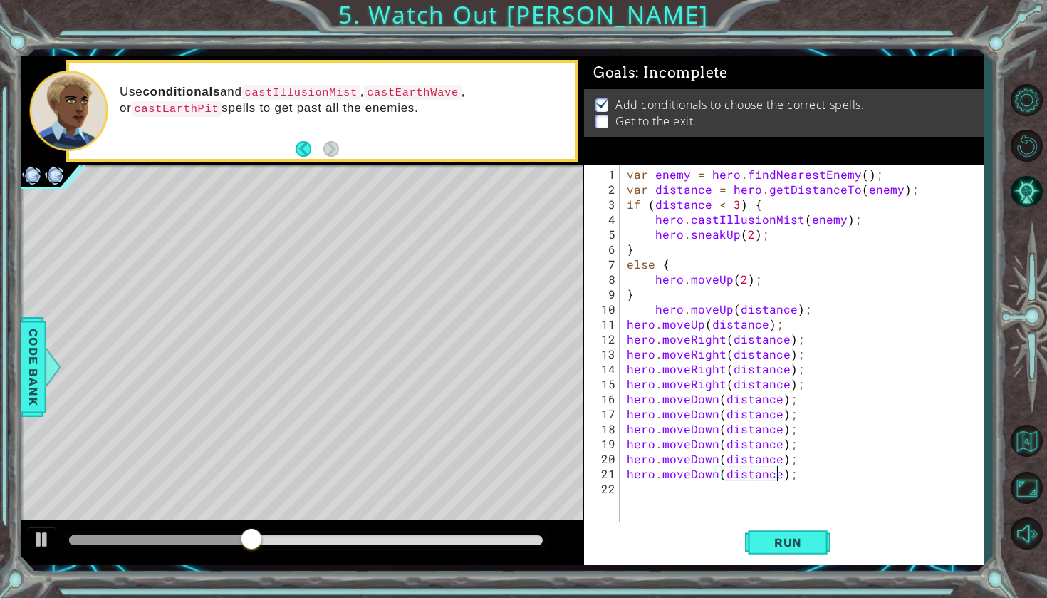
click at [710, 504] on div "var enemy = hero . findNearestEnemy ( ) ; var distance = hero . getDistanceTo (…" at bounding box center [805, 361] width 363 height 389
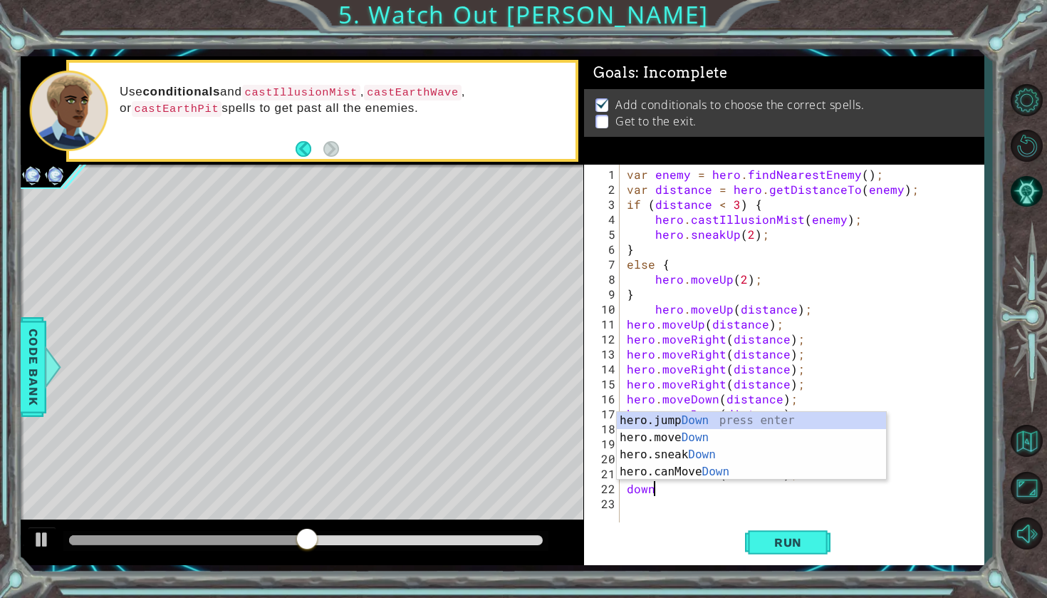
scroll to position [0, 1]
click at [710, 439] on div "hero.jump Down press enter hero.move Down press enter hero.sneak Down press ent…" at bounding box center [751, 463] width 269 height 103
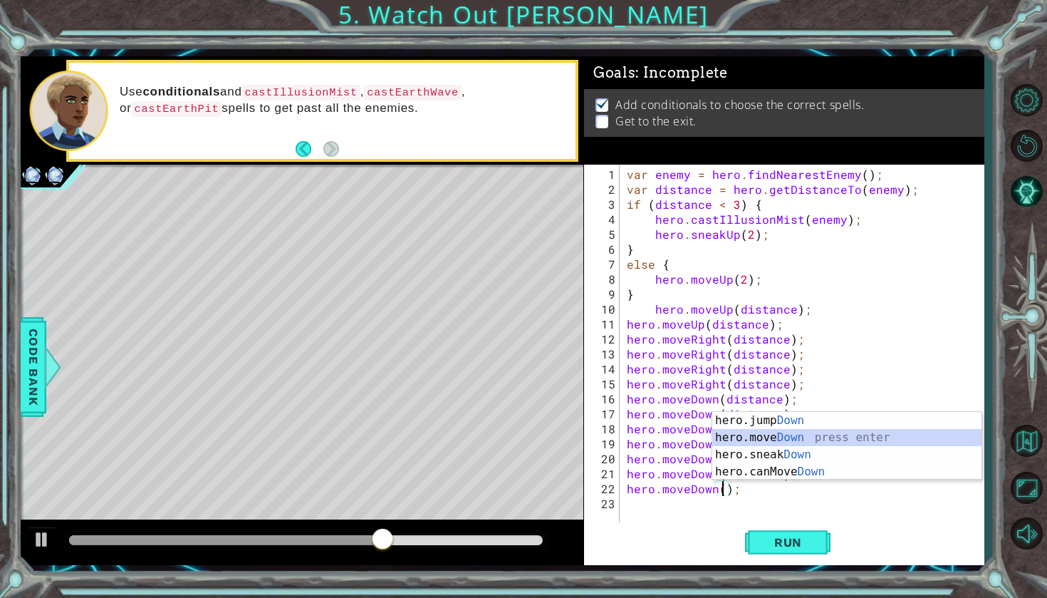
scroll to position [0, 6]
type textarea "hero.moveDown(distance);"
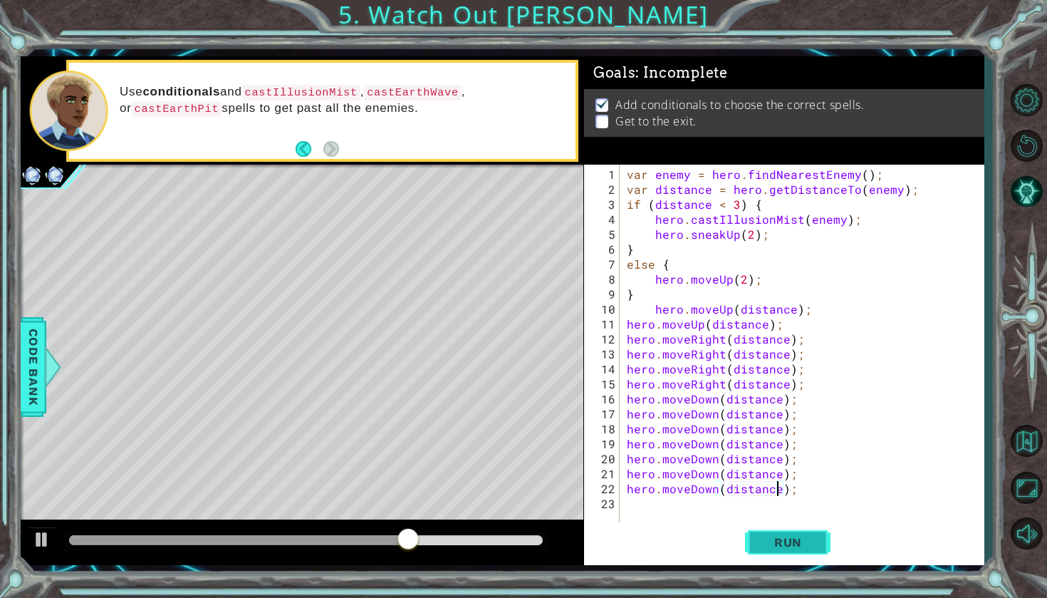
click at [771, 541] on span "Run" at bounding box center [788, 542] width 56 height 14
click at [854, 461] on div "var enemy = hero . findNearestEnemy ( ) ; var distance = hero . getDistanceTo (…" at bounding box center [805, 361] width 363 height 389
drag, startPoint x: 806, startPoint y: 492, endPoint x: 625, endPoint y: 492, distance: 180.9
click at [625, 492] on div "var enemy = hero . findNearestEnemy ( ) ; var distance = hero . getDistanceTo (…" at bounding box center [805, 361] width 363 height 389
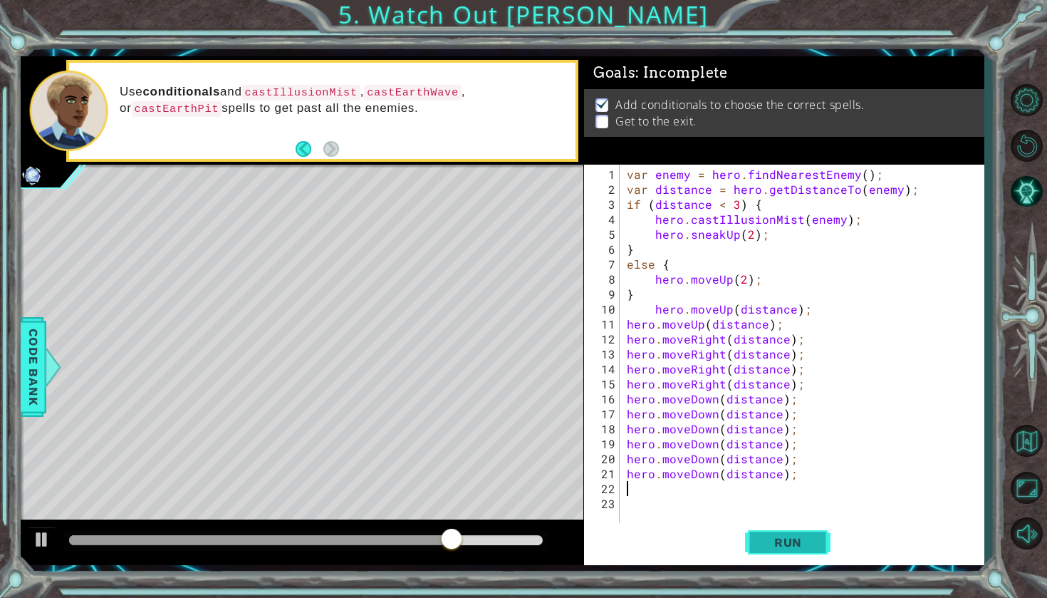
click at [772, 543] on span "Run" at bounding box center [788, 542] width 56 height 14
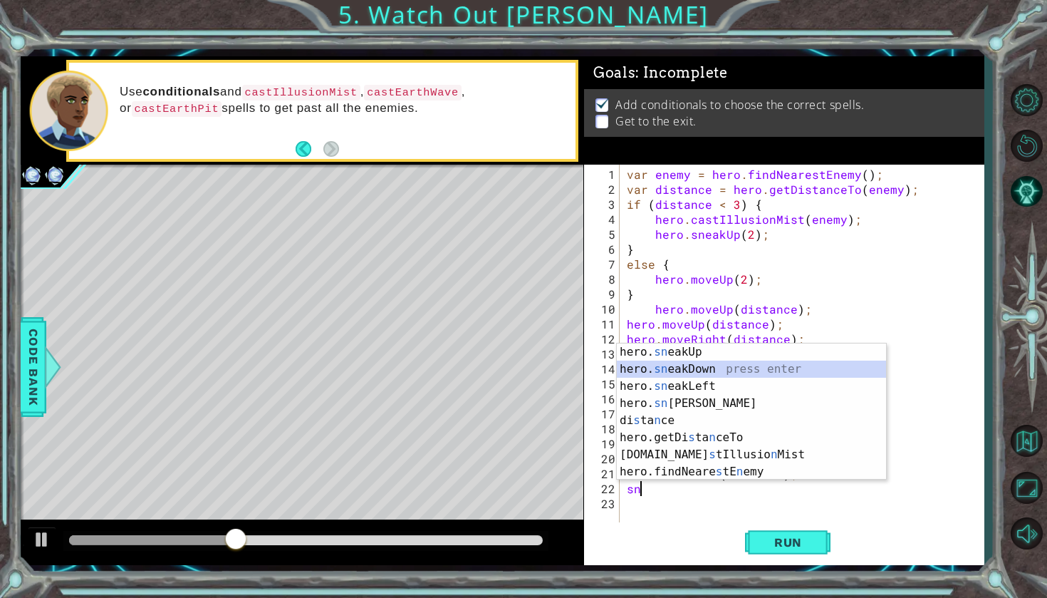
click at [755, 375] on div "hero. sn eakUp press enter hero. sn eakDown press enter hero. sn eakLeft press …" at bounding box center [751, 428] width 269 height 171
type textarea "hero.sneakDown(1);"
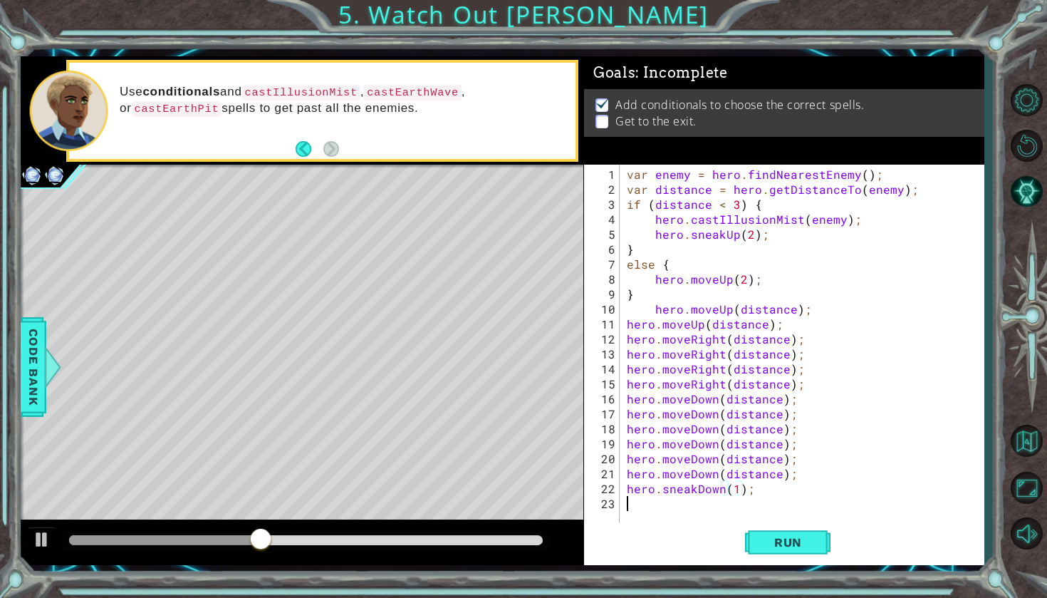
click at [716, 504] on div "var enemy = hero . findNearestEnemy ( ) ; var distance = hero . getDistanceTo (…" at bounding box center [805, 361] width 363 height 389
click at [734, 491] on div "var enemy = hero . findNearestEnemy ( ) ; var distance = hero . getDistanceTo (…" at bounding box center [805, 361] width 363 height 389
type textarea "hero.sneakDown(2);"
click at [810, 560] on button "Run" at bounding box center [787, 542] width 85 height 40
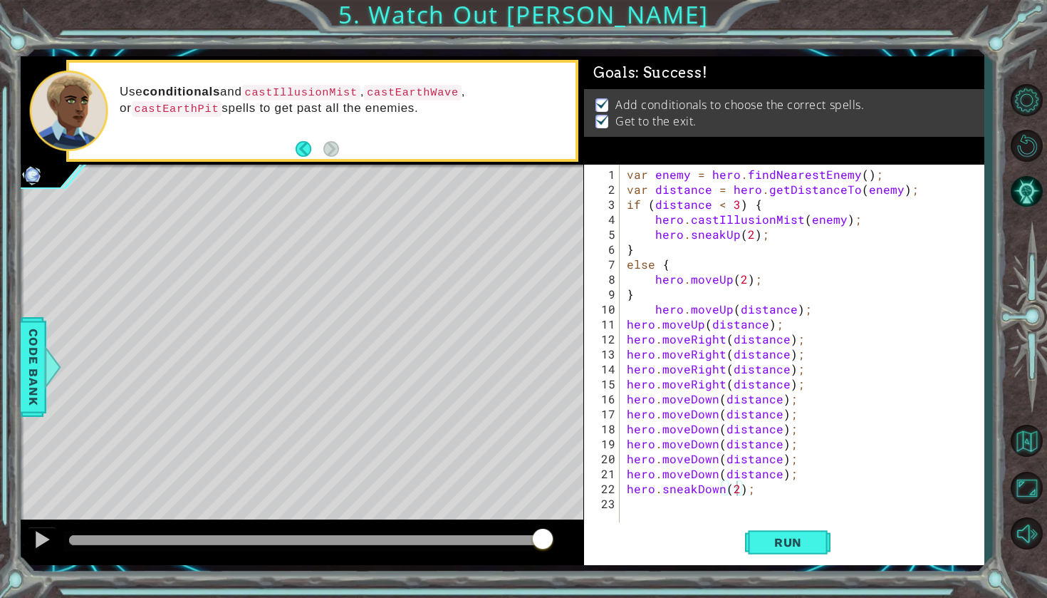
drag, startPoint x: 108, startPoint y: 537, endPoint x: 602, endPoint y: 542, distance: 493.6
click at [602, 542] on body "1 ההההההההההההההההההההההההההההההההההההההההההההההההההההההההההההההההההההההההההההה…" at bounding box center [523, 299] width 1047 height 598
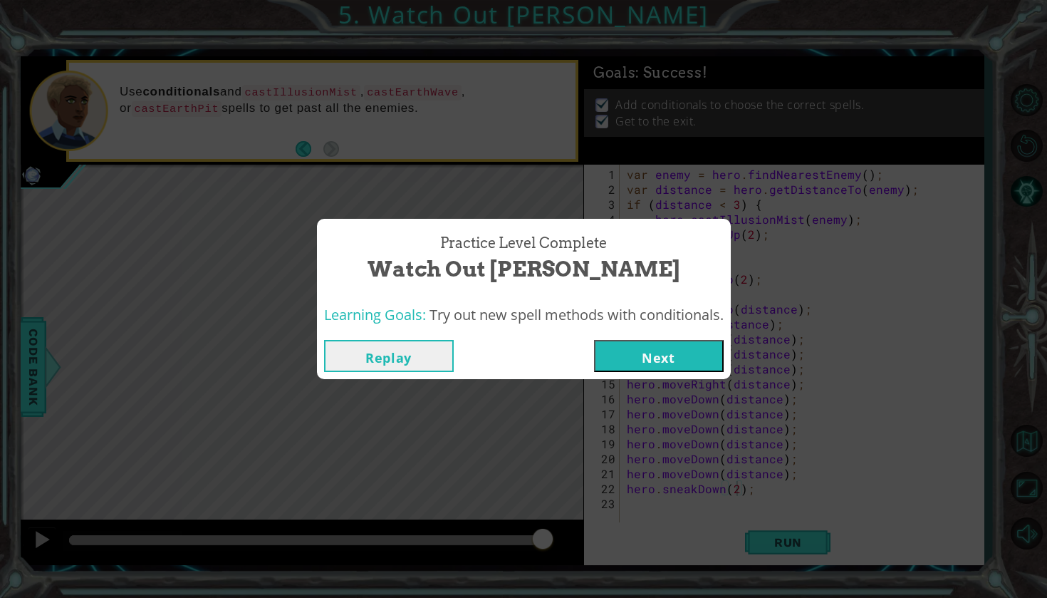
click at [662, 355] on button "Next" at bounding box center [659, 356] width 130 height 32
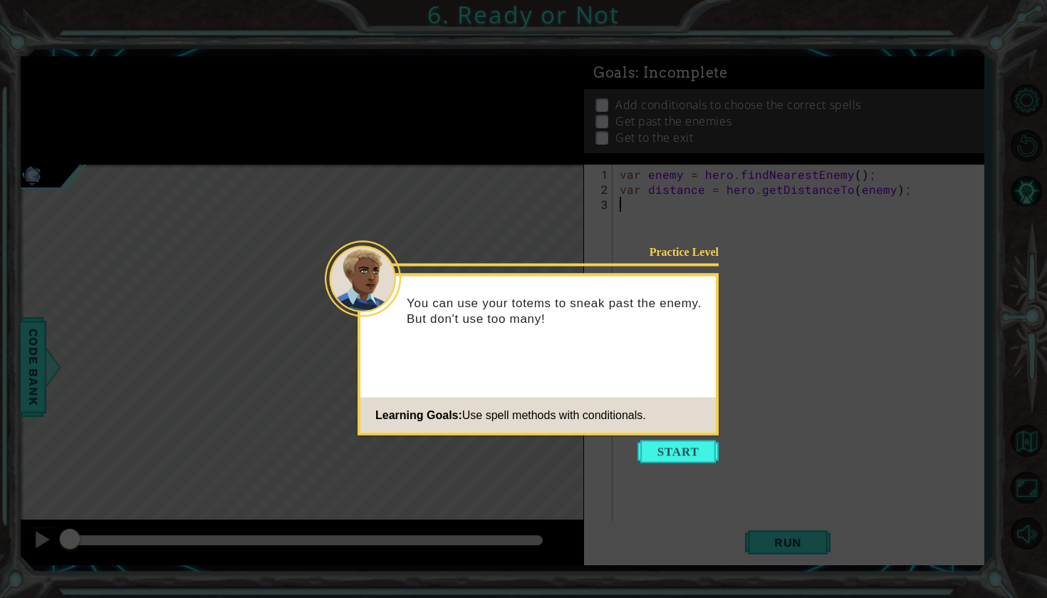
click at [684, 432] on footer "Learning Goals: Use spell methods with conditionals." at bounding box center [537, 414] width 355 height 35
click at [679, 449] on button "Start" at bounding box center [677, 451] width 81 height 23
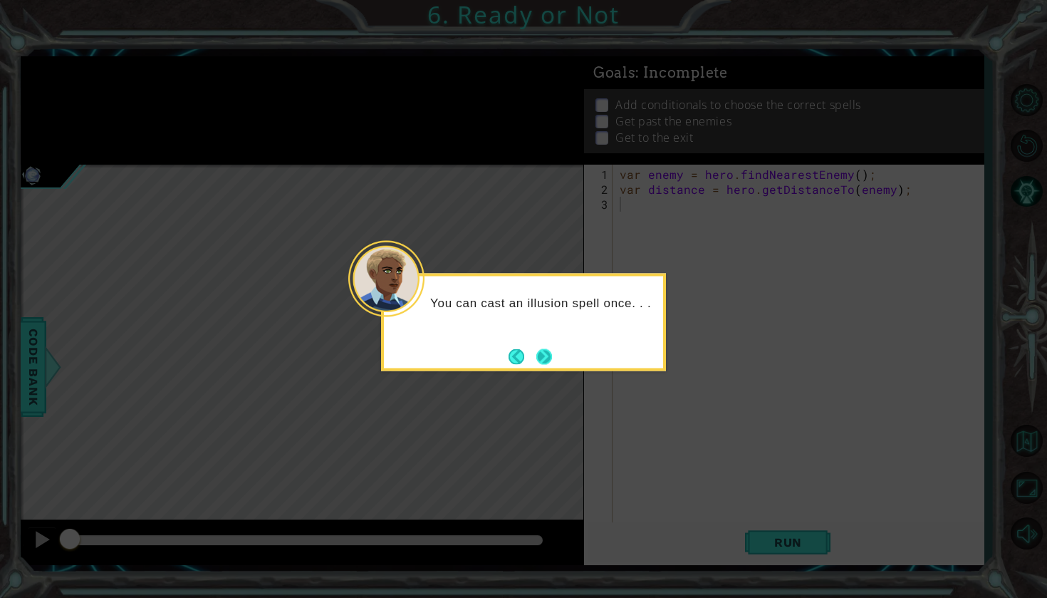
click at [545, 348] on button "Next" at bounding box center [544, 356] width 26 height 26
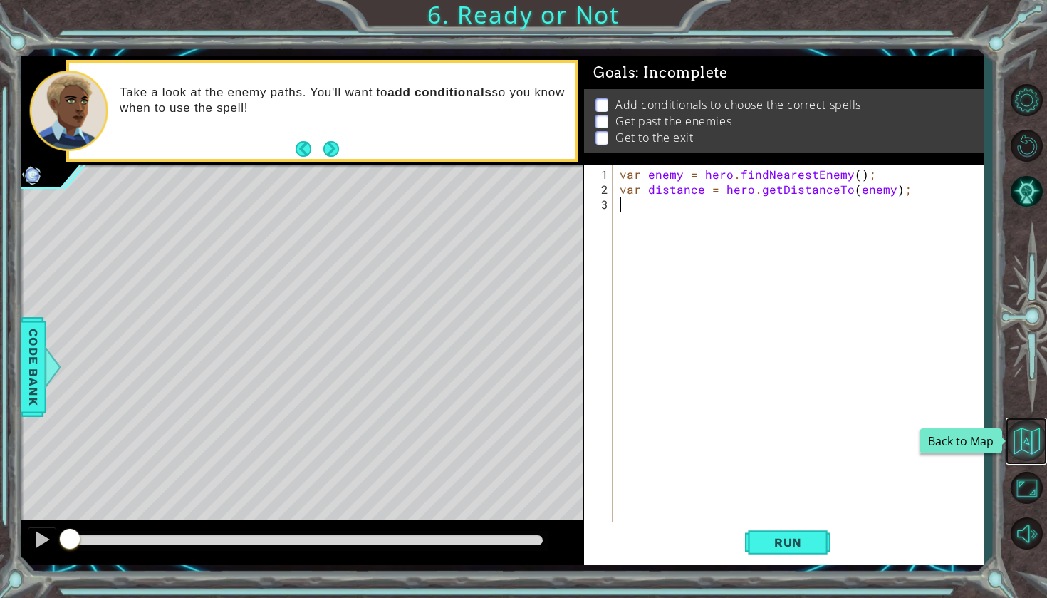
click at [1020, 434] on button "Back to Map" at bounding box center [1026, 440] width 41 height 41
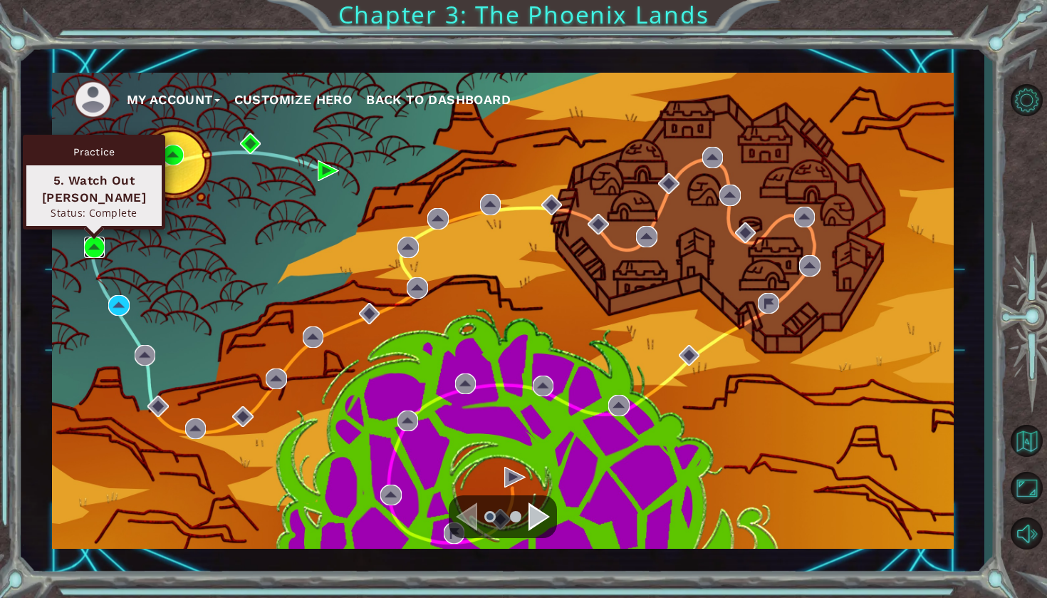
click at [95, 240] on img at bounding box center [94, 246] width 21 height 21
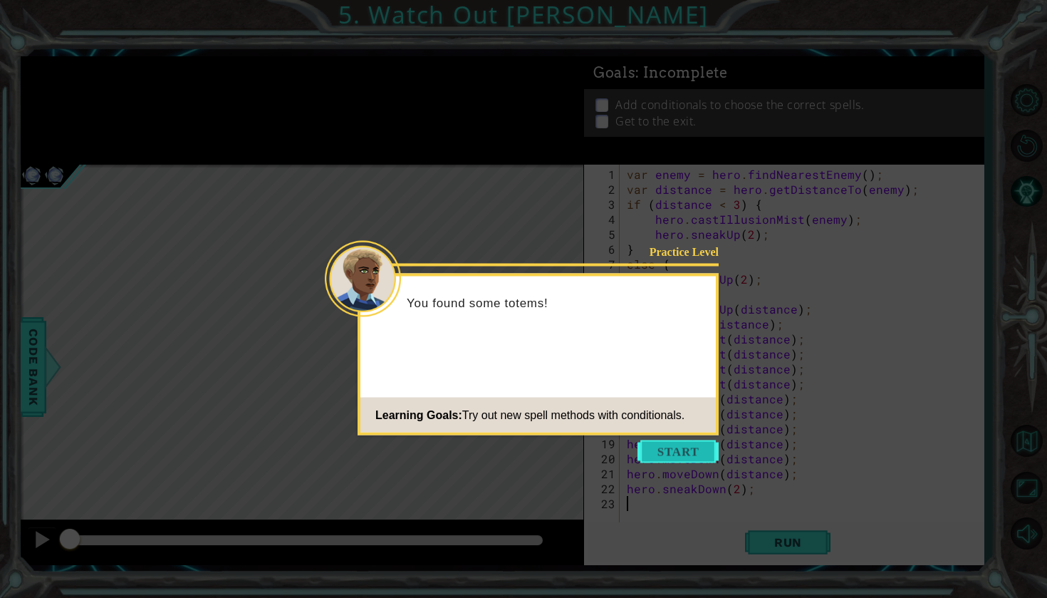
click at [681, 448] on button "Start" at bounding box center [677, 451] width 81 height 23
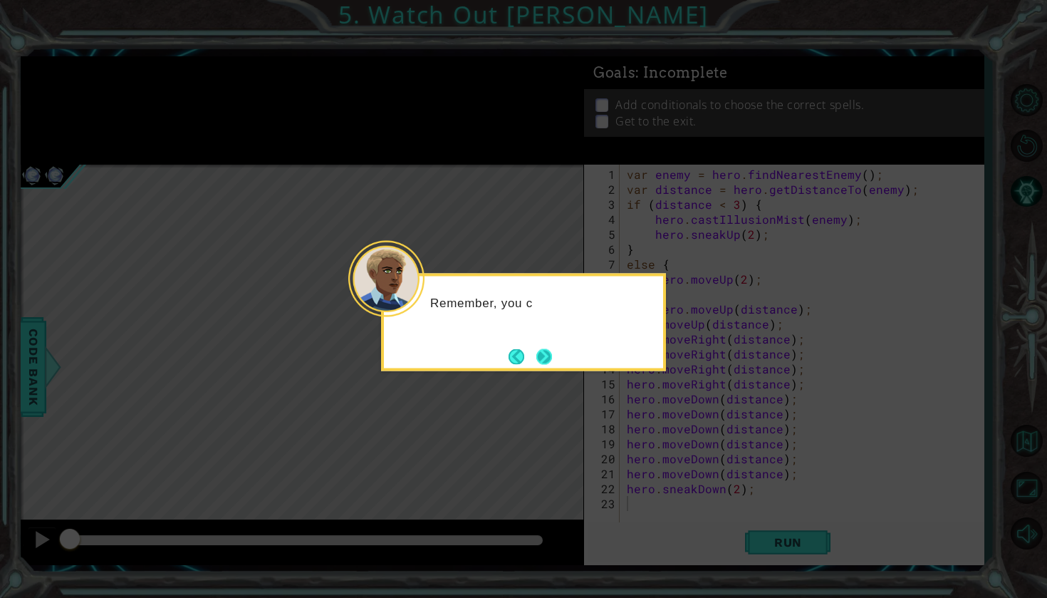
click at [552, 360] on button "Next" at bounding box center [544, 356] width 26 height 26
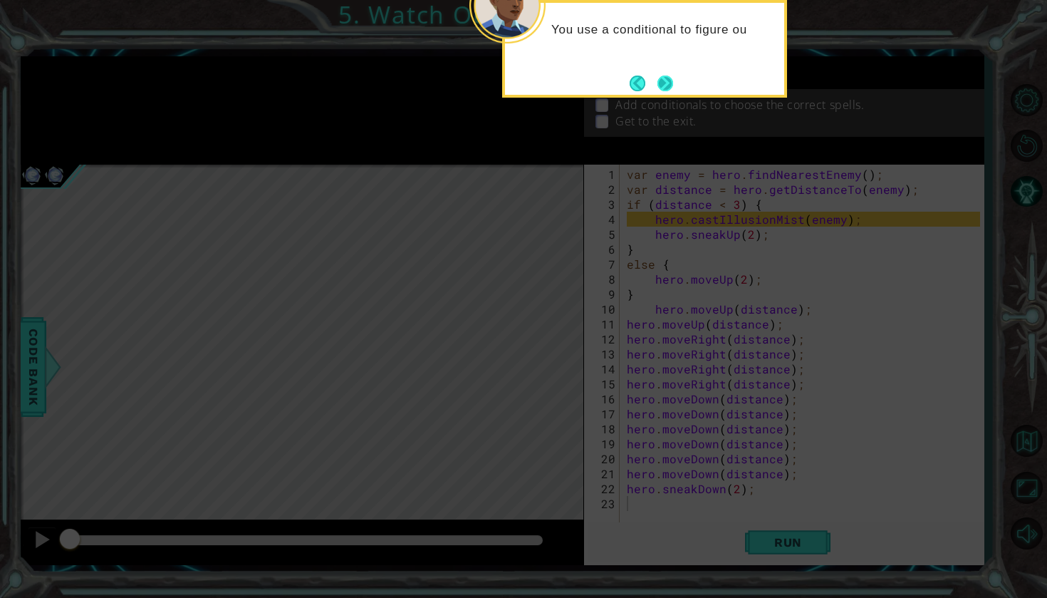
click at [659, 91] on button "Next" at bounding box center [665, 83] width 16 height 16
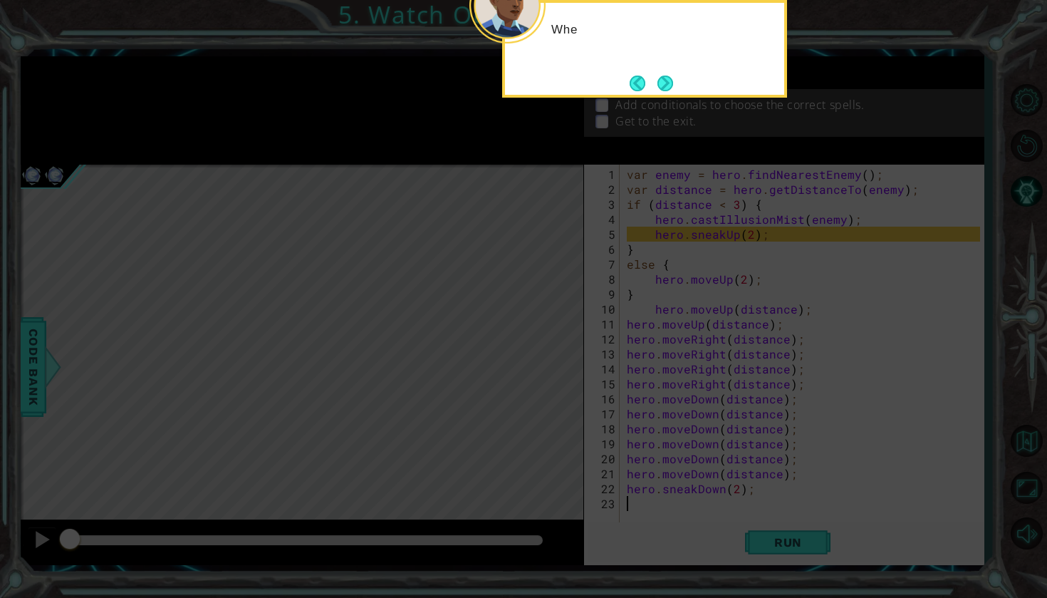
click at [659, 103] on icon at bounding box center [523, 101] width 1047 height 991
click at [662, 80] on button "Next" at bounding box center [665, 83] width 16 height 16
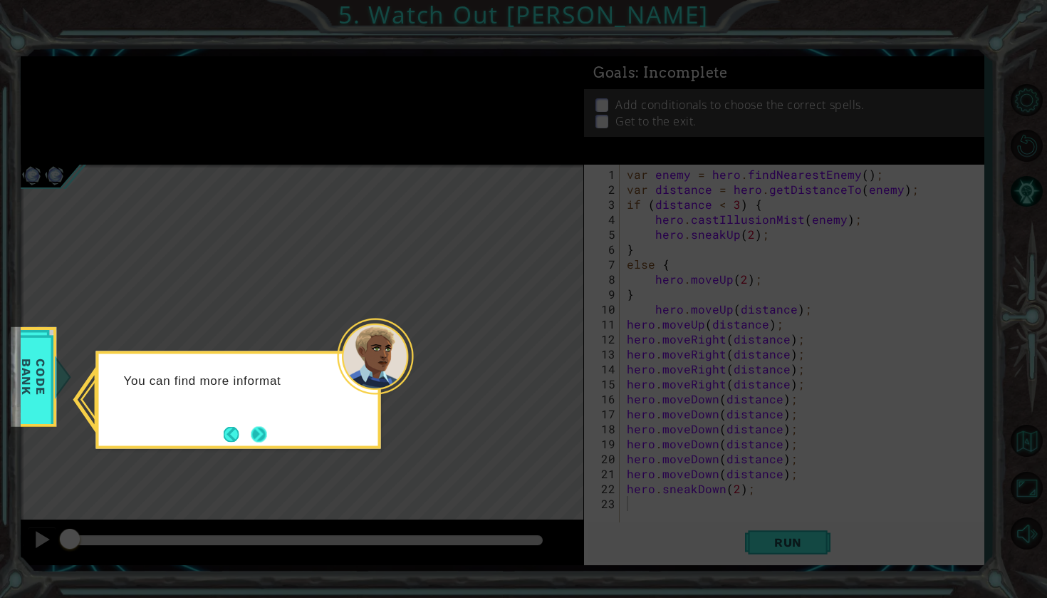
click at [265, 432] on button "Next" at bounding box center [258, 434] width 25 height 25
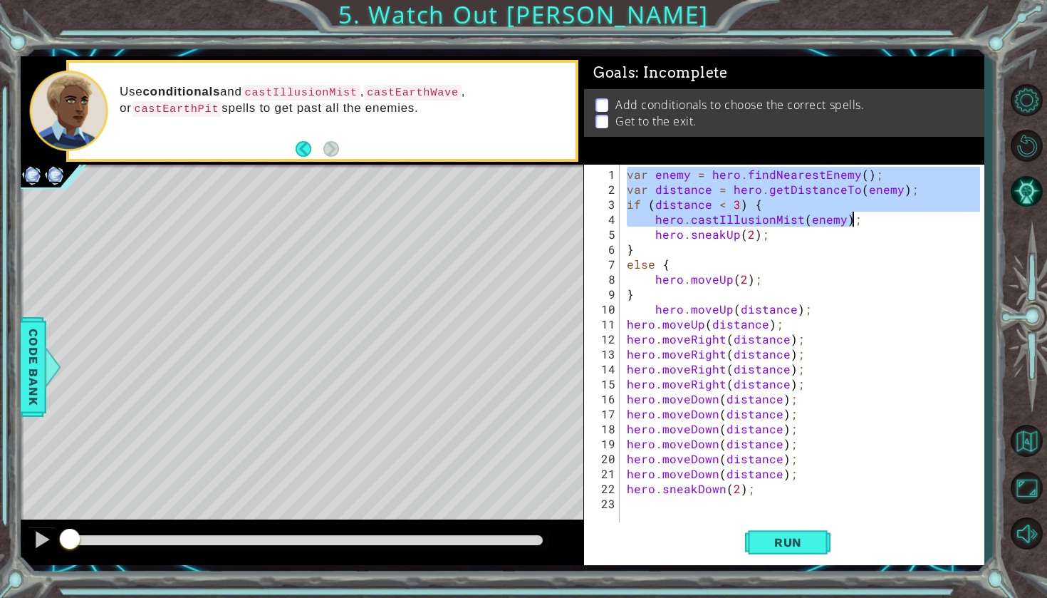
drag, startPoint x: 624, startPoint y: 176, endPoint x: 855, endPoint y: 224, distance: 235.6
click at [855, 224] on div "var enemy = hero . findNearestEnemy ( ) ; var distance = hero . getDistanceTo (…" at bounding box center [805, 361] width 363 height 389
type textarea "if (distance < 3) { hero.castIllusionMist(enemy);"
click at [1019, 438] on button "Back to Map" at bounding box center [1026, 440] width 41 height 41
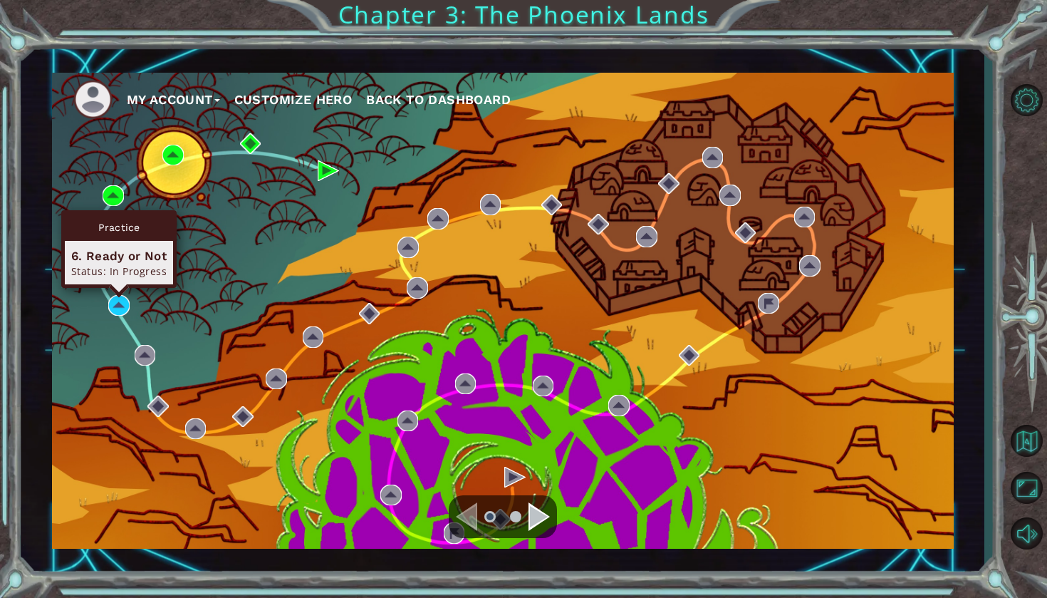
click at [119, 288] on div "Practice 6. Ready or Not Status: In Progress" at bounding box center [118, 249] width 115 height 78
click at [119, 297] on img at bounding box center [118, 305] width 21 height 21
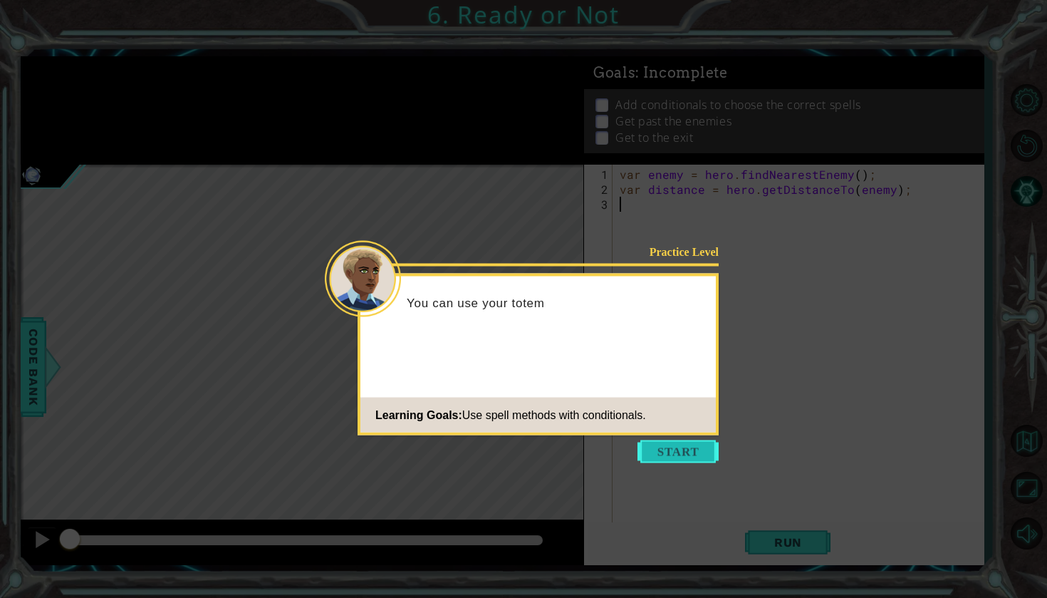
click at [699, 458] on button "Start" at bounding box center [677, 451] width 81 height 23
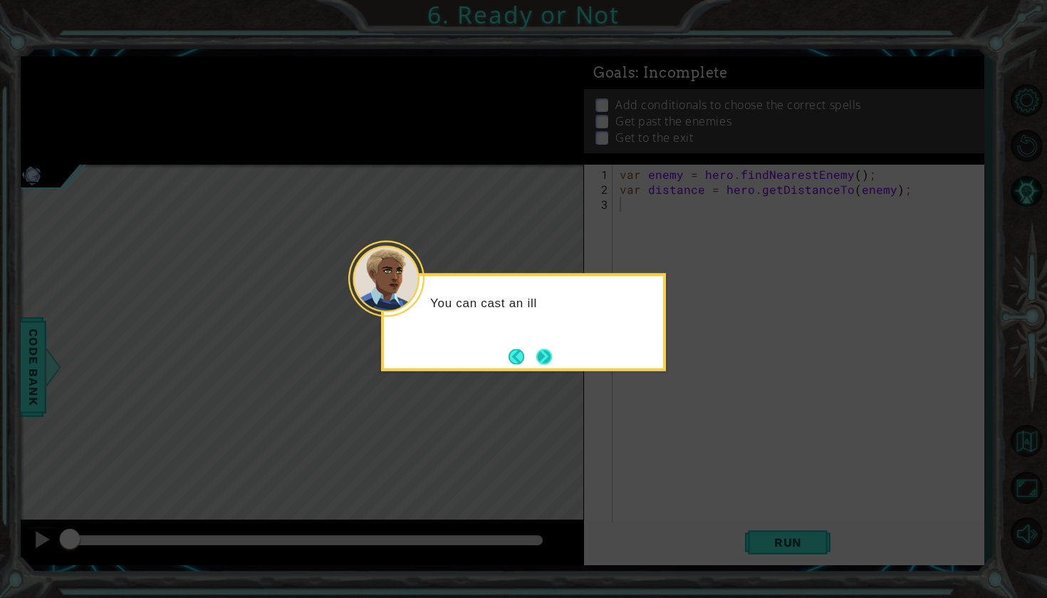
click at [551, 365] on button "Next" at bounding box center [544, 356] width 19 height 19
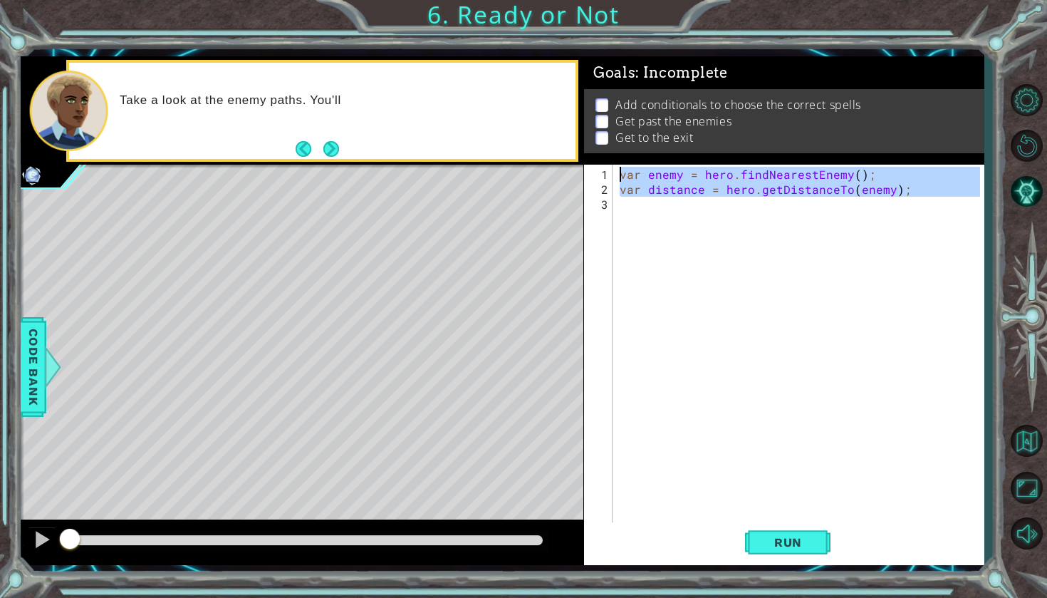
drag, startPoint x: 911, startPoint y: 196, endPoint x: 600, endPoint y: 160, distance: 313.3
click at [594, 160] on div "Goals : Incomplete Add conditionals to choose the correct spells Get past the e…" at bounding box center [784, 310] width 400 height 509
type textarea "var enemy = hero.findNearestEnemy(); var distance = hero.getDistanceTo(enemy);"
click at [600, 160] on div "Goals : Incomplete Add conditionals to choose the correct spells Get past the e…" at bounding box center [784, 110] width 400 height 108
click at [929, 214] on div "var enemy = hero . findNearestEnemy ( ) ; var distance = hero . getDistanceTo (…" at bounding box center [802, 361] width 370 height 389
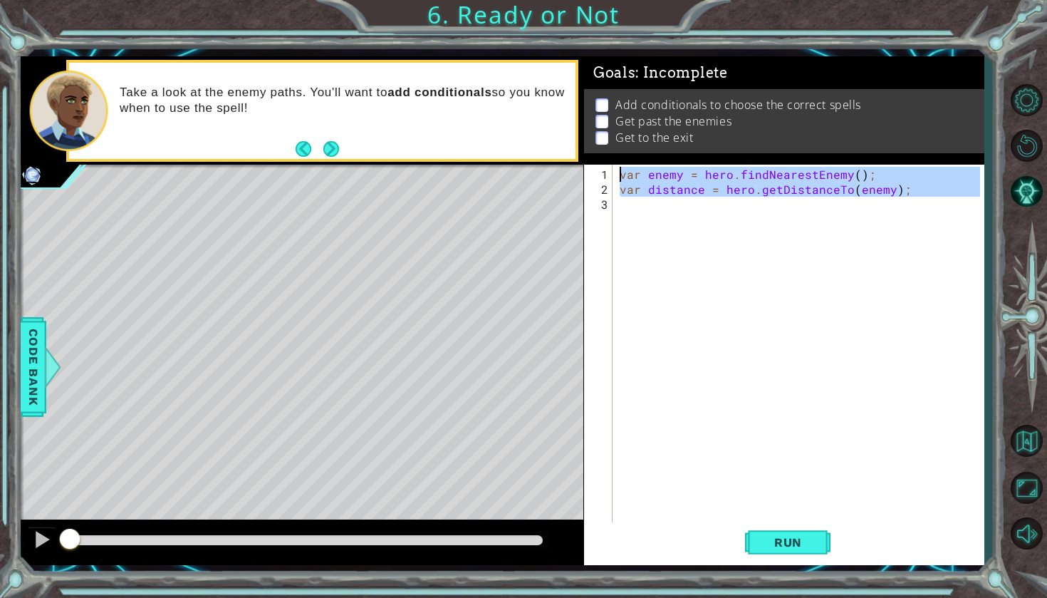
drag, startPoint x: 930, startPoint y: 207, endPoint x: 621, endPoint y: 179, distance: 310.4
click at [621, 179] on div "var enemy = hero . findNearestEnemy ( ) ; var distance = hero . getDistanceTo (…" at bounding box center [802, 361] width 370 height 389
type textarea "var enemy = hero.findNearestEnemy(); var distance = hero.getDistanceTo(enemy);"
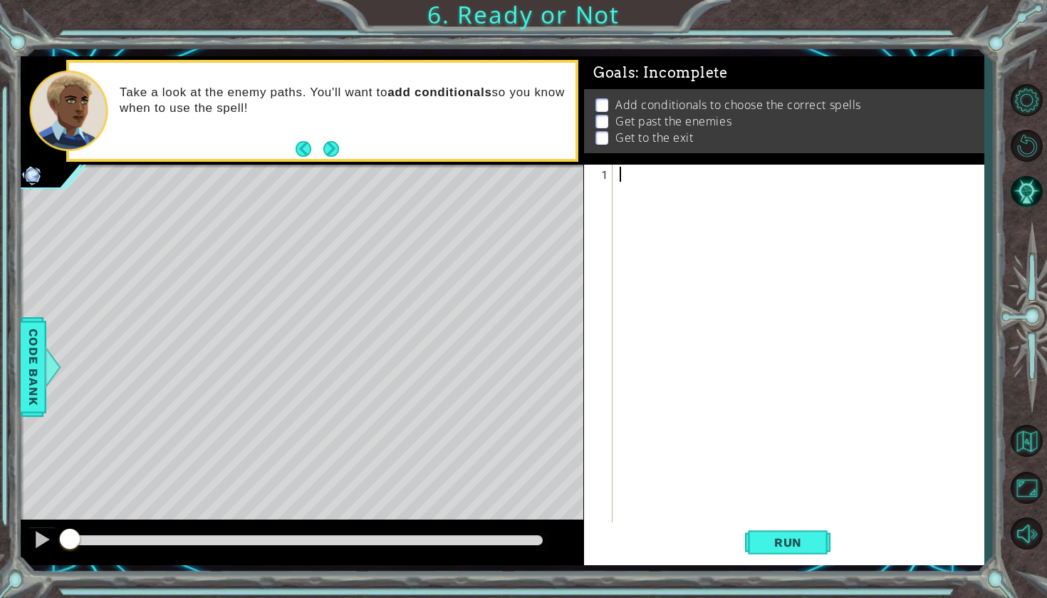
paste textarea "hero.castIllusionMist(enemy);"
type textarea "hero.castIllusionMist(enemy);"
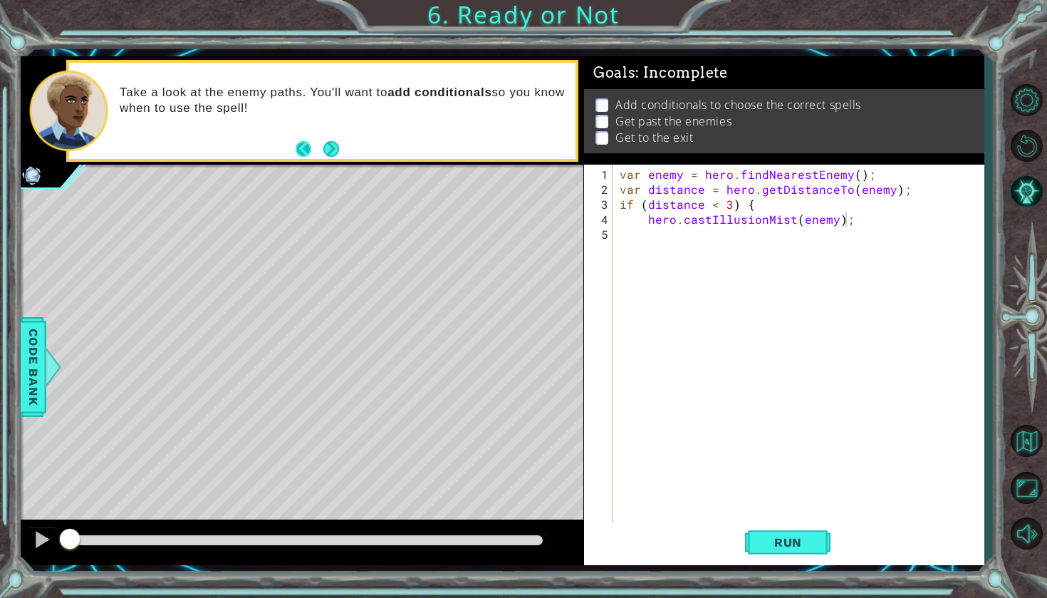
click at [307, 143] on button "Back" at bounding box center [310, 149] width 28 height 16
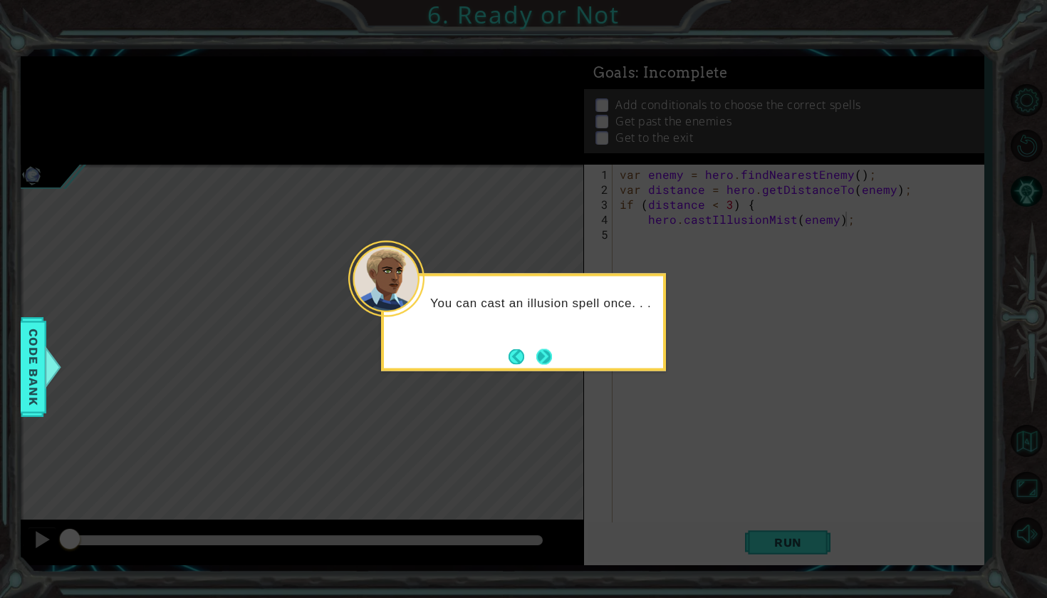
click at [546, 358] on button "Next" at bounding box center [544, 356] width 19 height 19
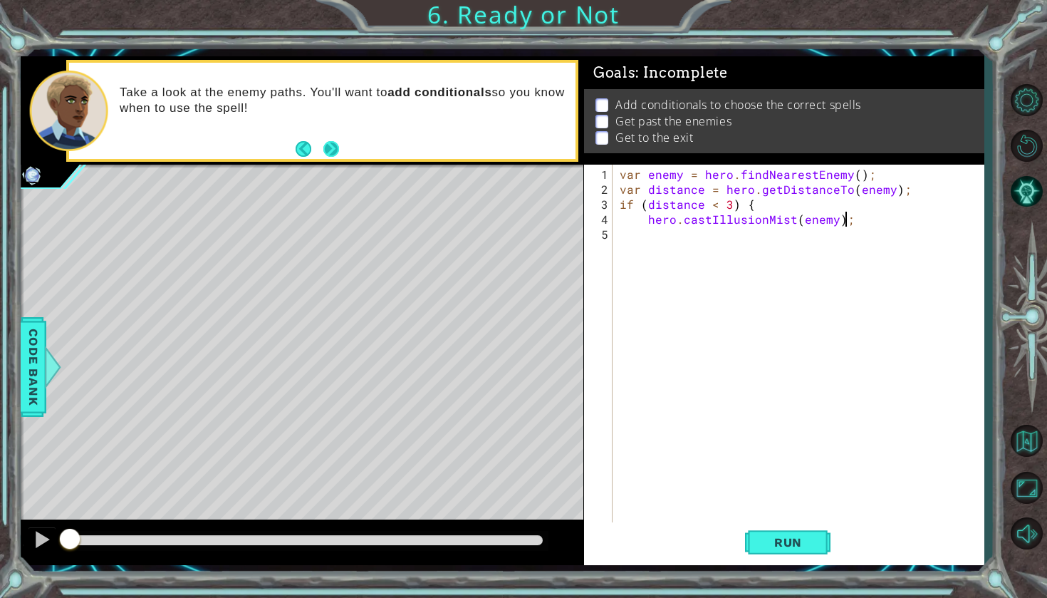
click at [332, 153] on button "Next" at bounding box center [331, 148] width 22 height 22
click at [0, 0] on icon at bounding box center [0, 0] width 0 height 0
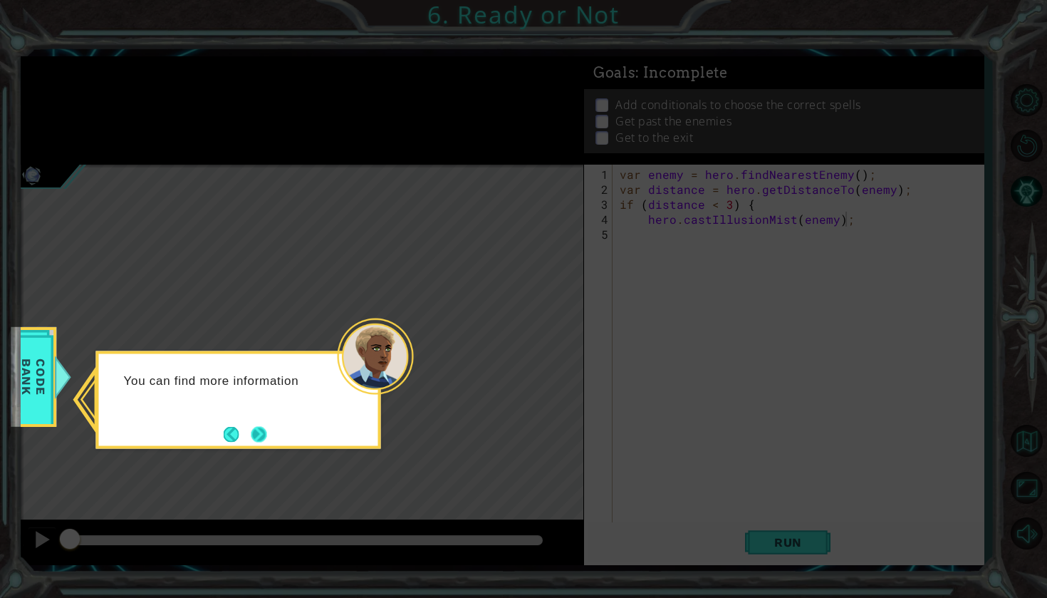
click at [264, 437] on button "Next" at bounding box center [259, 434] width 24 height 24
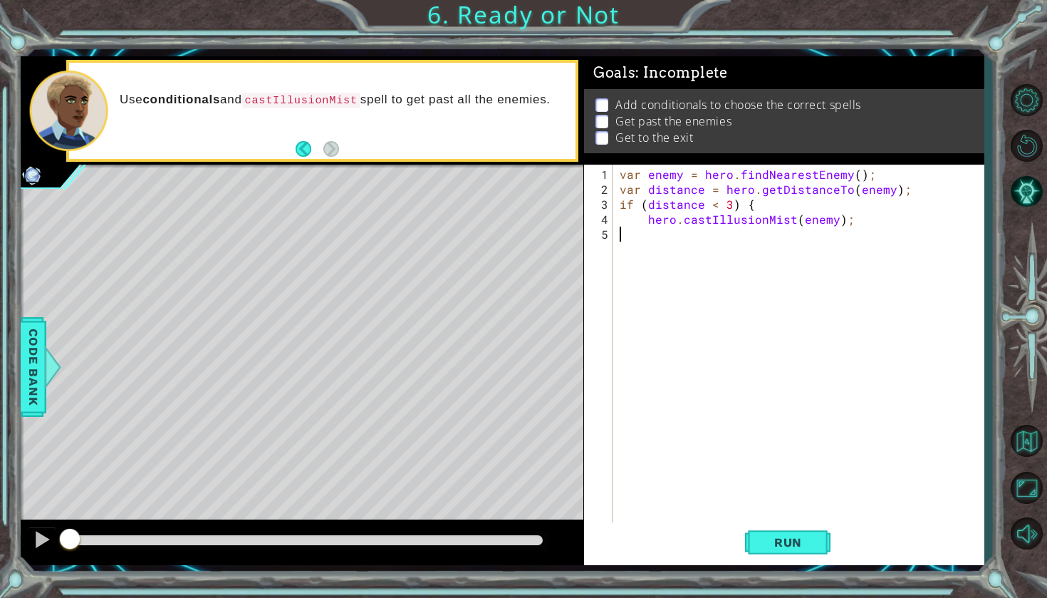
click at [629, 244] on div "var enemy = hero . findNearestEnemy ( ) ; var distance = hero . getDistanceTo (…" at bounding box center [802, 361] width 370 height 389
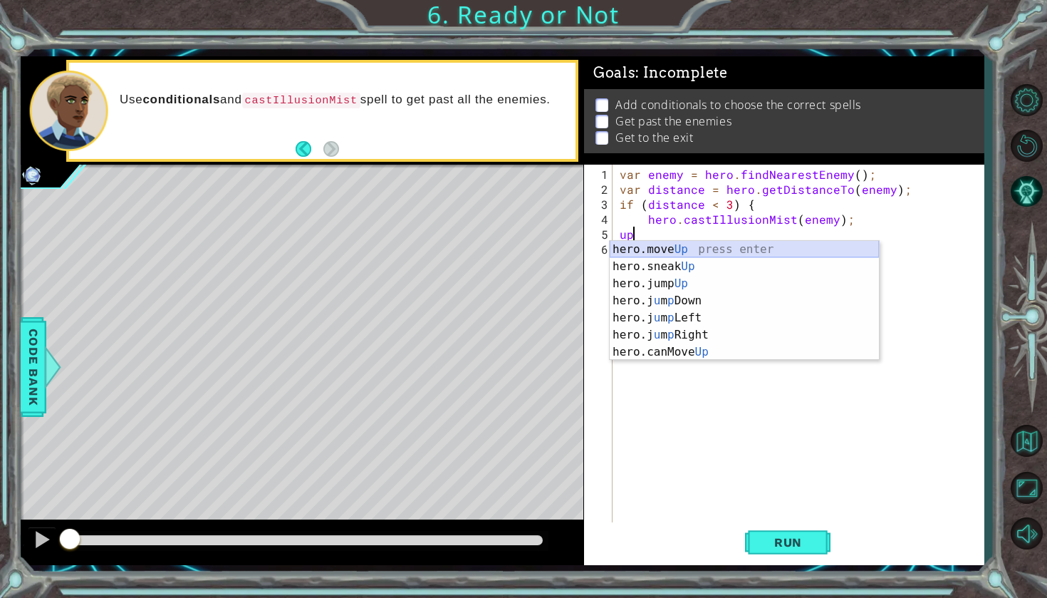
click at [663, 245] on div "hero.move Up press enter hero.sneak Up press enter hero.jump Up press enter her…" at bounding box center [744, 318] width 269 height 154
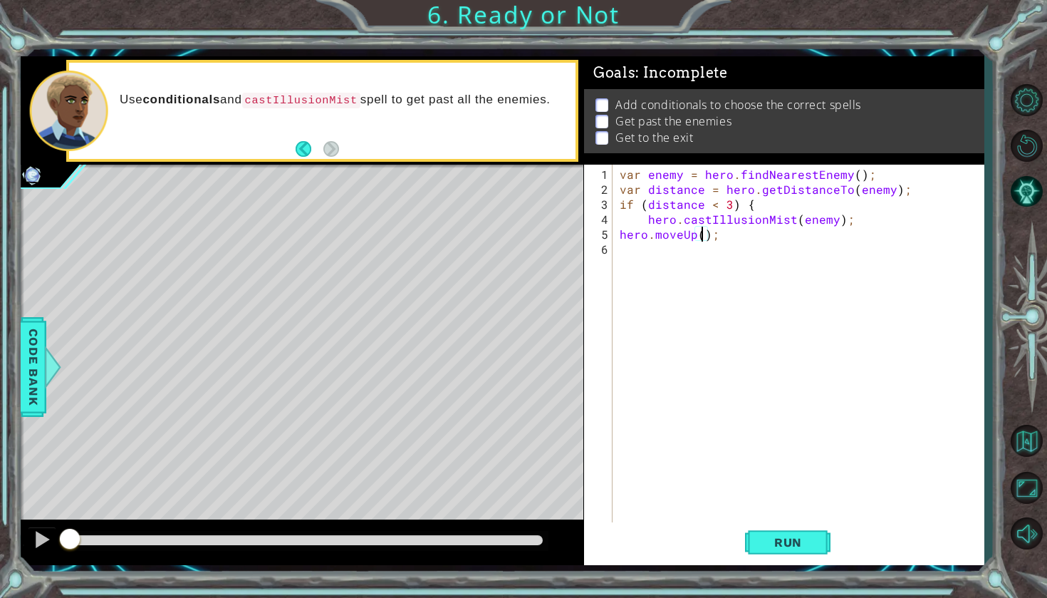
scroll to position [0, 6]
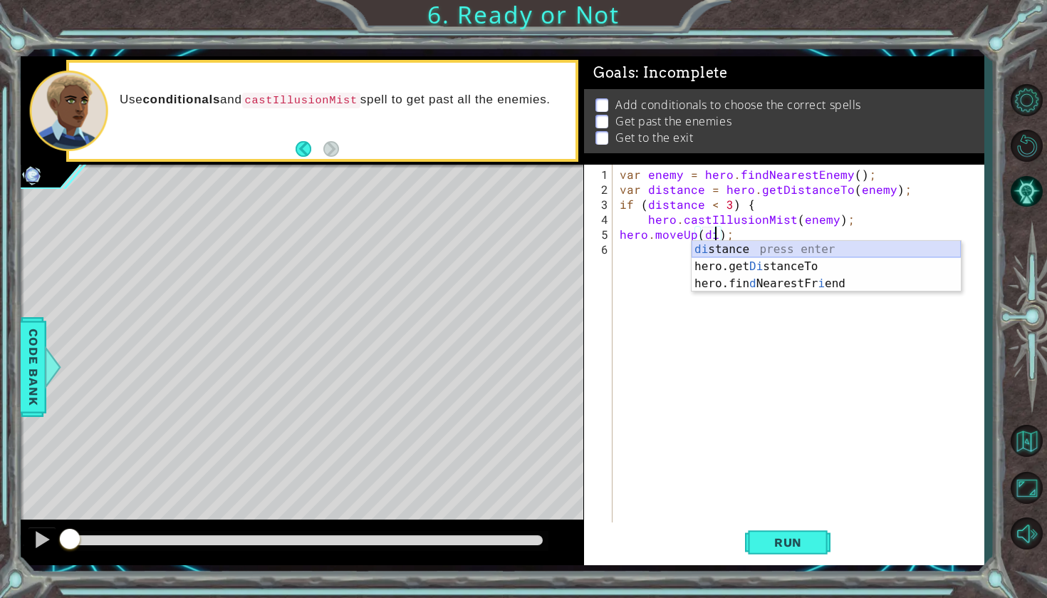
click at [757, 244] on div "di stance press enter hero.get Di stanceTo press enter hero.fin d NearestFr i e…" at bounding box center [826, 283] width 269 height 85
type textarea "hero.moveUp(distance);"
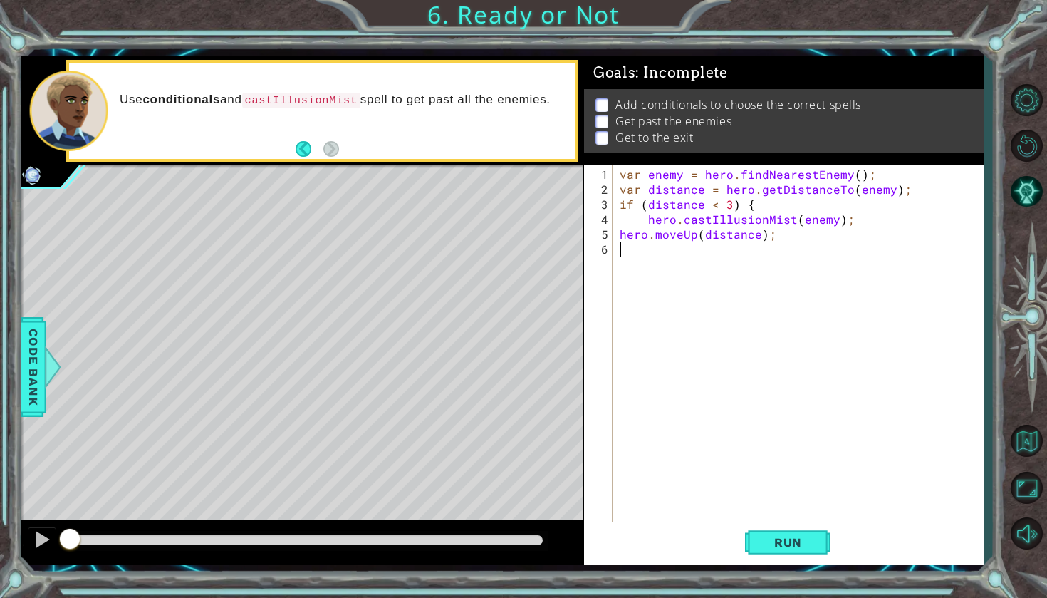
click at [712, 304] on div "var enemy = hero . findNearestEnemy ( ) ; var distance = hero . getDistanceTo (…" at bounding box center [802, 361] width 370 height 389
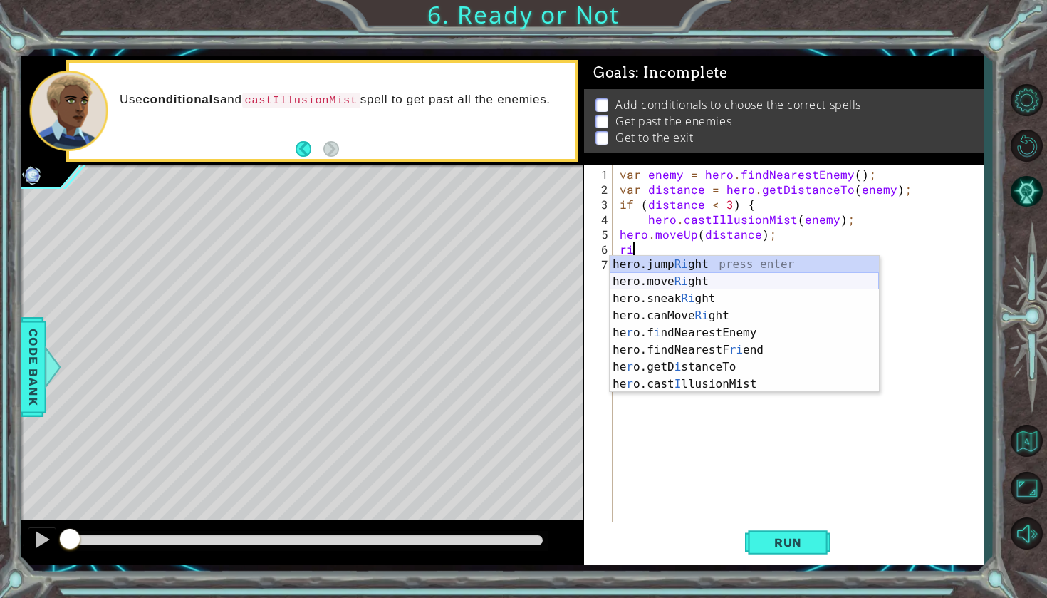
click at [702, 281] on div "hero.jump Ri ght press enter hero.move Ri ght press enter hero.sneak Ri ght pre…" at bounding box center [744, 341] width 269 height 171
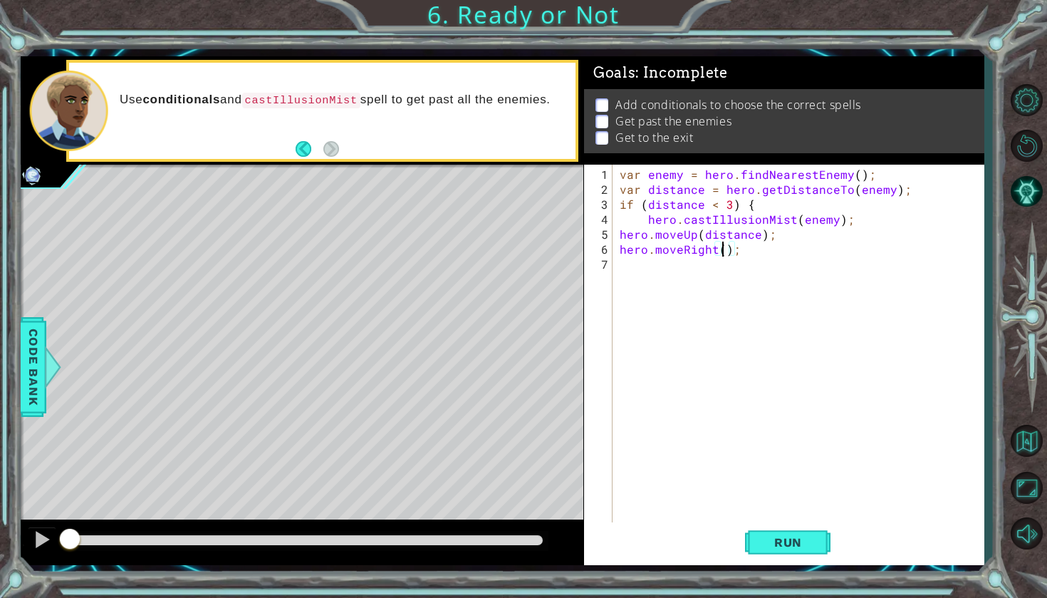
type textarea "hero.moveRight(3);"
click at [677, 274] on div "var enemy = hero . findNearestEnemy ( ) ; var distance = hero . getDistanceTo (…" at bounding box center [802, 361] width 370 height 389
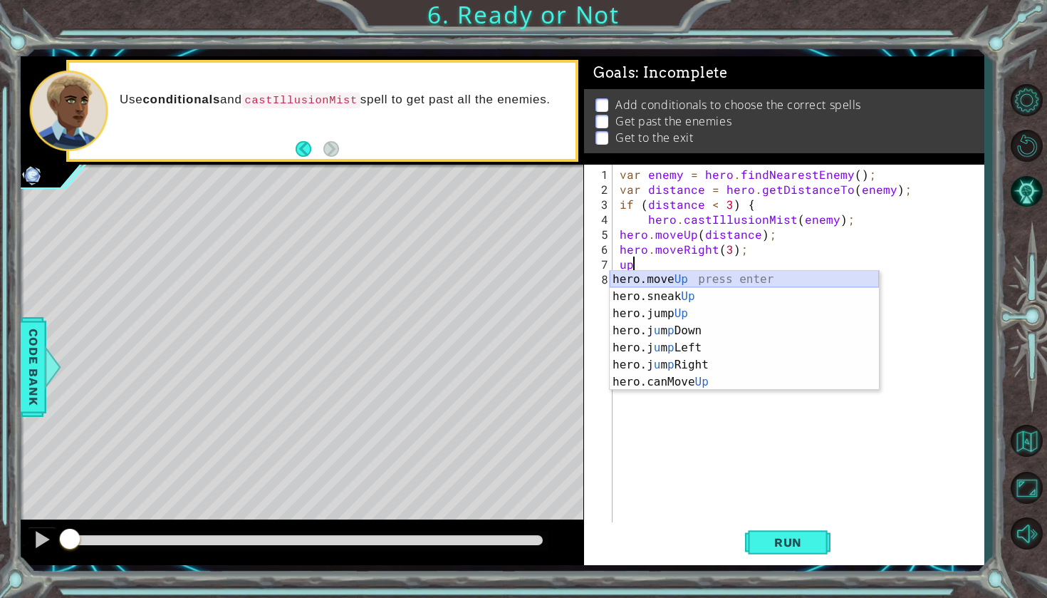
click at [699, 280] on div "hero.move Up press enter hero.sneak Up press enter hero.jump Up press enter her…" at bounding box center [744, 348] width 269 height 154
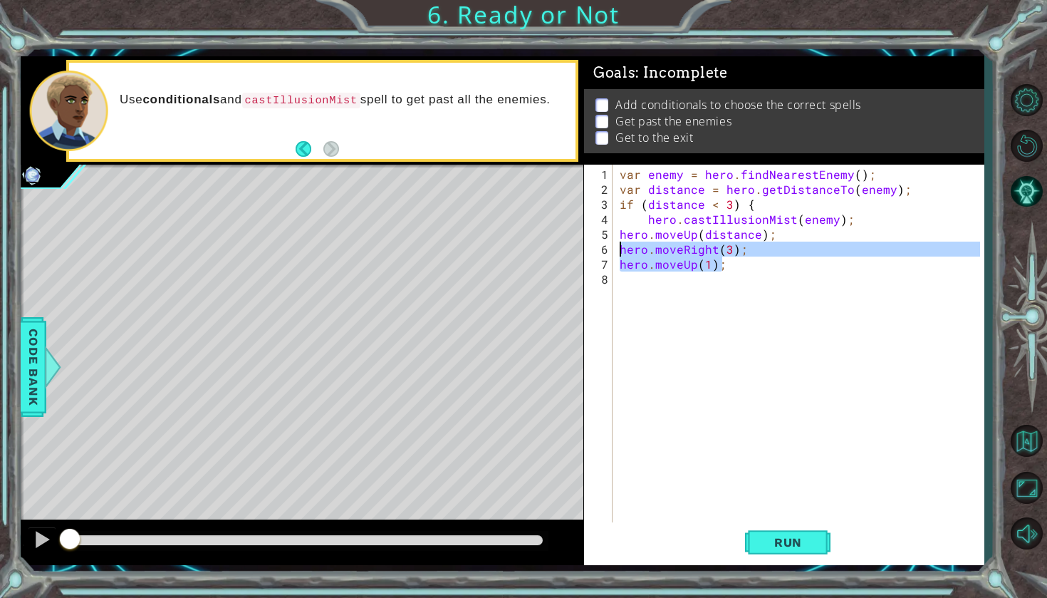
drag, startPoint x: 769, startPoint y: 259, endPoint x: 620, endPoint y: 250, distance: 149.1
click at [619, 250] on div "var enemy = hero . findNearestEnemy ( ) ; var distance = hero . getDistanceTo (…" at bounding box center [802, 361] width 370 height 389
type textarea "hero.moveRight(3); hero.moveUp(1);"
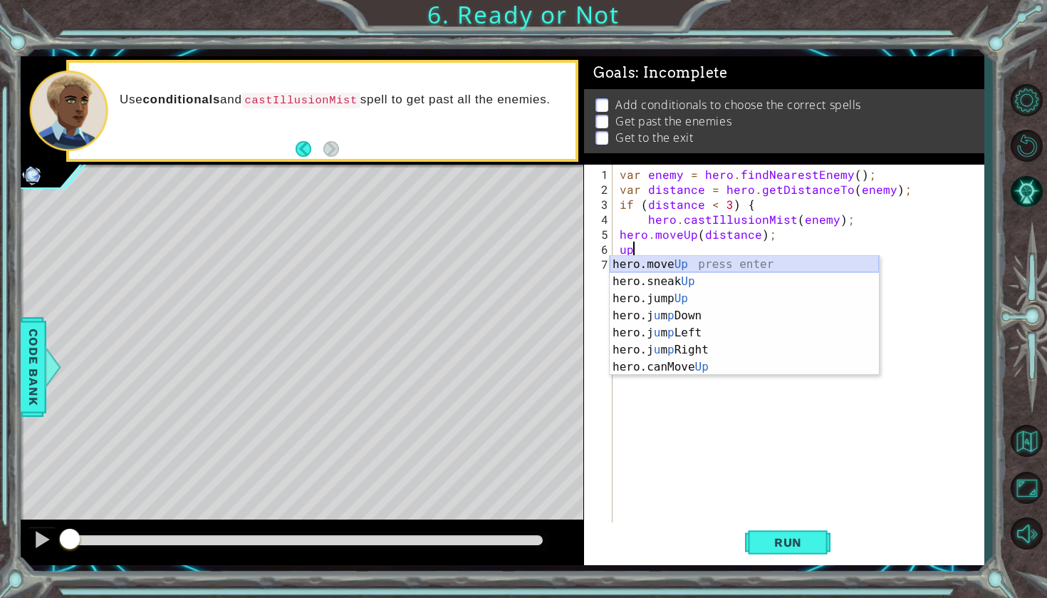
click at [682, 262] on div "hero.move Up press enter hero.sneak Up press enter hero.jump Up press enter her…" at bounding box center [744, 333] width 269 height 154
type textarea "hero.moveUp(1);"
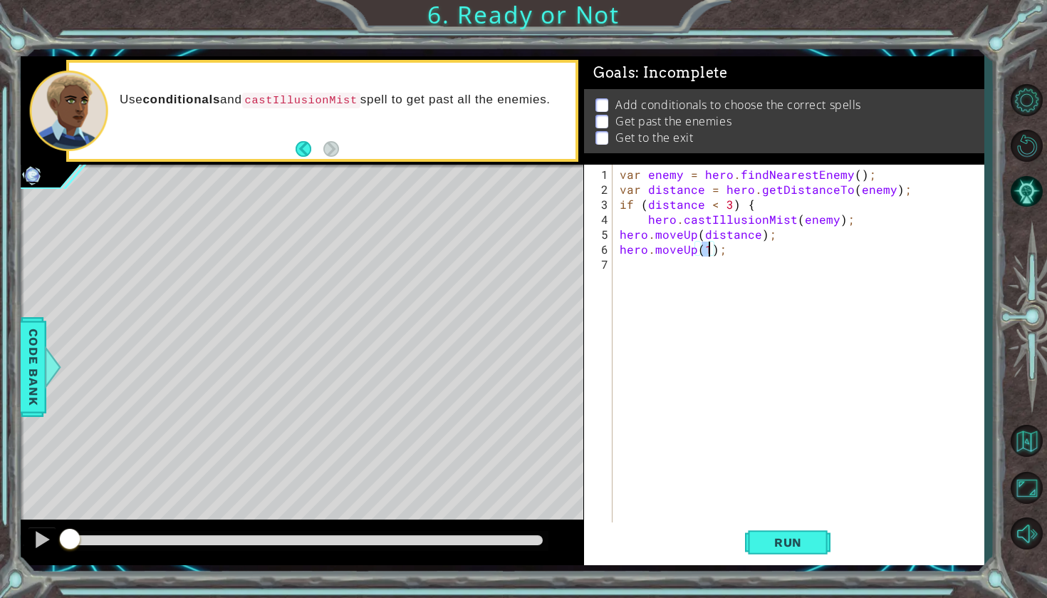
click at [672, 273] on div "var enemy = hero . findNearestEnemy ( ) ; var distance = hero . getDistanceTo (…" at bounding box center [802, 361] width 370 height 389
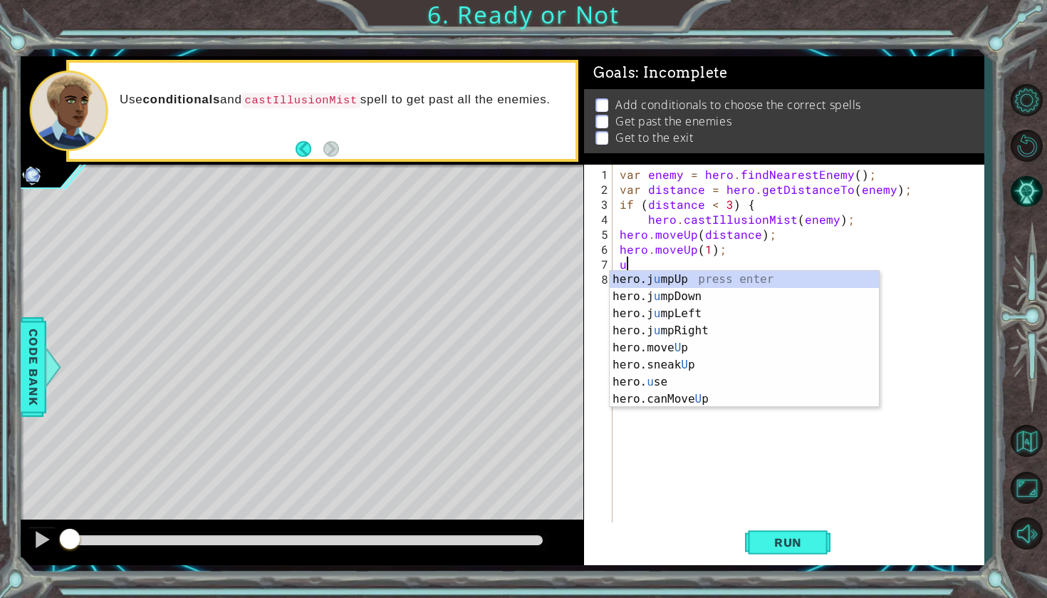
type textarea "up"
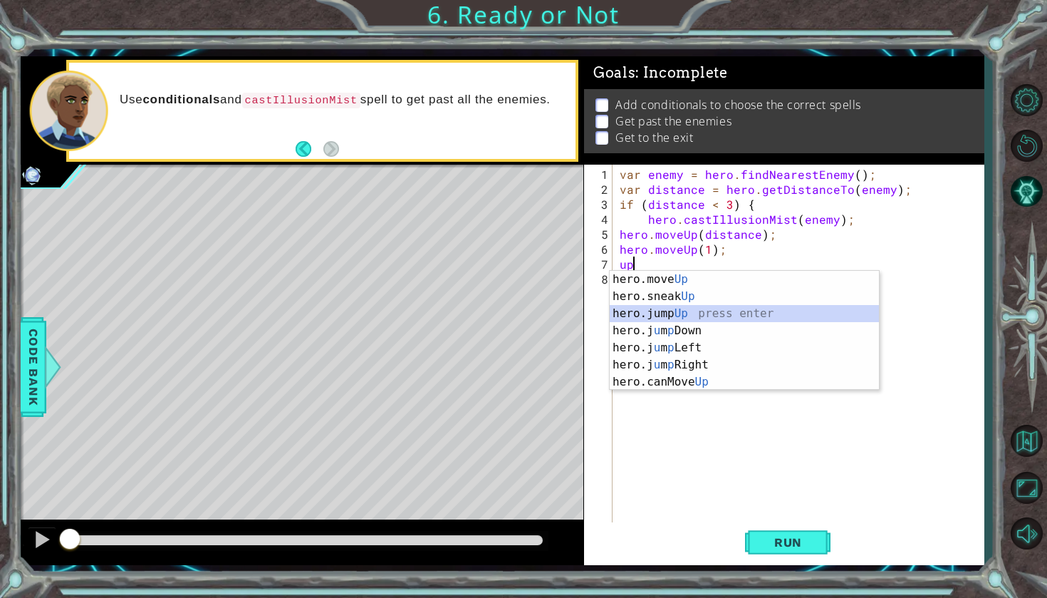
click at [685, 310] on div "hero.move Up press enter hero.sneak Up press enter hero.jump Up press enter her…" at bounding box center [744, 348] width 269 height 154
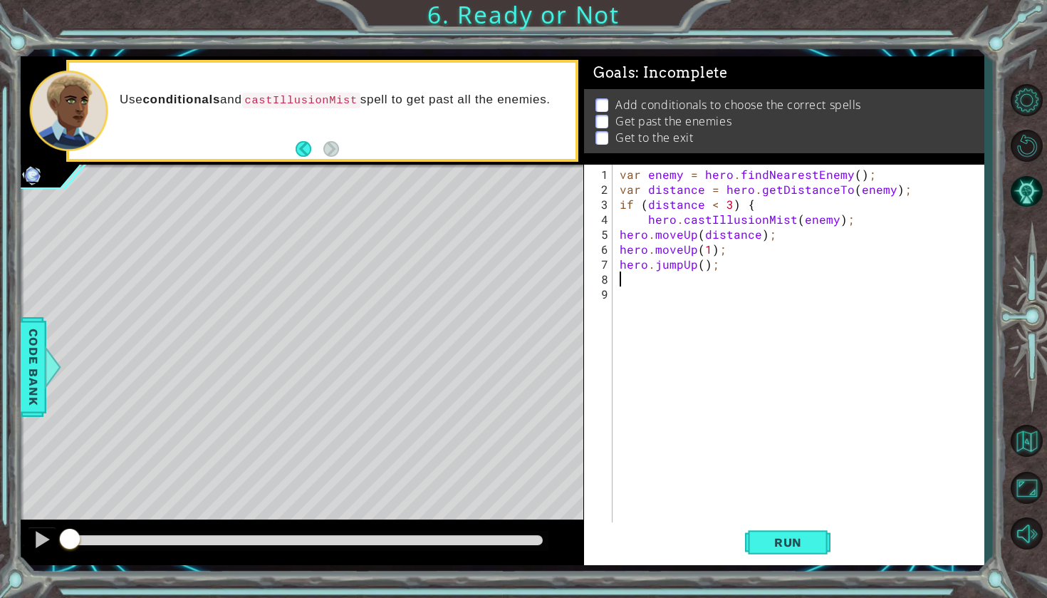
click at [674, 307] on div "var enemy = hero . findNearestEnemy ( ) ; var distance = hero . getDistanceTo (…" at bounding box center [802, 361] width 370 height 389
click at [671, 278] on div "var enemy = hero . findNearestEnemy ( ) ; var distance = hero . getDistanceTo (…" at bounding box center [802, 361] width 370 height 389
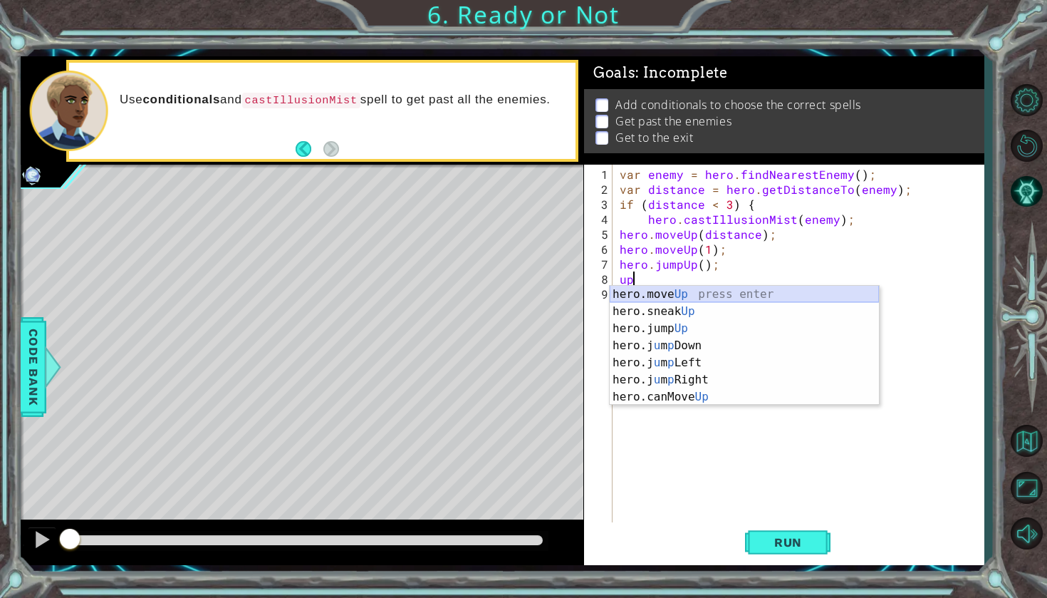
click at [677, 292] on div "hero.move Up press enter hero.sneak Up press enter hero.jump Up press enter her…" at bounding box center [744, 363] width 269 height 154
type textarea "hero.moveUp(1);"
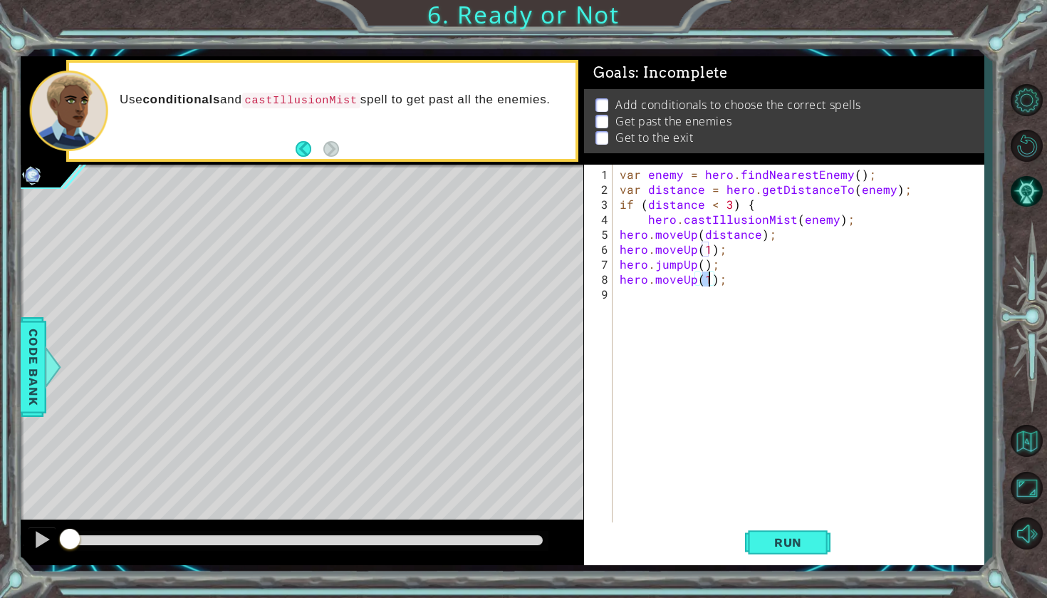
click at [662, 292] on div "var enemy = hero . findNearestEnemy ( ) ; var distance = hero . getDistanceTo (…" at bounding box center [802, 361] width 370 height 389
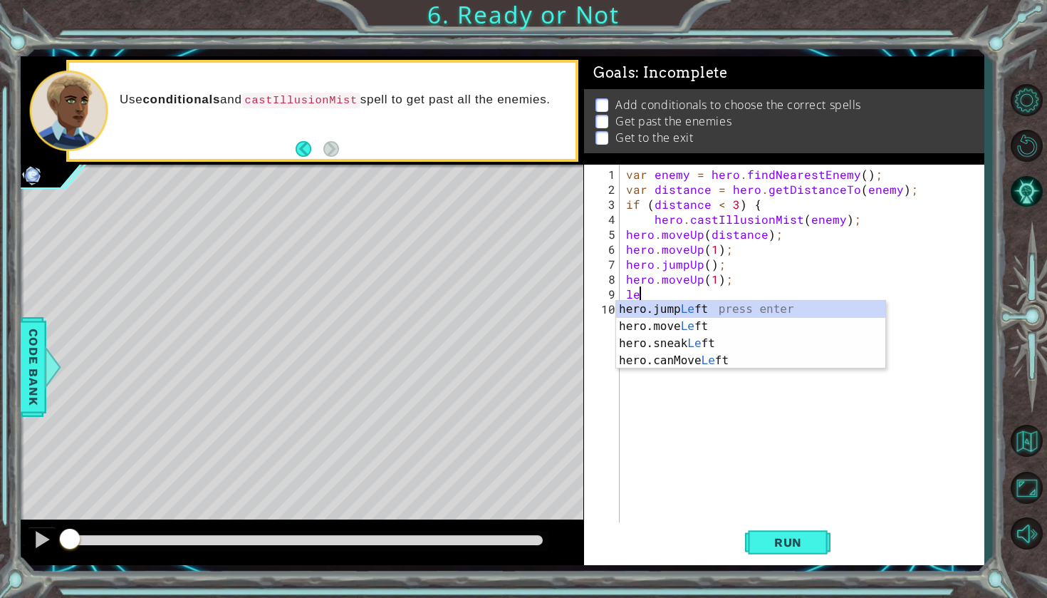
type textarea "lef"
click at [684, 311] on div "hero.jump Lef t press enter hero.move Lef t press enter hero.sneak Lef t press …" at bounding box center [750, 352] width 269 height 103
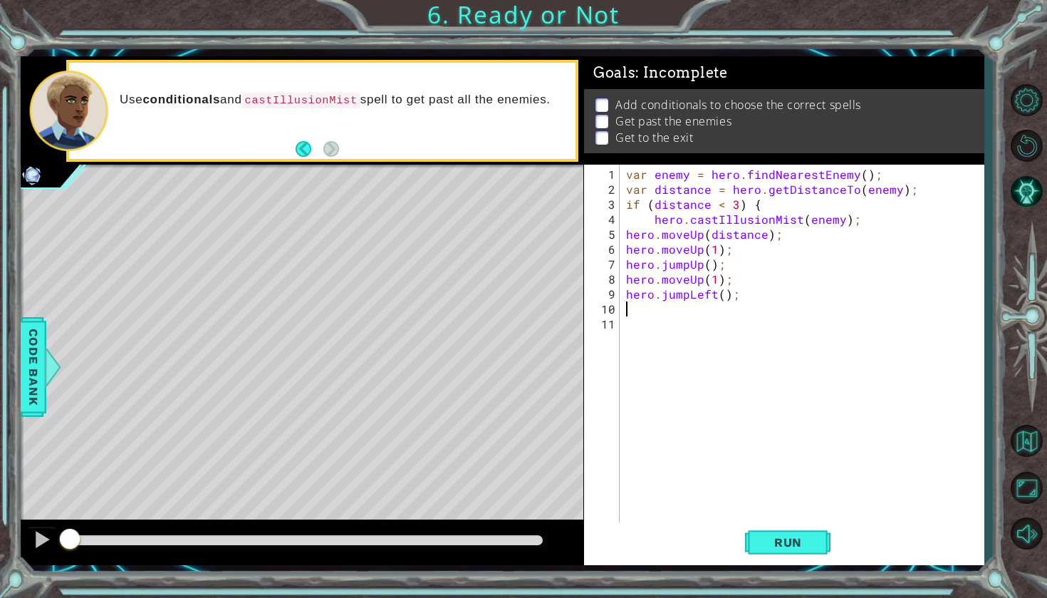
click at [689, 311] on div "var enemy = hero . findNearestEnemy ( ) ; var distance = hero . getDistanceTo (…" at bounding box center [805, 361] width 364 height 389
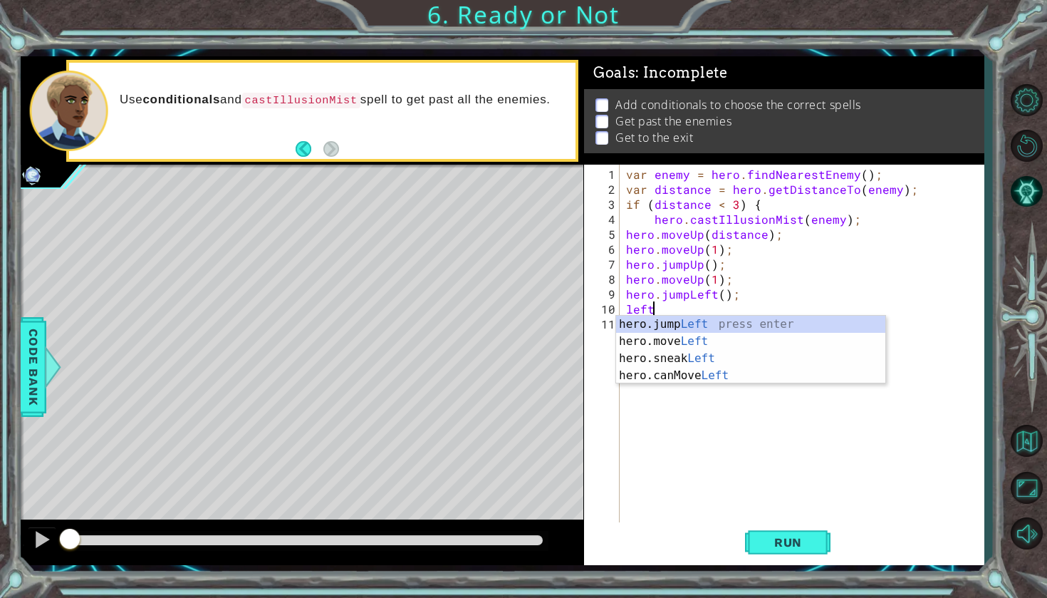
scroll to position [0, 1]
click at [694, 338] on div "hero.jump Left press enter hero.move Left press enter hero.sneak Left press ent…" at bounding box center [750, 367] width 269 height 103
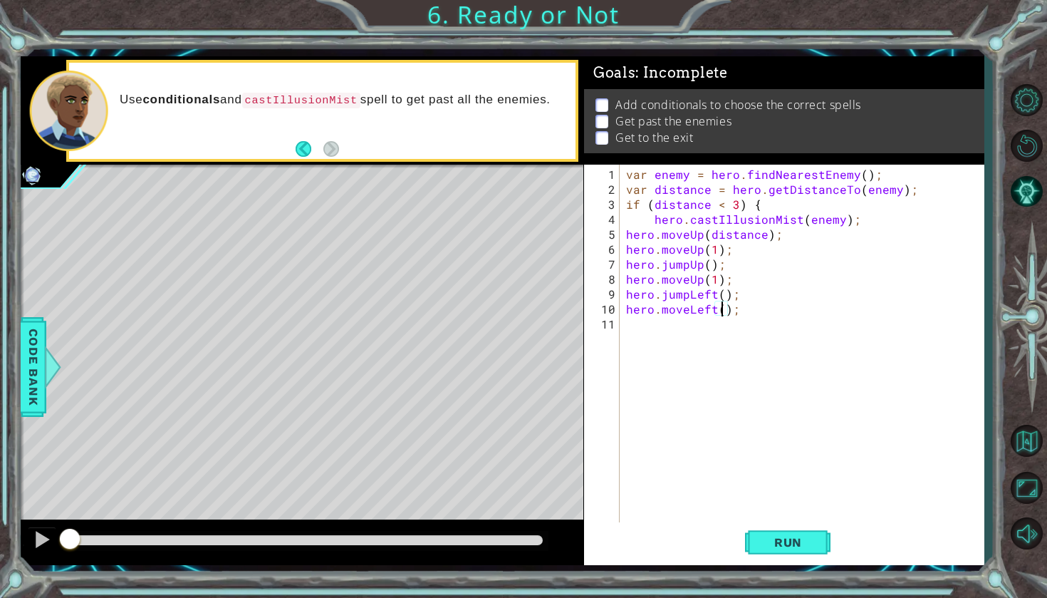
type textarea "hero.moveLeft(3);"
click at [714, 328] on div "var enemy = hero . findNearestEnemy ( ) ; var distance = hero . getDistanceTo (…" at bounding box center [805, 361] width 364 height 389
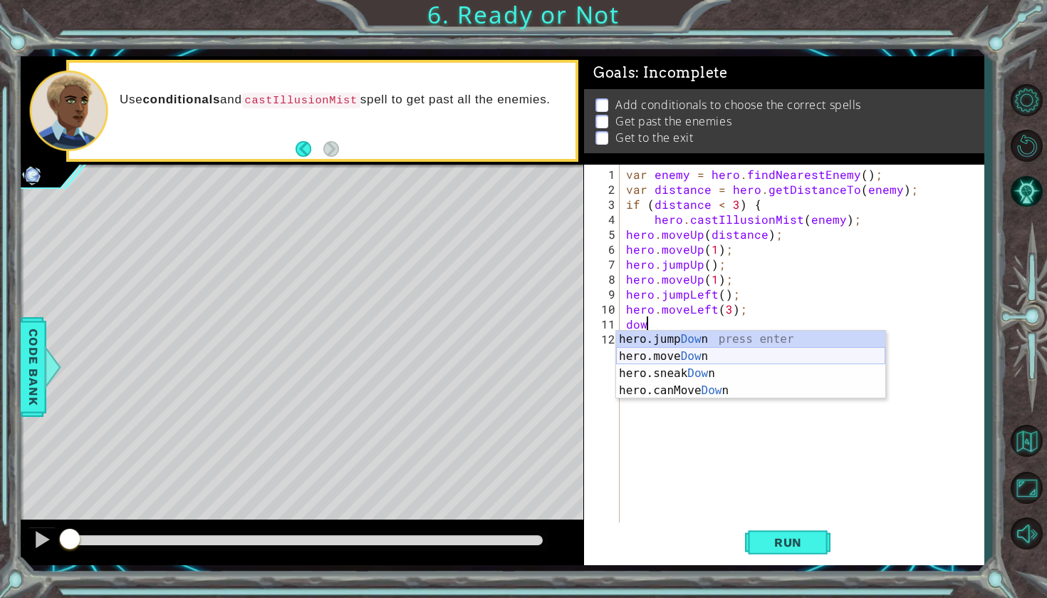
click at [712, 353] on div "hero.jump Dow n press enter hero.move Dow n press enter hero.sneak Dow n press …" at bounding box center [750, 381] width 269 height 103
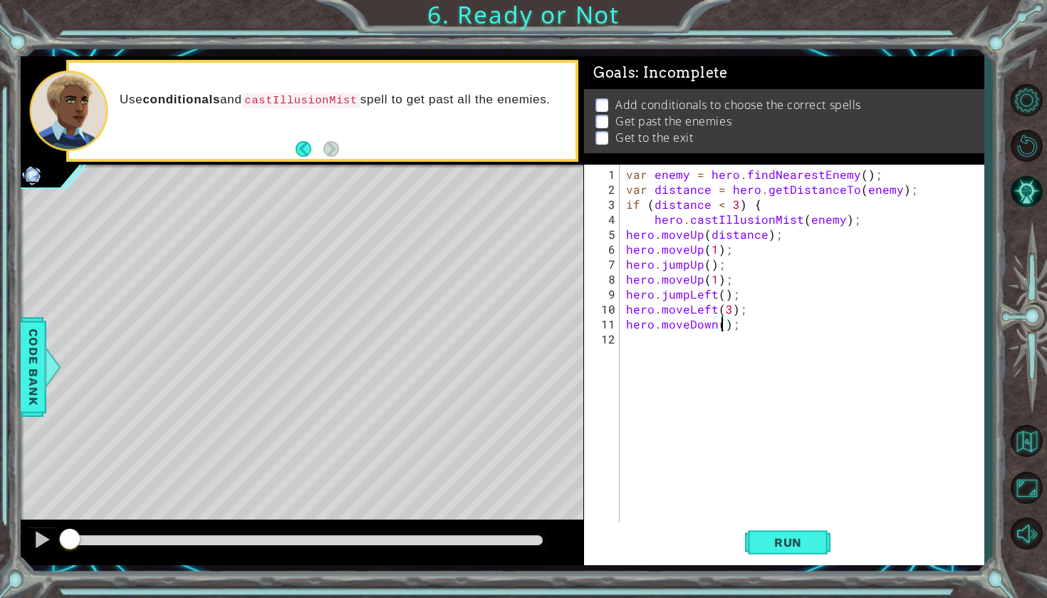
scroll to position [0, 6]
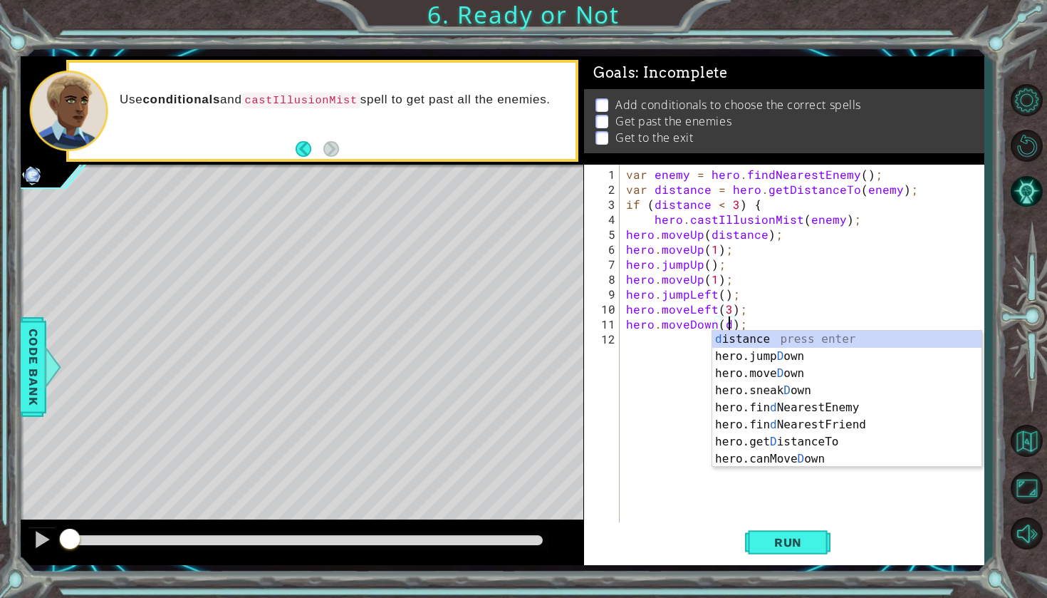
type textarea "hero.moveDown(distance);"
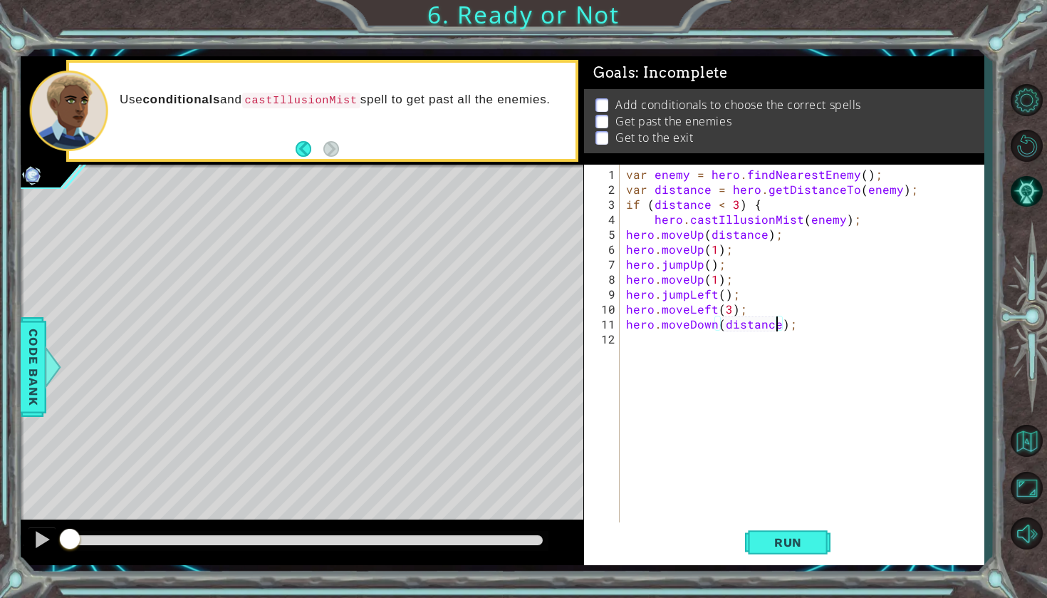
click at [699, 358] on div "var enemy = hero . findNearestEnemy ( ) ; var distance = hero . getDistanceTo (…" at bounding box center [805, 361] width 364 height 389
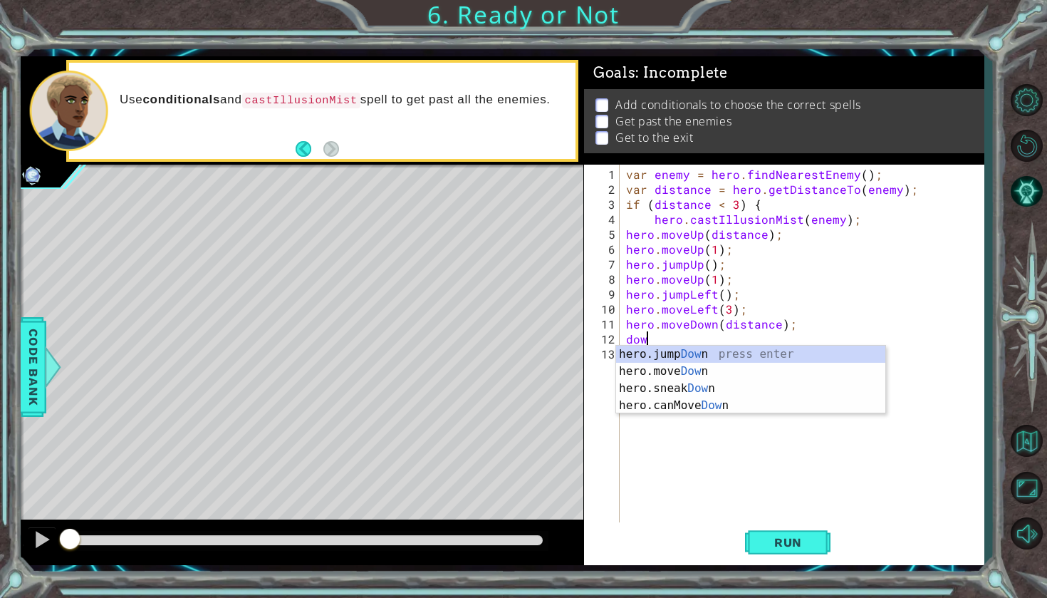
scroll to position [0, 1]
click at [707, 369] on div "hero.jump Down press enter hero.move Down press enter hero.sneak Down press ent…" at bounding box center [750, 396] width 269 height 103
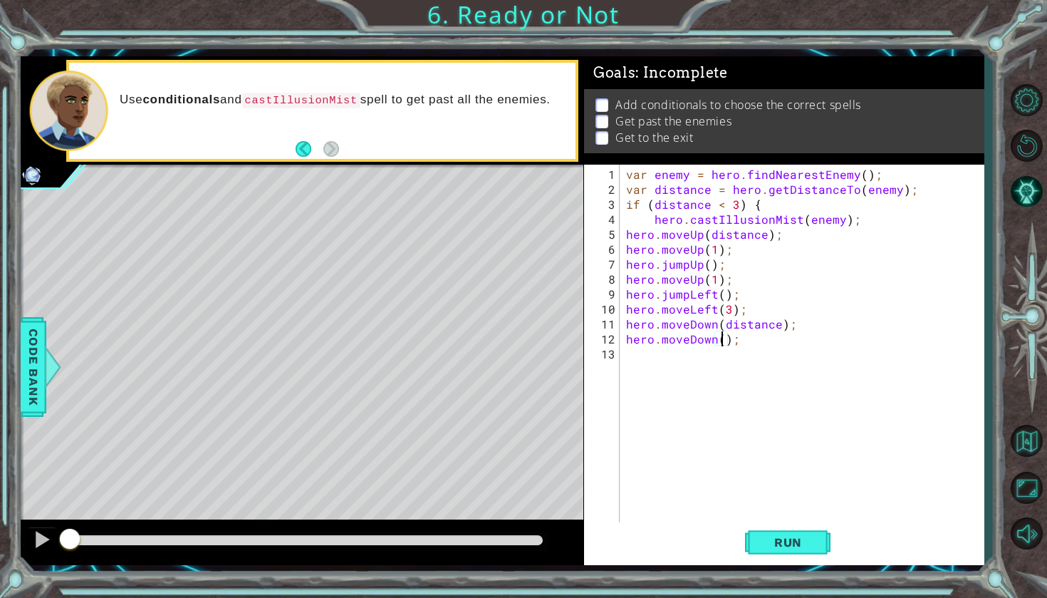
scroll to position [0, 6]
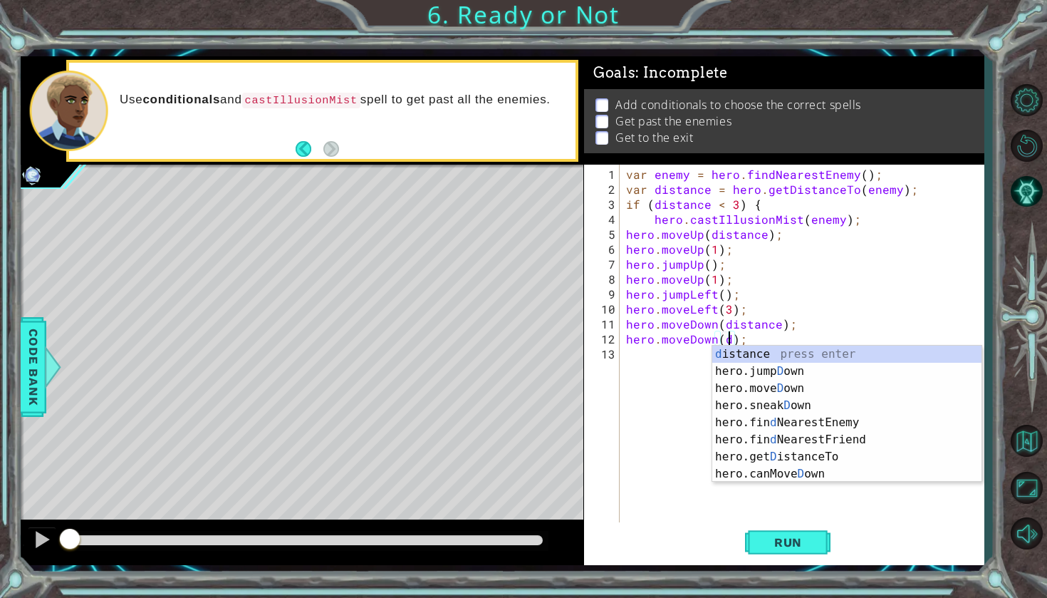
type textarea "hero.moveDown(distance);"
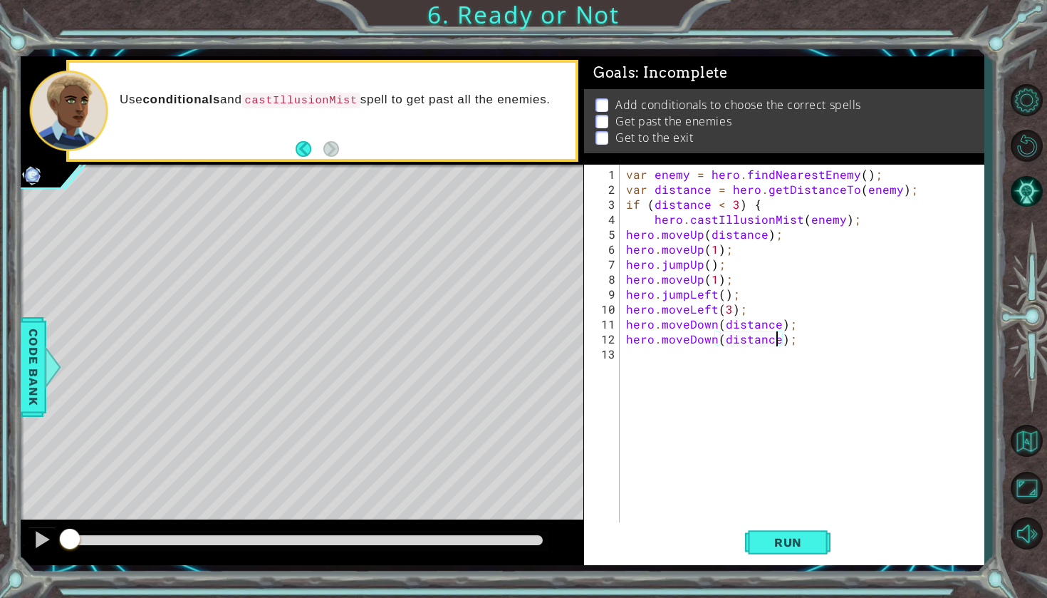
click at [701, 374] on div "var enemy = hero . findNearestEnemy ( ) ; var distance = hero . getDistanceTo (…" at bounding box center [805, 361] width 364 height 389
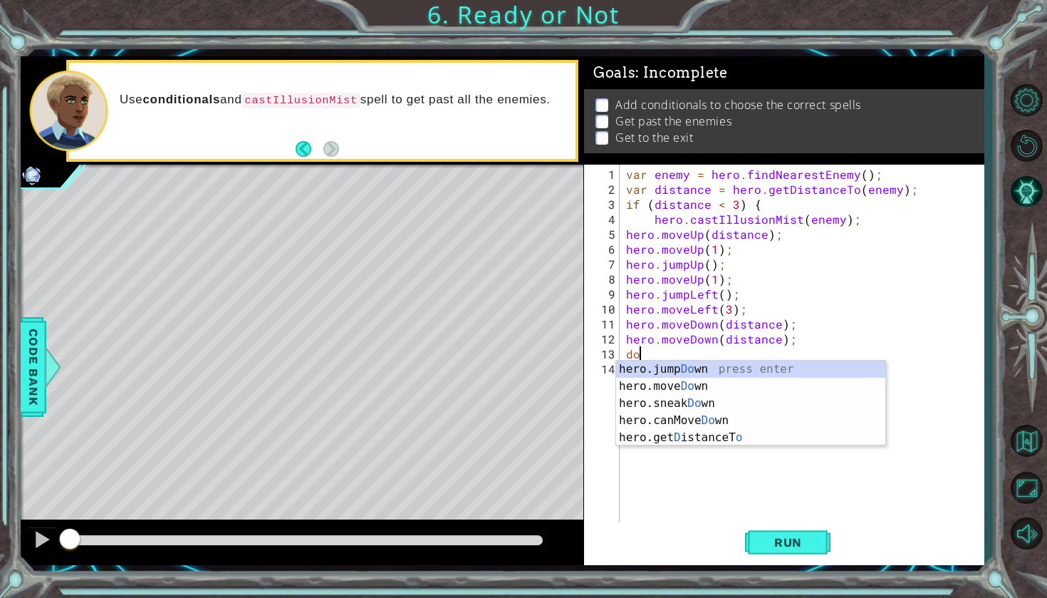
type textarea "dow"
click at [699, 377] on div "hero.jump Dow n press enter hero.move Dow n press enter hero.sneak Dow n press …" at bounding box center [750, 411] width 269 height 103
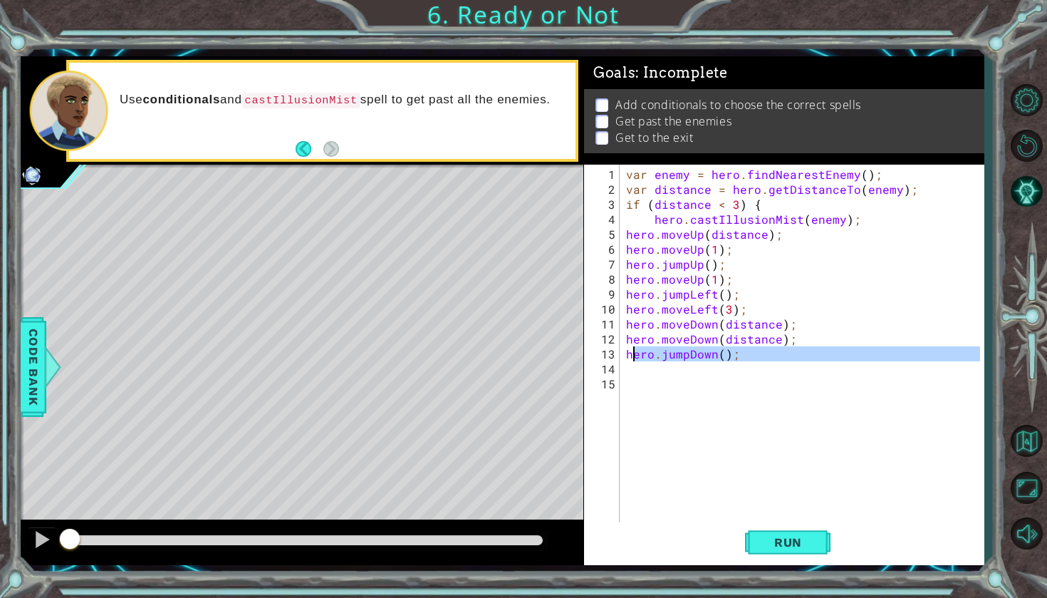
drag, startPoint x: 741, startPoint y: 360, endPoint x: 623, endPoint y: 355, distance: 119.1
click at [623, 355] on div "1 2 3 4 5 6 7 8 9 10 11 12 13 14 15 var enemy = hero . findNearestEnemy ( ) ; v…" at bounding box center [782, 344] width 396 height 359
type textarea "hero.jumpDown();"
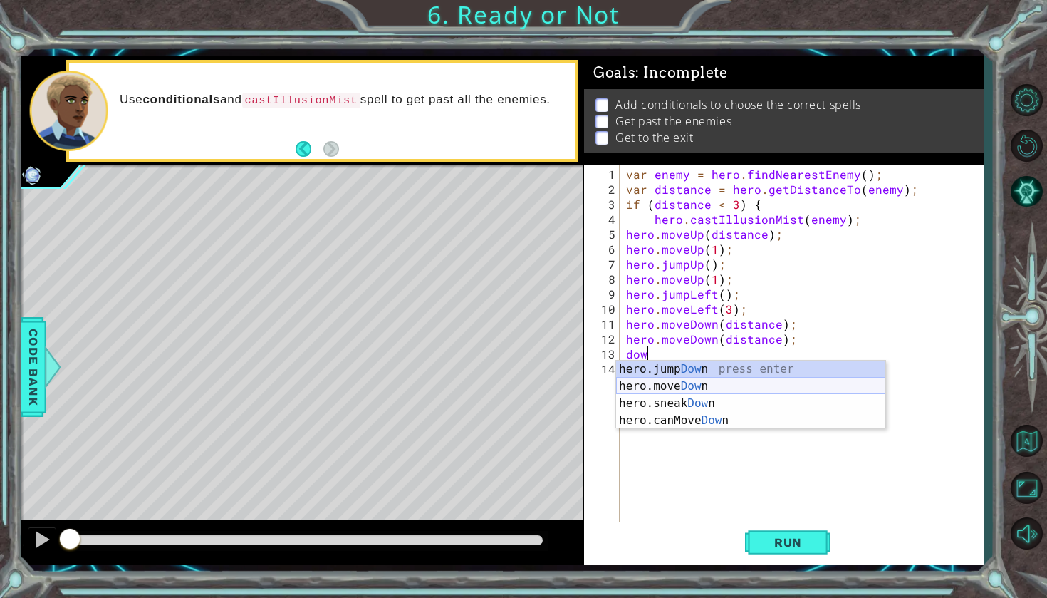
click at [647, 390] on div "hero.jump Dow n press enter hero.move Dow n press enter hero.sneak Dow n press …" at bounding box center [750, 411] width 269 height 103
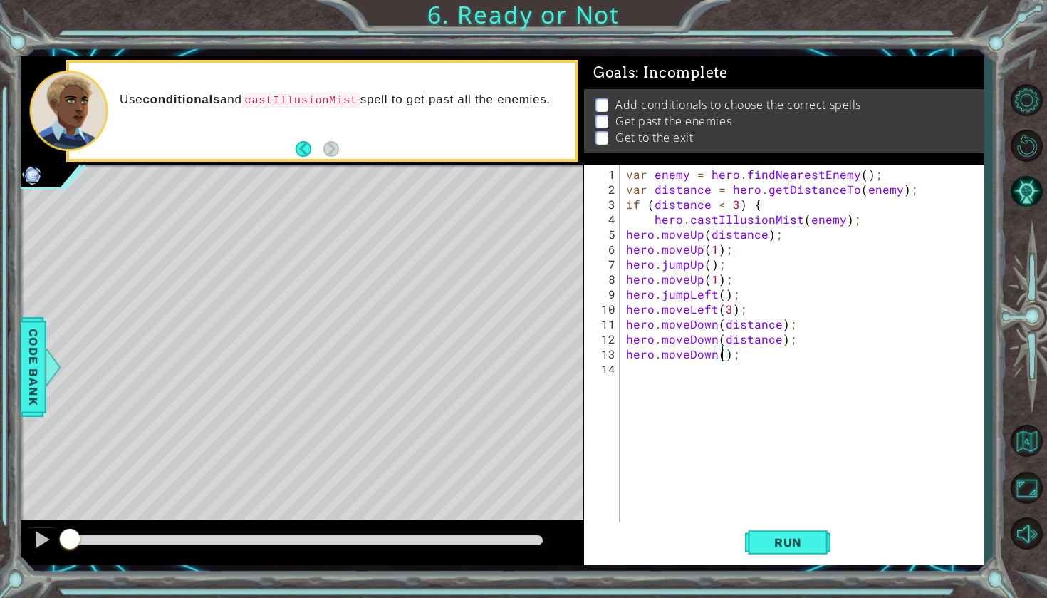
scroll to position [0, 6]
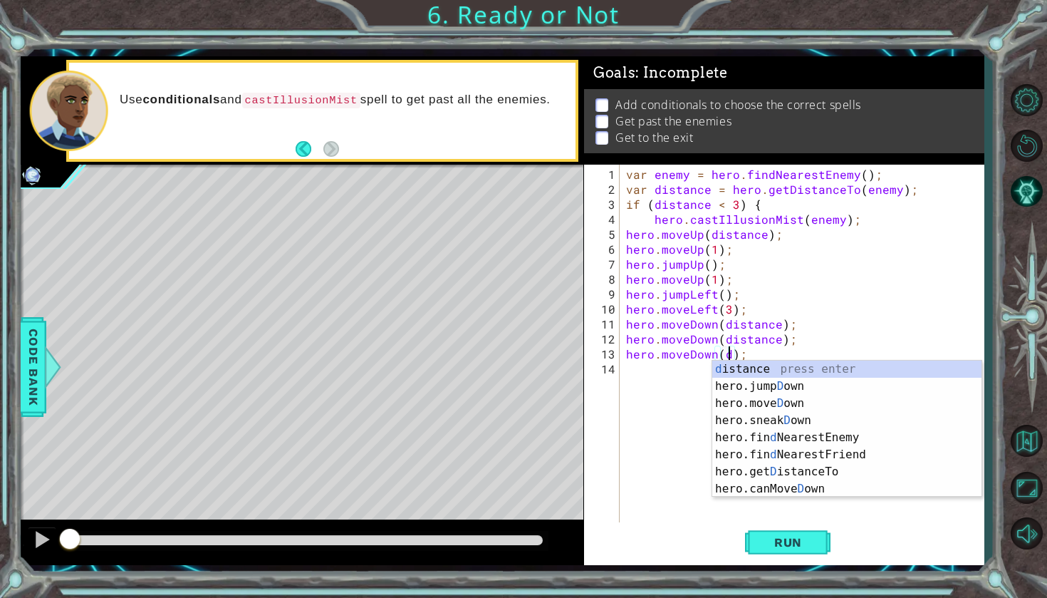
type textarea "hero.moveDown(distance);"
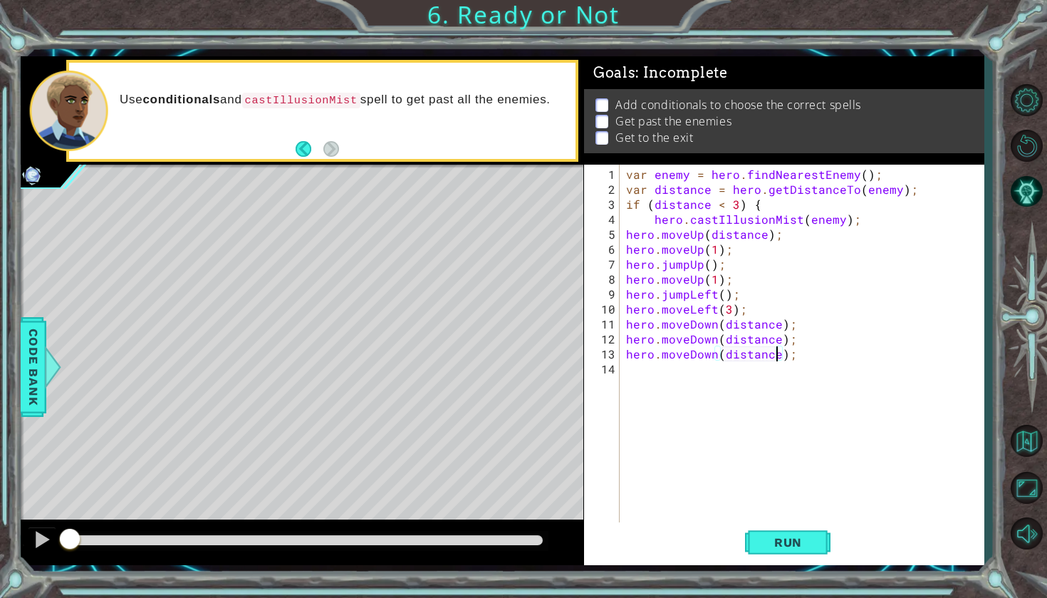
scroll to position [0, 0]
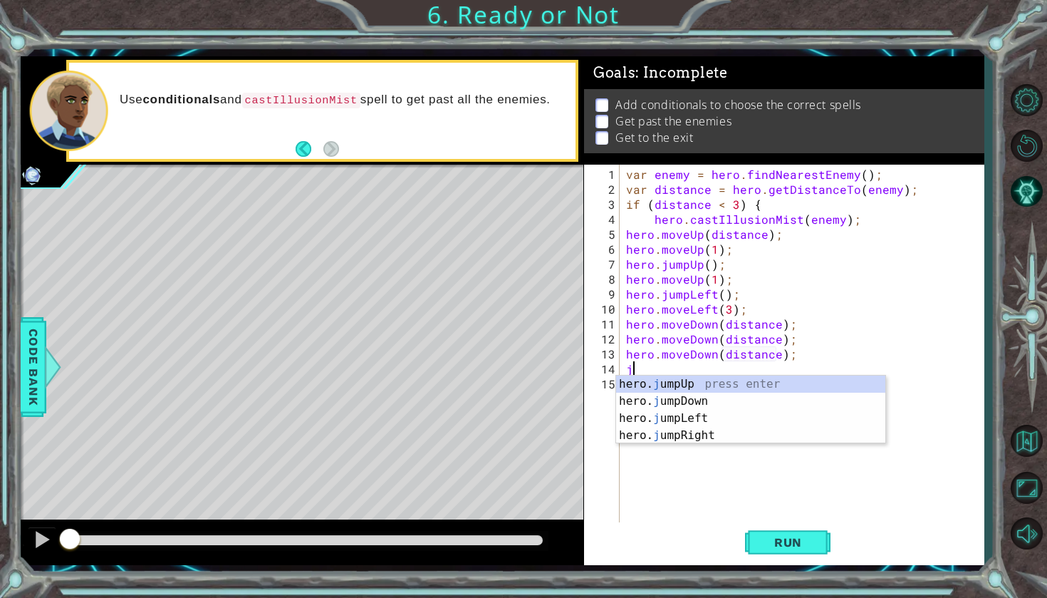
type textarea "ju"
click at [700, 404] on div "hero. ju mpUp press enter hero. ju mpDown press enter hero. [PERSON_NAME] mpLef…" at bounding box center [750, 426] width 269 height 103
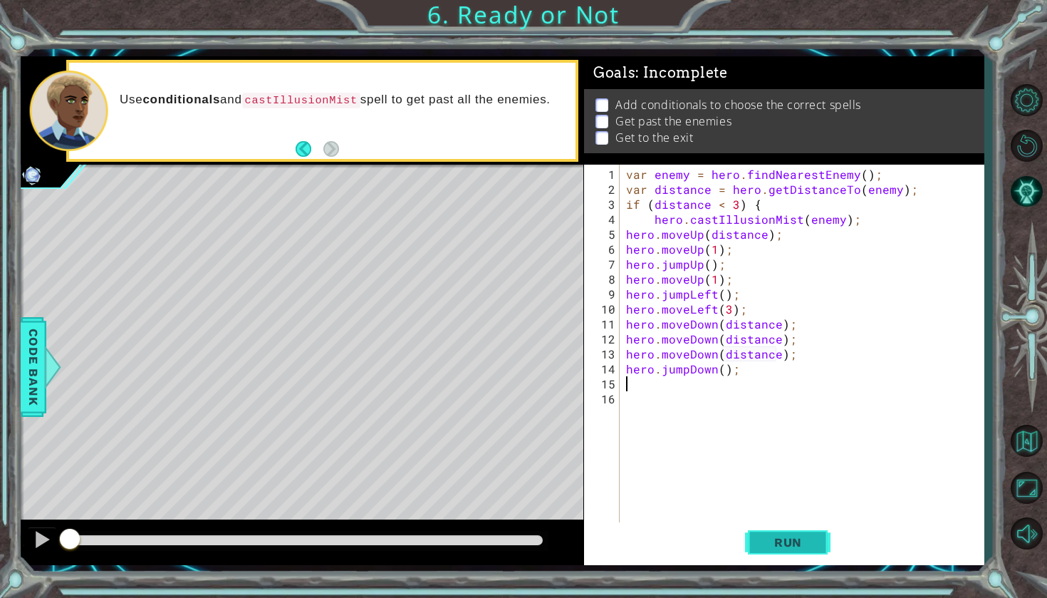
click at [765, 541] on span "Run" at bounding box center [788, 542] width 56 height 14
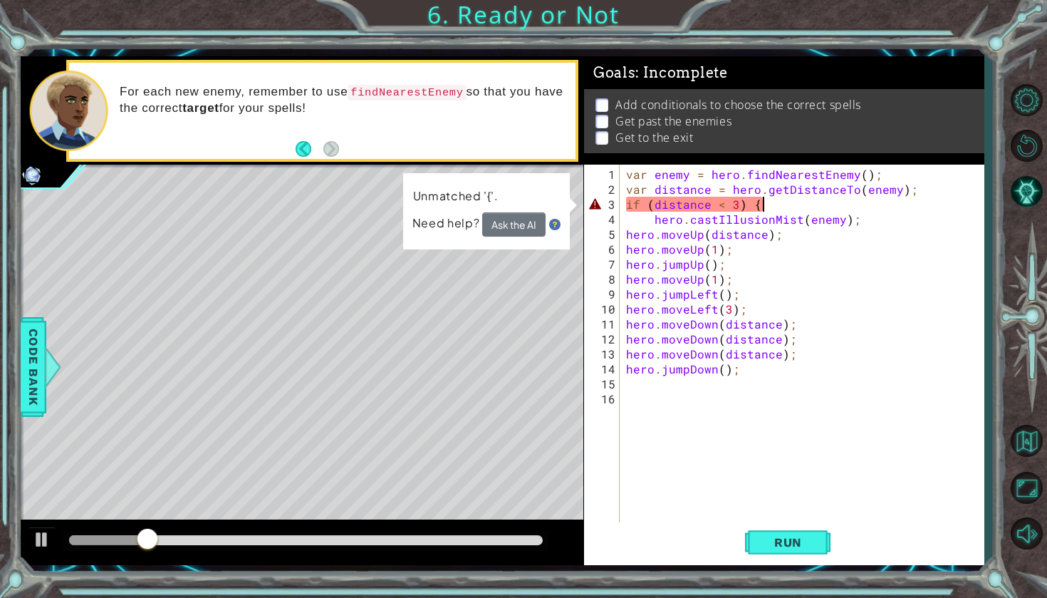
click at [761, 203] on div "var enemy = hero . findNearestEnemy ( ) ; var distance = hero . getDistanceTo (…" at bounding box center [805, 361] width 364 height 389
drag, startPoint x: 760, startPoint y: 204, endPoint x: 750, endPoint y: 204, distance: 10.0
click at [750, 204] on div "var enemy = hero . findNearestEnemy ( ) ; var distance = hero . getDistanceTo (…" at bounding box center [805, 361] width 364 height 389
click at [759, 207] on div "var enemy = hero . findNearestEnemy ( ) ; var distance = hero . getDistanceTo (…" at bounding box center [805, 361] width 364 height 389
click at [758, 207] on div "var enemy = hero . findNearestEnemy ( ) ; var distance = hero . getDistanceTo (…" at bounding box center [805, 361] width 364 height 389
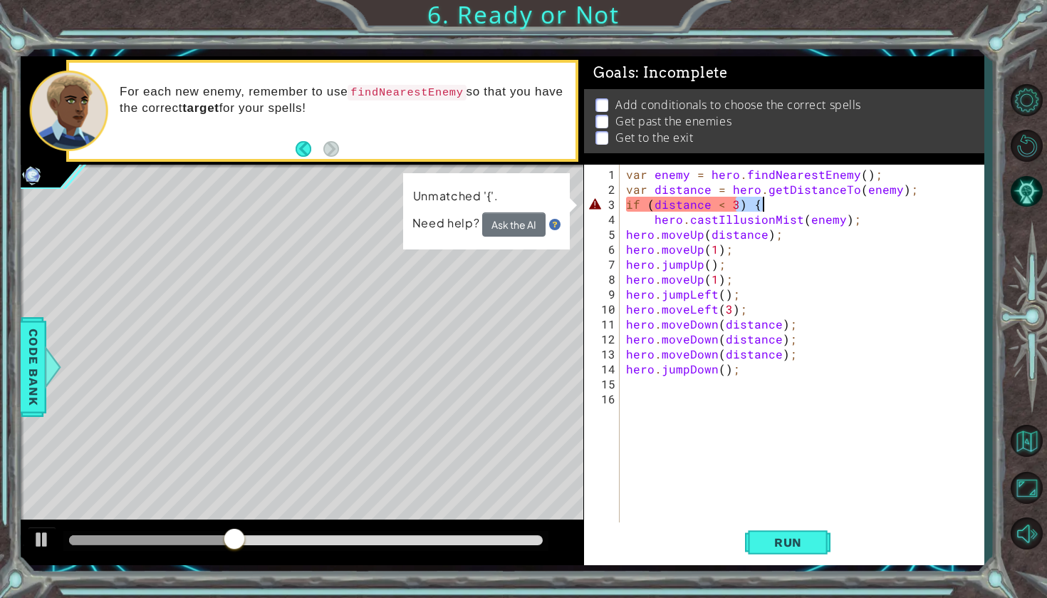
click at [779, 210] on div "var enemy = hero . findNearestEnemy ( ) ; var distance = hero . getDistanceTo (…" at bounding box center [805, 361] width 364 height 389
drag, startPoint x: 769, startPoint y: 207, endPoint x: 749, endPoint y: 204, distance: 20.1
click at [749, 204] on div "var enemy = hero . findNearestEnemy ( ) ; var distance = hero . getDistanceTo (…" at bounding box center [805, 361] width 364 height 389
click at [791, 206] on div "var enemy = hero . findNearestEnemy ( ) ; var distance = hero . getDistanceTo (…" at bounding box center [805, 361] width 364 height 389
paste textarea "{"
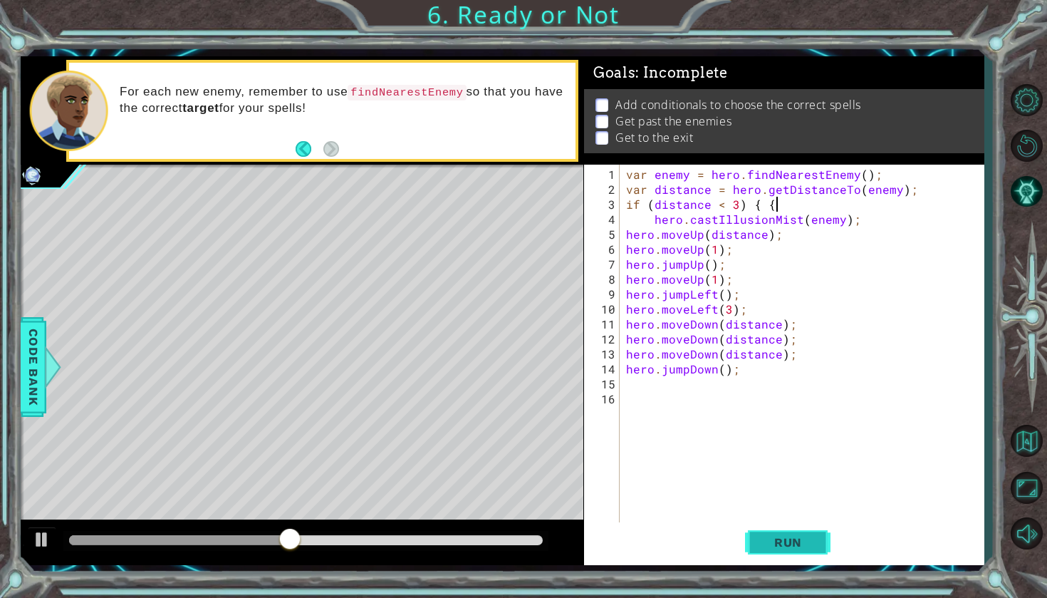
click at [781, 533] on button "Run" at bounding box center [787, 542] width 85 height 40
type textarea "if (distance < 3) {"
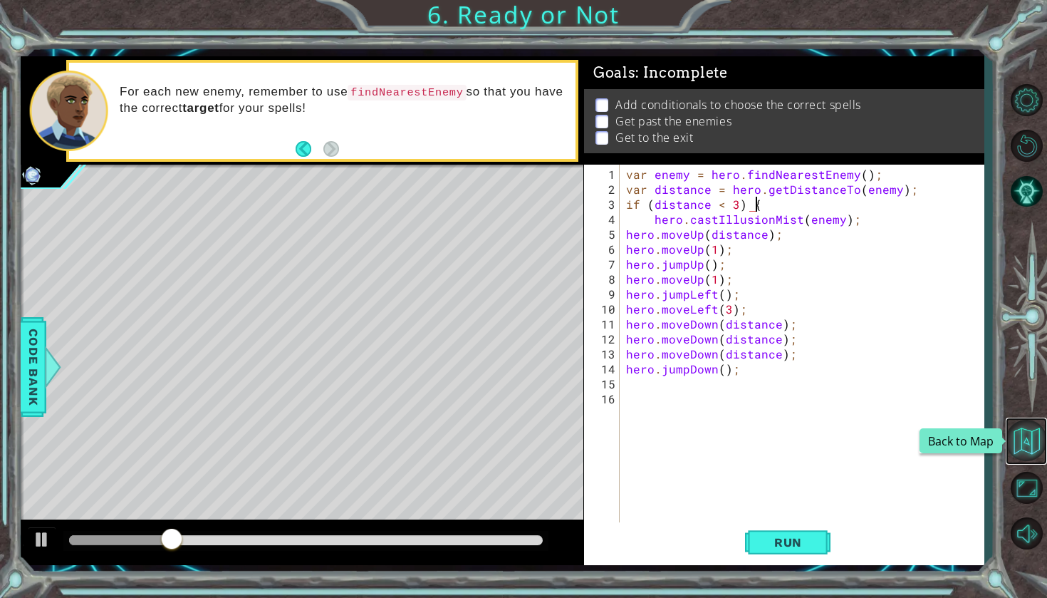
click at [1027, 443] on button "Back to Map" at bounding box center [1026, 440] width 41 height 41
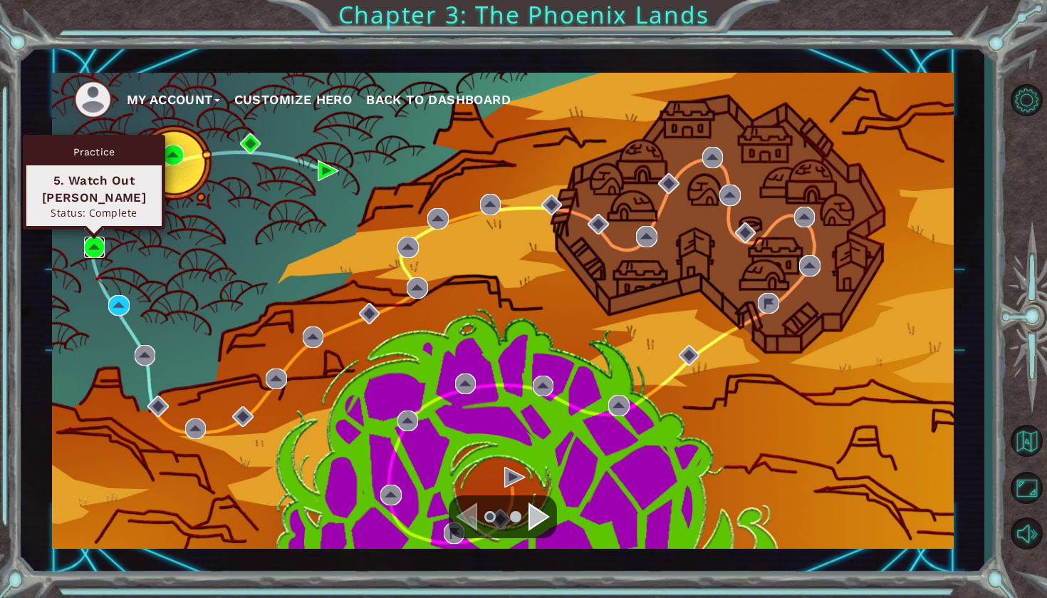
click at [90, 252] on img at bounding box center [94, 246] width 21 height 21
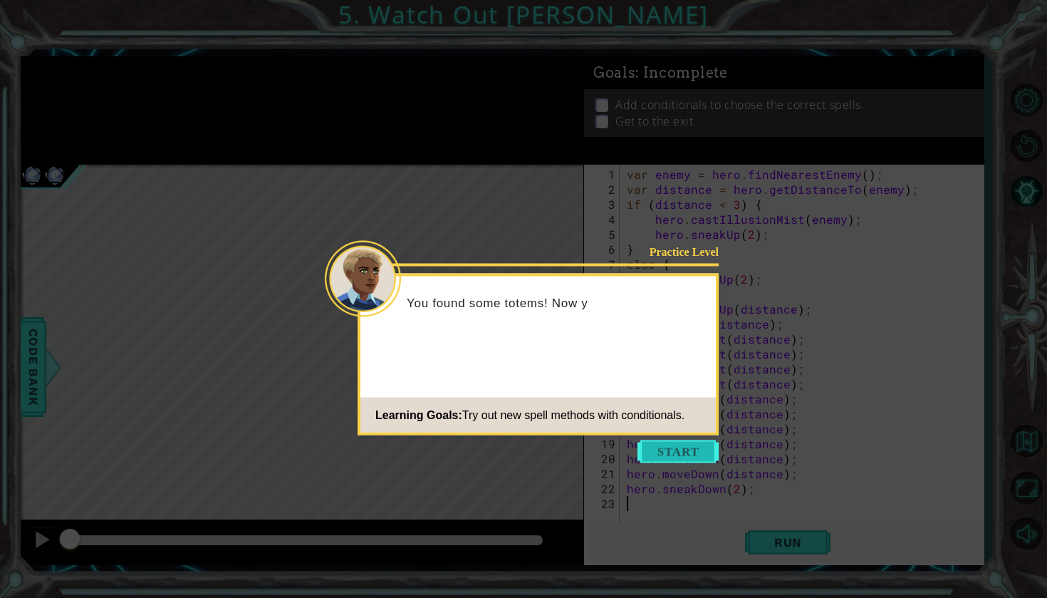
click at [681, 449] on button "Start" at bounding box center [677, 451] width 81 height 23
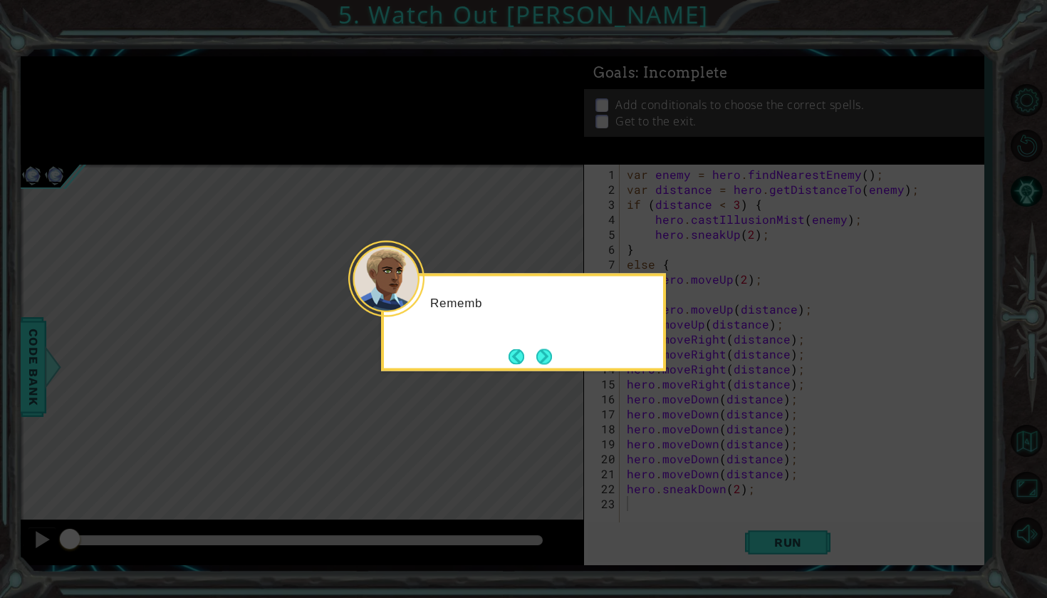
click at [740, 376] on icon at bounding box center [523, 299] width 1047 height 598
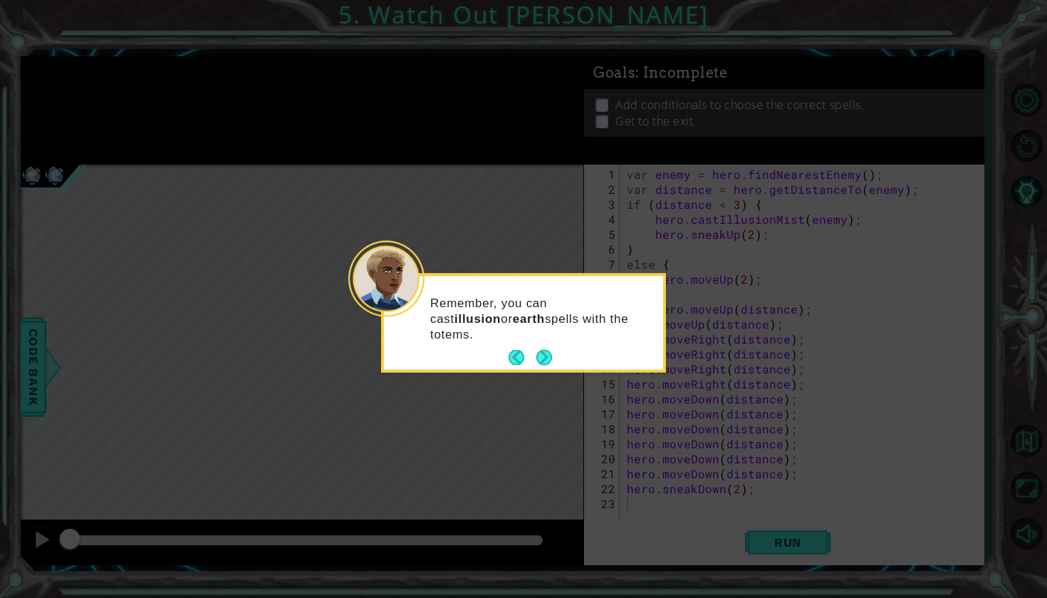
click at [659, 381] on icon at bounding box center [523, 299] width 1047 height 598
click at [551, 364] on button "Next" at bounding box center [543, 357] width 19 height 19
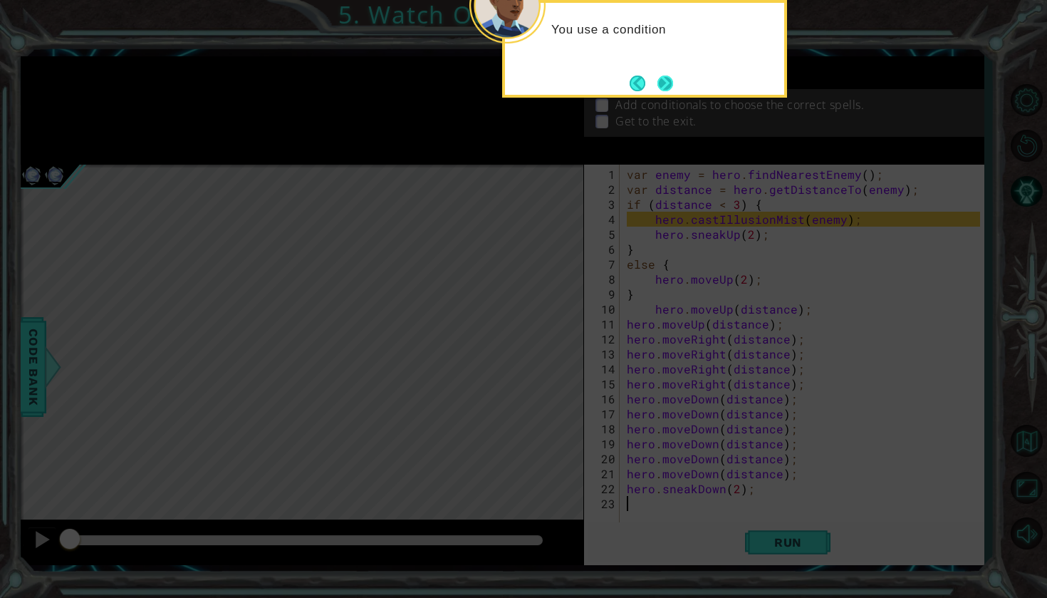
click at [663, 80] on button "Next" at bounding box center [665, 83] width 16 height 16
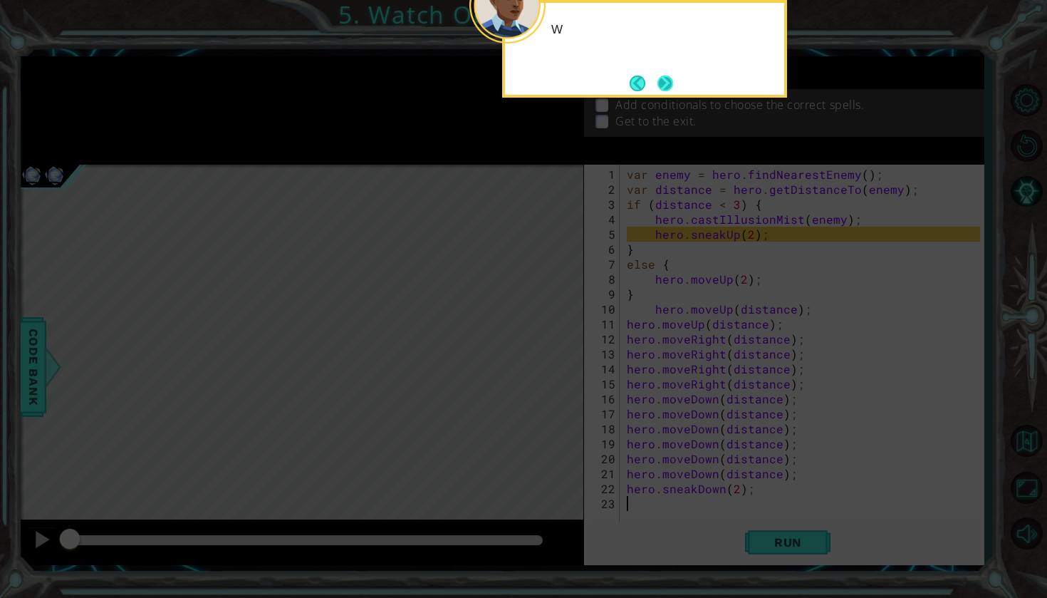
click at [654, 95] on div "W" at bounding box center [644, 49] width 285 height 98
click at [669, 81] on button "Next" at bounding box center [665, 83] width 24 height 24
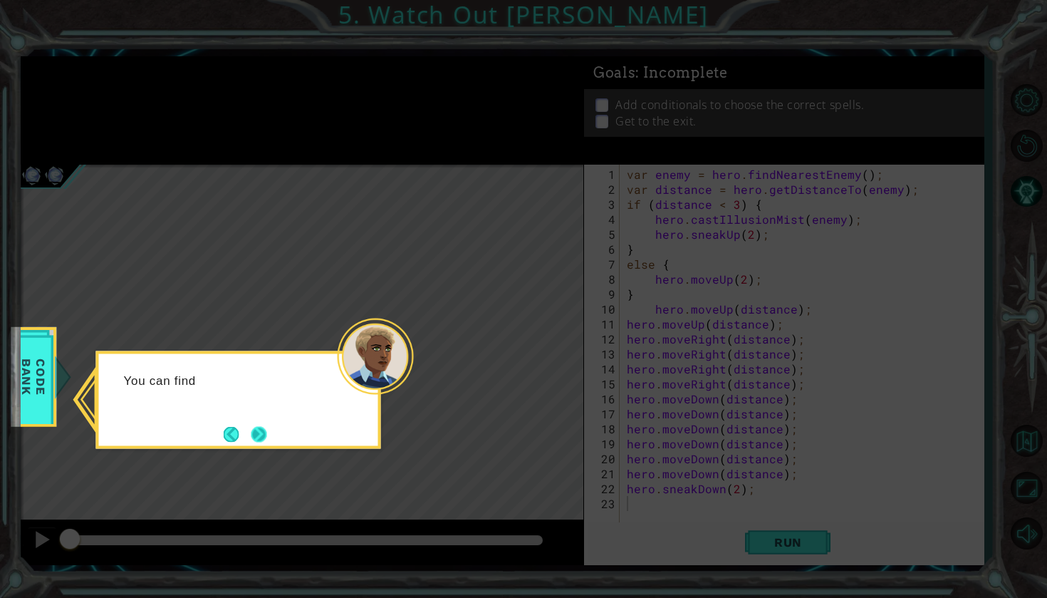
click at [254, 430] on button "Next" at bounding box center [259, 434] width 20 height 20
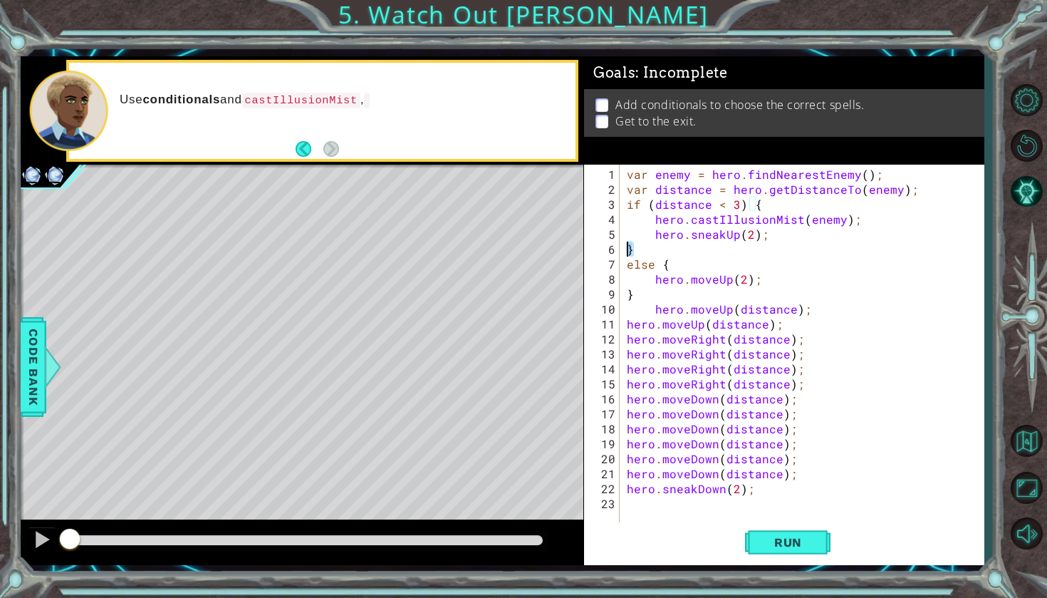
drag, startPoint x: 636, startPoint y: 252, endPoint x: 622, endPoint y: 252, distance: 14.2
click at [622, 252] on div "1 2 3 4 5 6 7 8 9 10 11 12 13 14 15 16 17 18 19 20 21 22 23 var enemy = hero . …" at bounding box center [782, 344] width 396 height 359
type textarea "}"
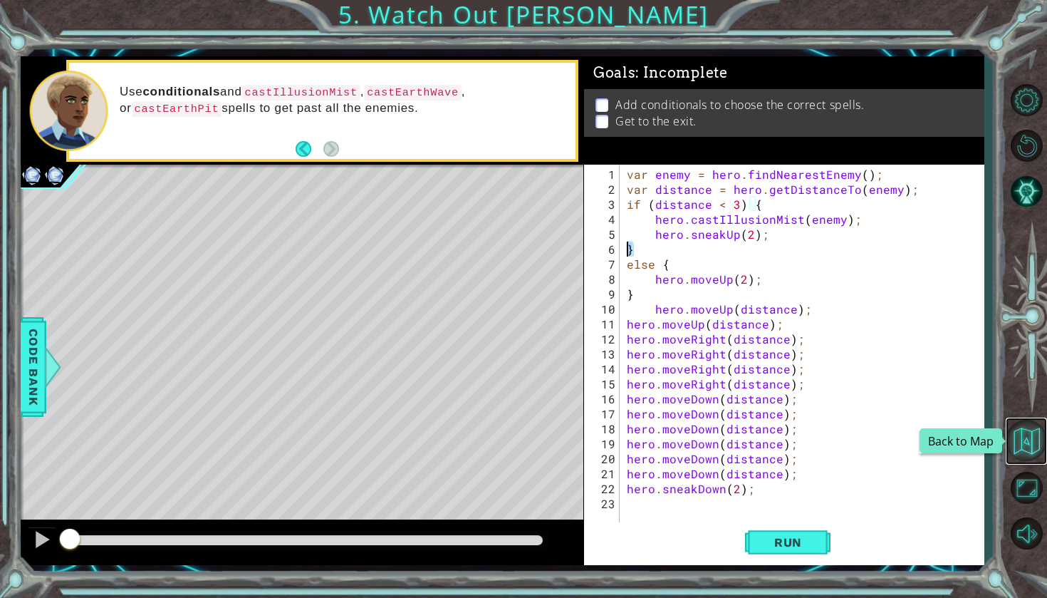
click at [1022, 452] on button "Back to Map" at bounding box center [1026, 440] width 41 height 41
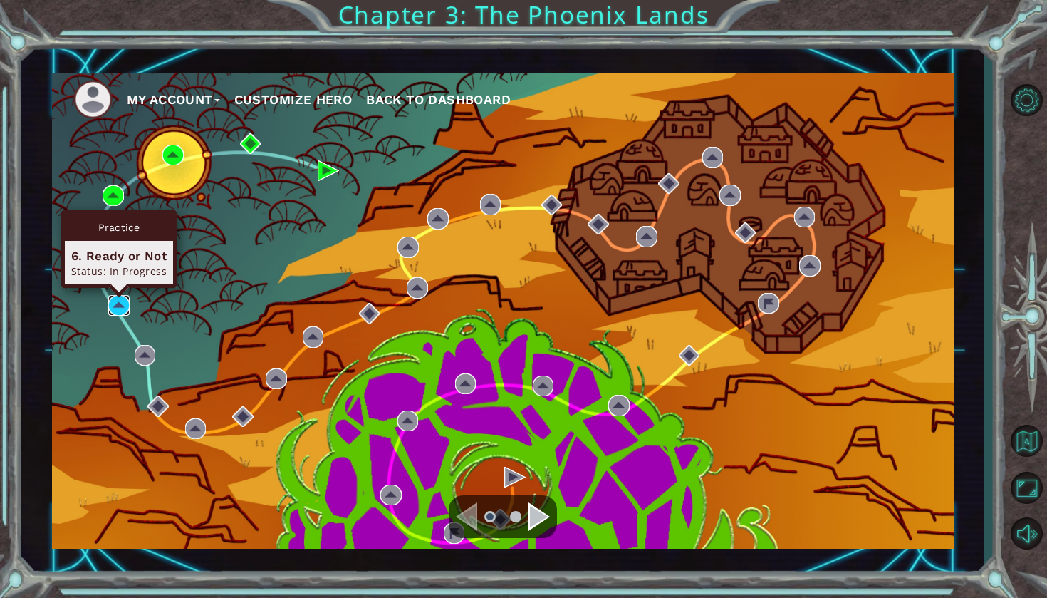
click at [120, 299] on img at bounding box center [118, 305] width 21 height 21
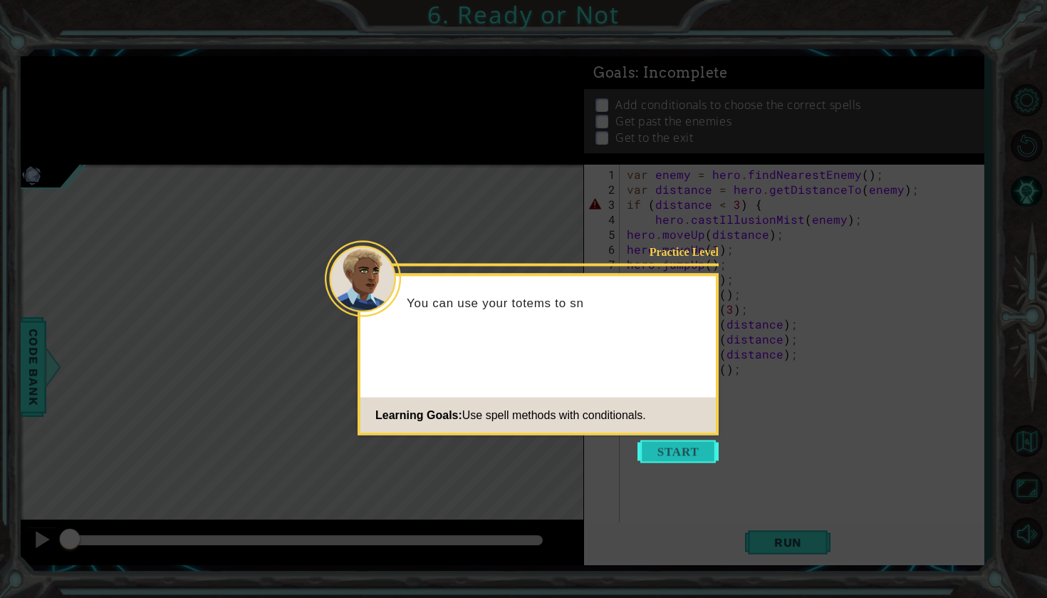
click at [694, 459] on button "Start" at bounding box center [677, 451] width 81 height 23
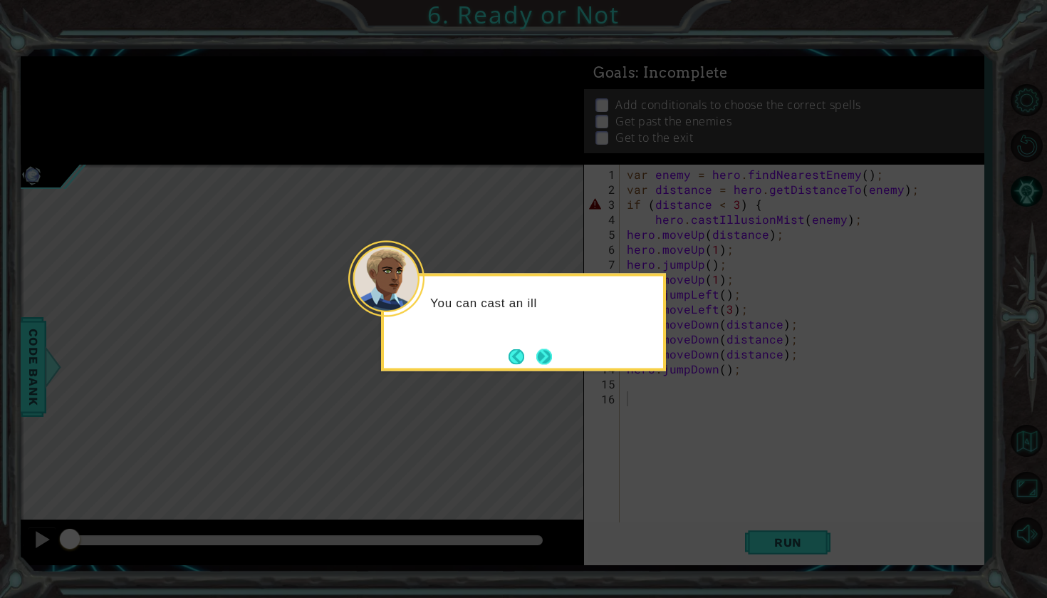
click at [536, 353] on button "Next" at bounding box center [544, 356] width 16 height 16
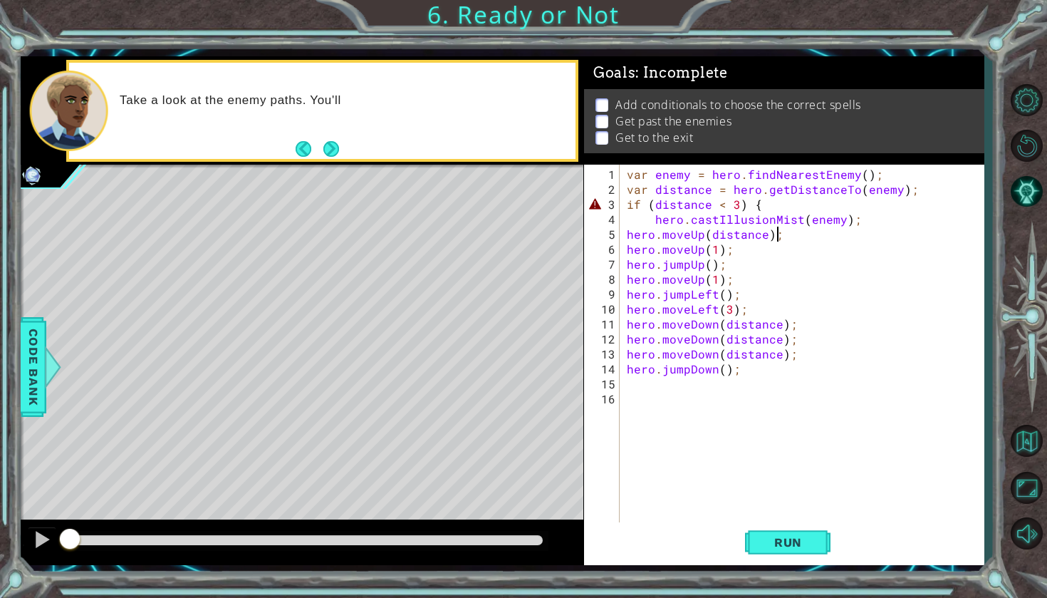
click at [819, 237] on div "var enemy = hero . findNearestEnemy ( ) ; var distance = hero . getDistanceTo (…" at bounding box center [805, 361] width 363 height 389
type textarea "hero.moveUp(distance);"
click at [853, 226] on div "var enemy = hero . findNearestEnemy ( ) ; var distance = hero . getDistanceTo (…" at bounding box center [805, 361] width 363 height 389
click at [855, 222] on div "var enemy = hero . findNearestEnemy ( ) ; var distance = hero . getDistanceTo (…" at bounding box center [805, 361] width 363 height 389
type textarea "hero.castIllusionMist(enemy);"
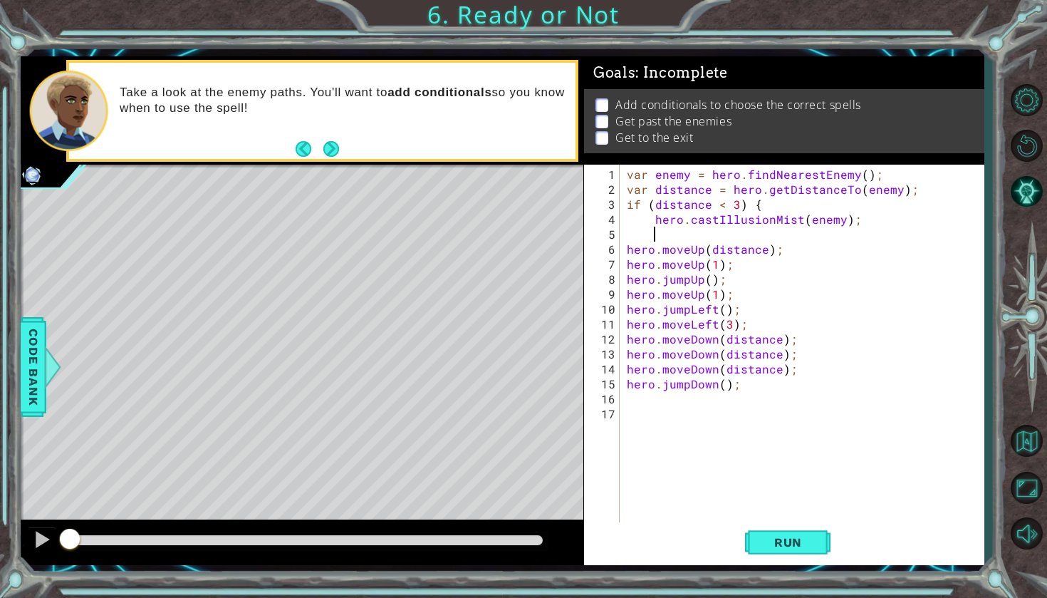
paste textarea "}"
click at [766, 539] on span "Run" at bounding box center [788, 542] width 56 height 14
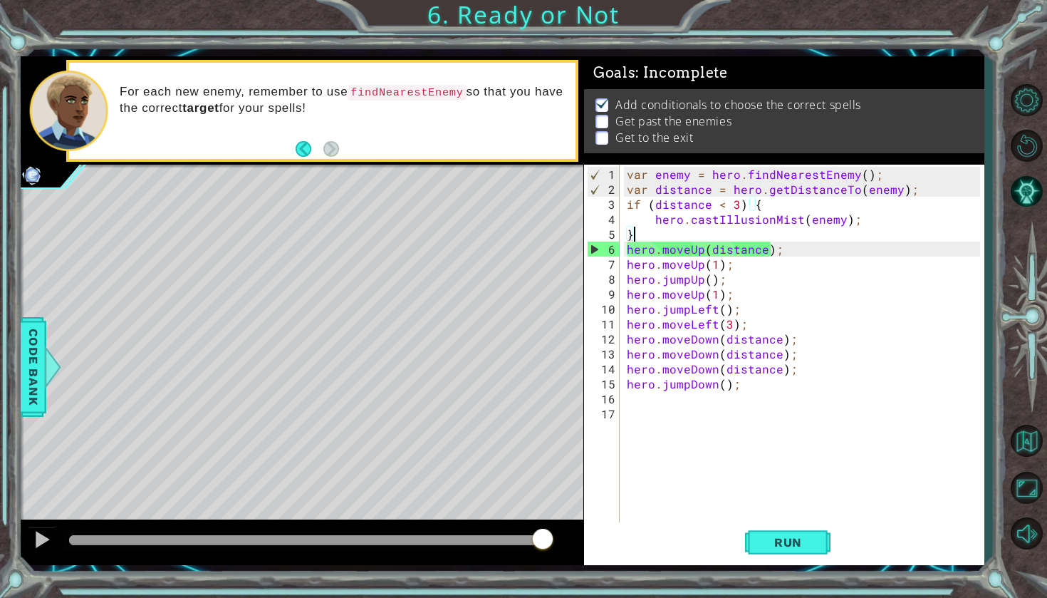
click at [764, 264] on div "var enemy = hero . findNearestEnemy ( ) ; var distance = hero . getDistanceTo (…" at bounding box center [805, 361] width 363 height 389
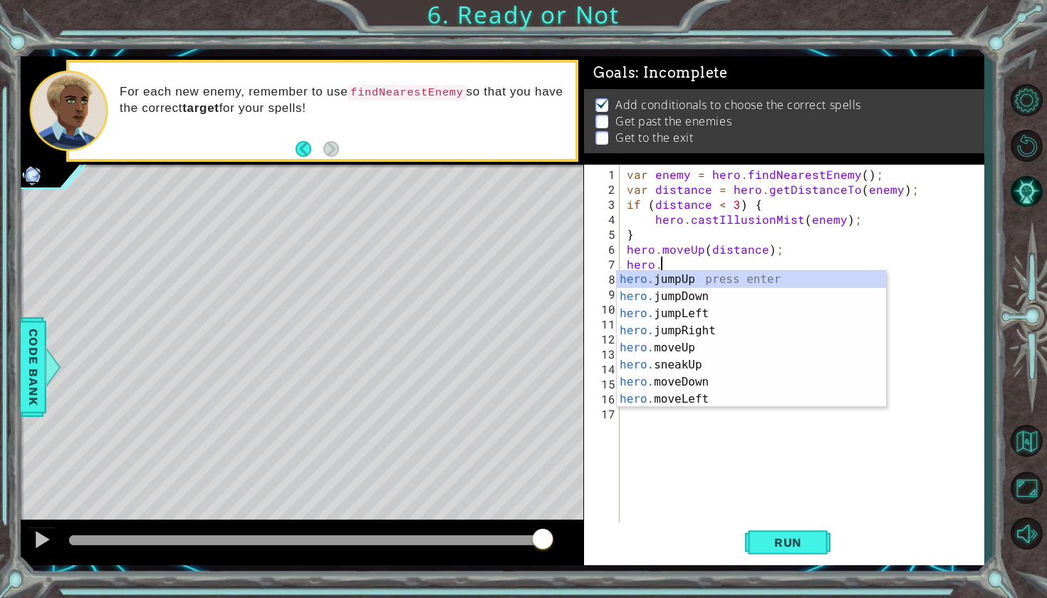
type textarea "hero.j"
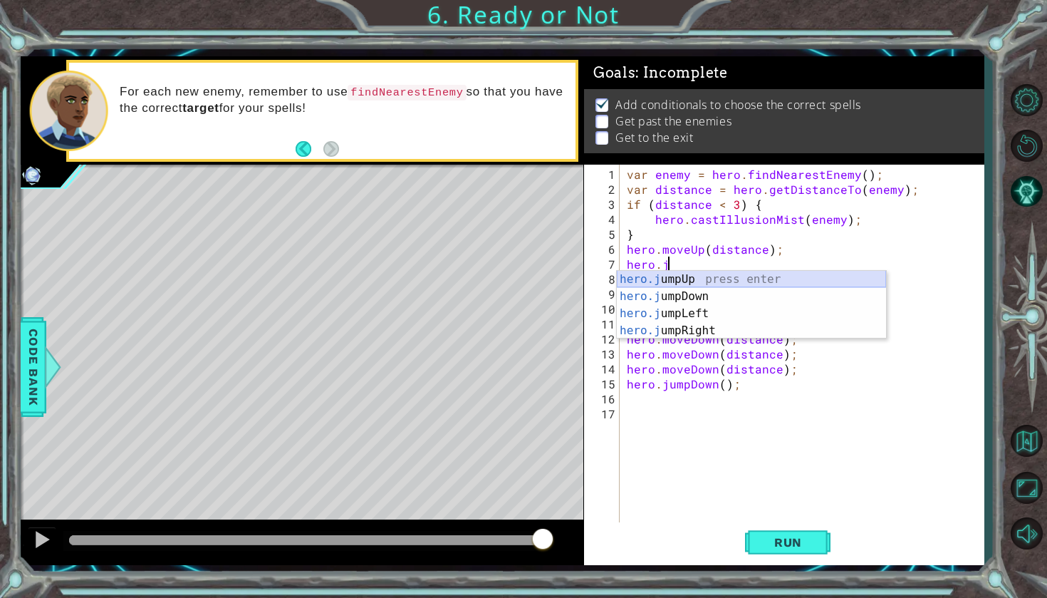
click at [756, 280] on div "hero.j umpUp press enter hero.j umpDown press enter hero.j umpLeft press enter …" at bounding box center [751, 322] width 269 height 103
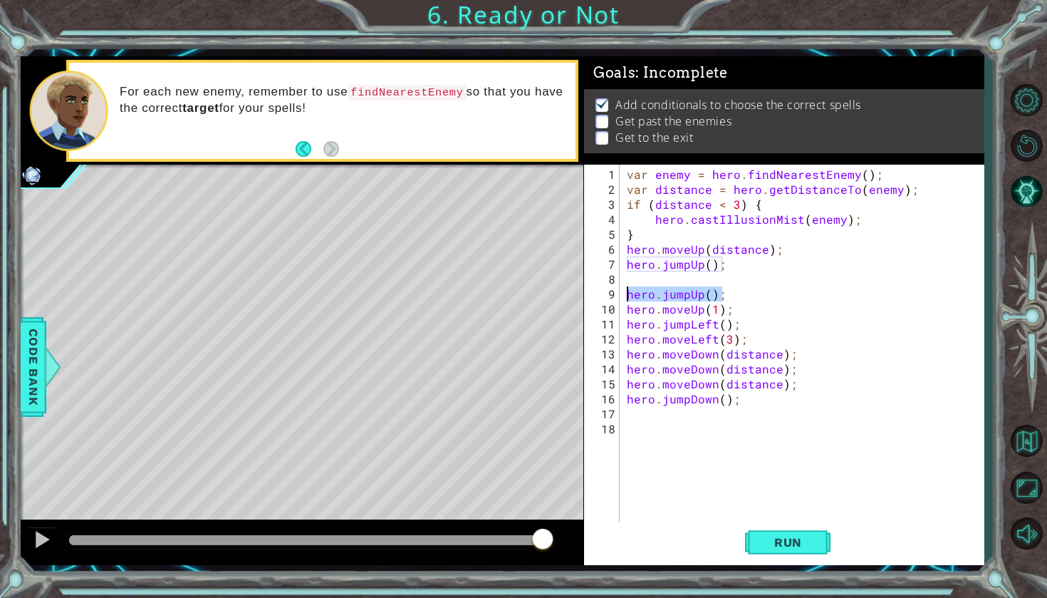
drag, startPoint x: 749, startPoint y: 293, endPoint x: 626, endPoint y: 288, distance: 123.3
click at [626, 288] on div "var enemy = hero . findNearestEnemy ( ) ; var distance = hero . getDistanceTo (…" at bounding box center [805, 361] width 363 height 389
type textarea "hero.jumpUp();"
click at [771, 549] on button "Run" at bounding box center [787, 542] width 85 height 40
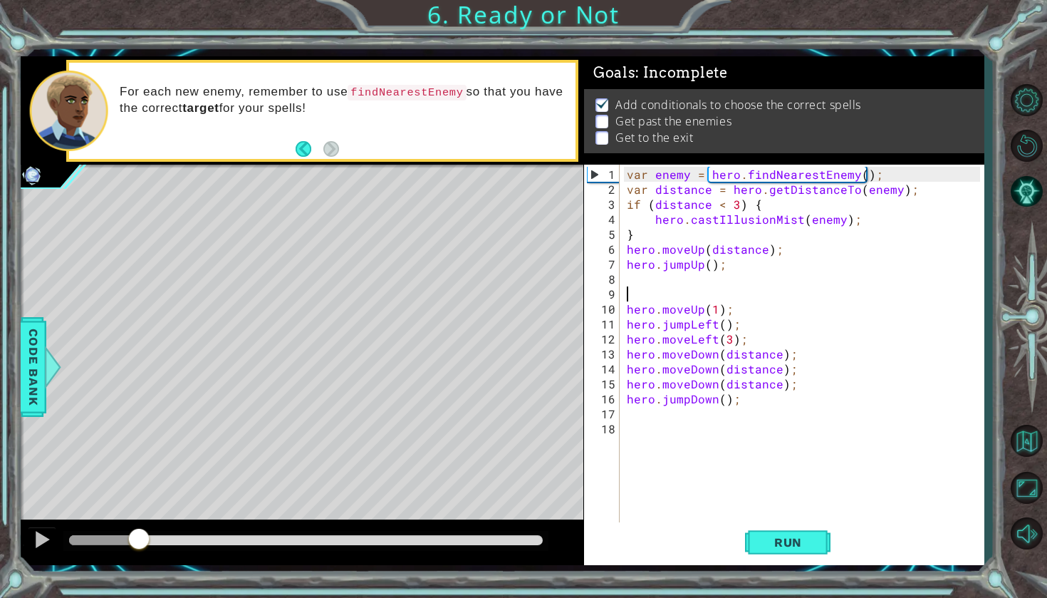
drag, startPoint x: 549, startPoint y: 534, endPoint x: 146, endPoint y: 537, distance: 403.1
click at [144, 537] on div at bounding box center [139, 540] width 26 height 26
drag, startPoint x: 135, startPoint y: 530, endPoint x: 80, endPoint y: 526, distance: 55.7
click at [83, 526] on div at bounding box center [302, 542] width 563 height 46
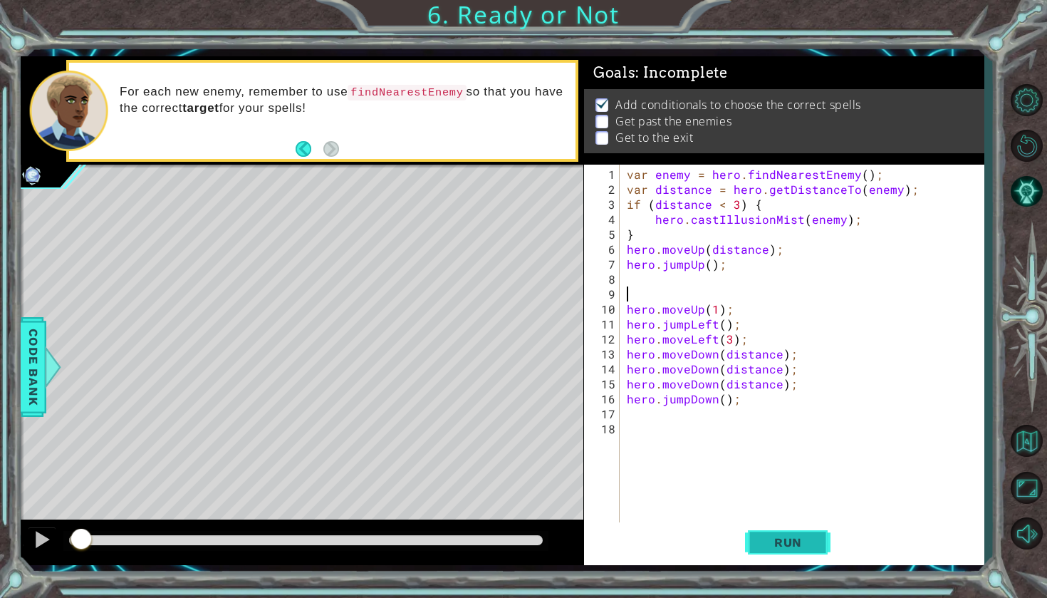
click at [808, 549] on button "Run" at bounding box center [787, 542] width 85 height 40
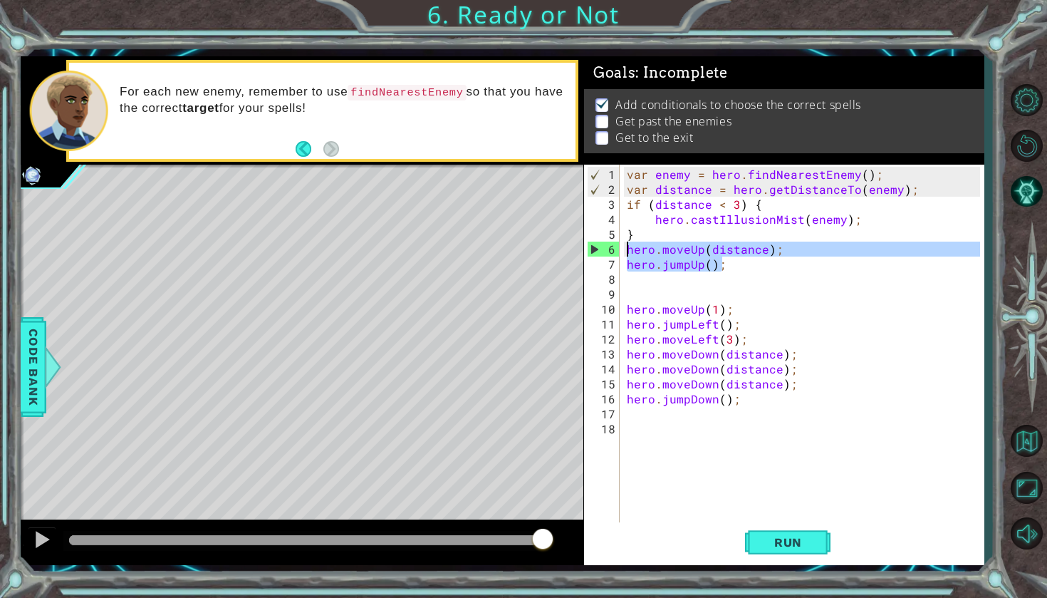
drag, startPoint x: 791, startPoint y: 255, endPoint x: 623, endPoint y: 244, distance: 169.1
click at [623, 244] on div "1 2 3 4 5 6 7 8 9 10 11 12 13 14 15 16 17 18 var enemy = hero . findNearestEnem…" at bounding box center [782, 344] width 396 height 359
type textarea "hero.moveUp(distance); hero.jumpUp();"
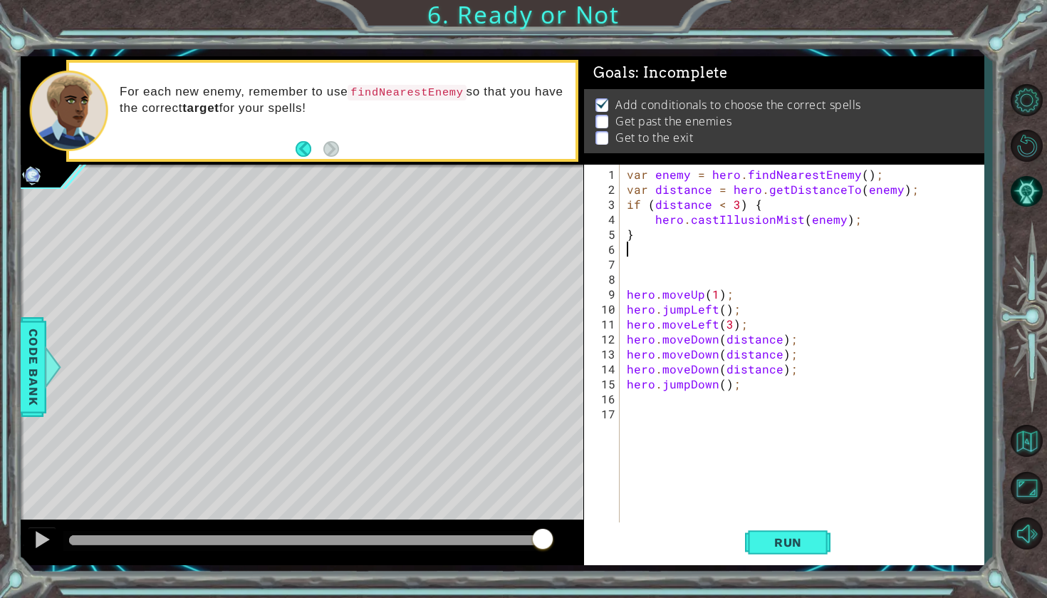
type textarea "j"
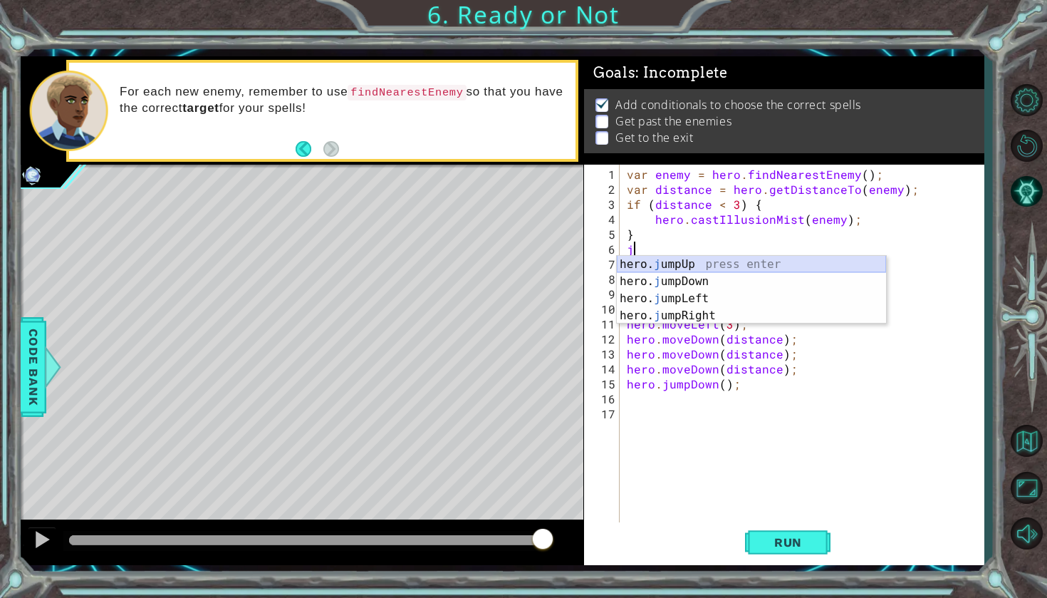
click at [635, 269] on div "hero. j umpUp press enter hero. j umpDown press enter hero. j umpLeft press ent…" at bounding box center [751, 307] width 269 height 103
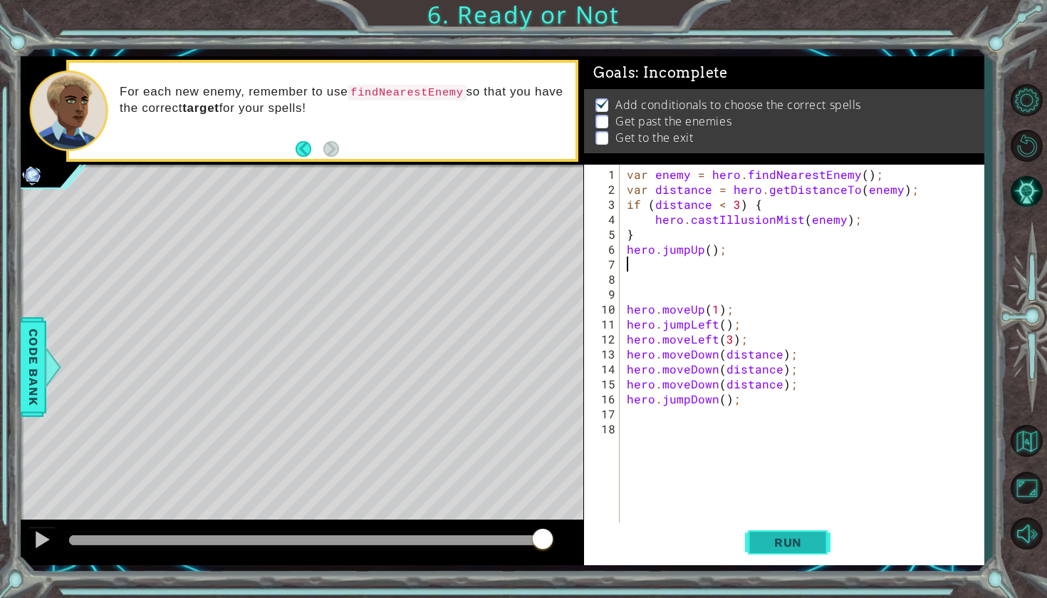
click at [767, 541] on span "Run" at bounding box center [788, 542] width 56 height 14
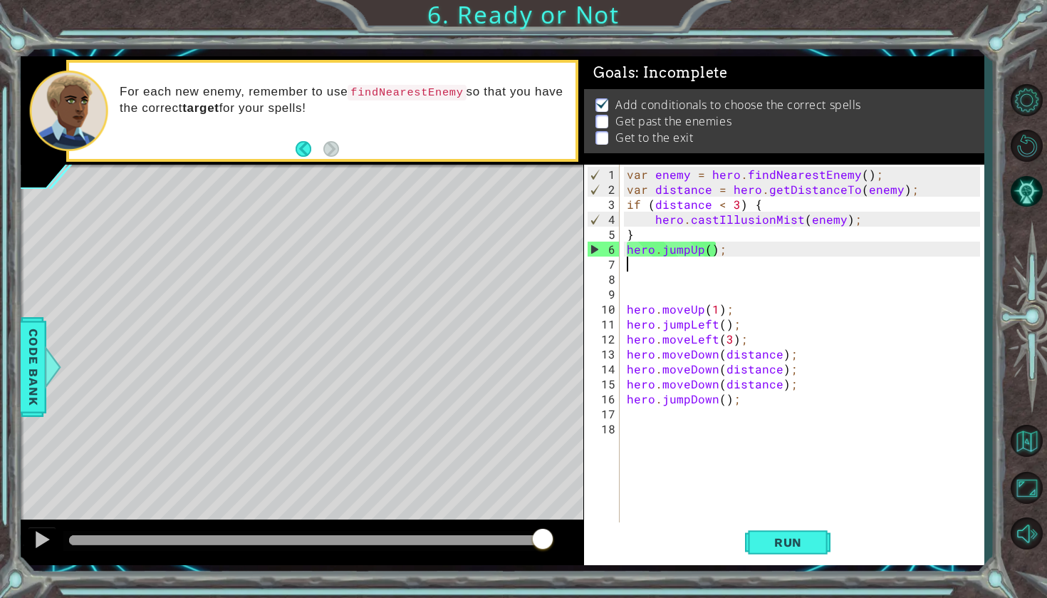
click at [66, 539] on div at bounding box center [305, 541] width 484 height 20
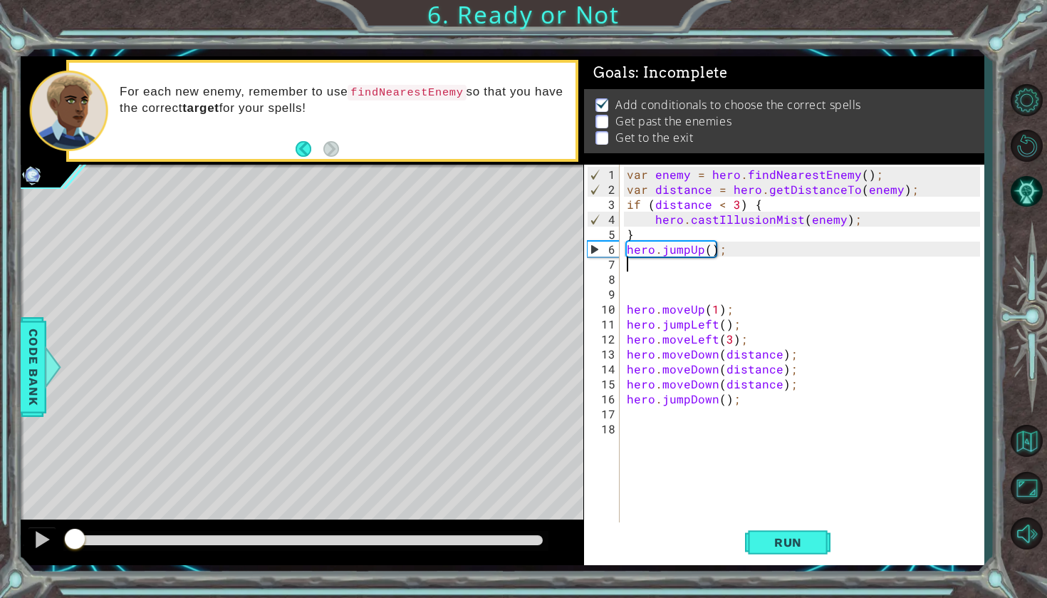
click at [71, 539] on div at bounding box center [72, 540] width 6 height 10
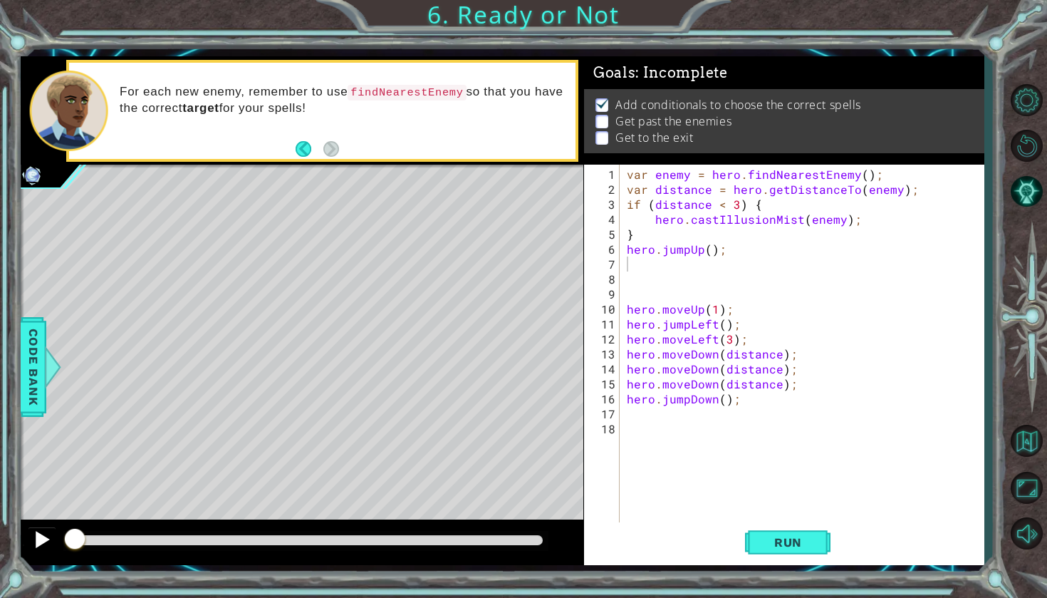
click at [46, 540] on div at bounding box center [42, 539] width 19 height 19
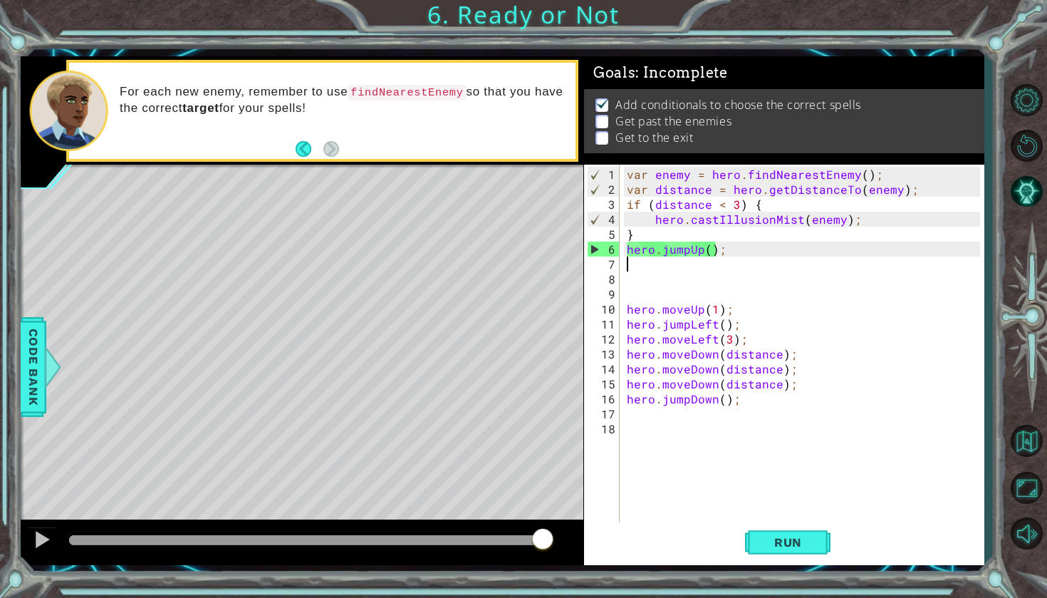
click at [737, 256] on div "var enemy = hero . findNearestEnemy ( ) ; var distance = hero . getDistanceTo (…" at bounding box center [805, 361] width 363 height 389
click at [714, 246] on div "var enemy = hero . findNearestEnemy ( ) ; var distance = hero . getDistanceTo (…" at bounding box center [805, 361] width 363 height 389
drag, startPoint x: 739, startPoint y: 246, endPoint x: 627, endPoint y: 253, distance: 111.3
click at [627, 253] on div "var enemy = hero . findNearestEnemy ( ) ; var distance = hero . getDistanceTo (…" at bounding box center [805, 361] width 363 height 389
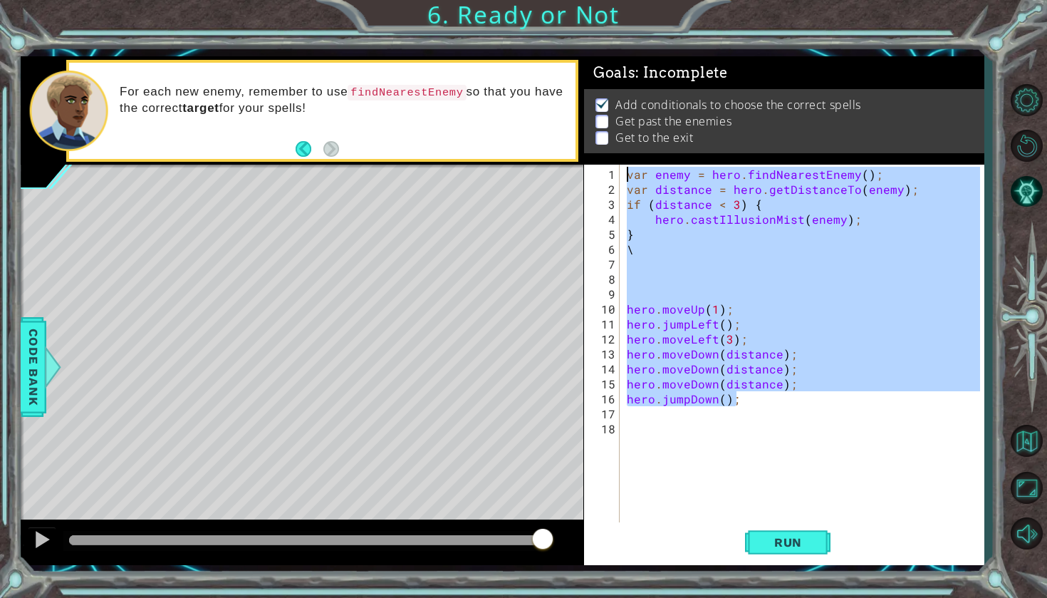
drag, startPoint x: 849, startPoint y: 403, endPoint x: 626, endPoint y: 172, distance: 321.4
click at [626, 172] on div "var enemy = hero . findNearestEnemy ( ) ; var distance = hero . getDistanceTo (…" at bounding box center [805, 361] width 363 height 389
type textarea "var enemy = hero.findNearestEnemy(); var distance = hero.getDistanceTo(enemy);"
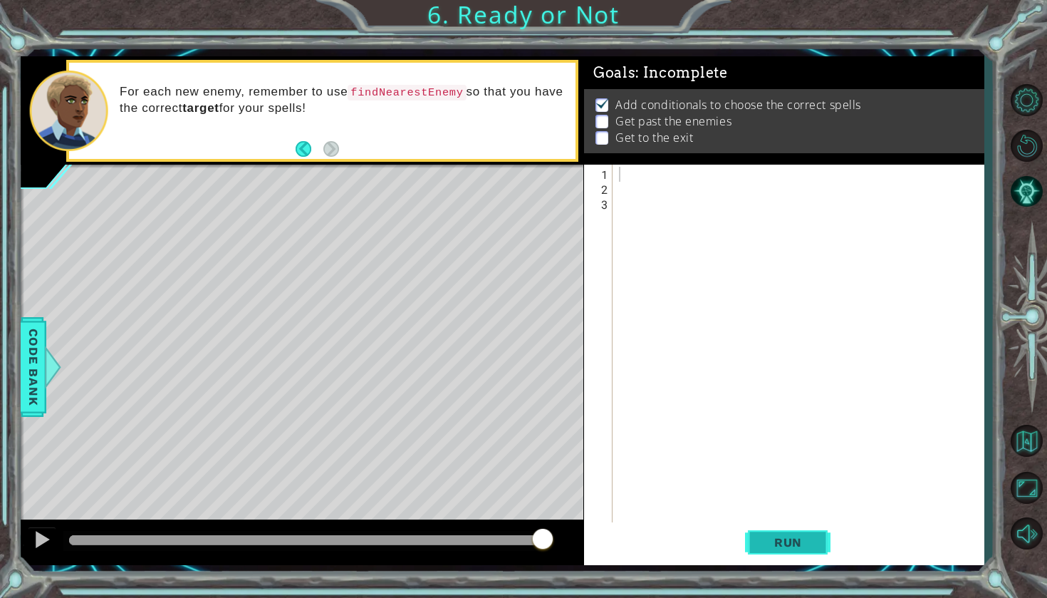
click at [802, 556] on button "Run" at bounding box center [787, 542] width 85 height 40
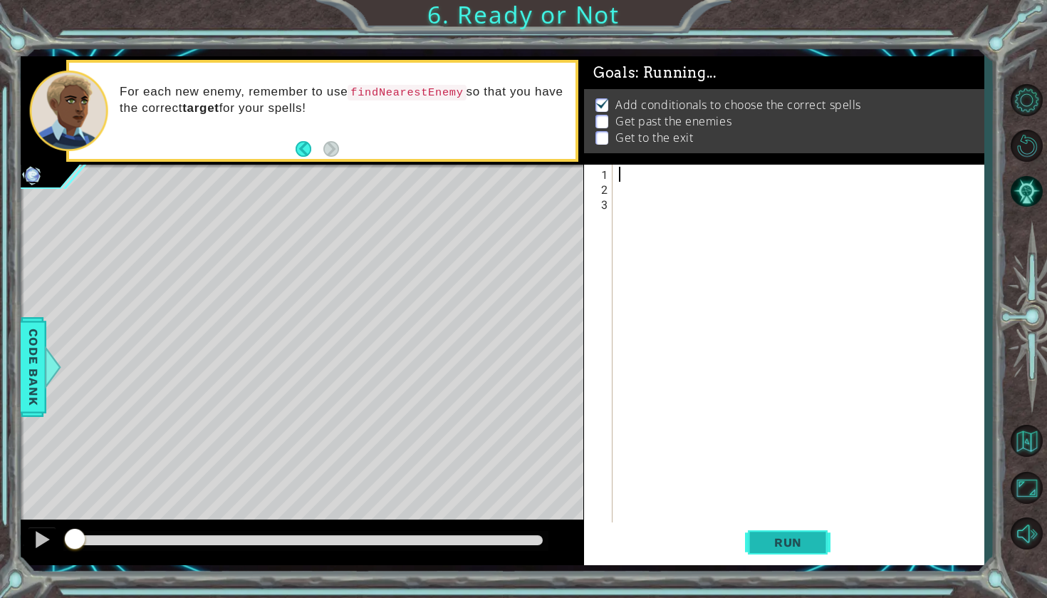
click at [802, 552] on button "Run" at bounding box center [787, 542] width 85 height 40
click at [1030, 148] on button "Restart Level" at bounding box center [1026, 145] width 41 height 41
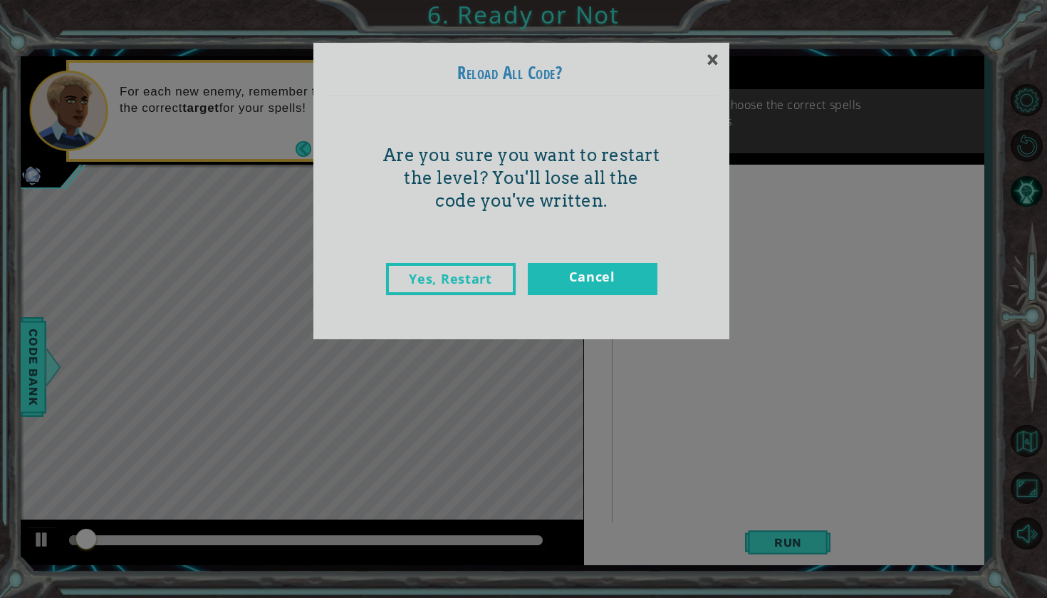
click at [462, 274] on link "Yes, Restart" at bounding box center [451, 279] width 130 height 32
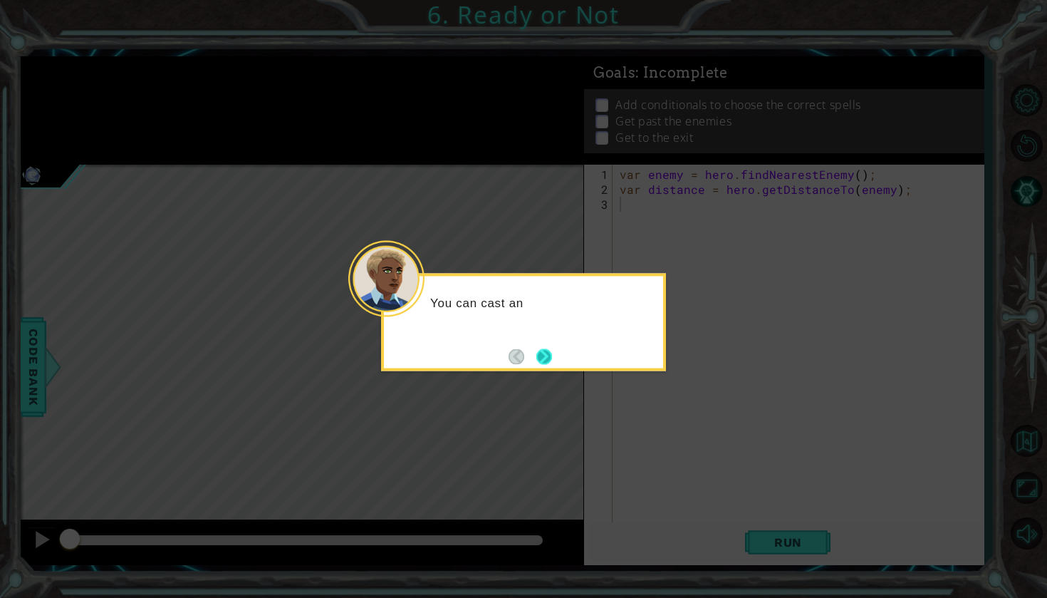
click at [541, 346] on button "Next" at bounding box center [544, 356] width 20 height 20
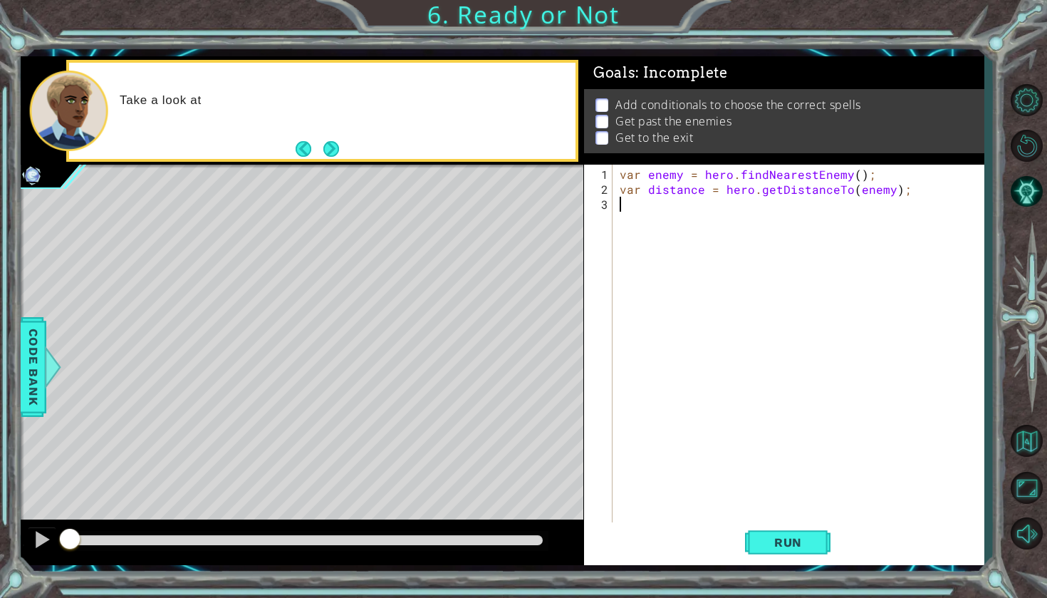
click at [752, 267] on div "var enemy = hero . findNearestEnemy ( ) ; var distance = hero . getDistanceTo (…" at bounding box center [802, 361] width 370 height 389
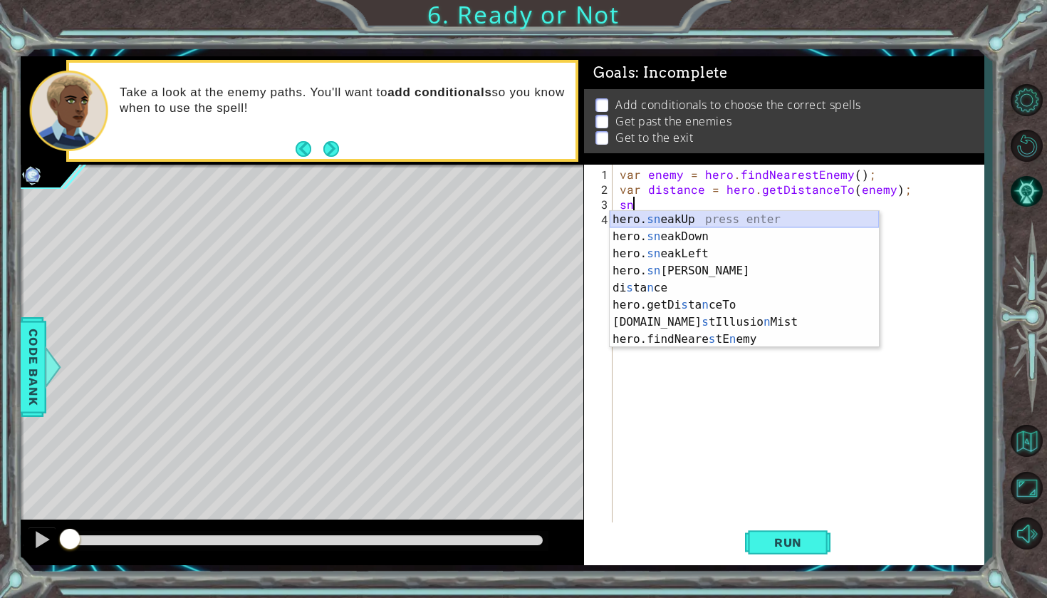
click at [790, 224] on div "hero. sn eakUp press enter hero. sn eakDown press enter hero. sn eakLeft press …" at bounding box center [744, 296] width 269 height 171
type textarea "hero.sneakUp(1);"
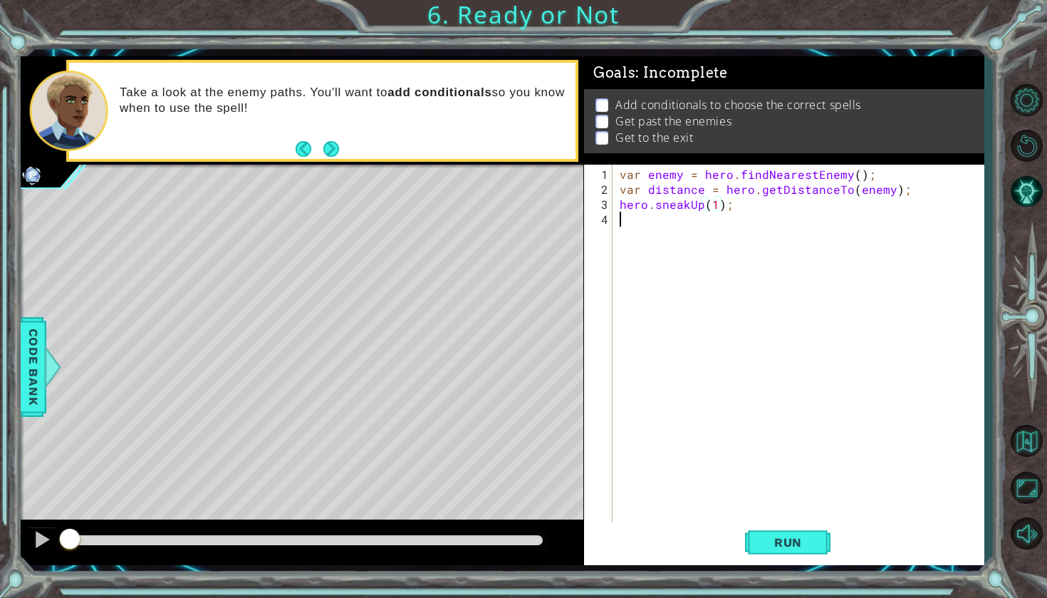
click at [699, 236] on div "var enemy = hero . findNearestEnemy ( ) ; var distance = hero . getDistanceTo (…" at bounding box center [802, 361] width 370 height 389
type textarea "sn"
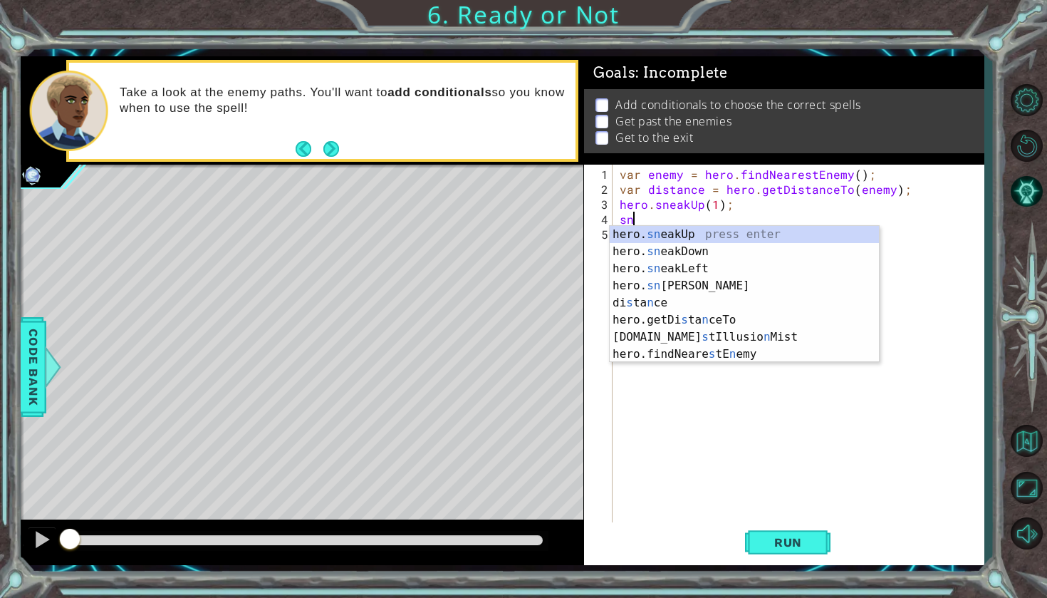
click at [917, 240] on div "var enemy = hero . findNearestEnemy ( ) ; var distance = hero . getDistanceTo (…" at bounding box center [802, 361] width 370 height 389
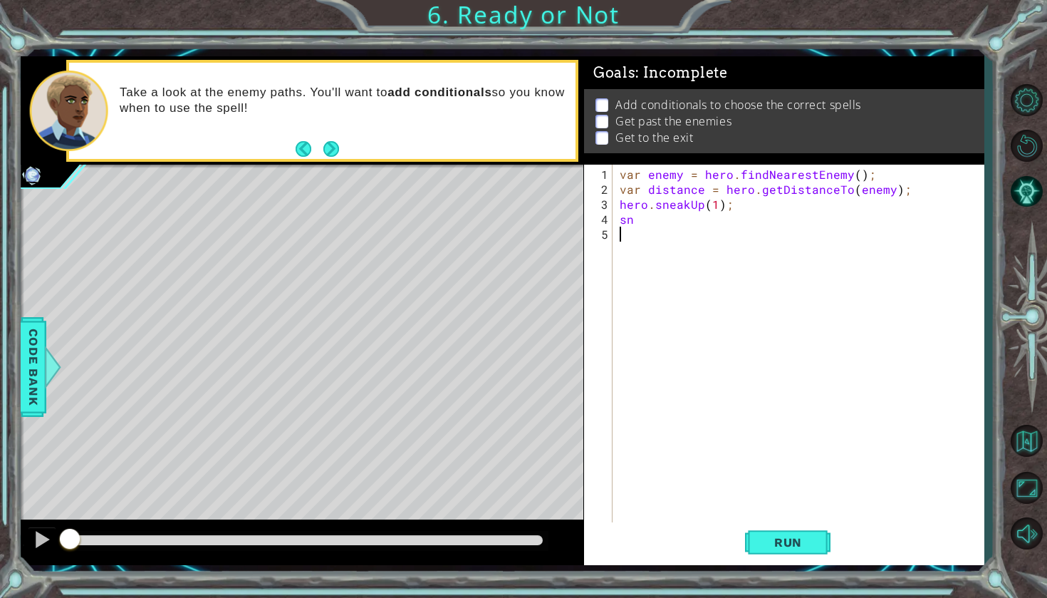
click at [897, 234] on div "var enemy = hero . findNearestEnemy ( ) ; var distance = hero . getDistanceTo (…" at bounding box center [802, 361] width 370 height 389
click at [651, 219] on div "var enemy = hero . findNearestEnemy ( ) ; var distance = hero . getDistanceTo (…" at bounding box center [802, 361] width 370 height 389
type textarea "s"
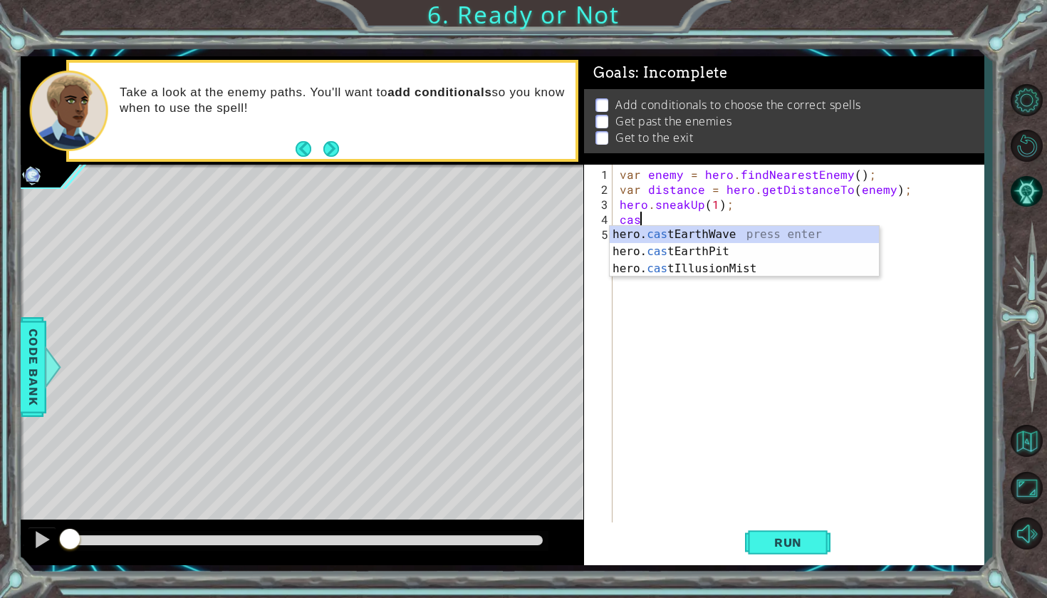
scroll to position [0, 1]
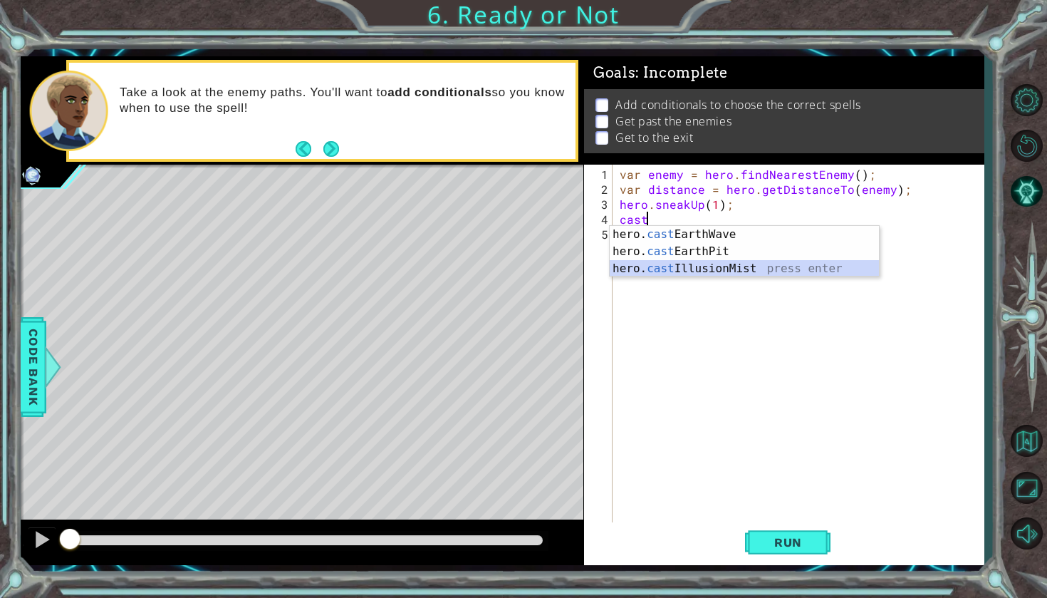
click at [685, 262] on div "hero. cast EarthWave press enter hero. cast EarthPit press enter hero. cast Ill…" at bounding box center [744, 268] width 269 height 85
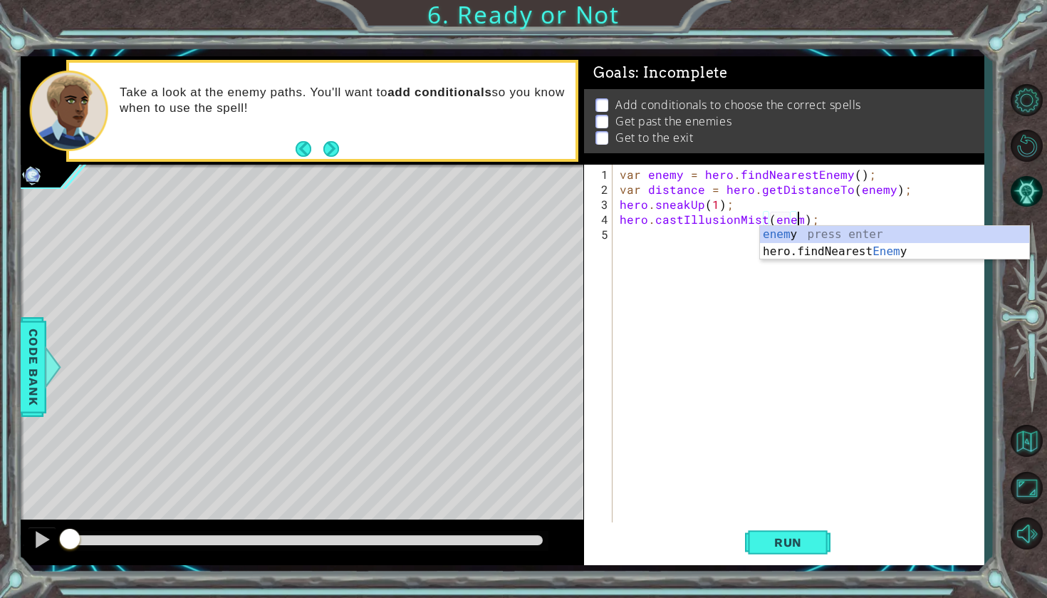
scroll to position [0, 11]
click at [793, 234] on div "enem y press enter hero.findNearest Enem y press enter" at bounding box center [894, 260] width 269 height 68
type textarea "hero.castIllusionMist(enemy);"
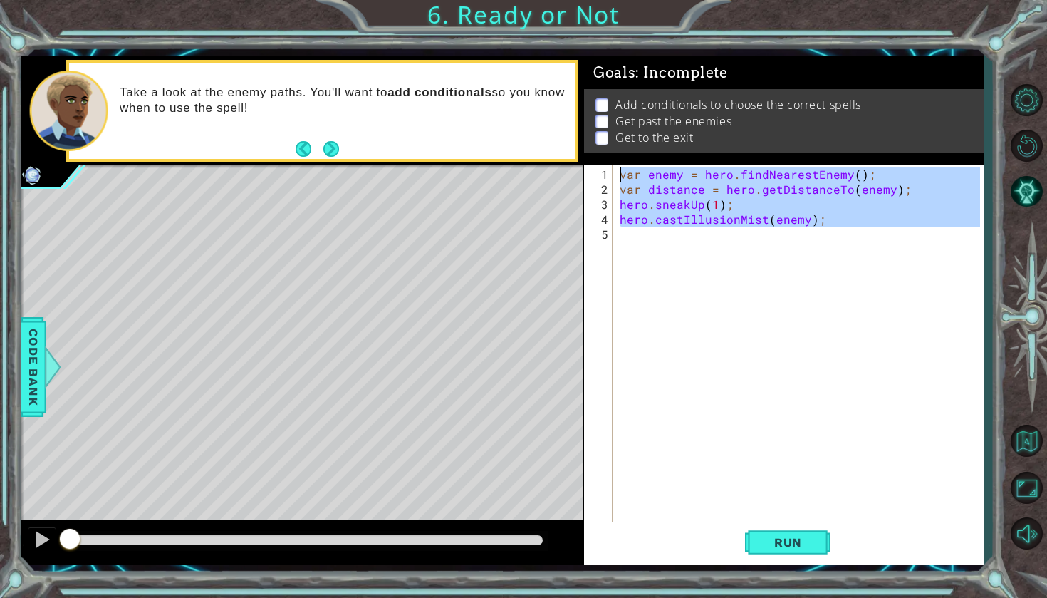
click at [709, 258] on div "var enemy = hero . findNearestEnemy ( ) ; var distance = hero . getDistanceTo (…" at bounding box center [802, 361] width 370 height 389
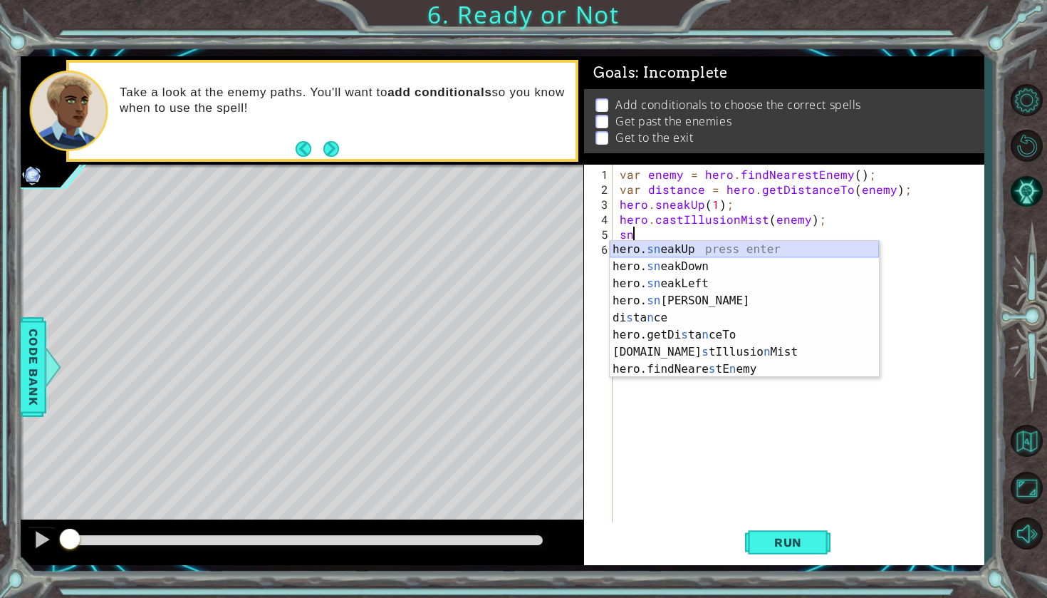
click at [761, 248] on div "hero. sn eakUp press enter hero. sn eakDown press enter hero. sn eakLeft press …" at bounding box center [744, 326] width 269 height 171
type textarea "hero.sneakUp(1);"
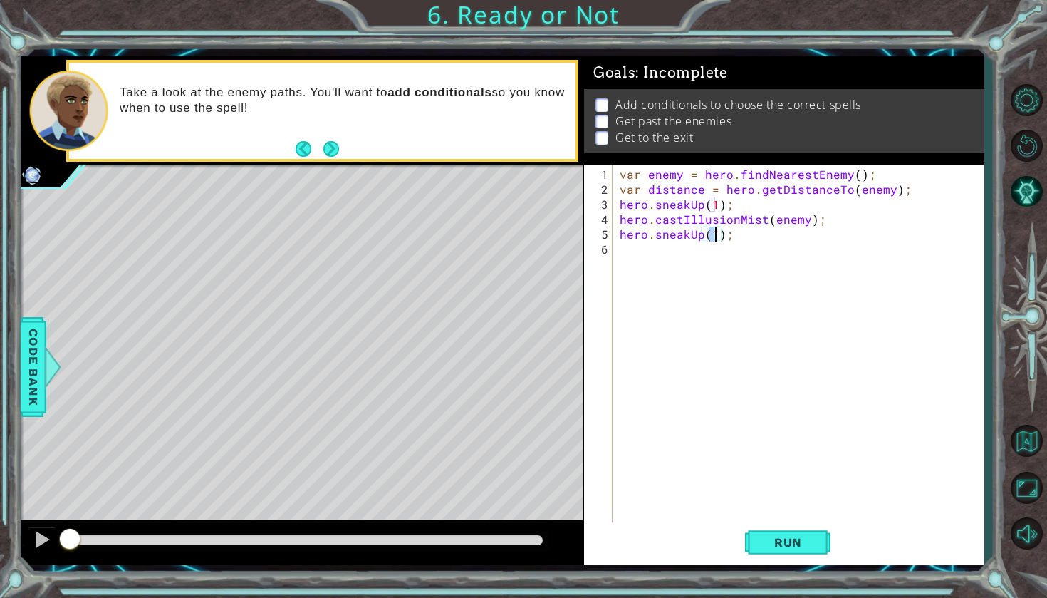
click at [741, 254] on div "var enemy = hero . findNearestEnemy ( ) ; var distance = hero . getDistanceTo (…" at bounding box center [802, 361] width 370 height 389
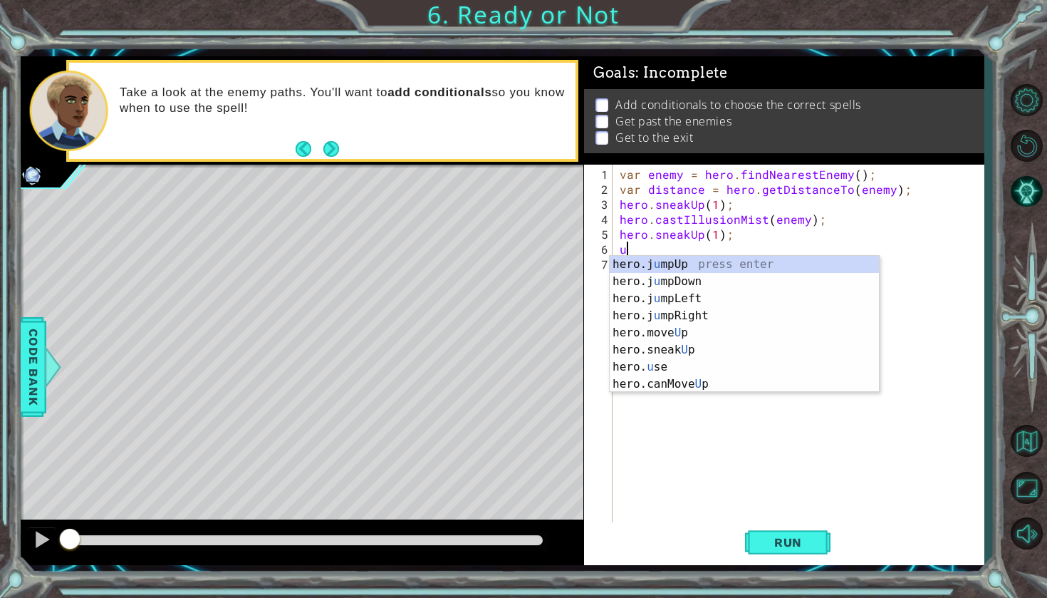
type textarea "up"
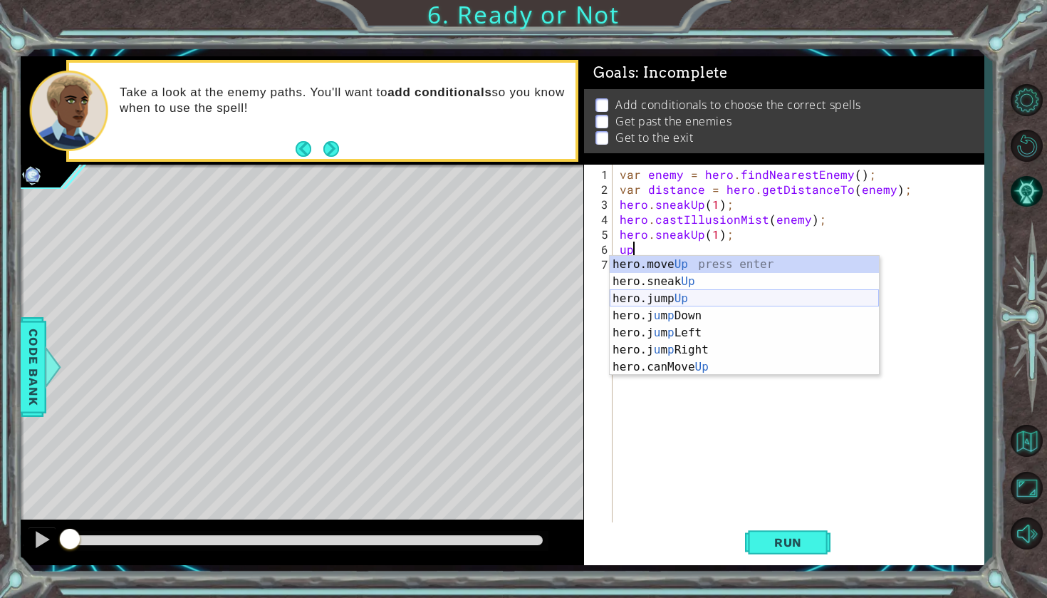
click at [696, 303] on div "hero.move Up press enter hero.sneak Up press enter hero.jump Up press enter her…" at bounding box center [744, 333] width 269 height 154
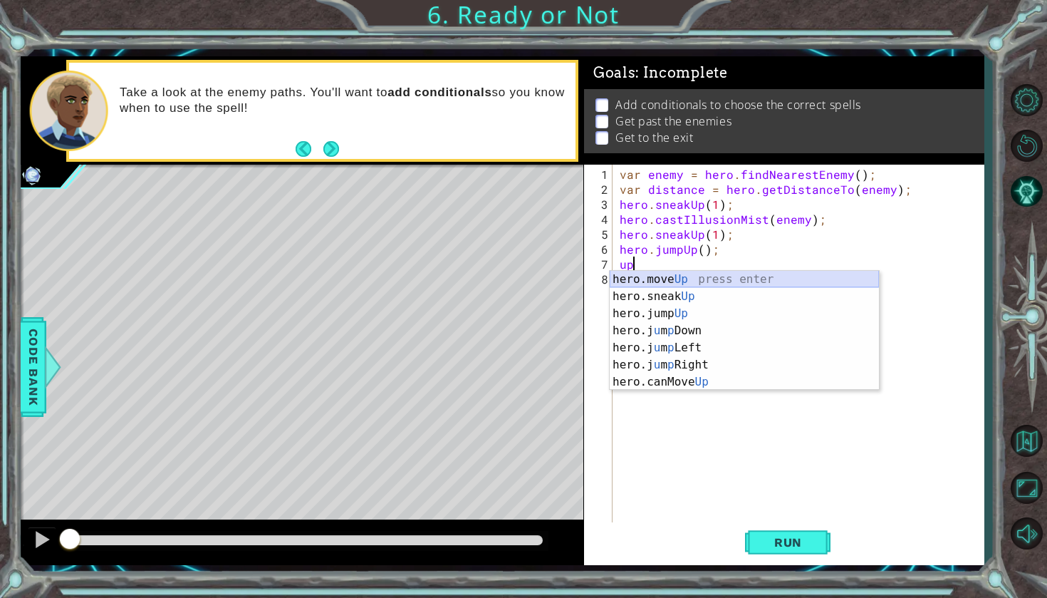
click at [663, 285] on div "hero.move Up press enter hero.sneak Up press enter hero.jump Up press enter her…" at bounding box center [744, 348] width 269 height 154
type textarea "hero.moveUp(1);"
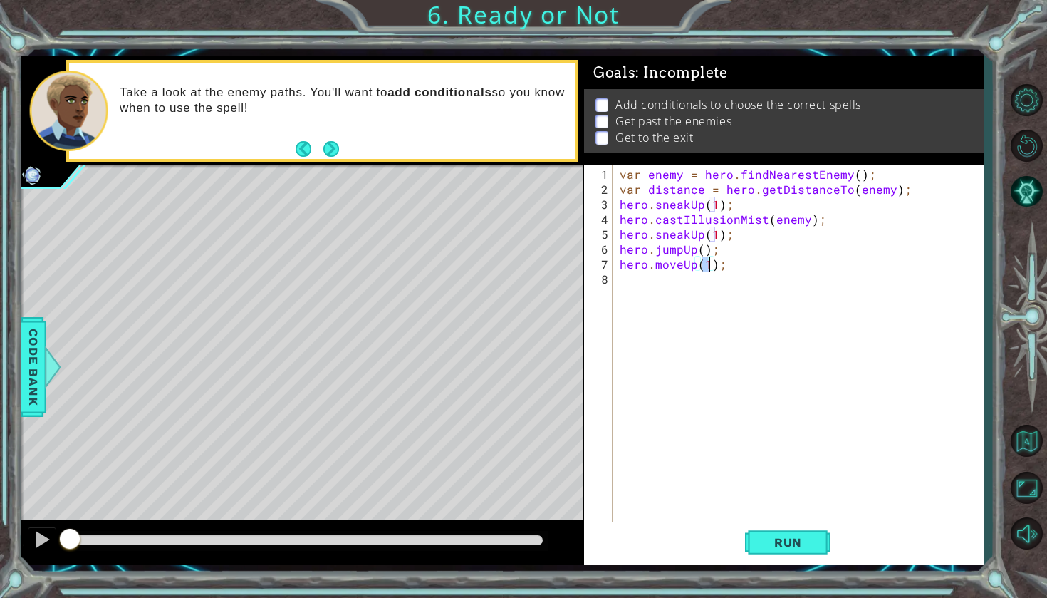
click at [660, 293] on div "var enemy = hero . findNearestEnemy ( ) ; var distance = hero . getDistanceTo (…" at bounding box center [802, 361] width 370 height 389
type textarea "ri"
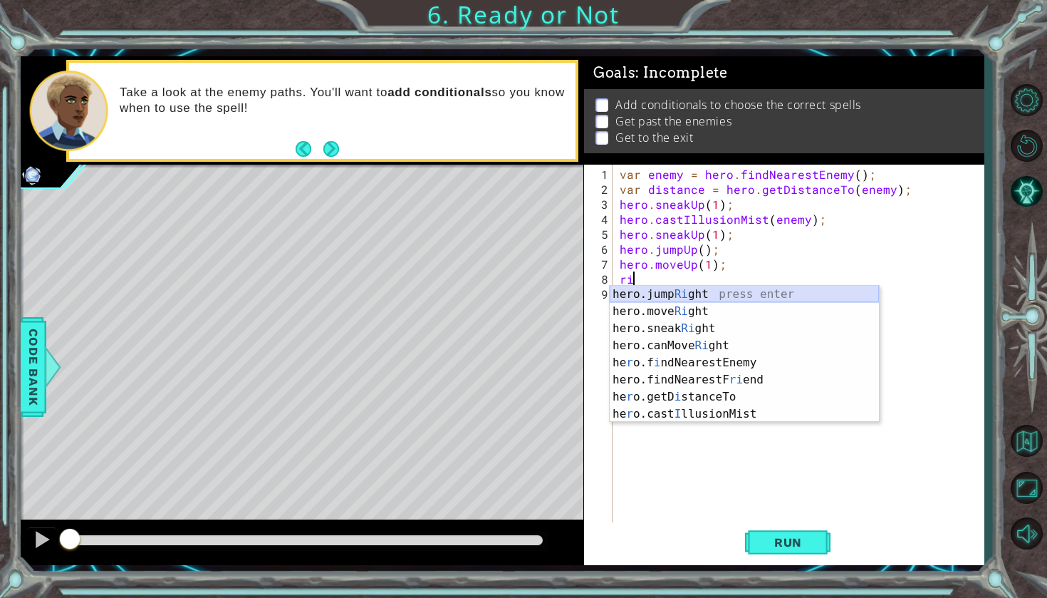
click at [665, 295] on div "hero.jump Ri ght press enter hero.move Ri ght press enter hero.sneak Ri ght pre…" at bounding box center [744, 371] width 269 height 171
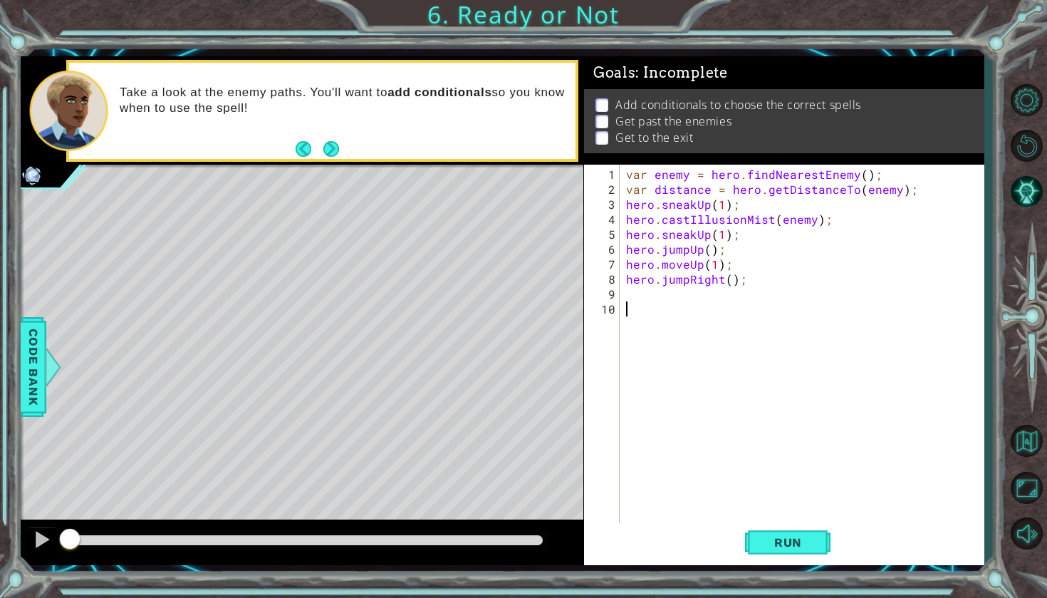
click at [627, 309] on div "var enemy = hero . findNearestEnemy ( ) ; var distance = hero . getDistanceTo (…" at bounding box center [805, 361] width 364 height 389
click at [635, 298] on div "var enemy = hero . findNearestEnemy ( ) ; var distance = hero . getDistanceTo (…" at bounding box center [805, 361] width 364 height 389
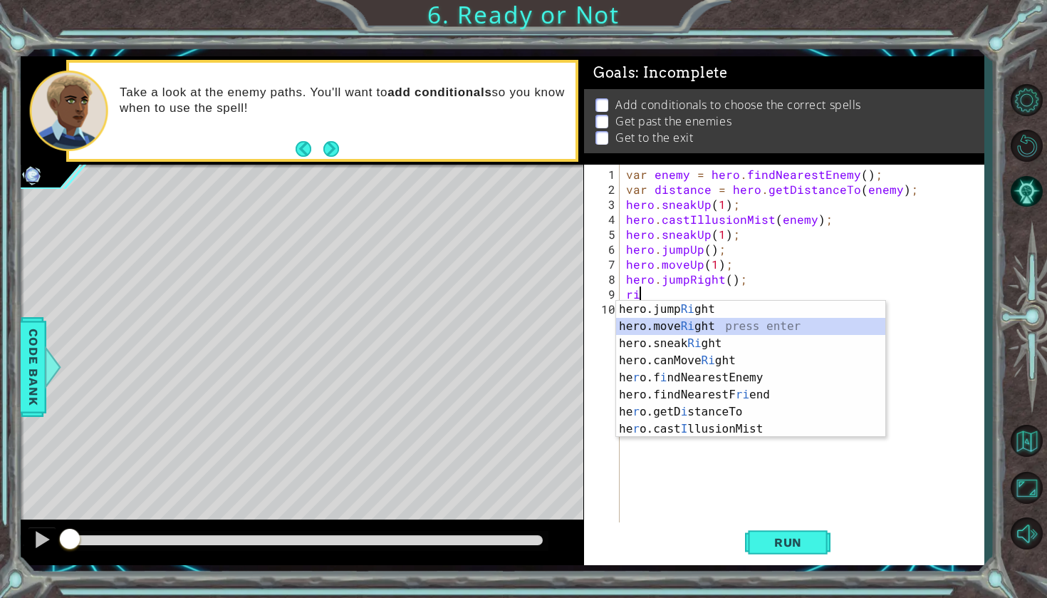
click at [652, 320] on div "hero.jump Ri ght press enter hero.move Ri ght press enter hero.sneak Ri ght pre…" at bounding box center [750, 386] width 269 height 171
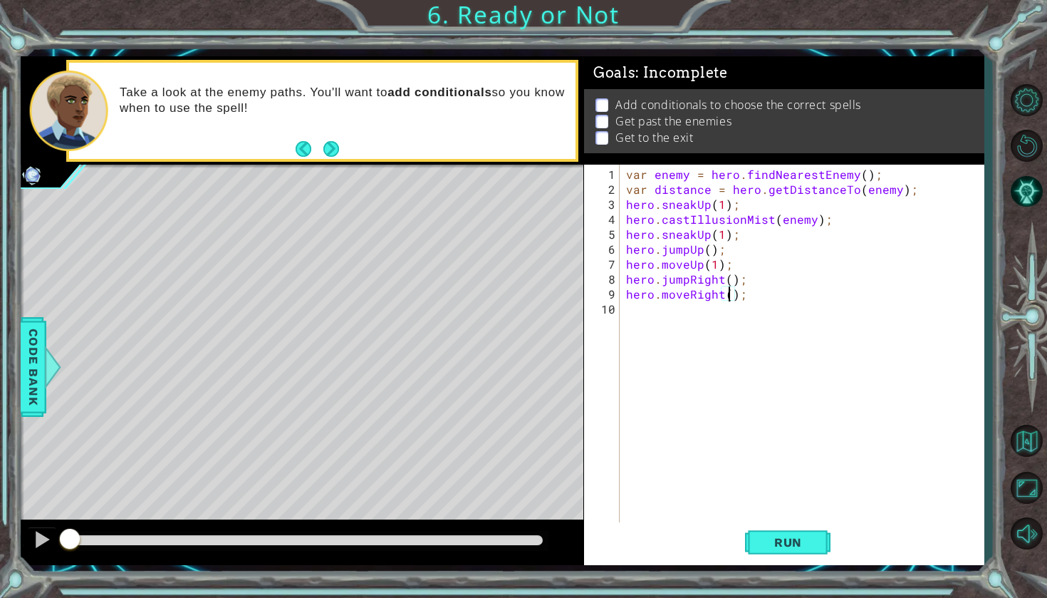
type textarea "hero.moveRight(3);"
click at [696, 303] on div "var enemy = hero . findNearestEnemy ( ) ; var distance = hero . getDistanceTo (…" at bounding box center [805, 361] width 364 height 389
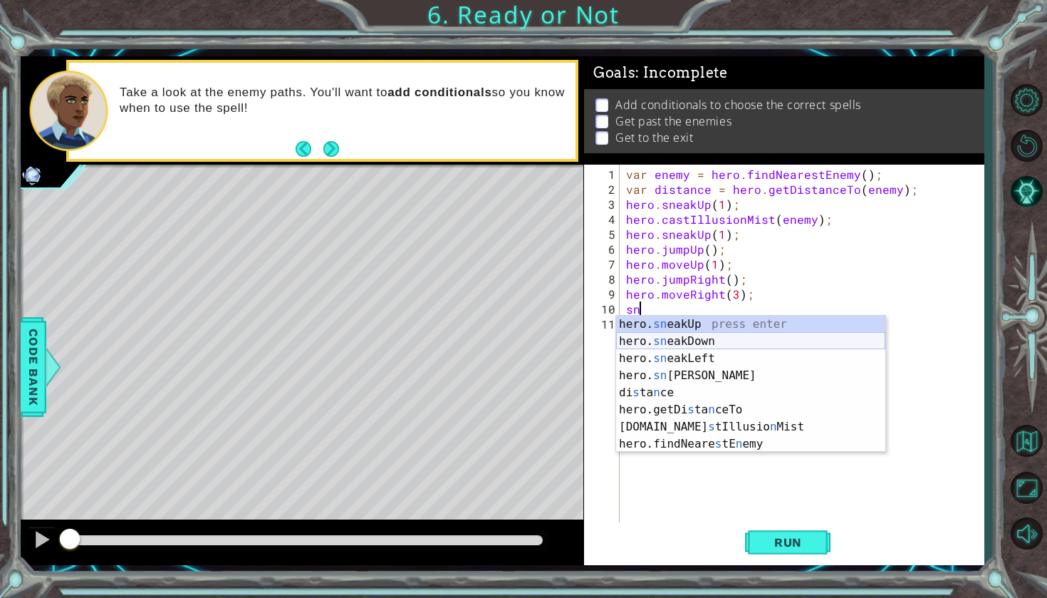
click at [700, 348] on div "hero. sn eakUp press enter hero. sn eakDown press enter hero. sn eakLeft press …" at bounding box center [750, 401] width 269 height 171
type textarea "hero.sneakDown(1);"
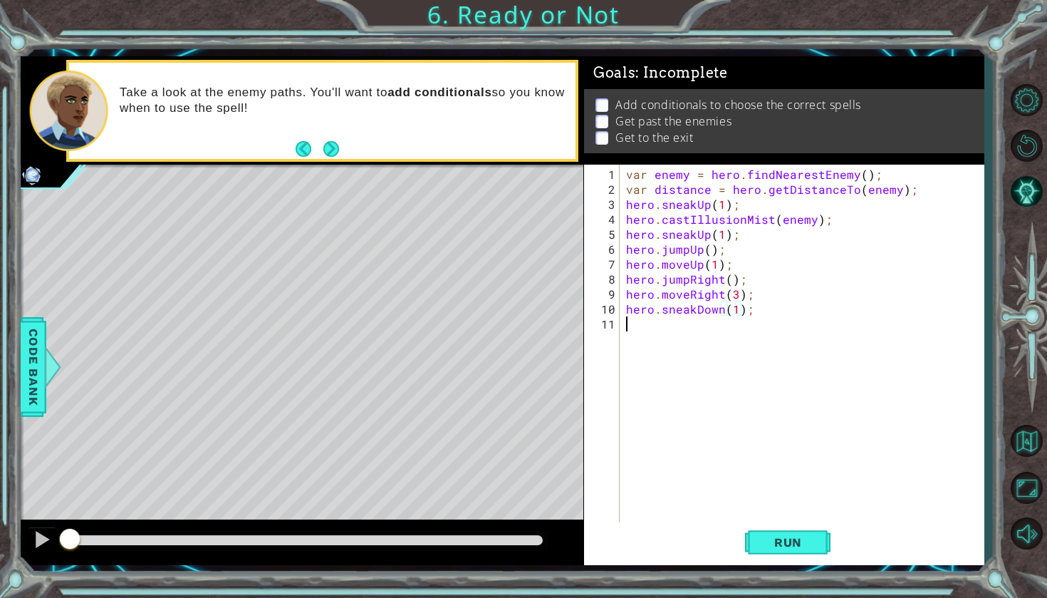
click at [697, 335] on div "var enemy = hero . findNearestEnemy ( ) ; var distance = hero . getDistanceTo (…" at bounding box center [805, 361] width 364 height 389
click at [736, 311] on div "var enemy = hero . findNearestEnemy ( ) ; var distance = hero . getDistanceTo (…" at bounding box center [805, 361] width 364 height 389
type textarea "hero.sneakDown(3);"
click at [724, 332] on div "var enemy = hero . findNearestEnemy ( ) ; var distance = hero . getDistanceTo (…" at bounding box center [805, 361] width 364 height 389
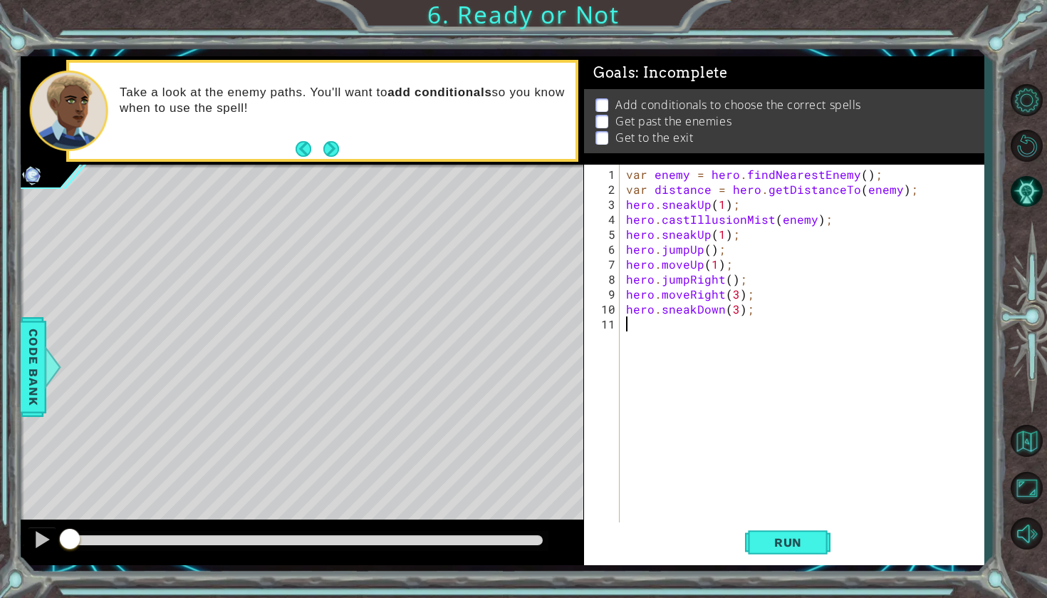
scroll to position [0, 0]
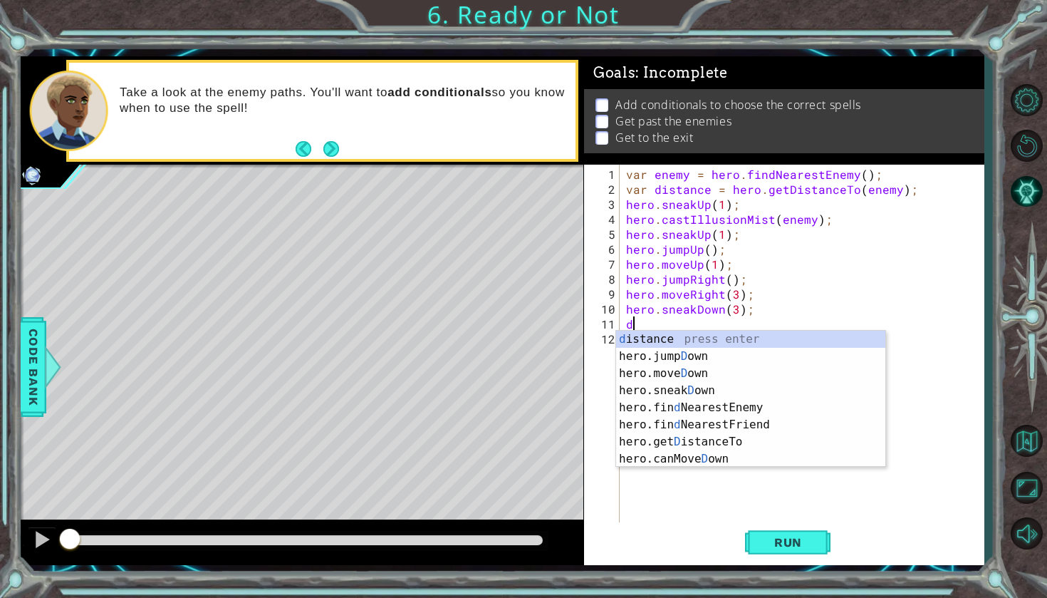
type textarea "do"
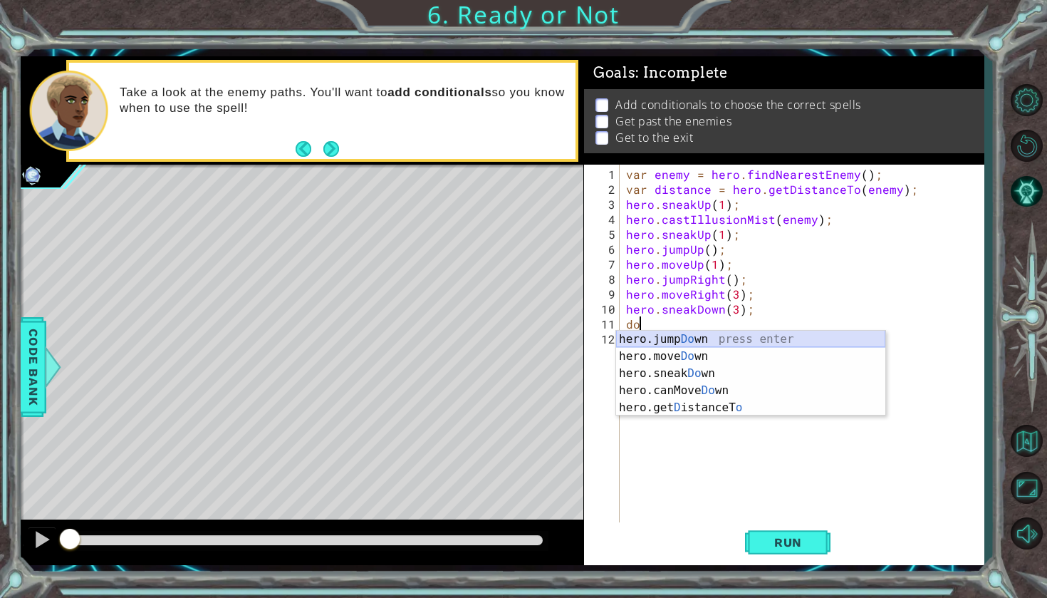
click at [719, 341] on div "hero.jump Do wn press enter hero.move Do wn press enter hero.sneak Do wn press …" at bounding box center [750, 390] width 269 height 120
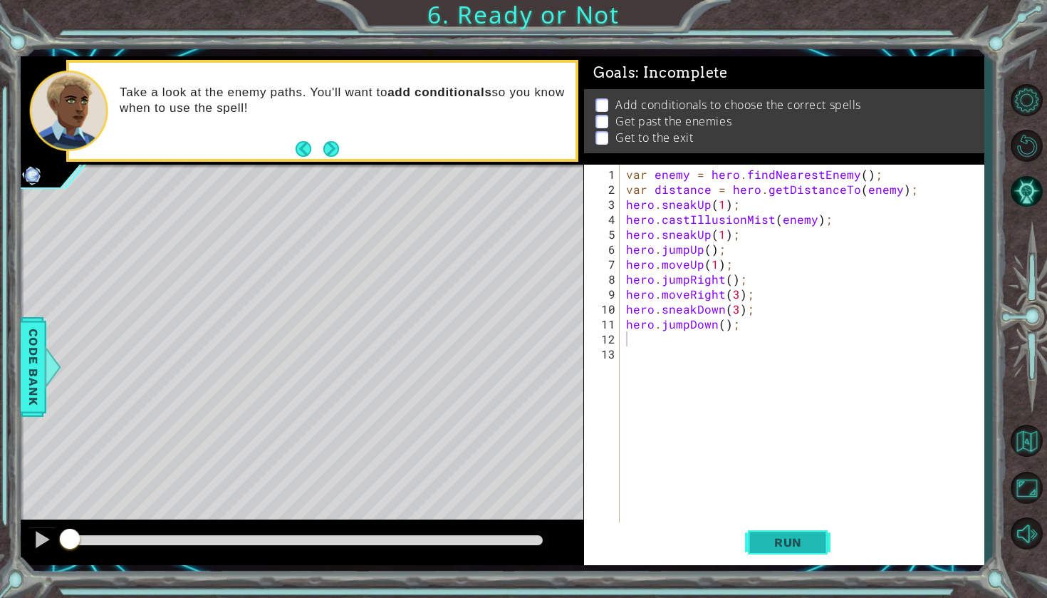
click at [780, 527] on button "Run" at bounding box center [787, 542] width 85 height 40
drag, startPoint x: 533, startPoint y: 541, endPoint x: 0, endPoint y: 549, distance: 533.5
click at [0, 549] on div "1 ההההההההההההההההההההההההההההההההההההההההההההההההההההההההההההההההההההההההההההה…" at bounding box center [523, 299] width 1047 height 598
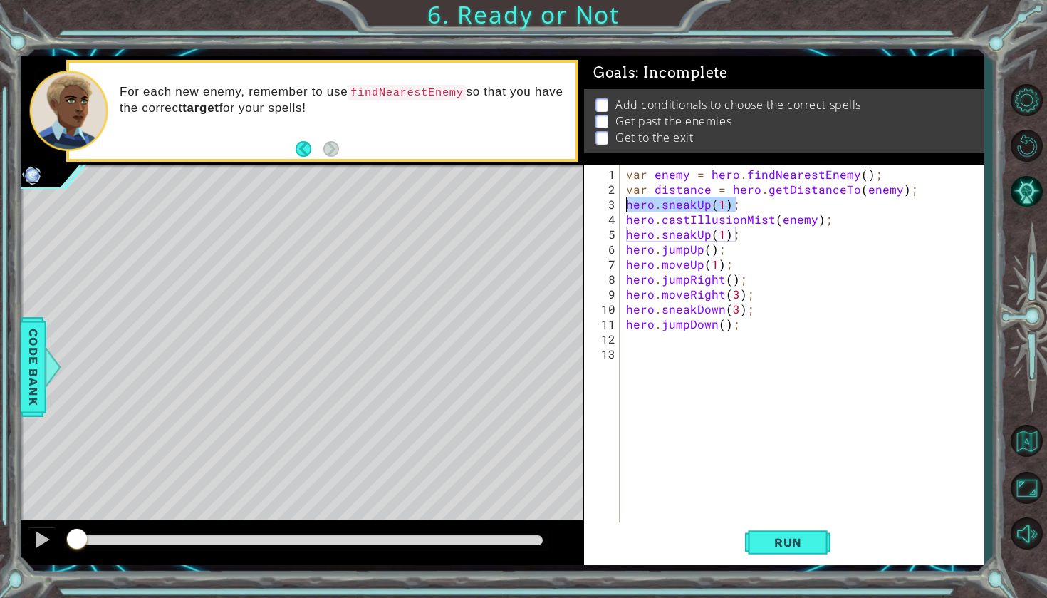
drag, startPoint x: 757, startPoint y: 209, endPoint x: 629, endPoint y: 207, distance: 128.2
click at [629, 207] on div "var enemy = hero . findNearestEnemy ( ) ; var distance = hero . getDistanceTo (…" at bounding box center [805, 361] width 364 height 389
type textarea "hero.sneakUp(1);"
click at [828, 220] on div "var enemy = hero . findNearestEnemy ( ) ; var distance = hero . getDistanceTo (…" at bounding box center [805, 361] width 364 height 389
type textarea "hero.castIllusionMist(enemy);"
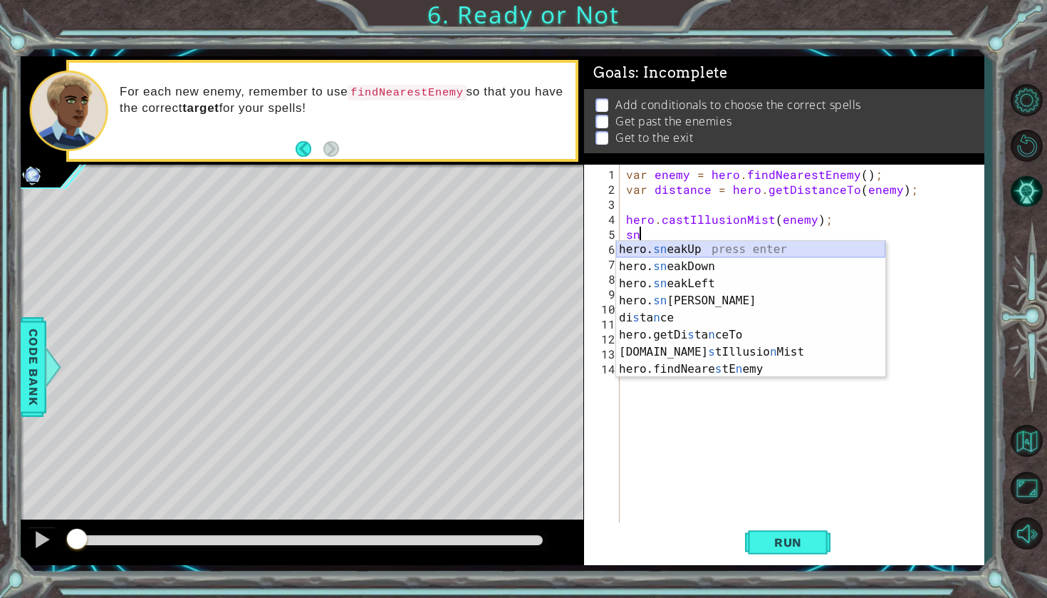
click at [672, 254] on div "hero. sn eakUp press enter hero. sn eakDown press enter hero. sn eakLeft press …" at bounding box center [750, 326] width 269 height 171
type textarea "hero.sneakUp(1);"
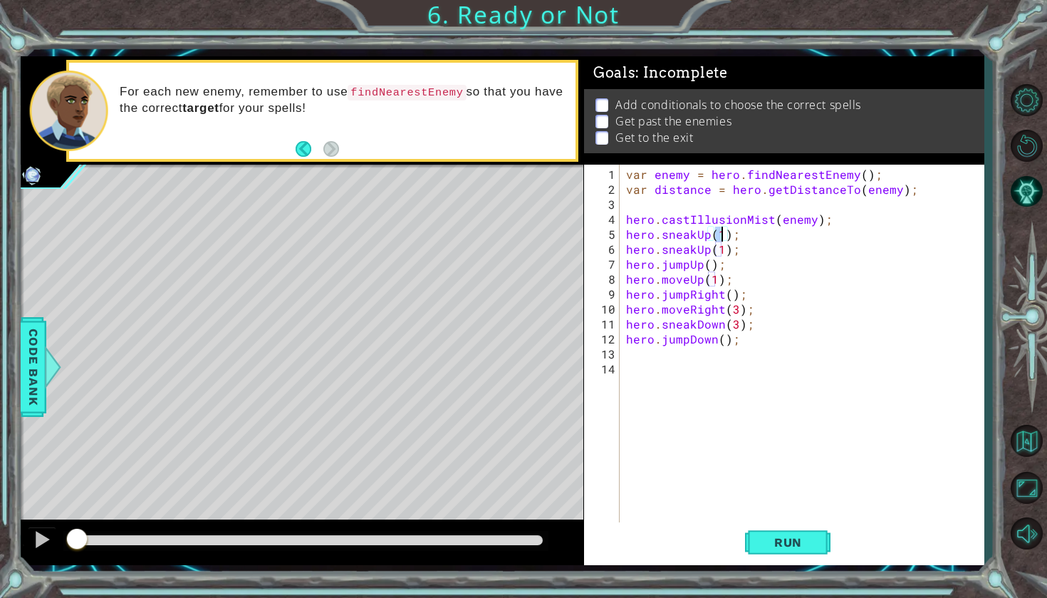
click at [769, 459] on div "var enemy = hero . findNearestEnemy ( ) ; var distance = hero . getDistanceTo (…" at bounding box center [805, 361] width 364 height 389
click at [811, 524] on button "Run" at bounding box center [787, 542] width 85 height 40
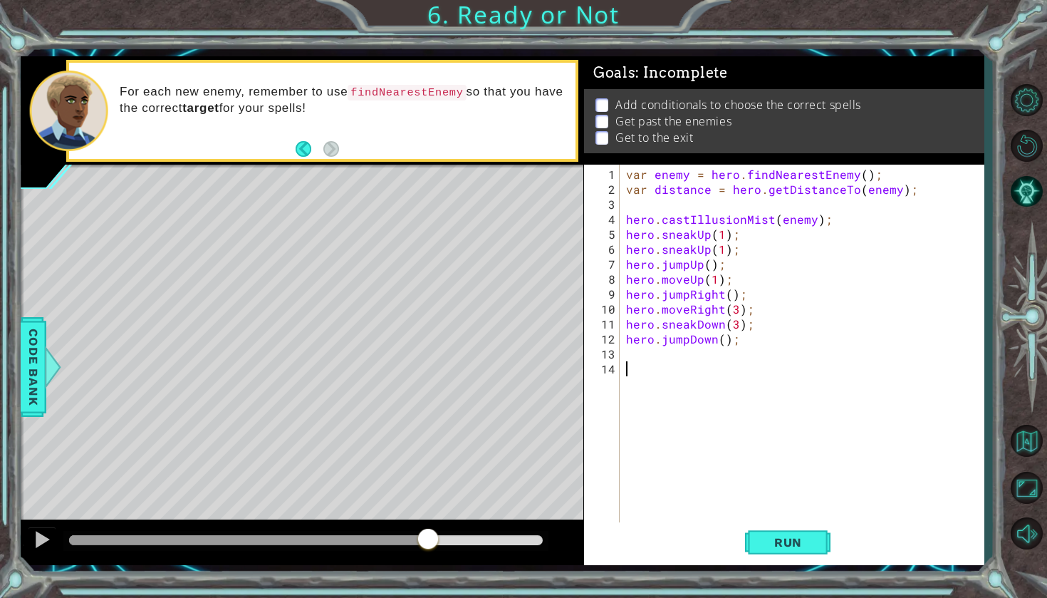
drag, startPoint x: 144, startPoint y: 540, endPoint x: 430, endPoint y: 540, distance: 286.3
click at [430, 540] on div at bounding box center [428, 540] width 26 height 26
drag, startPoint x: 742, startPoint y: 340, endPoint x: 632, endPoint y: 327, distance: 111.1
click at [632, 335] on div "var enemy = hero . findNearestEnemy ( ) ; var distance = hero . getDistanceTo (…" at bounding box center [805, 361] width 364 height 389
type textarea "h"
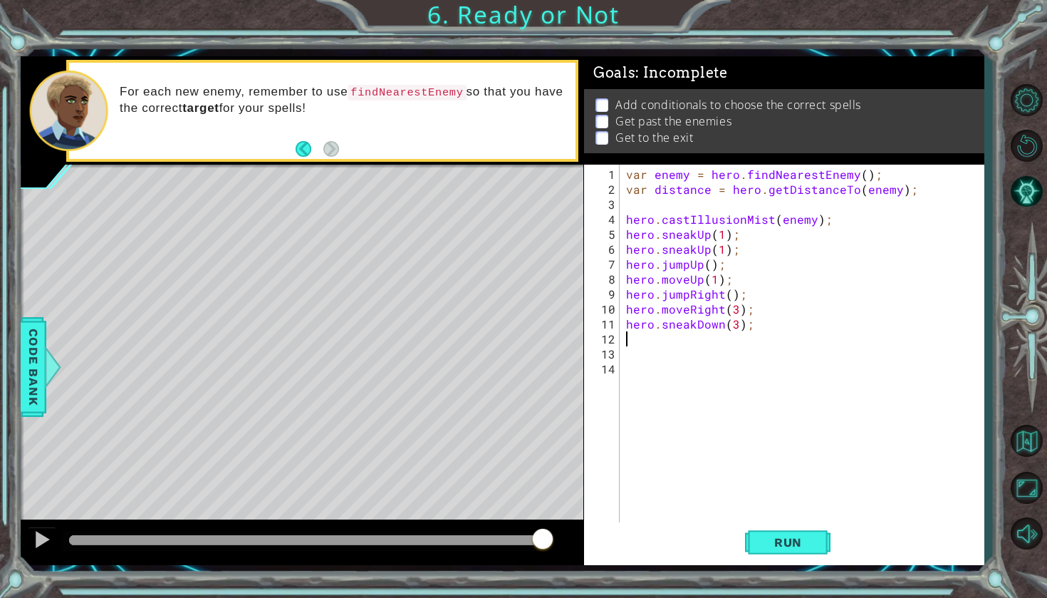
click at [735, 323] on div "var enemy = hero . findNearestEnemy ( ) ; var distance = hero . getDistanceTo (…" at bounding box center [805, 361] width 364 height 389
type textarea "hero.sneakDown(1);"
click at [725, 345] on div "var enemy = hero . findNearestEnemy ( ) ; var distance = hero . getDistanceTo (…" at bounding box center [805, 361] width 364 height 389
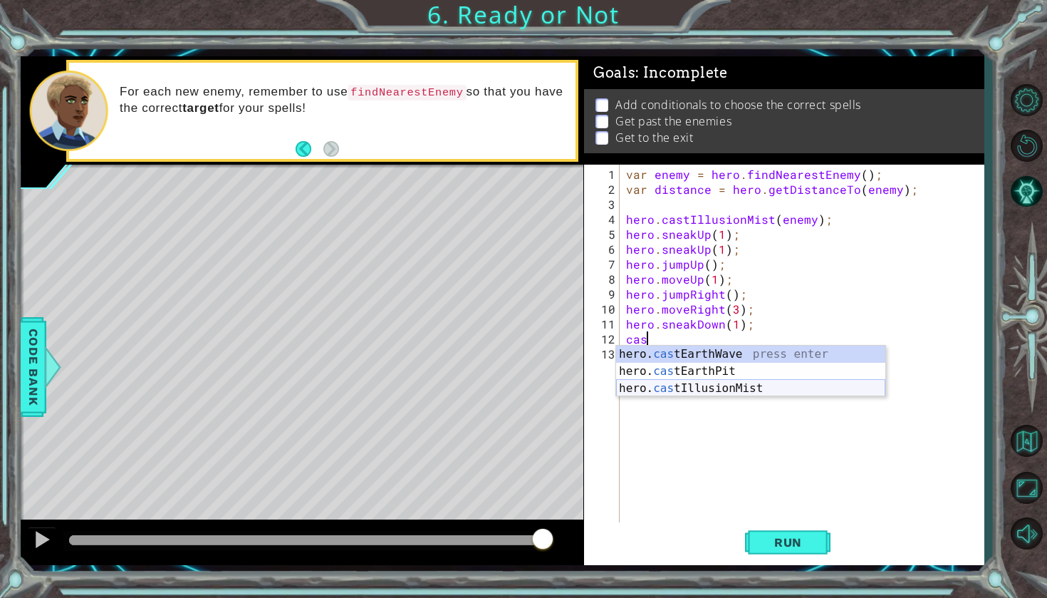
click at [729, 385] on div "hero. cas tEarthWave press enter hero. cas tEarthPit press enter hero. cas tIll…" at bounding box center [750, 387] width 269 height 85
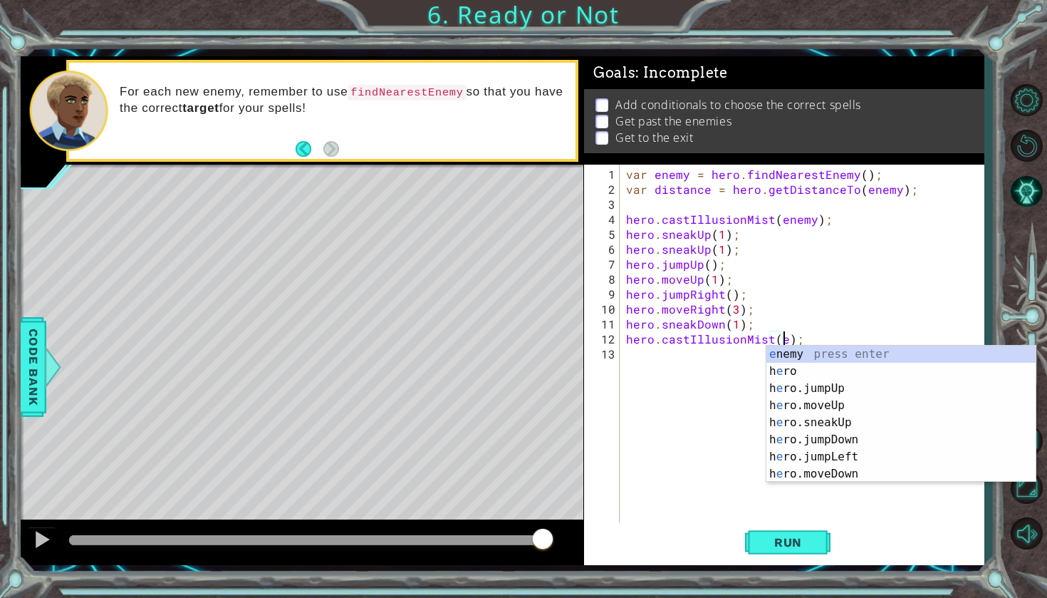
scroll to position [0, 10]
click at [804, 352] on div "en emy press enter h e ro.s n eakUp press enter h e ro.s n eakDown press enter …" at bounding box center [900, 430] width 269 height 171
type textarea "hero.castIllusionMist(enemy);"
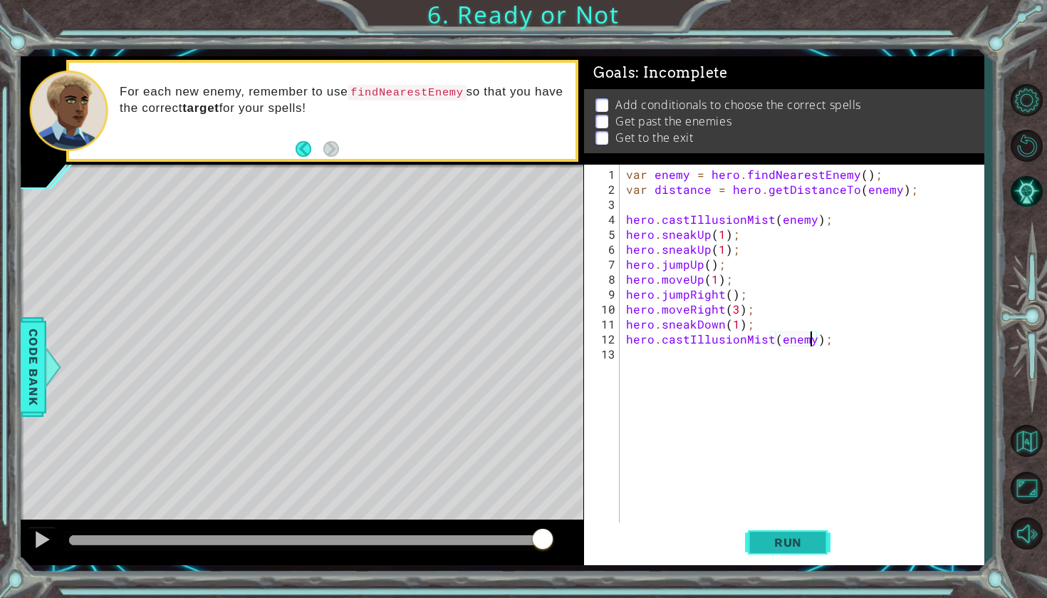
click at [769, 550] on button "Run" at bounding box center [787, 542] width 85 height 40
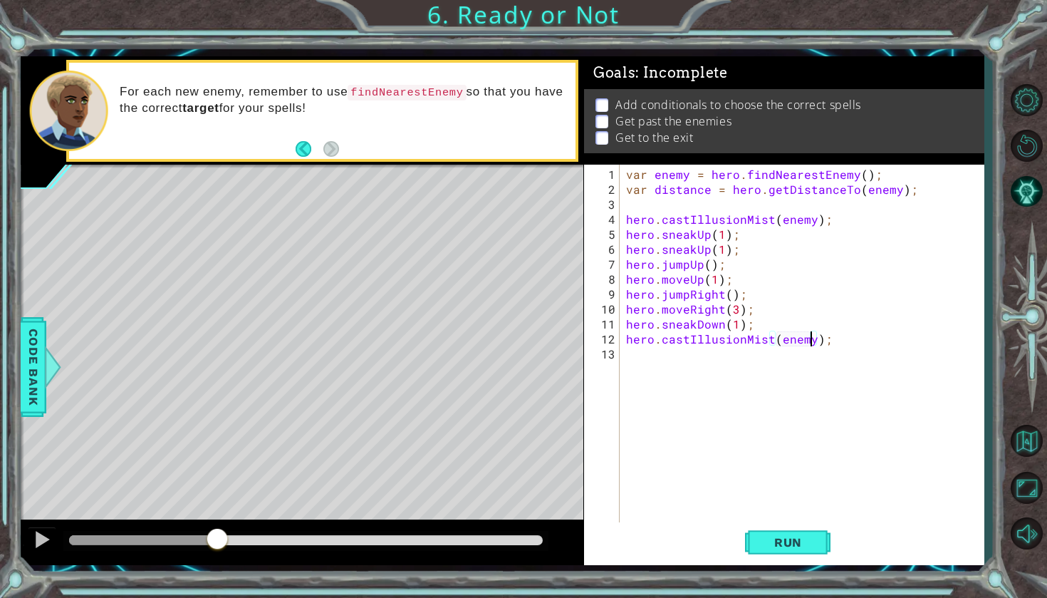
drag, startPoint x: 110, startPoint y: 533, endPoint x: 217, endPoint y: 541, distance: 107.1
click at [217, 541] on div at bounding box center [217, 540] width 26 height 26
drag, startPoint x: 217, startPoint y: 541, endPoint x: 296, endPoint y: 546, distance: 79.2
click at [296, 546] on div at bounding box center [288, 540] width 26 height 26
click at [825, 340] on div "var enemy = hero . findNearestEnemy ( ) ; var distance = hero . getDistanceTo (…" at bounding box center [805, 361] width 364 height 389
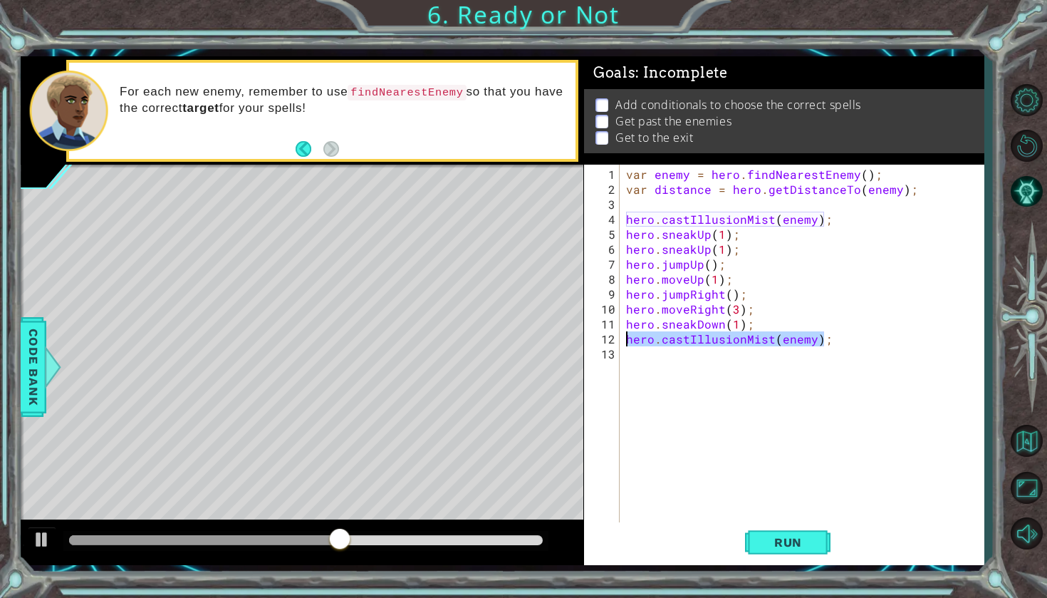
drag, startPoint x: 825, startPoint y: 340, endPoint x: 627, endPoint y: 338, distance: 198.0
click at [627, 338] on div "var enemy = hero . findNearestEnemy ( ) ; var distance = hero . getDistanceTo (…" at bounding box center [805, 361] width 364 height 389
click at [734, 326] on div "var enemy = hero . findNearestEnemy ( ) ; var distance = hero . getDistanceTo (…" at bounding box center [805, 361] width 364 height 389
type textarea "hero.sneakDown(3);"
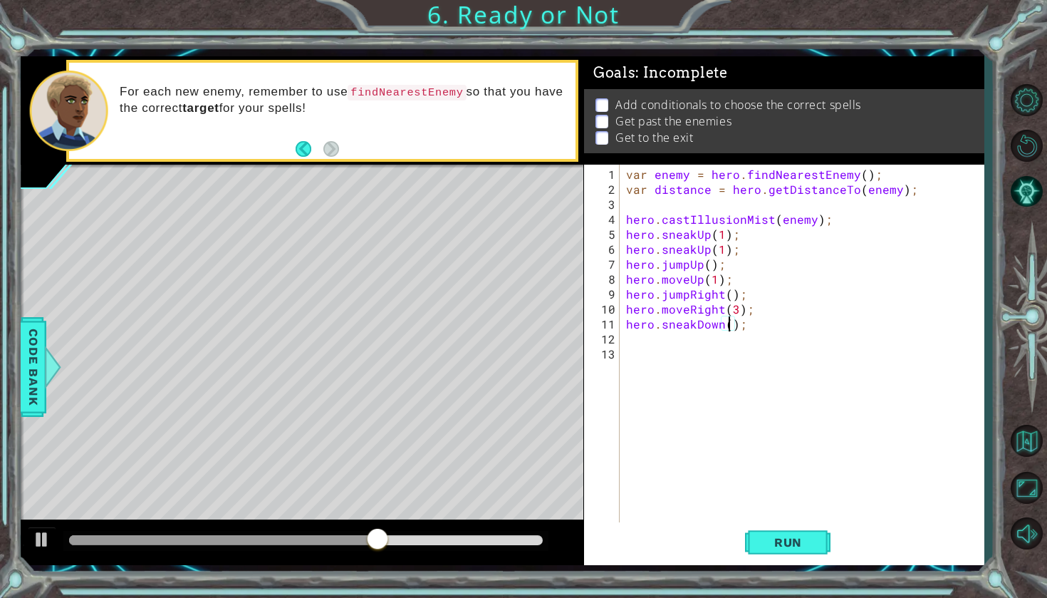
scroll to position [0, 7]
click at [726, 340] on div "var enemy = hero . findNearestEnemy ( ) ; var distance = hero . getDistanceTo (…" at bounding box center [805, 361] width 364 height 389
click at [737, 323] on div "var enemy = hero . findNearestEnemy ( ) ; var distance = hero . getDistanceTo (…" at bounding box center [805, 361] width 364 height 389
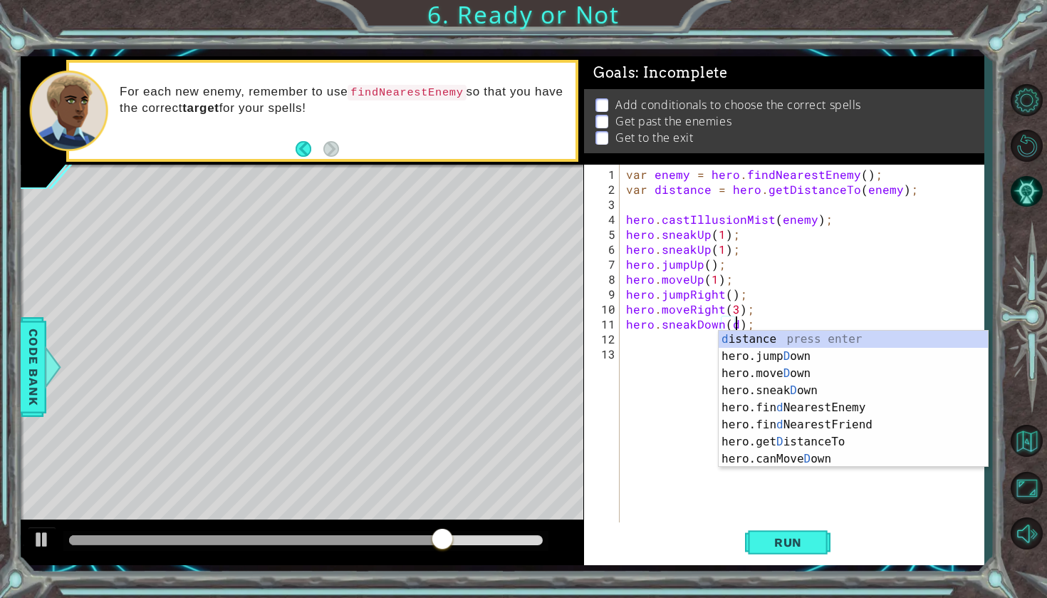
scroll to position [0, 7]
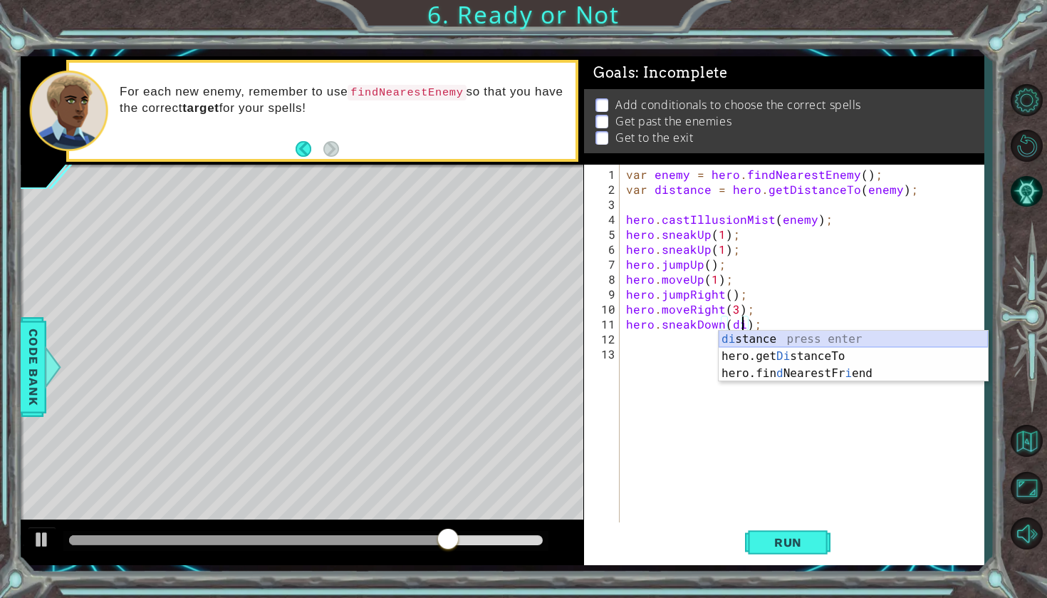
click at [743, 335] on div "di stance press enter hero.get Di stanceTo press enter hero.fin d NearestFr i e…" at bounding box center [853, 372] width 269 height 85
type textarea "hero.sneakDown(distance);"
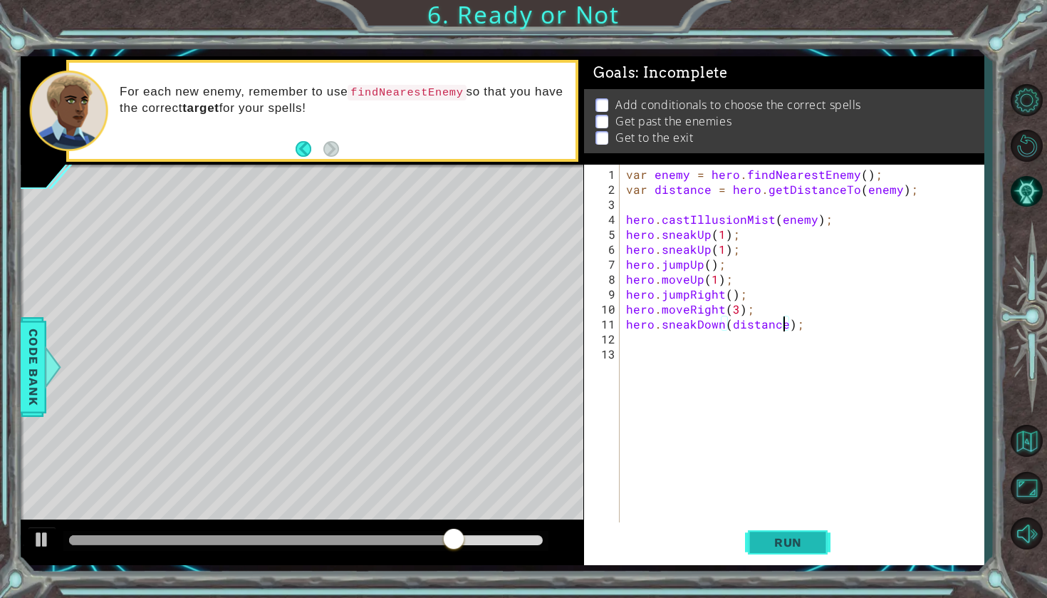
click at [768, 537] on span "Run" at bounding box center [788, 542] width 56 height 14
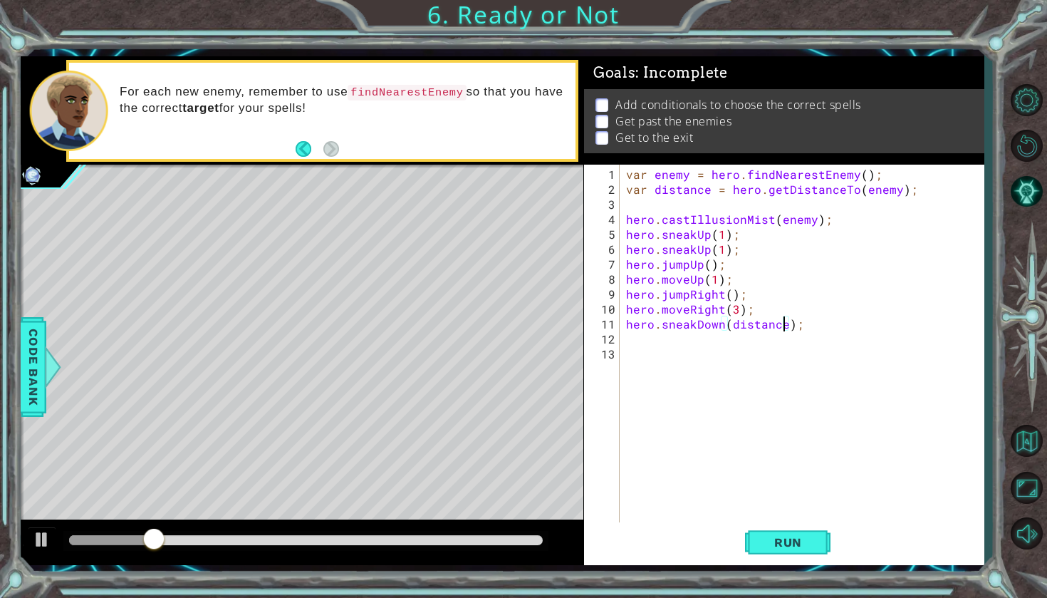
click at [655, 351] on div "var enemy = hero . findNearestEnemy ( ) ; var distance = hero . getDistanceTo (…" at bounding box center [805, 361] width 364 height 389
click at [656, 345] on div "var enemy = hero . findNearestEnemy ( ) ; var distance = hero . getDistanceTo (…" at bounding box center [805, 361] width 364 height 389
click at [647, 340] on div "var enemy = hero . findNearestEnemy ( ) ; var distance = hero . getDistanceTo (…" at bounding box center [805, 361] width 364 height 389
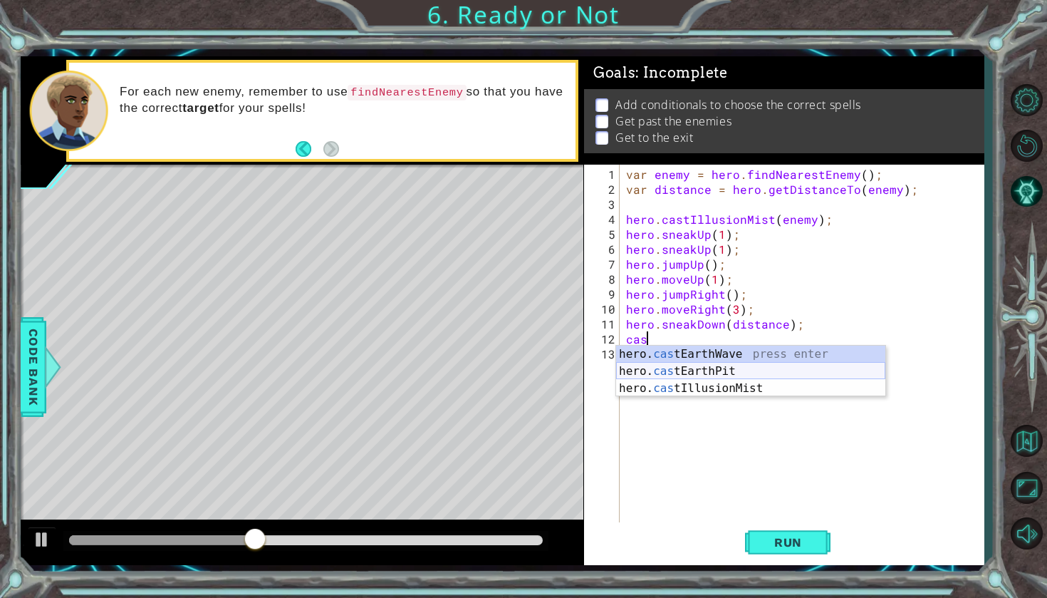
click at [712, 370] on div "hero. cas tEarthWave press enter hero. cas tEarthPit press enter hero. cas tIll…" at bounding box center [750, 387] width 269 height 85
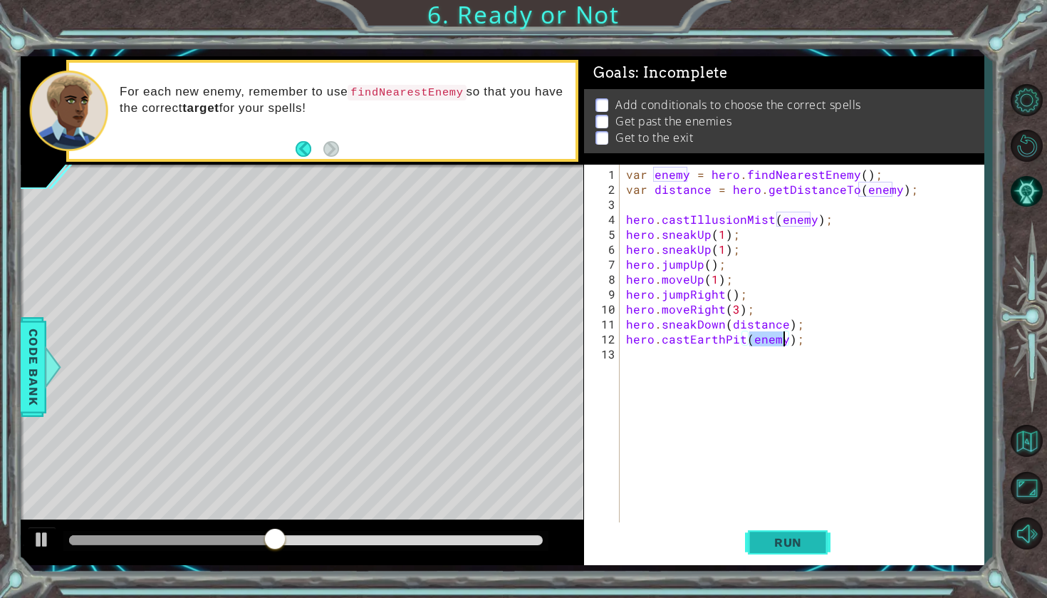
click at [813, 558] on button "Run" at bounding box center [787, 542] width 85 height 40
click at [813, 546] on span "Run" at bounding box center [788, 542] width 56 height 14
drag, startPoint x: 140, startPoint y: 542, endPoint x: 313, endPoint y: 543, distance: 173.1
click at [313, 543] on div at bounding box center [303, 540] width 26 height 26
drag, startPoint x: 333, startPoint y: 538, endPoint x: 422, endPoint y: 538, distance: 89.0
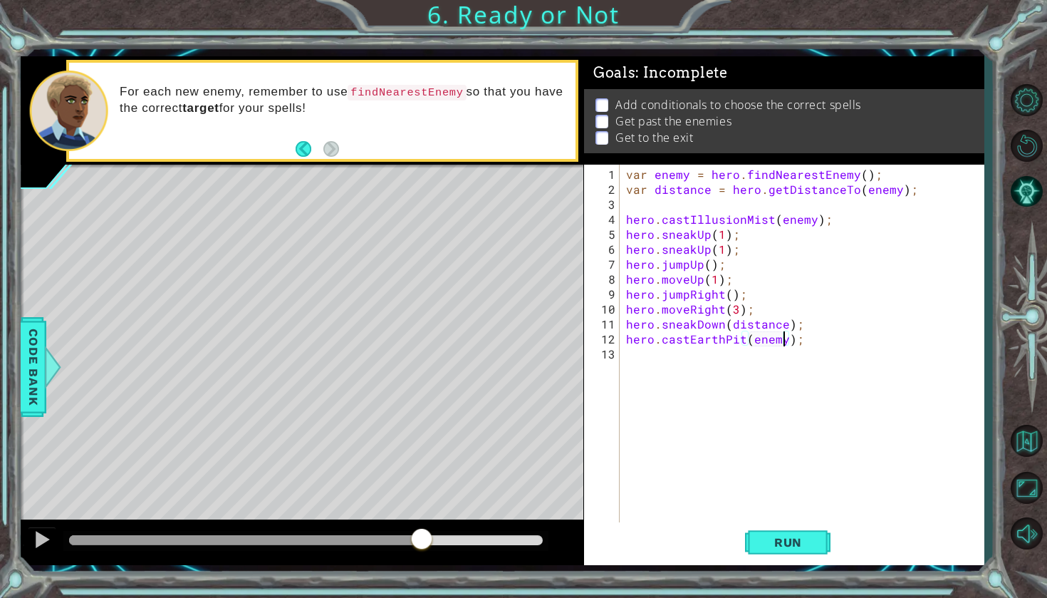
click at [422, 538] on div at bounding box center [422, 540] width 26 height 26
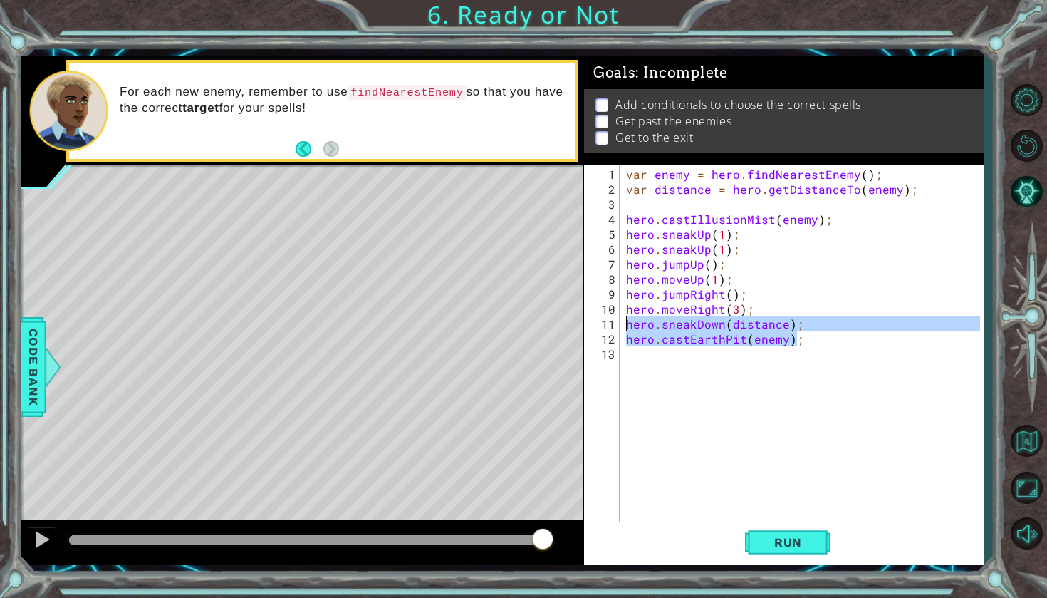
drag, startPoint x: 800, startPoint y: 330, endPoint x: 646, endPoint y: 325, distance: 153.9
click at [646, 325] on div "var enemy = hero . findNearestEnemy ( ) ; var distance = hero . getDistanceTo (…" at bounding box center [805, 361] width 364 height 389
click at [855, 335] on div "var enemy = hero . findNearestEnemy ( ) ; var distance = hero . getDistanceTo (…" at bounding box center [805, 361] width 364 height 389
drag, startPoint x: 808, startPoint y: 325, endPoint x: 628, endPoint y: 324, distance: 179.5
click at [628, 324] on div "var enemy = hero . findNearestEnemy ( ) ; var distance = hero . getDistanceTo (…" at bounding box center [805, 361] width 364 height 389
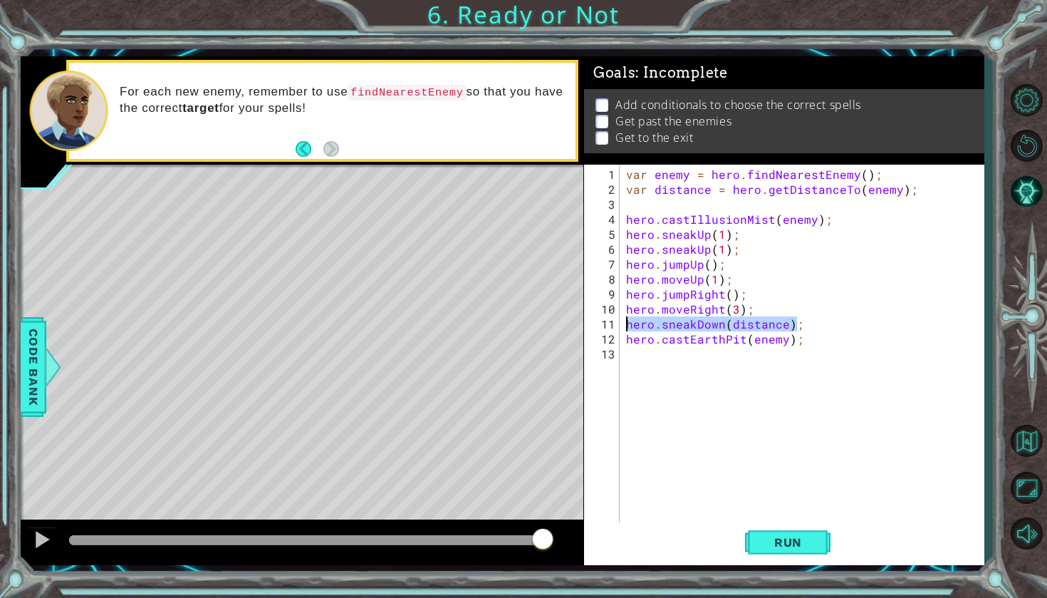
type textarea "hero.sneakDown(distance);"
type textarea "hero.moveRight(3);"
click at [682, 350] on div "var enemy = hero . findNearestEnemy ( ) ; var distance = hero . getDistanceTo (…" at bounding box center [805, 361] width 364 height 389
click at [818, 548] on button "Run" at bounding box center [787, 542] width 85 height 40
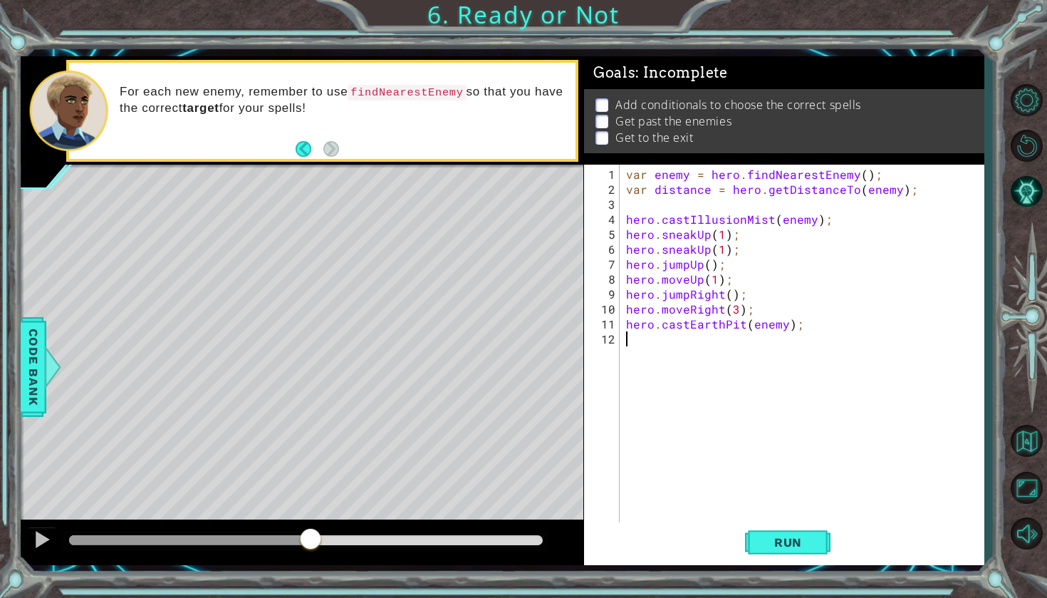
drag, startPoint x: 125, startPoint y: 534, endPoint x: 324, endPoint y: 528, distance: 198.8
click at [323, 528] on div at bounding box center [311, 540] width 26 height 26
click at [741, 313] on div "var enemy = hero . findNearestEnemy ( ) ; var distance = hero . getDistanceTo (…" at bounding box center [805, 361] width 364 height 389
click at [737, 313] on div "var enemy = hero . findNearestEnemy ( ) ; var distance = hero . getDistanceTo (…" at bounding box center [805, 361] width 364 height 389
type textarea "hero.moveRight(2);"
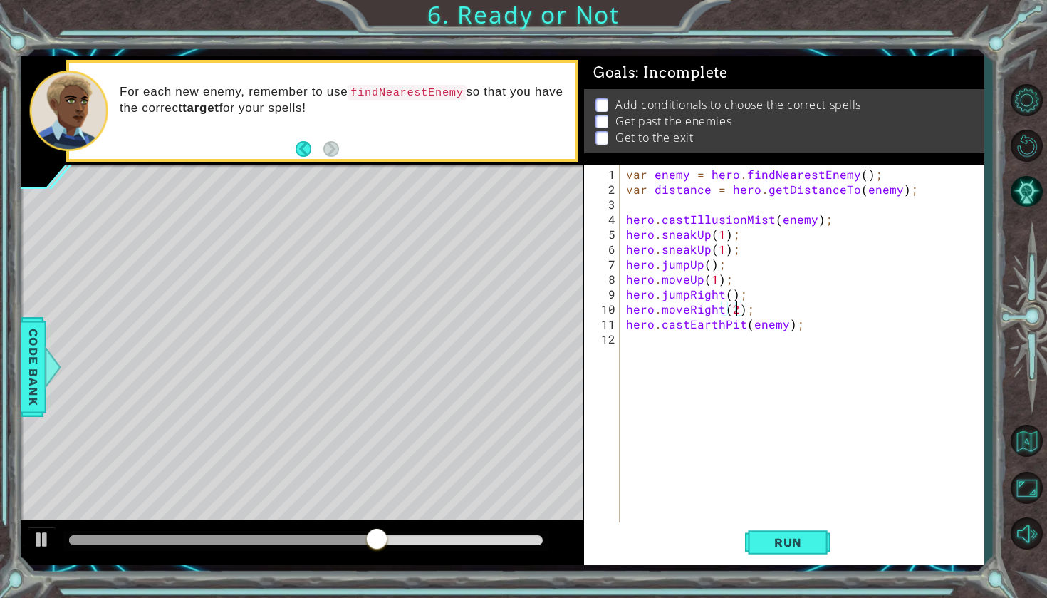
scroll to position [0, 7]
click at [806, 330] on div "var enemy = hero . findNearestEnemy ( ) ; var distance = hero . getDistanceTo (…" at bounding box center [805, 361] width 364 height 389
click at [801, 330] on div "var enemy = hero . findNearestEnemy ( ) ; var distance = hero . getDistanceTo (…" at bounding box center [805, 361] width 364 height 389
drag, startPoint x: 798, startPoint y: 321, endPoint x: 632, endPoint y: 324, distance: 165.3
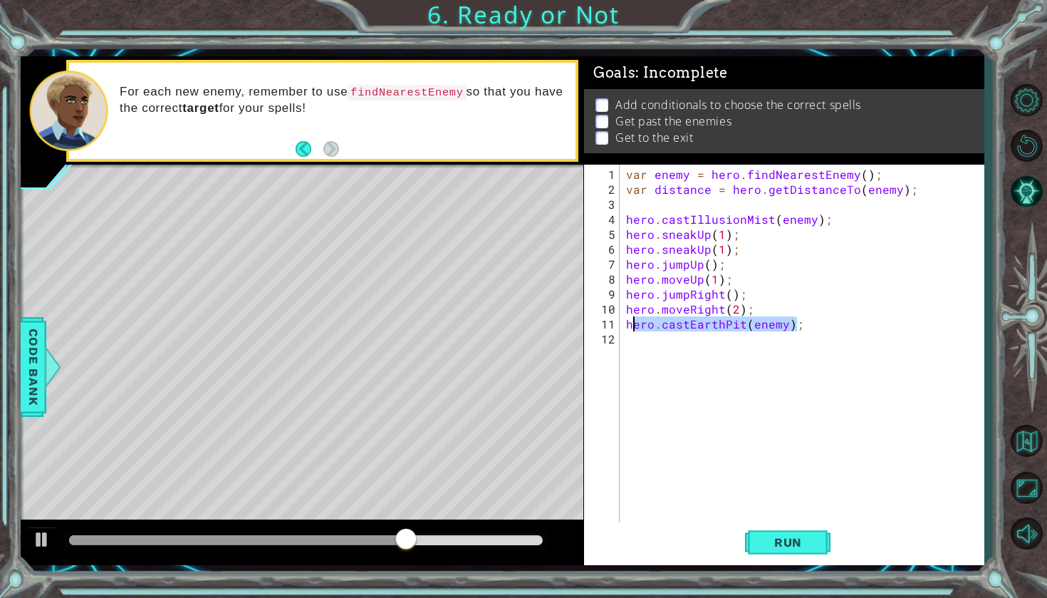
click at [632, 324] on div "var enemy = hero . findNearestEnemy ( ) ; var distance = hero . getDistanceTo (…" at bounding box center [805, 361] width 364 height 389
type textarea "h"
type textarea "r"
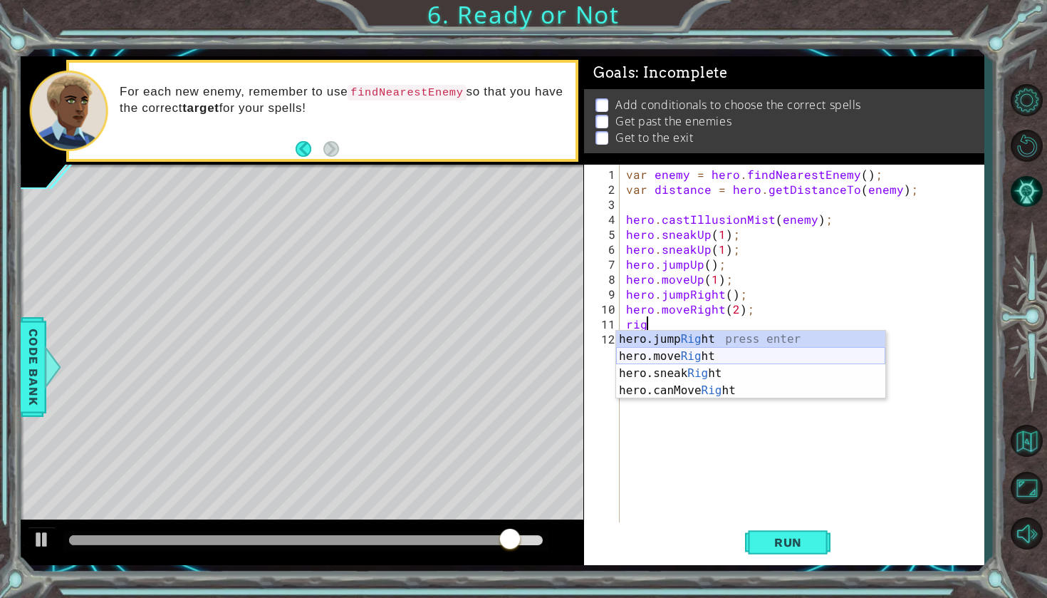
click at [718, 360] on div "hero.jump Rig ht press enter hero.move Rig ht press enter hero.sneak Rig ht pre…" at bounding box center [750, 381] width 269 height 103
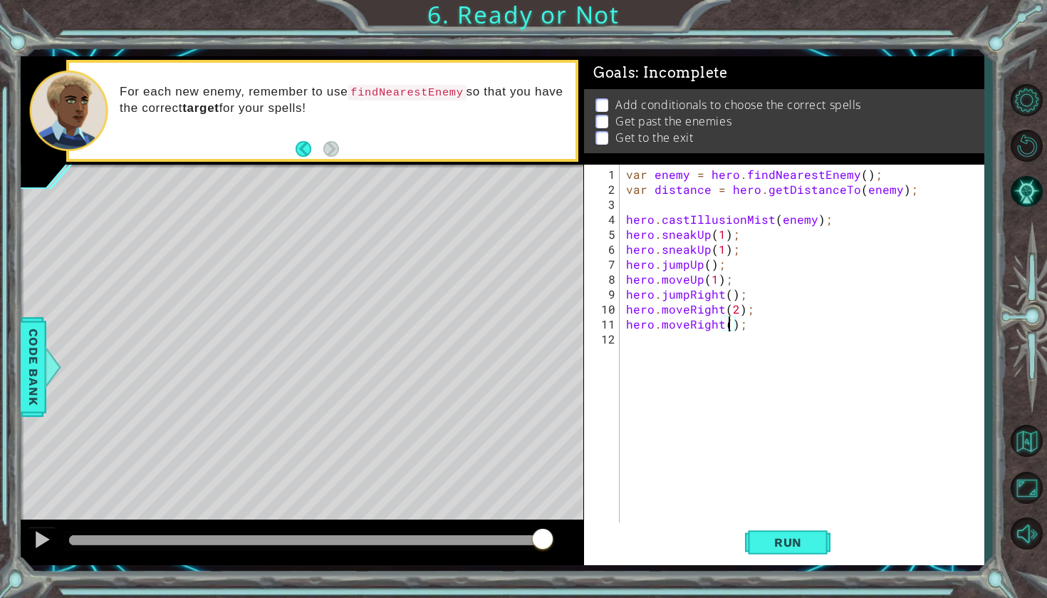
scroll to position [0, 7]
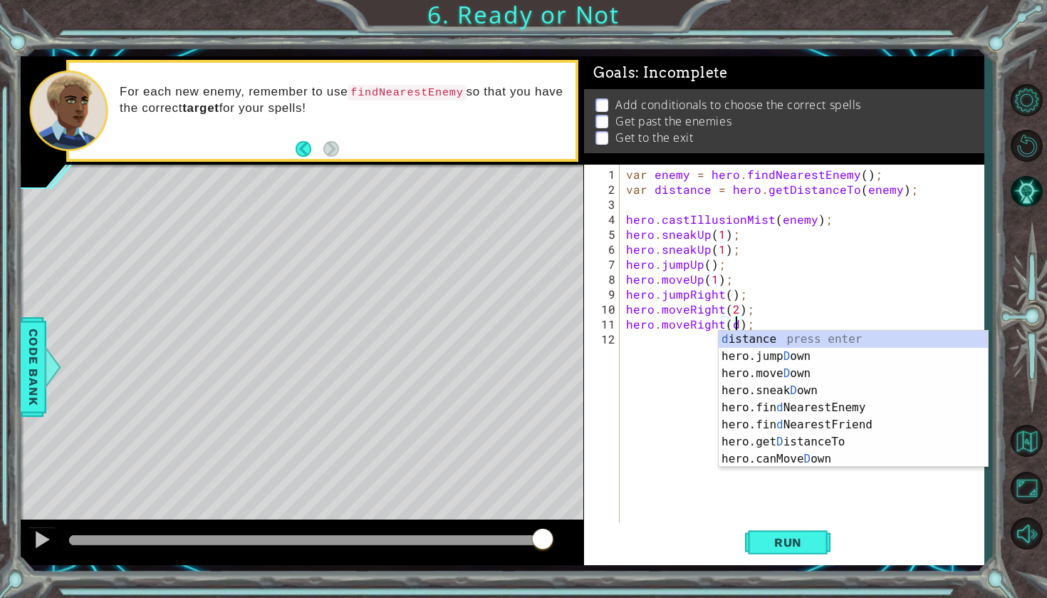
type textarea "hero.moveRight(distance);"
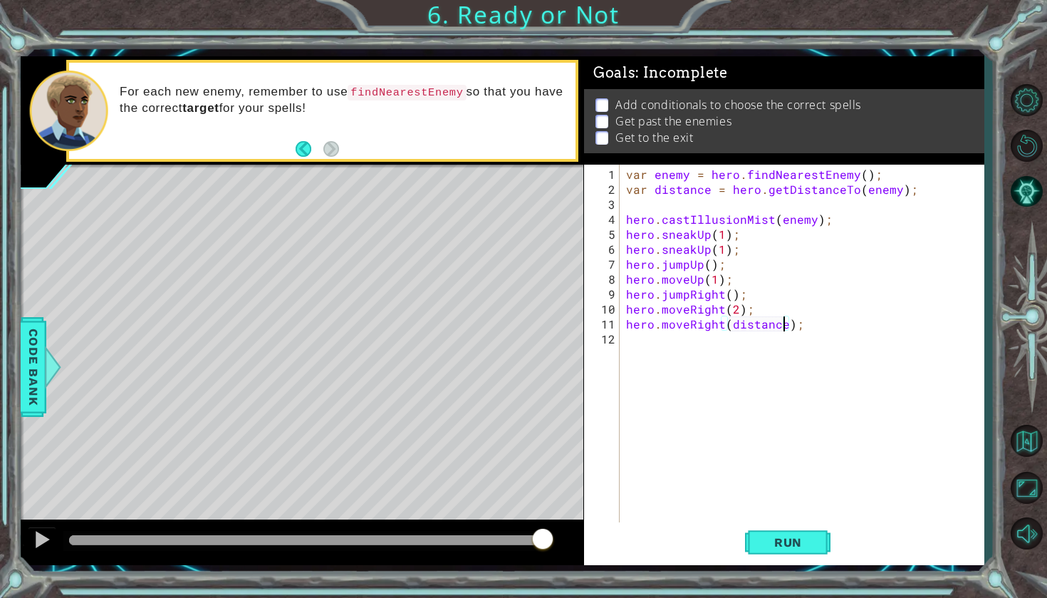
click at [693, 355] on div "var enemy = hero . findNearestEnemy ( ) ; var distance = hero . getDistanceTo (…" at bounding box center [805, 361] width 364 height 389
click at [795, 550] on button "Run" at bounding box center [787, 542] width 85 height 40
drag, startPoint x: 88, startPoint y: 537, endPoint x: 297, endPoint y: 541, distance: 209.4
click at [297, 541] on div at bounding box center [298, 540] width 26 height 26
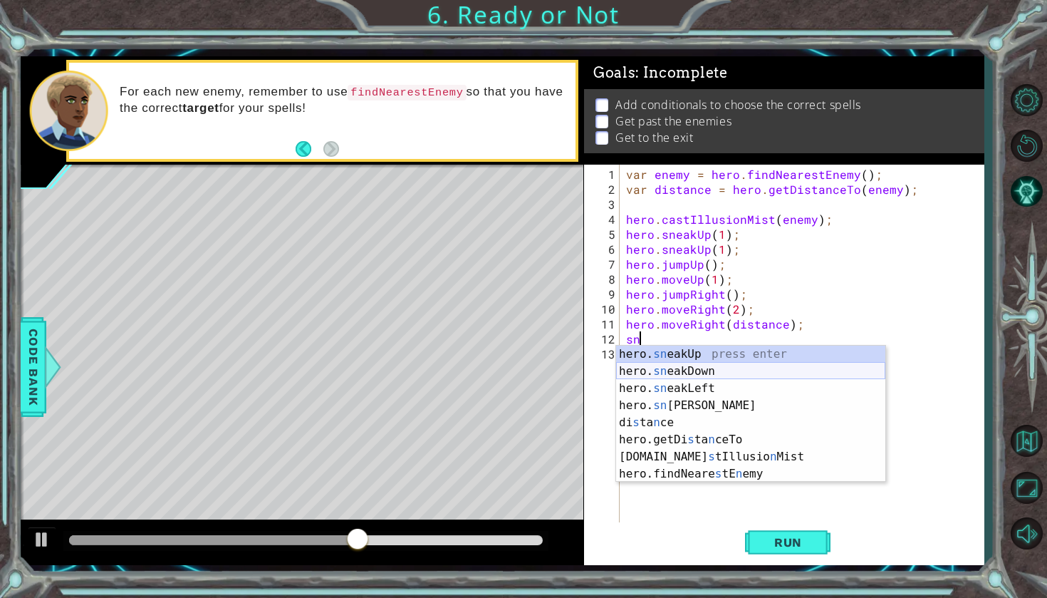
click at [729, 369] on div "hero. sn eakUp press enter hero. sn eakDown press enter hero. sn eakLeft press …" at bounding box center [750, 430] width 269 height 171
type textarea "hero.sneakDown(1);"
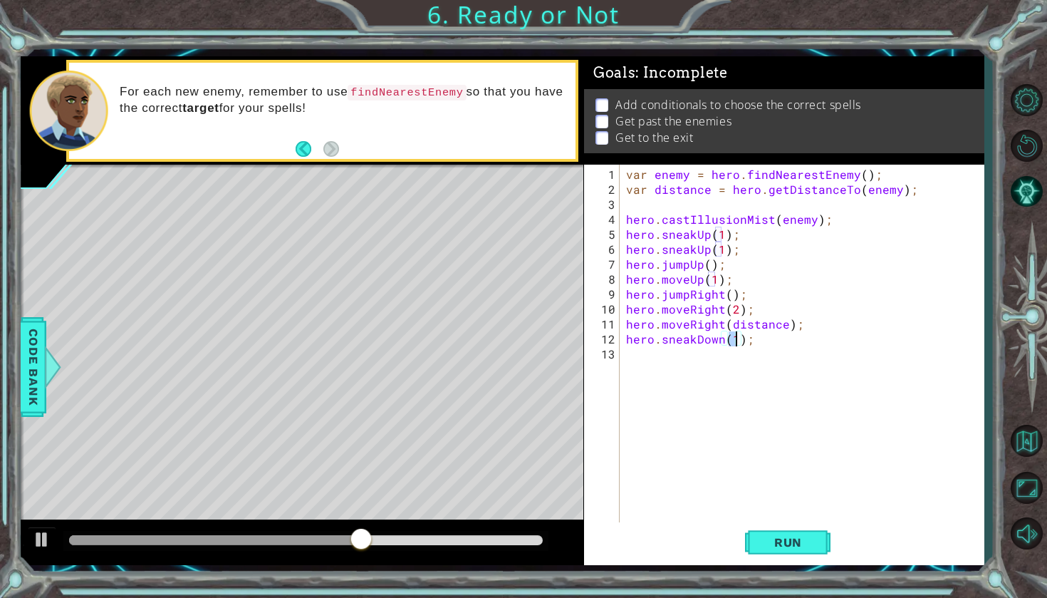
click at [729, 365] on div "var enemy = hero . findNearestEnemy ( ) ; var distance = hero . getDistanceTo (…" at bounding box center [805, 361] width 364 height 389
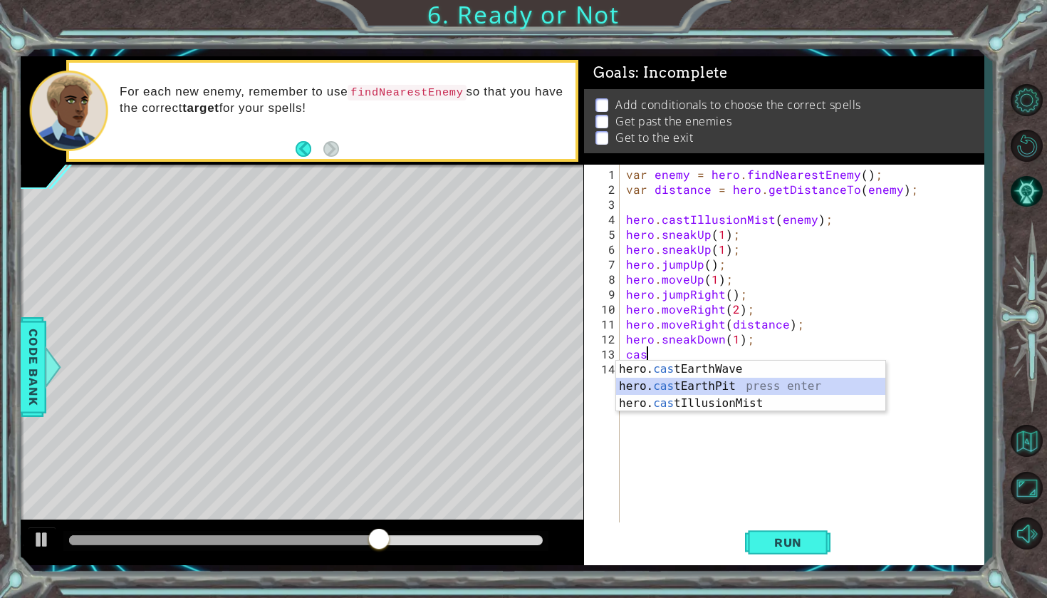
click at [754, 387] on div "hero. cas tEarthWave press enter hero. cas tEarthPit press enter hero. cas tIll…" at bounding box center [750, 402] width 269 height 85
type textarea "hero.castEarthPit(enemy);"
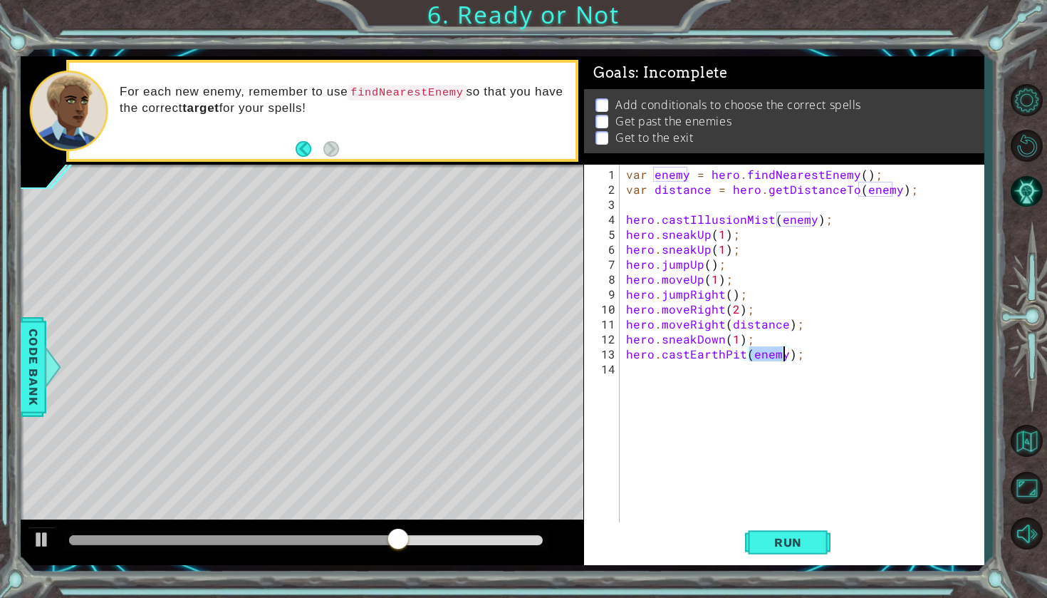
click at [741, 382] on div "var enemy = hero . findNearestEnemy ( ) ; var distance = hero . getDistanceTo (…" at bounding box center [805, 361] width 364 height 389
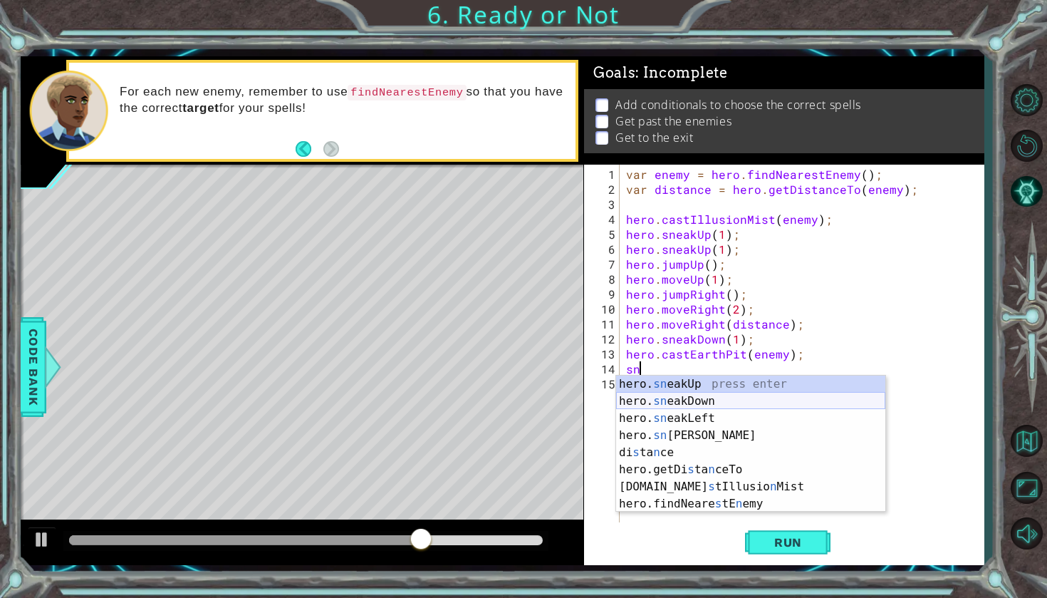
click at [739, 402] on div "hero. sn eakUp press enter hero. sn eakDown press enter hero. sn eakLeft press …" at bounding box center [750, 460] width 269 height 171
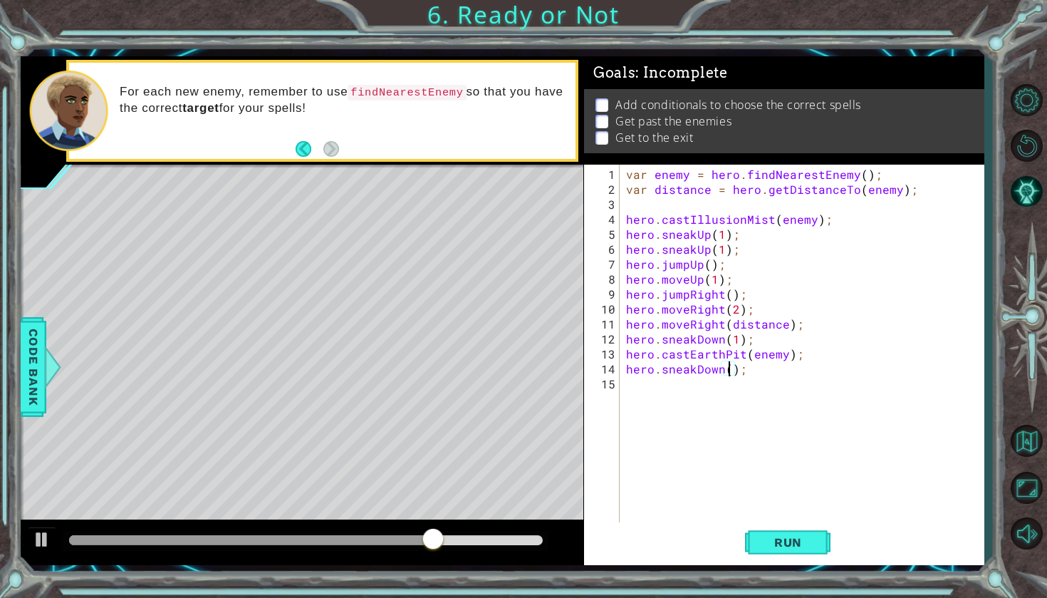
type textarea "hero.sneakDown(2);"
click at [758, 390] on div "var enemy = hero . findNearestEnemy ( ) ; var distance = hero . getDistanceTo (…" at bounding box center [805, 361] width 364 height 389
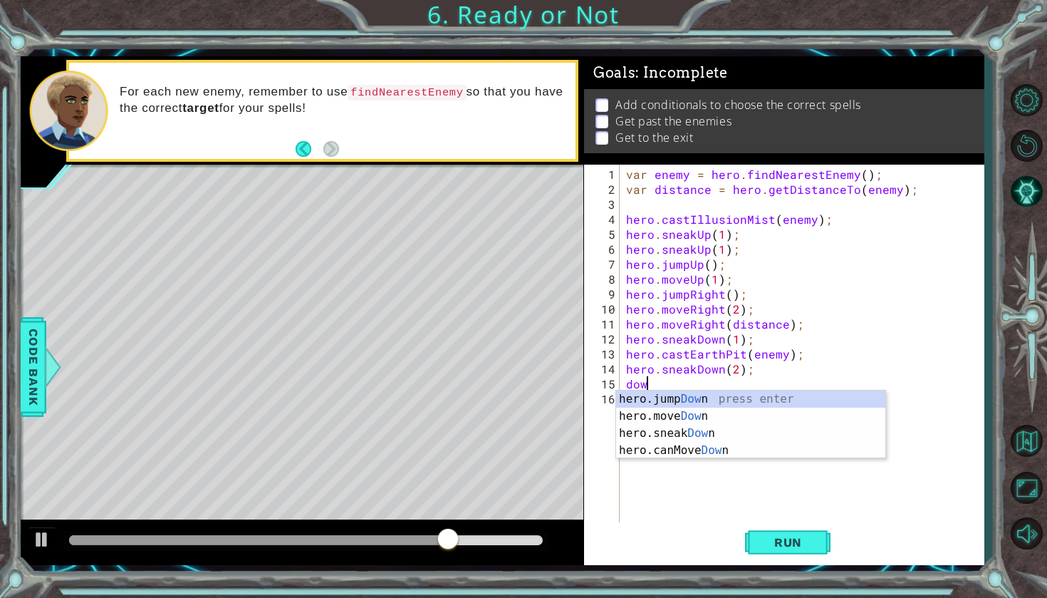
type textarea "down"
click at [758, 401] on div "hero.jump Down press enter hero.move Down press enter hero.sneak Down press ent…" at bounding box center [750, 441] width 269 height 103
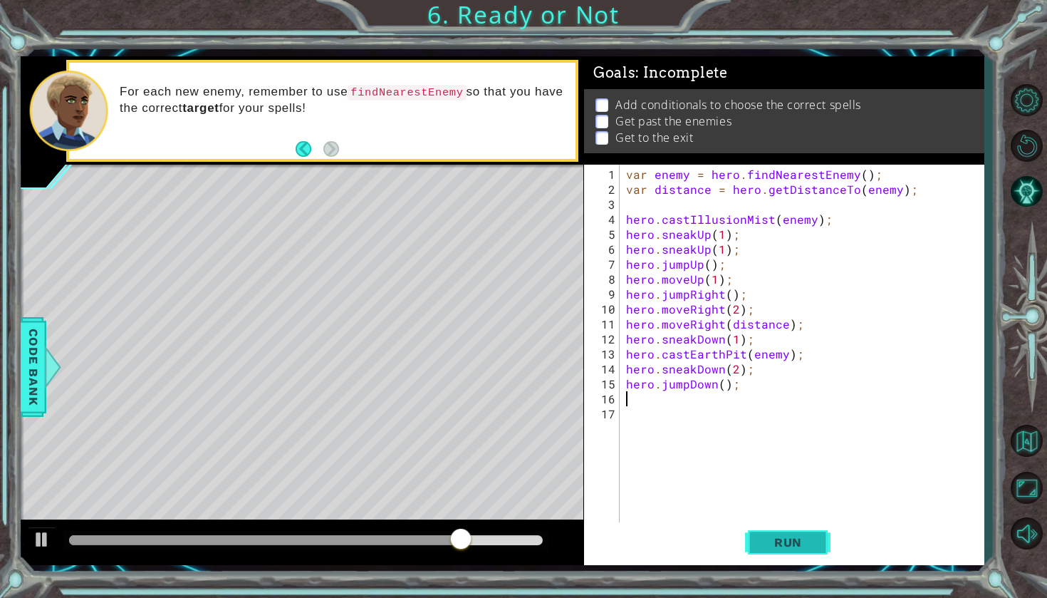
click at [778, 525] on button "Run" at bounding box center [787, 542] width 85 height 40
click at [758, 339] on div "var enemy = hero . findNearestEnemy ( ) ; var distance = hero . getDistanceTo (…" at bounding box center [805, 361] width 364 height 389
type textarea "hero.sneakDown(1);"
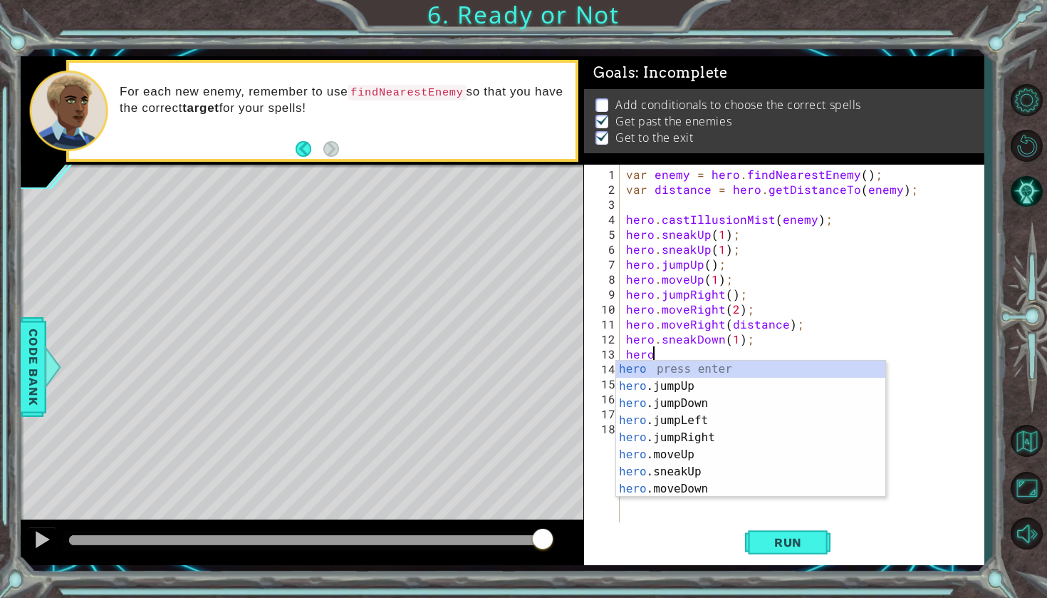
scroll to position [0, 1]
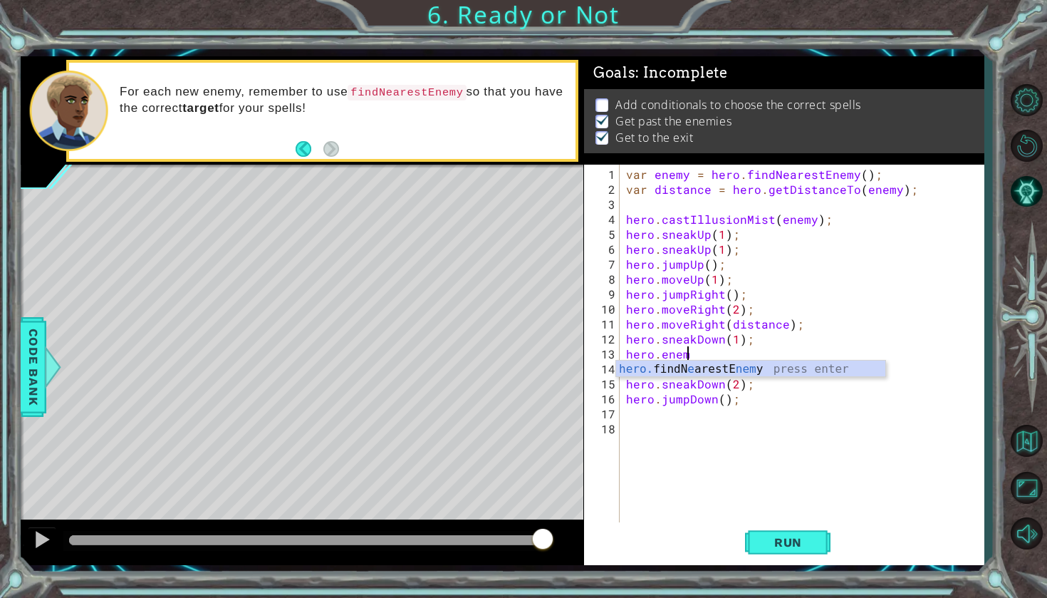
type textarea "hero.enemy"
click at [824, 375] on div "hero. findN e arestE nemy press enter" at bounding box center [750, 385] width 269 height 51
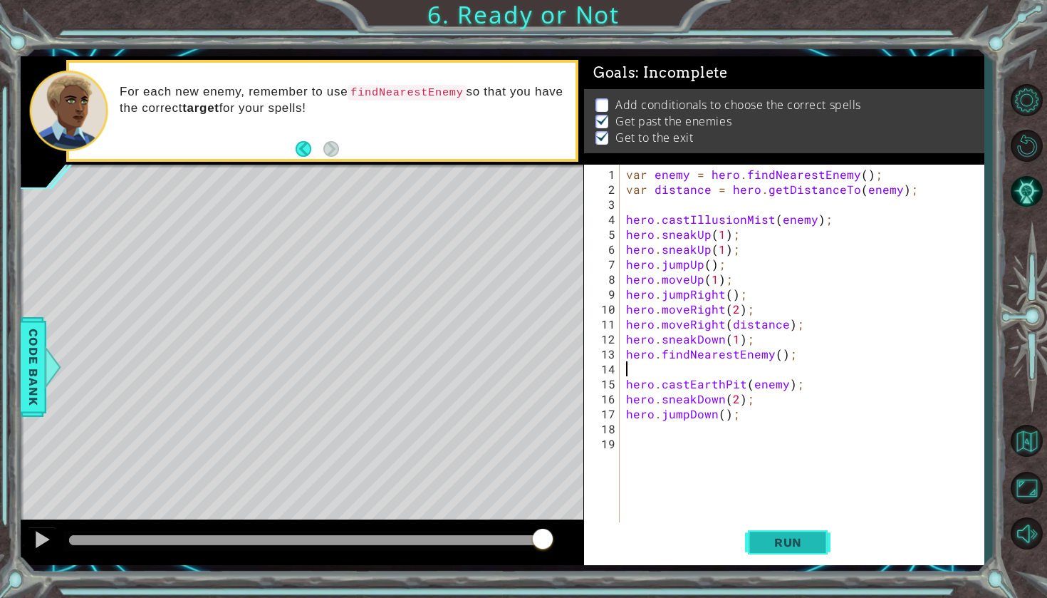
click at [776, 533] on button "Run" at bounding box center [787, 542] width 85 height 40
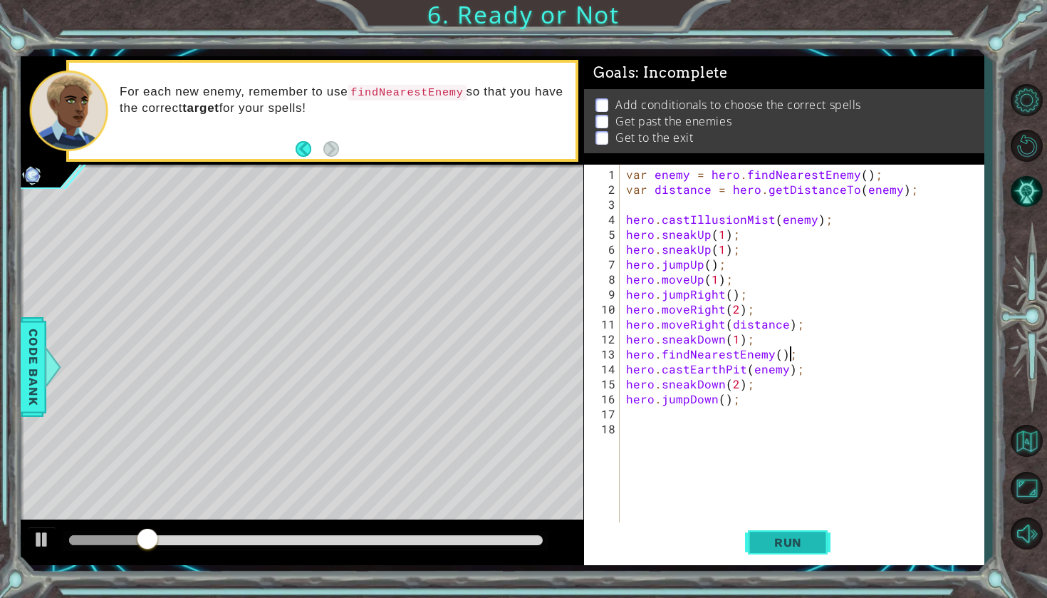
click at [777, 541] on span "Run" at bounding box center [788, 542] width 56 height 14
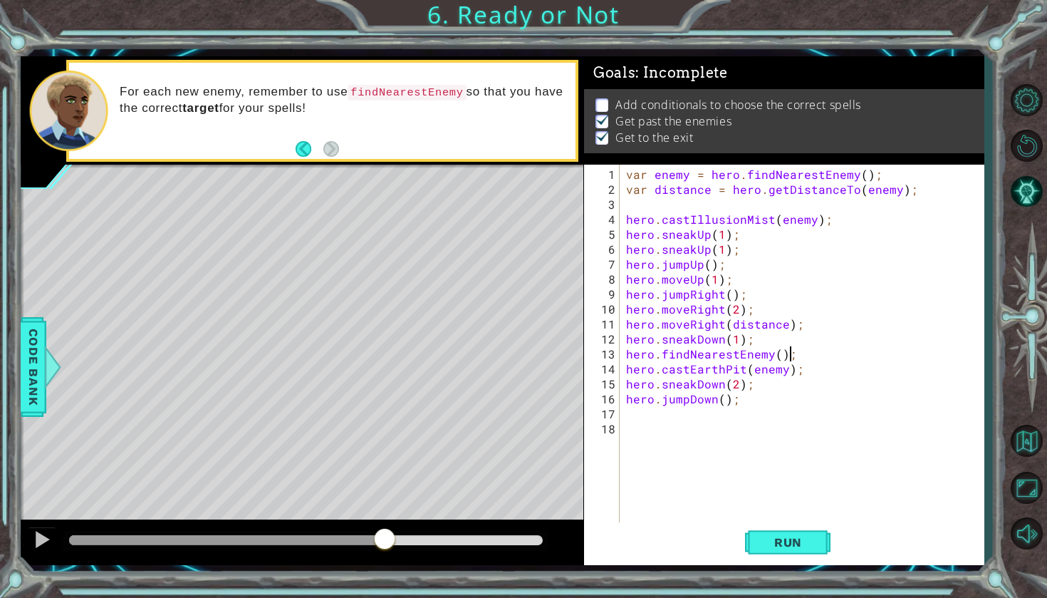
drag, startPoint x: 179, startPoint y: 537, endPoint x: 415, endPoint y: 549, distance: 235.4
click at [397, 549] on div at bounding box center [385, 540] width 26 height 26
click at [741, 373] on div "var enemy = hero . findNearestEnemy ( ) ; var distance = hero . getDistanceTo (…" at bounding box center [805, 361] width 364 height 389
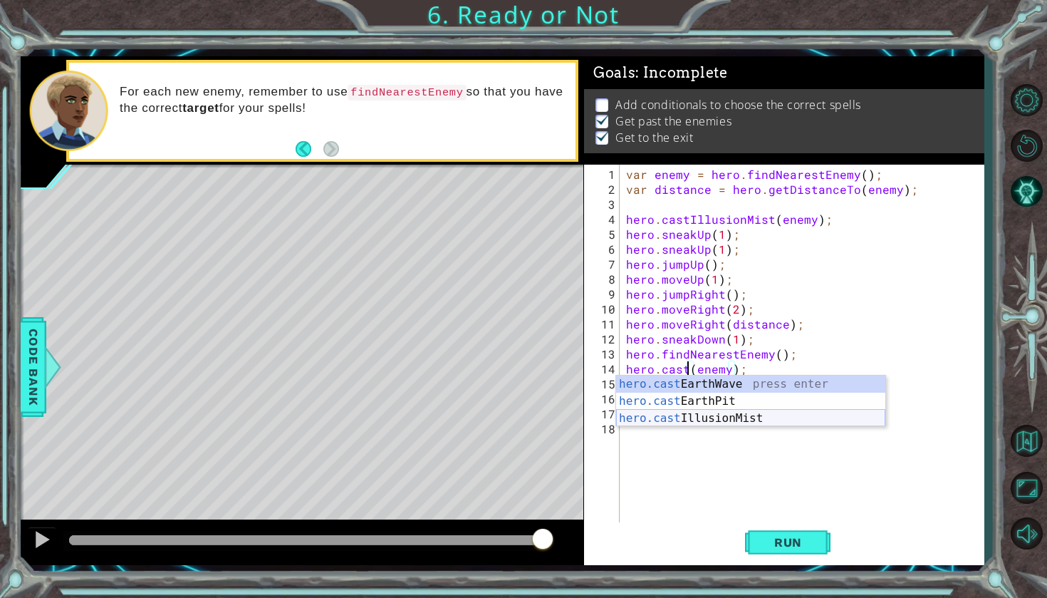
click at [731, 415] on div "hero.cast EarthWave press enter hero.cast EarthPit press enter hero.cast Illusi…" at bounding box center [750, 417] width 269 height 85
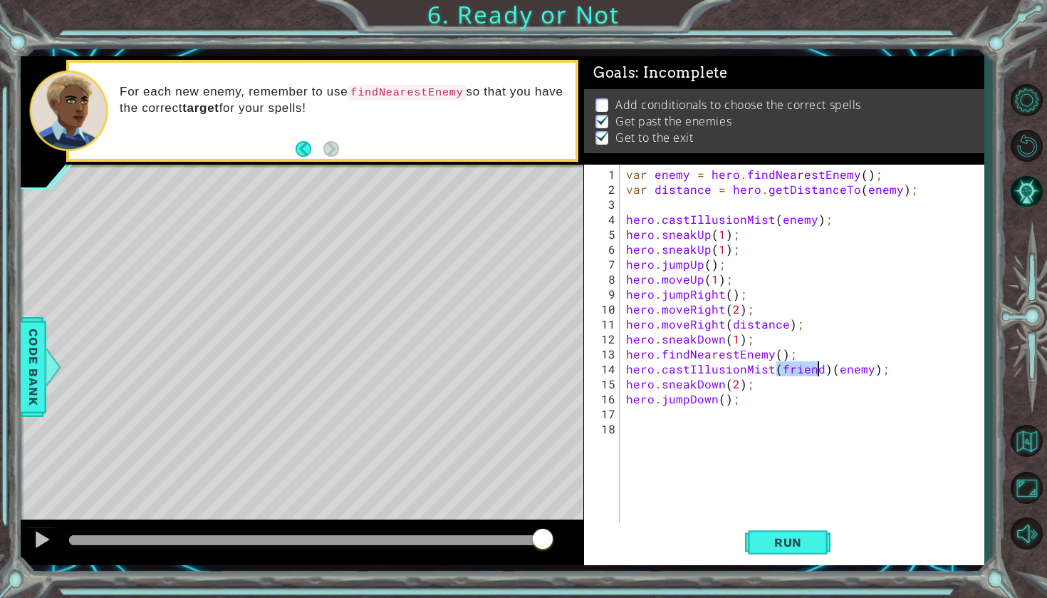
click at [825, 373] on div "var enemy = hero . findNearestEnemy ( ) ; var distance = hero . getDistanceTo (…" at bounding box center [805, 361] width 364 height 389
type textarea "hero.castIllusionMist(enemy);"
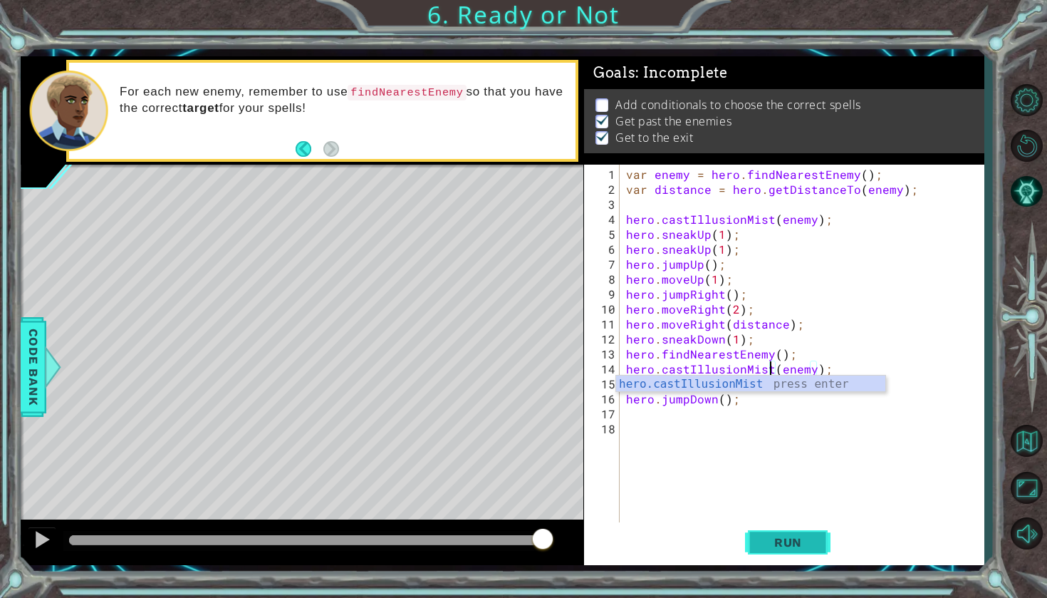
click at [825, 528] on button "Run" at bounding box center [787, 542] width 85 height 40
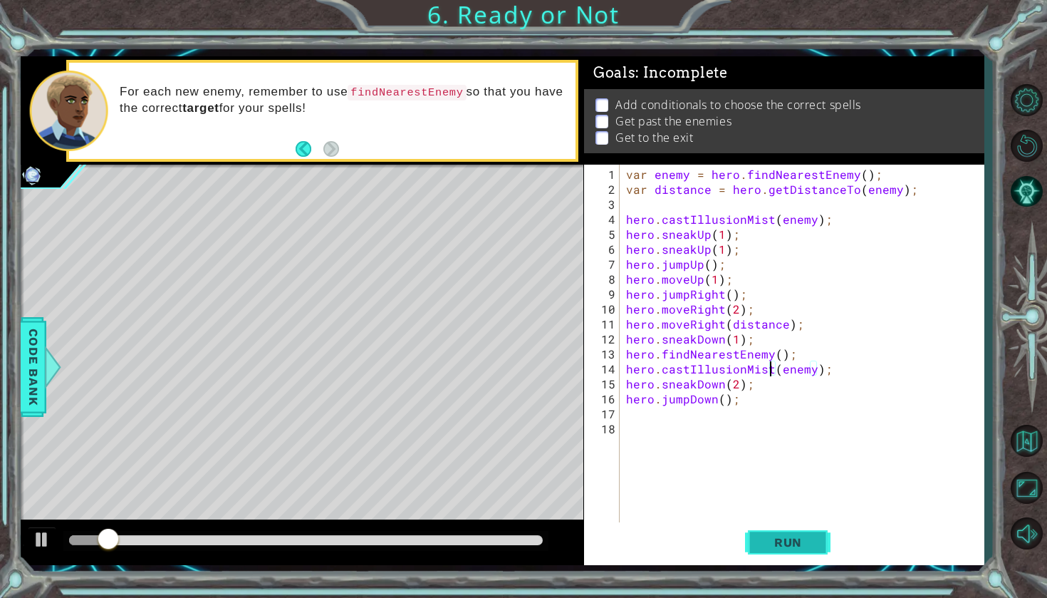
click at [779, 541] on span "Run" at bounding box center [788, 542] width 56 height 14
click at [641, 209] on div "var enemy = hero . findNearestEnemy ( ) ; var distance = hero . getDistanceTo (…" at bounding box center [805, 361] width 364 height 389
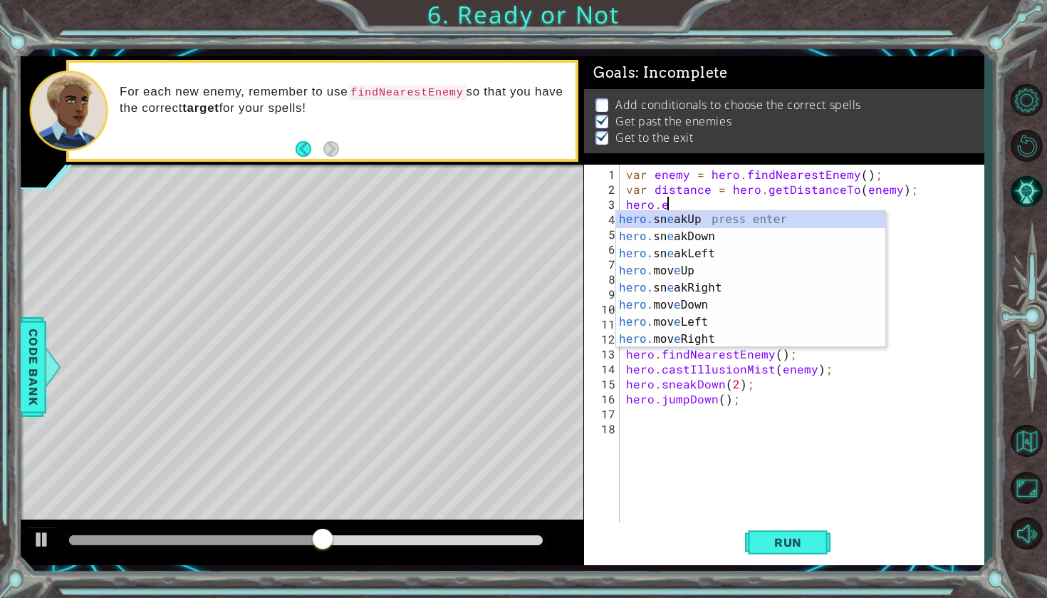
scroll to position [0, 2]
type textarea "hero.ene"
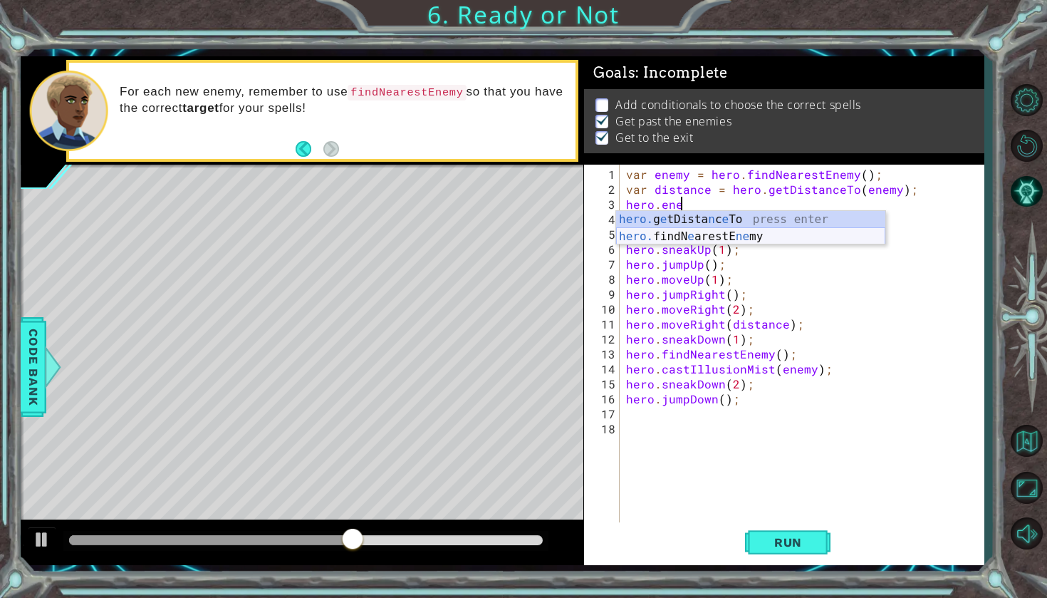
click at [670, 232] on div "hero. g e tDista n c e To press enter hero. findN e arestE ne my press enter" at bounding box center [750, 245] width 269 height 68
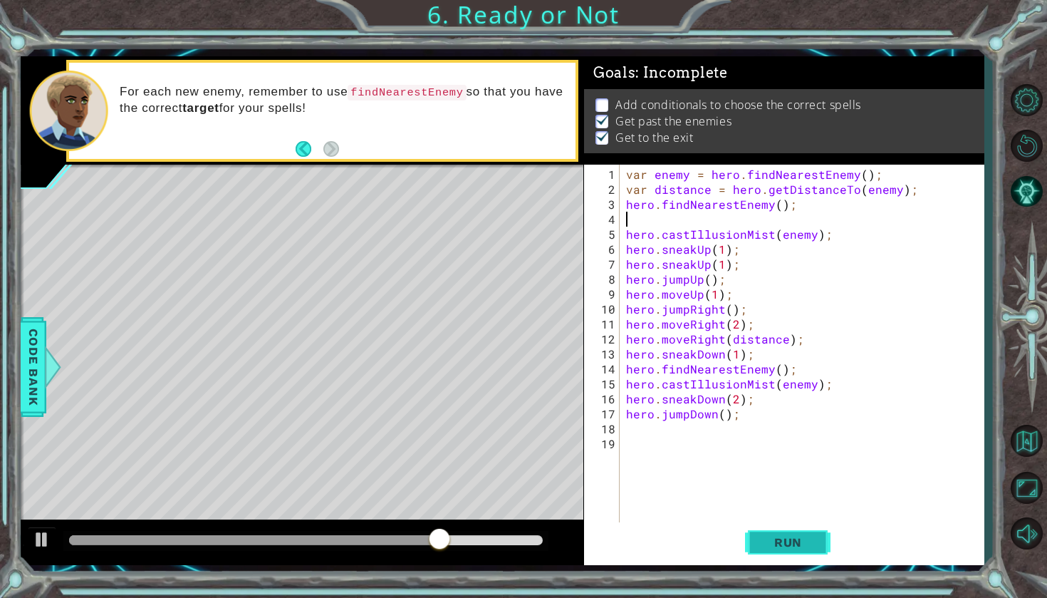
click at [812, 544] on span "Run" at bounding box center [788, 542] width 56 height 14
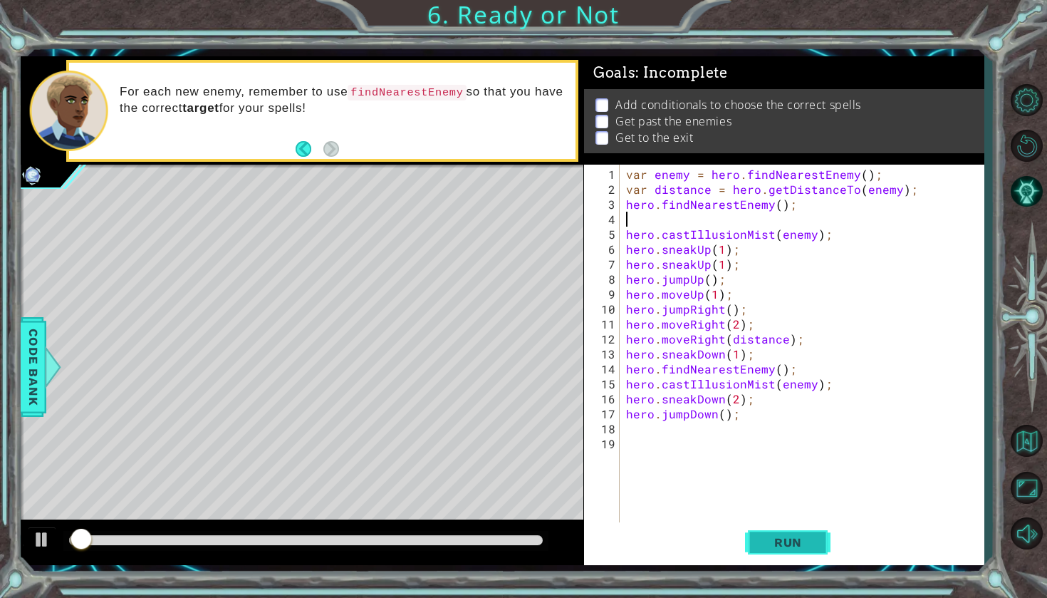
click at [800, 548] on span "Run" at bounding box center [788, 542] width 56 height 14
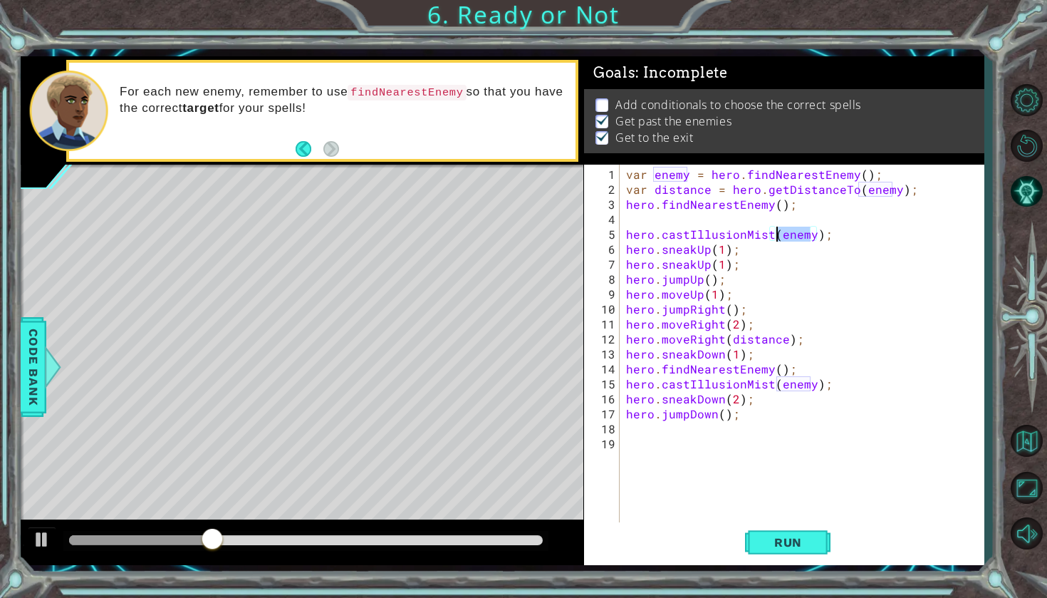
drag, startPoint x: 809, startPoint y: 236, endPoint x: 776, endPoint y: 238, distance: 32.8
click at [776, 238] on div "var enemy = hero . findNearestEnemy ( ) ; var distance = hero . getDistanceTo (…" at bounding box center [805, 361] width 364 height 389
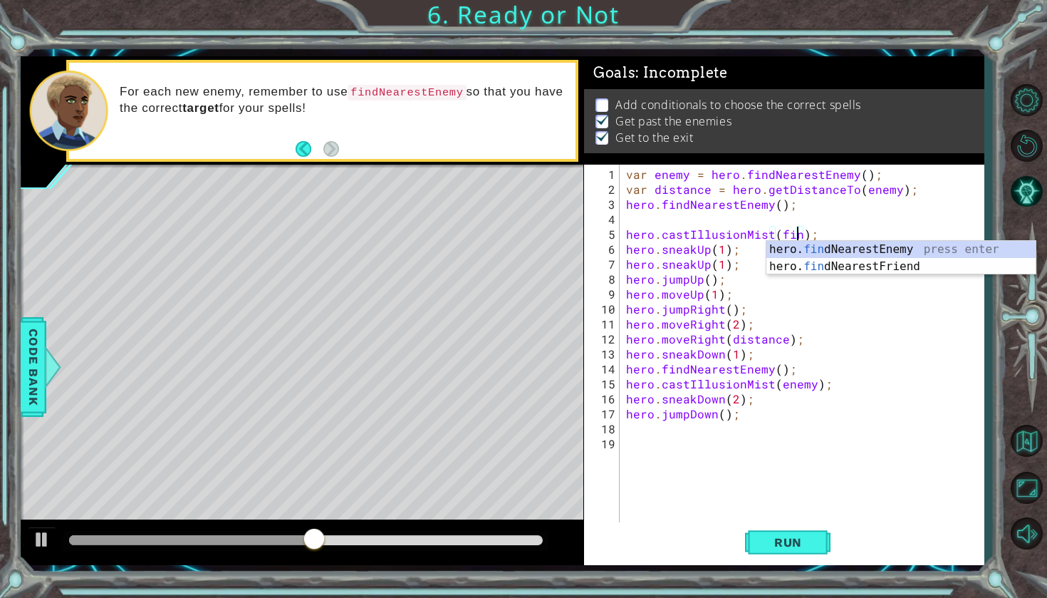
click at [806, 250] on div "hero. fin dNearestEnemy press enter hero. fin dNearestFriend press enter" at bounding box center [900, 275] width 269 height 68
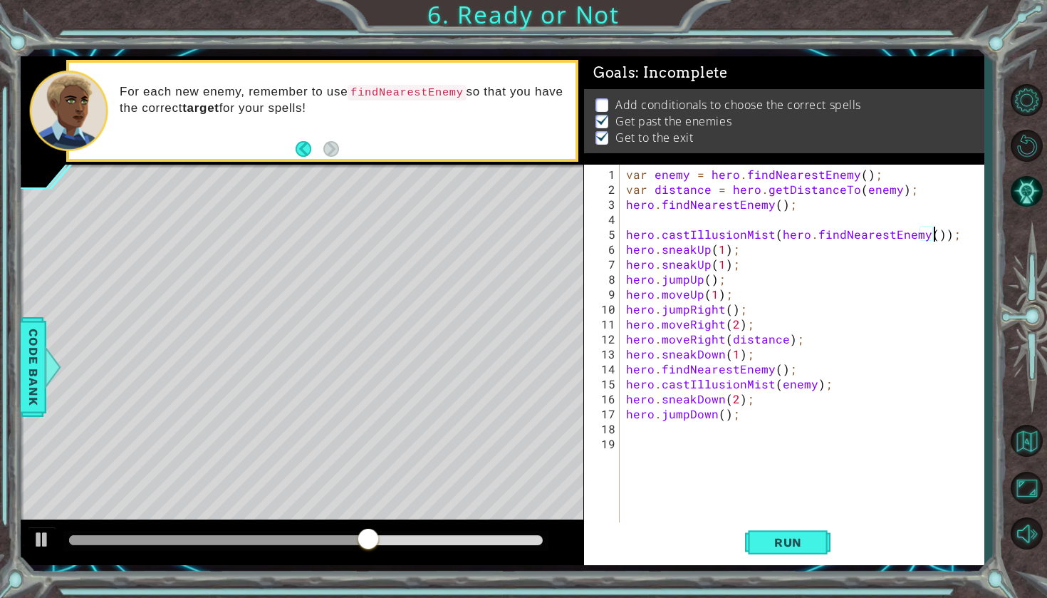
type textarea "hero.castIllusionMist(hero.findNearestEnemy();"
click at [822, 544] on button "Run" at bounding box center [787, 542] width 85 height 40
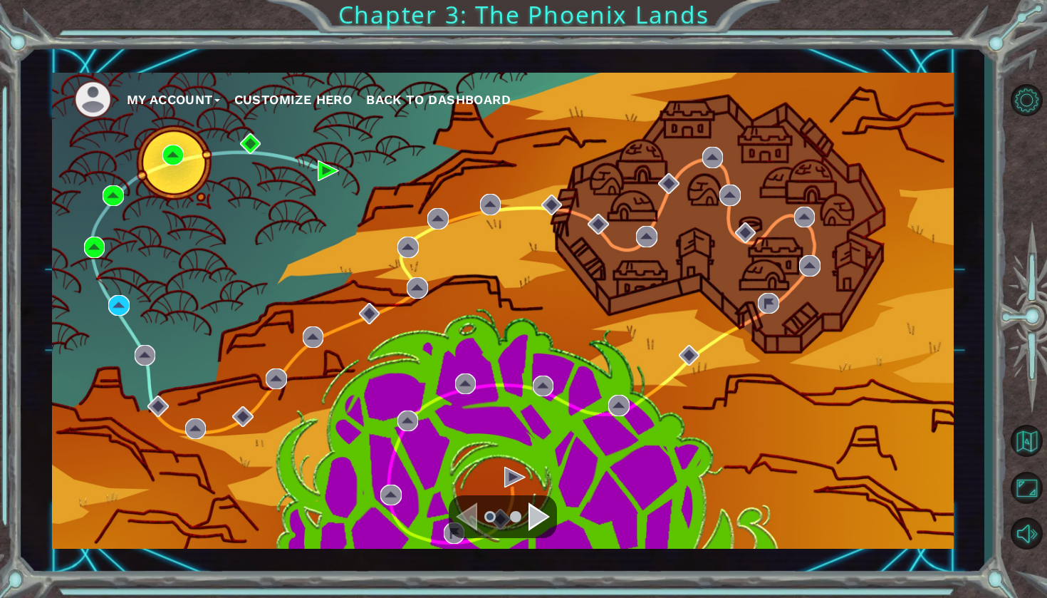
click at [116, 293] on div "My Account Customize Hero Back to Dashboard" at bounding box center [503, 311] width 902 height 476
click at [118, 303] on img at bounding box center [118, 305] width 21 height 21
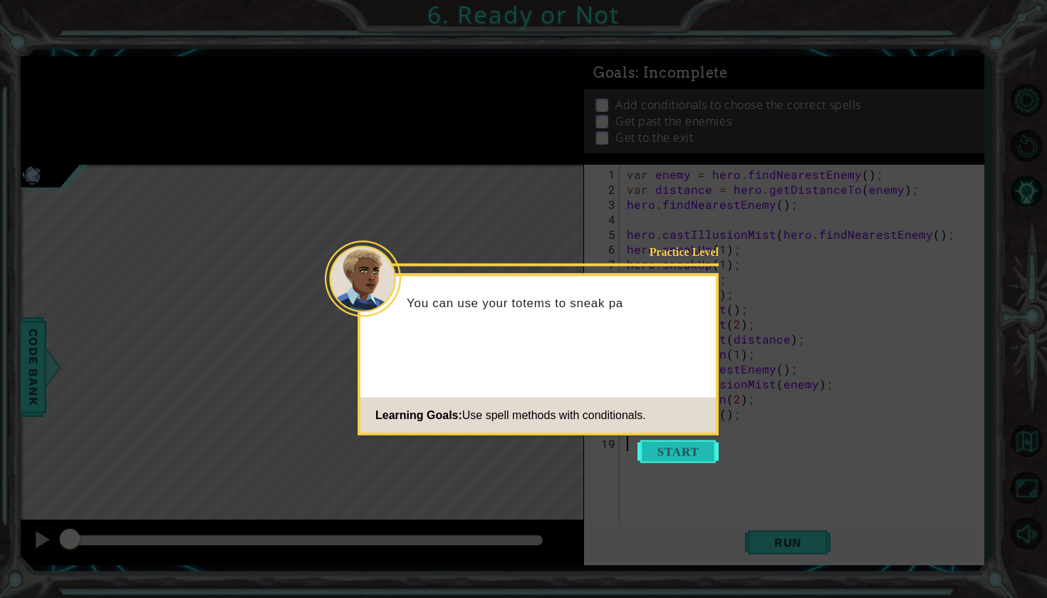
click at [671, 455] on button "Start" at bounding box center [677, 451] width 81 height 23
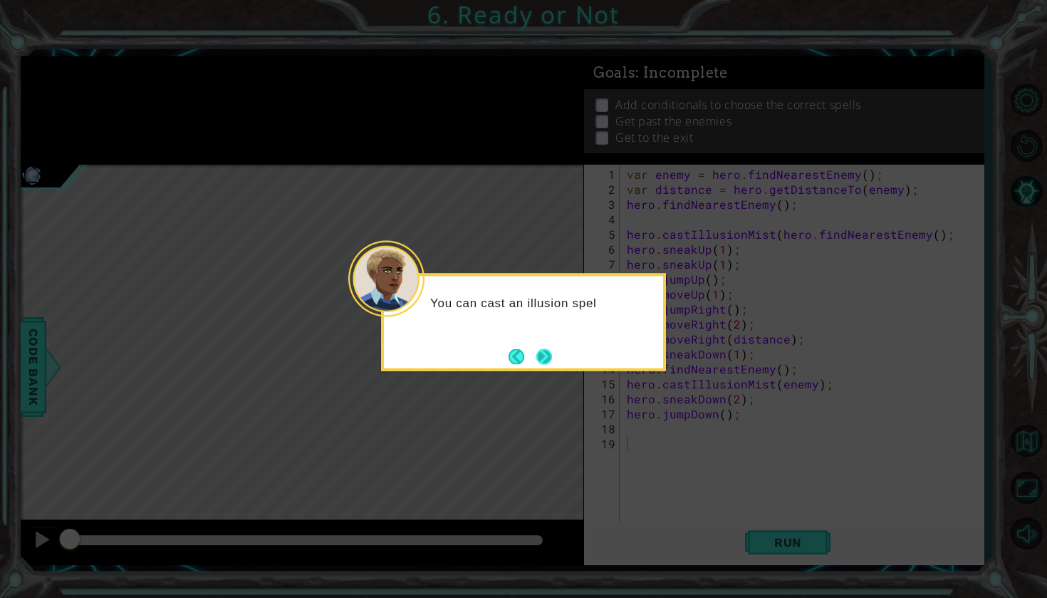
click at [536, 357] on button "Next" at bounding box center [544, 356] width 17 height 17
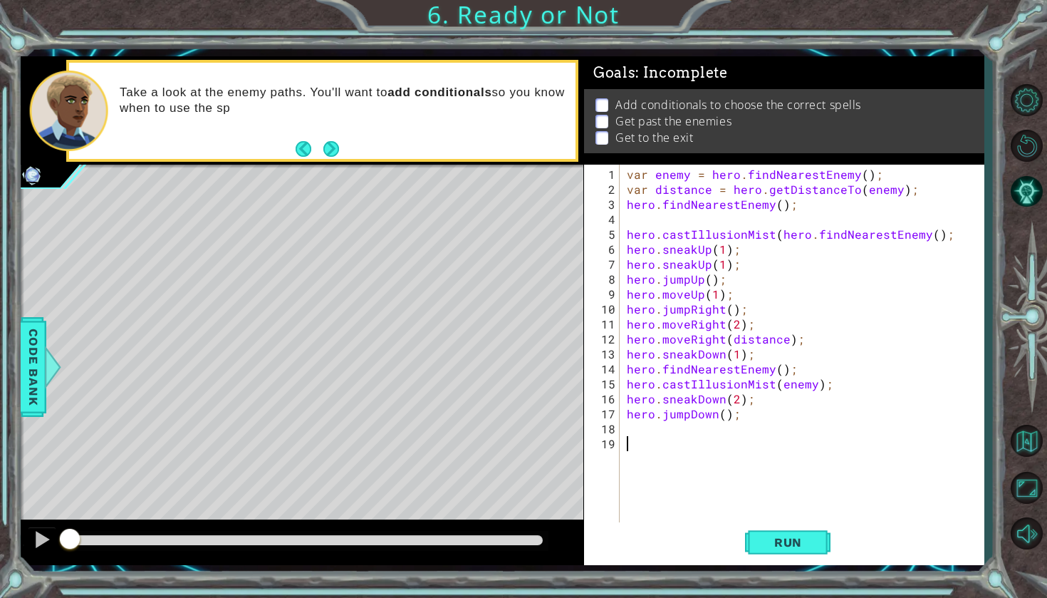
click at [929, 240] on div "var enemy = hero . findNearestEnemy ( ) ; var distance = hero . getDistanceTo (…" at bounding box center [805, 361] width 363 height 389
click at [923, 235] on div "var enemy = hero . findNearestEnemy ( ) ; var distance = hero . getDistanceTo (…" at bounding box center [805, 361] width 363 height 389
click at [927, 237] on div "var enemy = hero . findNearestEnemy ( ) ; var distance = hero . getDistanceTo (…" at bounding box center [805, 361] width 363 height 389
click at [813, 550] on button "Run" at bounding box center [787, 542] width 85 height 40
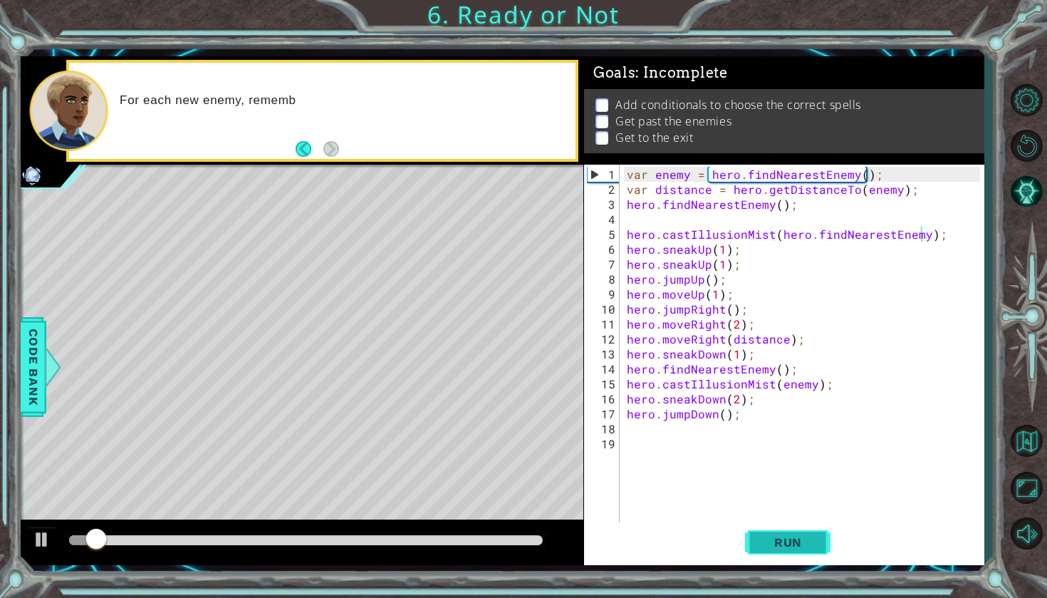
click at [813, 550] on button "Run" at bounding box center [787, 542] width 85 height 40
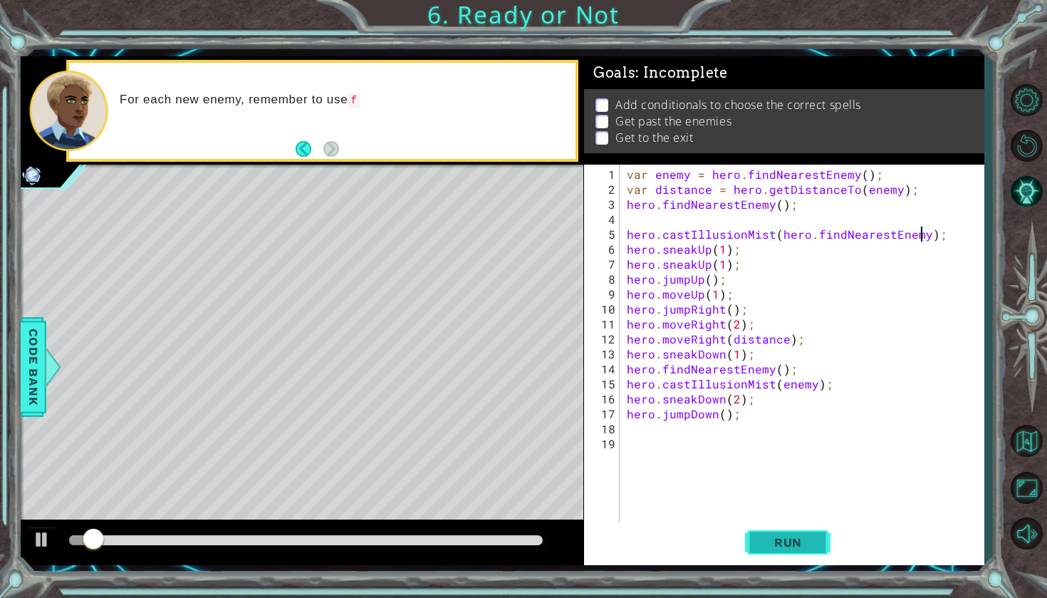
click at [810, 550] on button "Run" at bounding box center [787, 542] width 85 height 40
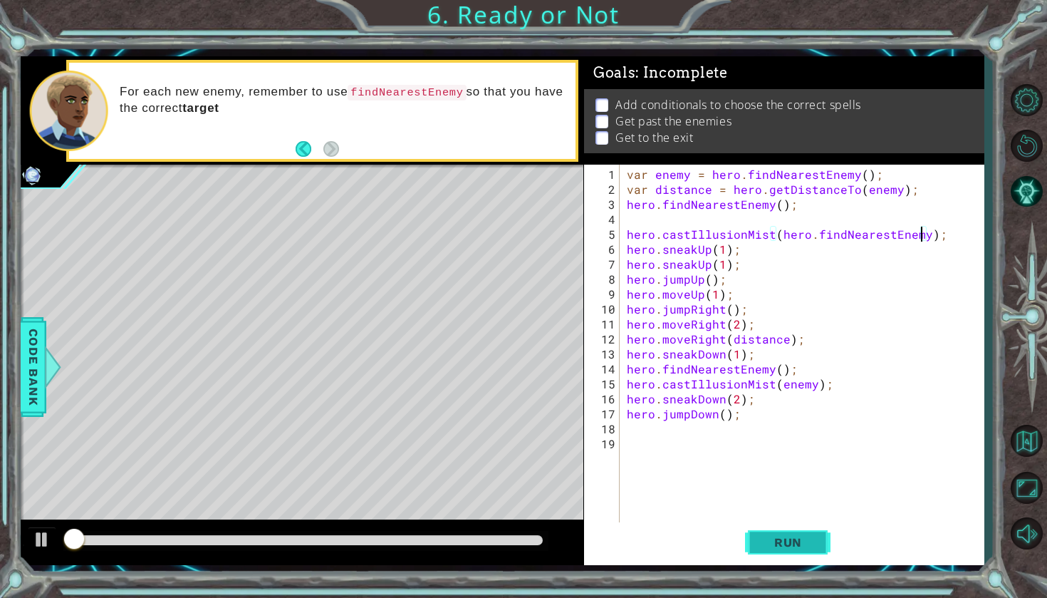
click at [810, 550] on button "Run" at bounding box center [787, 542] width 85 height 40
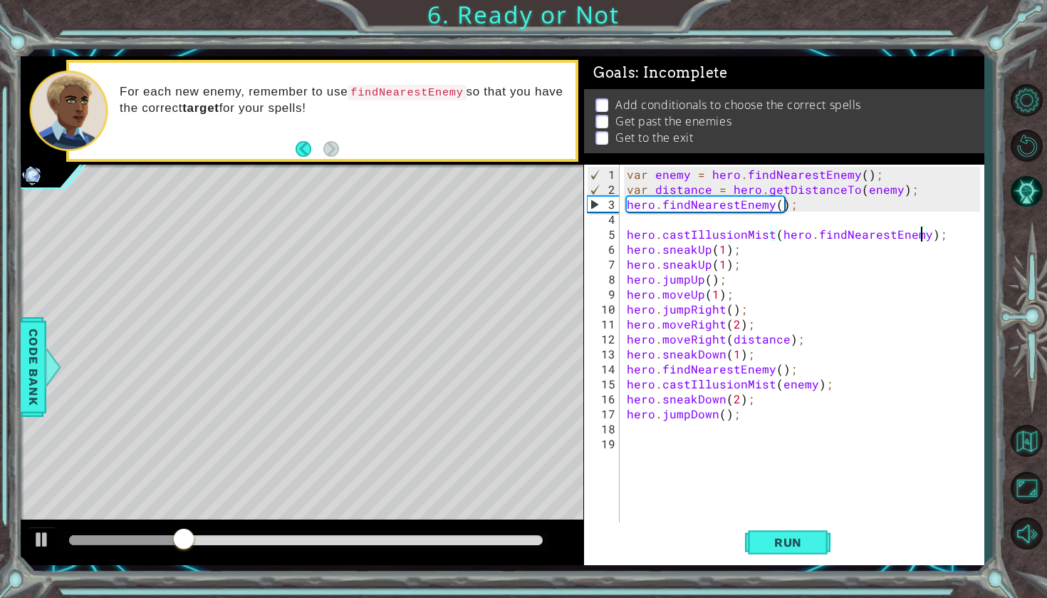
click at [764, 253] on div "var enemy = hero . findNearestEnemy ( ) ; var distance = hero . getDistanceTo (…" at bounding box center [805, 361] width 363 height 389
type textarea "hero.sneakUp(1);"
